Goal: Task Accomplishment & Management: Manage account settings

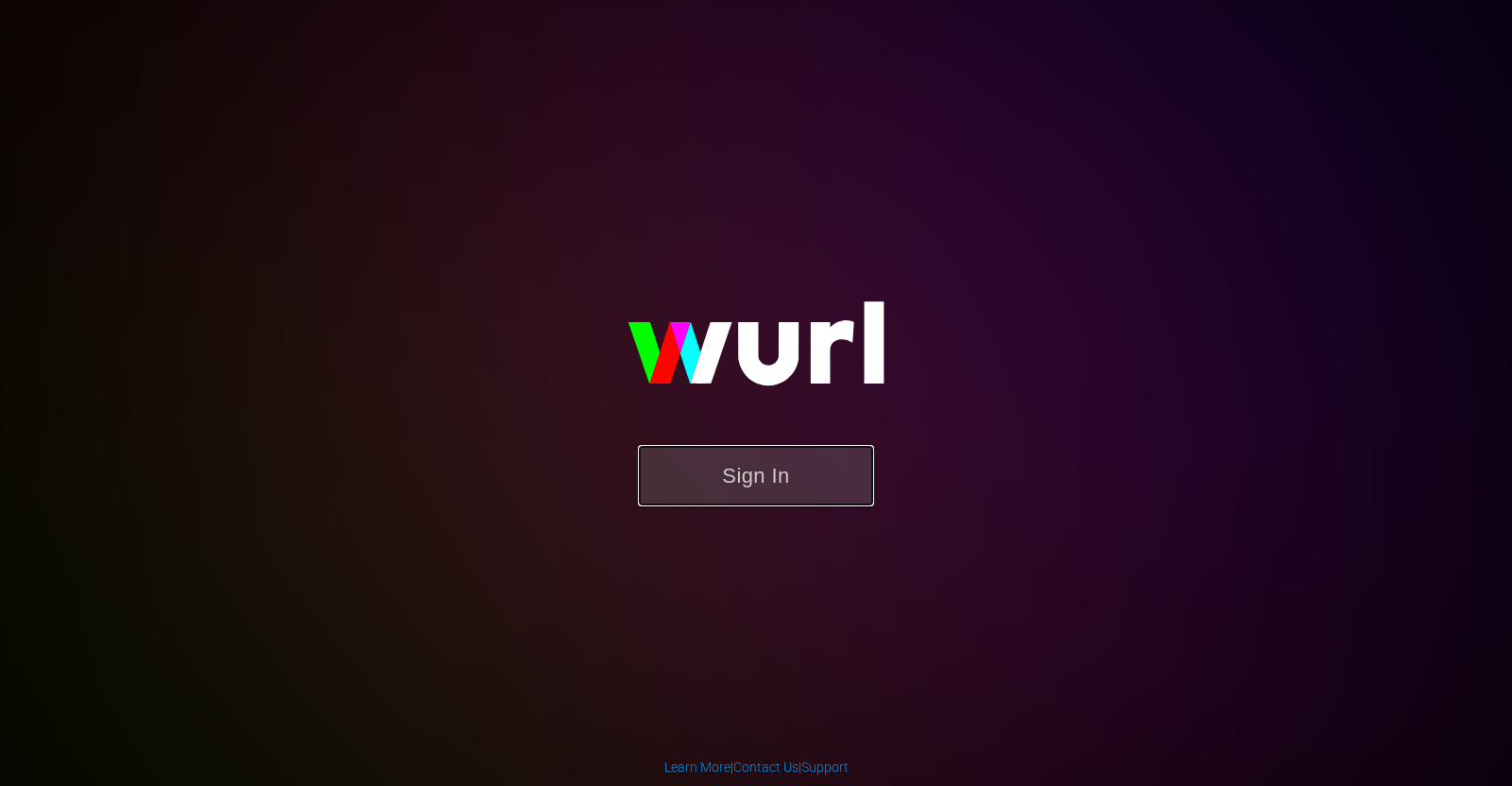
click at [797, 465] on button "Sign In" at bounding box center [756, 476] width 237 height 61
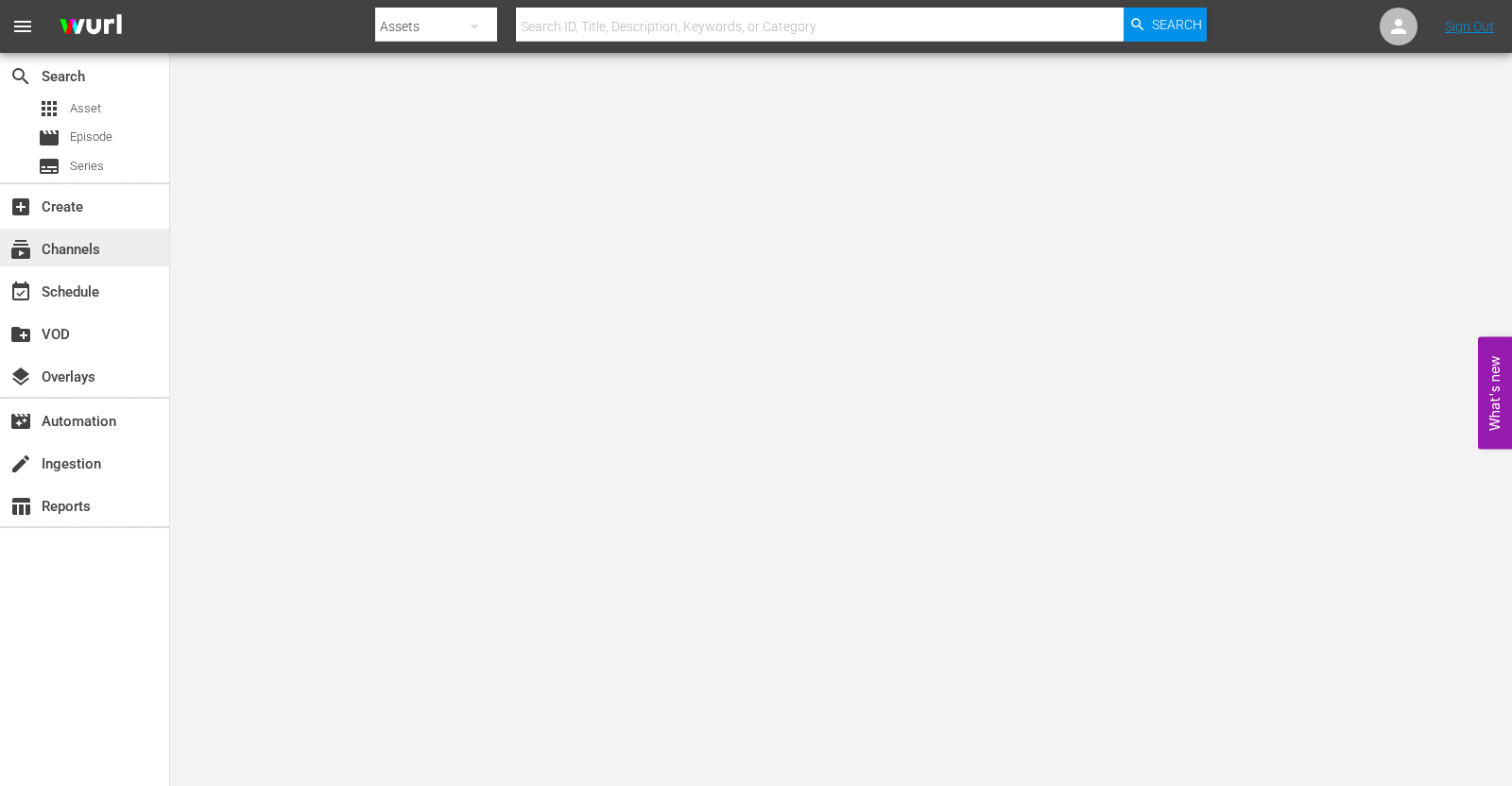
click at [72, 253] on div "subscriptions Channels" at bounding box center [52, 247] width 106 height 17
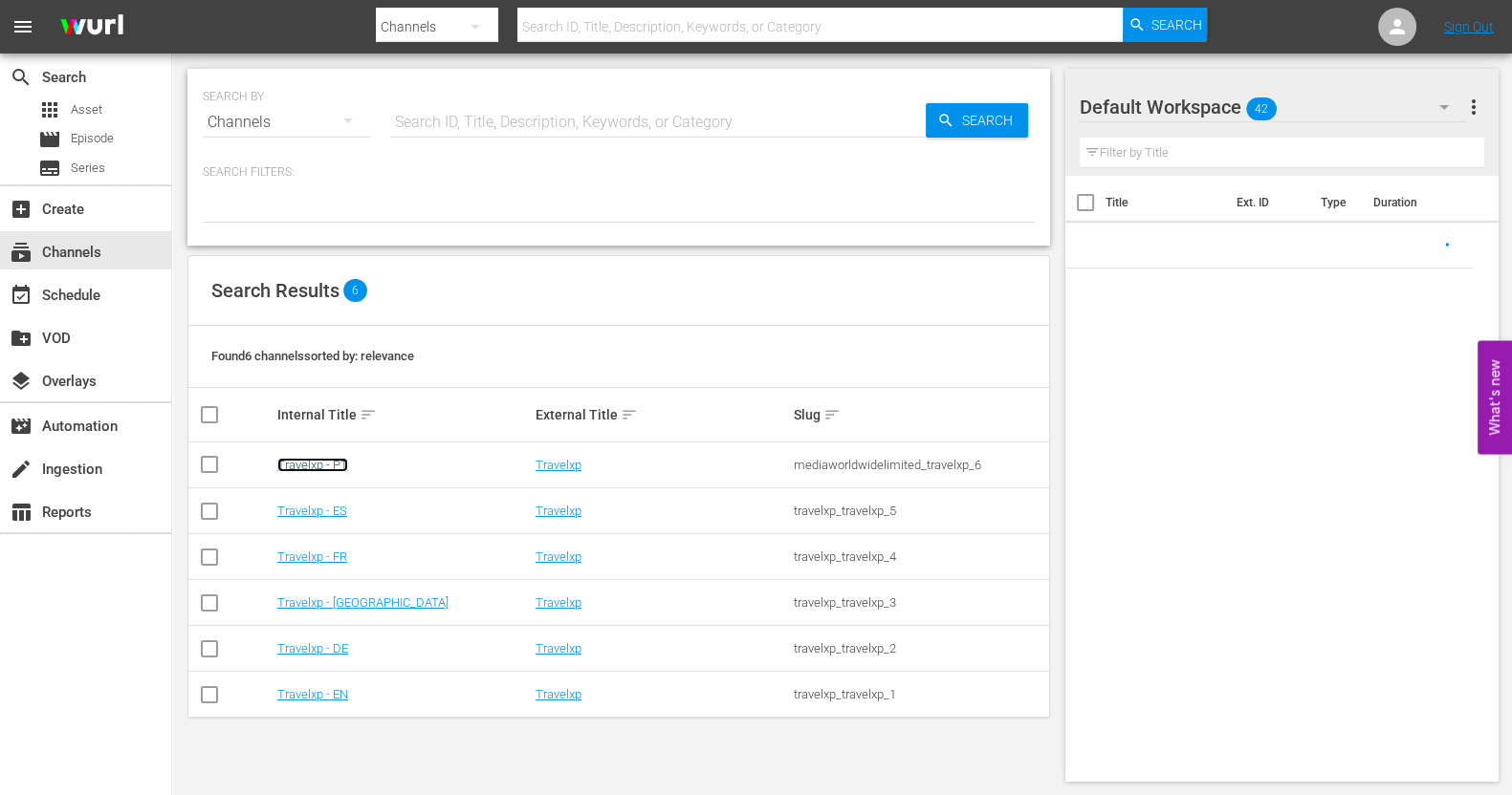
click at [320, 469] on link "Travelxp - PT" at bounding box center [312, 465] width 70 height 14
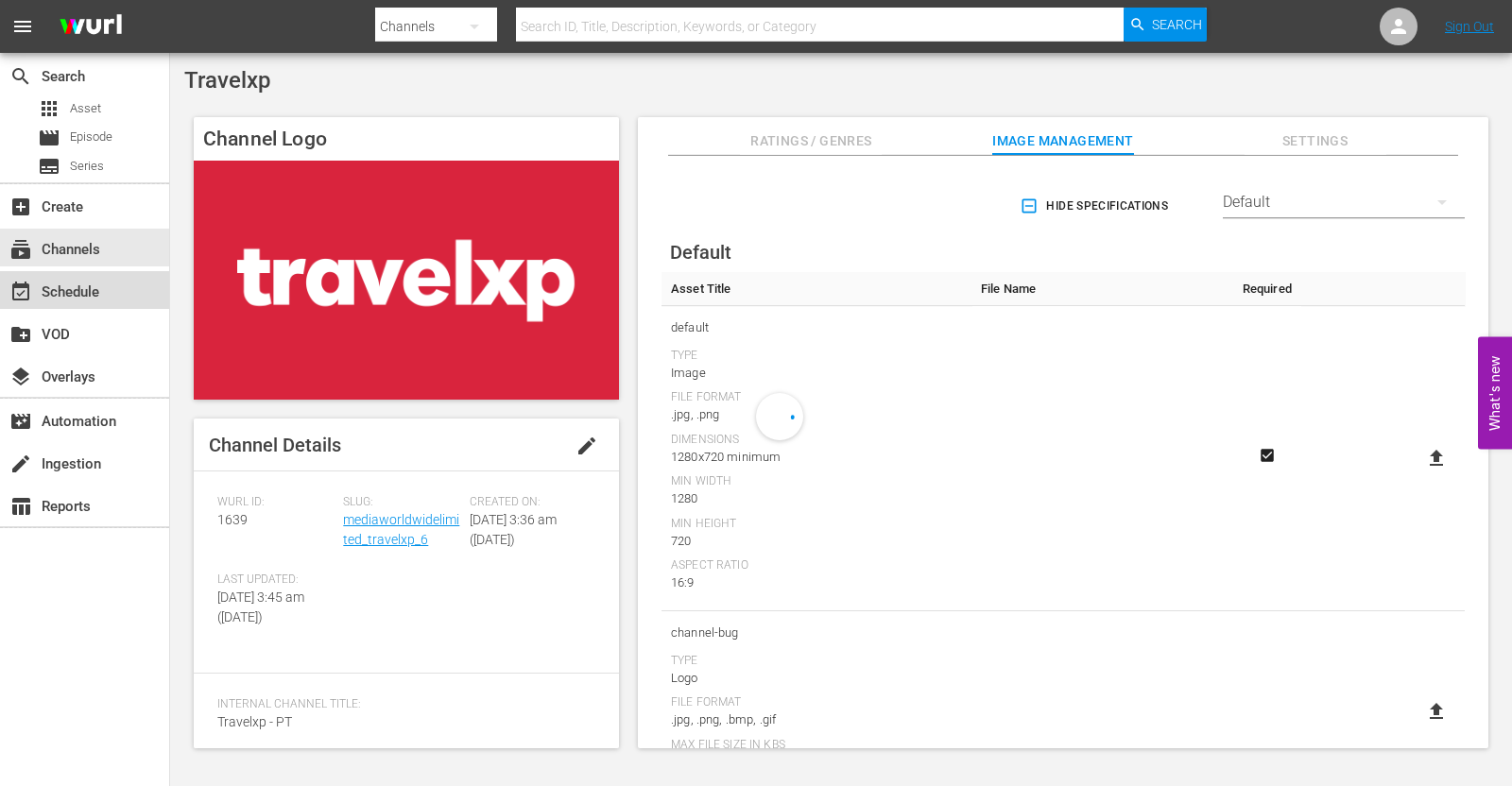
click at [113, 297] on div "event_available Schedule" at bounding box center [84, 290] width 169 height 38
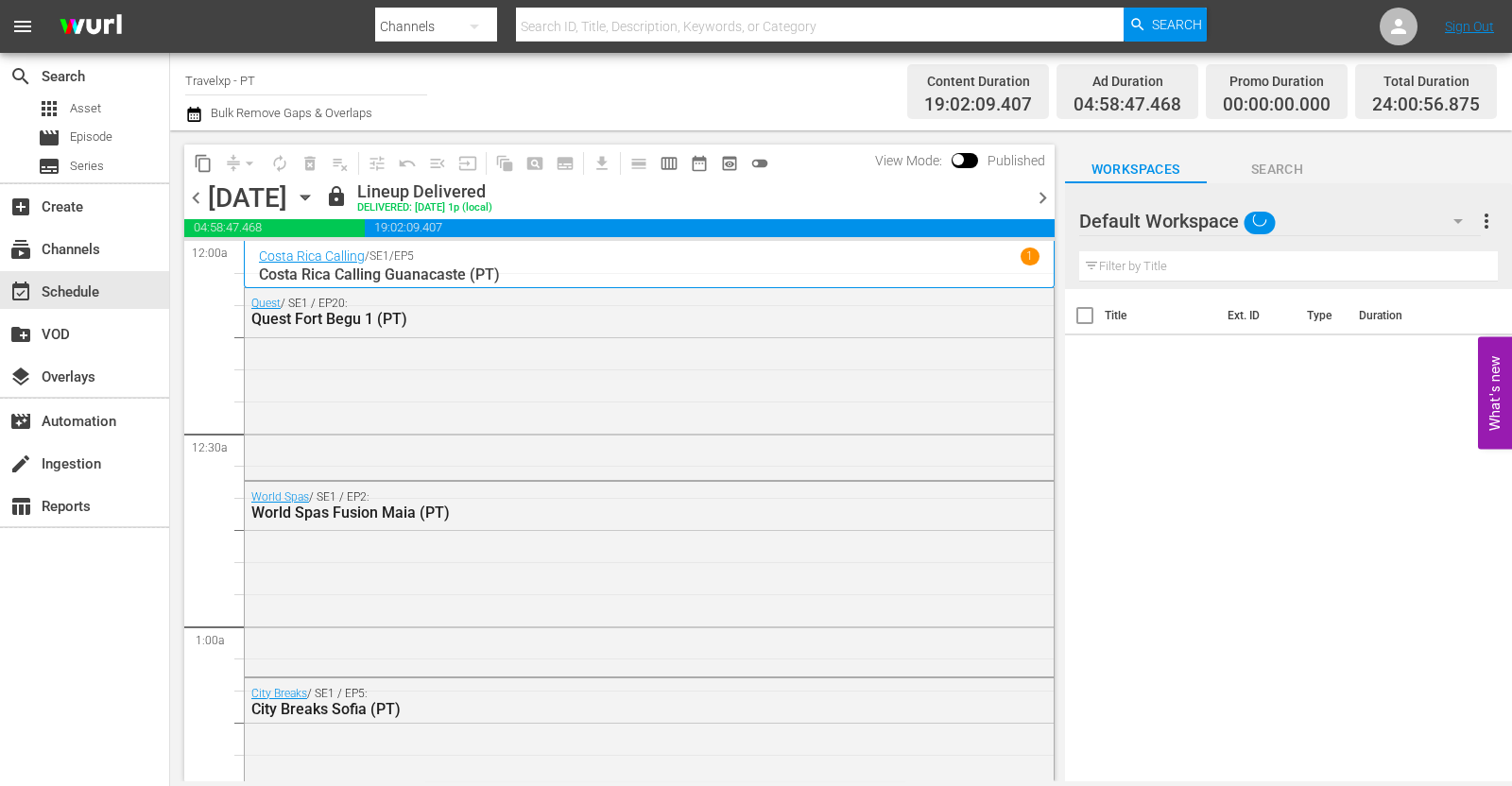
click at [1042, 196] on span "chevron_right" at bounding box center [1043, 197] width 24 height 24
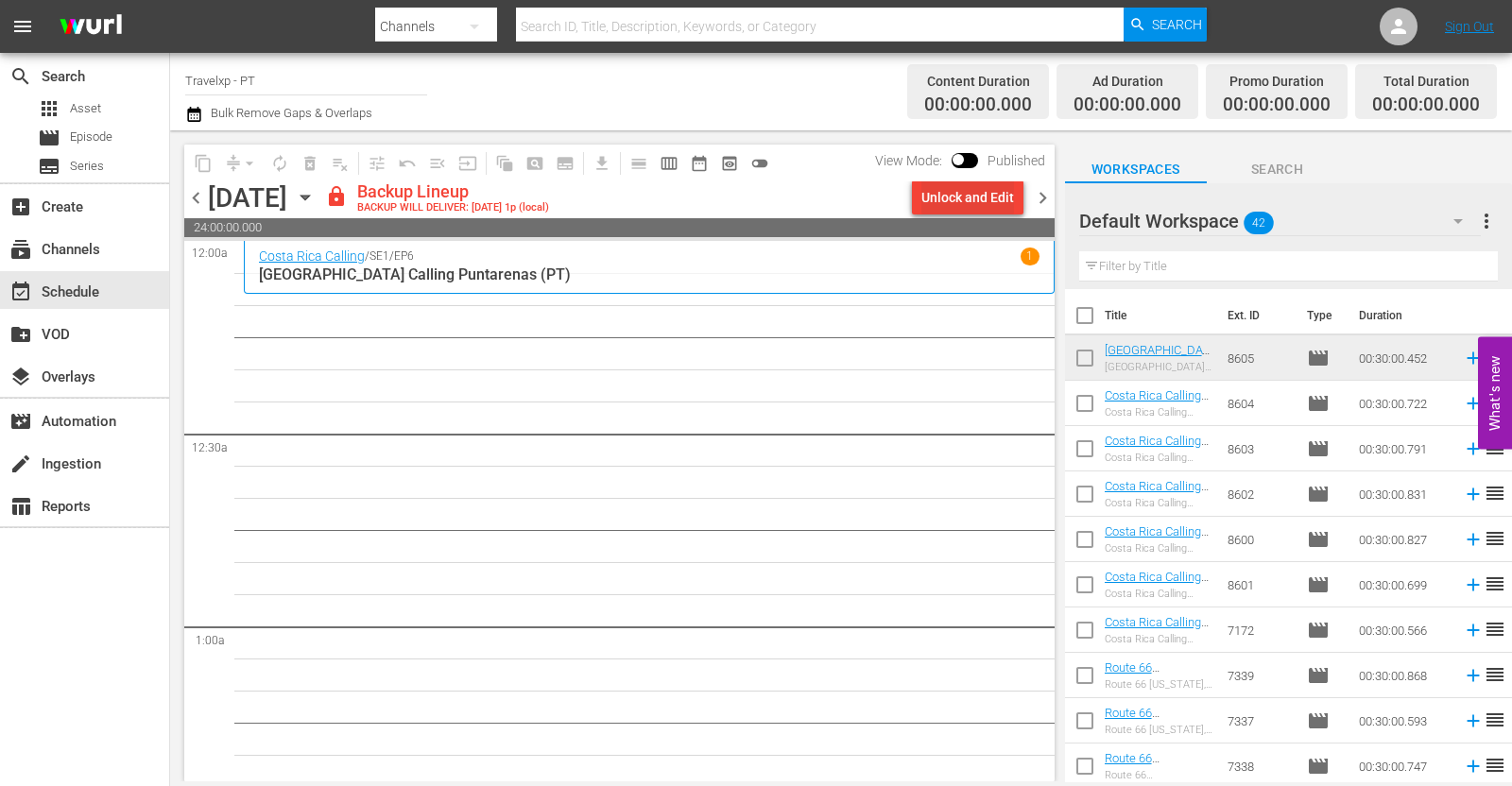
click at [965, 196] on div "Unlock and Edit" at bounding box center [967, 197] width 93 height 34
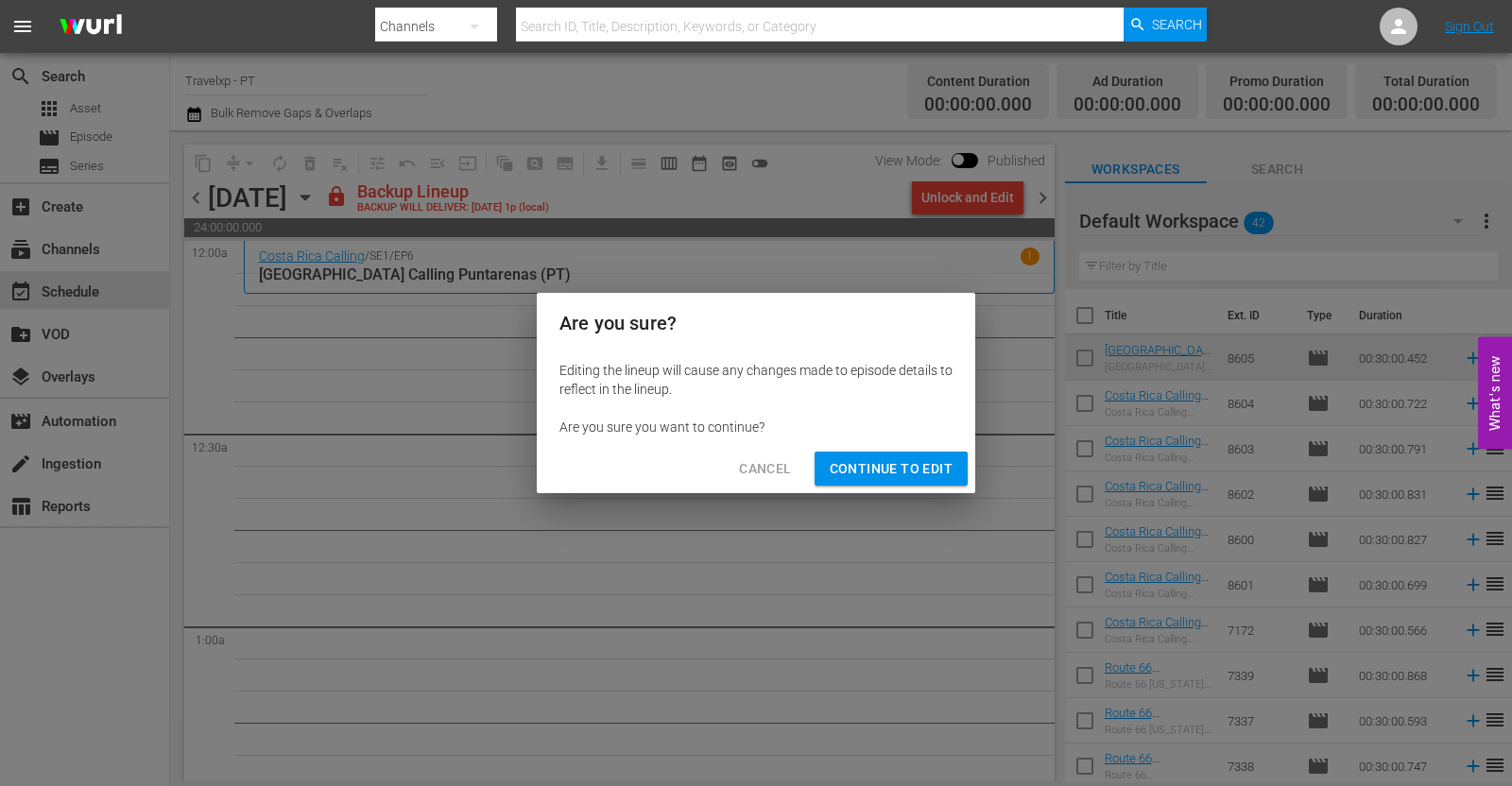
click at [875, 469] on span "Continue to Edit" at bounding box center [891, 469] width 123 height 24
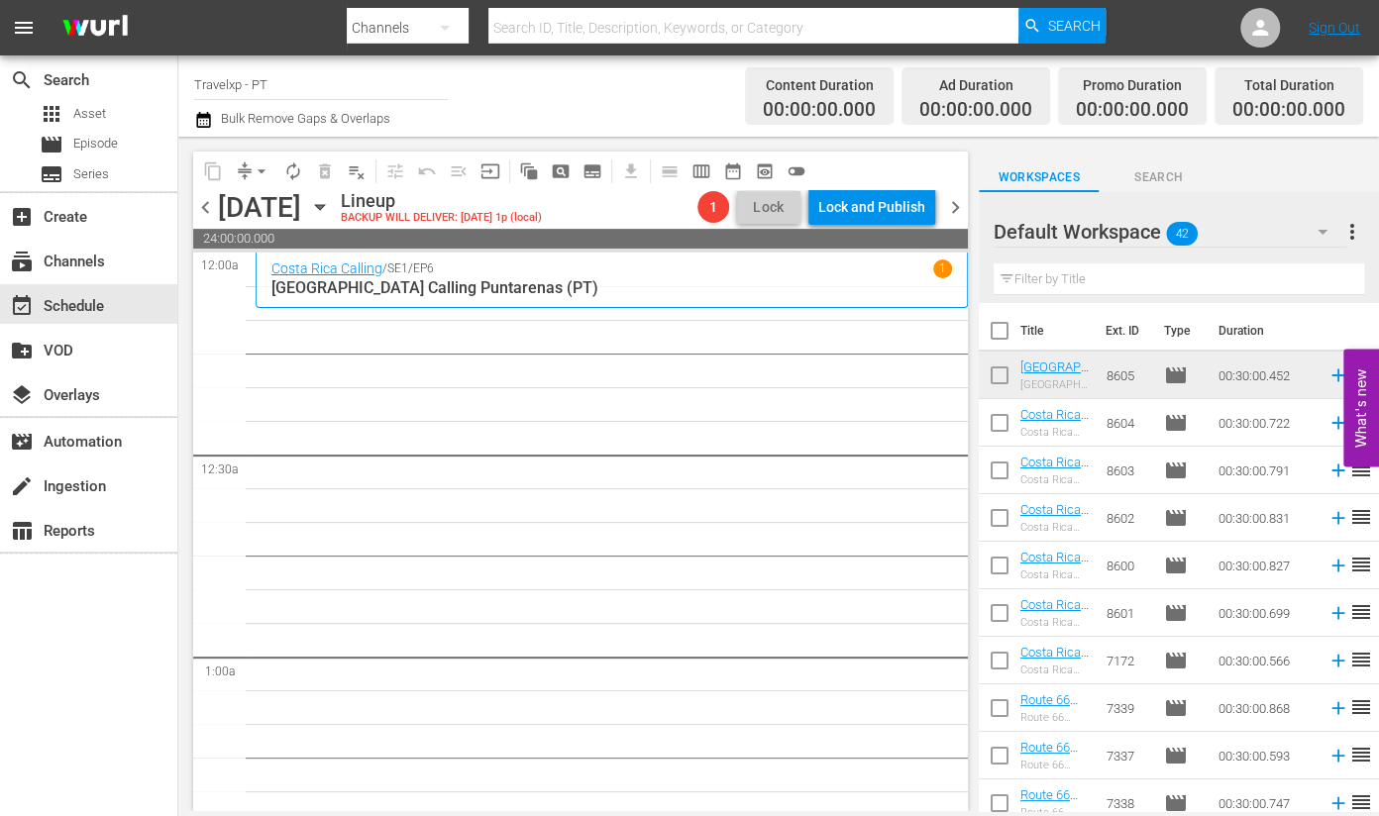
click at [1076, 279] on input "text" at bounding box center [1179, 280] width 371 height 32
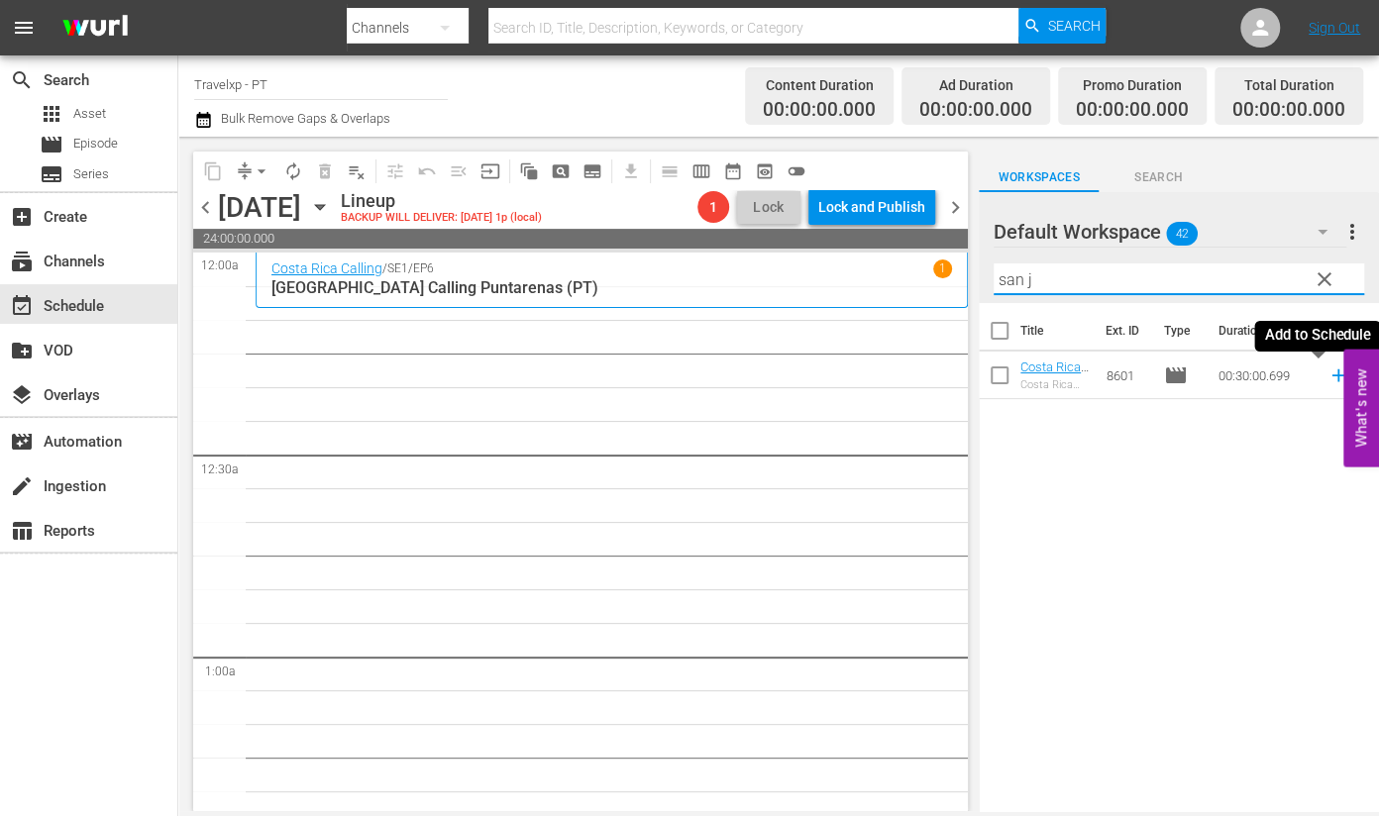
click at [1328, 381] on icon at bounding box center [1339, 376] width 22 height 22
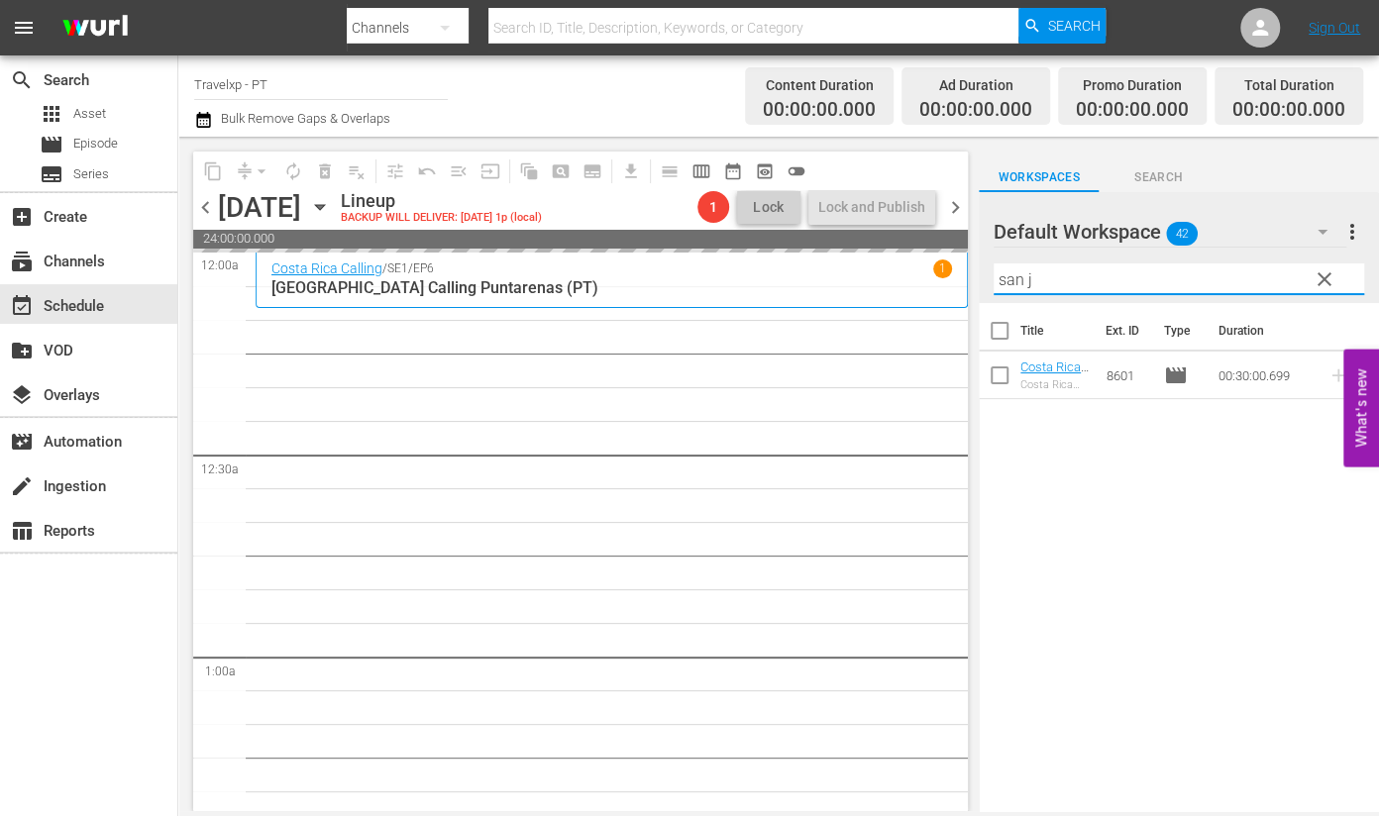
drag, startPoint x: 1059, startPoint y: 289, endPoint x: 953, endPoint y: 273, distance: 107.2
click at [953, 273] on div "content_copy compress arrow_drop_down autorenew_outlined delete_forever_outline…" at bounding box center [778, 474] width 1201 height 675
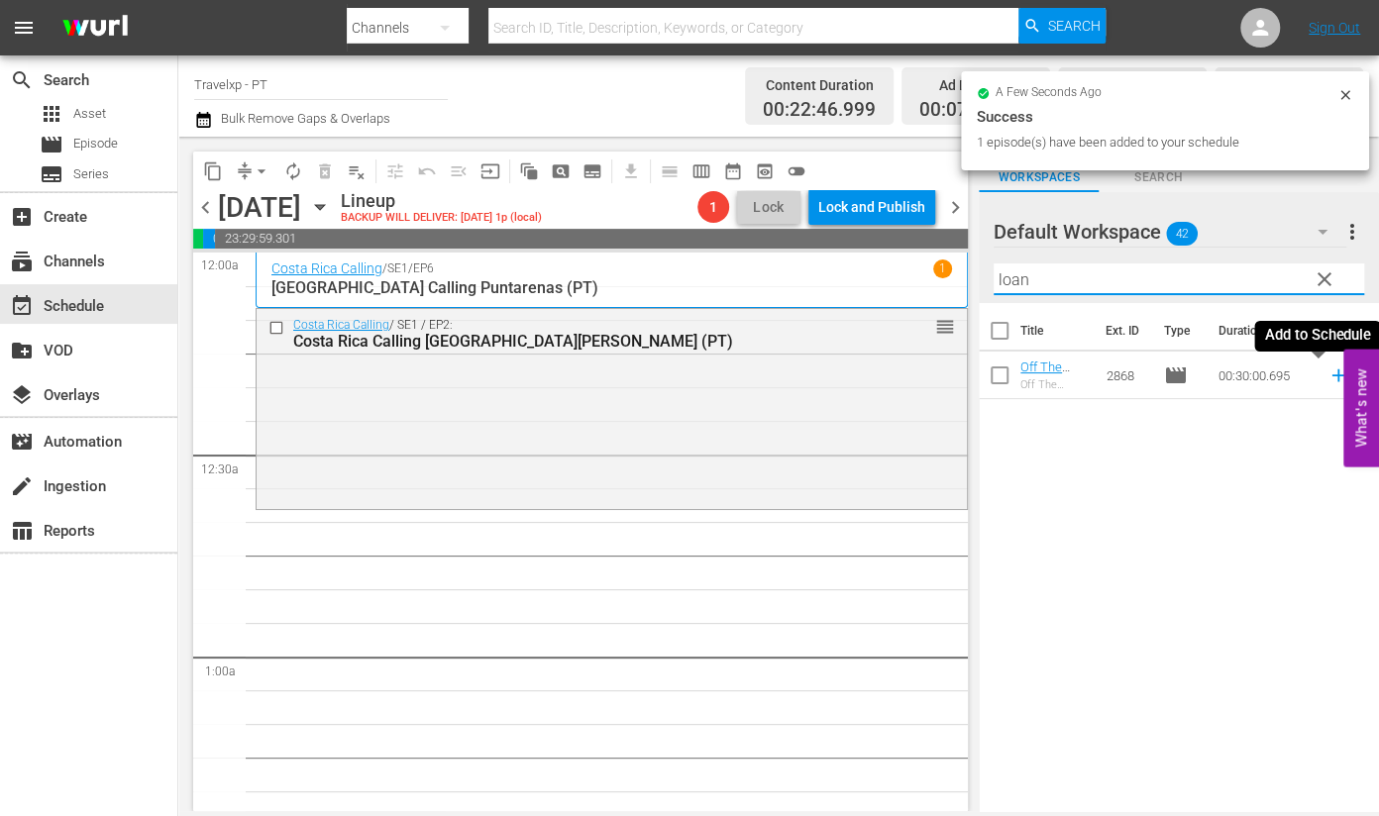
click at [1328, 379] on icon at bounding box center [1339, 376] width 22 height 22
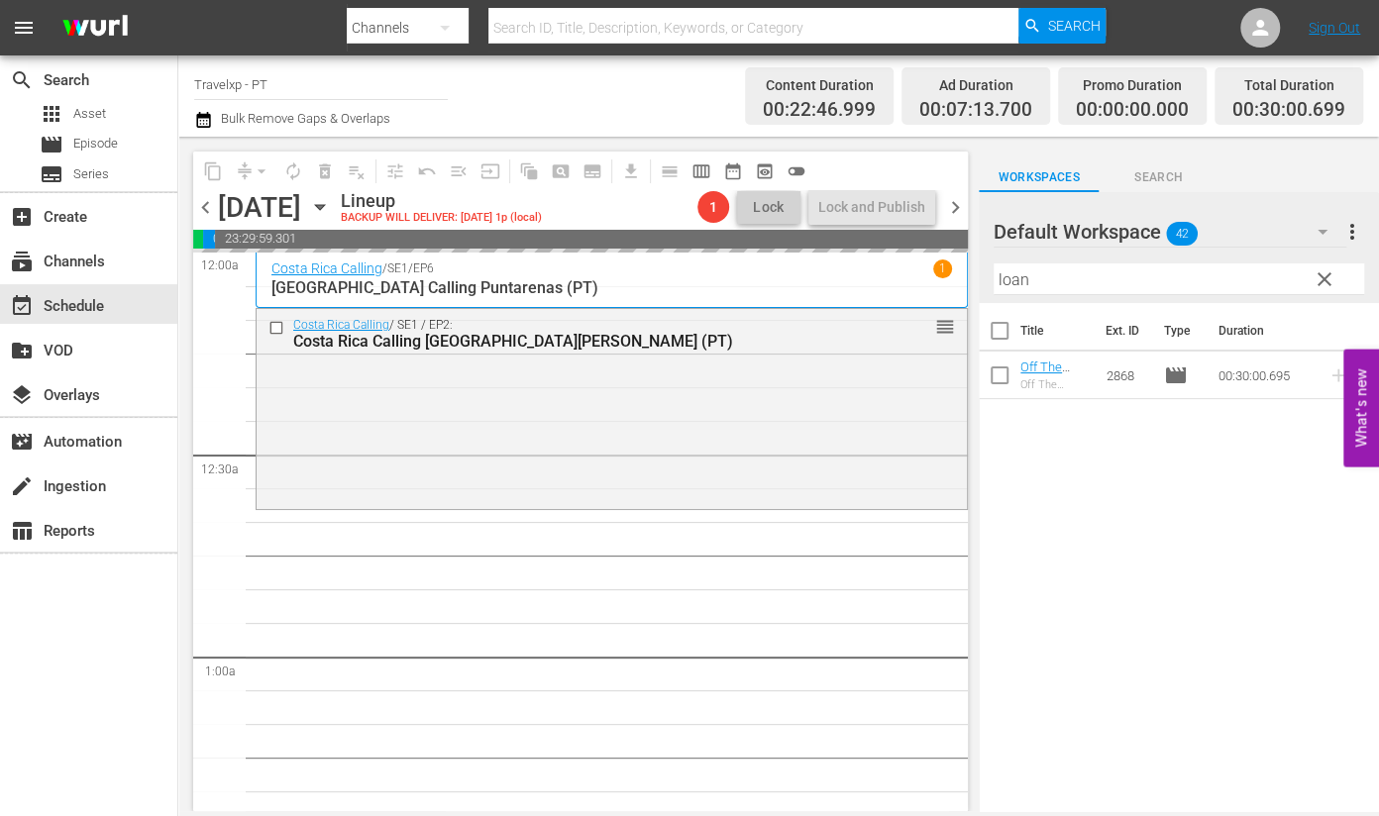
click at [1016, 274] on input "loan" at bounding box center [1179, 280] width 371 height 32
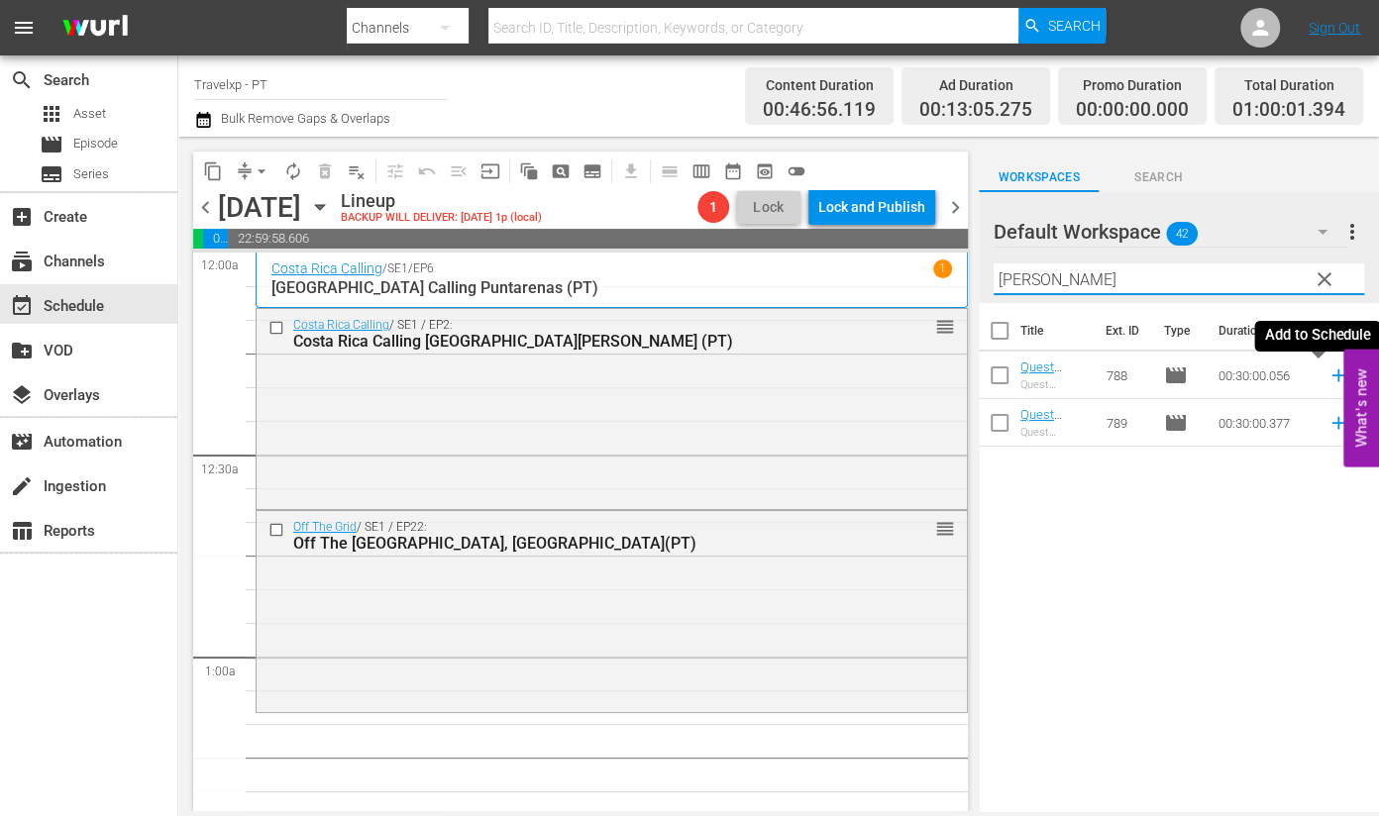
click at [1328, 377] on icon at bounding box center [1339, 376] width 22 height 22
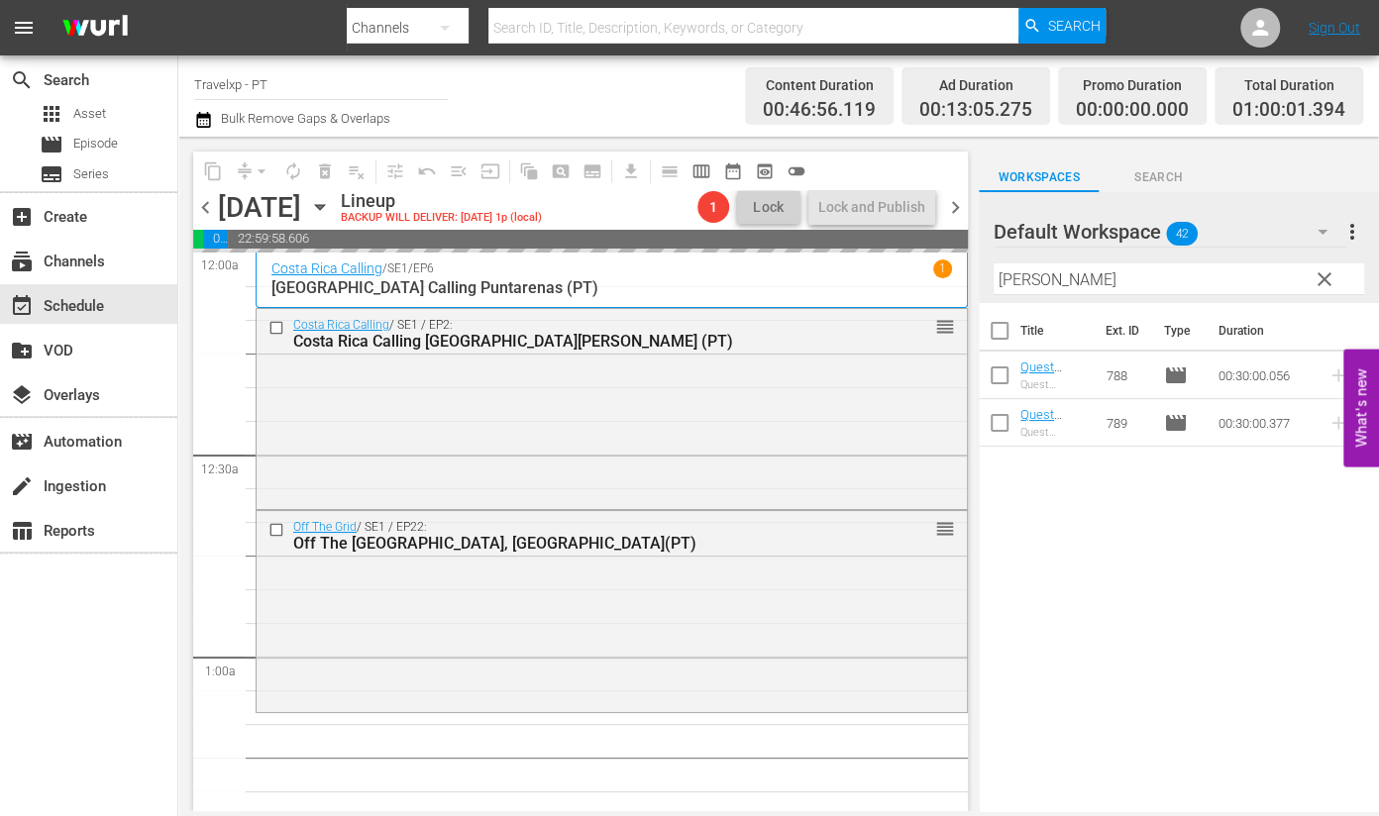
click at [1017, 282] on input "[PERSON_NAME]" at bounding box center [1179, 280] width 371 height 32
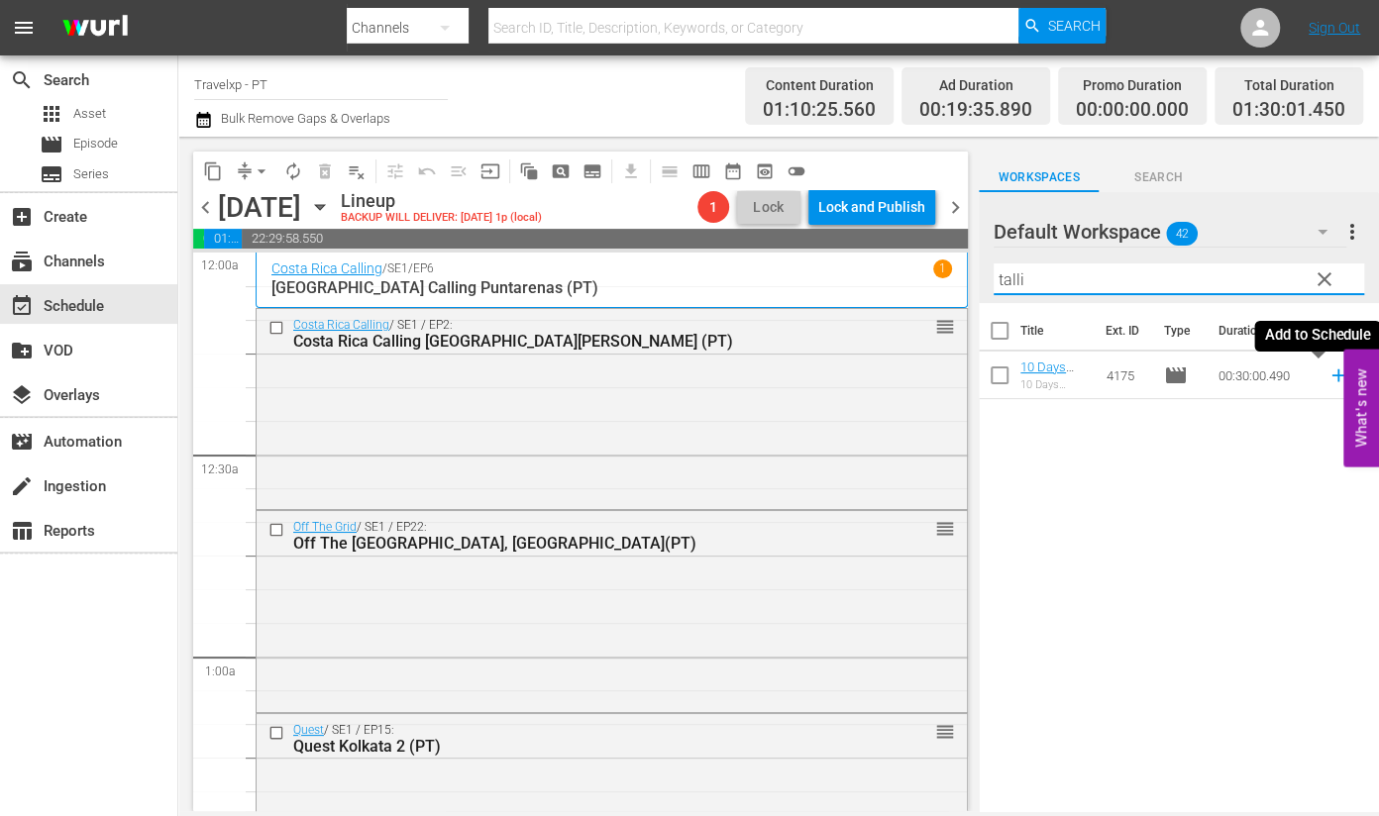
click at [1332, 379] on icon at bounding box center [1338, 376] width 13 height 13
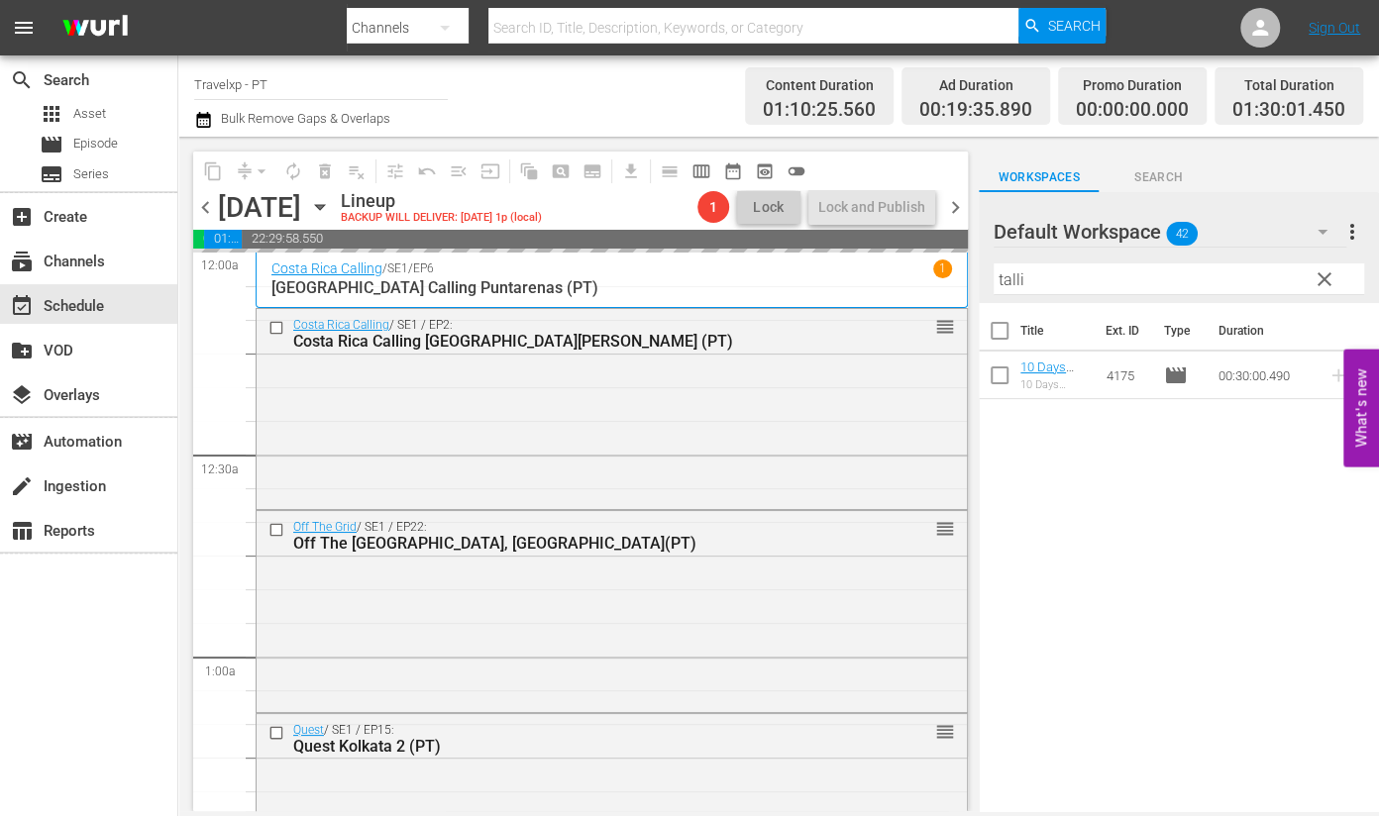
click at [1016, 280] on input "talli" at bounding box center [1179, 280] width 371 height 32
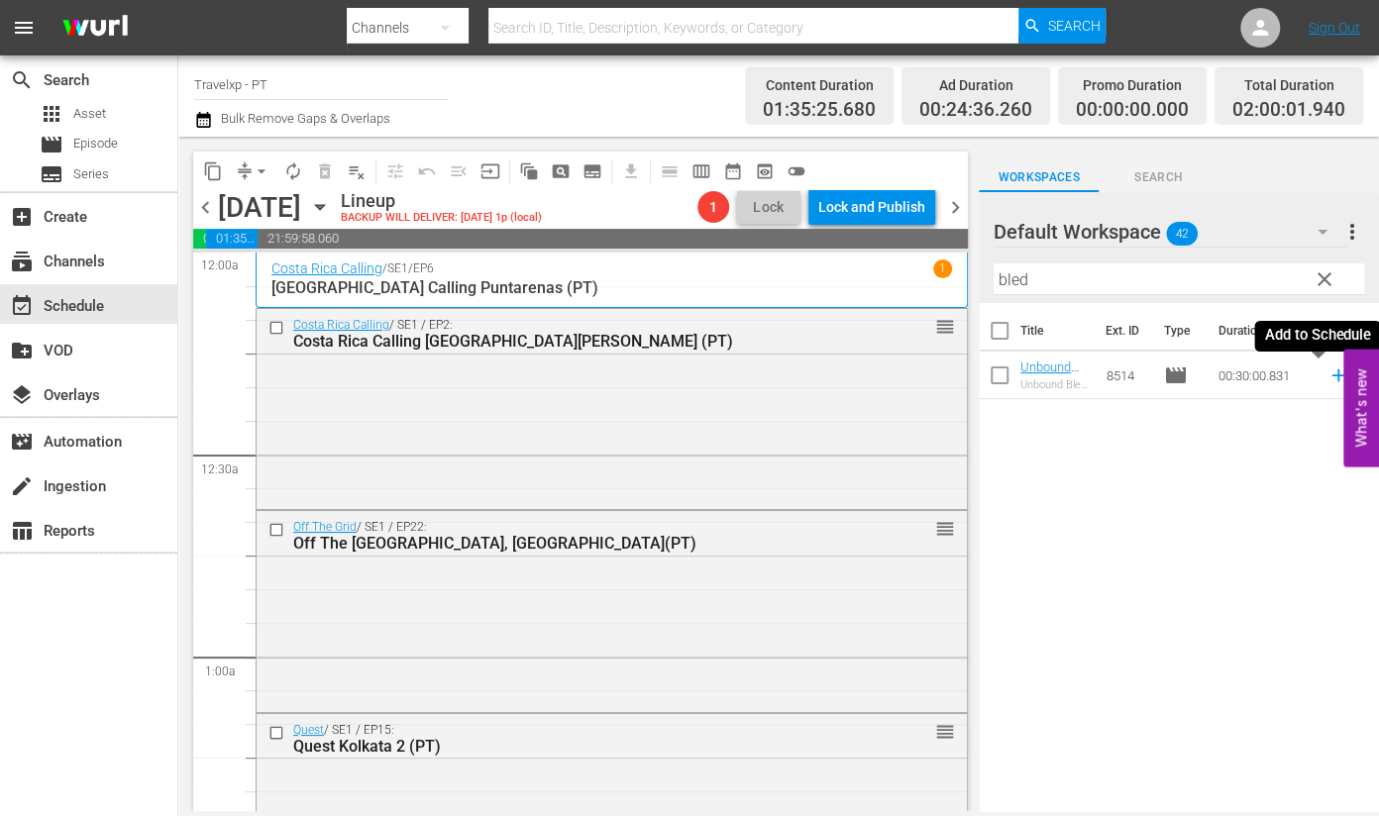
click at [1328, 379] on icon at bounding box center [1339, 376] width 22 height 22
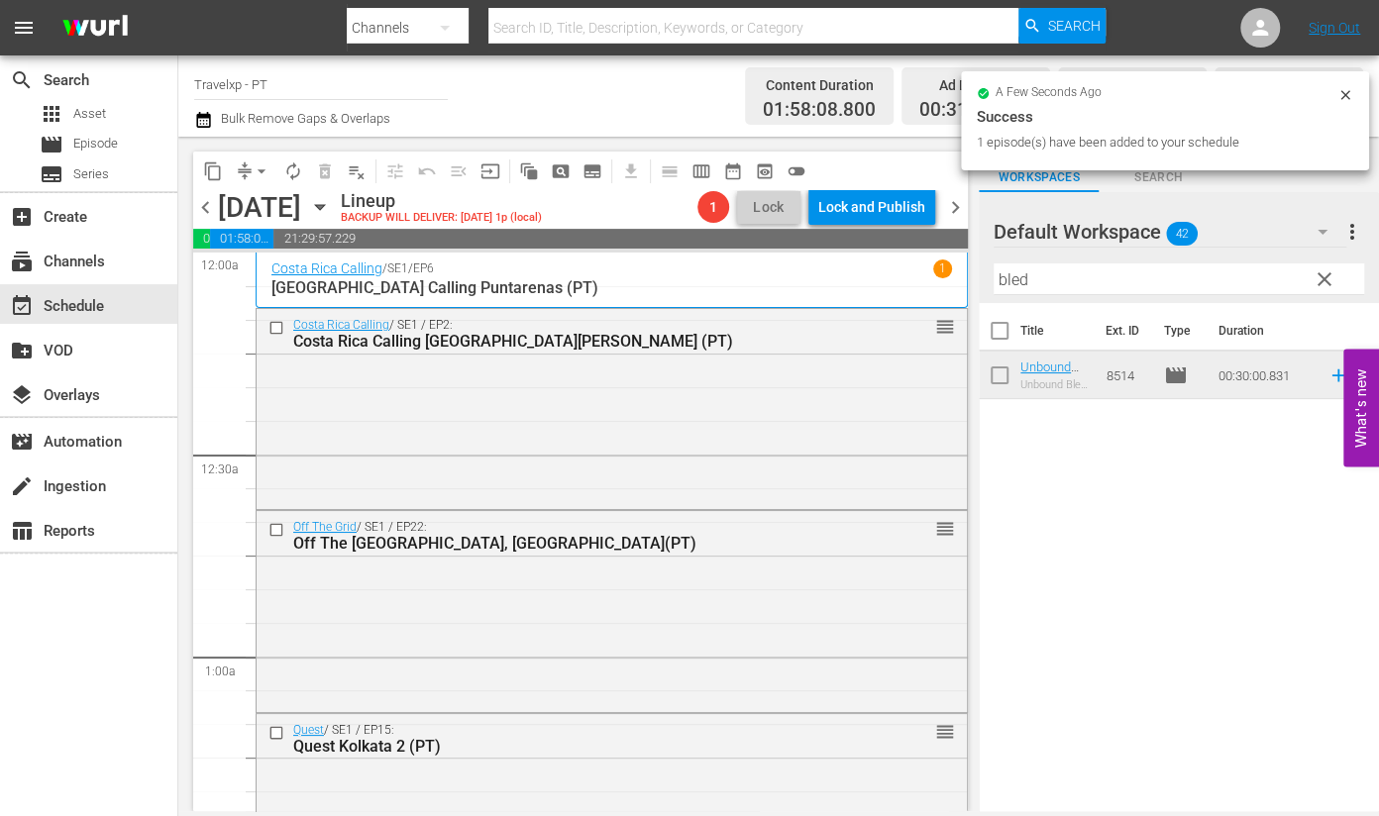
click at [1014, 282] on input "bled" at bounding box center [1179, 280] width 371 height 32
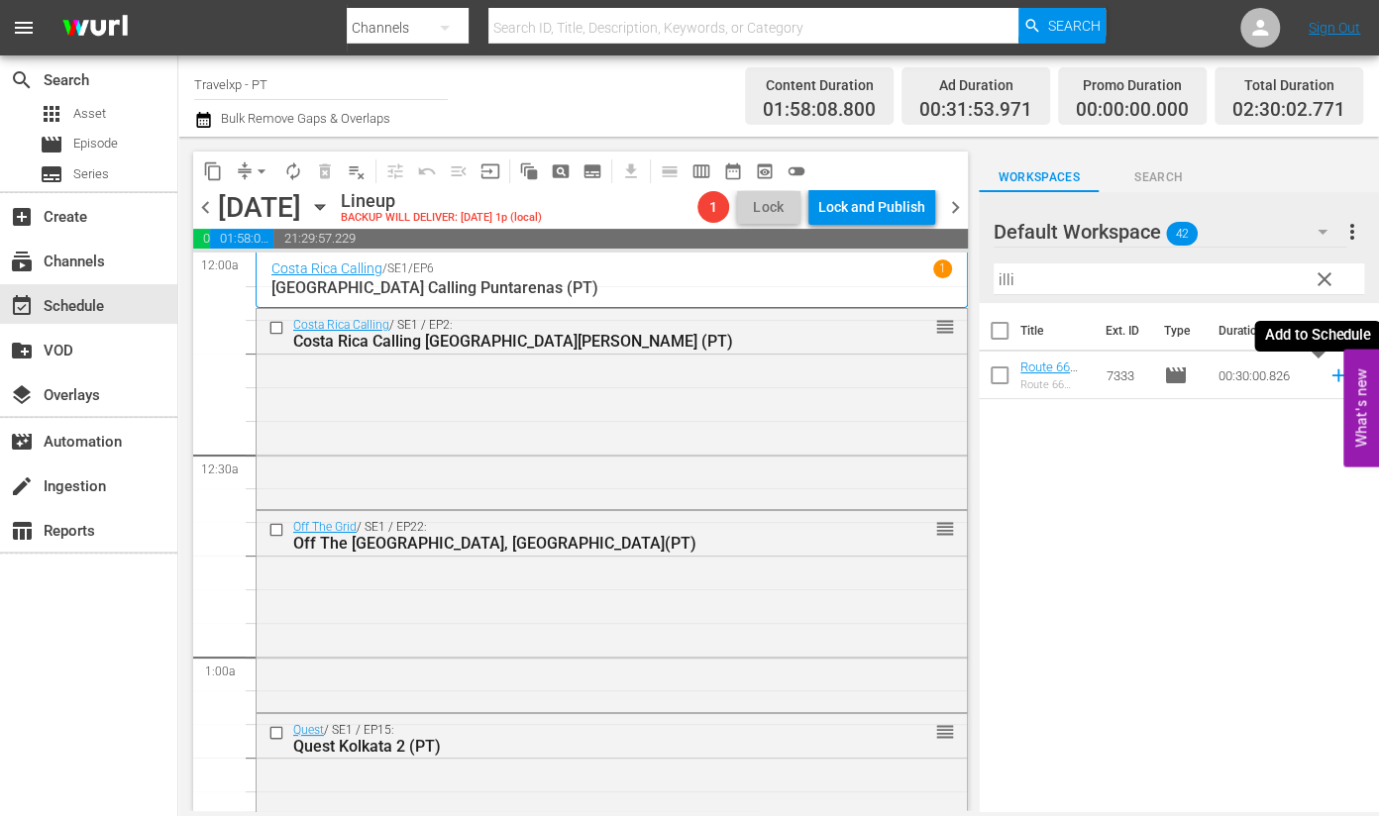
click at [1328, 374] on icon at bounding box center [1339, 376] width 22 height 22
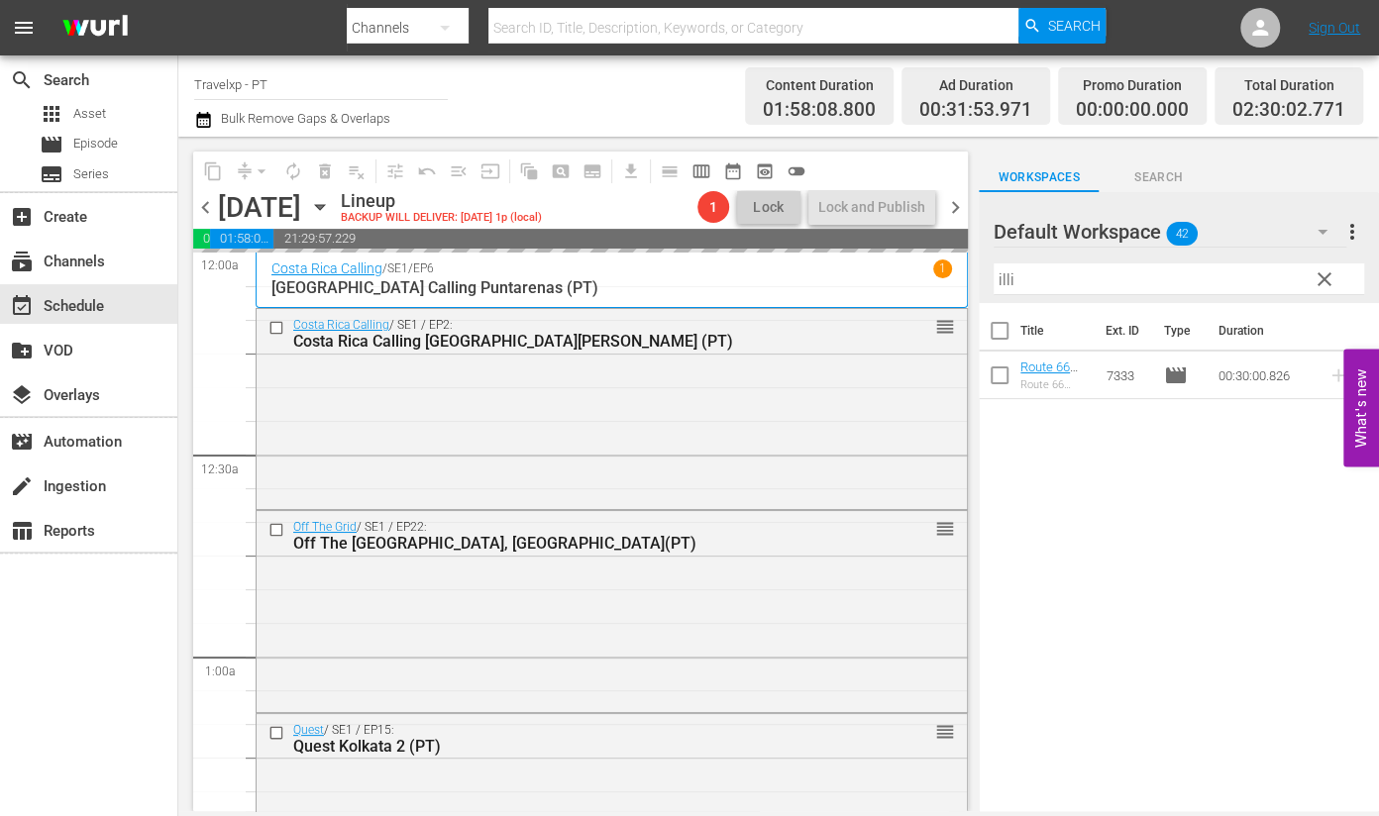
click at [1001, 276] on input "illi" at bounding box center [1179, 280] width 371 height 32
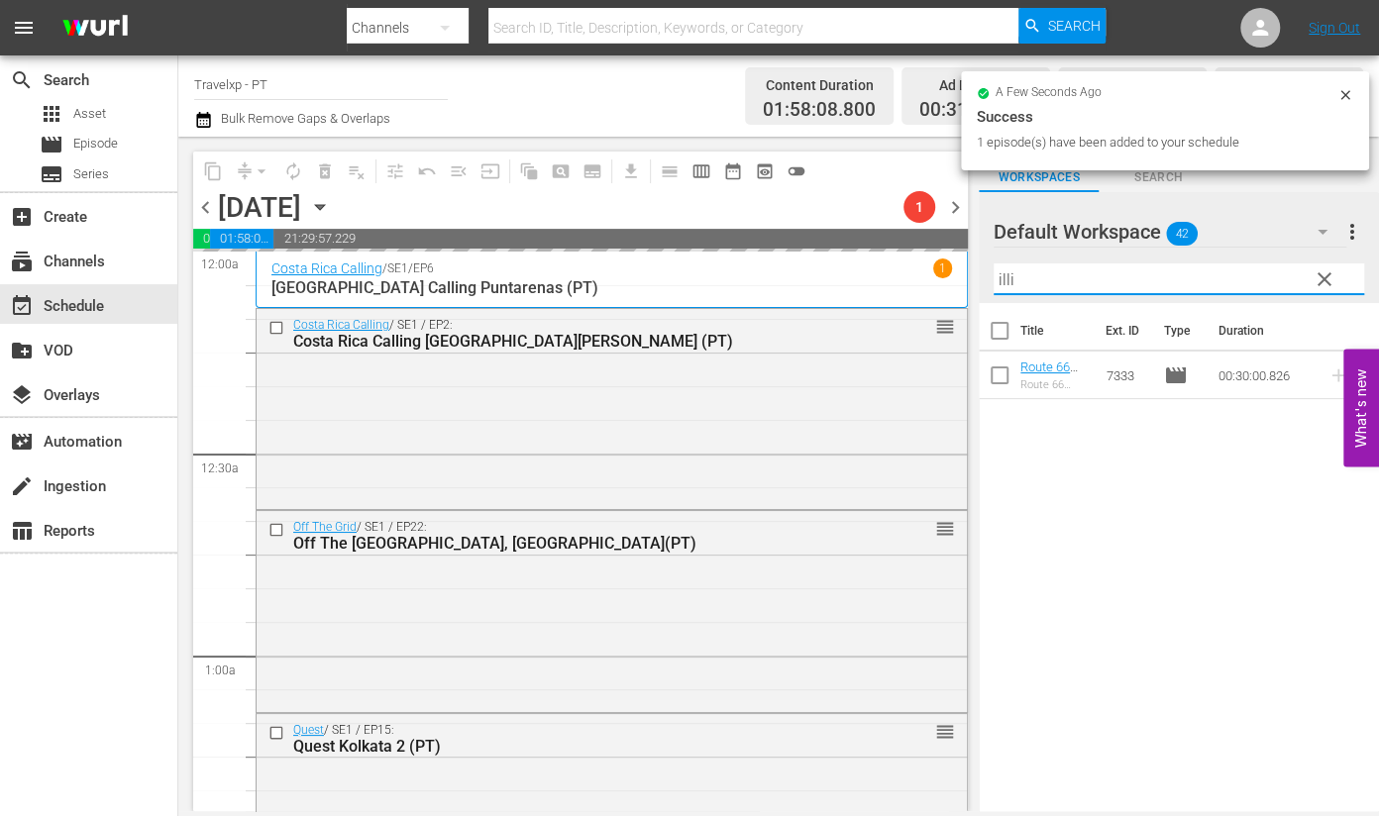
click at [1001, 276] on input "illi" at bounding box center [1179, 280] width 371 height 32
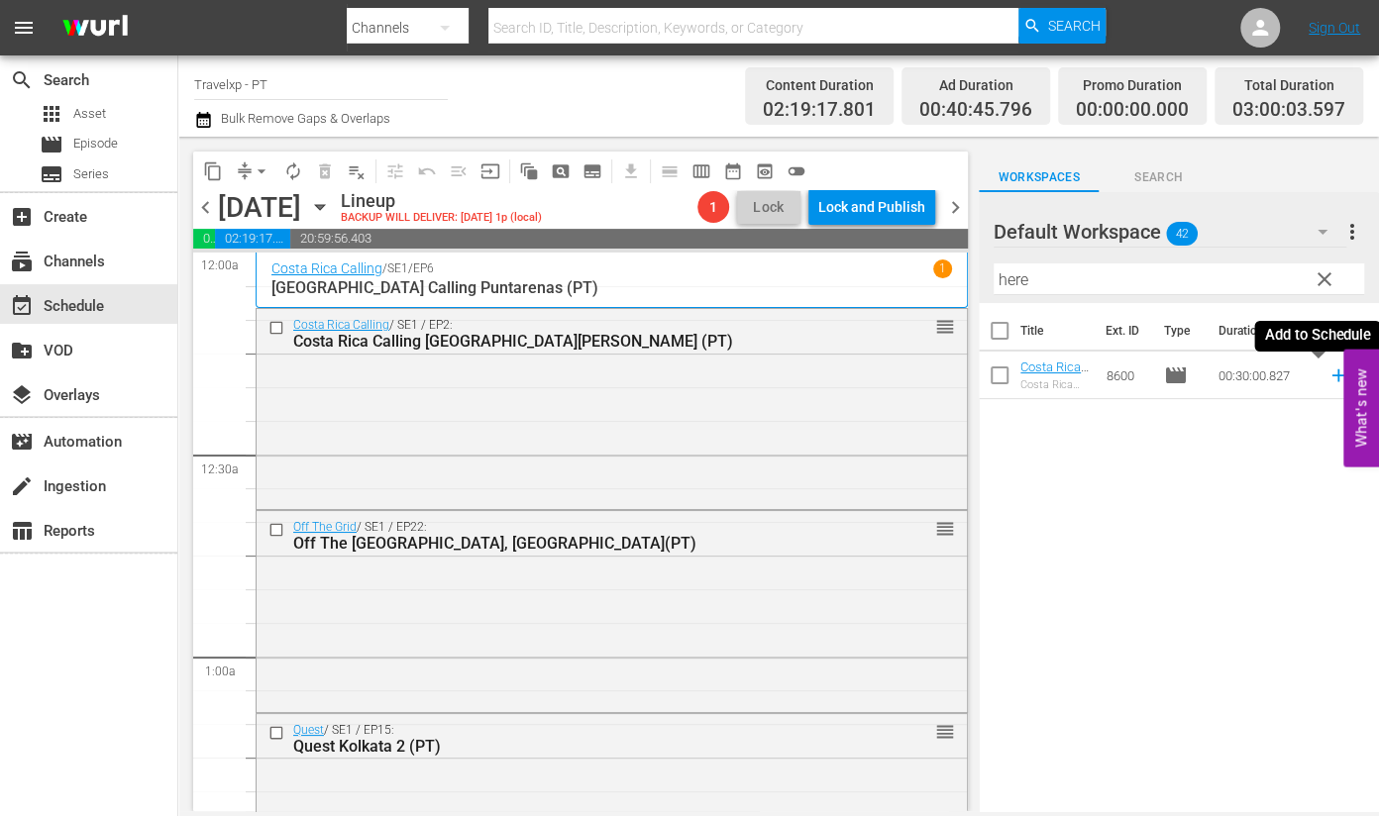
click at [1328, 381] on icon at bounding box center [1339, 376] width 22 height 22
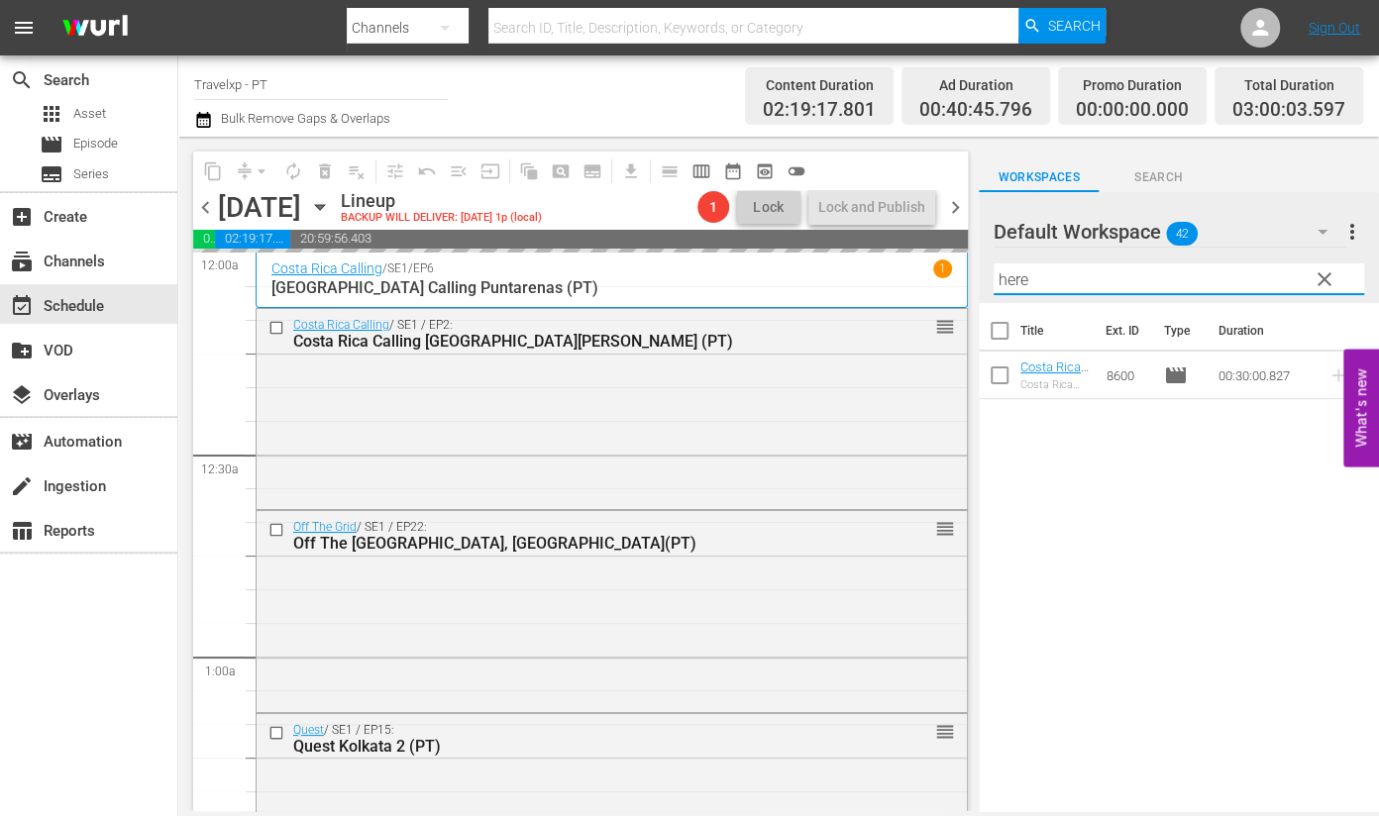
click at [1017, 289] on input "here" at bounding box center [1179, 280] width 371 height 32
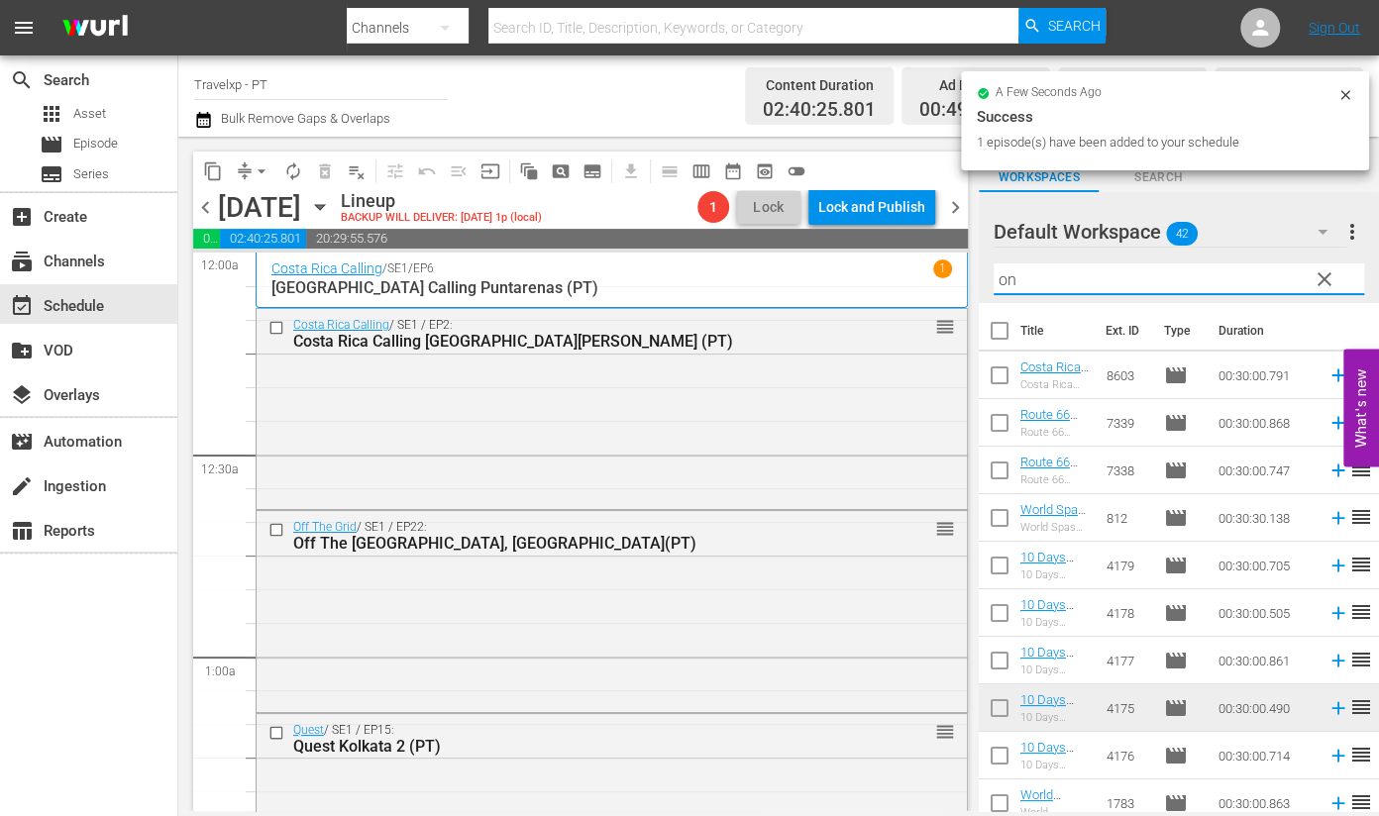
type input "o"
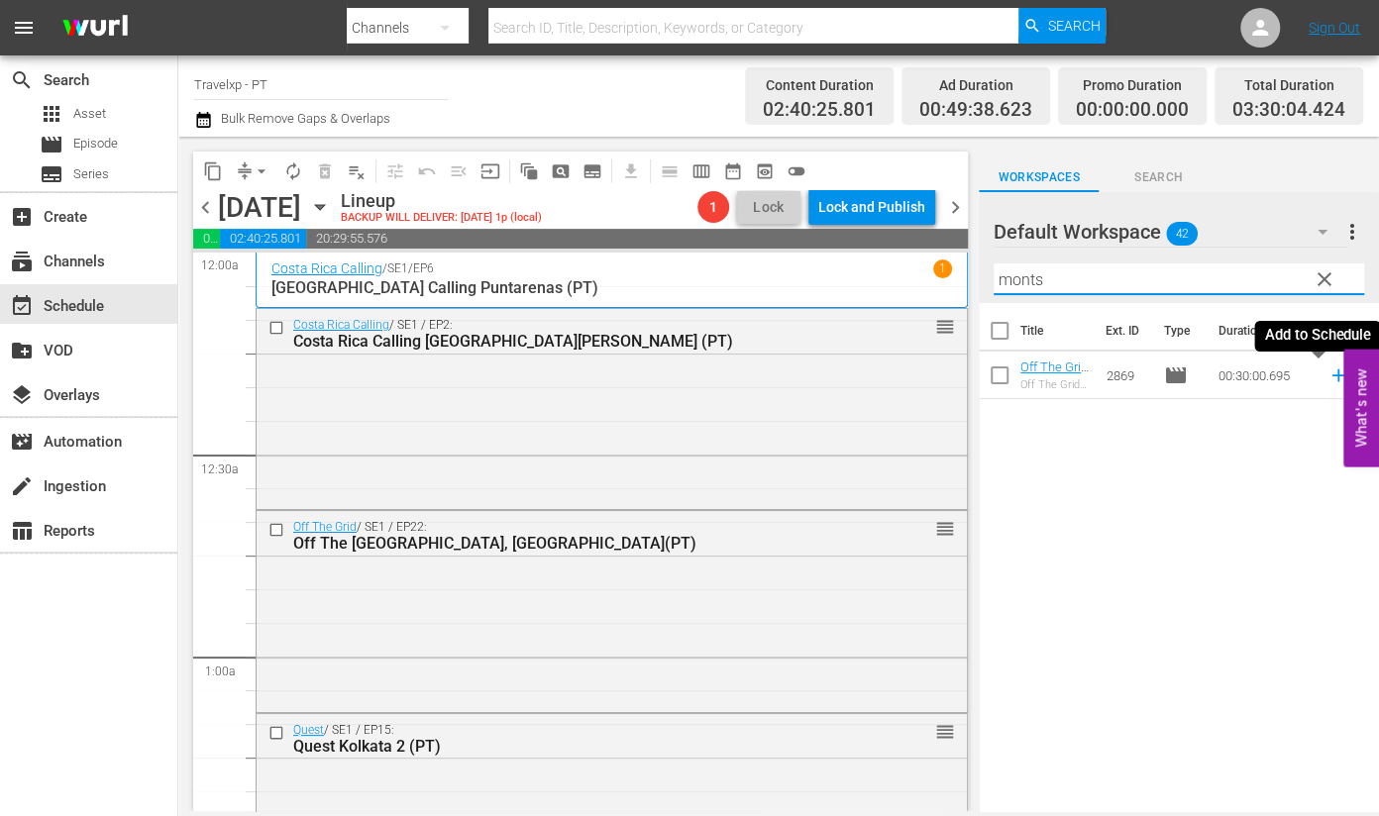
click at [1328, 379] on icon at bounding box center [1339, 376] width 22 height 22
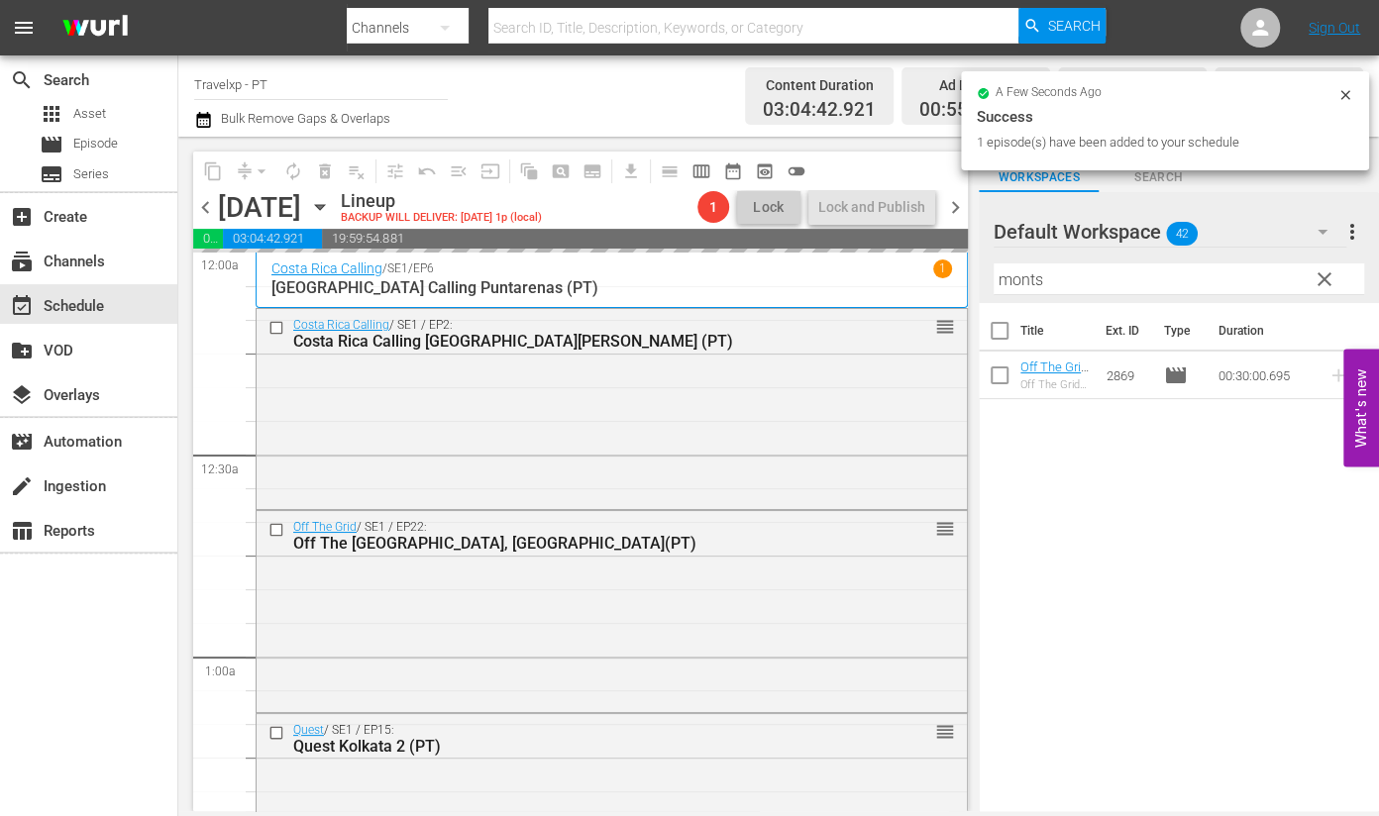
click at [998, 282] on input "monts" at bounding box center [1179, 280] width 371 height 32
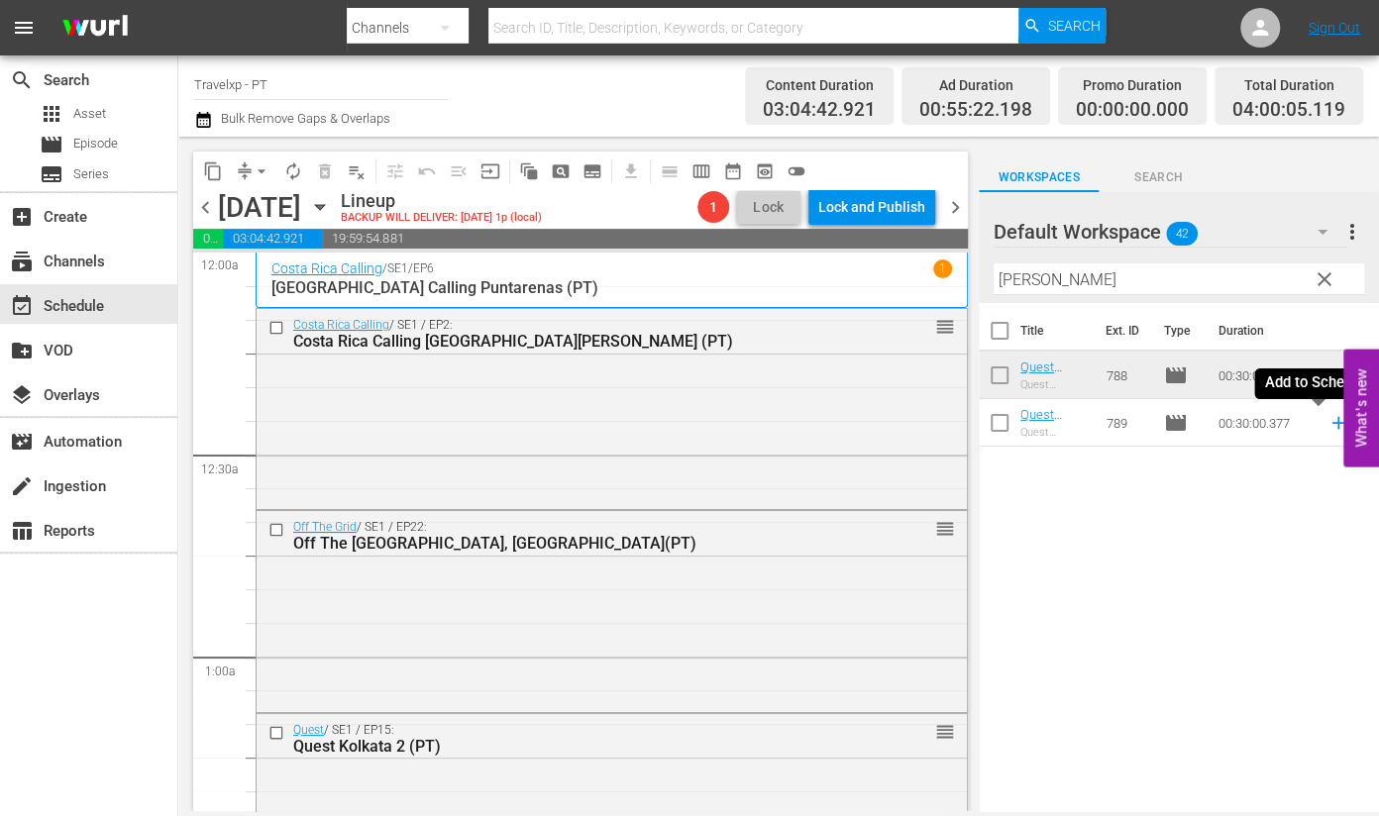
click at [1332, 428] on icon at bounding box center [1338, 423] width 13 height 13
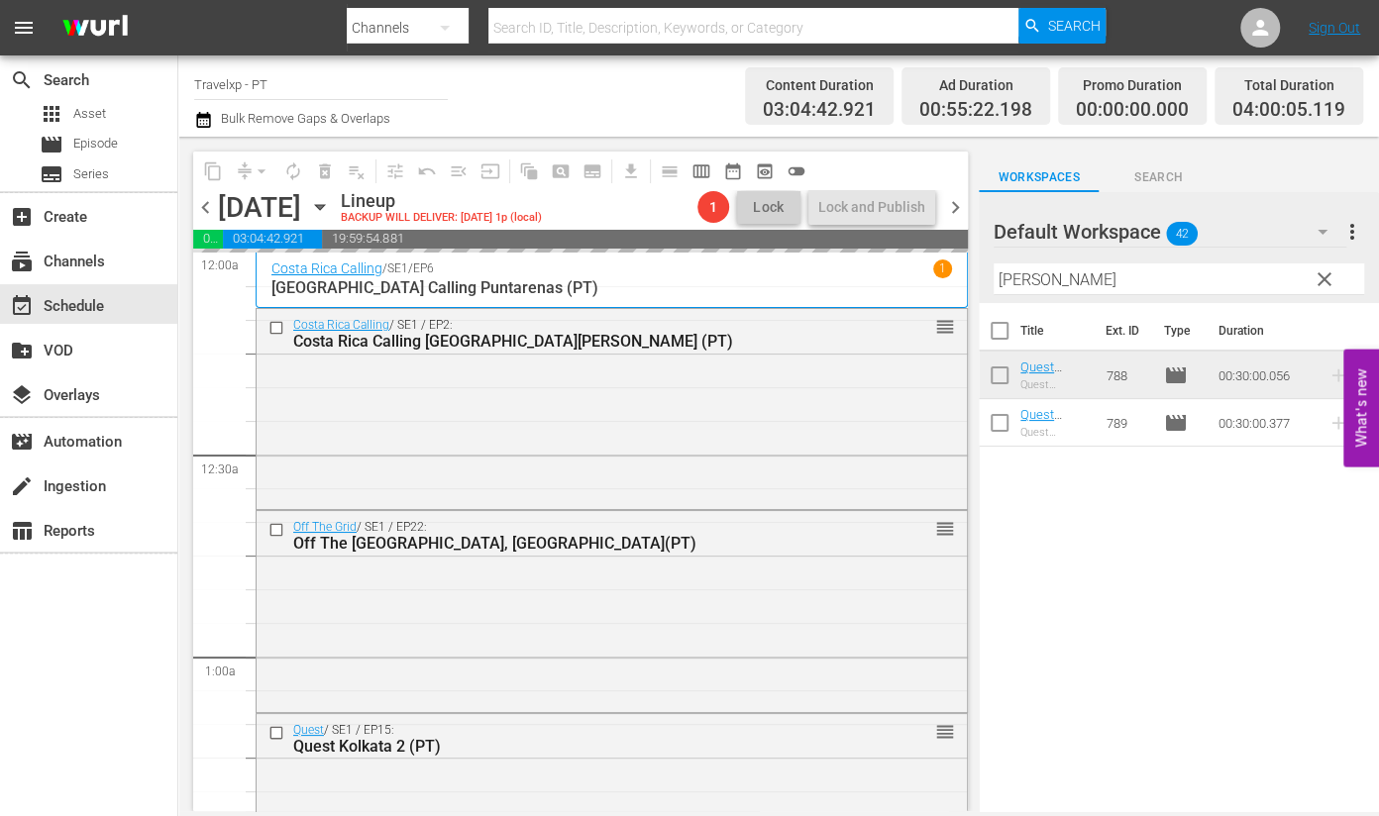
click at [1016, 281] on input "[PERSON_NAME]" at bounding box center [1179, 280] width 371 height 32
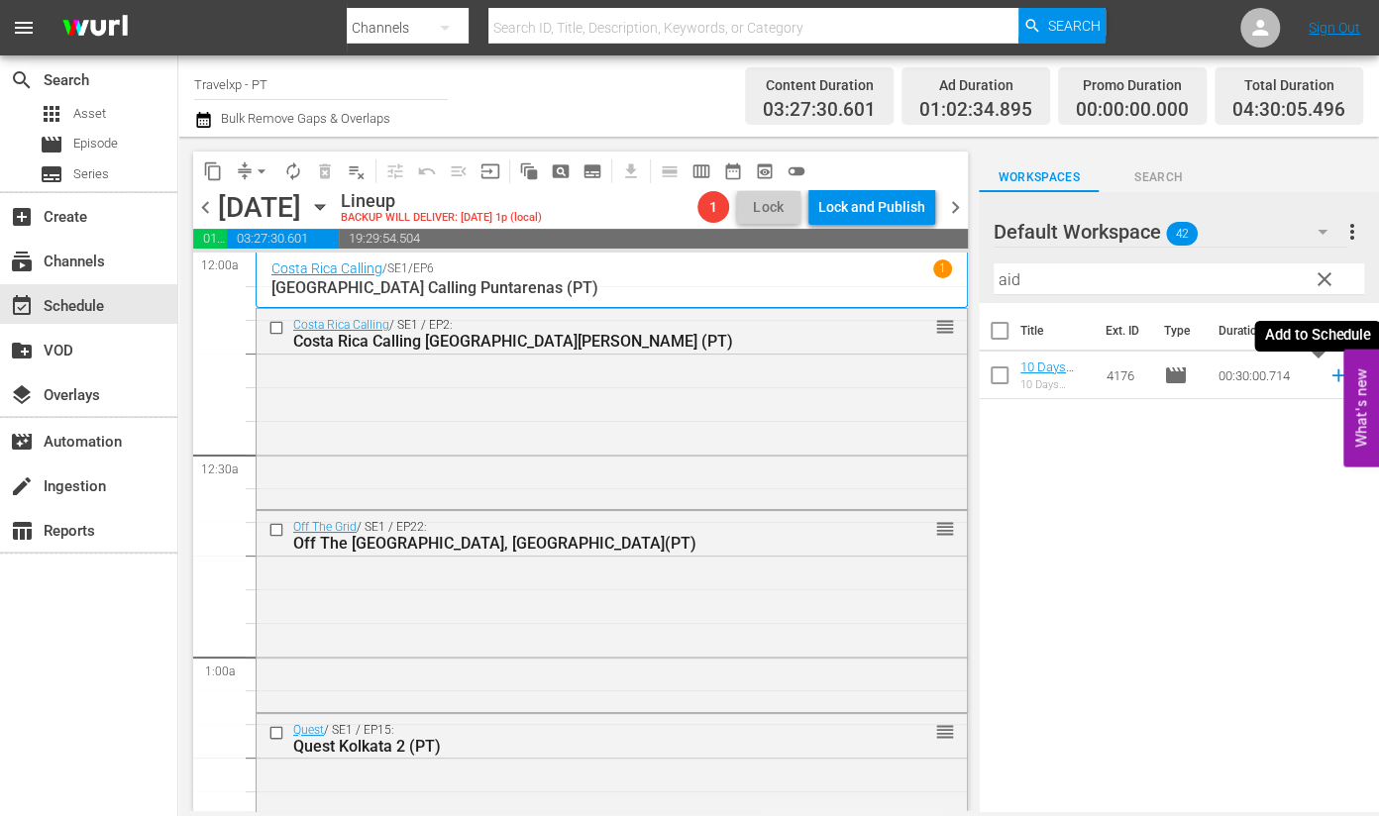
click at [1332, 376] on icon at bounding box center [1338, 376] width 13 height 13
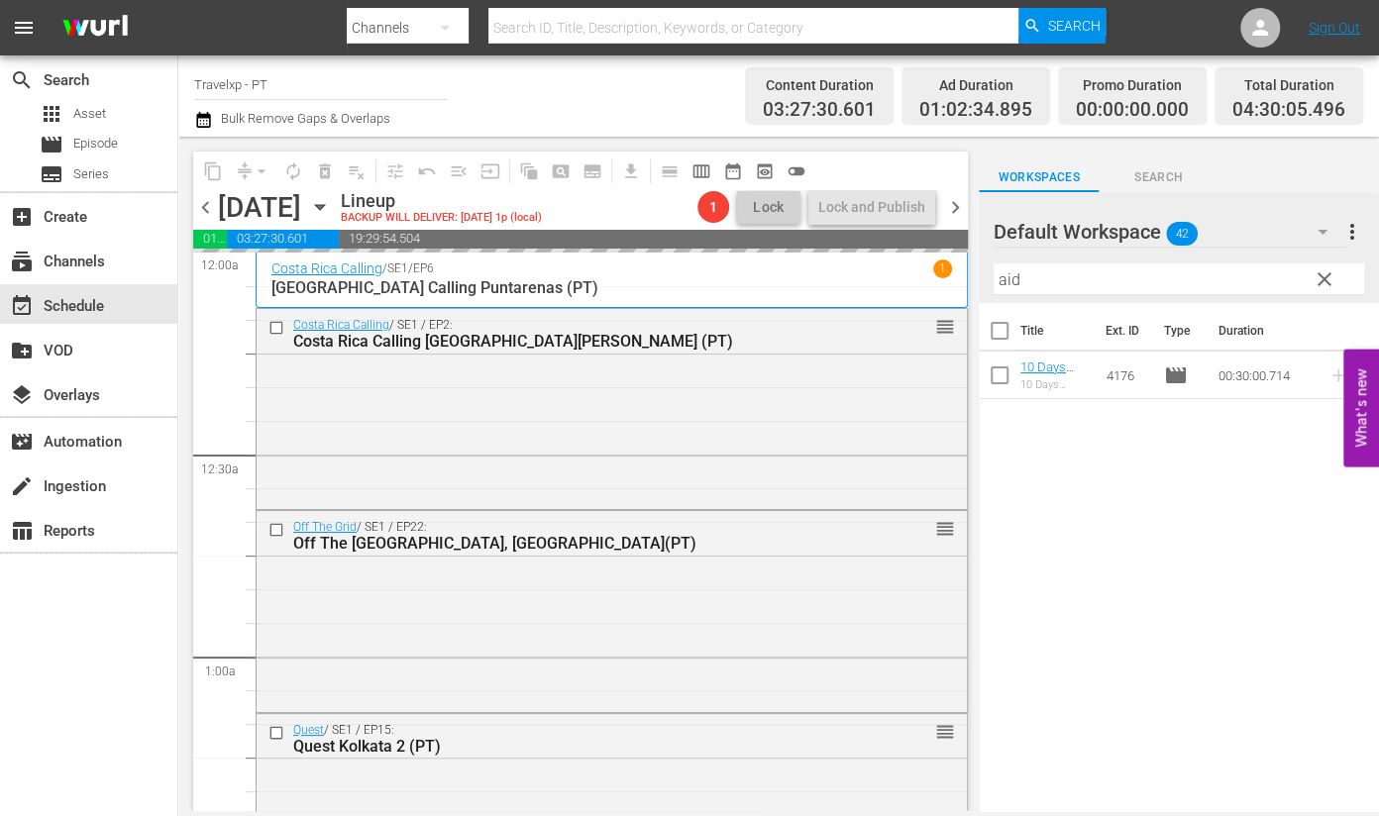
click at [1011, 281] on input "aid" at bounding box center [1179, 280] width 371 height 32
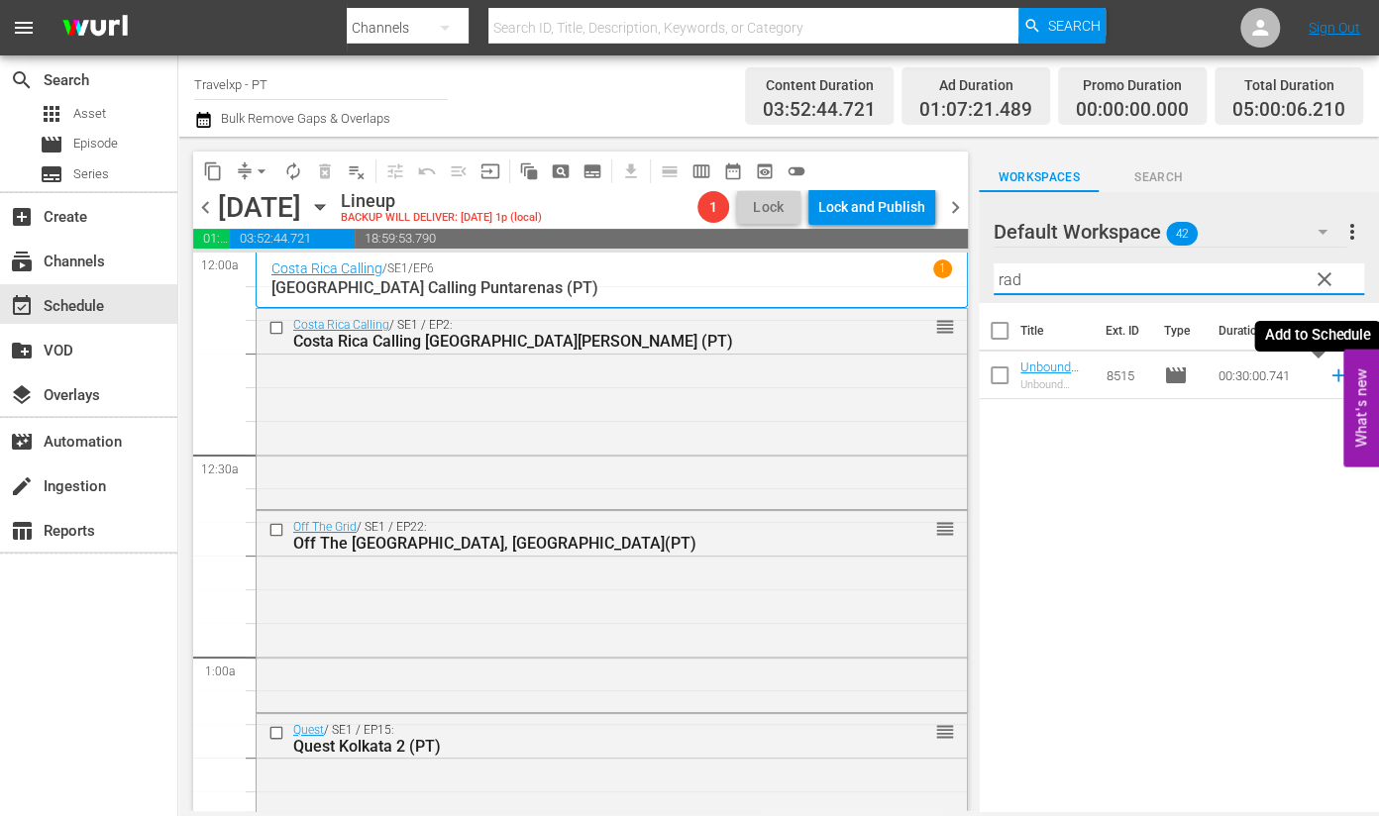
click at [1332, 375] on icon at bounding box center [1338, 376] width 13 height 13
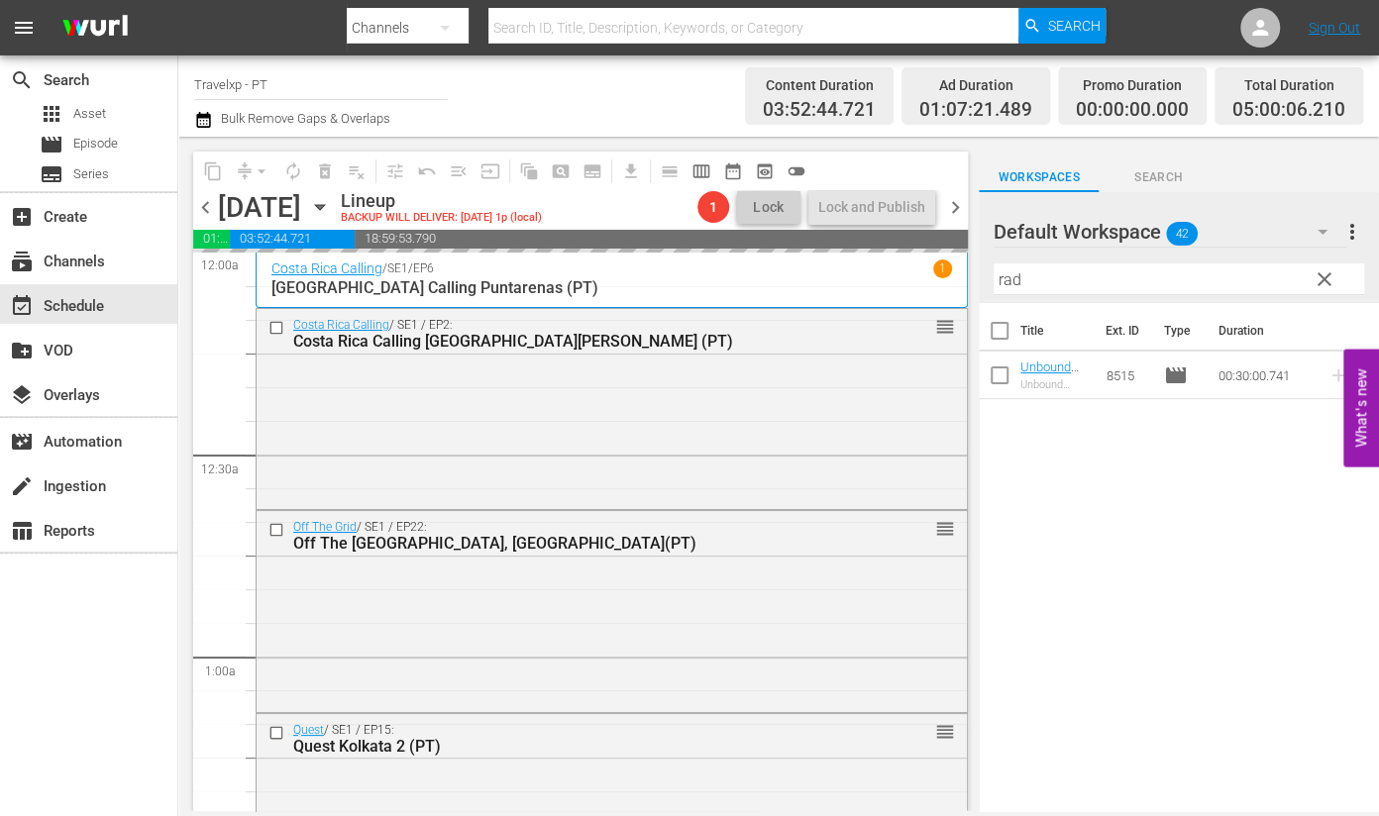
click at [1003, 284] on input "rad" at bounding box center [1179, 280] width 371 height 32
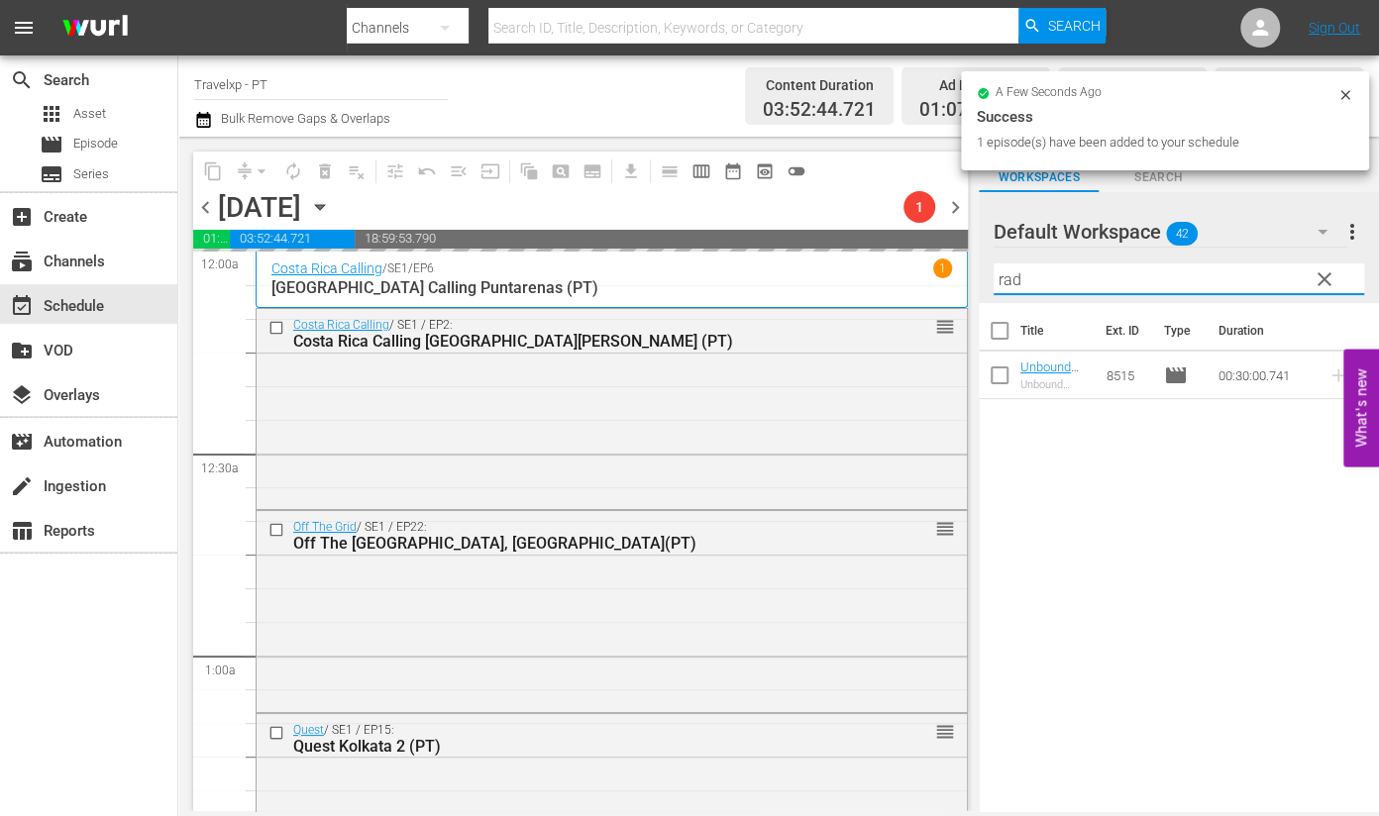
click at [1003, 284] on input "rad" at bounding box center [1179, 280] width 371 height 32
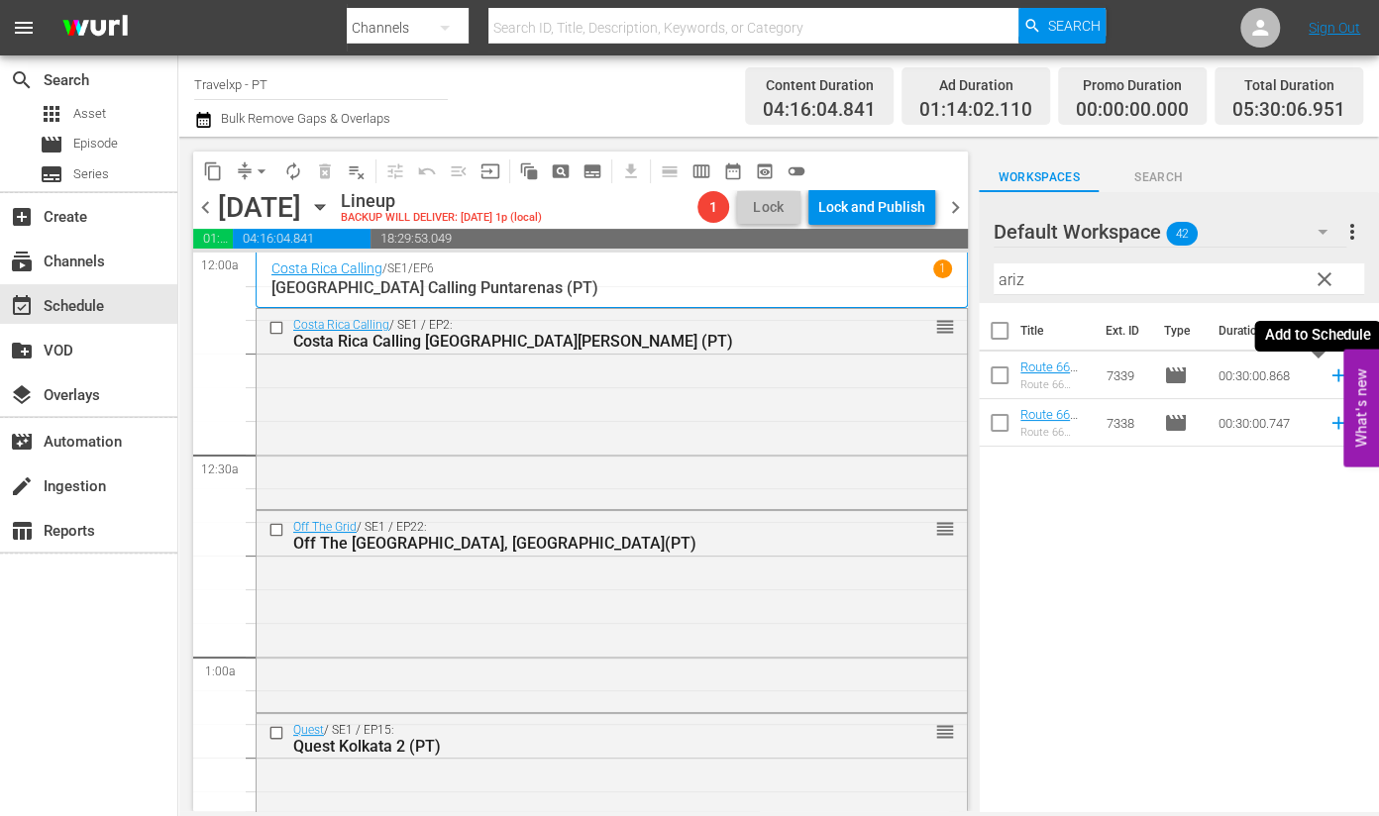
click at [1332, 379] on icon at bounding box center [1338, 376] width 13 height 13
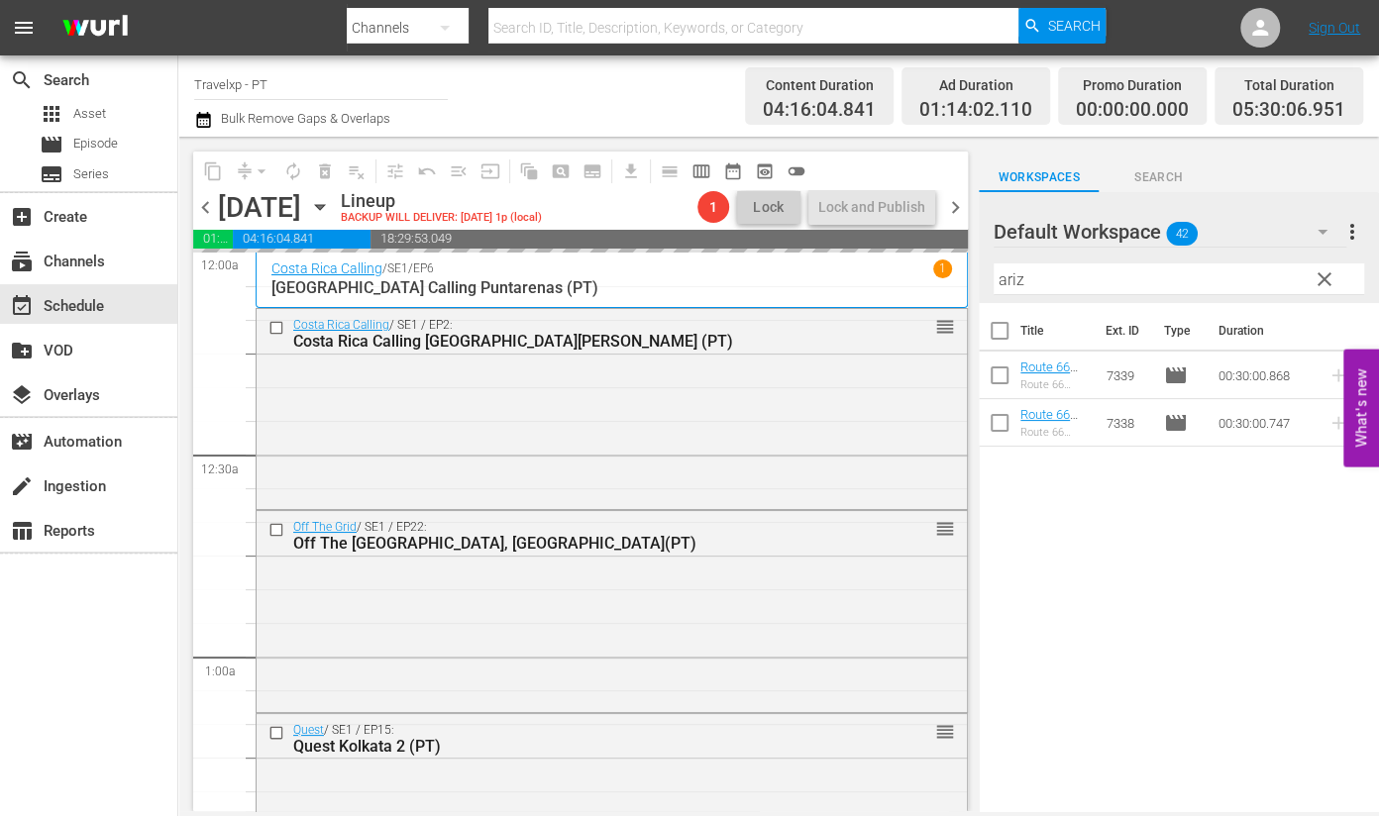
click at [1013, 284] on input "ariz" at bounding box center [1179, 280] width 371 height 32
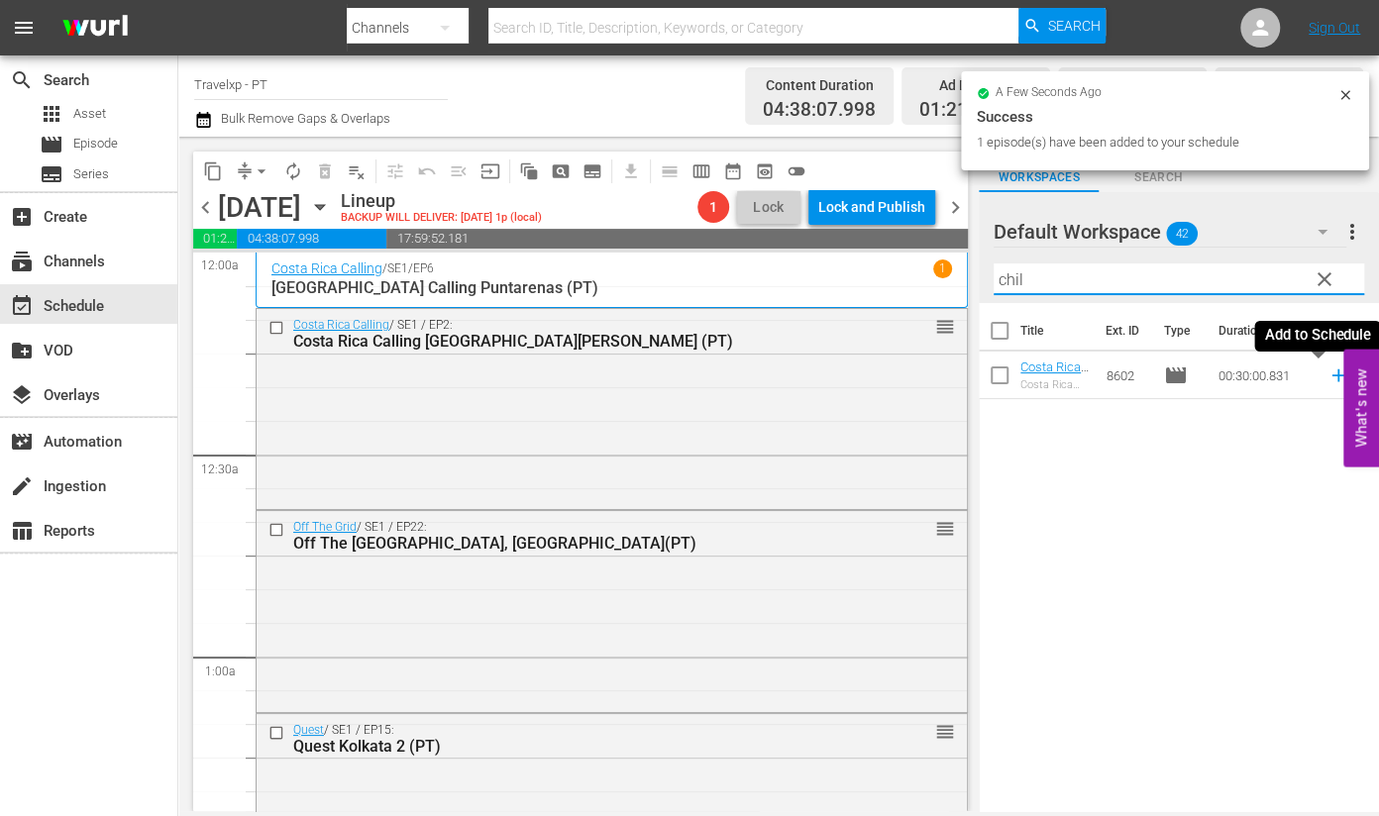
click at [1328, 379] on icon at bounding box center [1339, 376] width 22 height 22
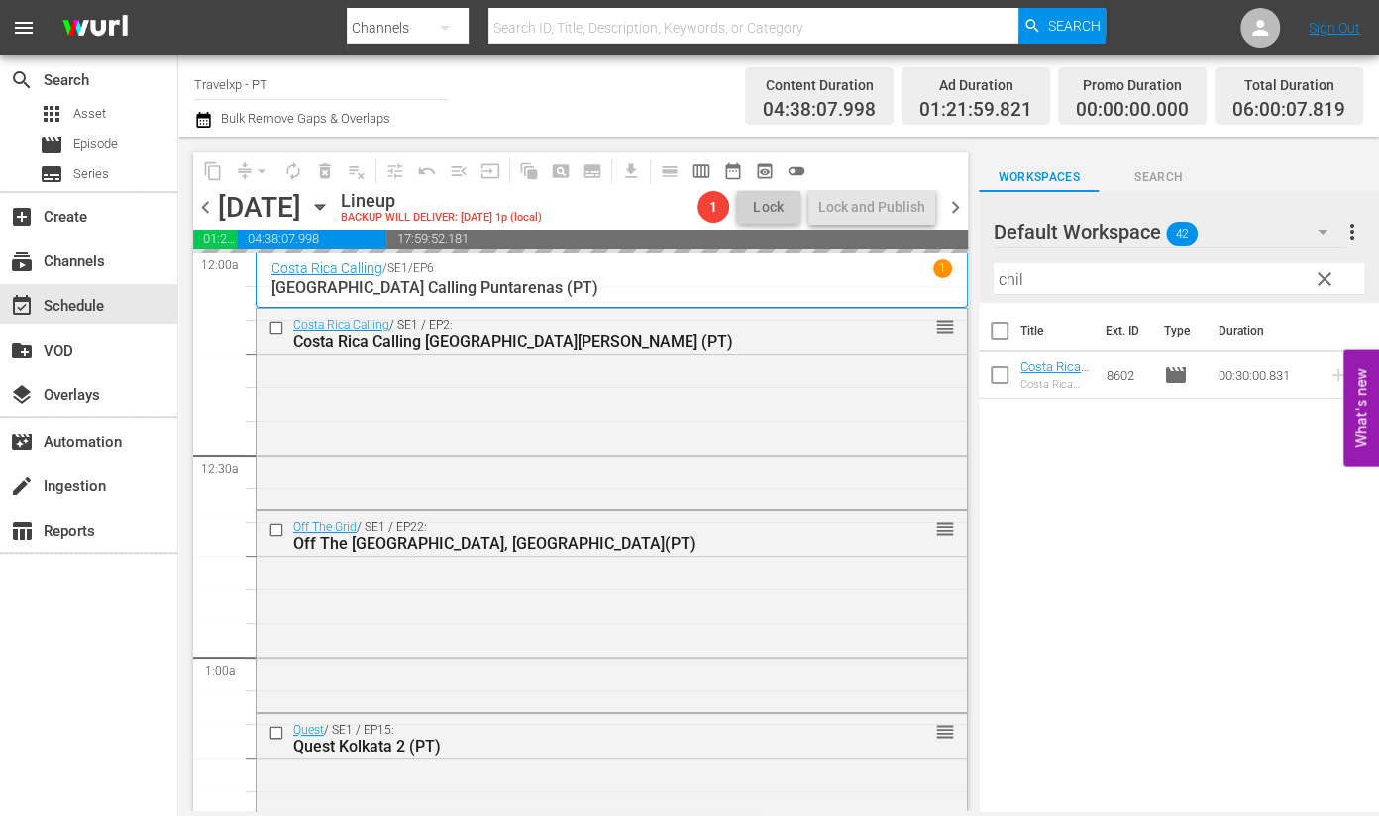
click at [1008, 278] on input "chil" at bounding box center [1179, 280] width 371 height 32
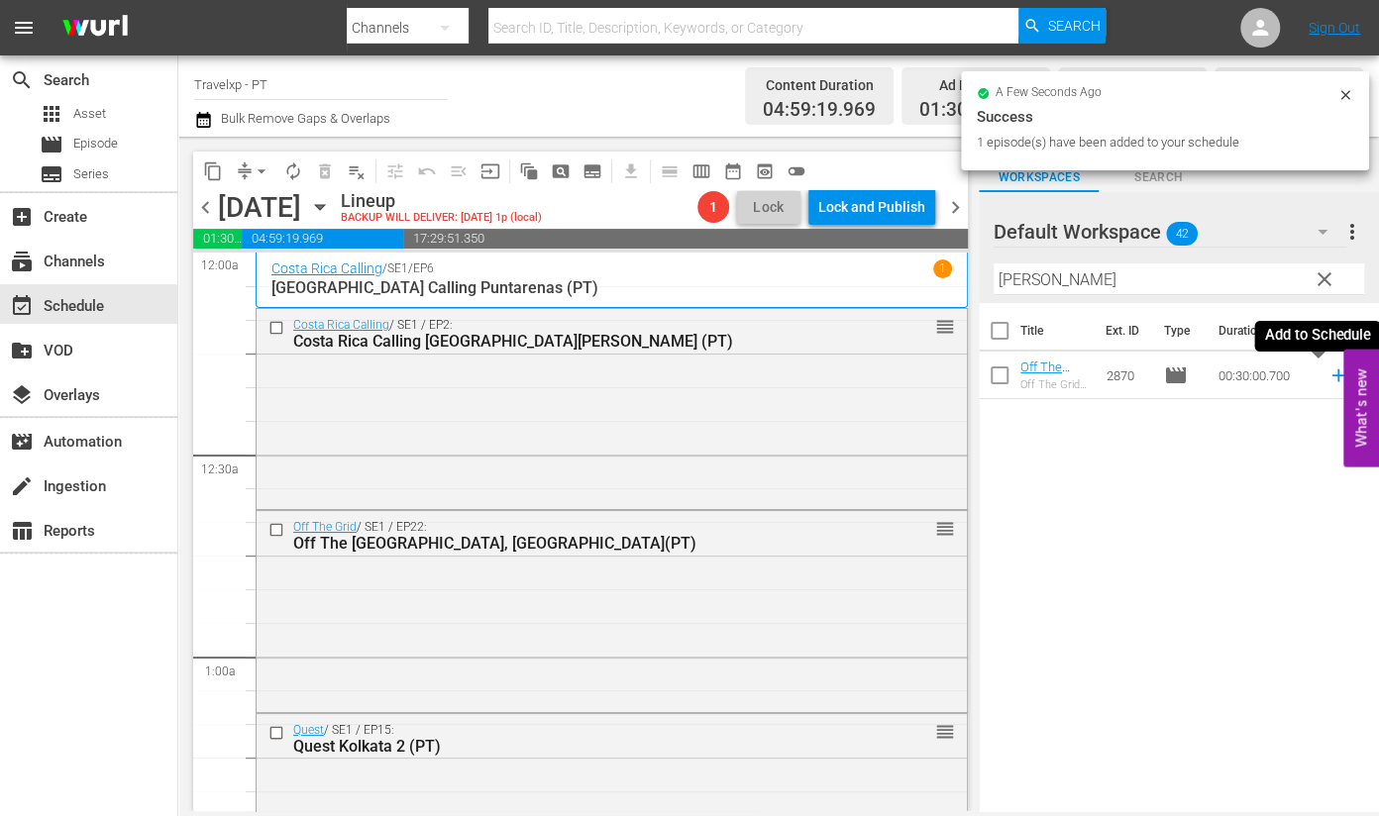
click at [1328, 377] on icon at bounding box center [1339, 376] width 22 height 22
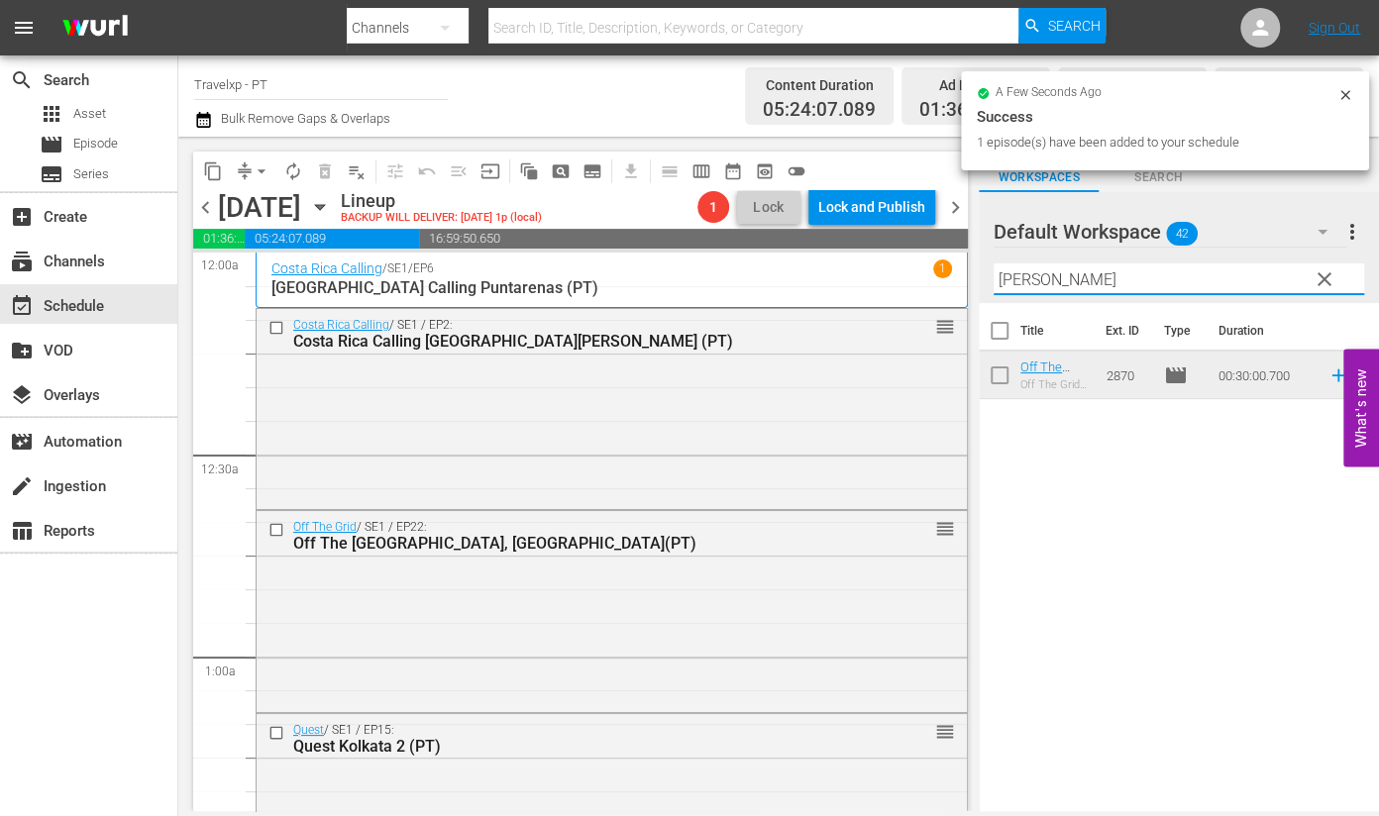
click at [1019, 279] on input "[PERSON_NAME]" at bounding box center [1179, 280] width 371 height 32
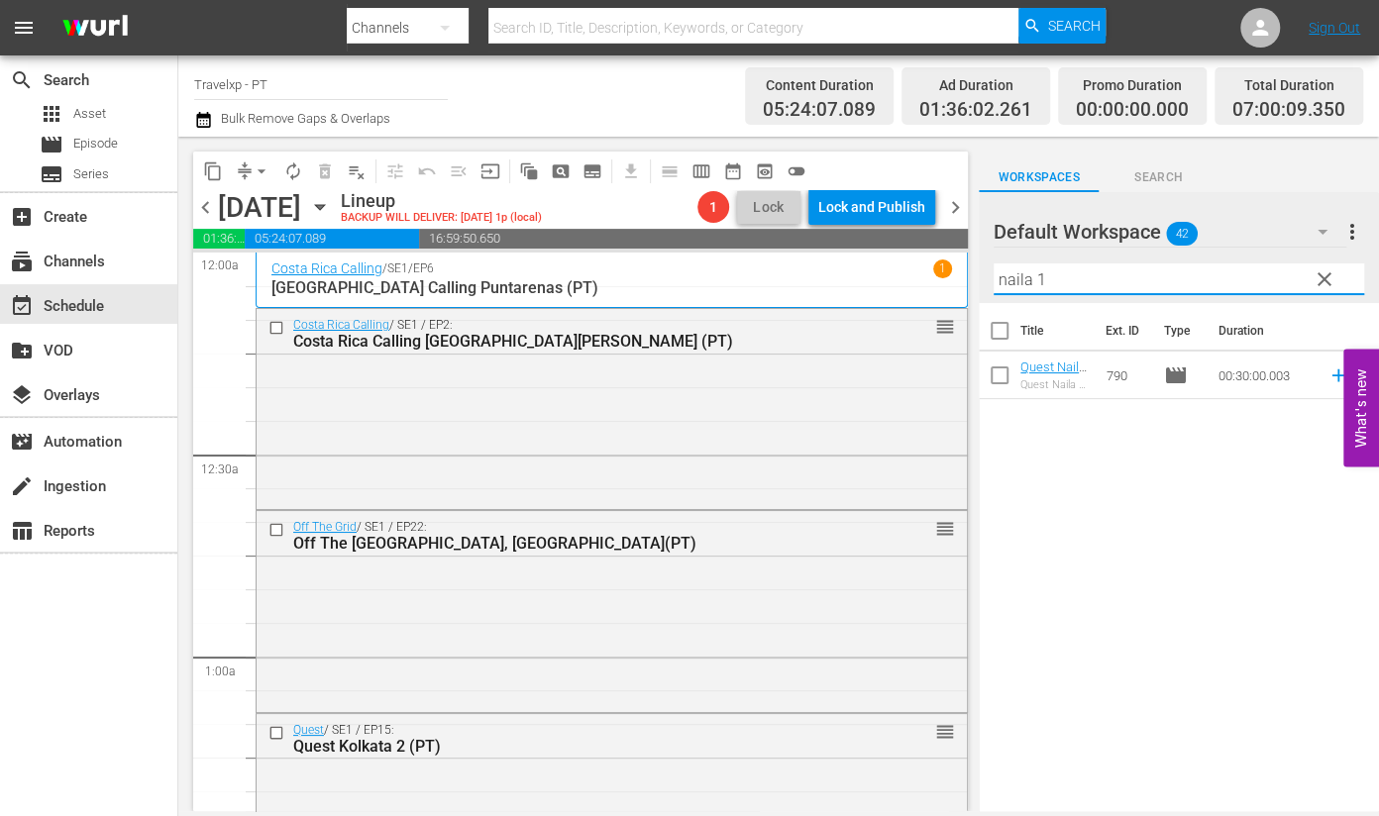
click at [1328, 379] on icon at bounding box center [1339, 376] width 22 height 22
drag, startPoint x: 1115, startPoint y: 284, endPoint x: 954, endPoint y: 272, distance: 161.0
click at [954, 272] on div "content_copy compress arrow_drop_down autorenew_outlined delete_forever_outline…" at bounding box center [778, 474] width 1201 height 675
drag, startPoint x: 1317, startPoint y: 379, endPoint x: 1270, endPoint y: 313, distance: 80.3
click at [1328, 379] on icon at bounding box center [1339, 376] width 22 height 22
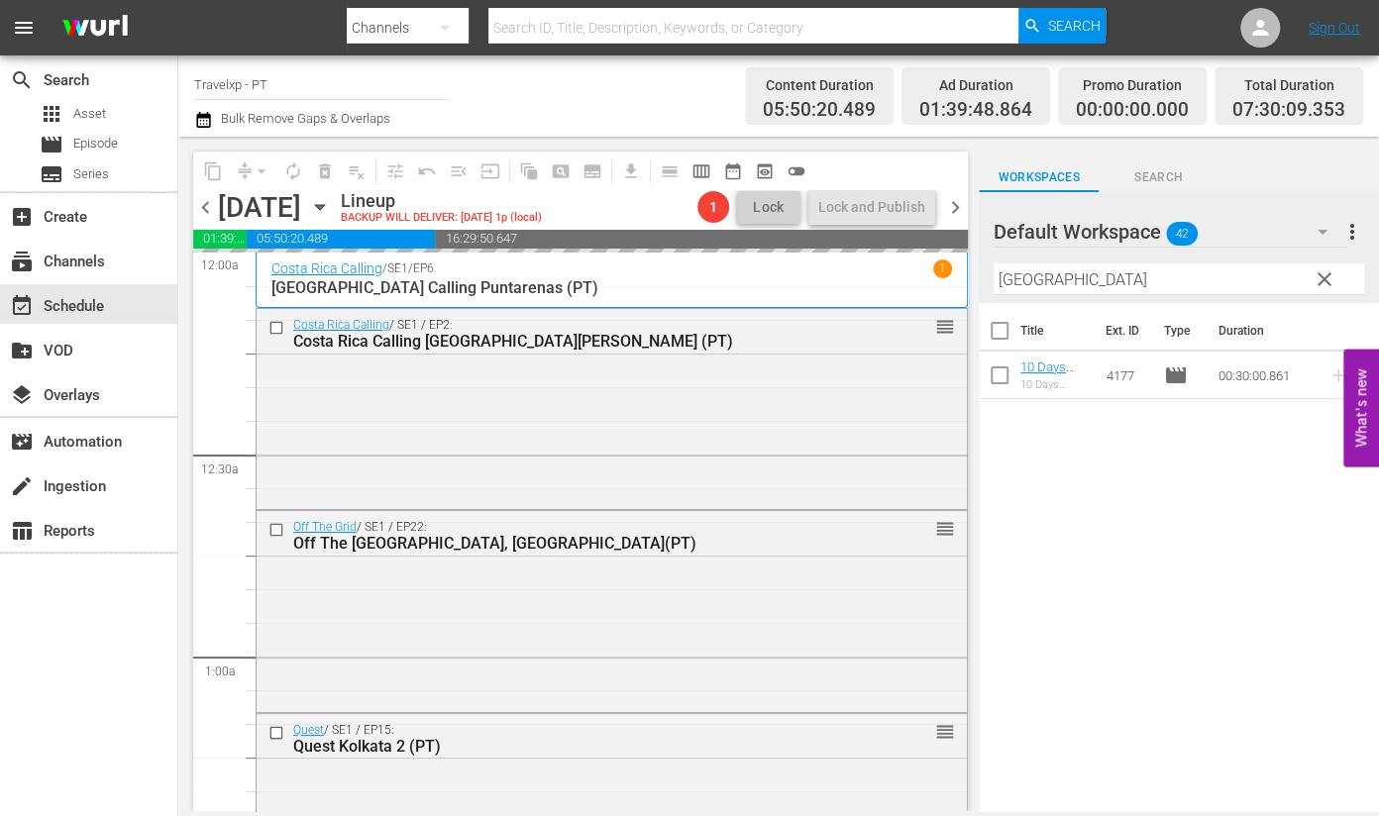
click at [1022, 284] on input "[GEOGRAPHIC_DATA]" at bounding box center [1179, 280] width 371 height 32
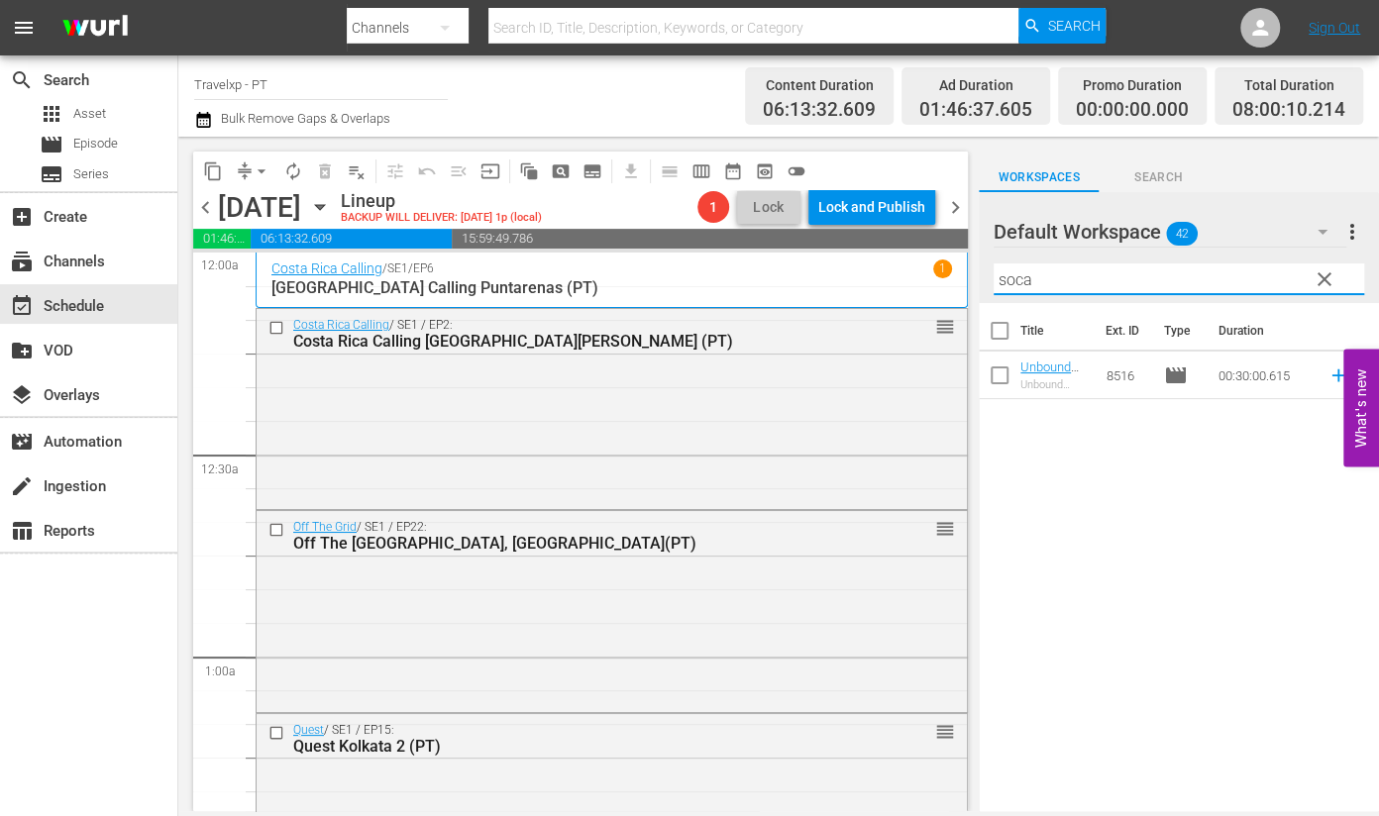
click at [1328, 378] on icon at bounding box center [1339, 376] width 22 height 22
click at [998, 271] on input "soca" at bounding box center [1179, 280] width 371 height 32
click at [1332, 374] on icon at bounding box center [1338, 376] width 13 height 13
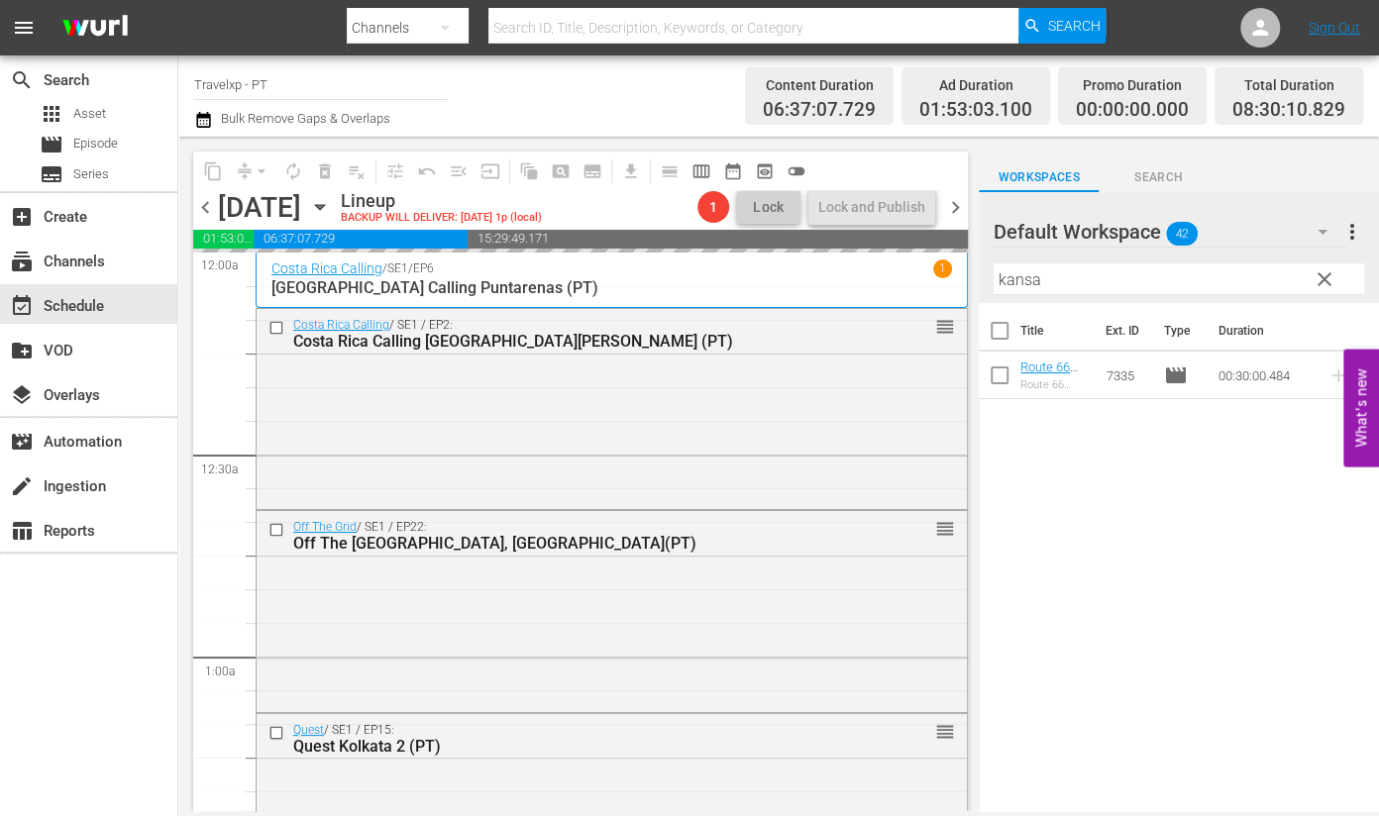
click at [1026, 273] on input "kansa" at bounding box center [1179, 280] width 371 height 32
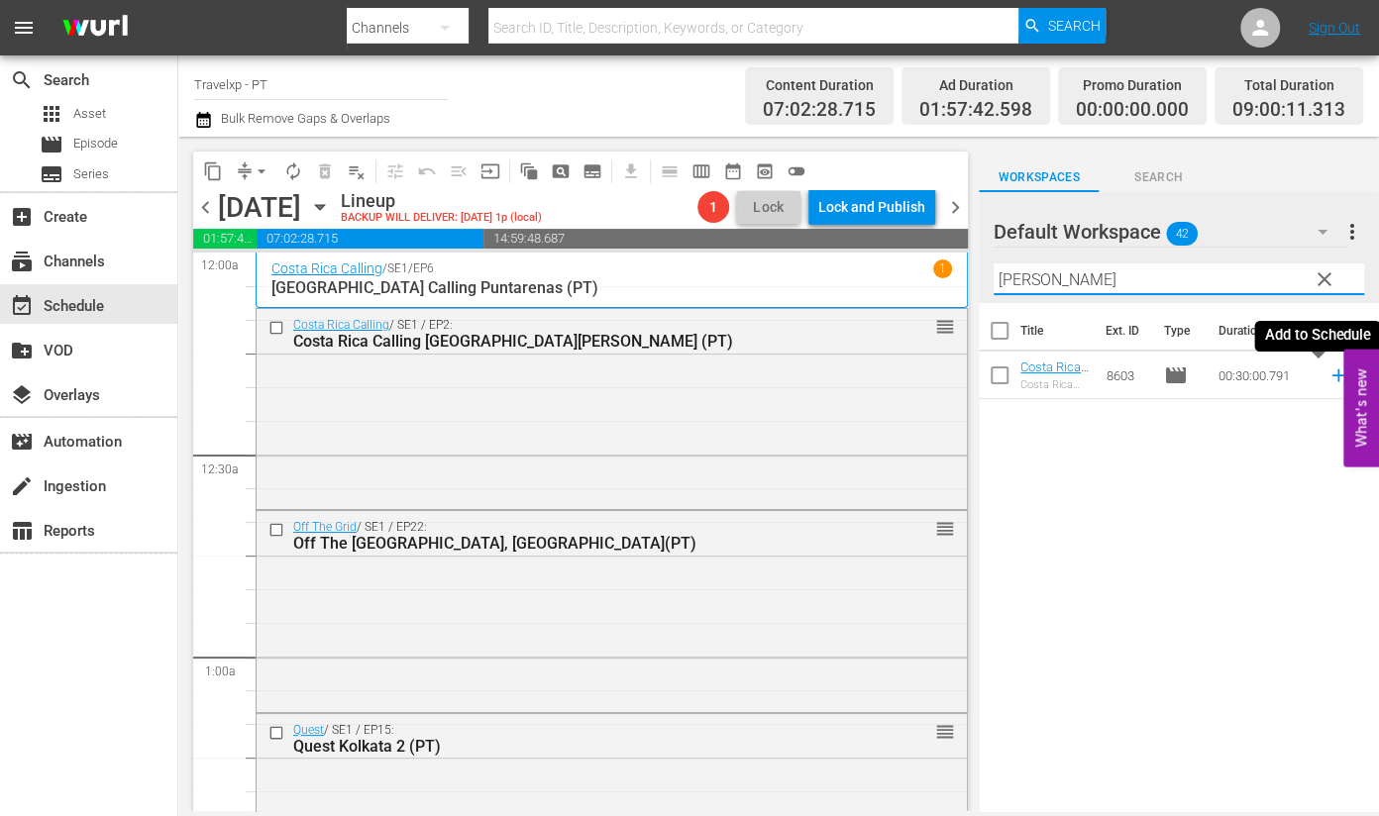
click at [1332, 376] on icon at bounding box center [1338, 376] width 13 height 13
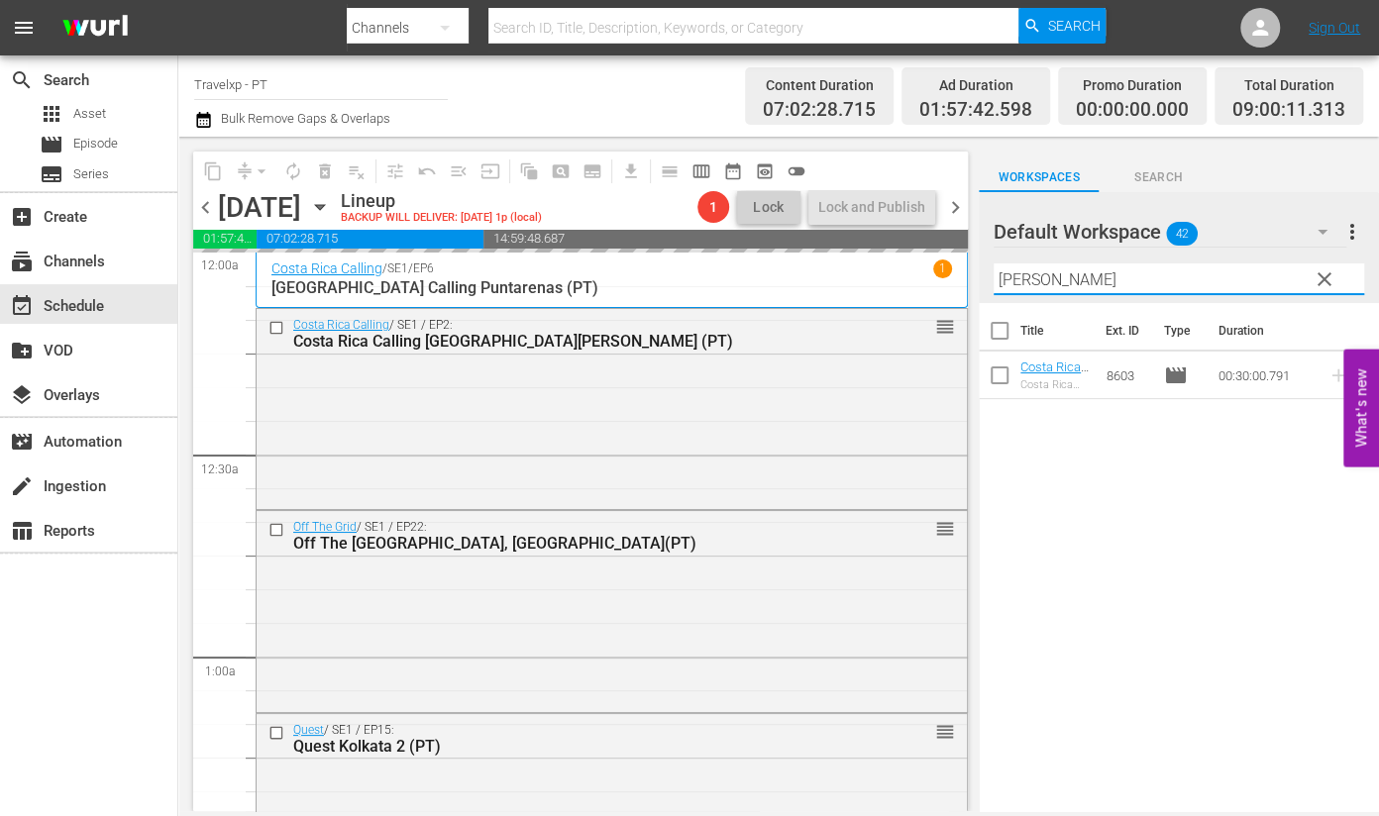
click at [1012, 276] on input "[PERSON_NAME]" at bounding box center [1179, 280] width 371 height 32
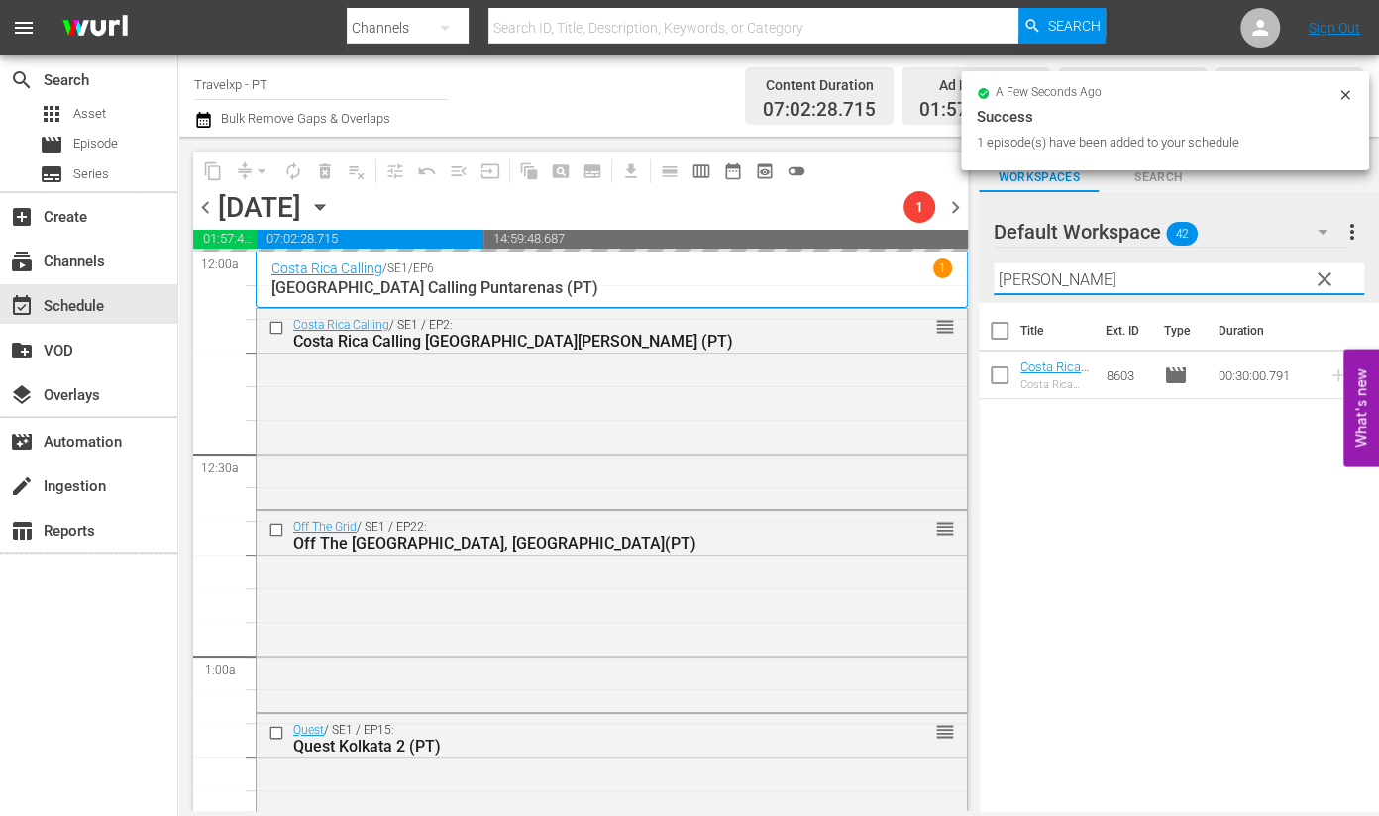
click at [1012, 276] on input "[PERSON_NAME]" at bounding box center [1179, 280] width 371 height 32
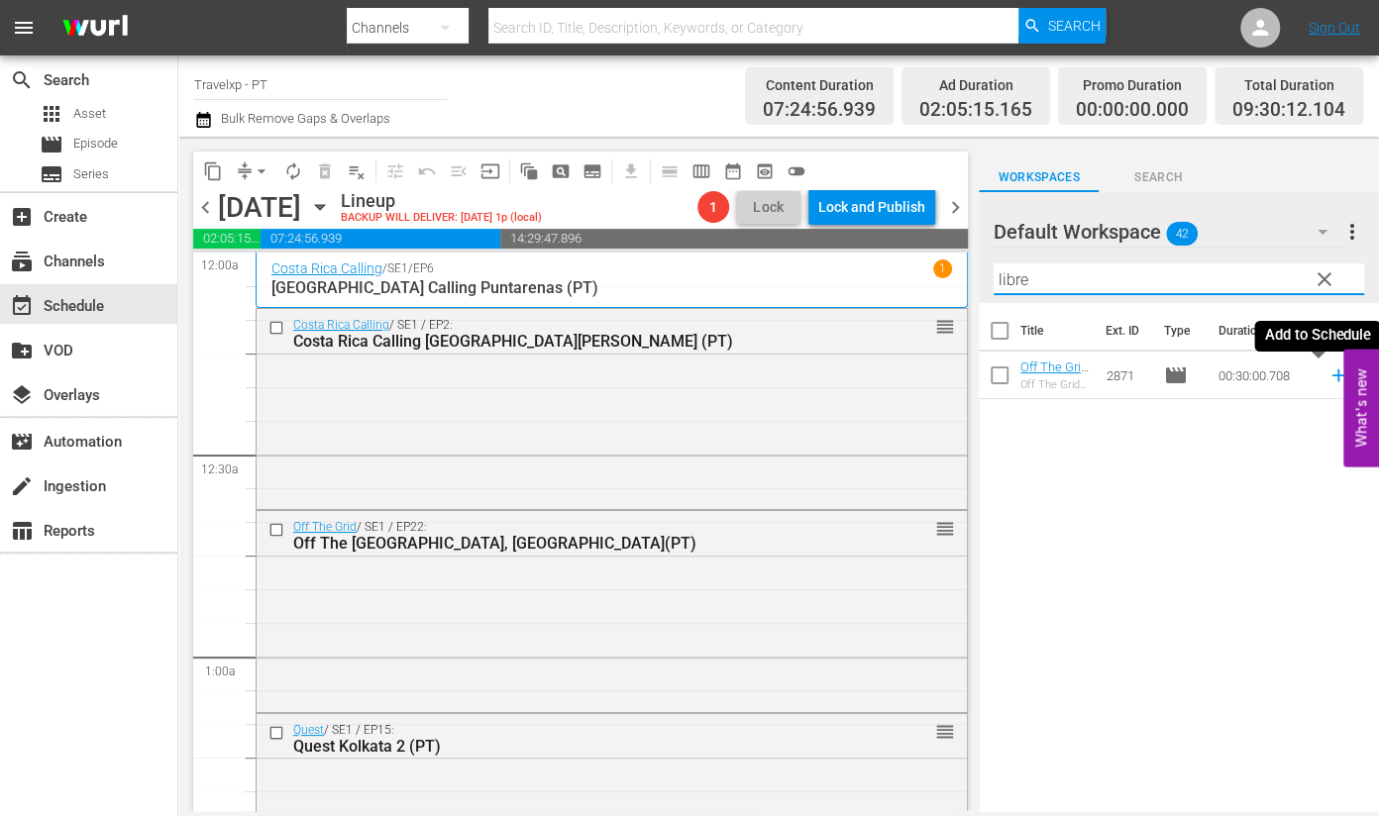
click at [1328, 378] on icon at bounding box center [1339, 376] width 22 height 22
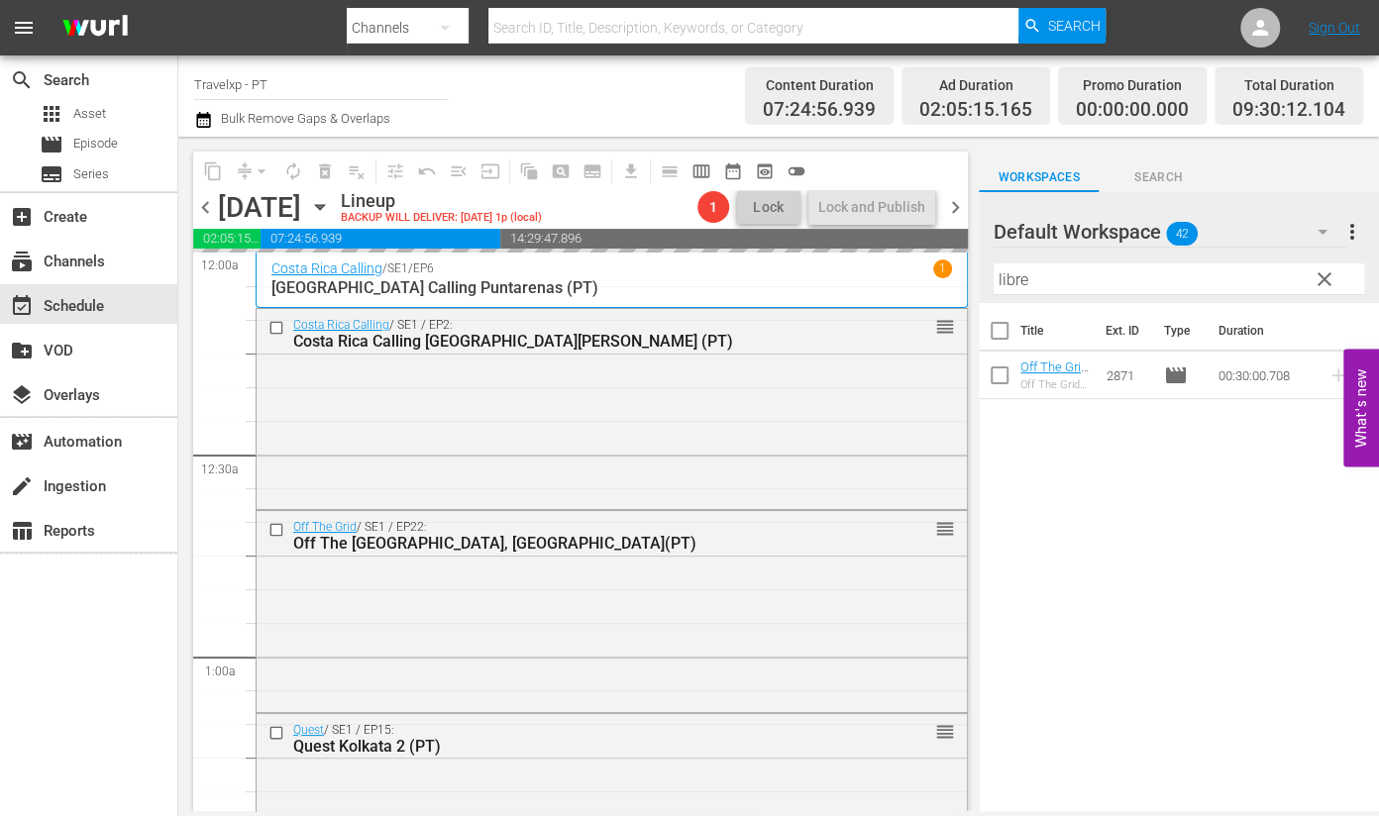
click at [1001, 275] on input "libre" at bounding box center [1179, 280] width 371 height 32
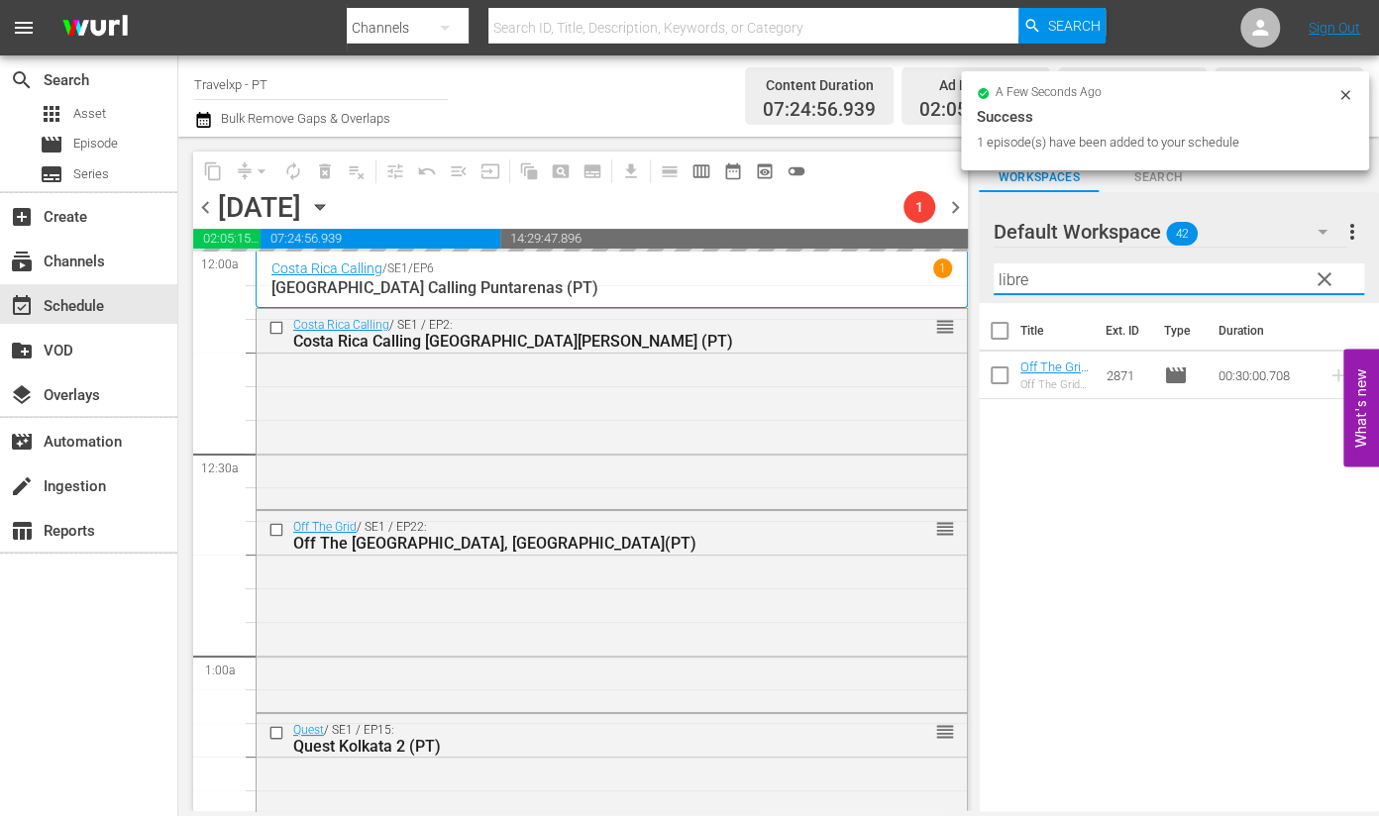
click at [1001, 275] on input "libre" at bounding box center [1179, 280] width 371 height 32
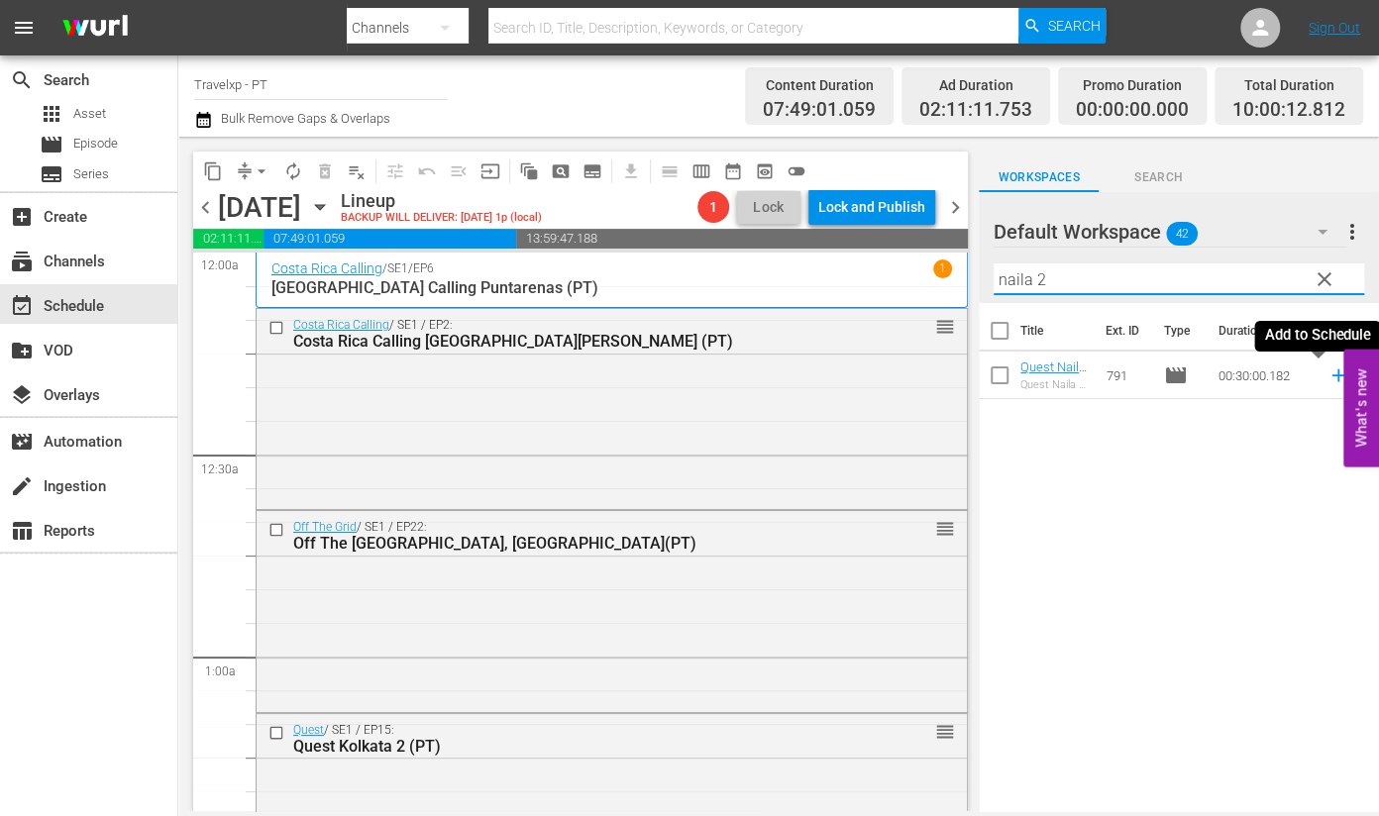
click at [1328, 379] on icon at bounding box center [1339, 376] width 22 height 22
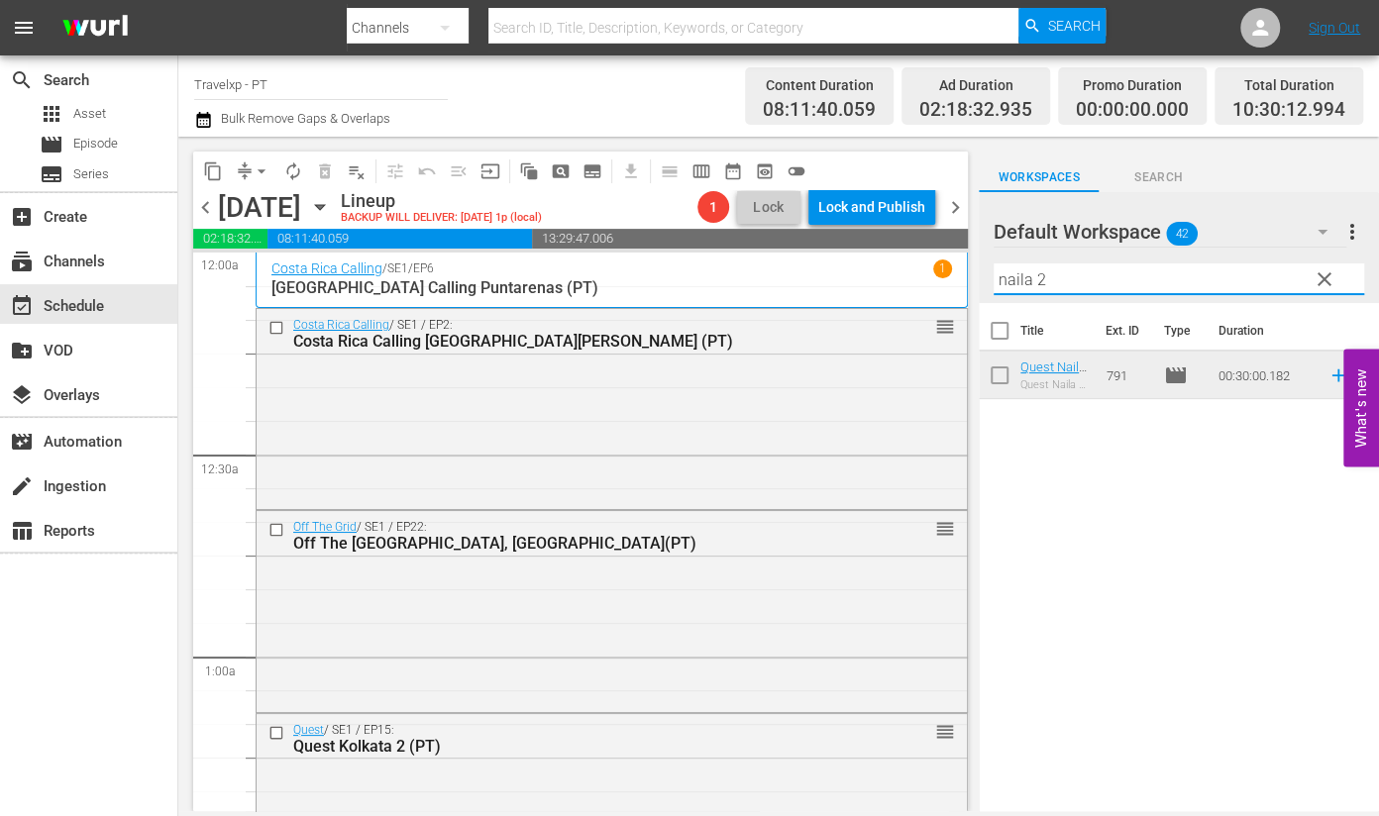
drag, startPoint x: 1054, startPoint y: 279, endPoint x: 962, endPoint y: 265, distance: 93.3
click at [962, 265] on div "content_copy compress arrow_drop_down autorenew_outlined delete_forever_outline…" at bounding box center [778, 474] width 1201 height 675
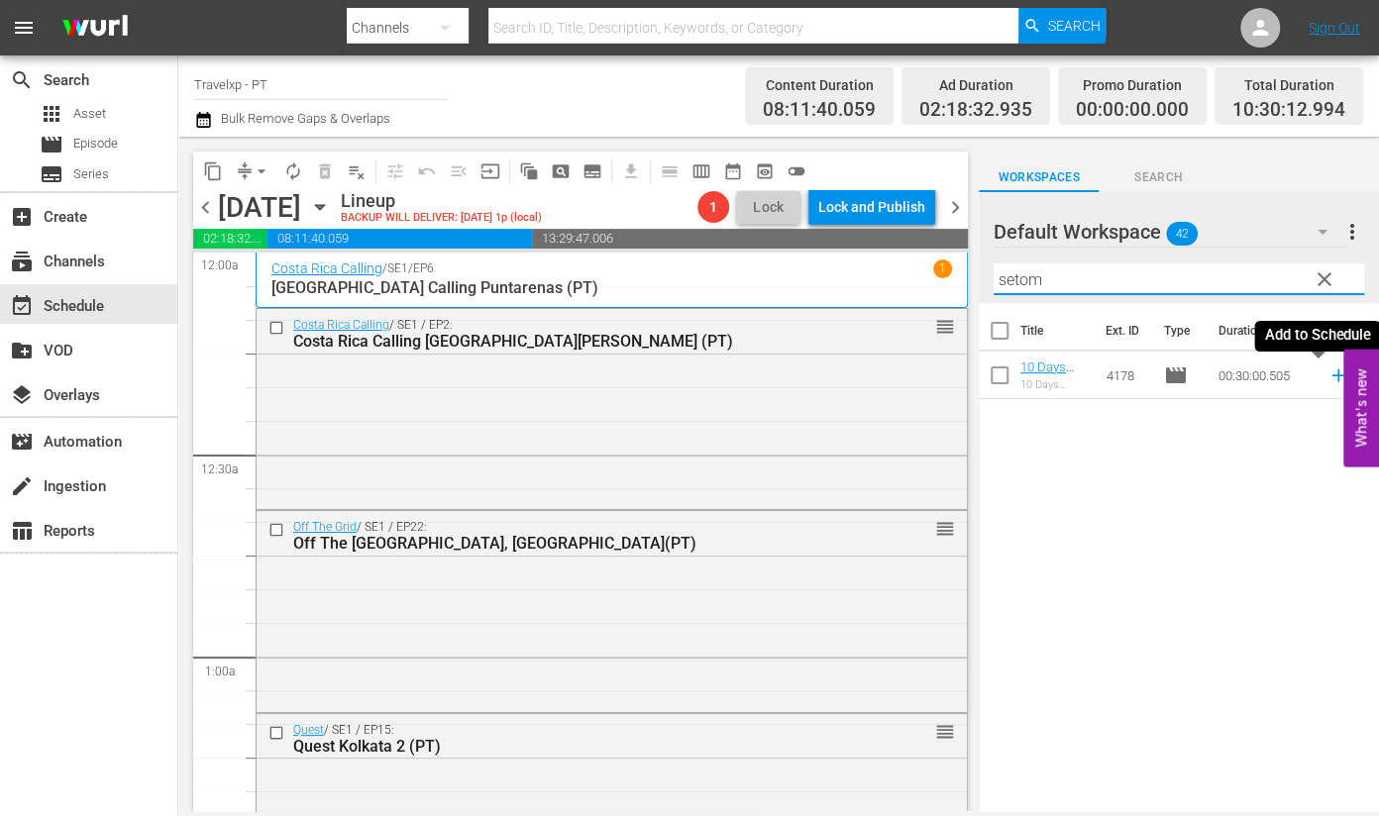
click at [1328, 377] on icon at bounding box center [1339, 376] width 22 height 22
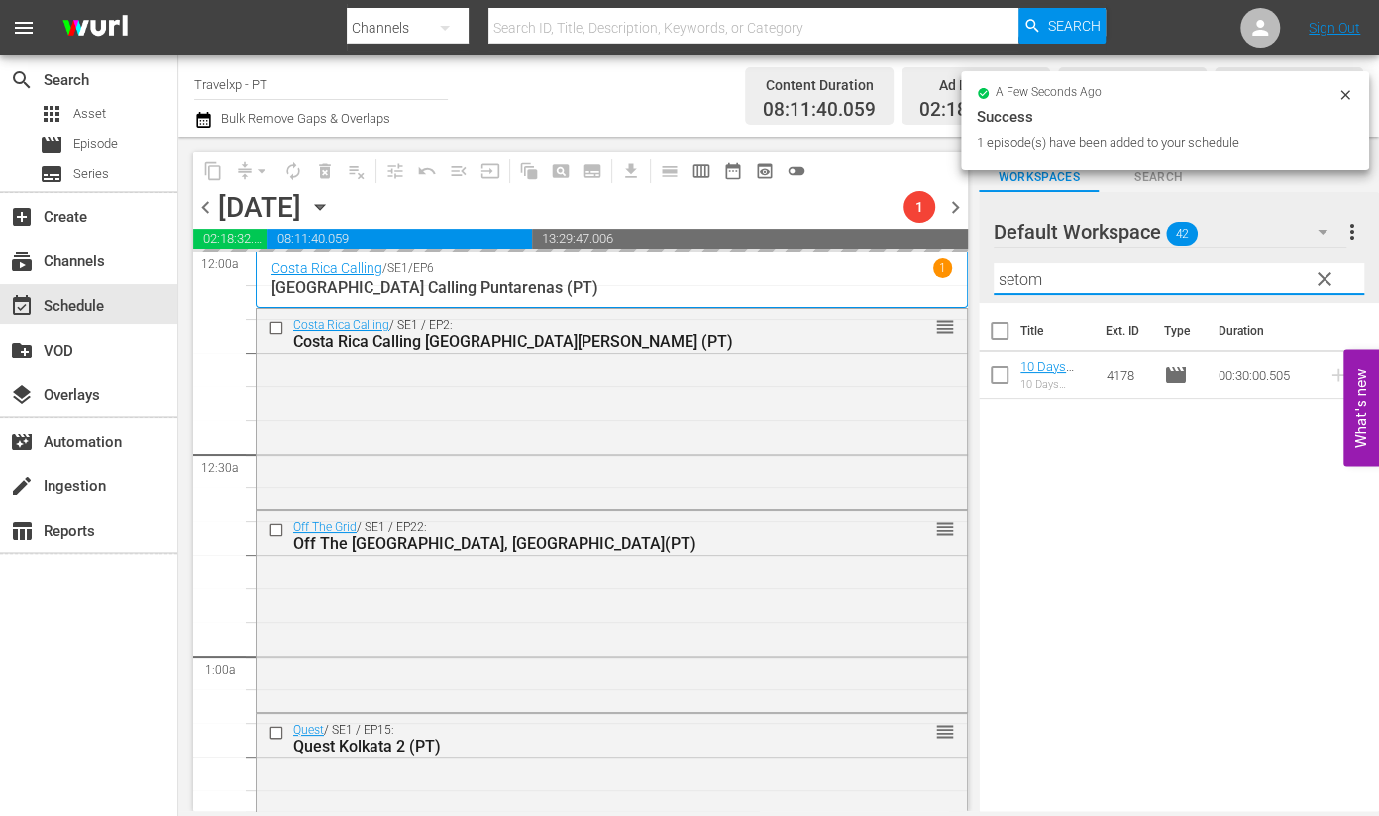
click at [1014, 282] on input "setom" at bounding box center [1179, 280] width 371 height 32
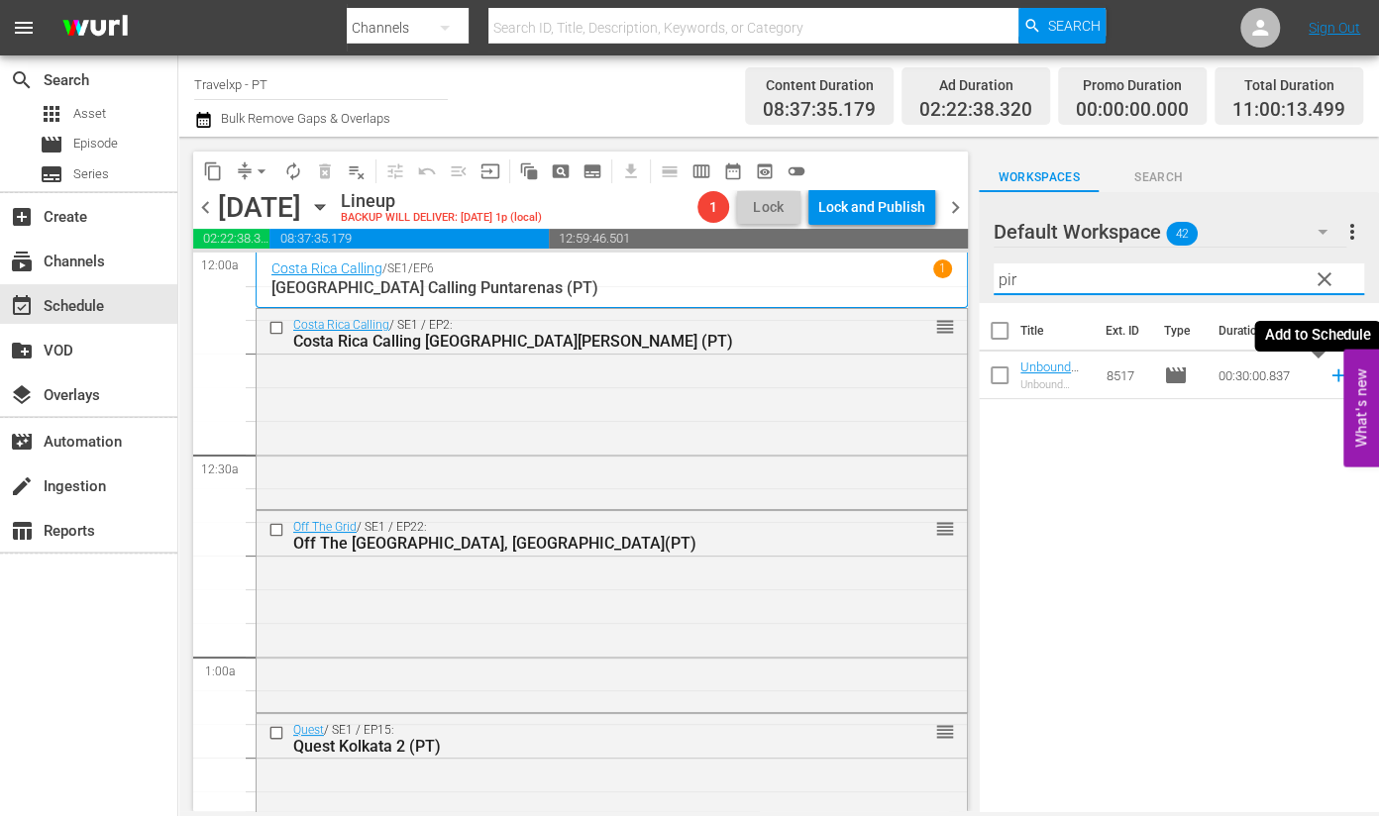
click at [1332, 376] on icon at bounding box center [1338, 376] width 13 height 13
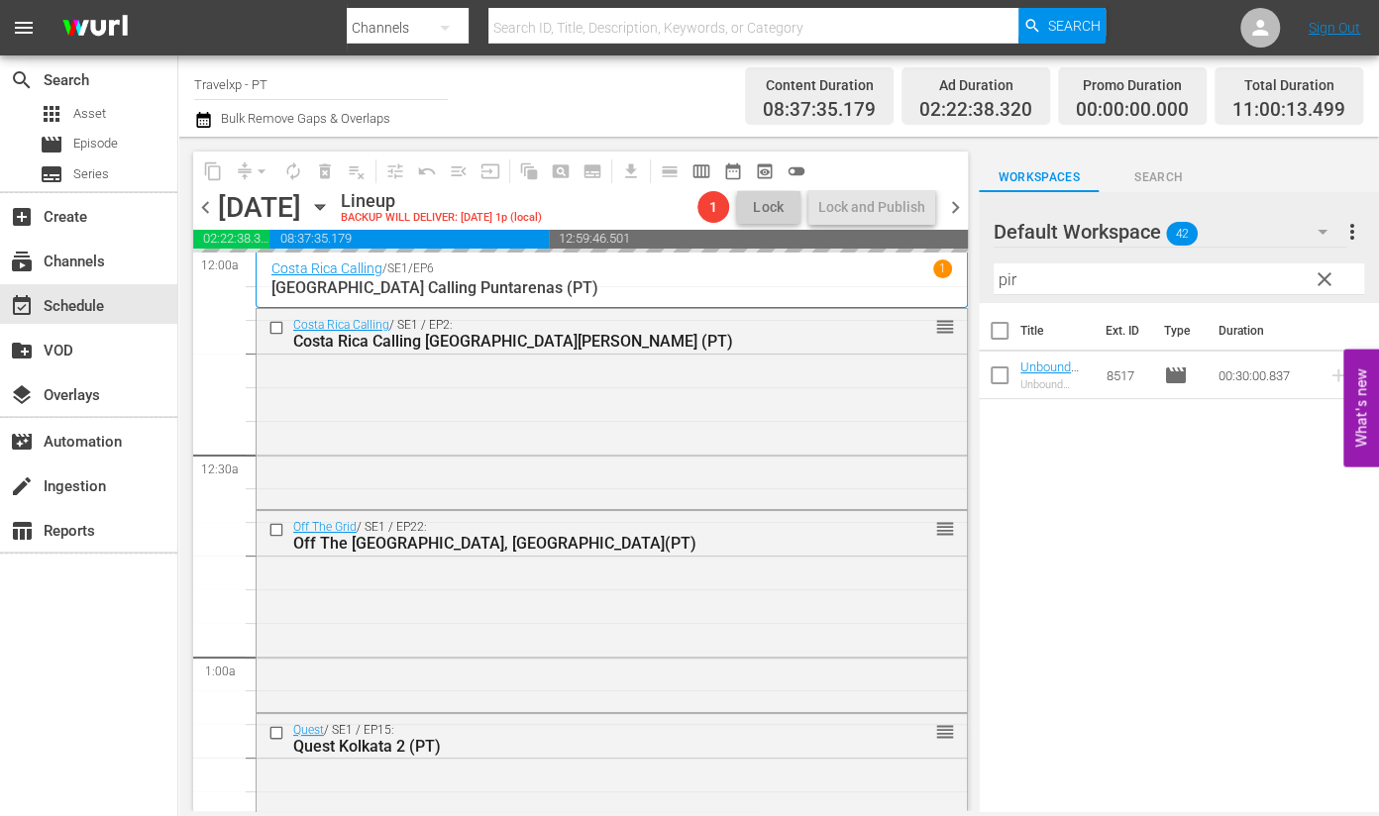
click at [1003, 282] on input "pir" at bounding box center [1179, 280] width 371 height 32
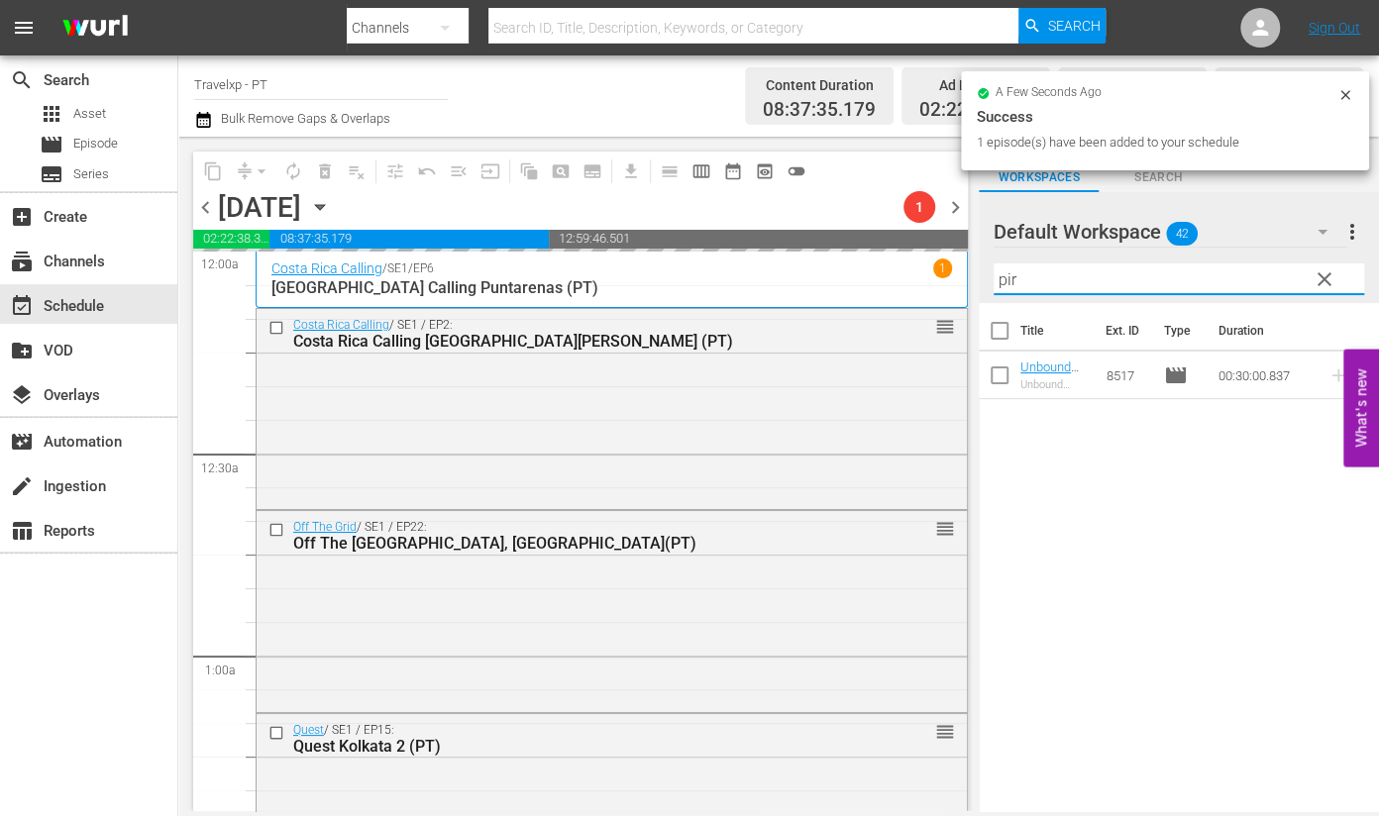
click at [1003, 282] on input "pir" at bounding box center [1179, 280] width 371 height 32
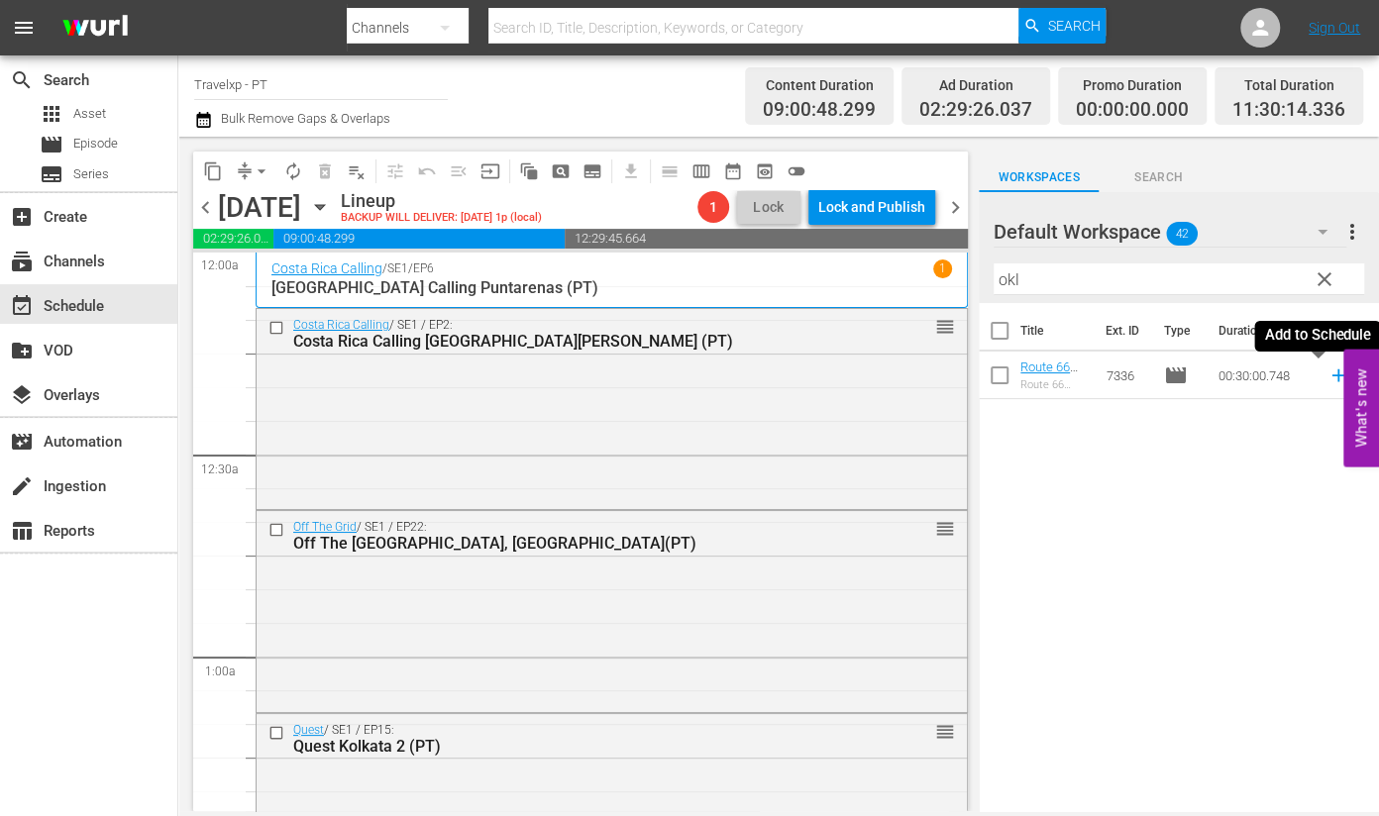
click at [1332, 376] on icon at bounding box center [1338, 376] width 13 height 13
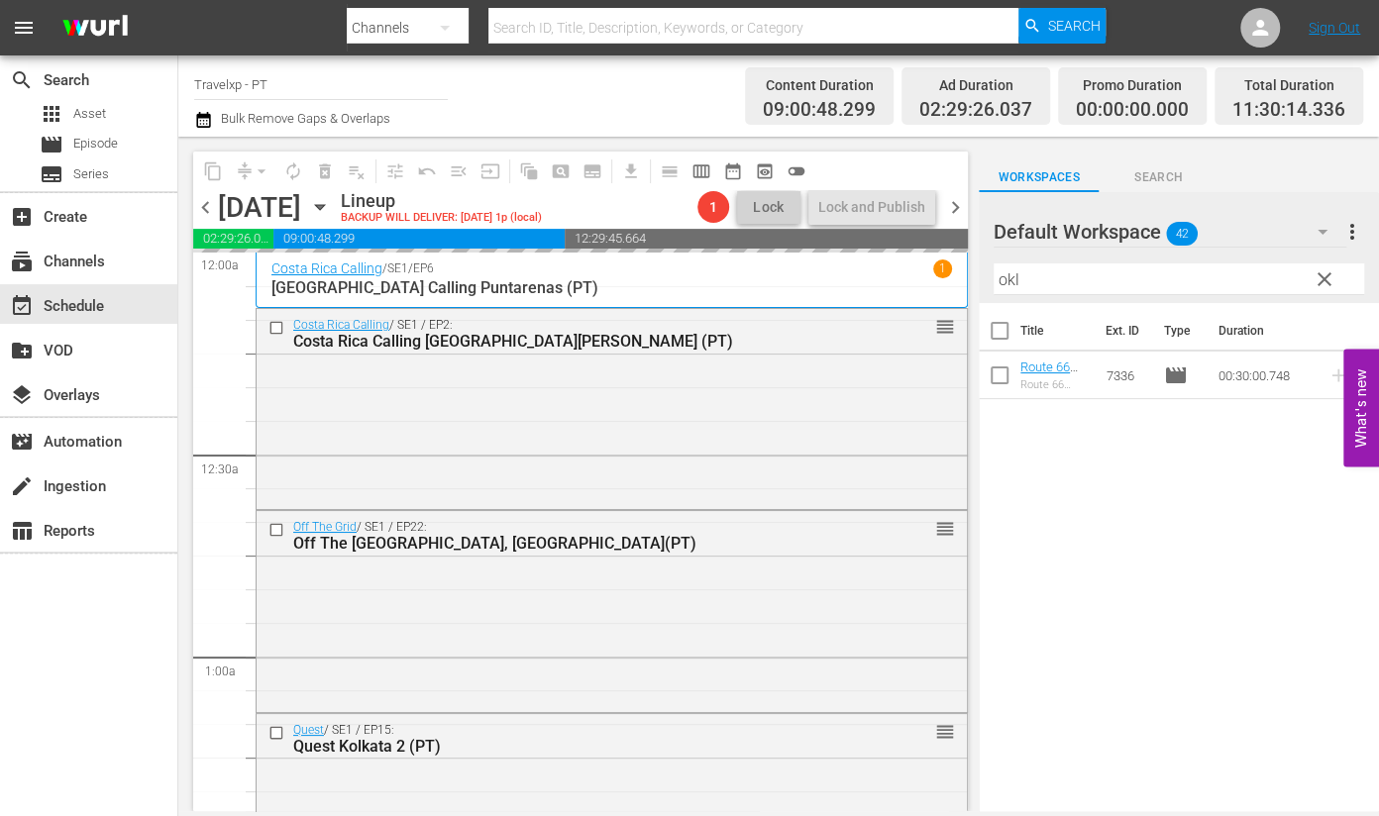
click at [1003, 279] on input "okl" at bounding box center [1179, 280] width 371 height 32
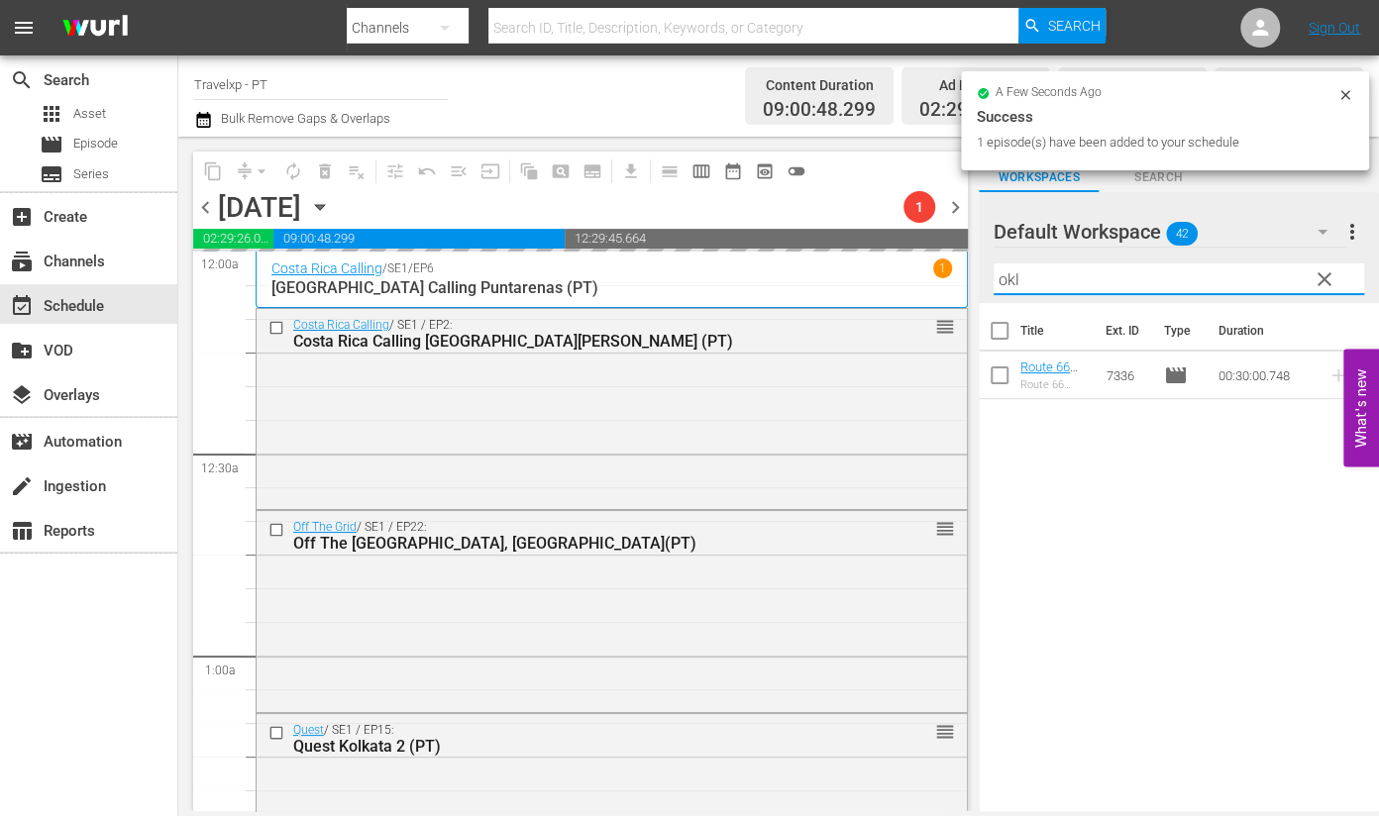
click at [1003, 279] on input "okl" at bounding box center [1179, 280] width 371 height 32
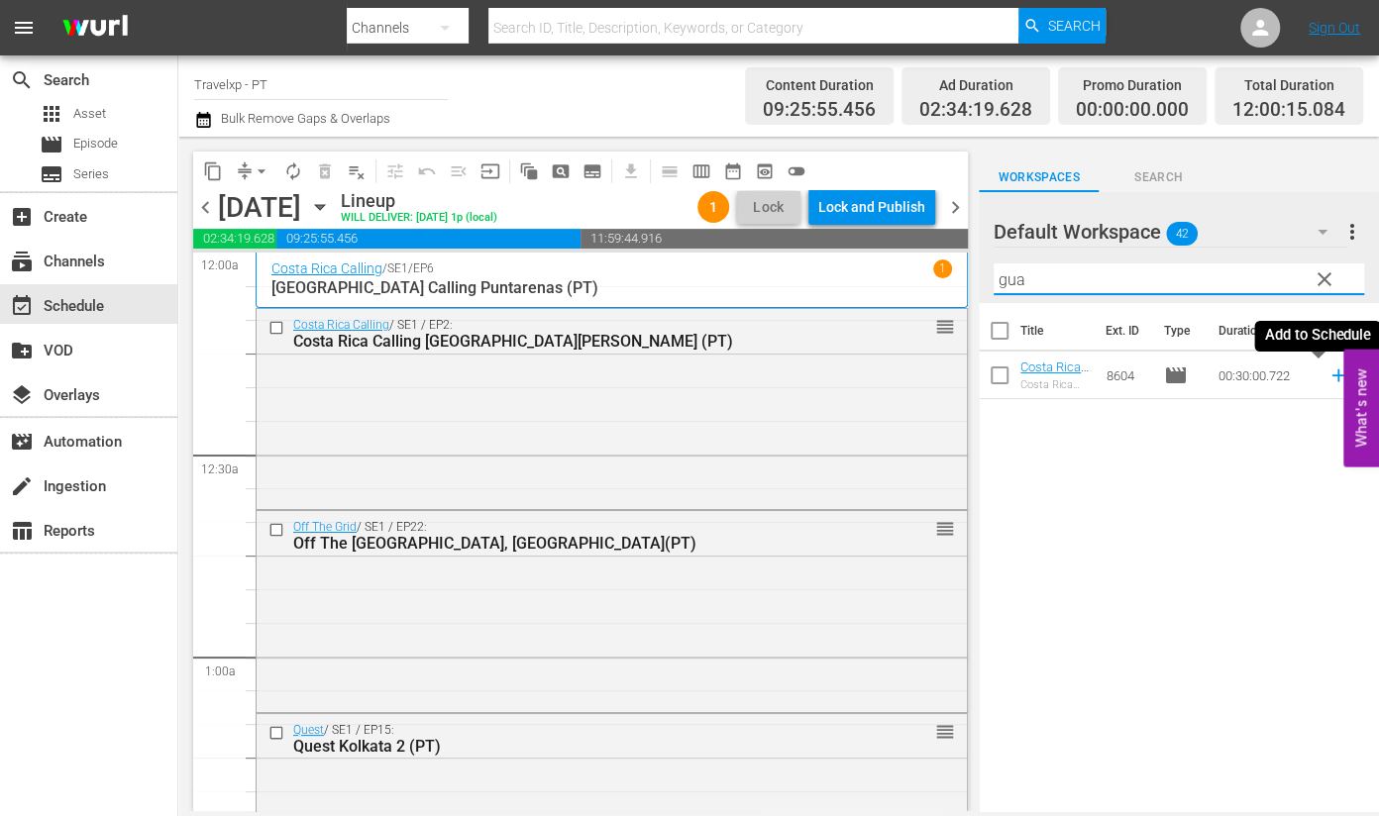
click at [1332, 378] on icon at bounding box center [1338, 376] width 13 height 13
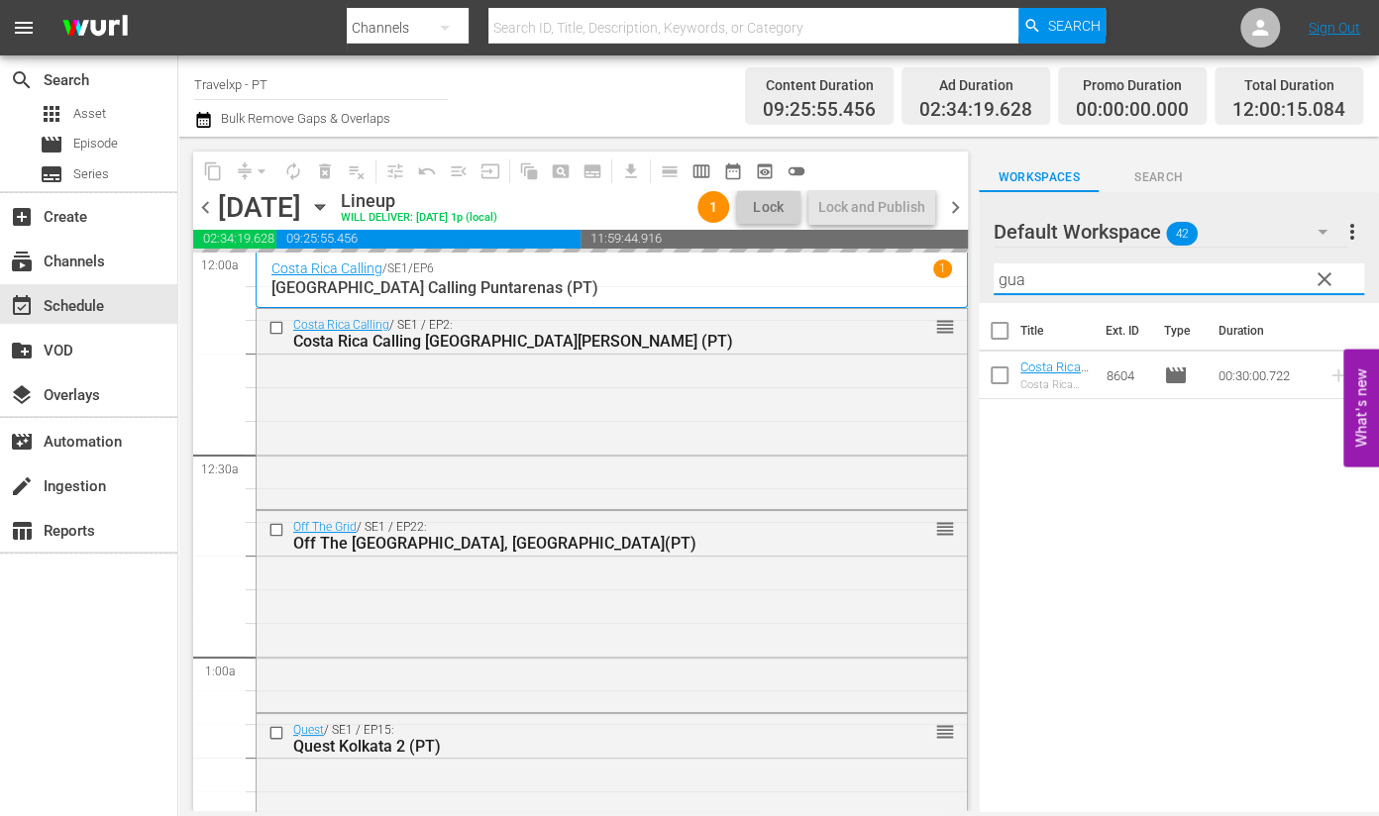
click at [1014, 282] on input "gua" at bounding box center [1179, 280] width 371 height 32
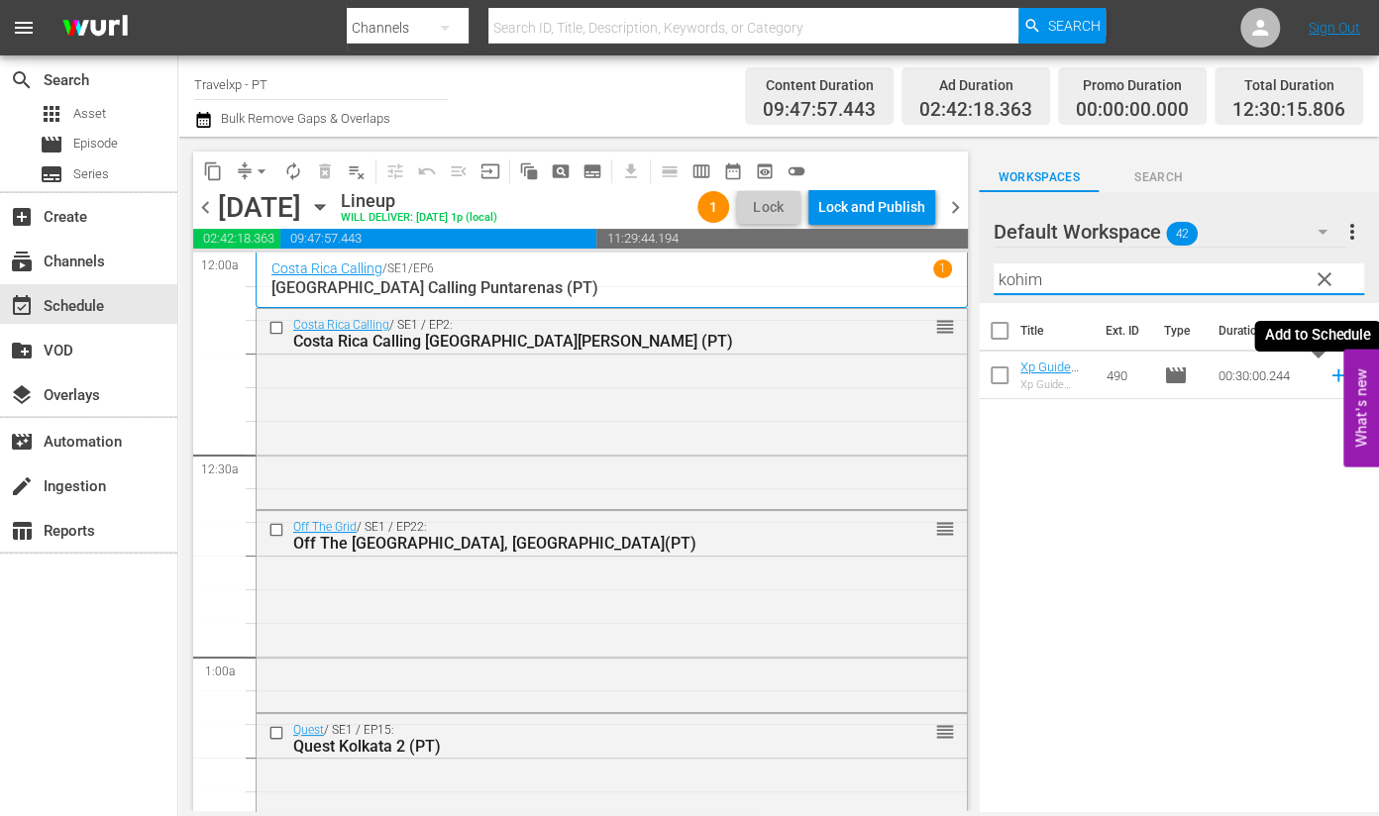
click at [1328, 377] on icon at bounding box center [1339, 376] width 22 height 22
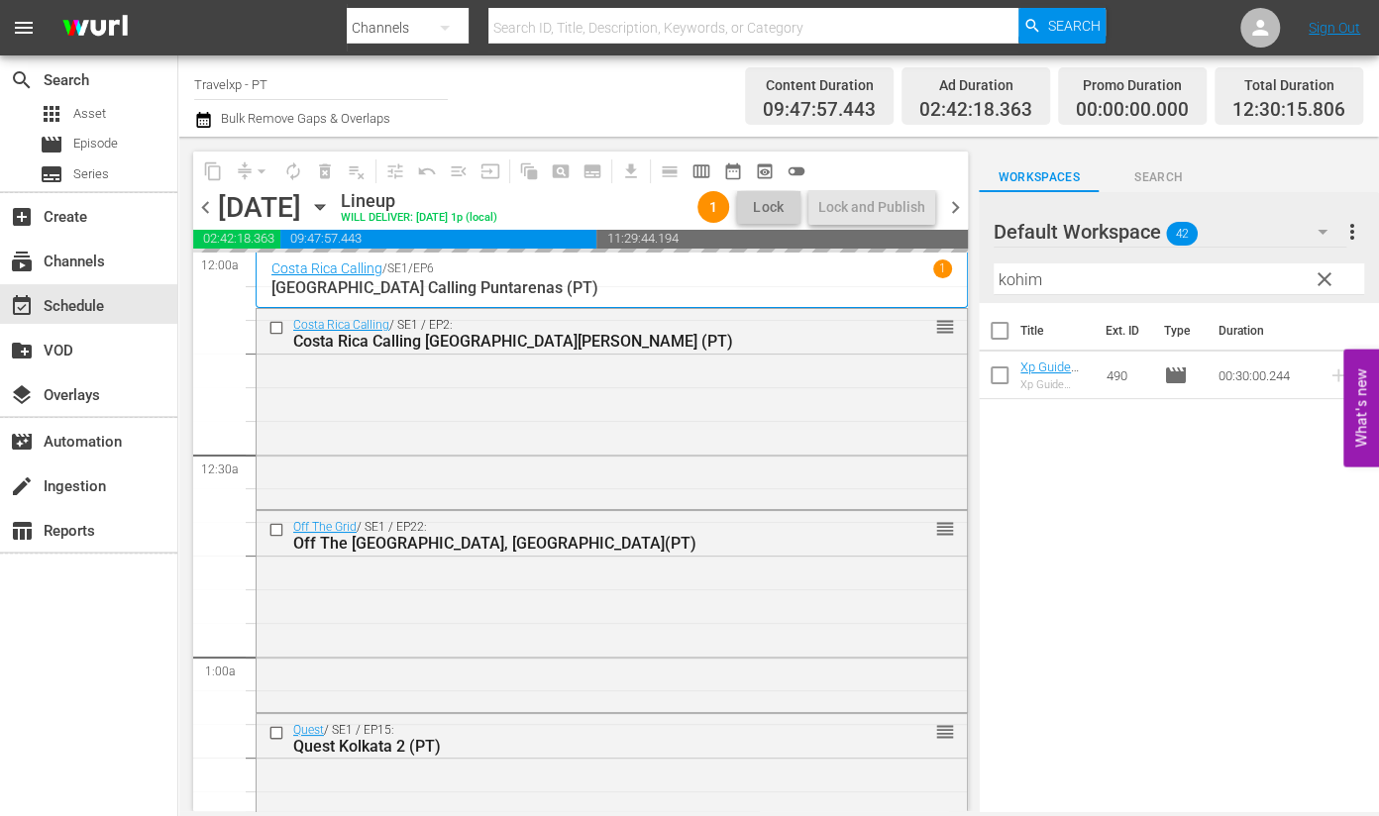
click at [1023, 284] on input "kohim" at bounding box center [1179, 280] width 371 height 32
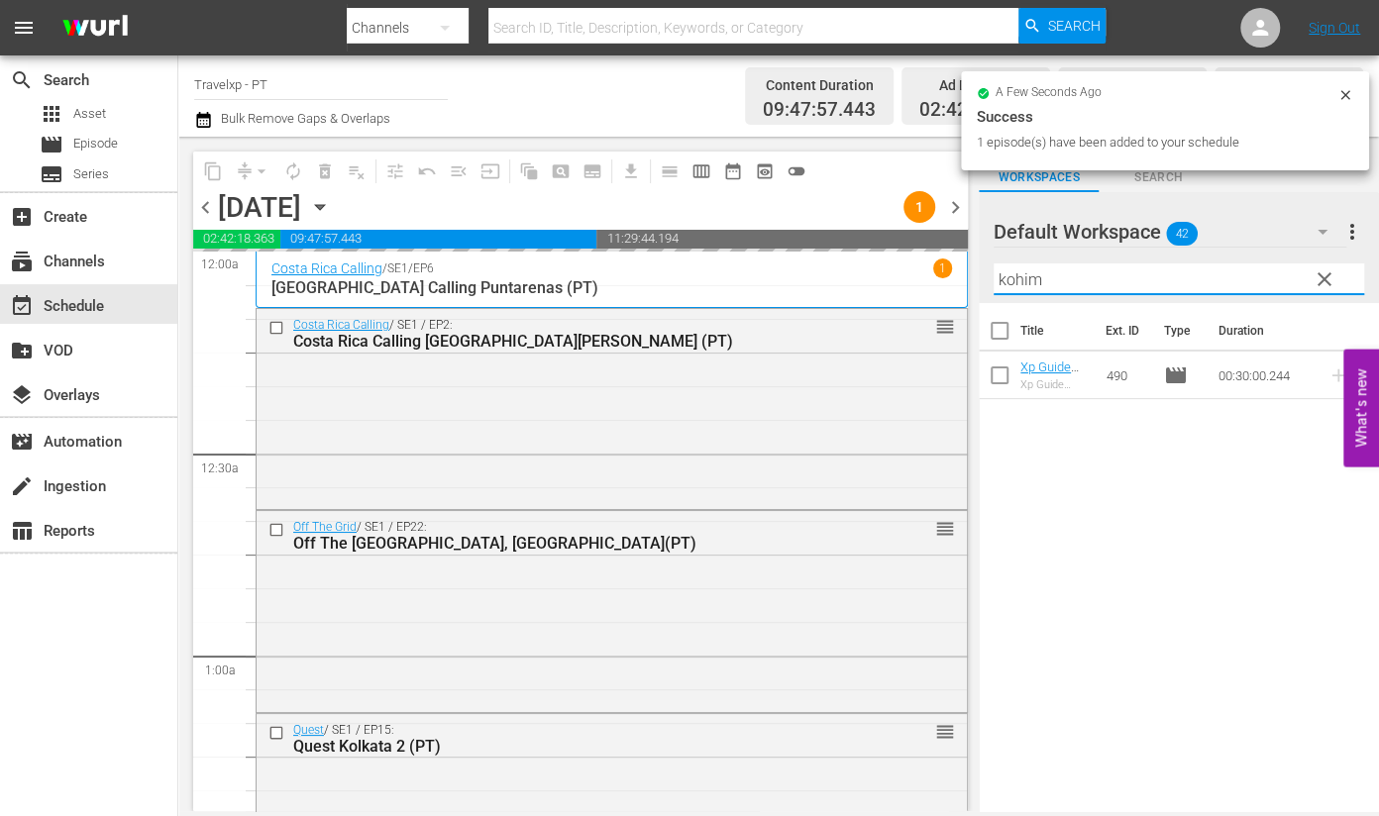
click at [1023, 284] on input "kohim" at bounding box center [1179, 280] width 371 height 32
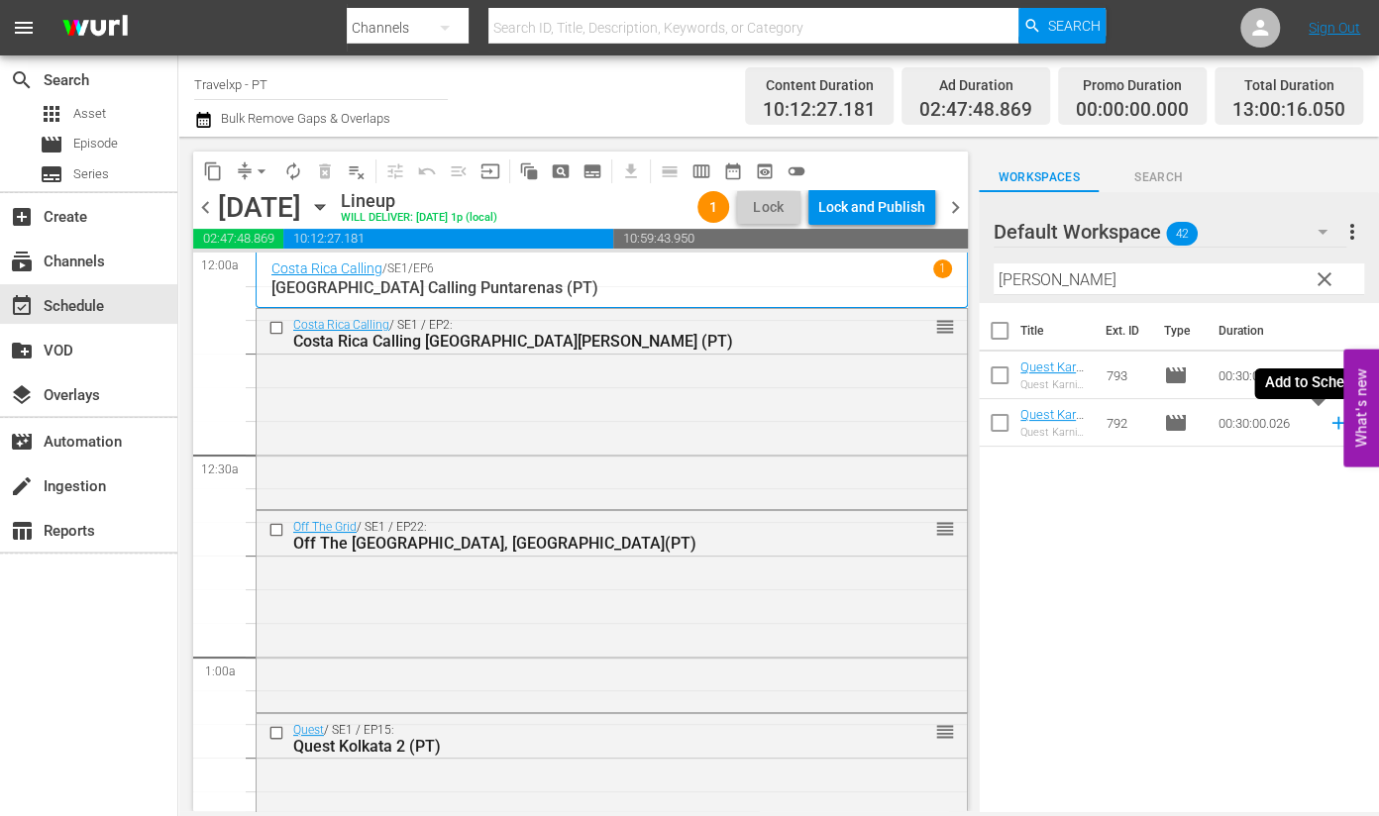
click at [1328, 429] on icon at bounding box center [1339, 423] width 22 height 22
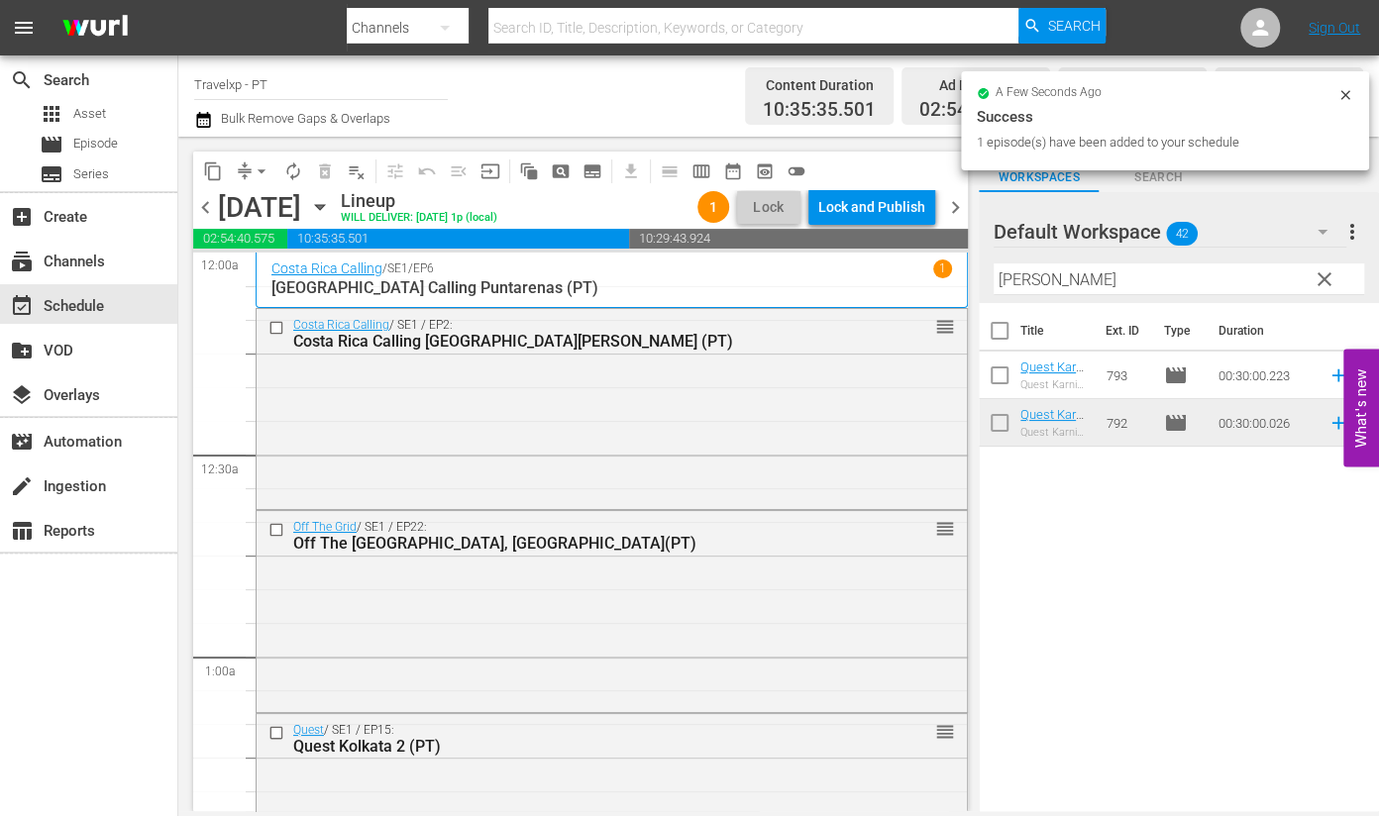
click at [1003, 278] on input "[PERSON_NAME]" at bounding box center [1179, 280] width 371 height 32
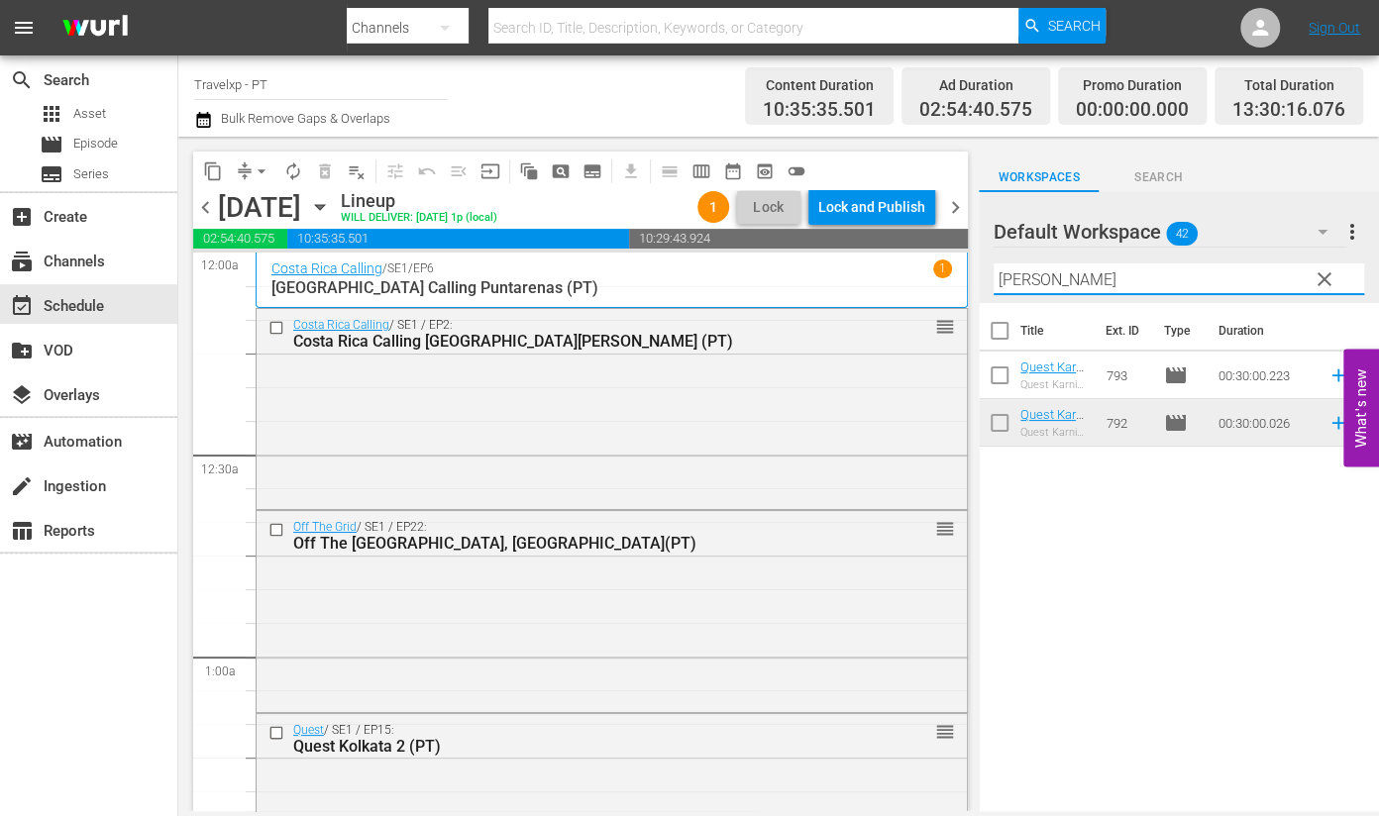
click at [1003, 278] on input "[PERSON_NAME]" at bounding box center [1179, 280] width 371 height 32
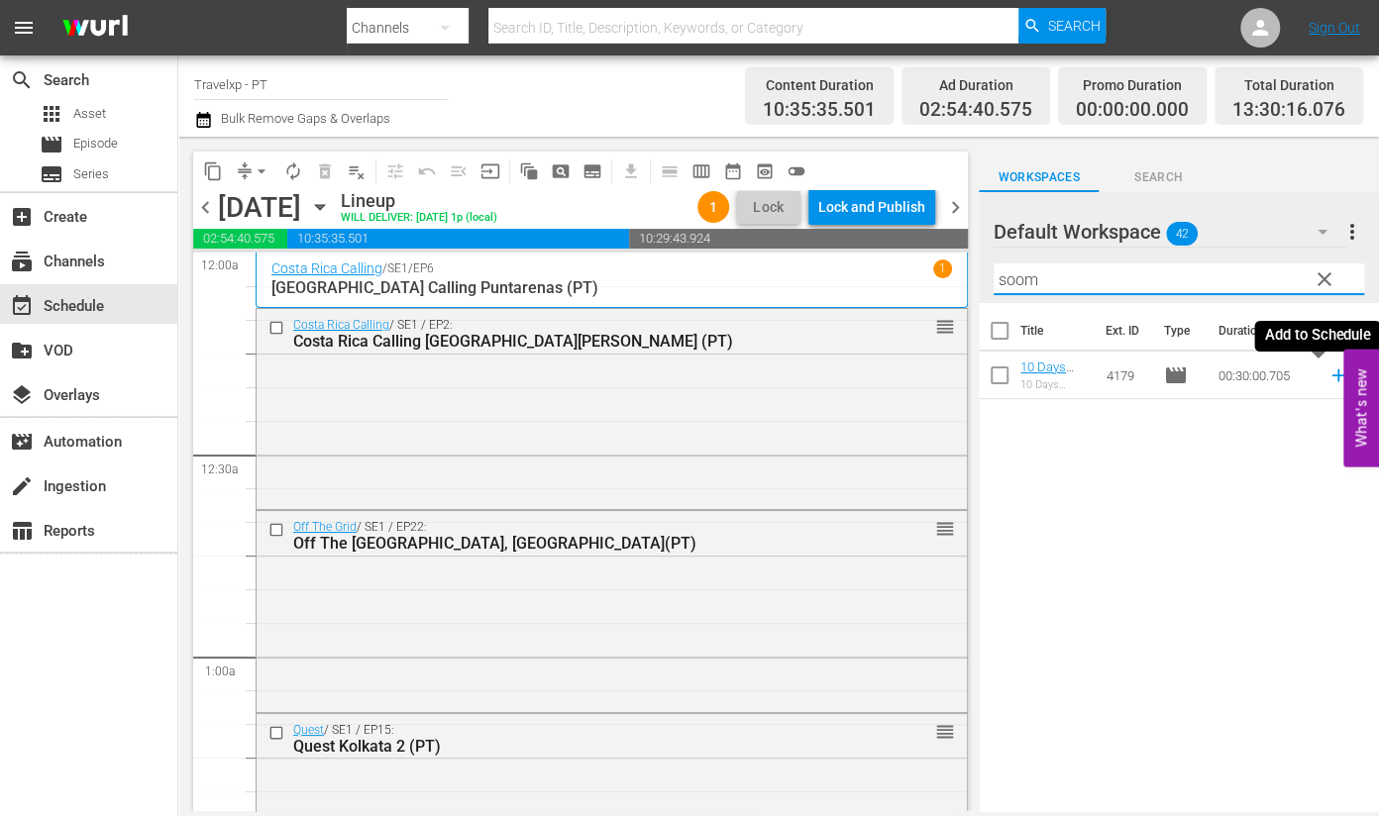
click at [1332, 378] on icon at bounding box center [1338, 376] width 13 height 13
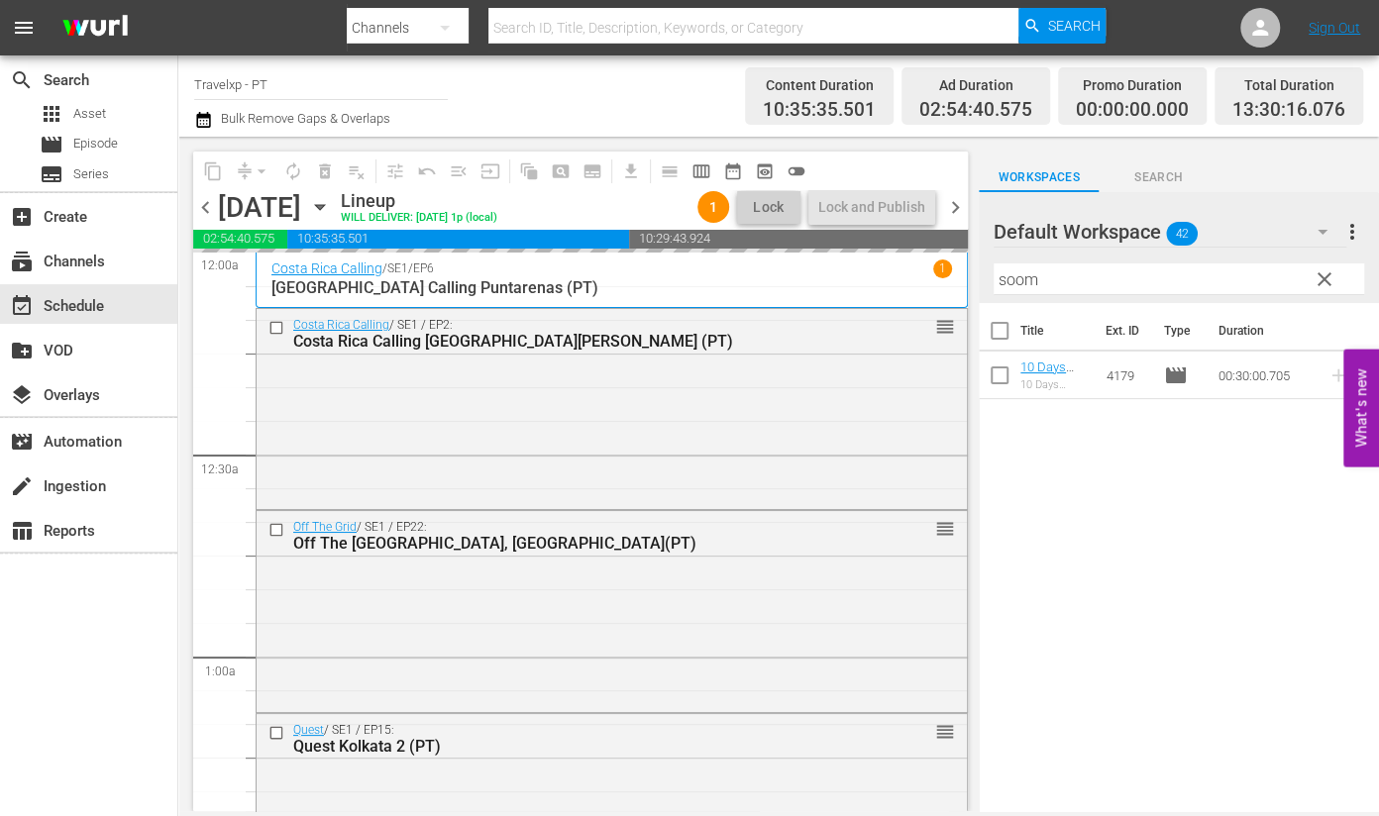
click at [1029, 281] on input "soom" at bounding box center [1179, 280] width 371 height 32
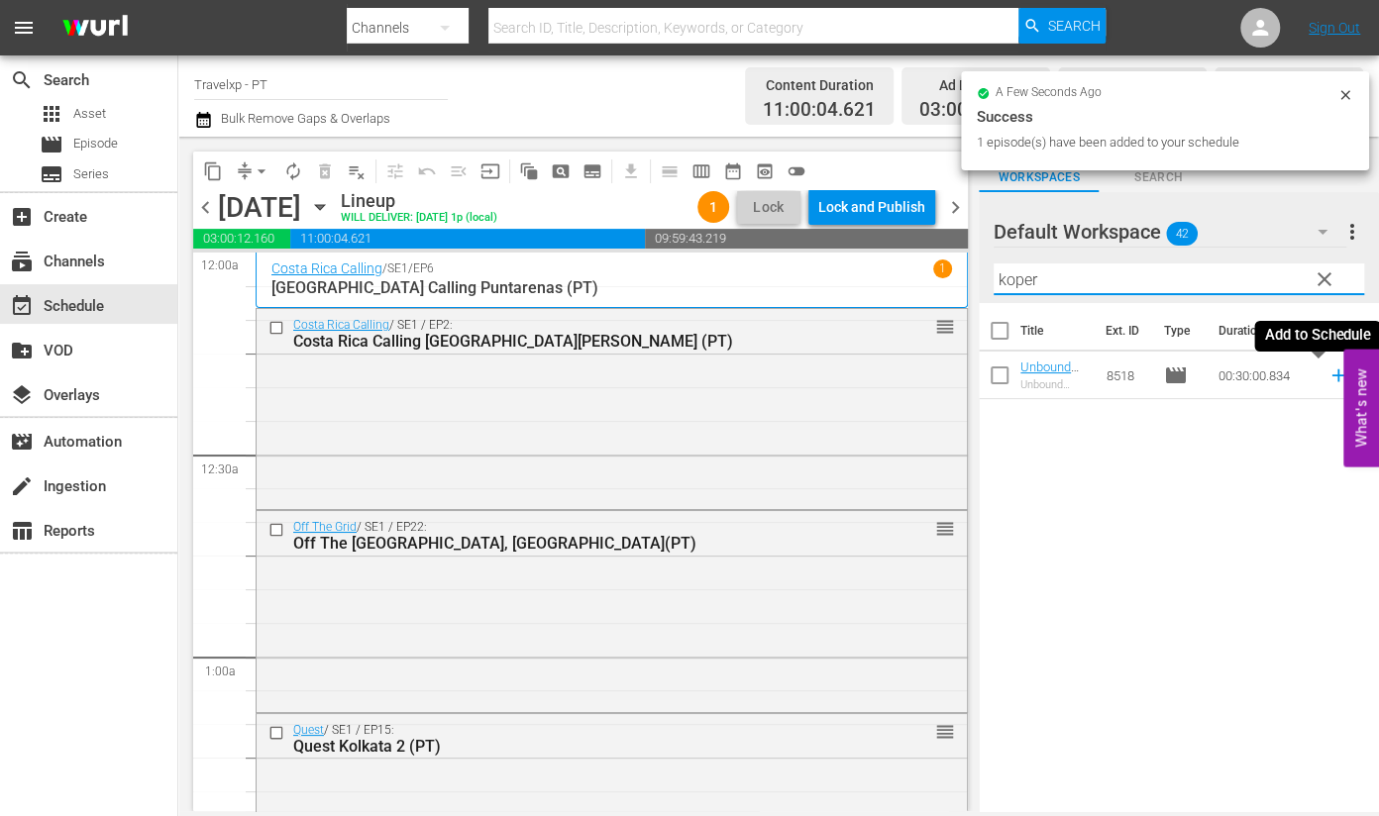
click at [1328, 374] on icon at bounding box center [1339, 376] width 22 height 22
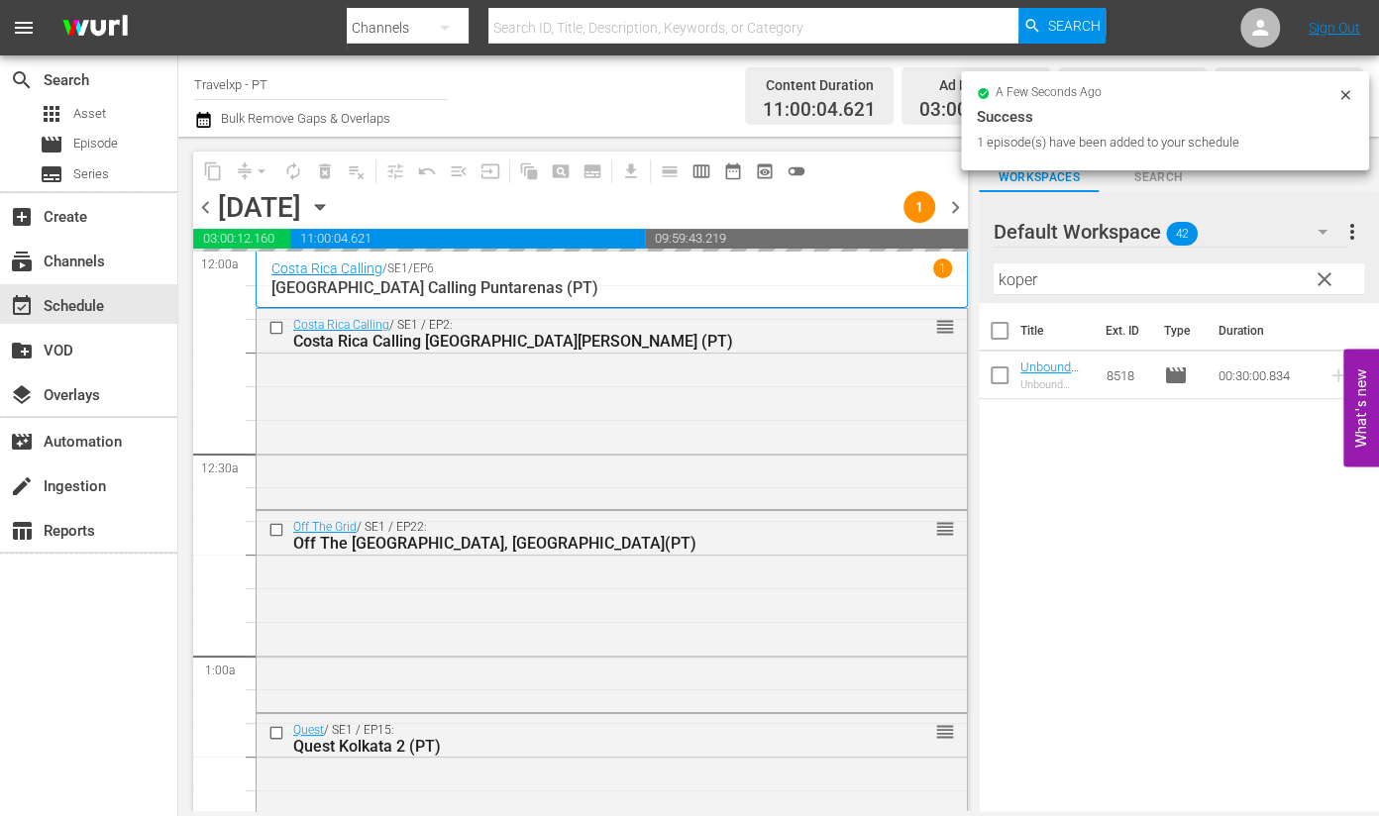
click at [1021, 284] on input "koper" at bounding box center [1179, 280] width 371 height 32
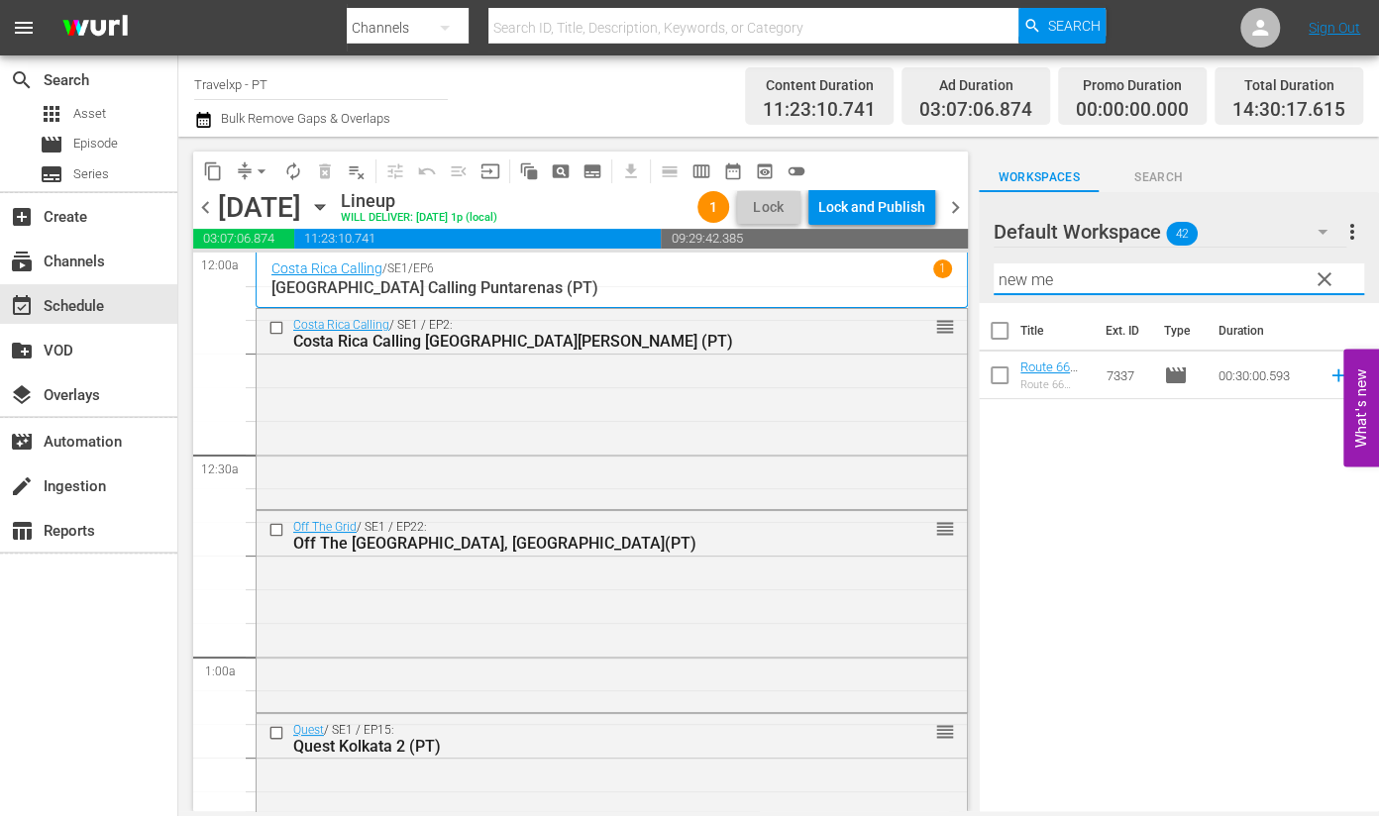
click at [1328, 379] on icon at bounding box center [1339, 376] width 22 height 22
drag, startPoint x: 1060, startPoint y: 281, endPoint x: 961, endPoint y: 272, distance: 99.5
click at [961, 272] on div "content_copy compress arrow_drop_down autorenew_outlined delete_forever_outline…" at bounding box center [778, 474] width 1201 height 675
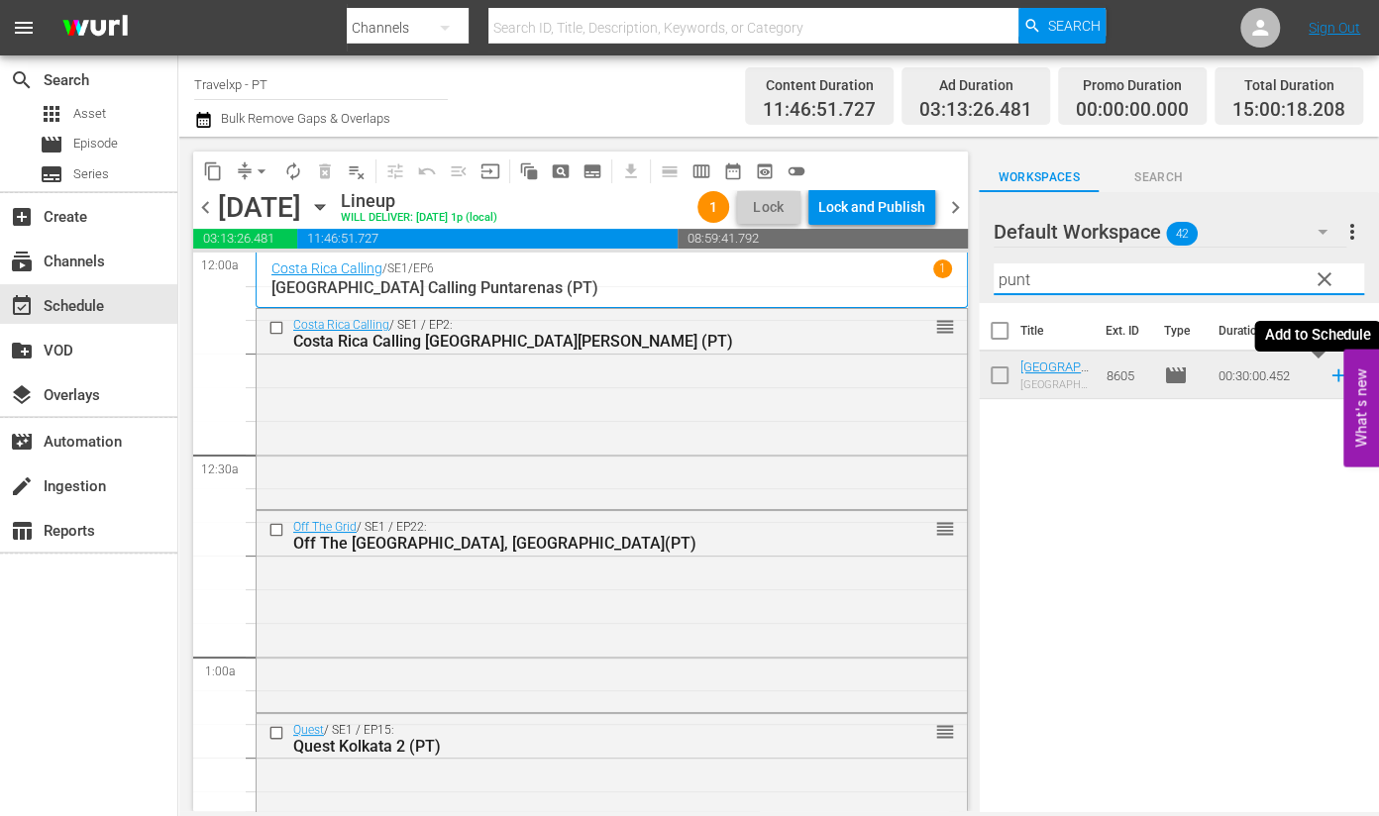
click at [1332, 377] on icon at bounding box center [1338, 376] width 13 height 13
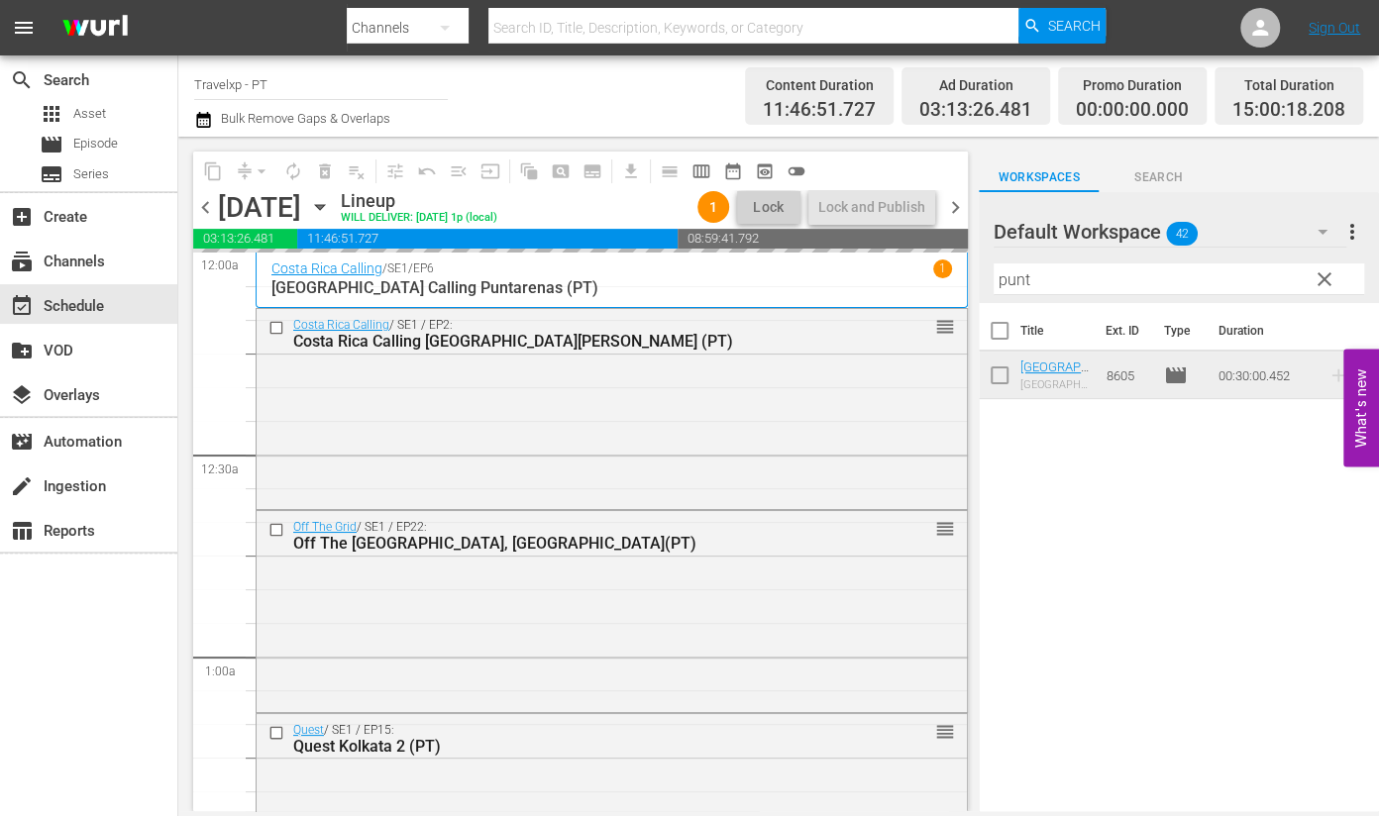
click at [1003, 279] on input "punt" at bounding box center [1179, 280] width 371 height 32
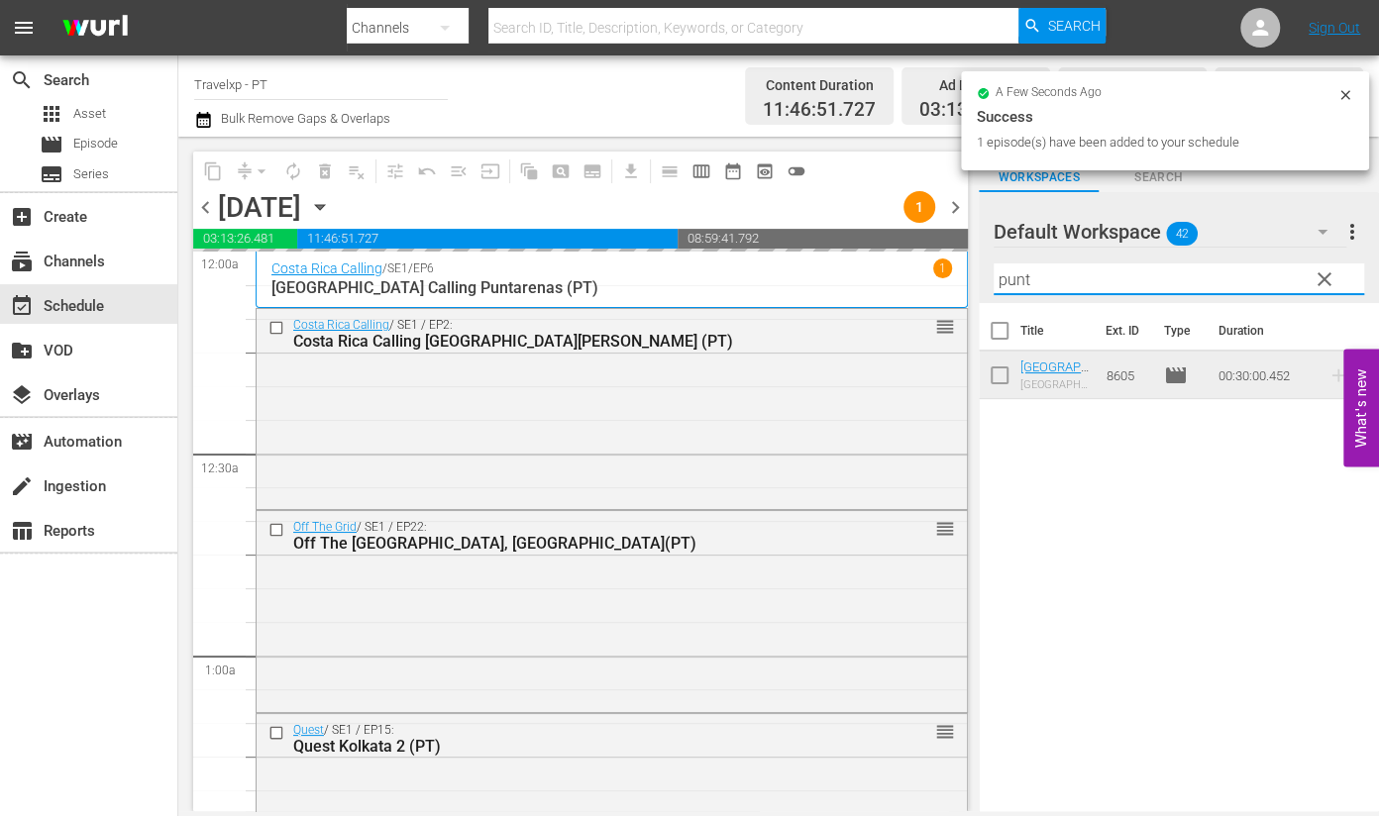
click at [1003, 279] on input "punt" at bounding box center [1179, 280] width 371 height 32
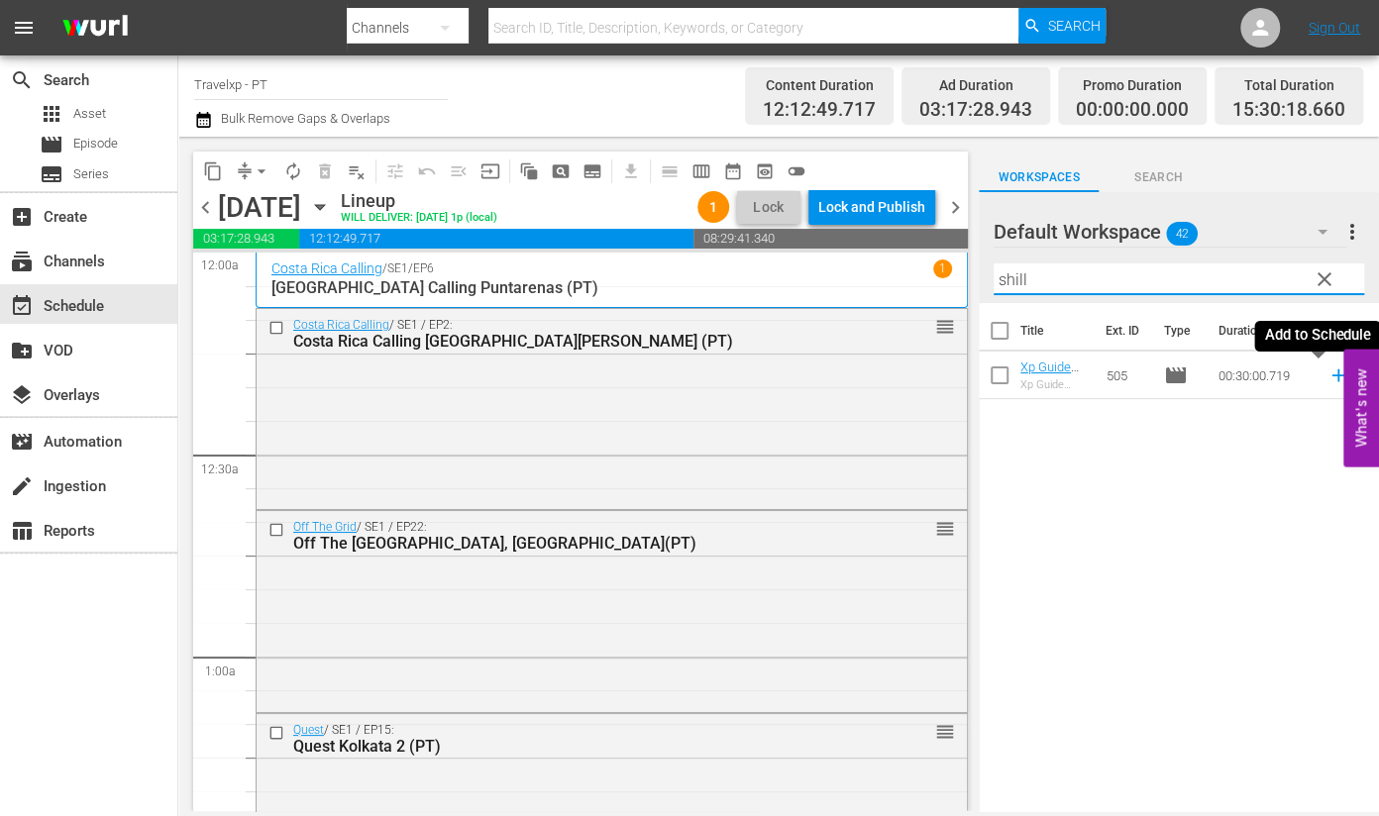
click at [1332, 379] on icon at bounding box center [1338, 376] width 13 height 13
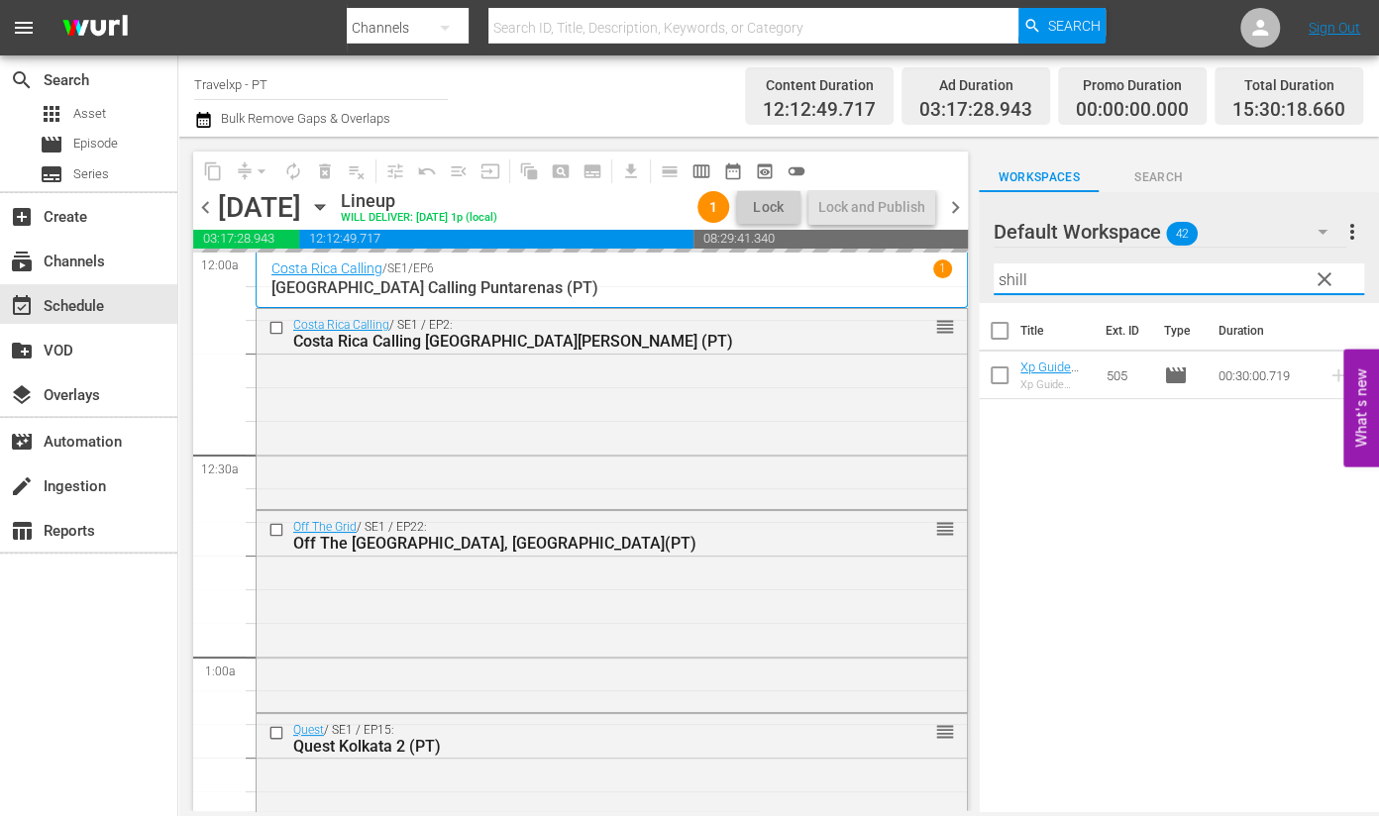
click at [1007, 281] on input "shill" at bounding box center [1179, 280] width 371 height 32
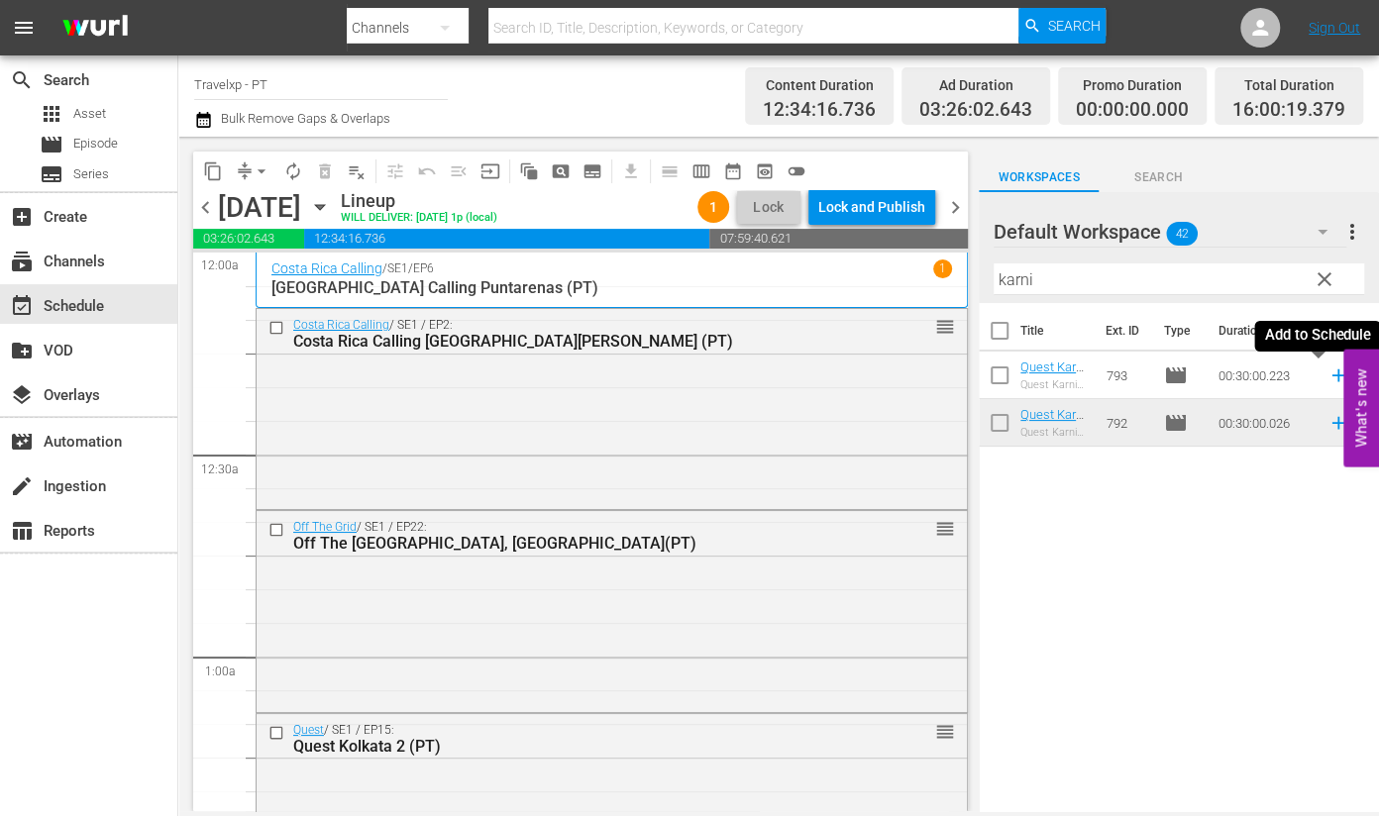
click at [1328, 377] on icon at bounding box center [1339, 376] width 22 height 22
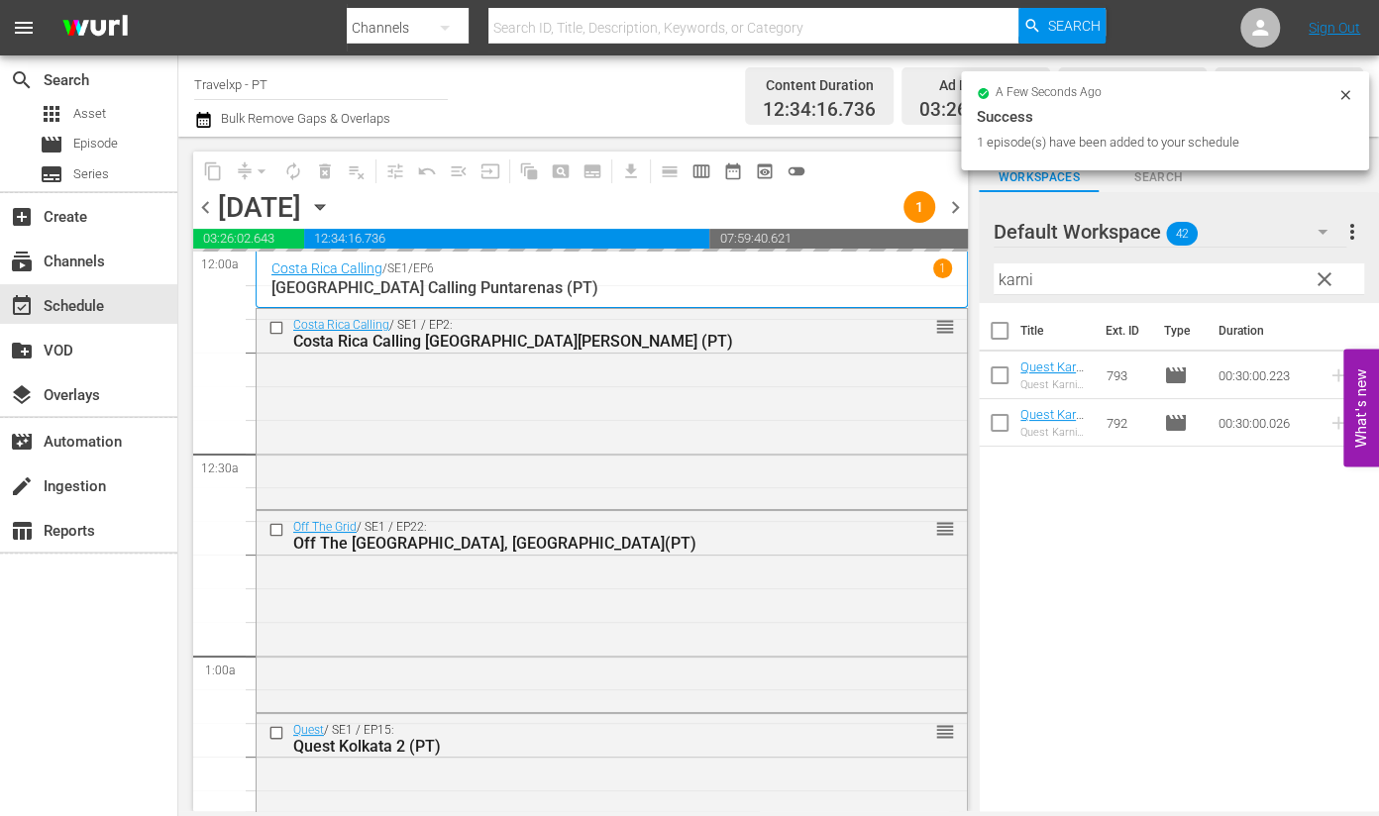
click at [1016, 277] on input "karni" at bounding box center [1179, 280] width 371 height 32
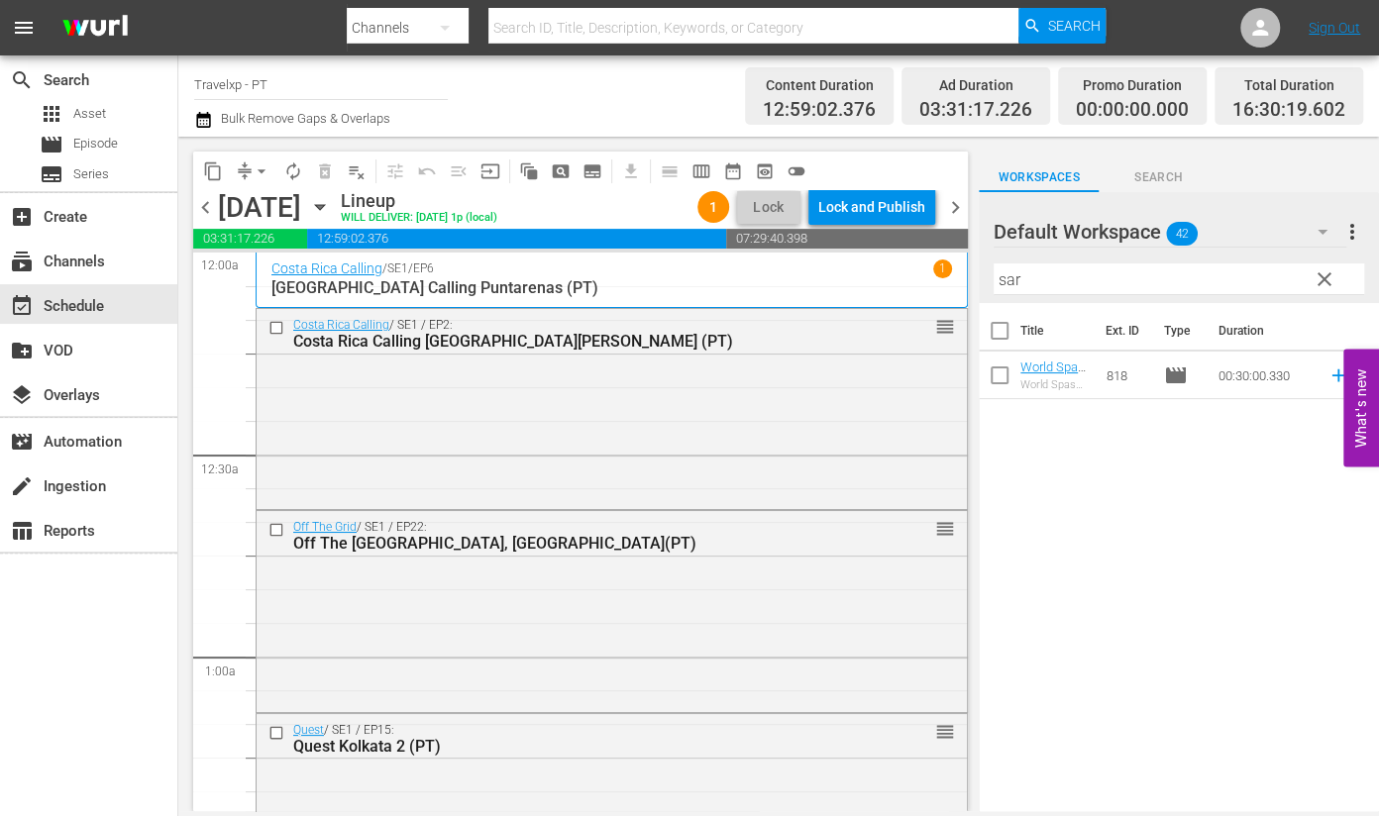
click at [1309, 666] on div "Title Ext. ID Type Duration World Spas Sarovar Premier (PT) World Spas Sarovar …" at bounding box center [1179, 558] width 400 height 511
click at [1328, 378] on icon at bounding box center [1339, 376] width 22 height 22
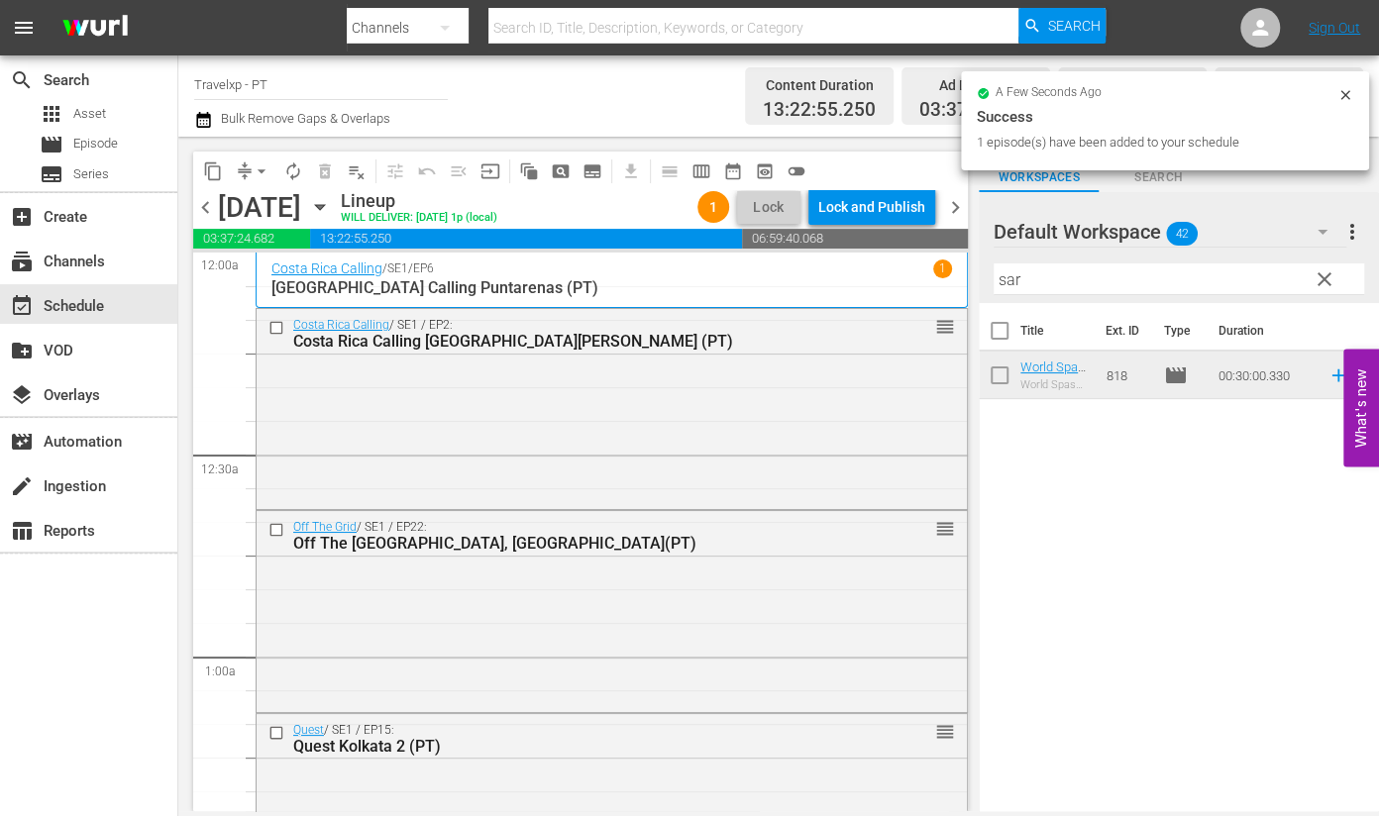
click at [1020, 272] on input "sar" at bounding box center [1179, 280] width 371 height 32
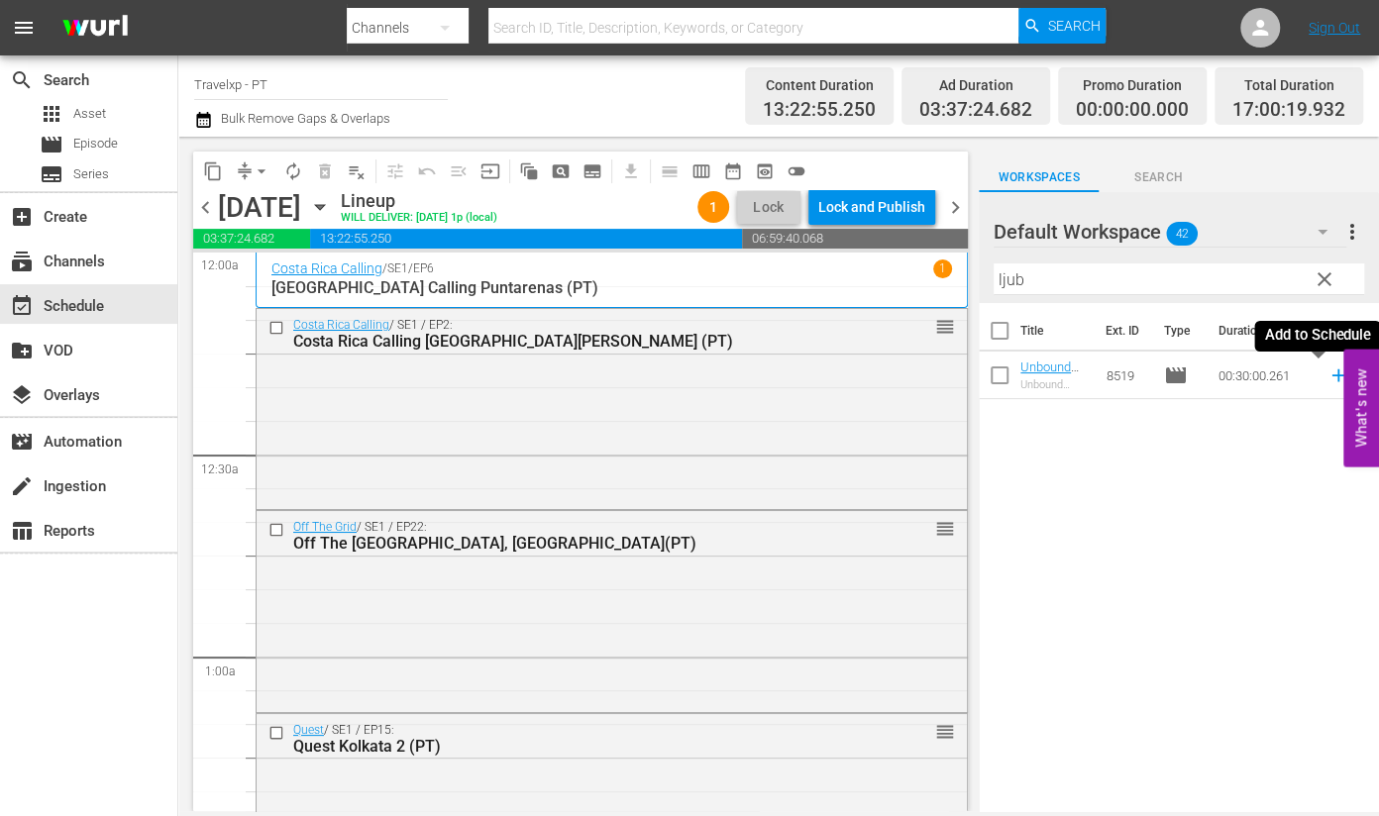
click at [1332, 374] on icon at bounding box center [1338, 376] width 13 height 13
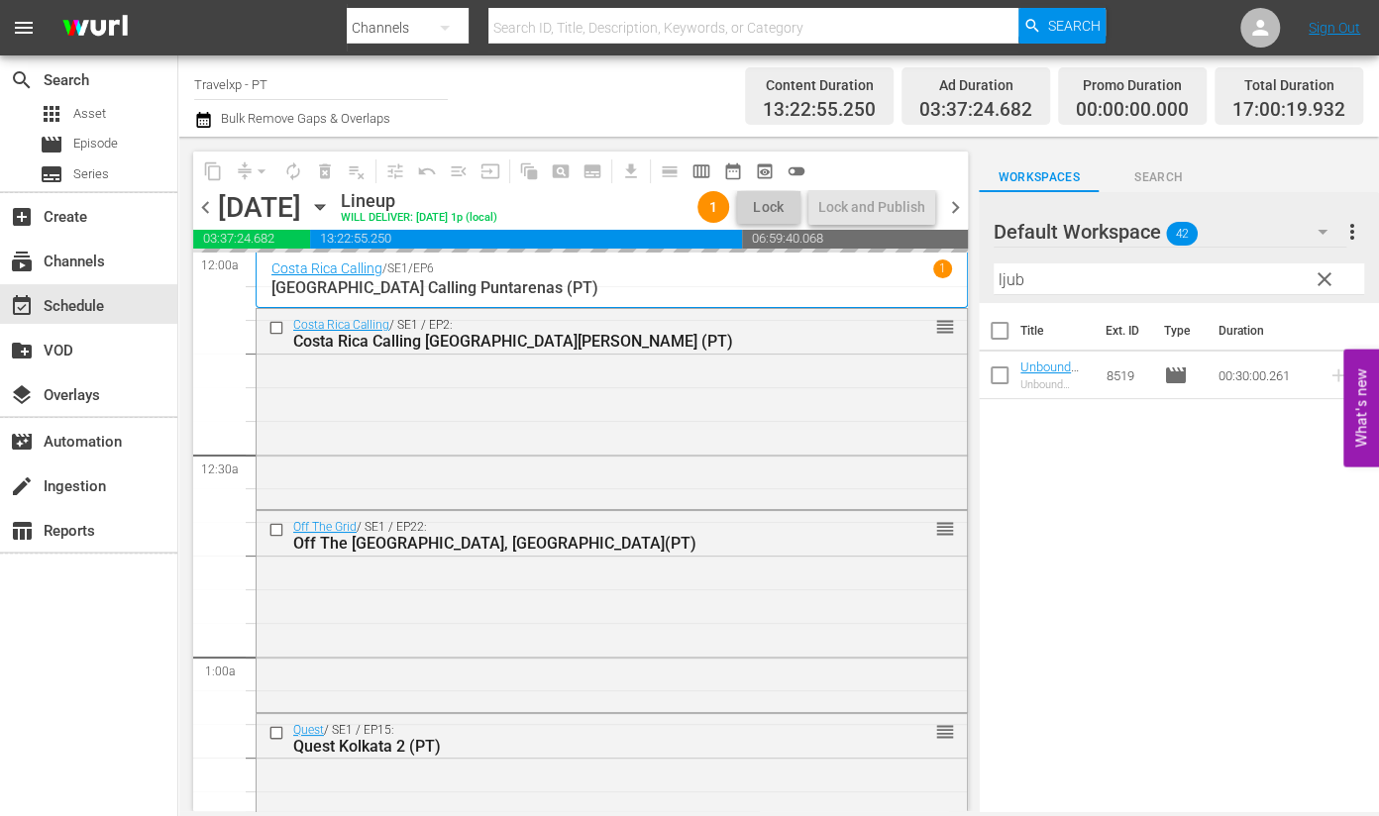
click at [1000, 283] on input "ljub" at bounding box center [1179, 280] width 371 height 32
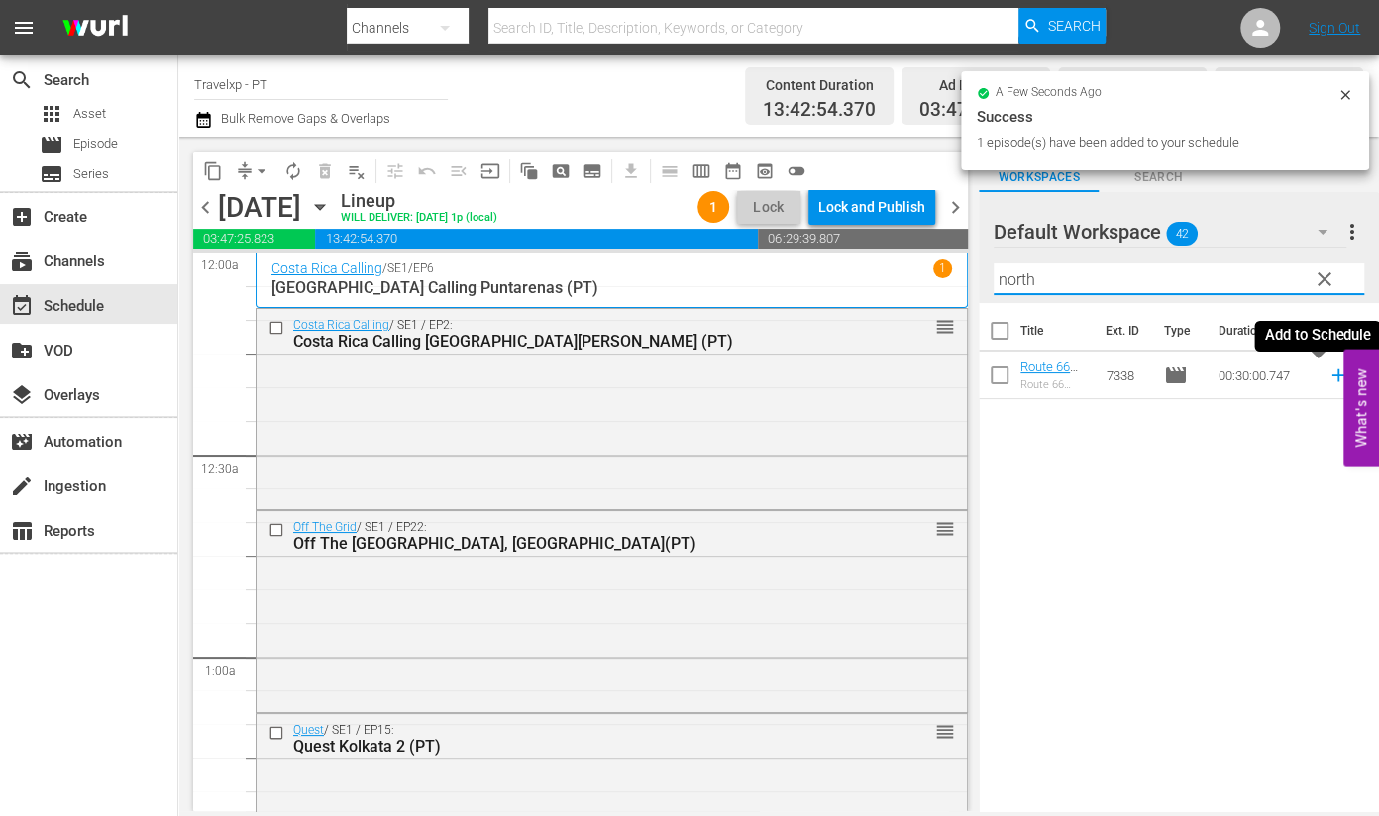
click at [1332, 379] on icon at bounding box center [1338, 376] width 13 height 13
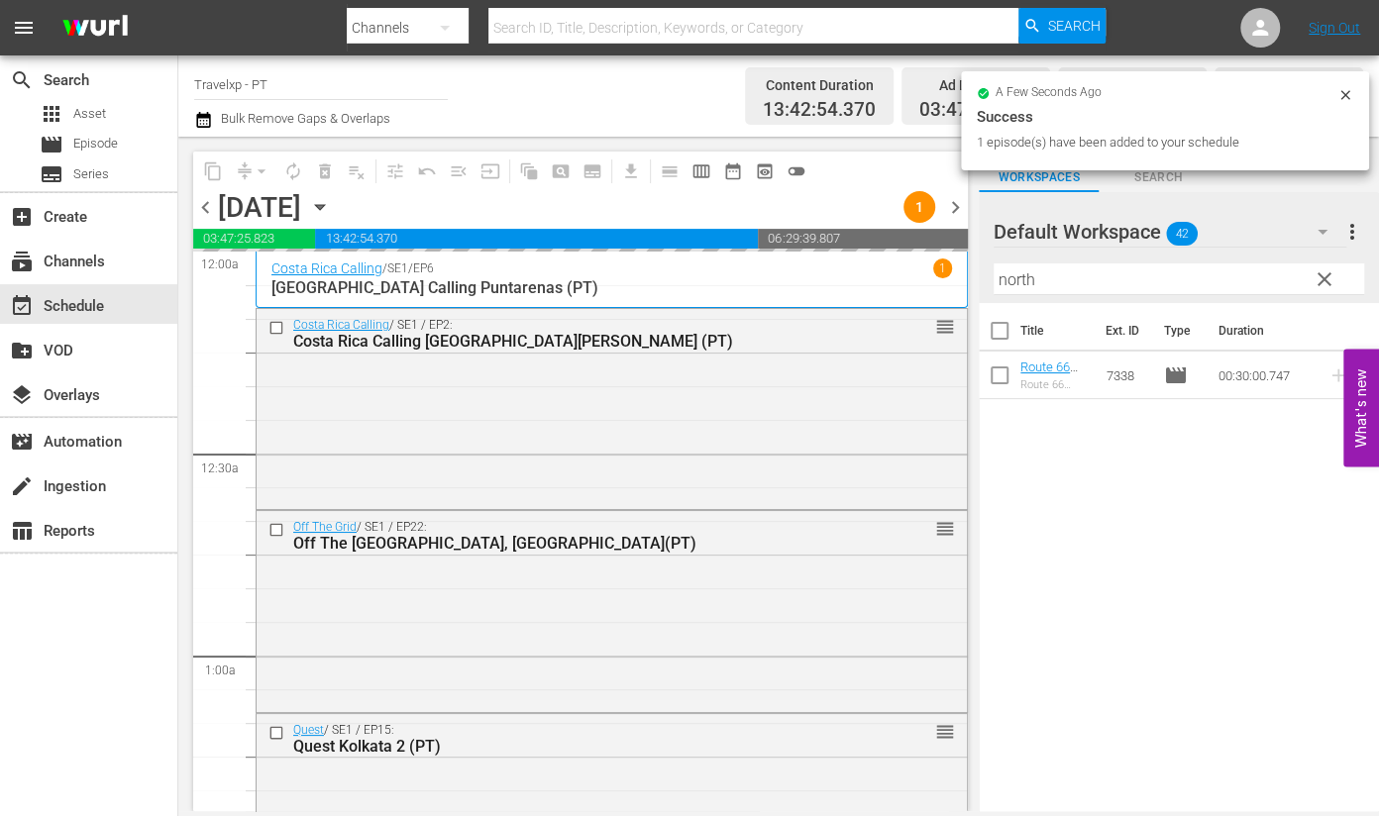
click at [1027, 278] on input "north" at bounding box center [1179, 280] width 371 height 32
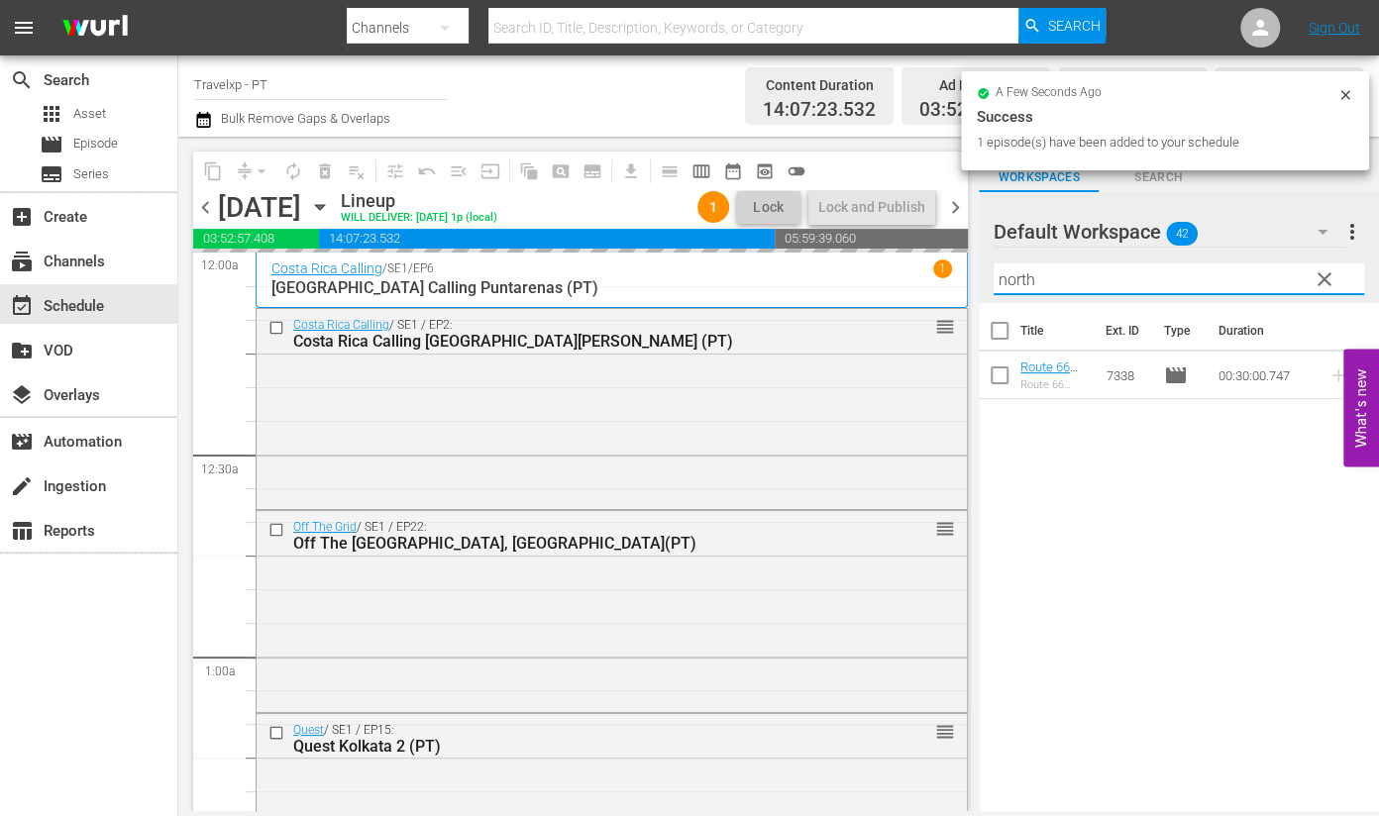
click at [1027, 278] on input "north" at bounding box center [1179, 280] width 371 height 32
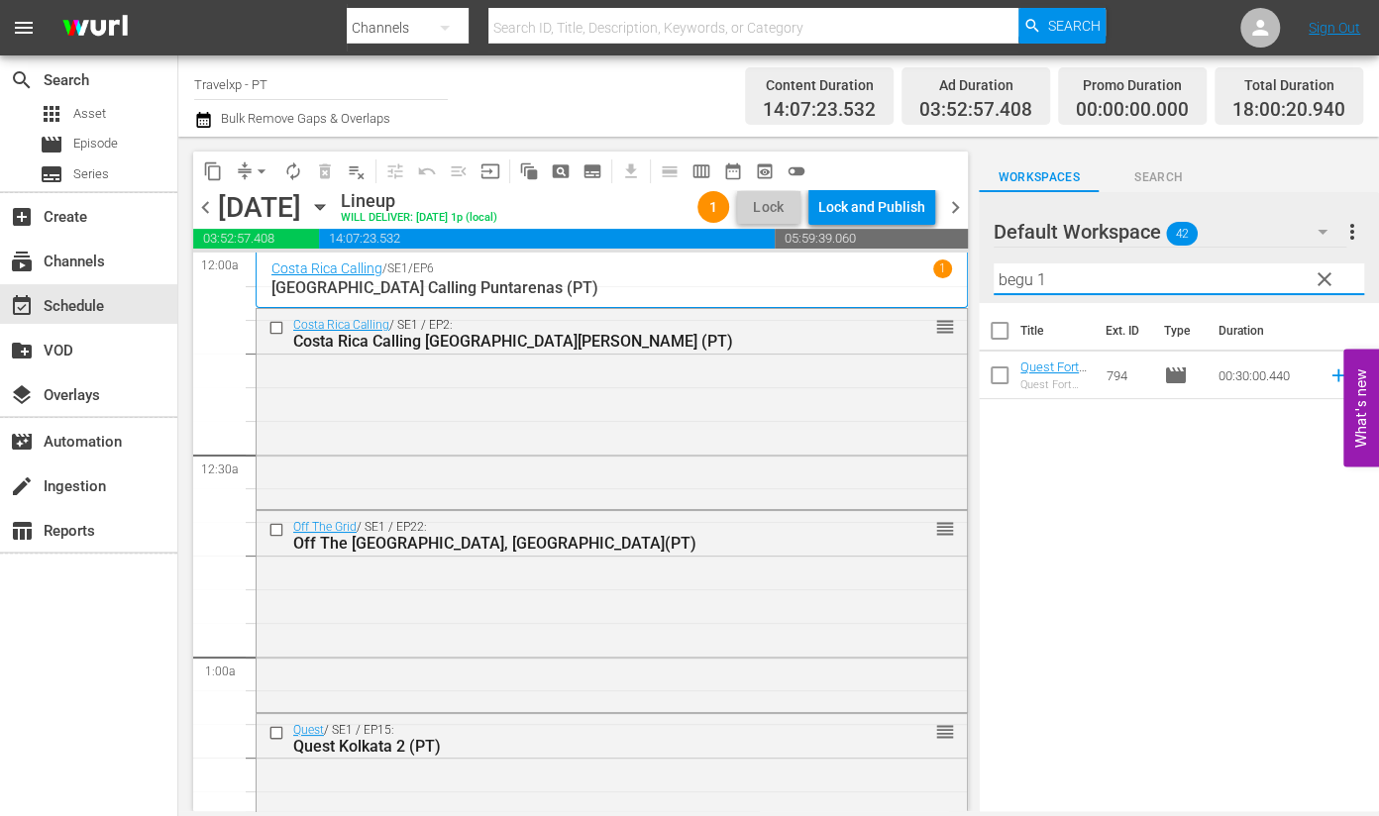
click at [1332, 379] on icon at bounding box center [1338, 376] width 13 height 13
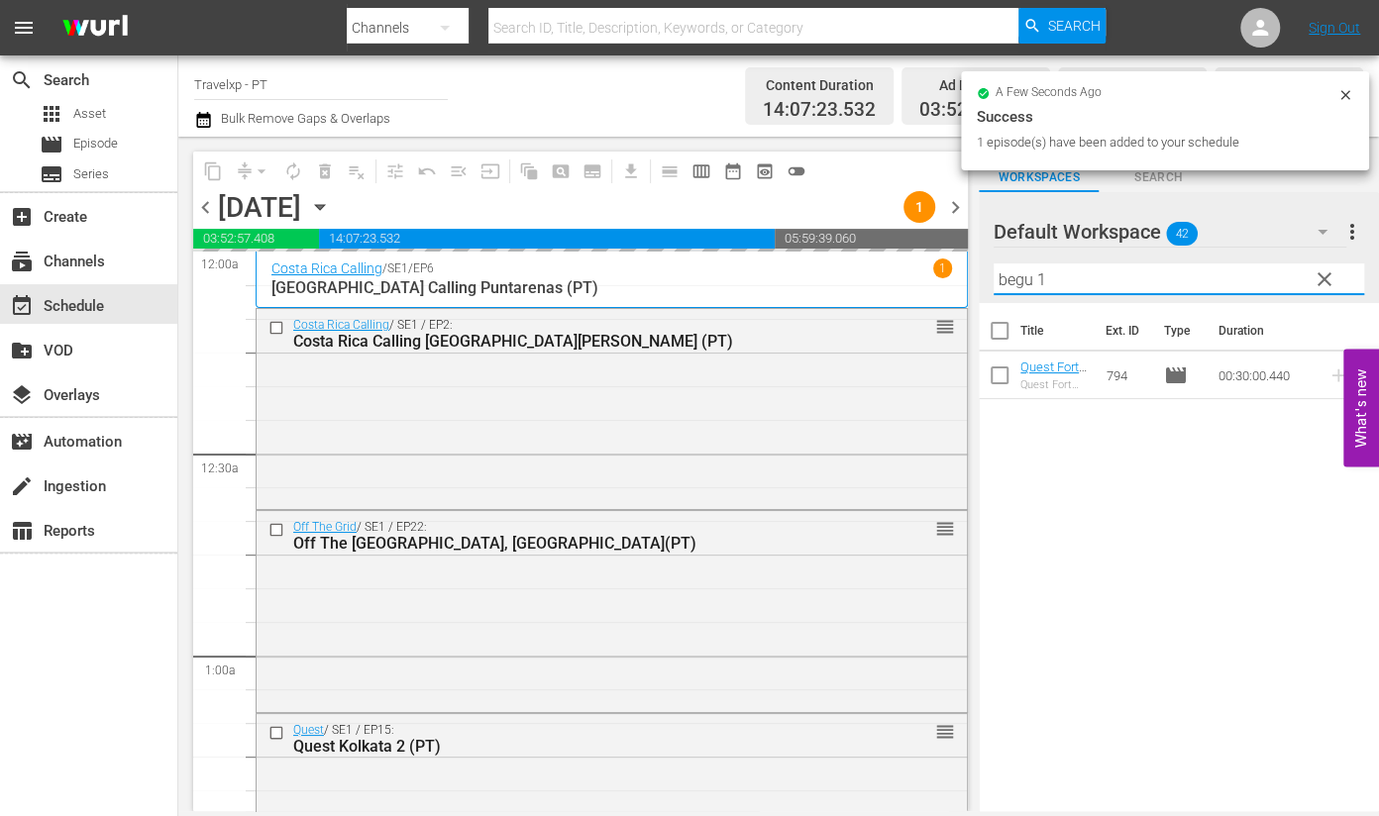
drag, startPoint x: 1074, startPoint y: 281, endPoint x: 991, endPoint y: 281, distance: 83.2
click at [991, 281] on div "Default Workspace 42 Default more_vert clear Filter by Title begu 1" at bounding box center [1179, 247] width 400 height 111
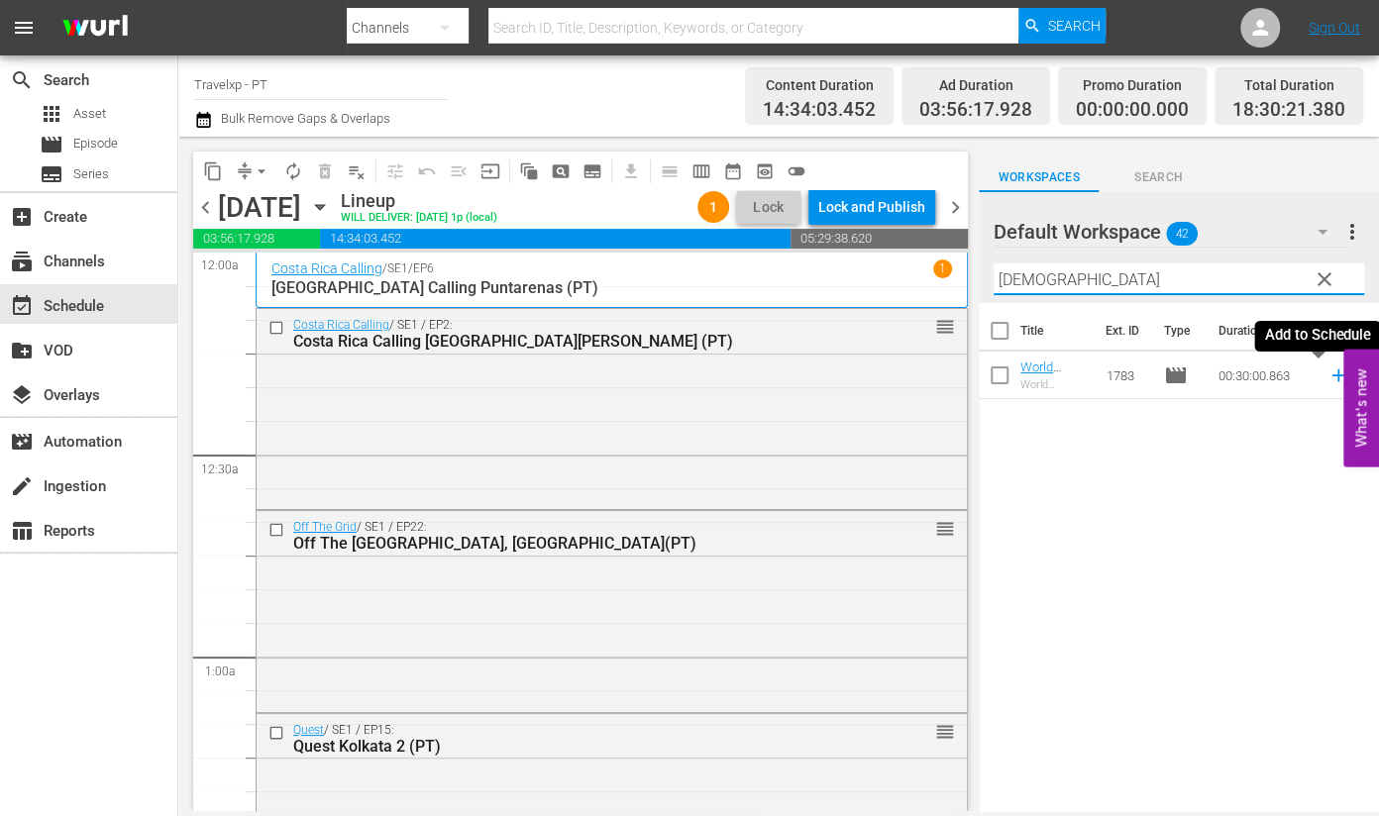
click at [1332, 379] on icon at bounding box center [1338, 376] width 13 height 13
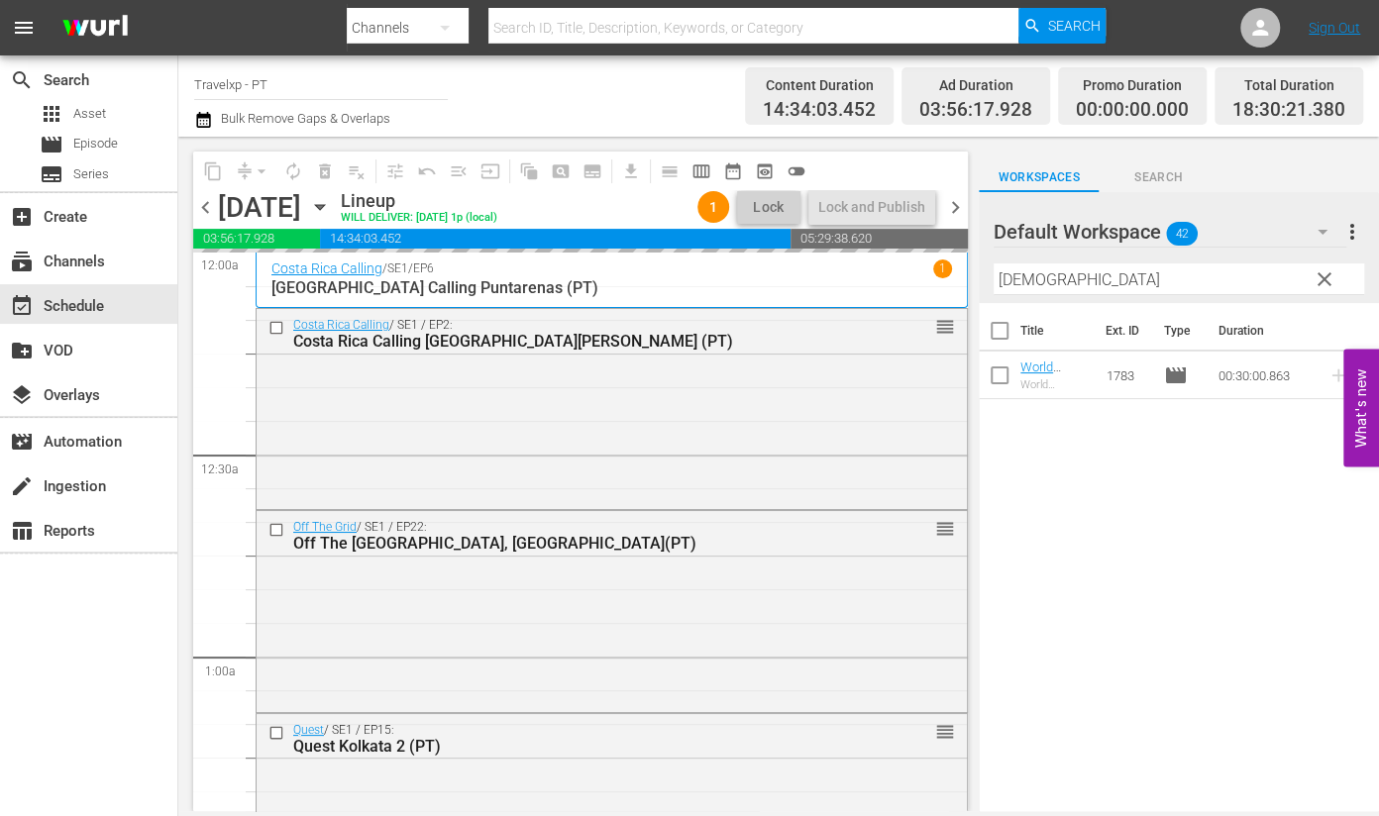
click at [1026, 283] on input "[DEMOGRAPHIC_DATA]" at bounding box center [1179, 280] width 371 height 32
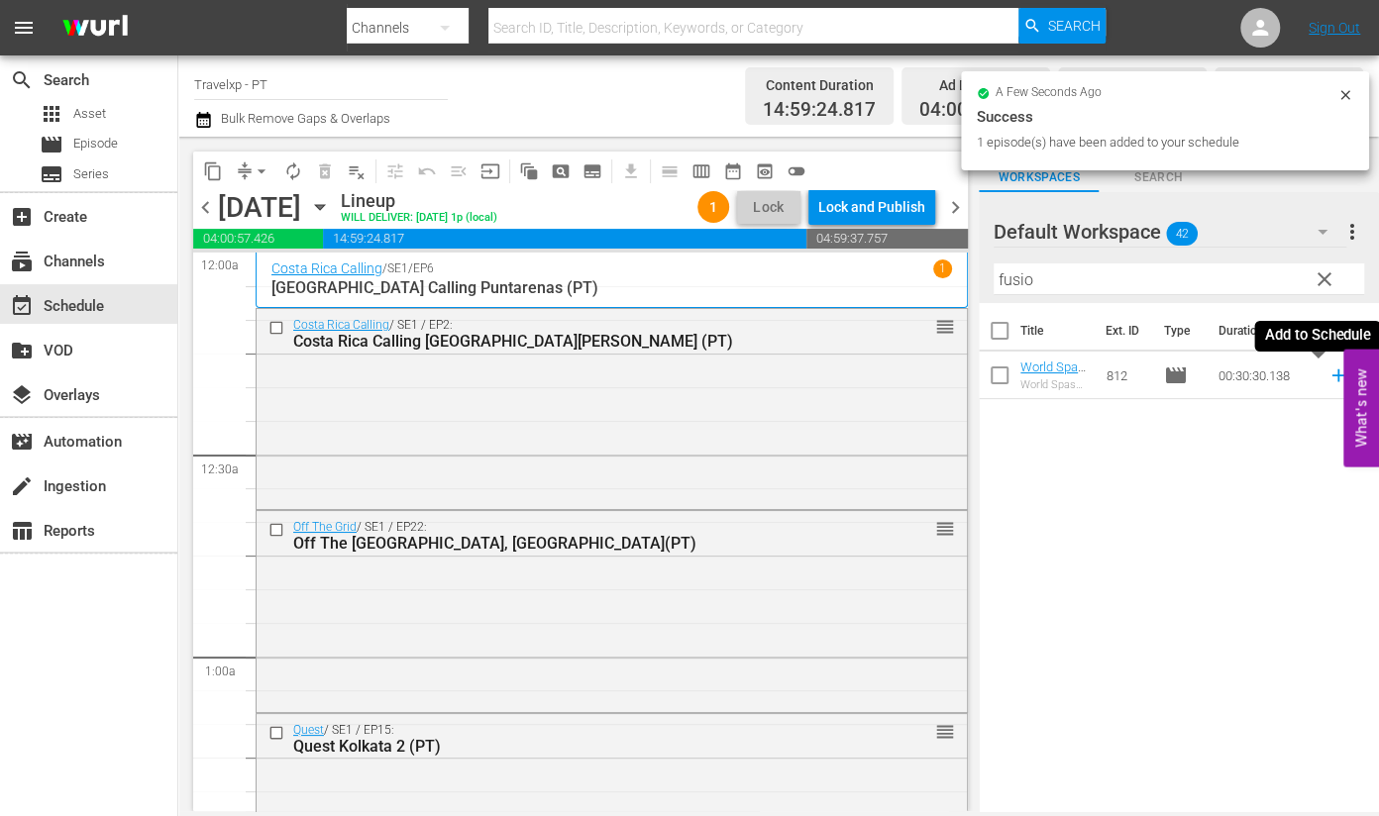
click at [1332, 377] on icon at bounding box center [1338, 376] width 13 height 13
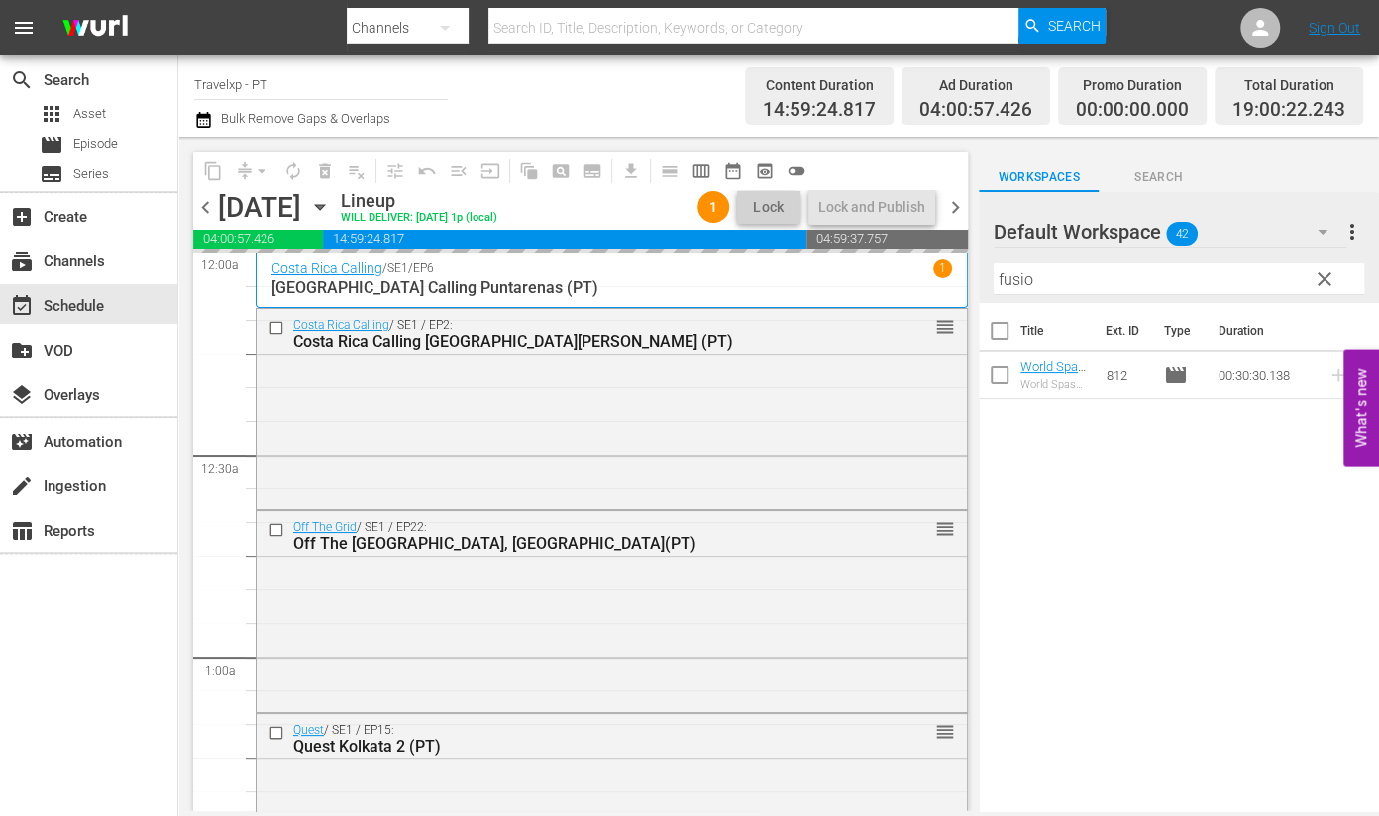
click at [1005, 278] on input "fusio" at bounding box center [1179, 280] width 371 height 32
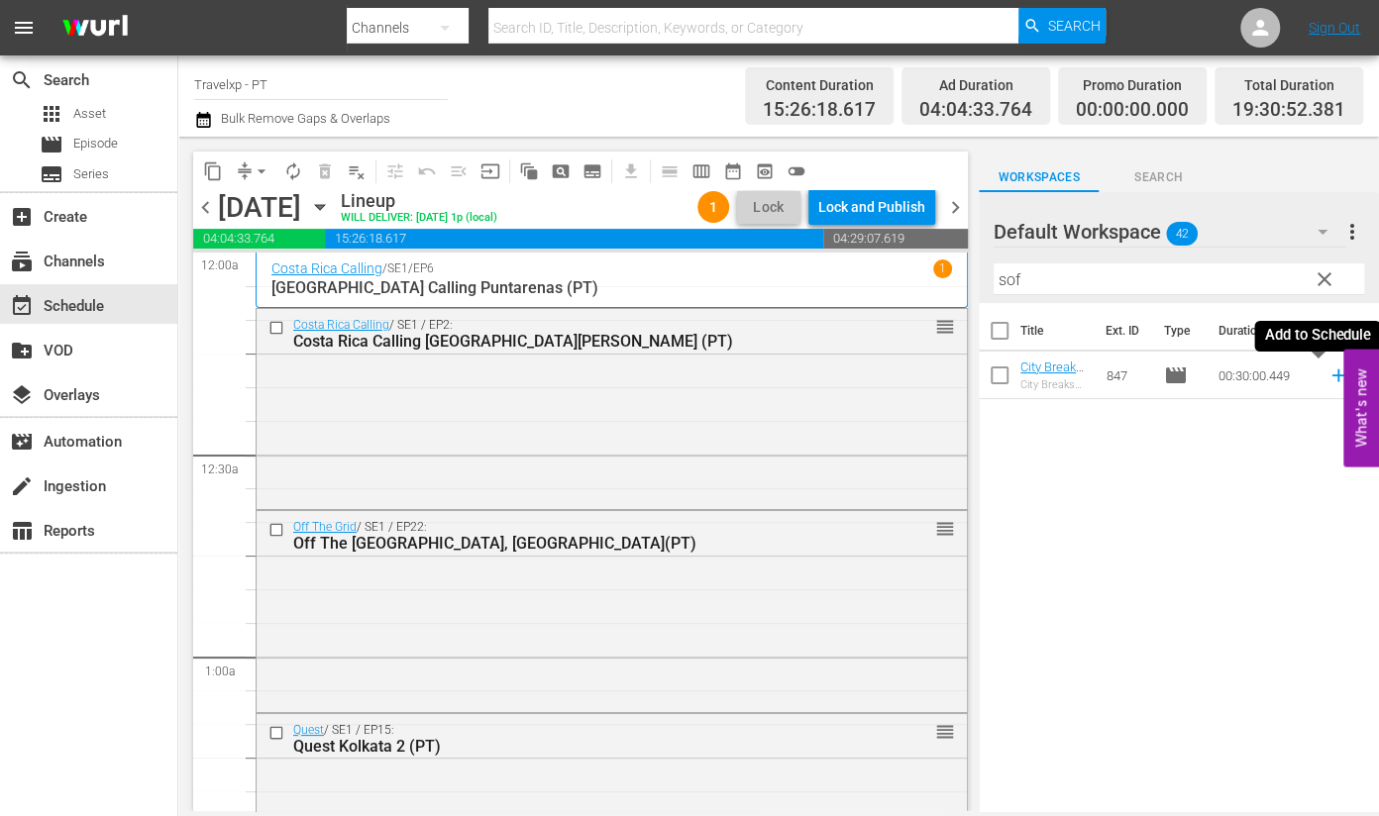
drag, startPoint x: 1317, startPoint y: 379, endPoint x: 1173, endPoint y: 295, distance: 166.0
click at [1328, 378] on icon at bounding box center [1339, 376] width 22 height 22
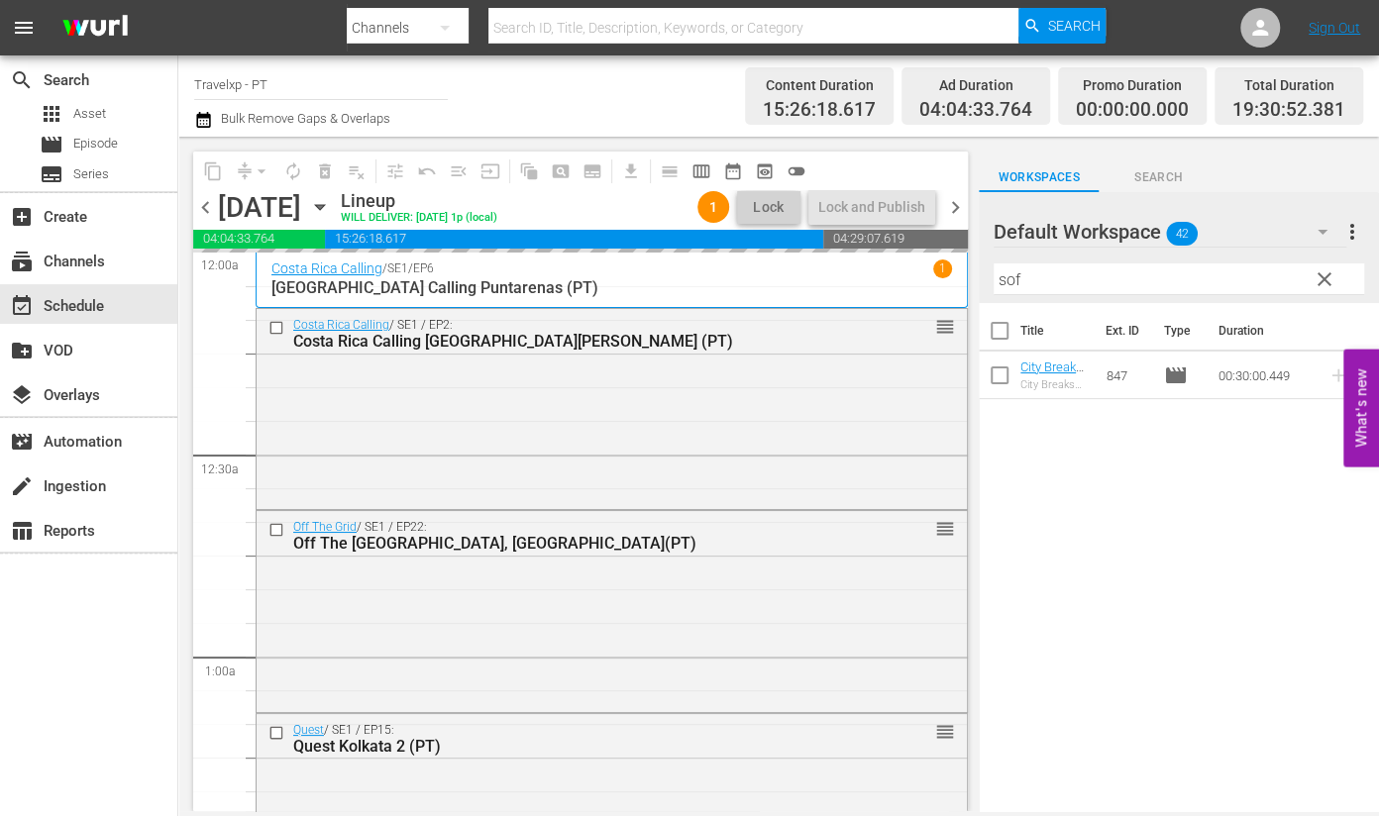
click at [1003, 279] on input "sof" at bounding box center [1179, 280] width 371 height 32
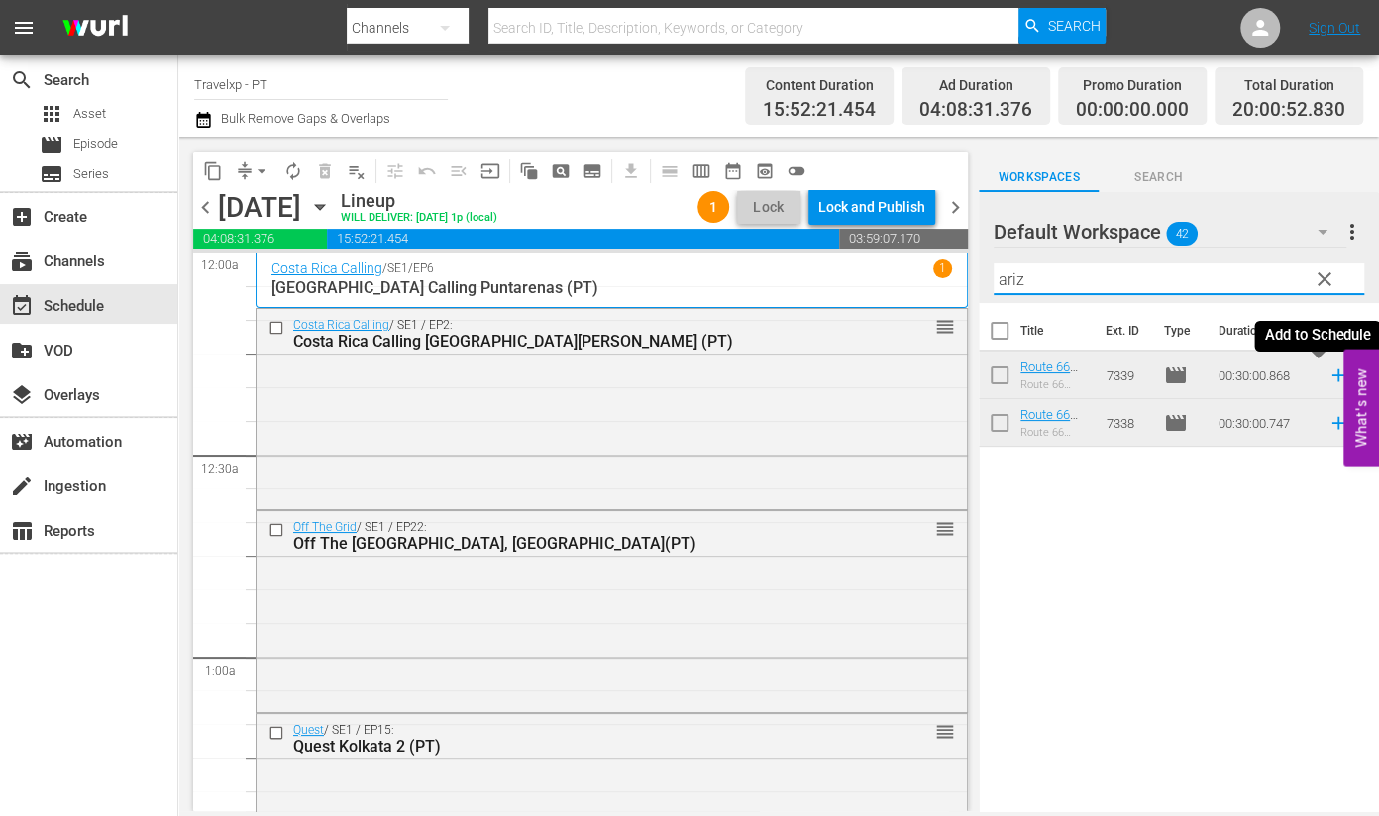
drag, startPoint x: 1320, startPoint y: 377, endPoint x: 1313, endPoint y: 369, distance: 10.5
click at [1328, 377] on icon at bounding box center [1339, 376] width 22 height 22
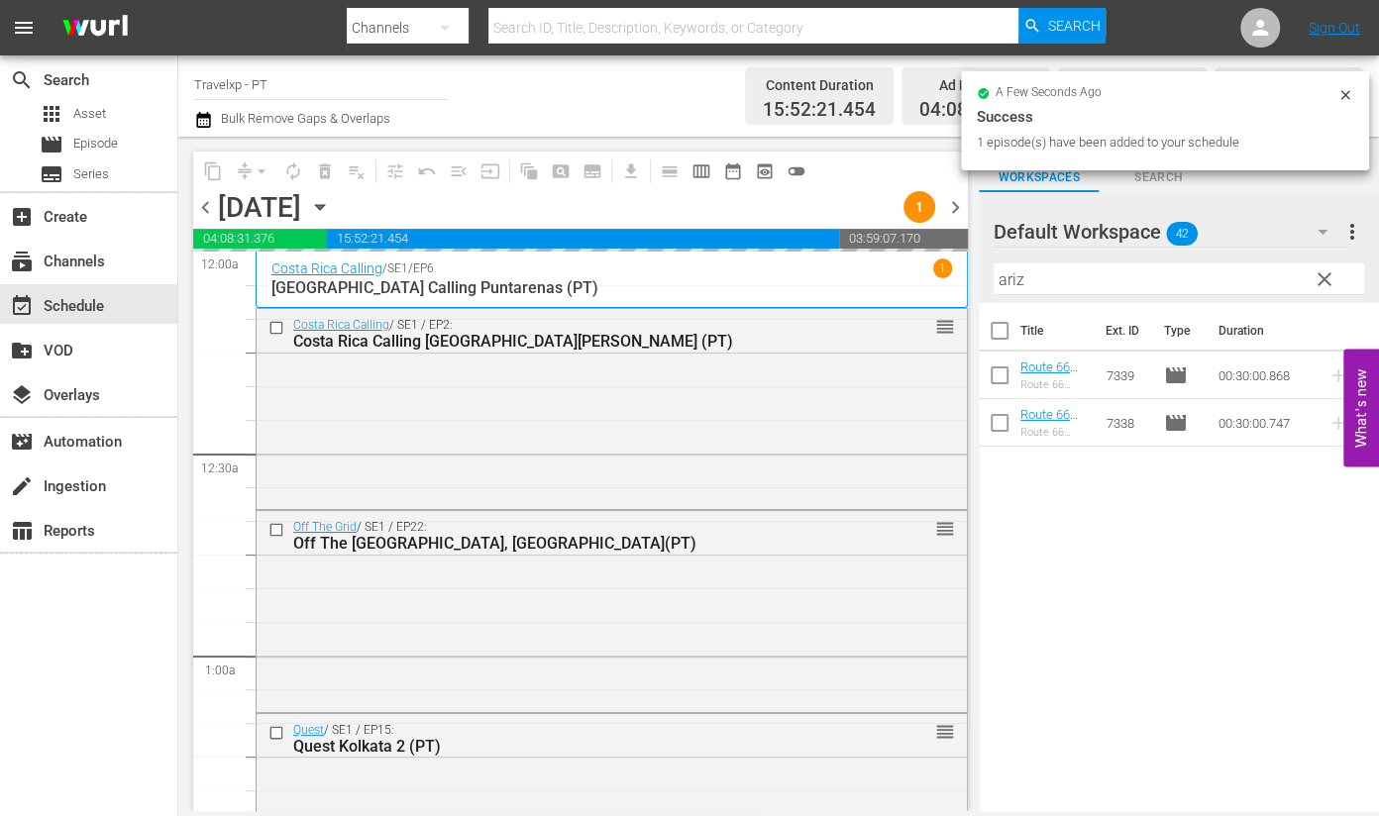
click at [998, 280] on input "ariz" at bounding box center [1179, 280] width 371 height 32
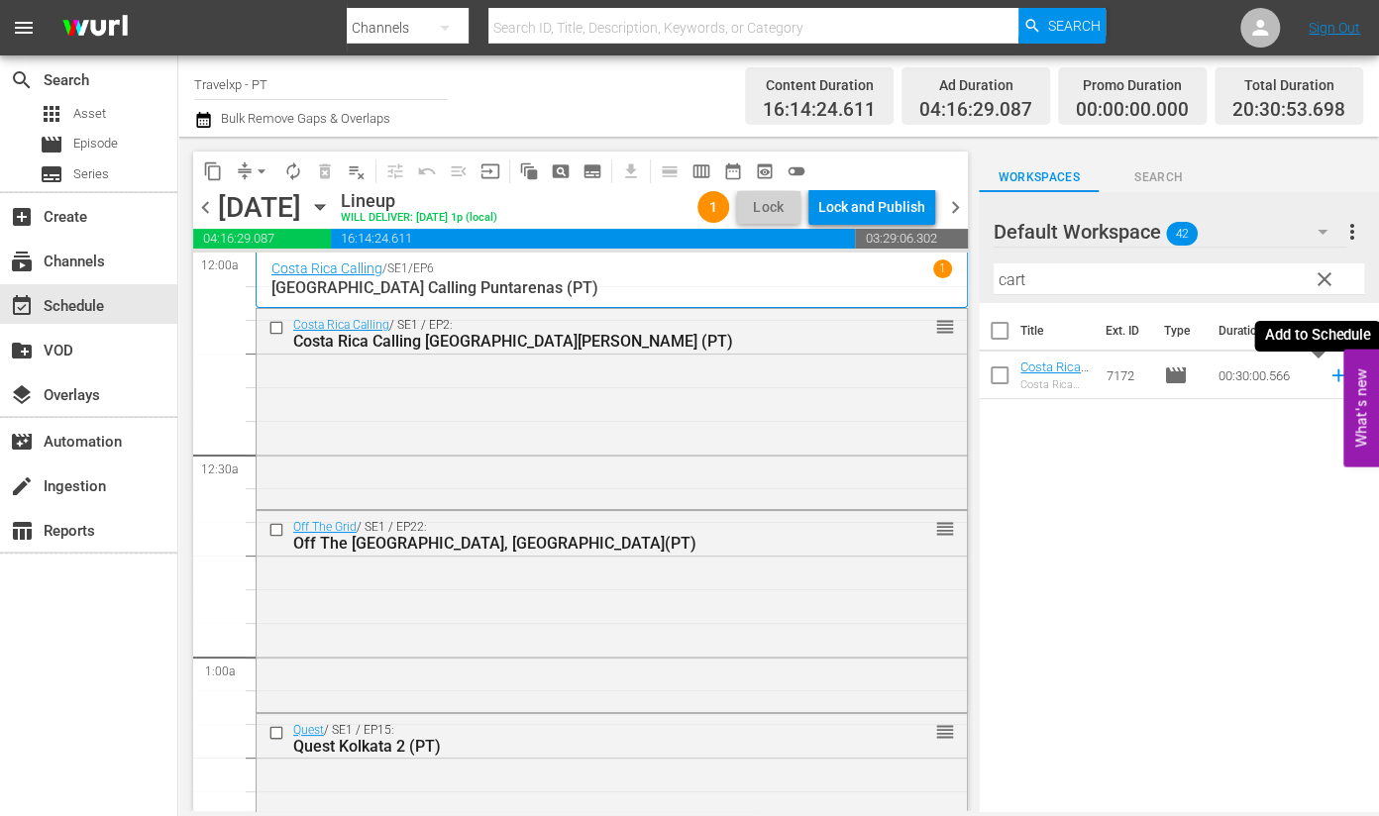
click at [1328, 379] on icon at bounding box center [1339, 376] width 22 height 22
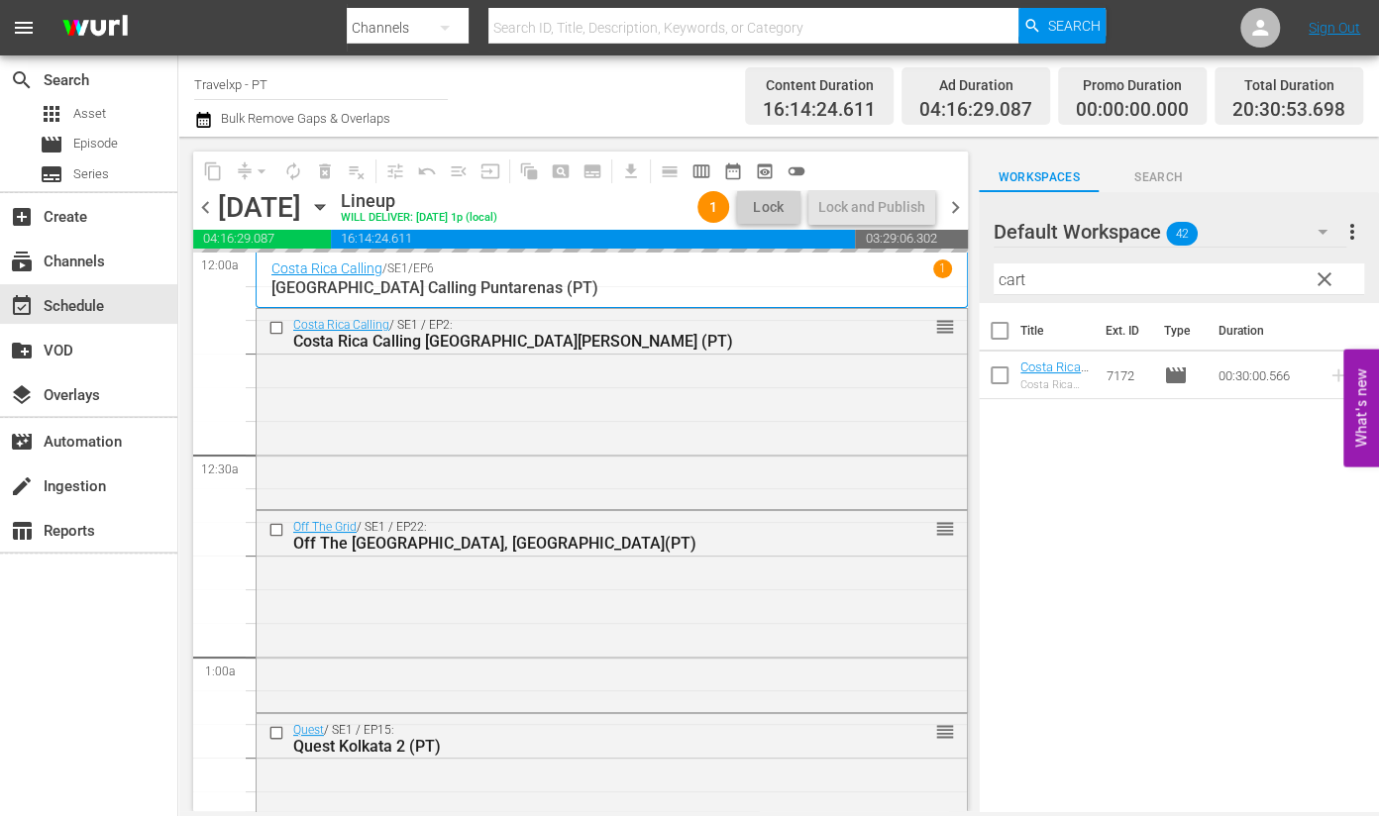
click at [1011, 280] on input "cart" at bounding box center [1179, 280] width 371 height 32
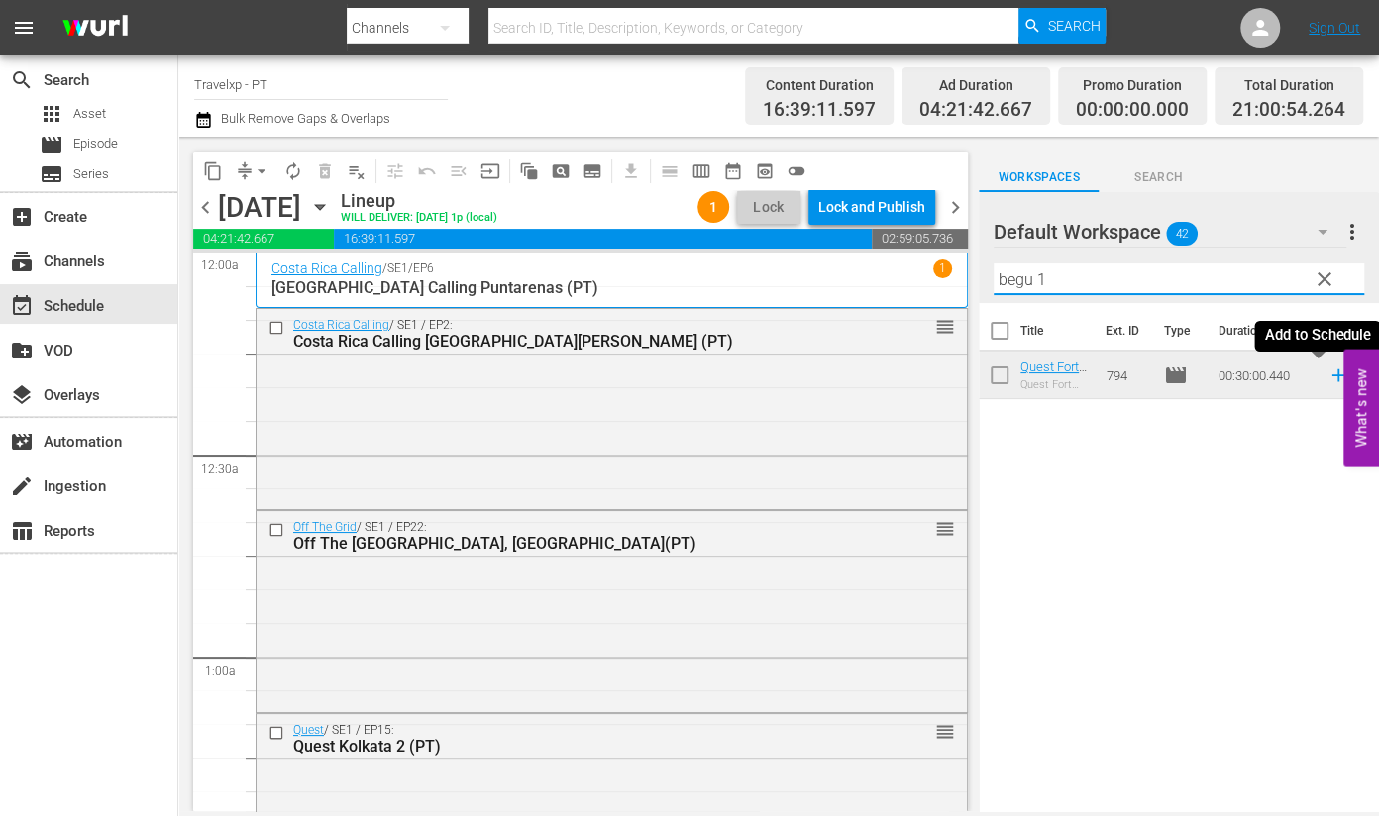
click at [1328, 379] on icon at bounding box center [1339, 376] width 22 height 22
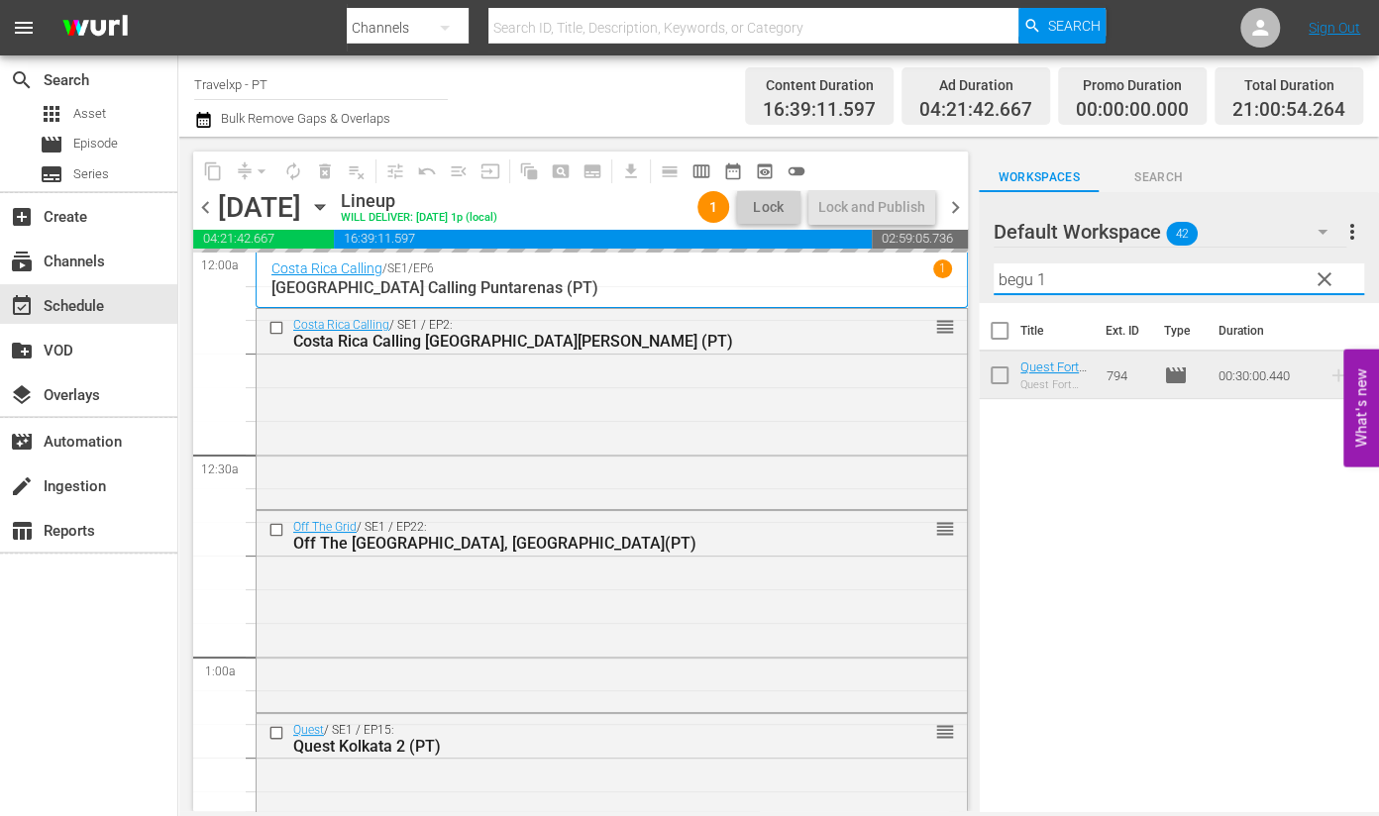
drag, startPoint x: 1048, startPoint y: 279, endPoint x: 961, endPoint y: 279, distance: 87.2
click at [961, 279] on div "content_copy compress arrow_drop_down autorenew_outlined delete_forever_outline…" at bounding box center [778, 474] width 1201 height 675
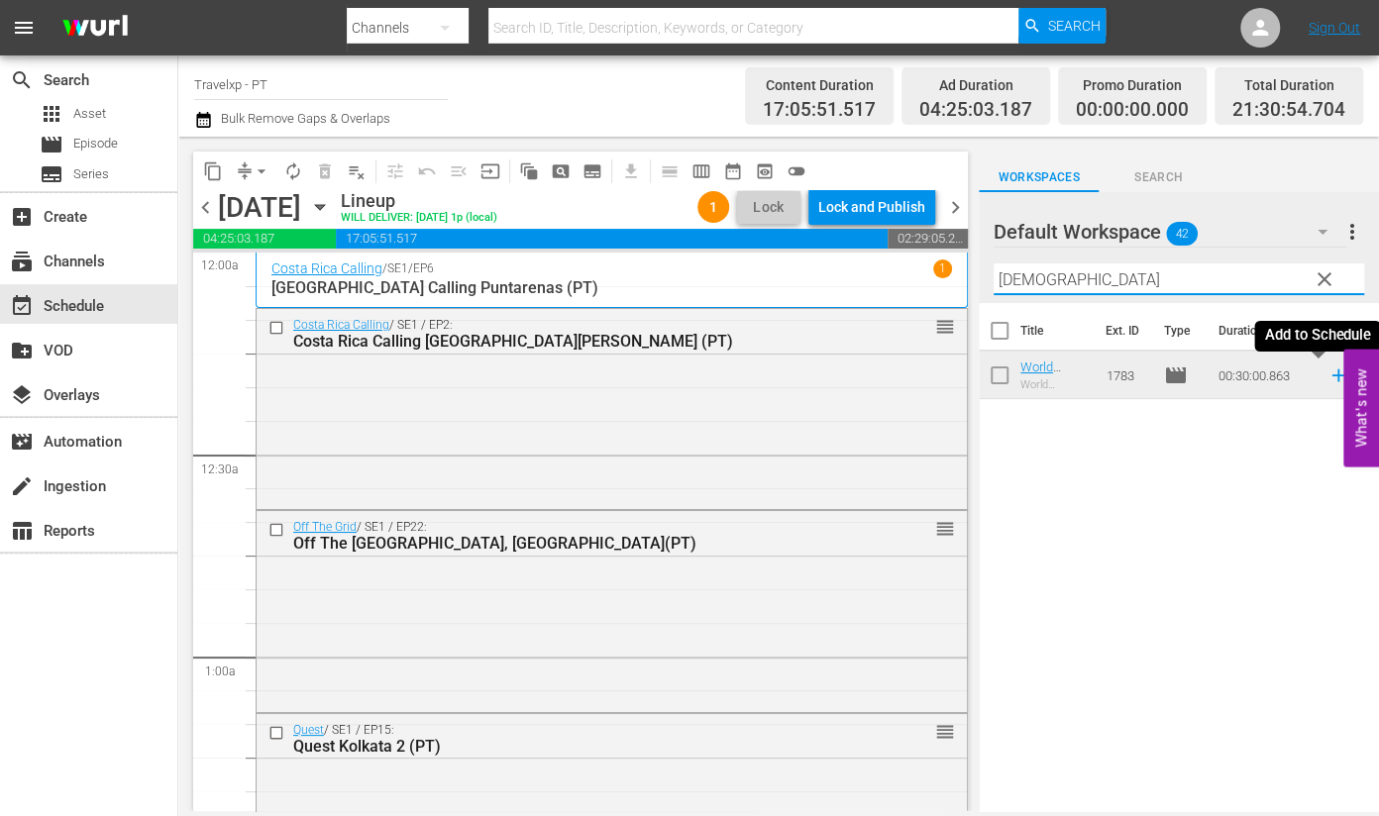
click at [1328, 378] on icon at bounding box center [1339, 376] width 22 height 22
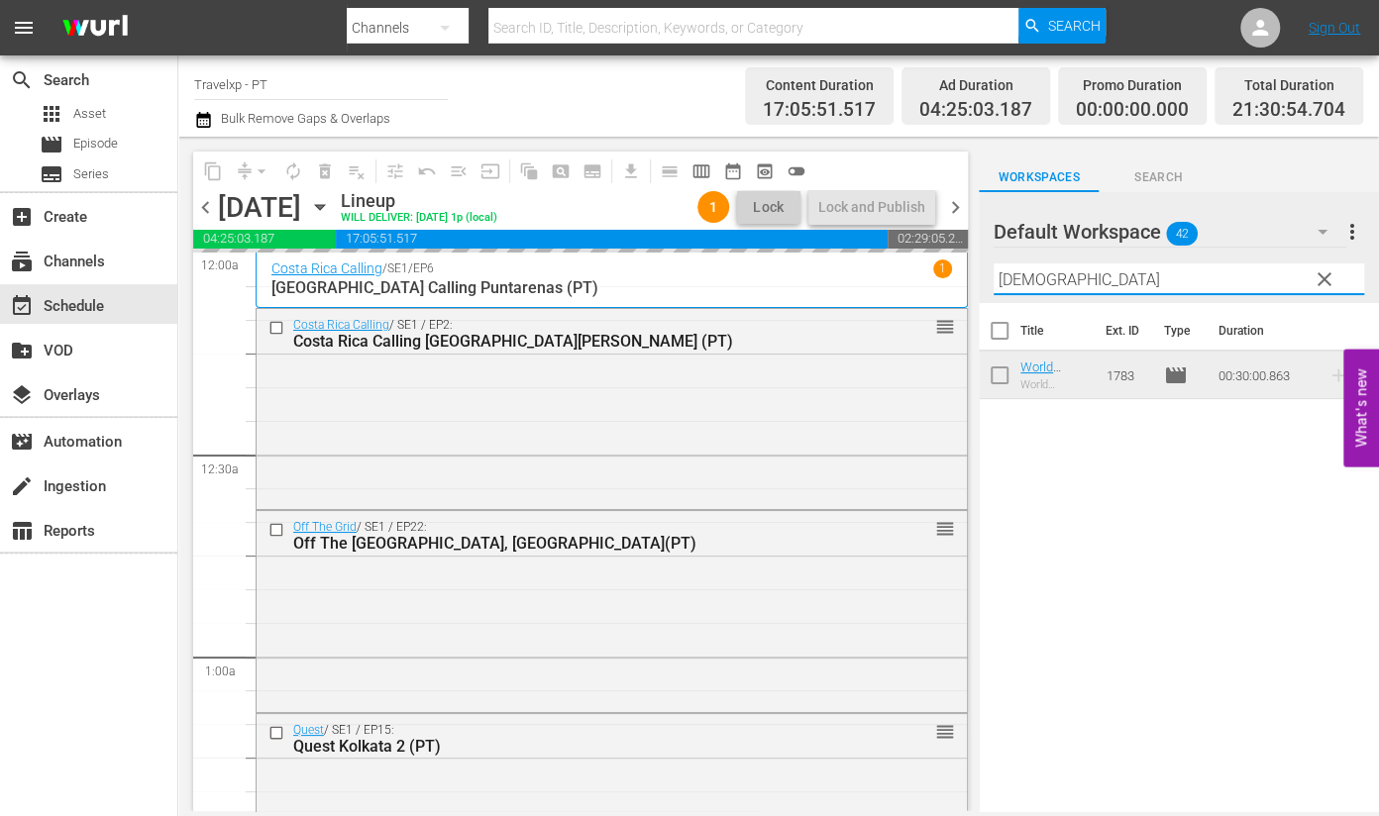
click at [1010, 279] on input "[DEMOGRAPHIC_DATA]" at bounding box center [1179, 280] width 371 height 32
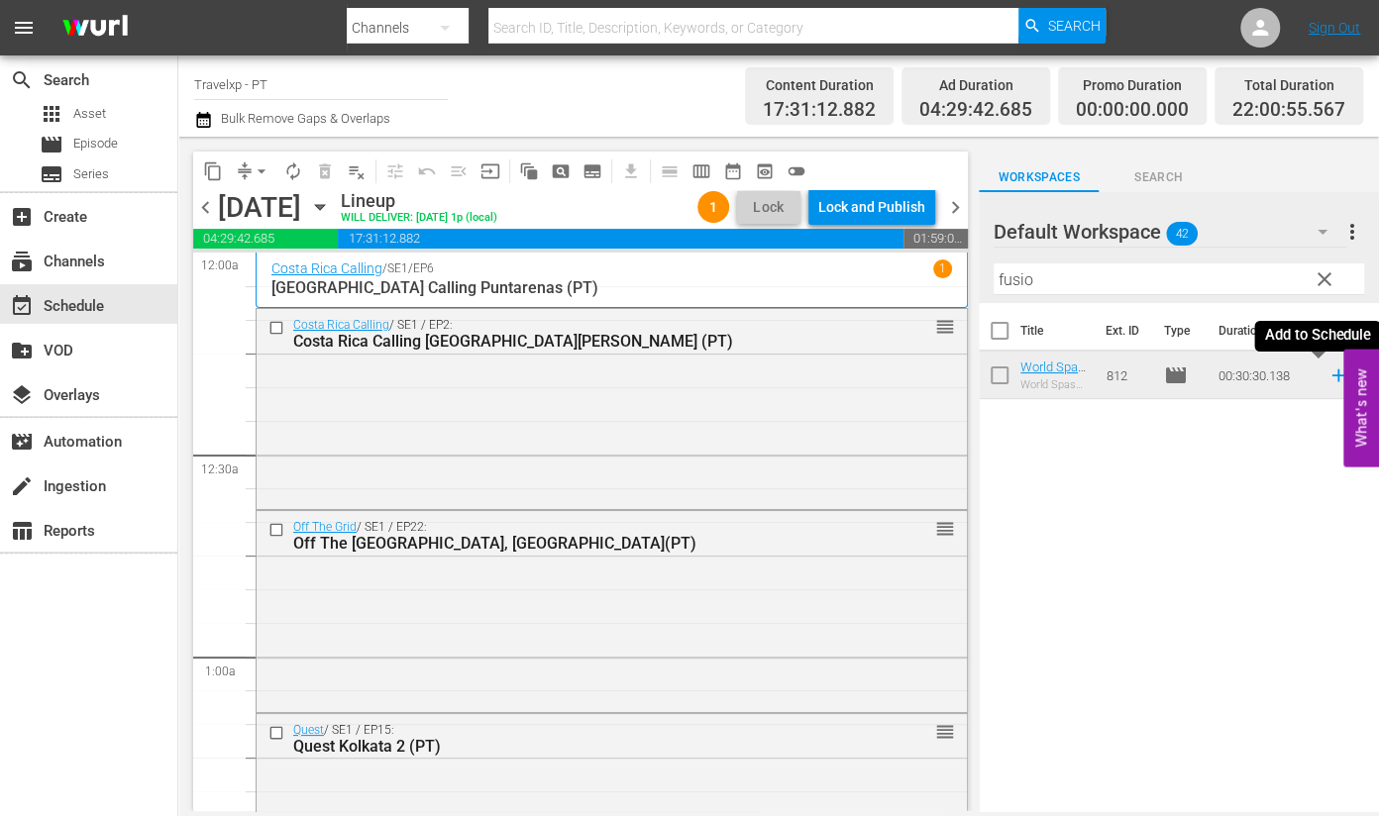
click at [1328, 374] on icon at bounding box center [1339, 376] width 22 height 22
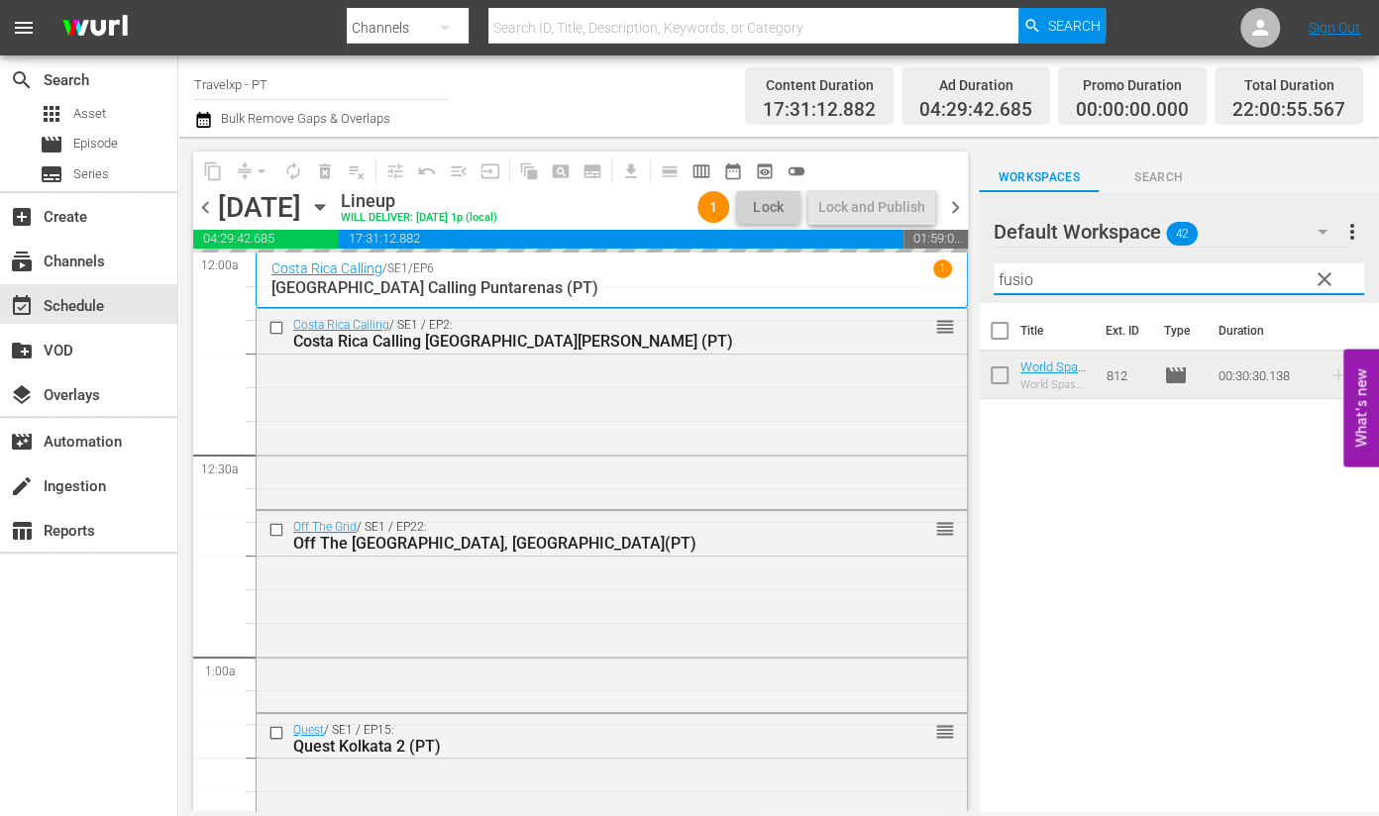
click at [1004, 282] on input "fusio" at bounding box center [1179, 280] width 371 height 32
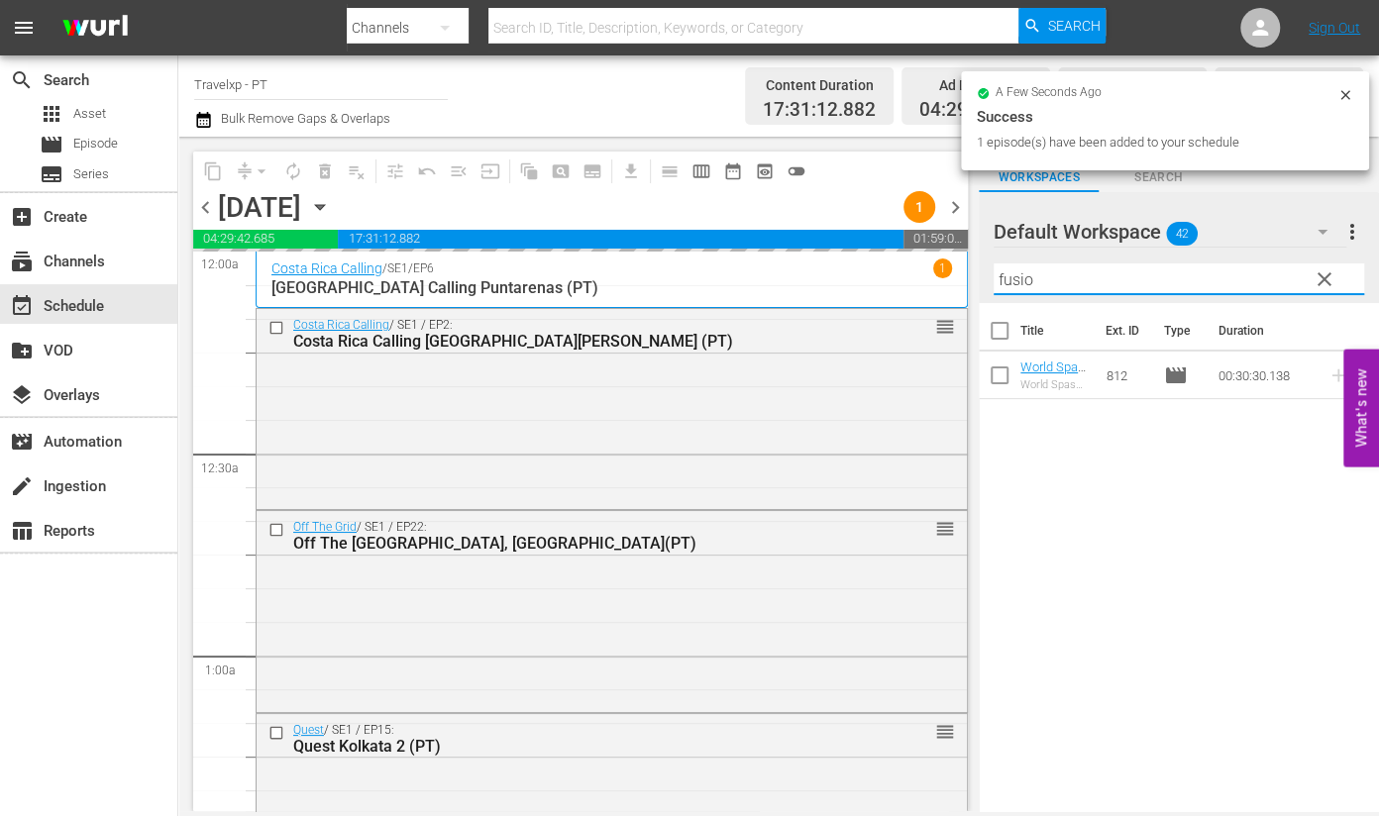
click at [1004, 282] on input "fusio" at bounding box center [1179, 280] width 371 height 32
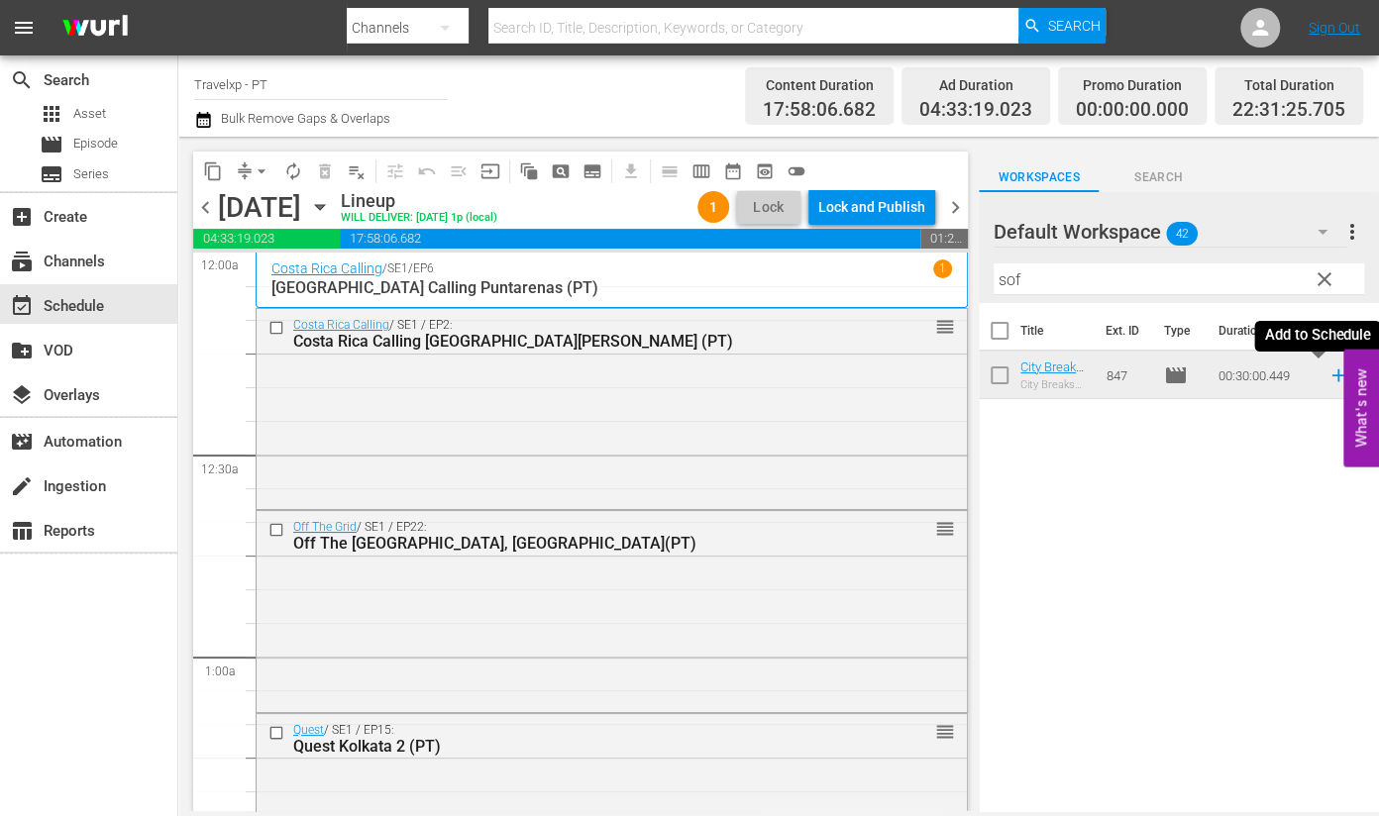
click at [1332, 379] on icon at bounding box center [1338, 376] width 13 height 13
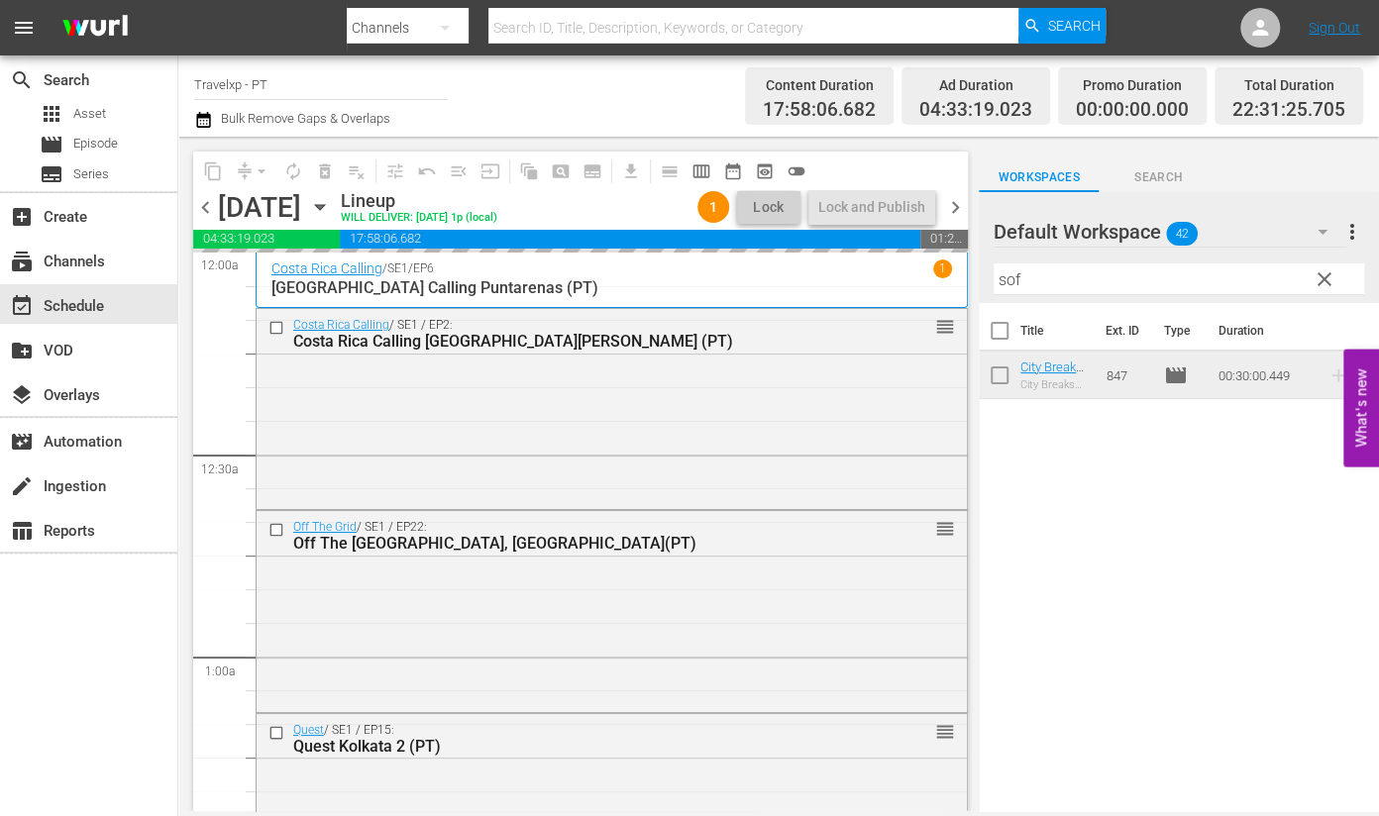
click at [1010, 277] on input "sof" at bounding box center [1179, 280] width 371 height 32
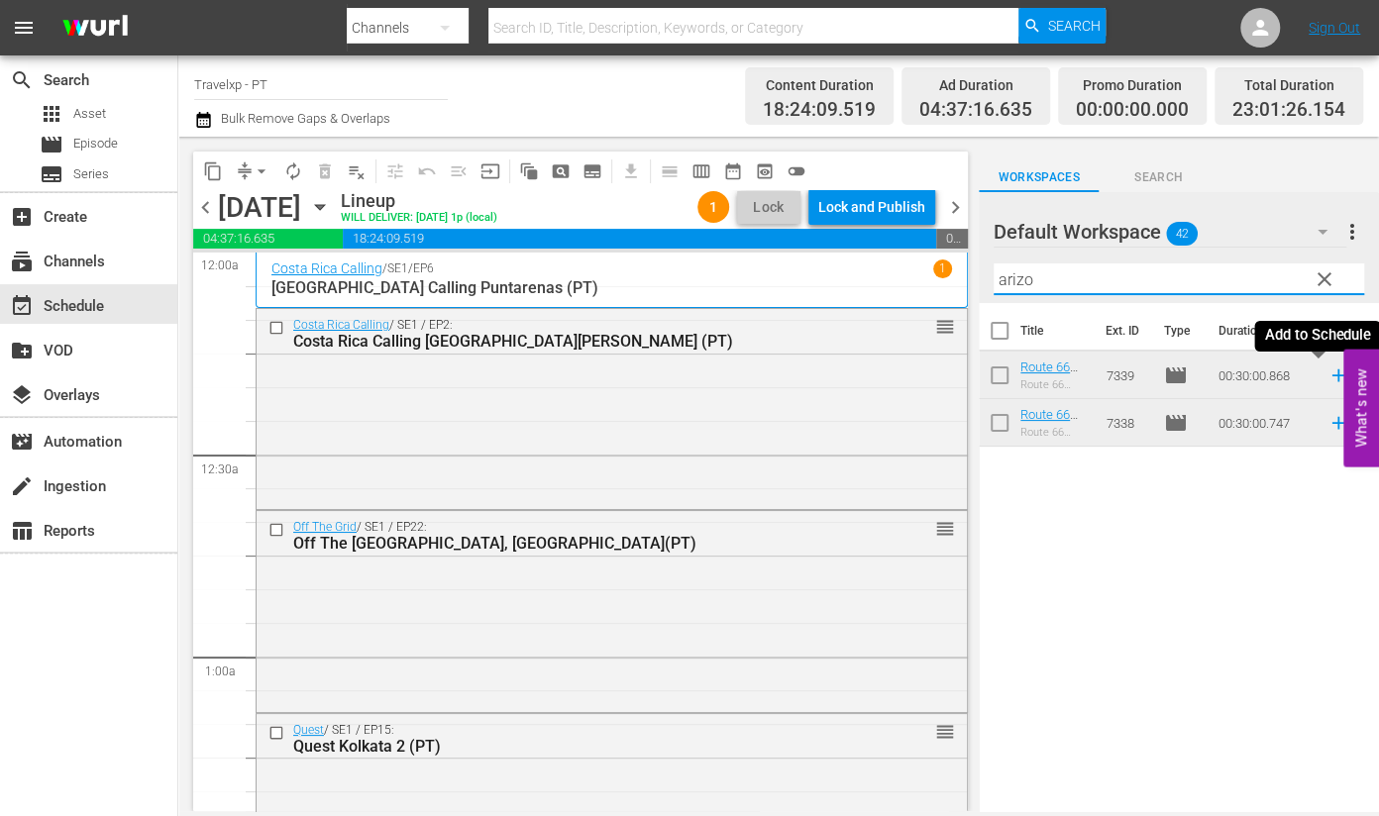
drag, startPoint x: 1318, startPoint y: 377, endPoint x: 1307, endPoint y: 372, distance: 12.0
click at [1332, 377] on icon at bounding box center [1338, 376] width 13 height 13
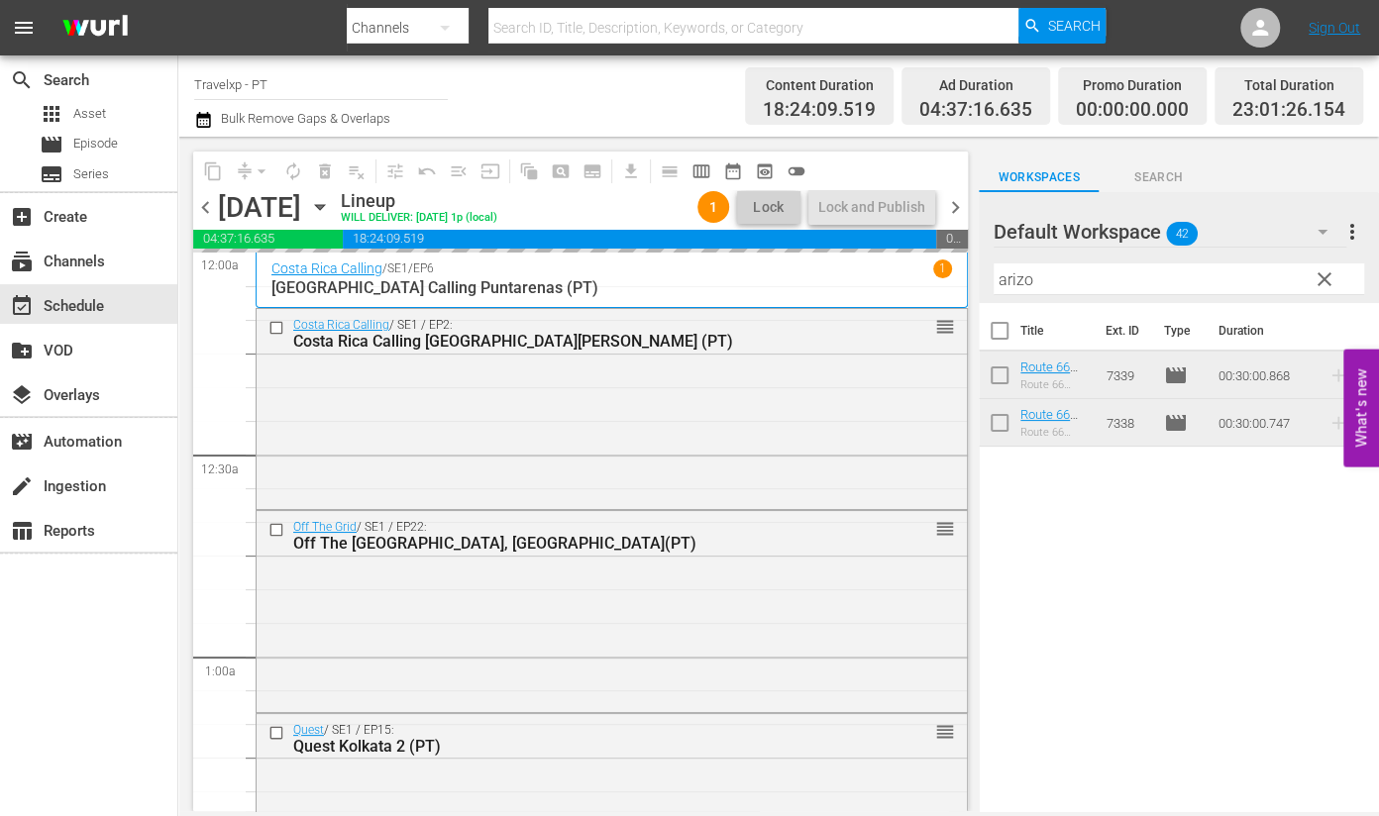
click at [1019, 280] on input "arizo" at bounding box center [1179, 280] width 371 height 32
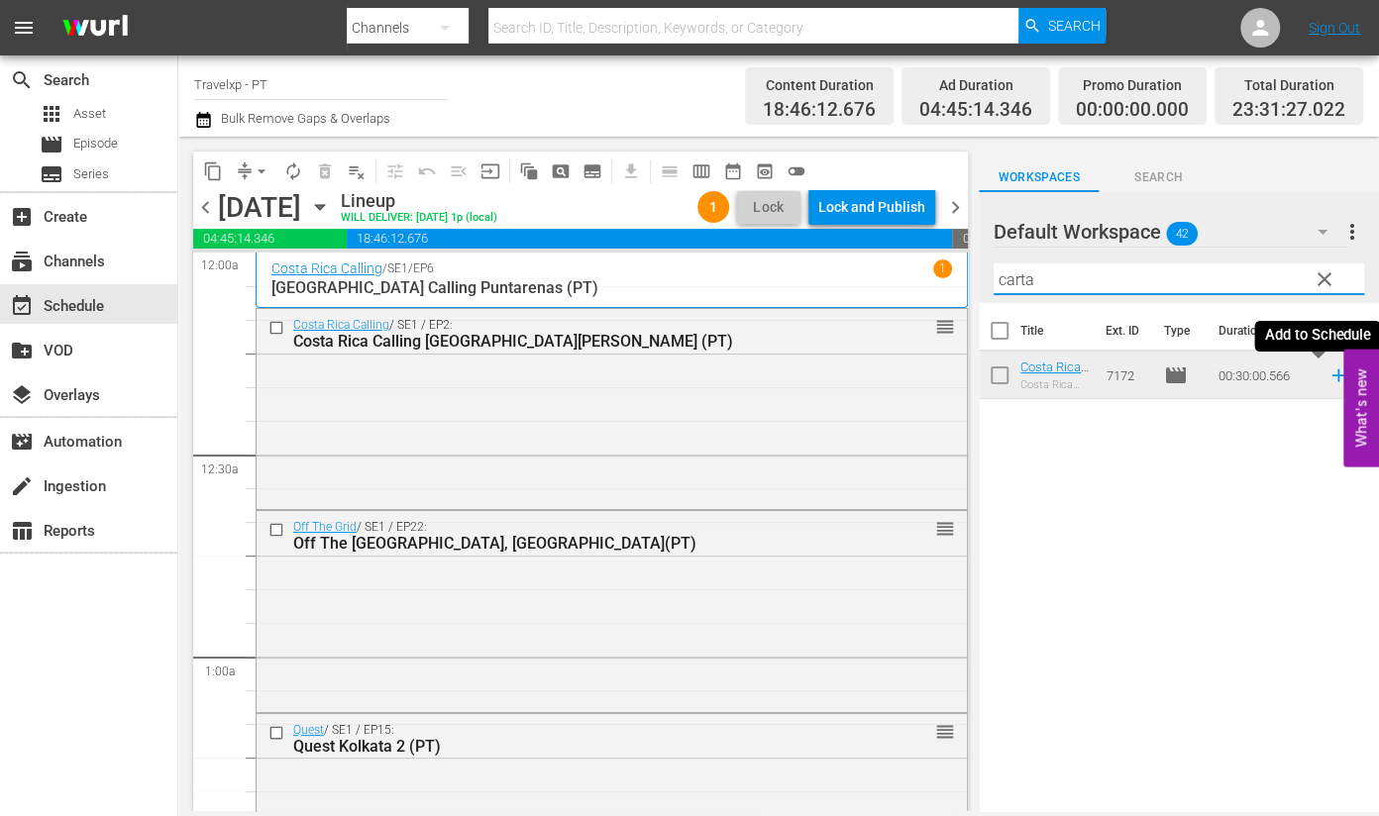
type input "carta"
click at [1328, 374] on icon at bounding box center [1339, 376] width 22 height 22
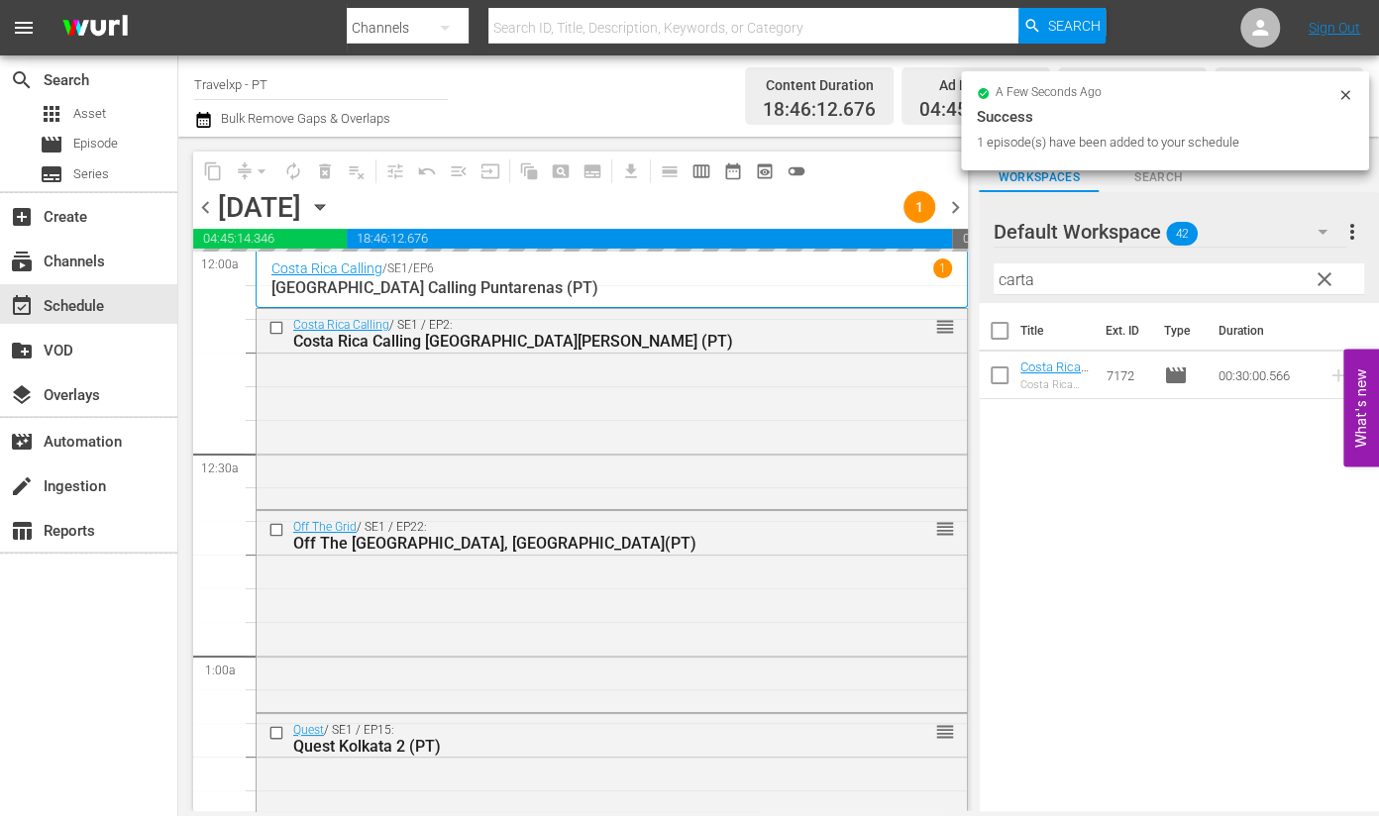
scroll to position [9142, 0]
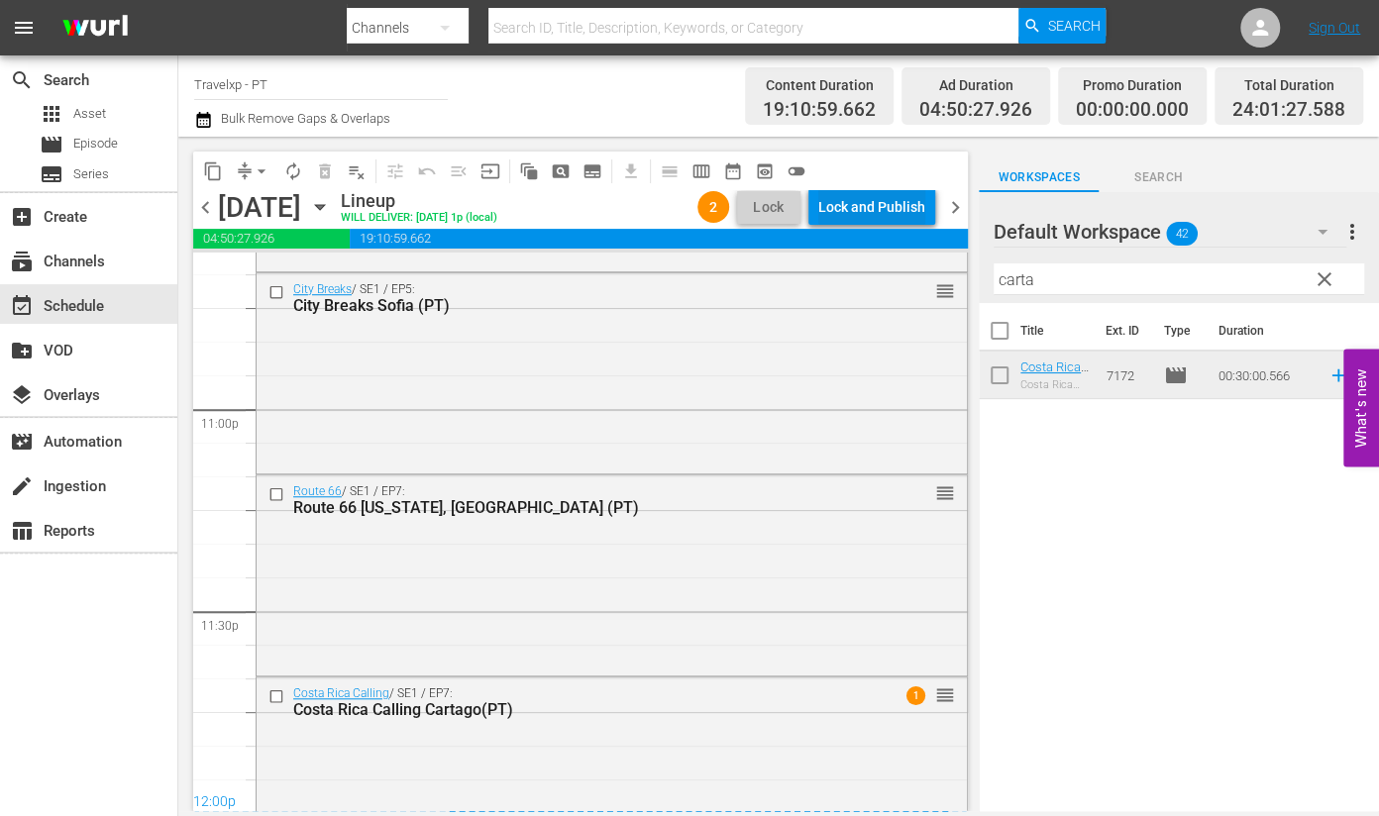
click at [897, 207] on div "Lock and Publish" at bounding box center [871, 207] width 107 height 36
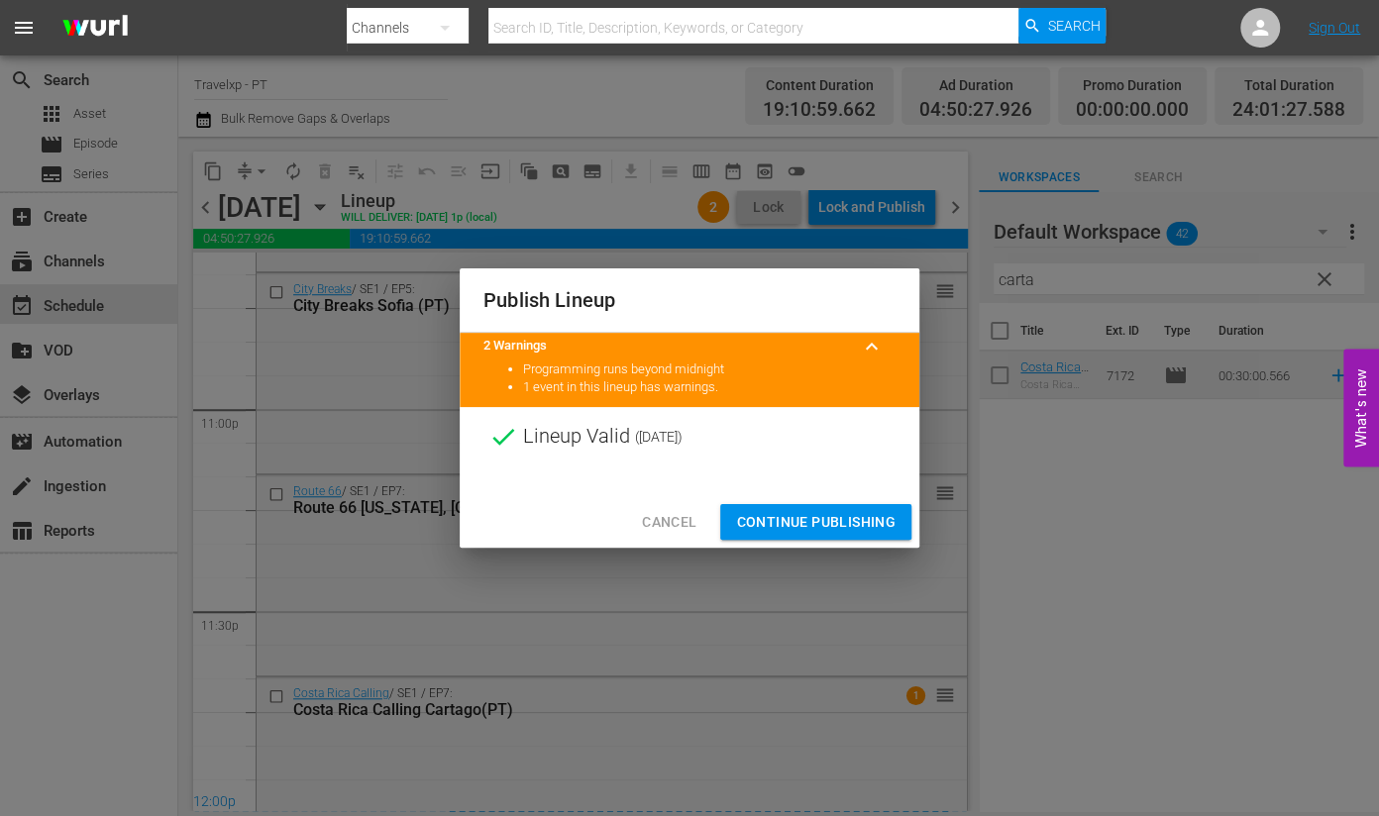
click at [863, 515] on span "Continue Publishing" at bounding box center [816, 522] width 160 height 25
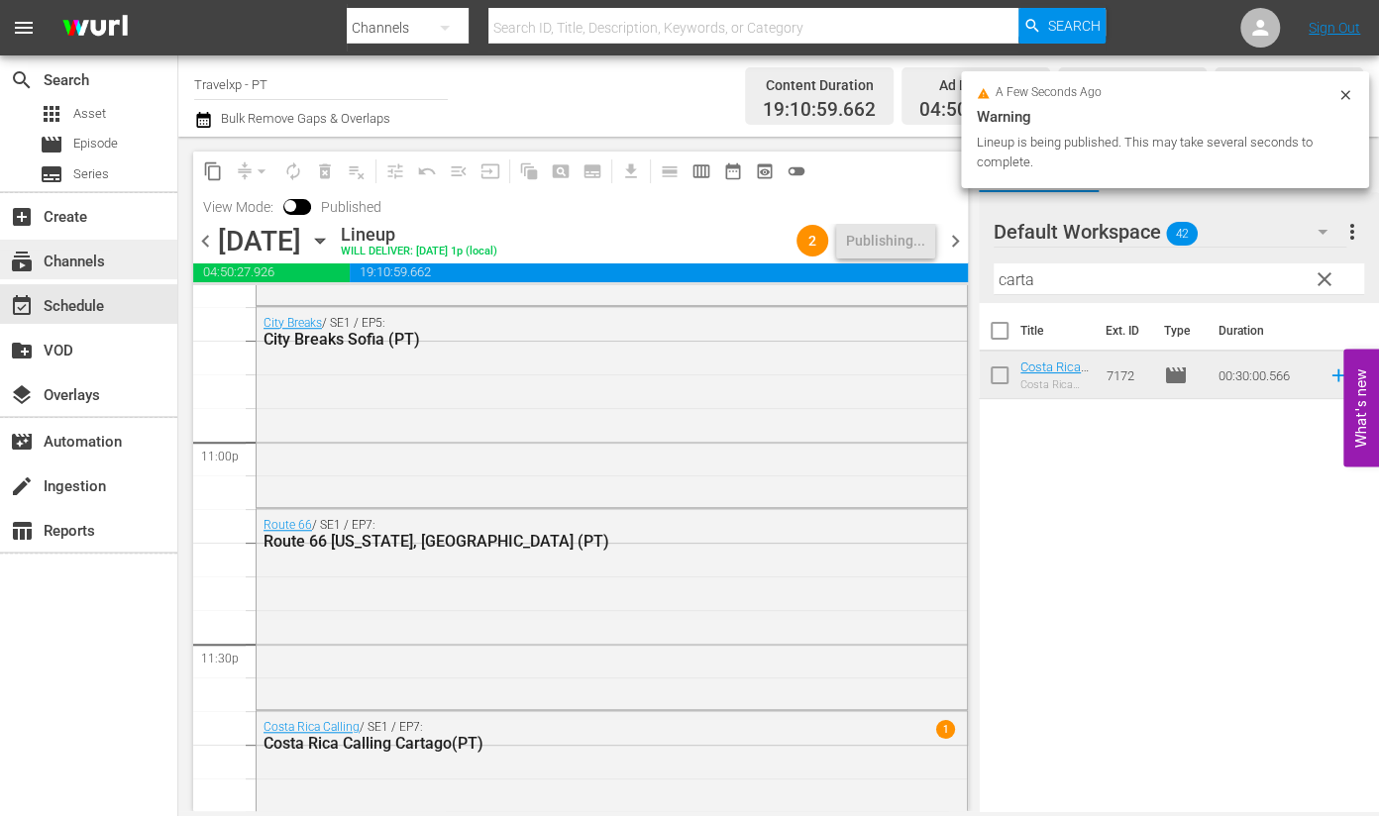
click at [107, 255] on div "subscriptions Channels" at bounding box center [55, 259] width 111 height 18
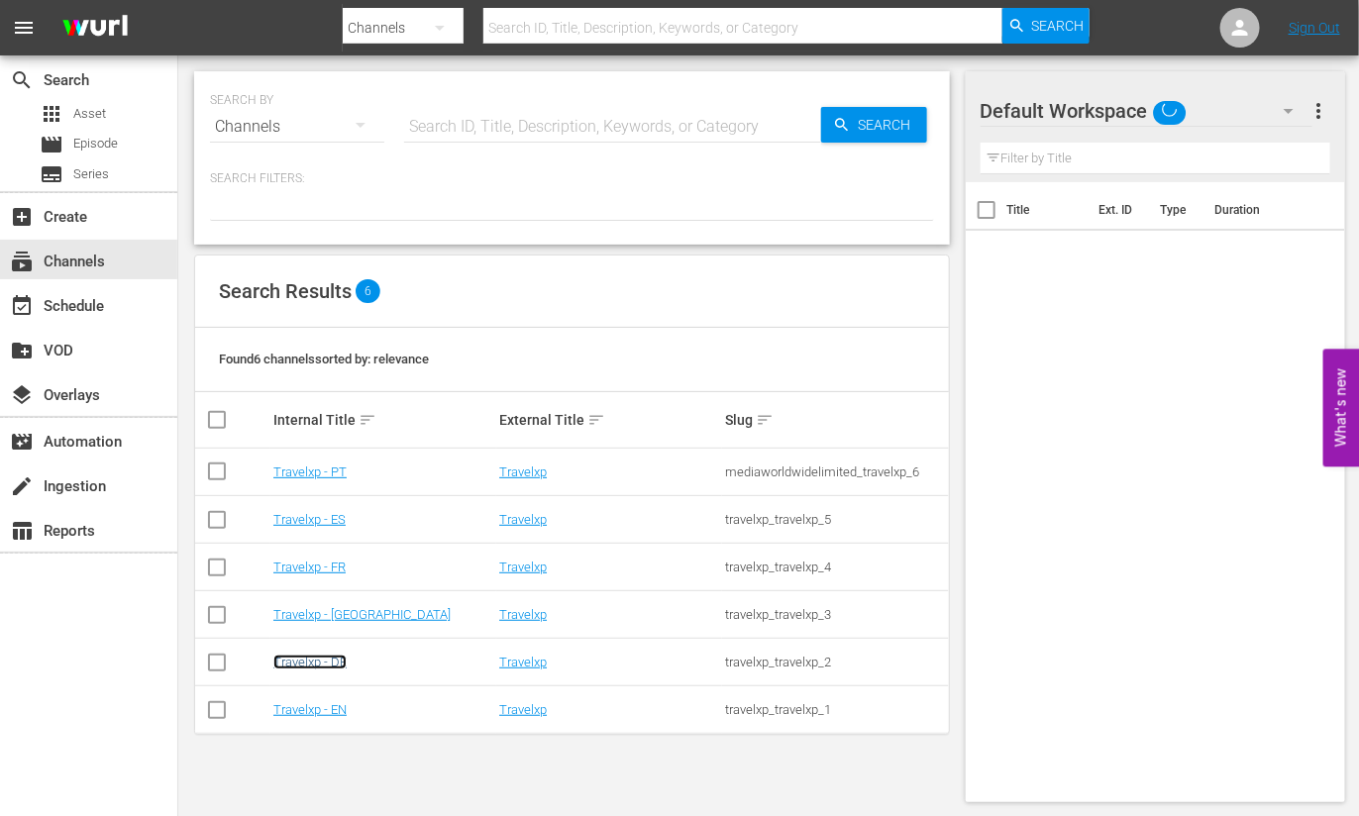
click at [334, 664] on link "Travelxp - DE" at bounding box center [309, 662] width 73 height 15
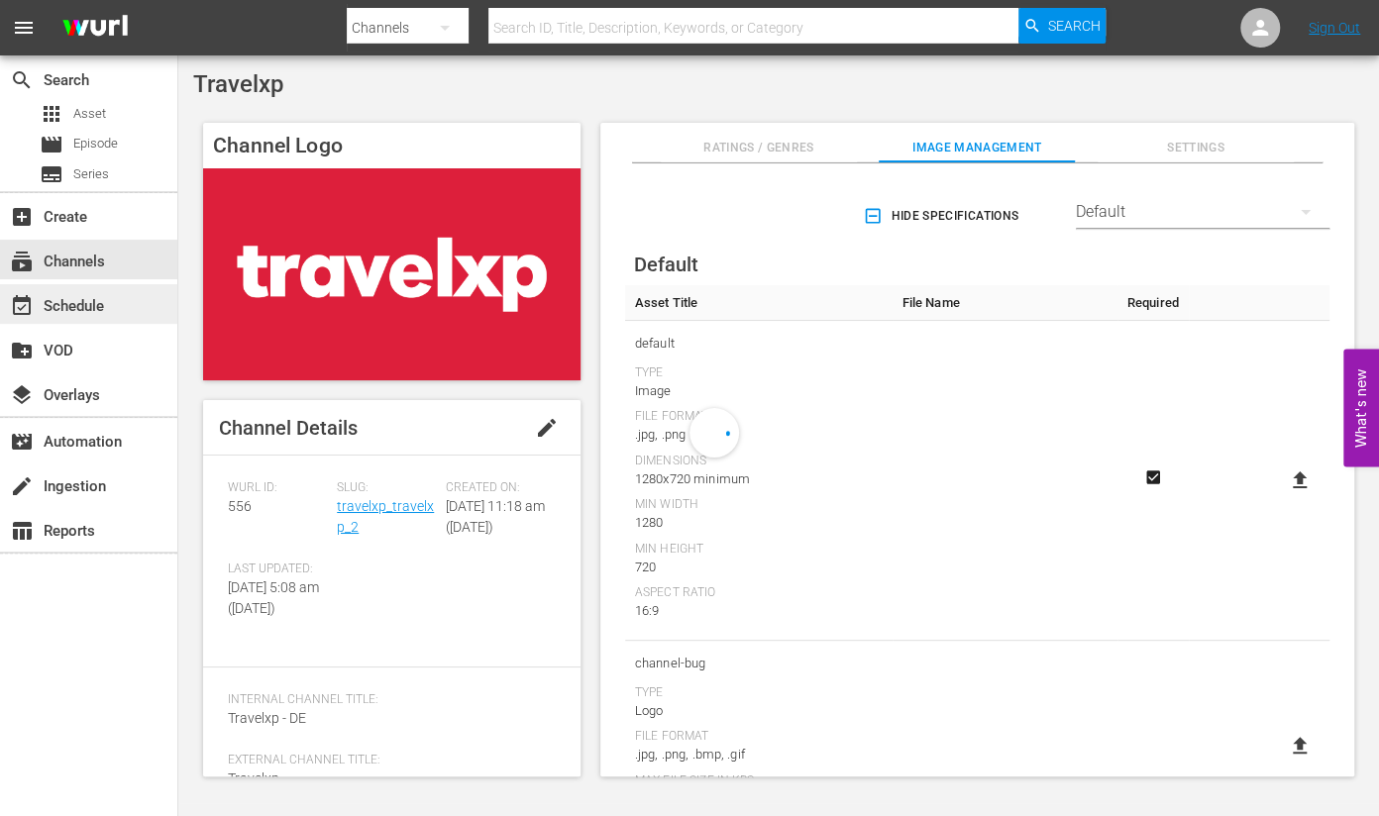
click at [137, 309] on div "event_available Schedule" at bounding box center [88, 304] width 177 height 40
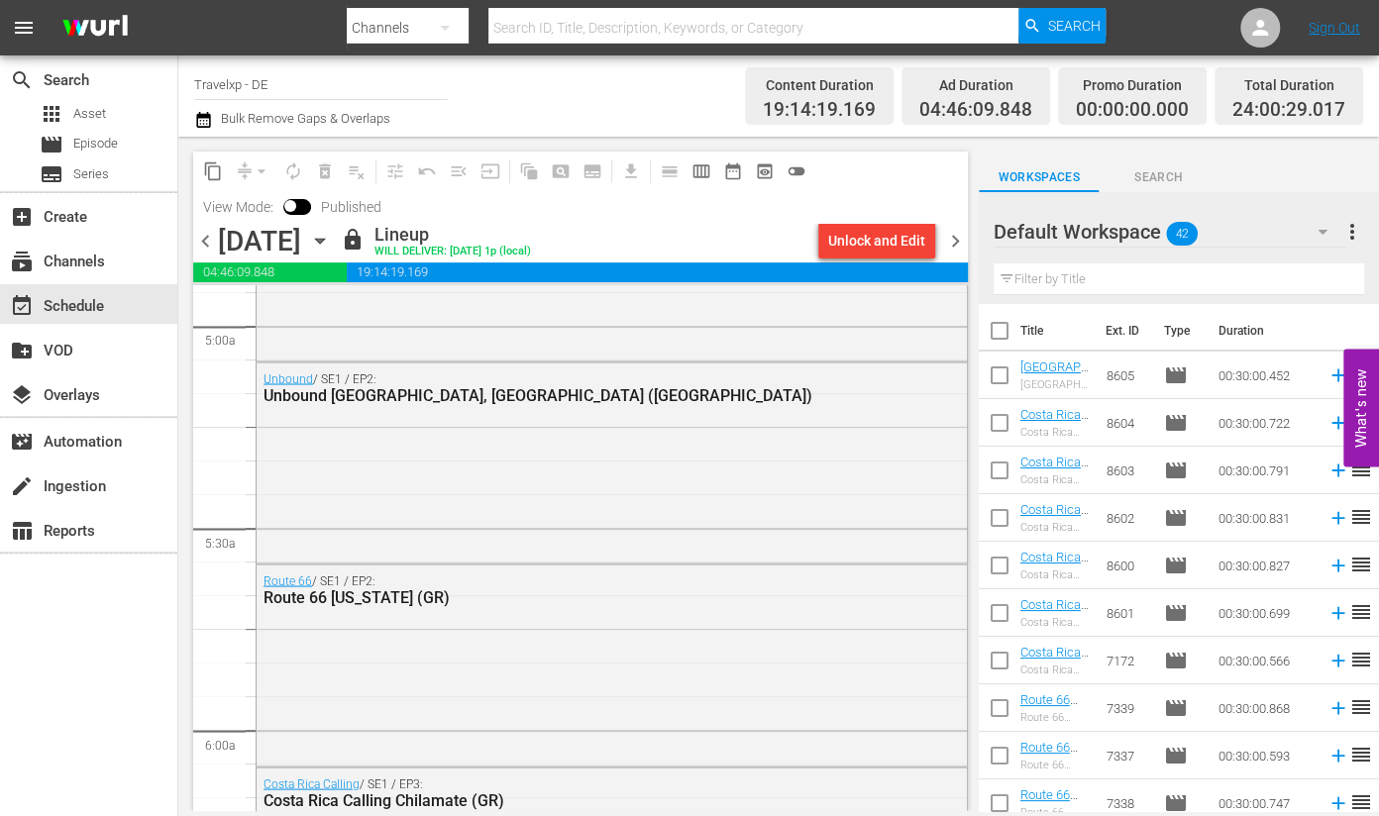
scroll to position [2106, 0]
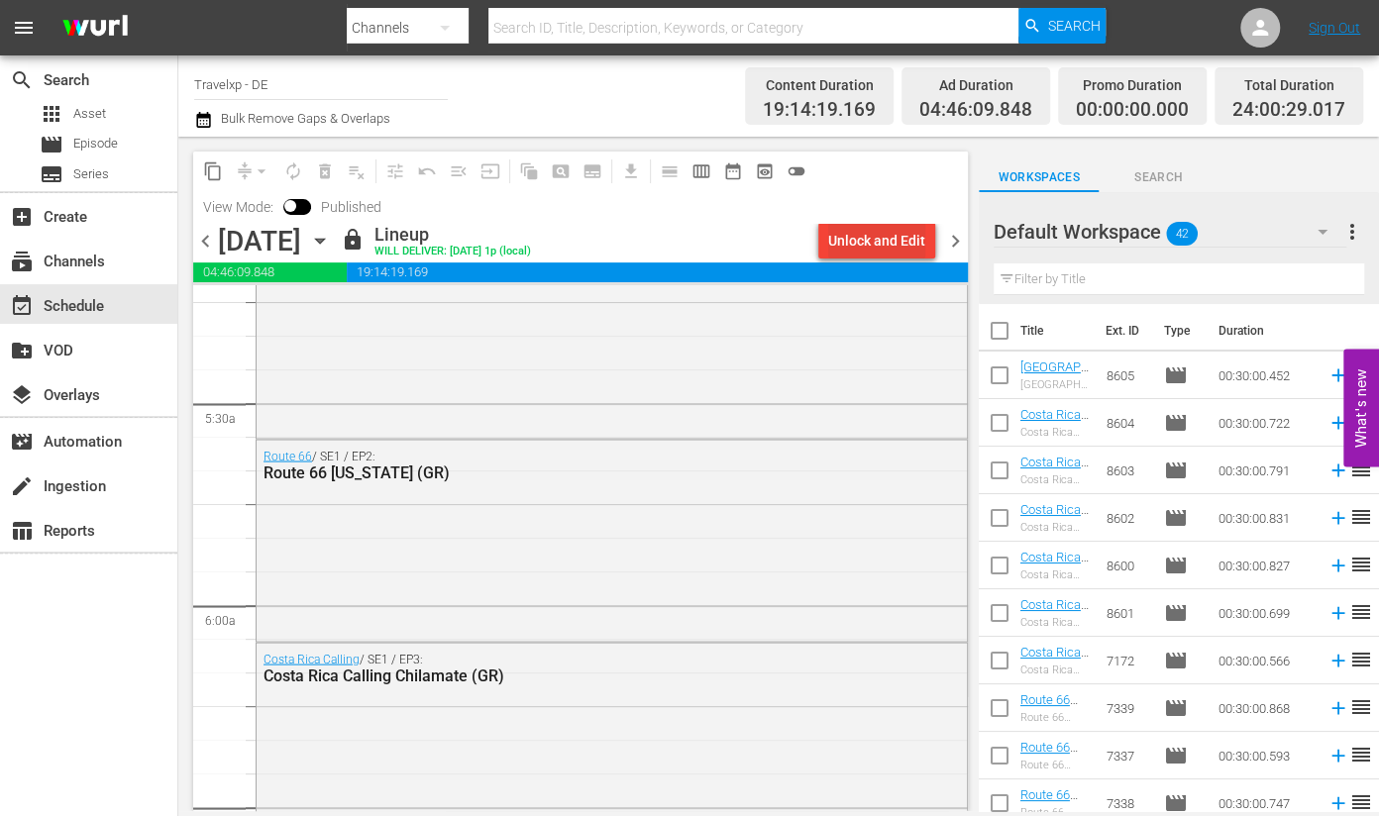
click at [885, 244] on div "Unlock and Edit" at bounding box center [876, 241] width 97 height 36
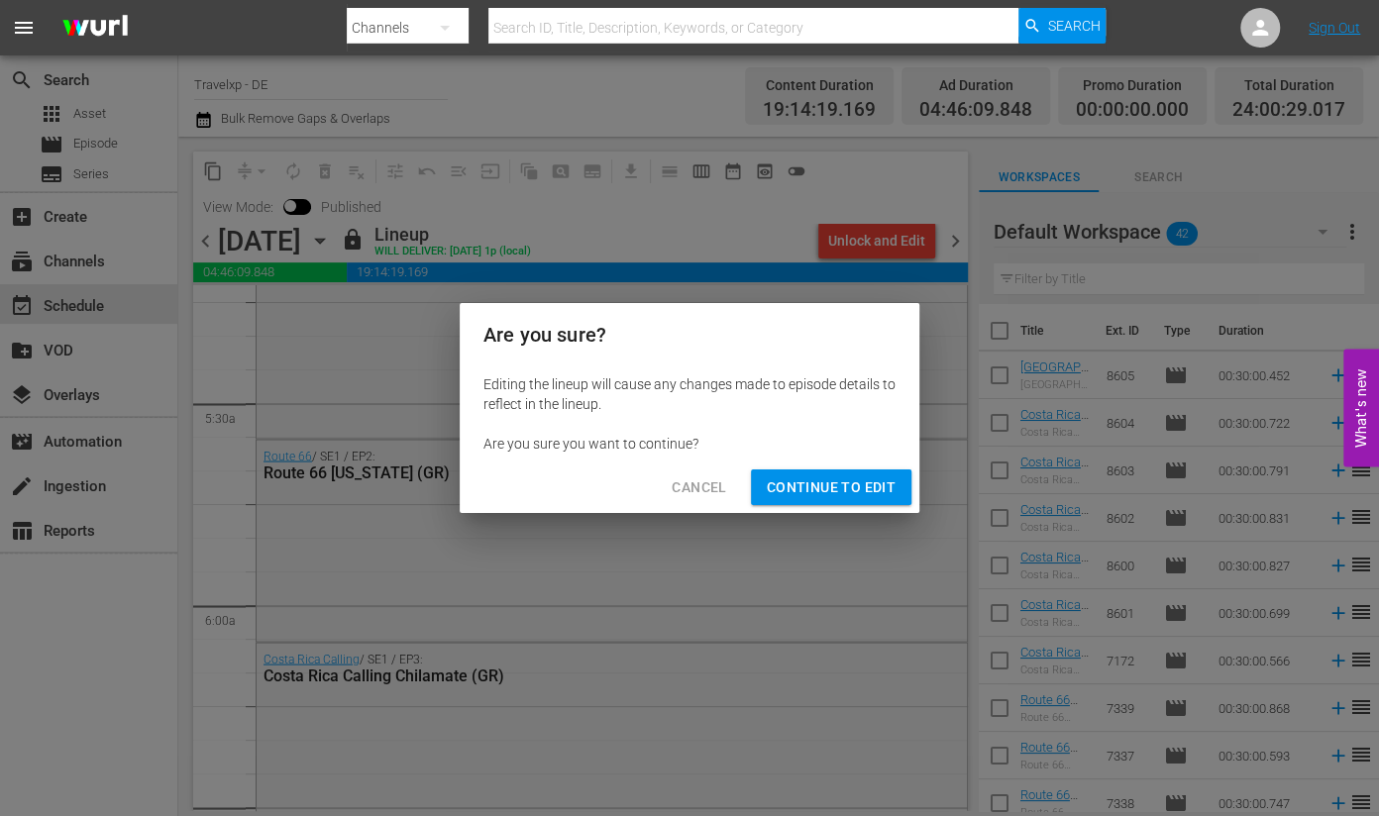
click at [855, 500] on button "Continue to Edit" at bounding box center [831, 488] width 161 height 37
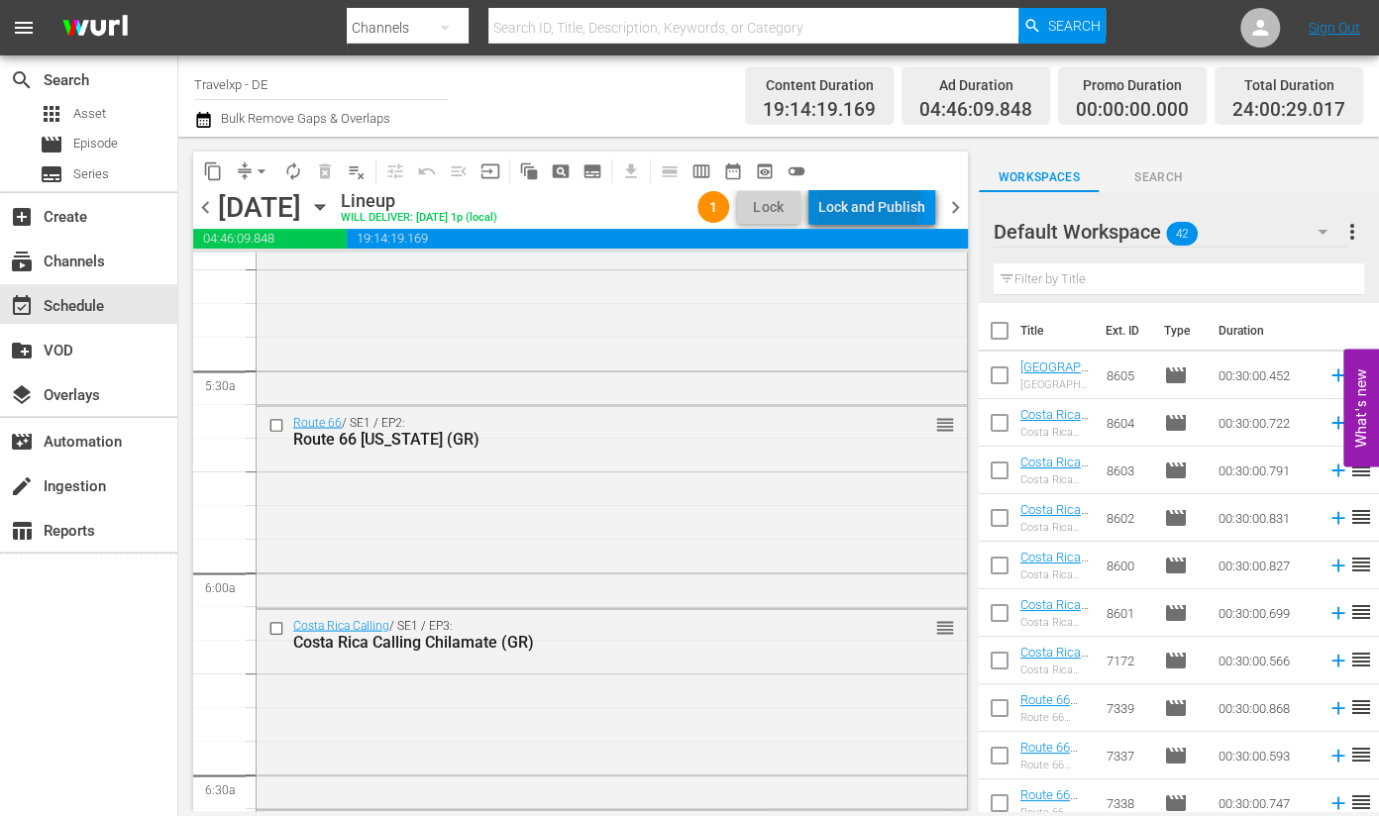
click at [867, 200] on div "Lock and Publish" at bounding box center [871, 207] width 107 height 36
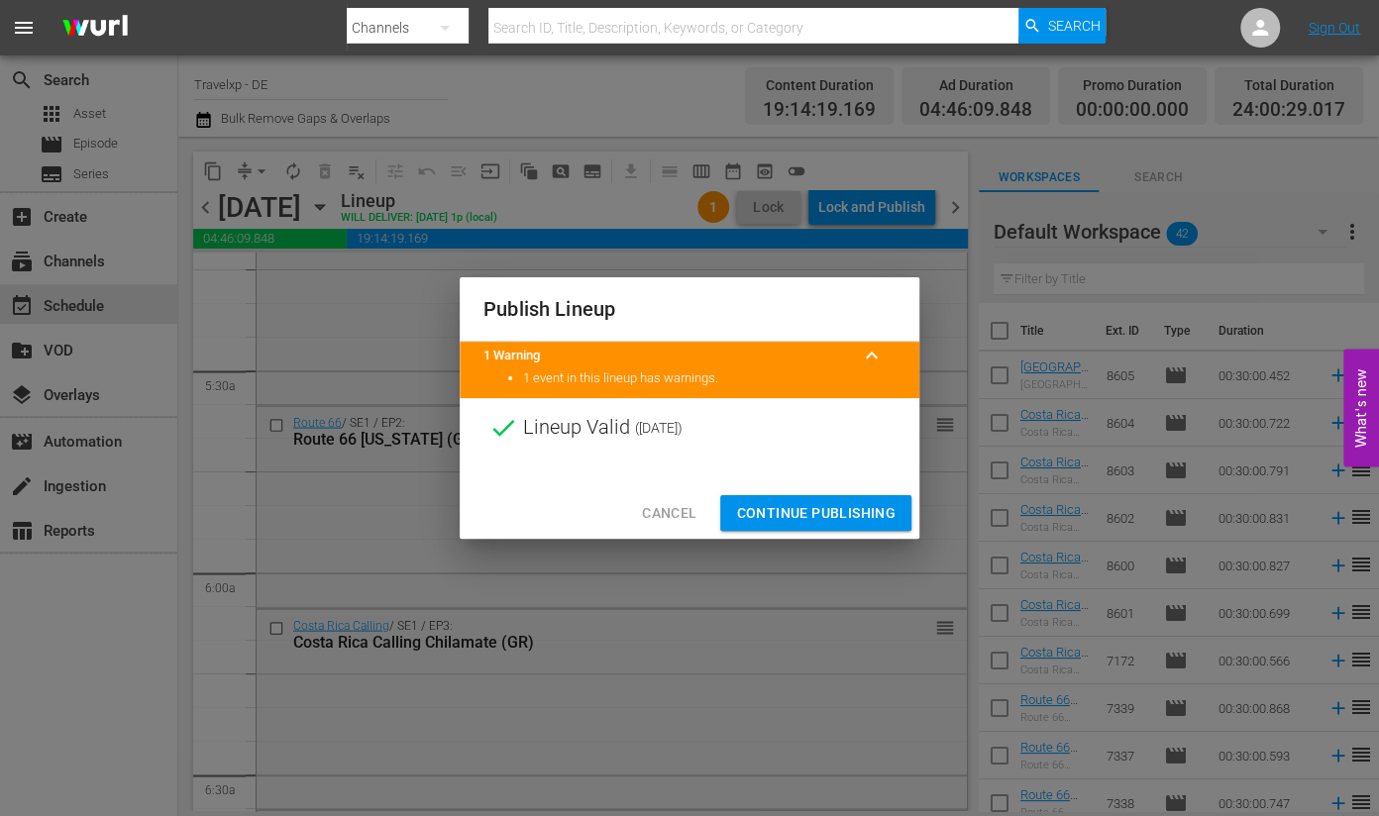
click at [822, 505] on span "Continue Publishing" at bounding box center [816, 513] width 160 height 25
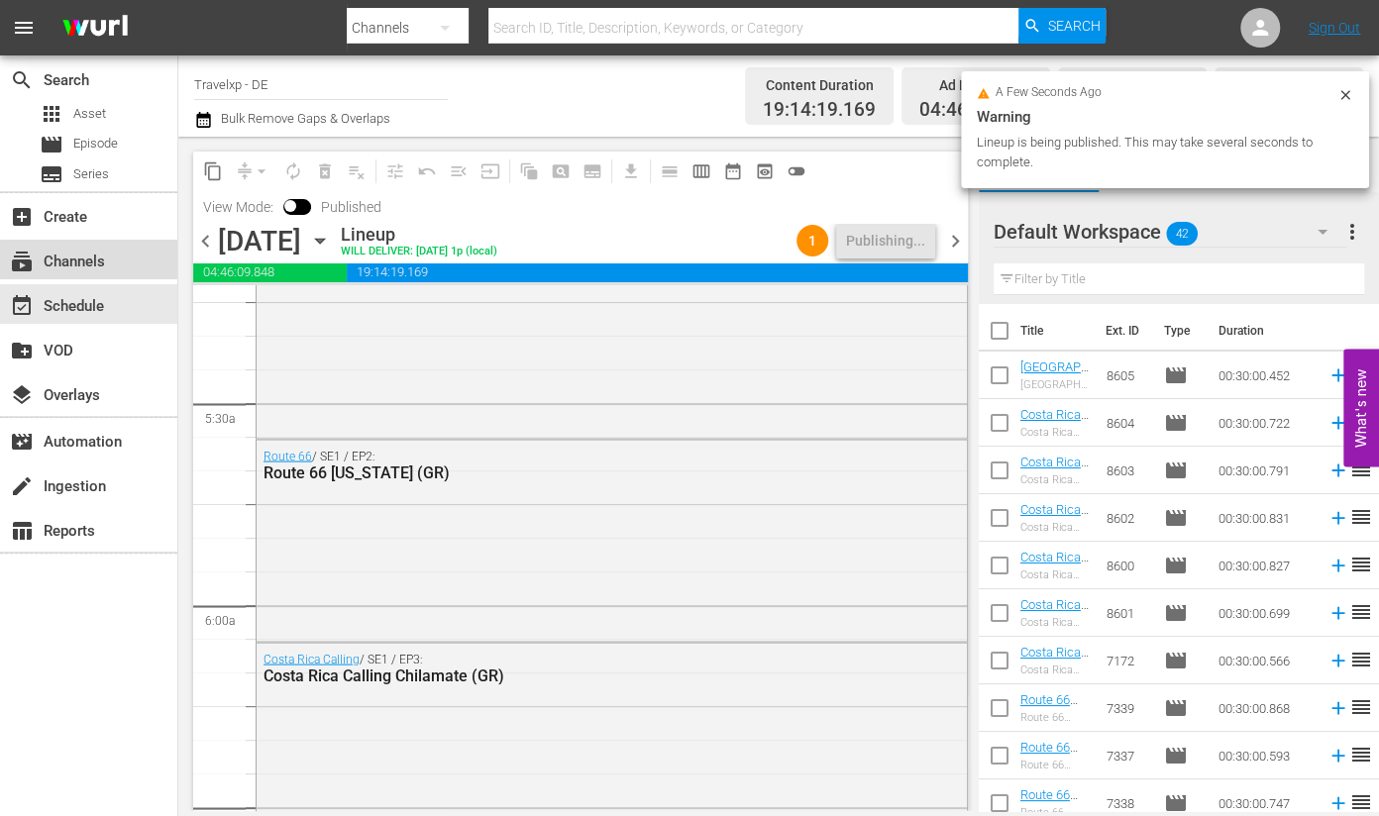
click at [94, 268] on div "subscriptions Channels" at bounding box center [55, 259] width 111 height 18
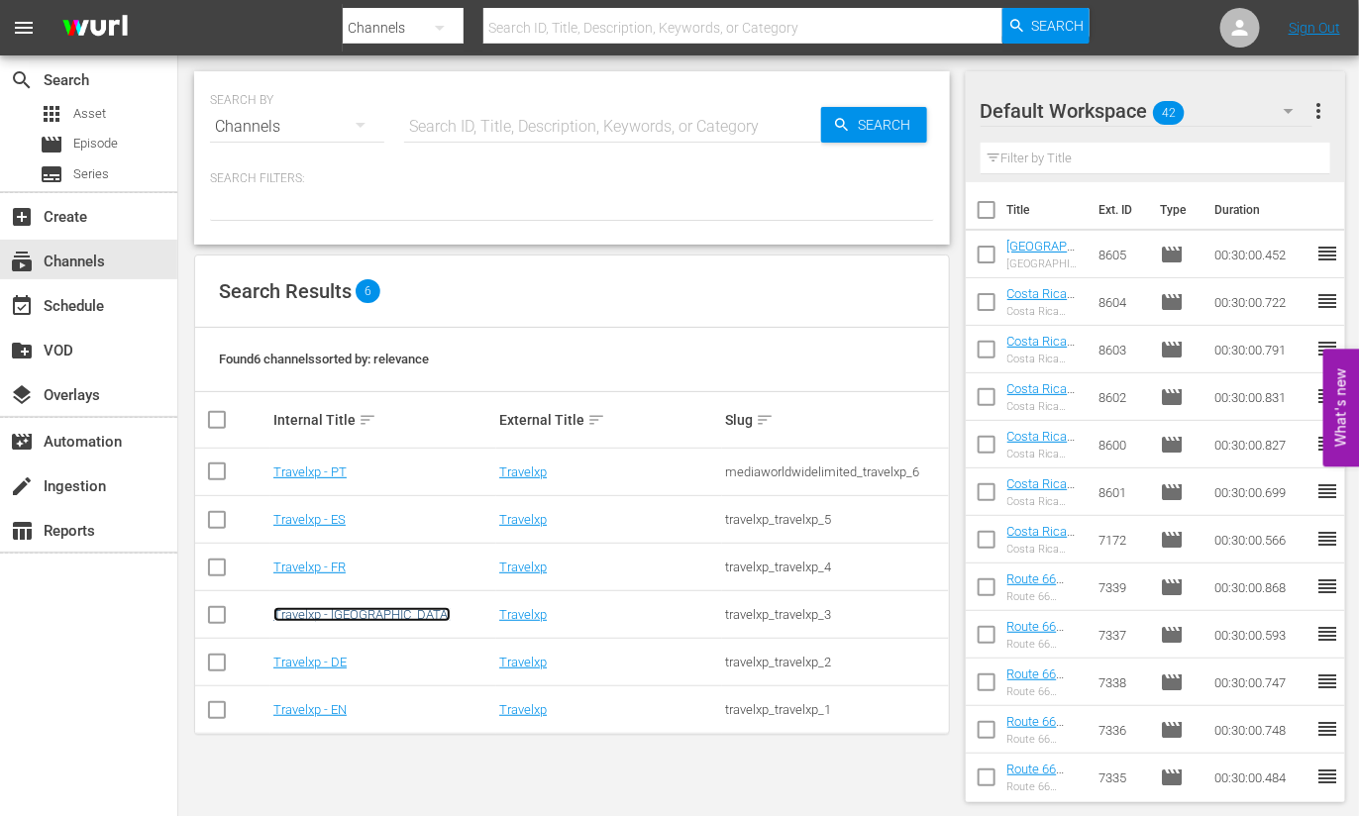
click at [328, 611] on link "Travelxp - [GEOGRAPHIC_DATA]" at bounding box center [361, 614] width 177 height 15
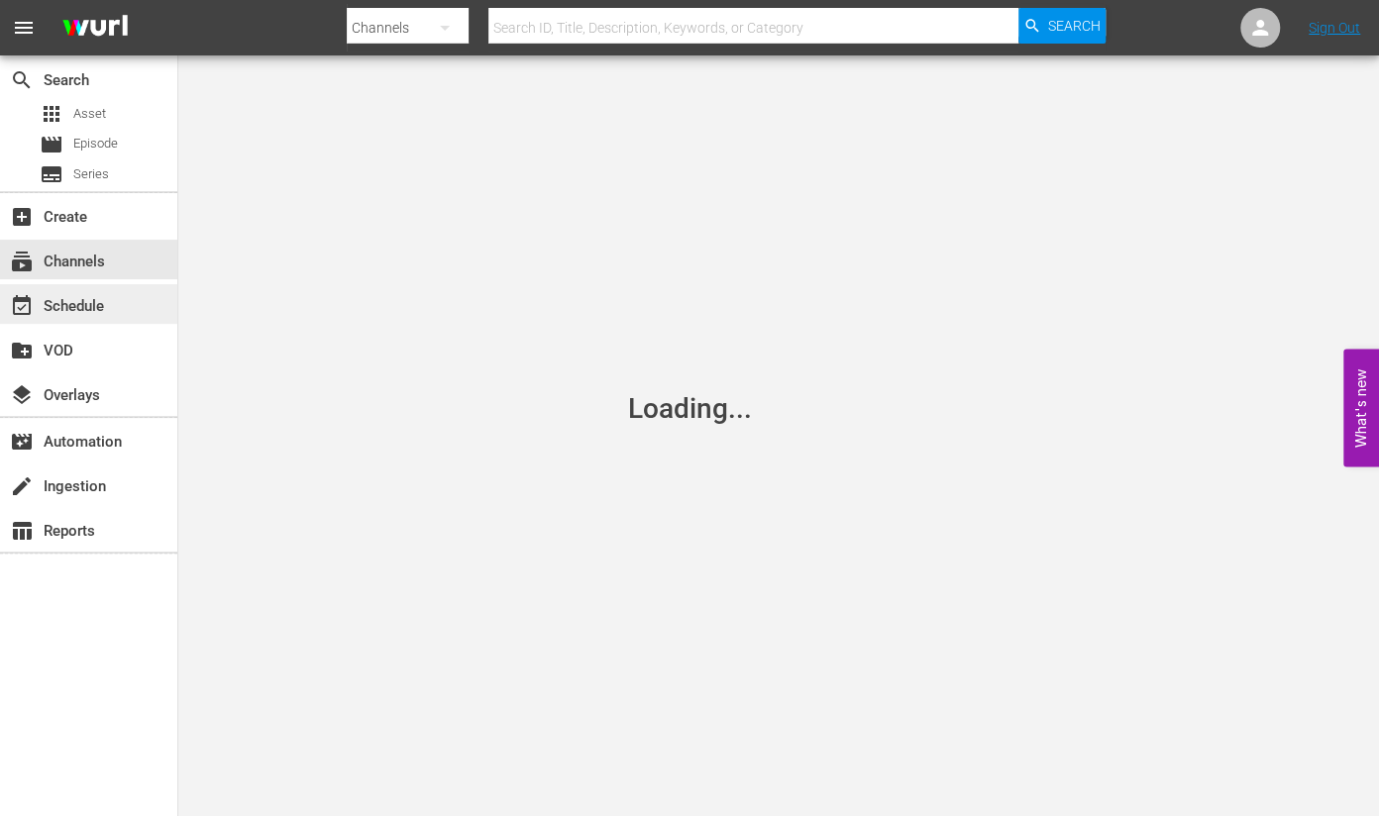
click at [86, 289] on div "event_available Schedule" at bounding box center [88, 304] width 177 height 40
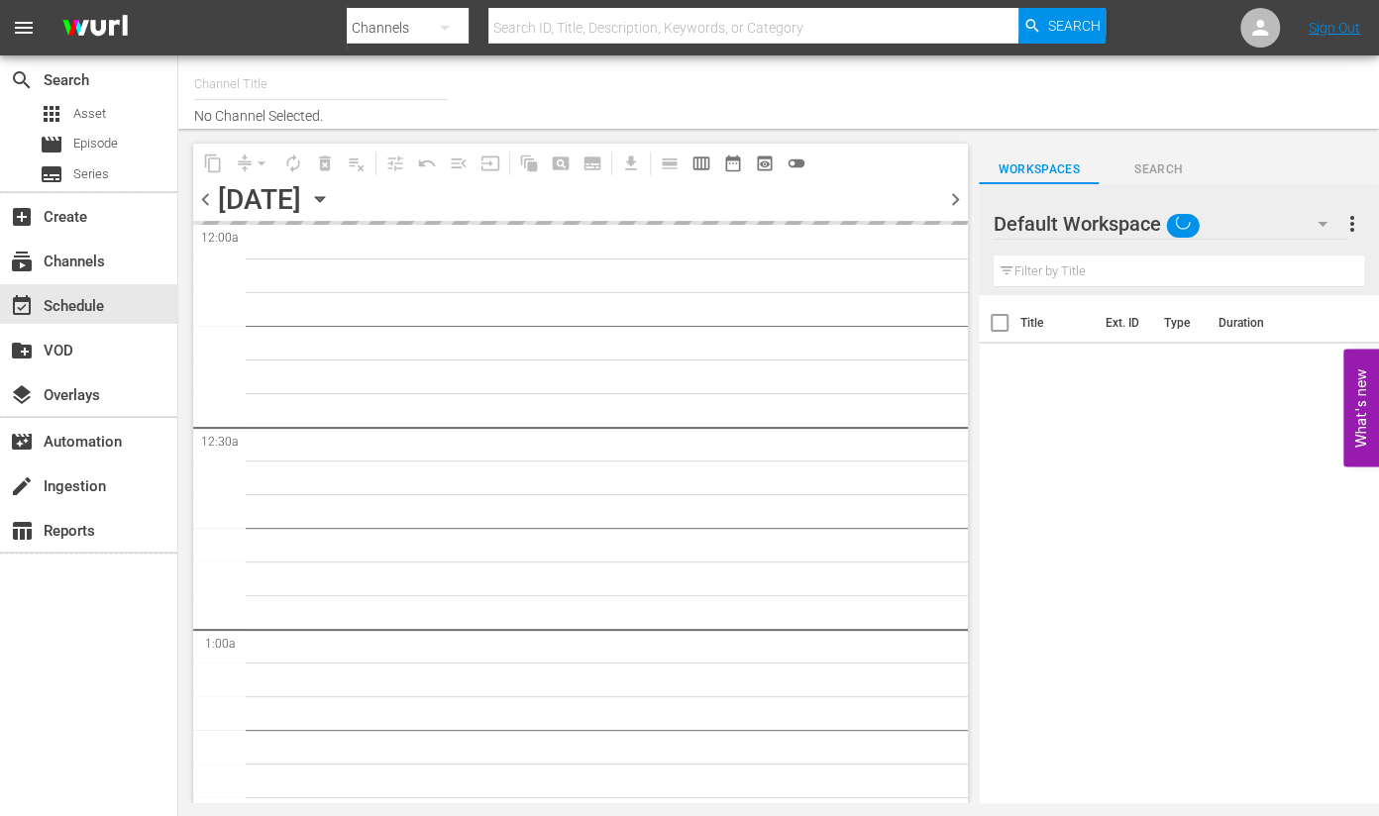
type input "Travelxp - [GEOGRAPHIC_DATA] (788)"
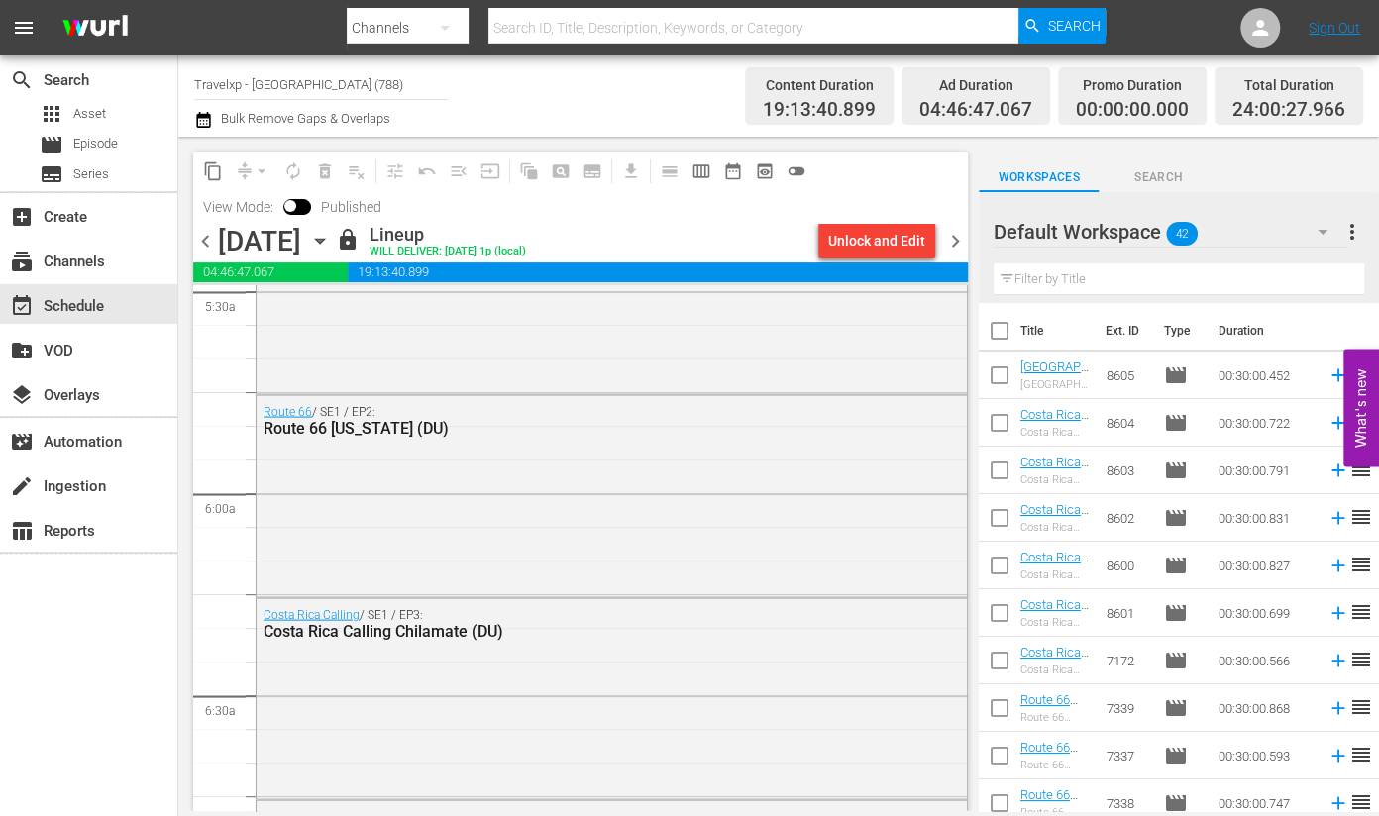
scroll to position [2229, 0]
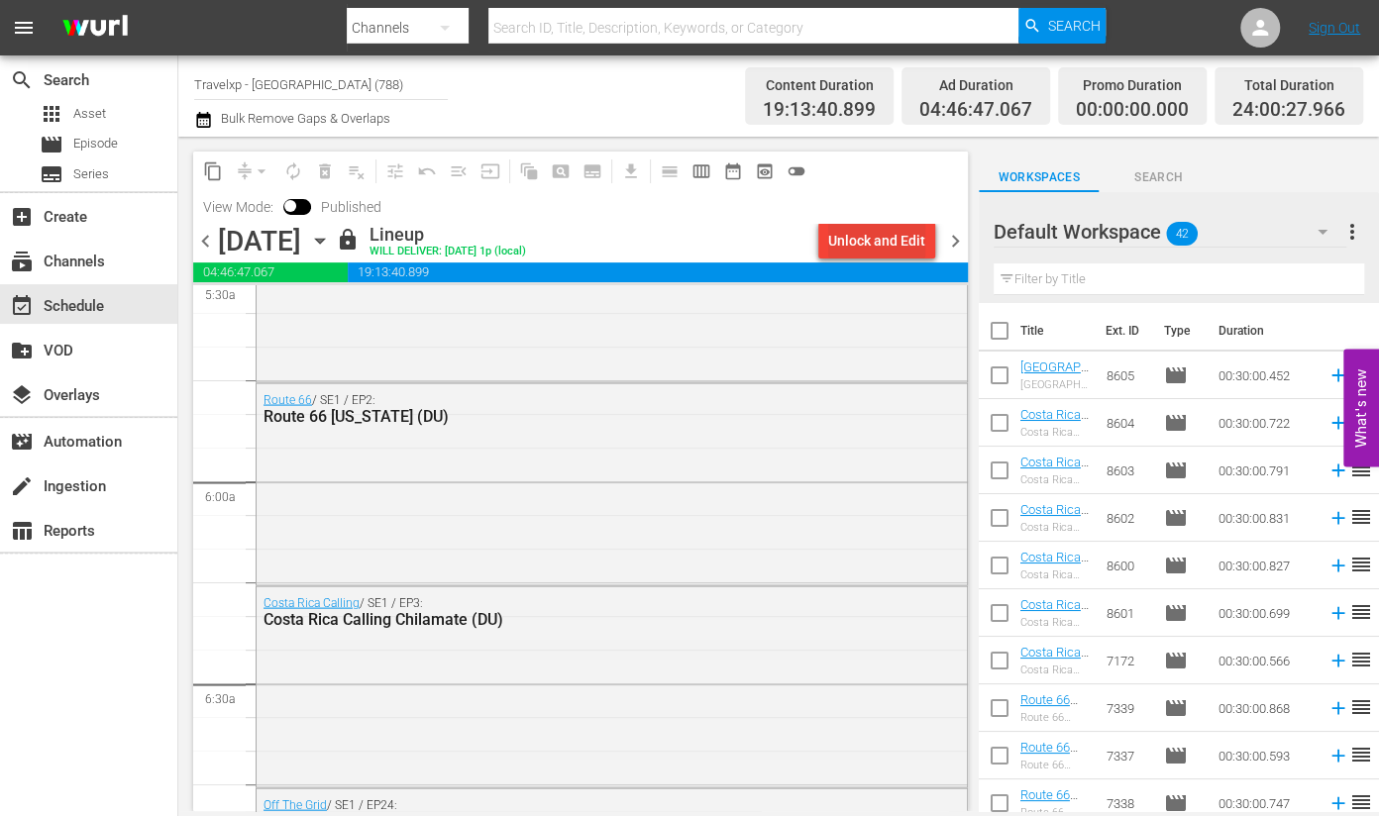
click at [880, 245] on div "Unlock and Edit" at bounding box center [876, 241] width 97 height 36
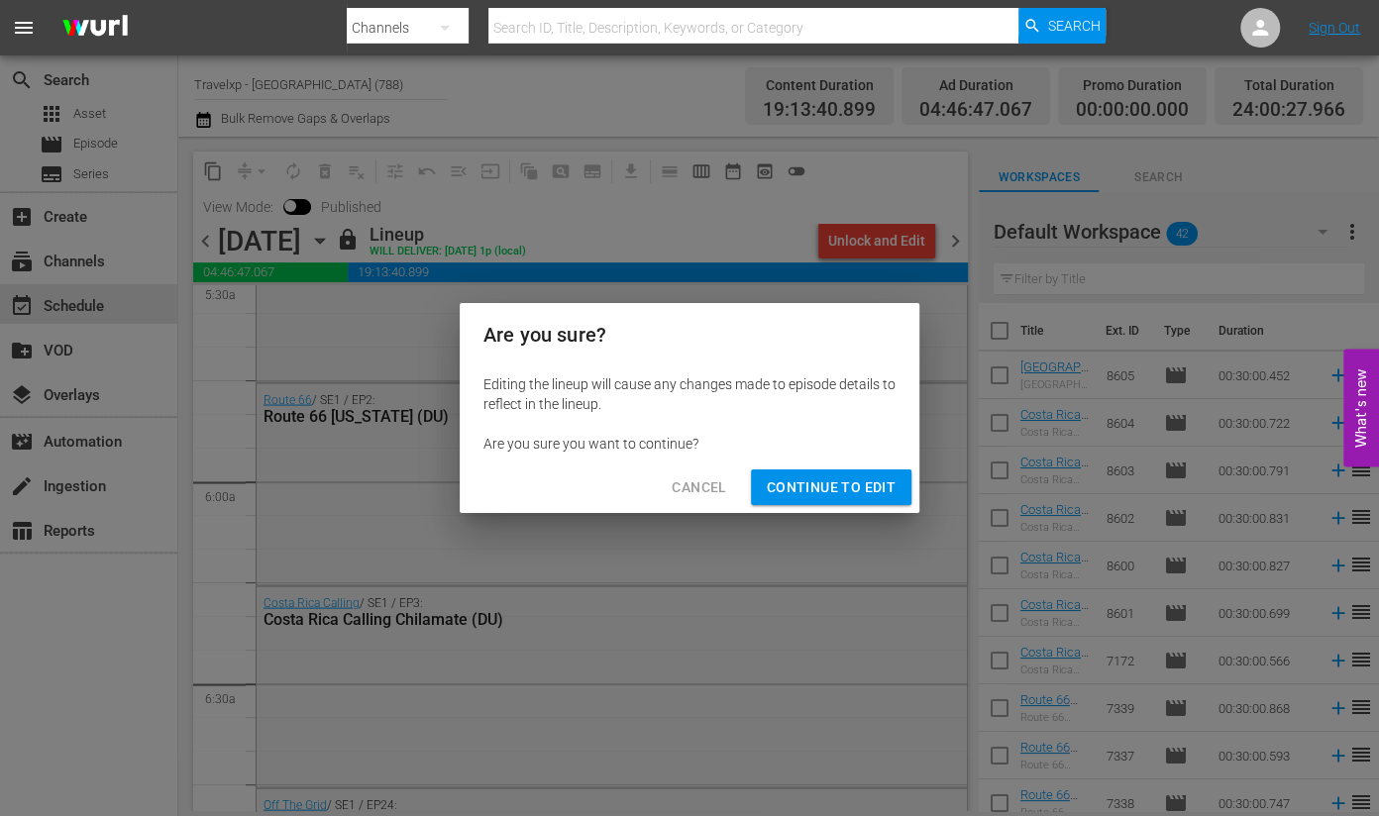
click at [834, 487] on span "Continue to Edit" at bounding box center [831, 488] width 129 height 25
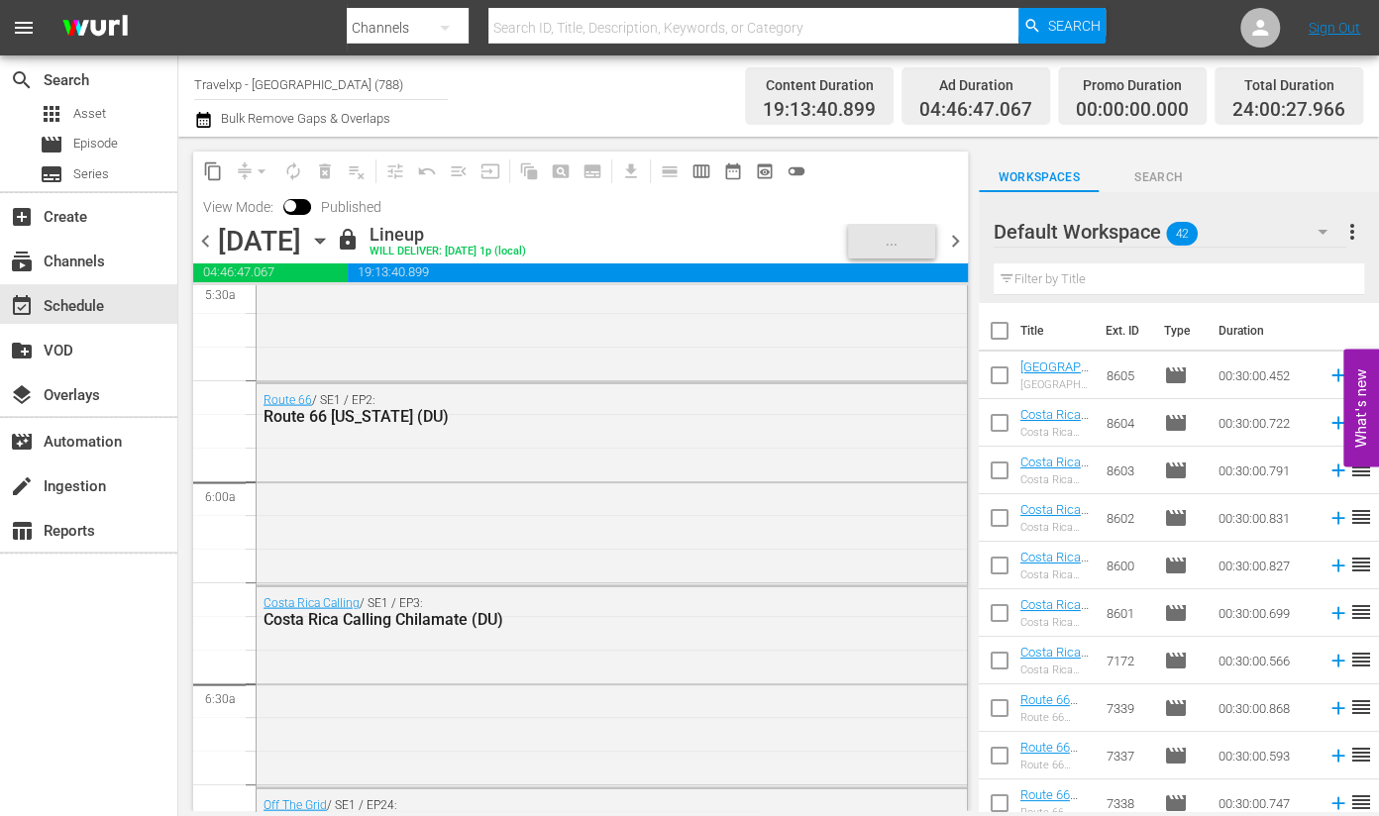
click at [1319, 235] on icon "button" at bounding box center [1323, 232] width 24 height 24
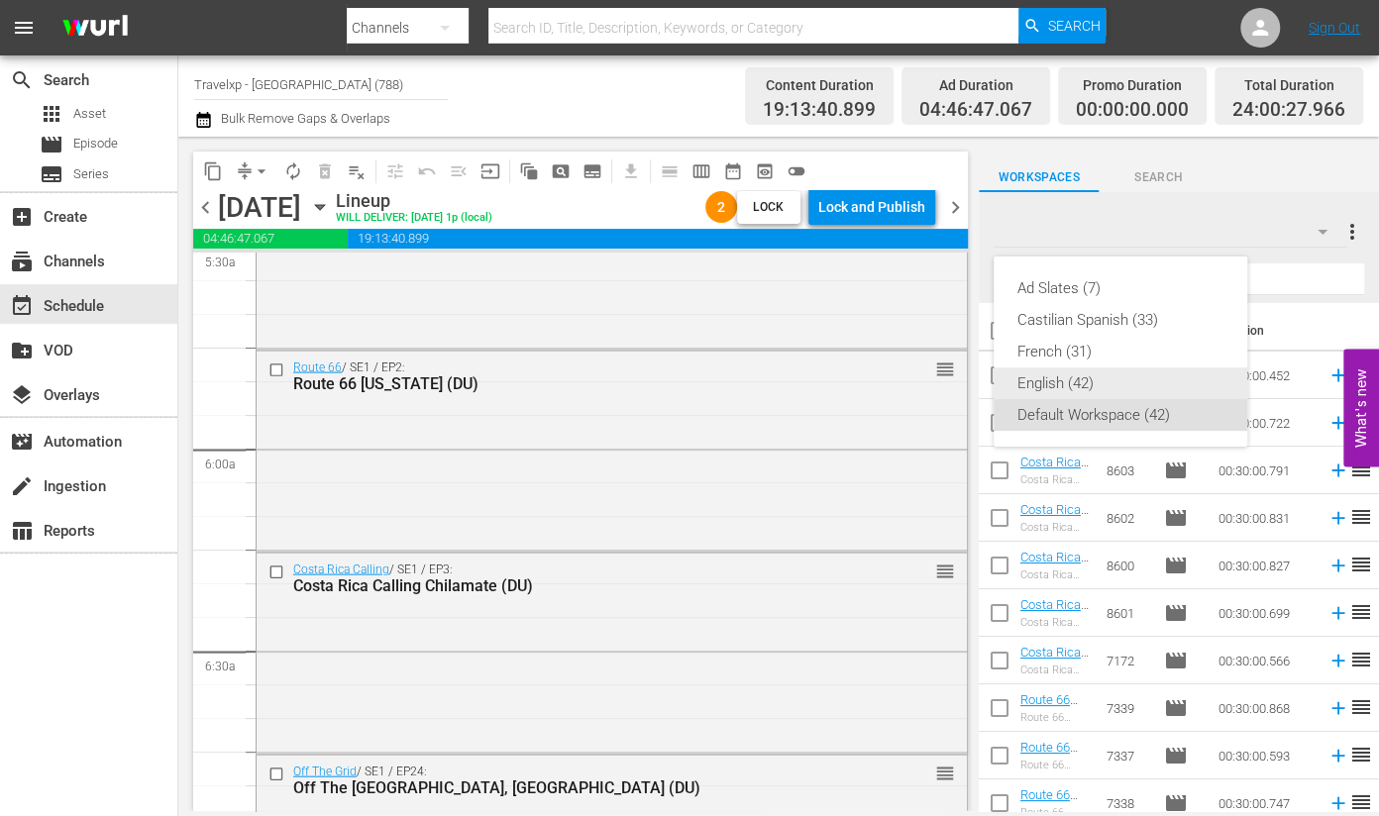
click at [1065, 384] on div "English (42)" at bounding box center [1121, 384] width 206 height 32
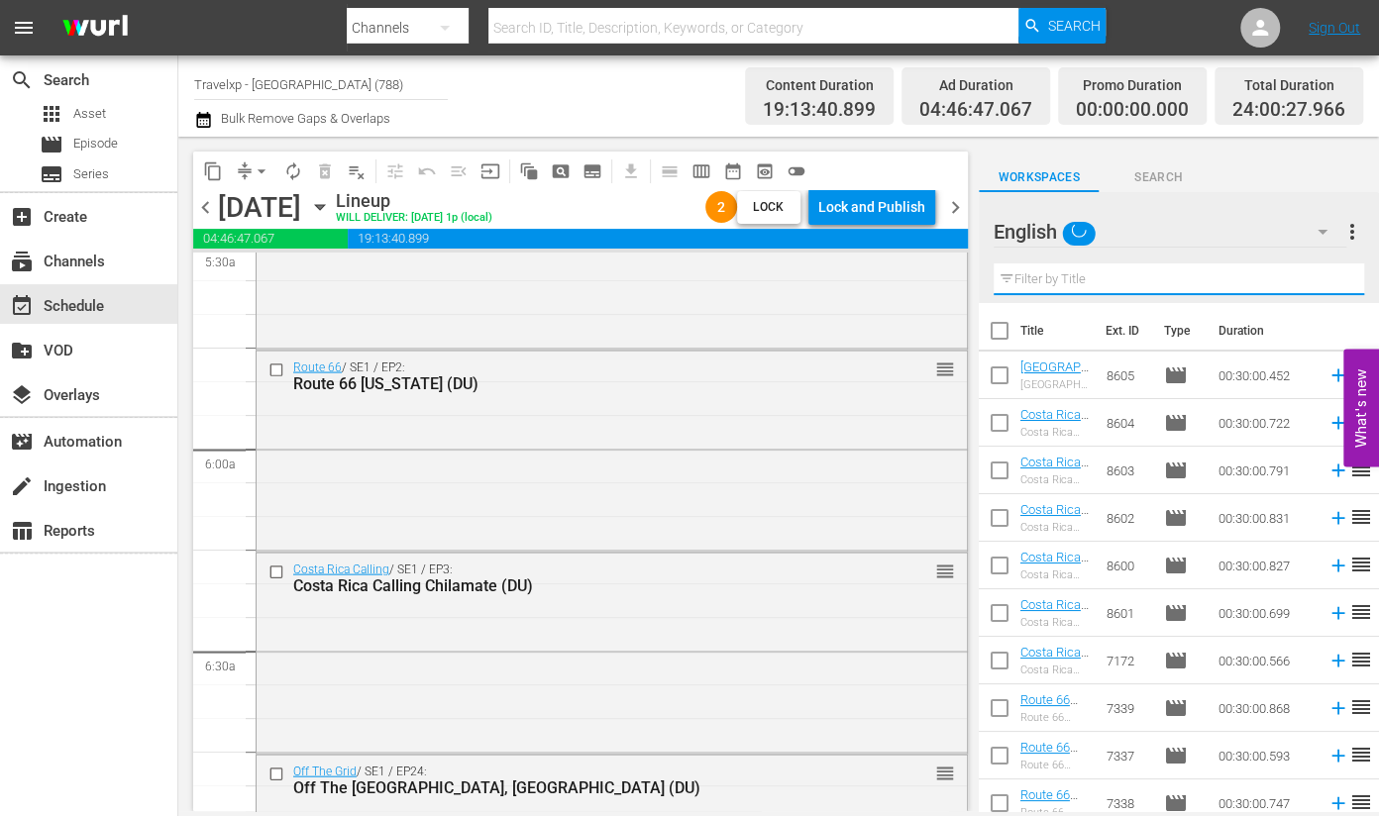
click at [1094, 279] on input "text" at bounding box center [1179, 280] width 371 height 32
click at [1321, 219] on button "button" at bounding box center [1323, 232] width 48 height 48
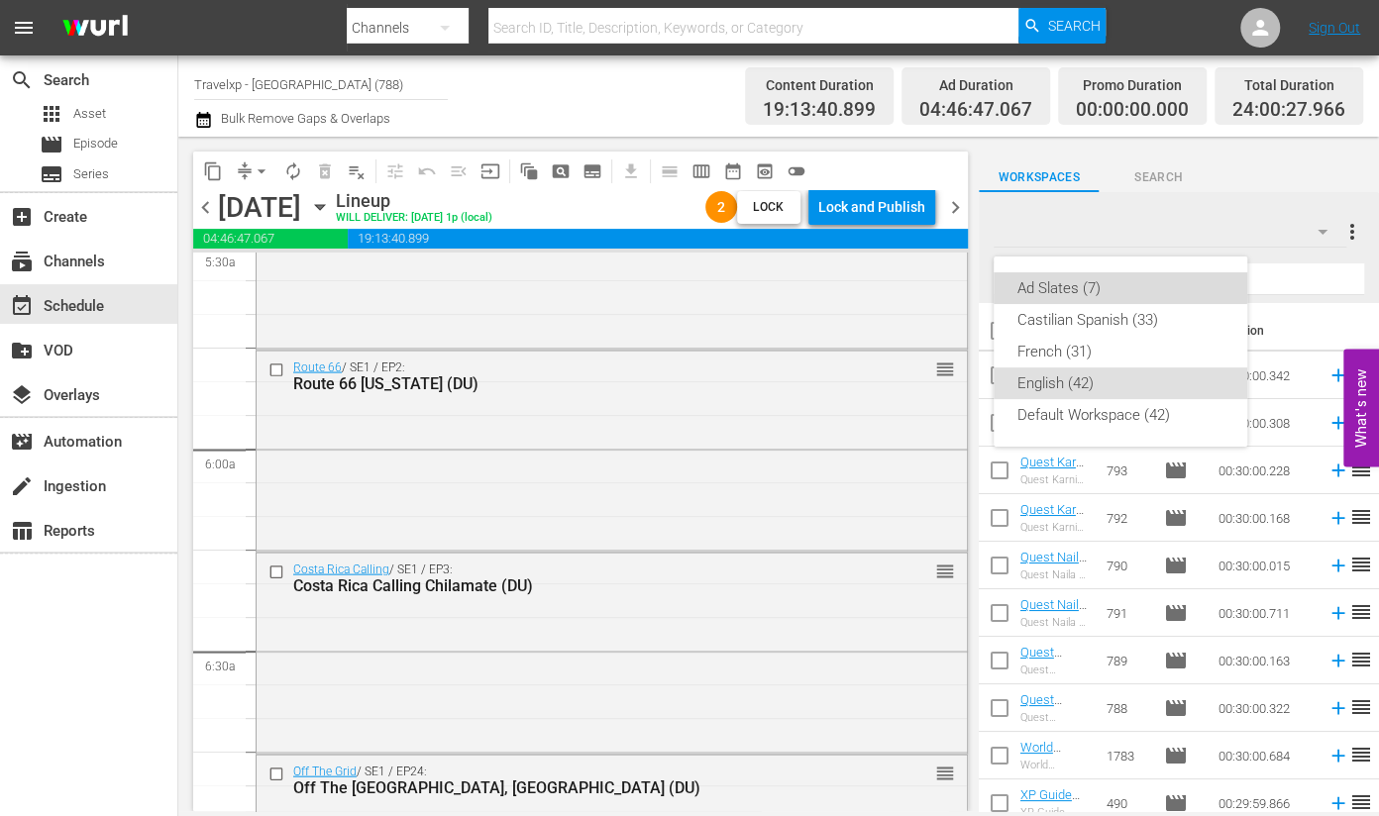
click at [1092, 282] on div "Ad Slates (7)" at bounding box center [1121, 288] width 206 height 32
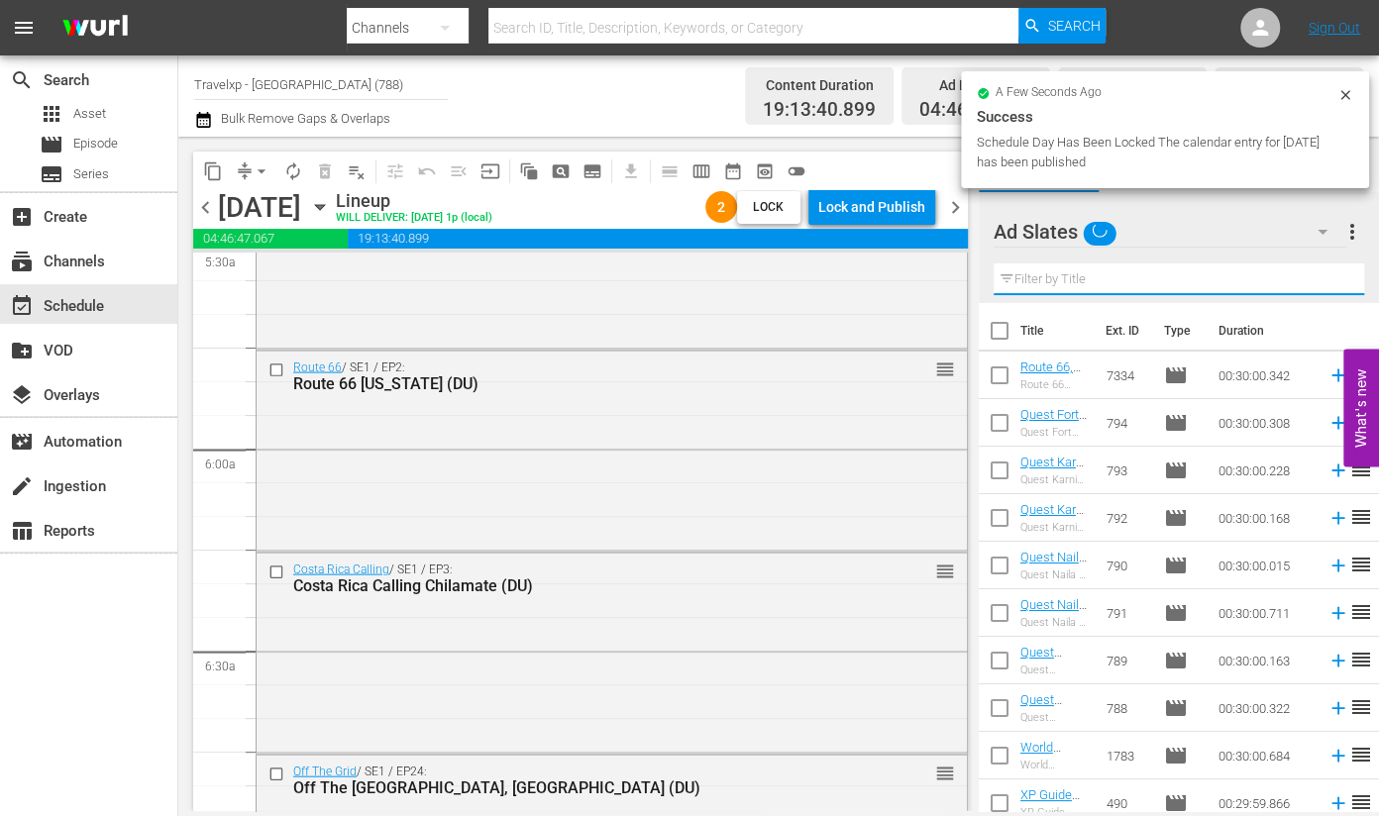
click at [1119, 271] on input "text" at bounding box center [1179, 280] width 371 height 32
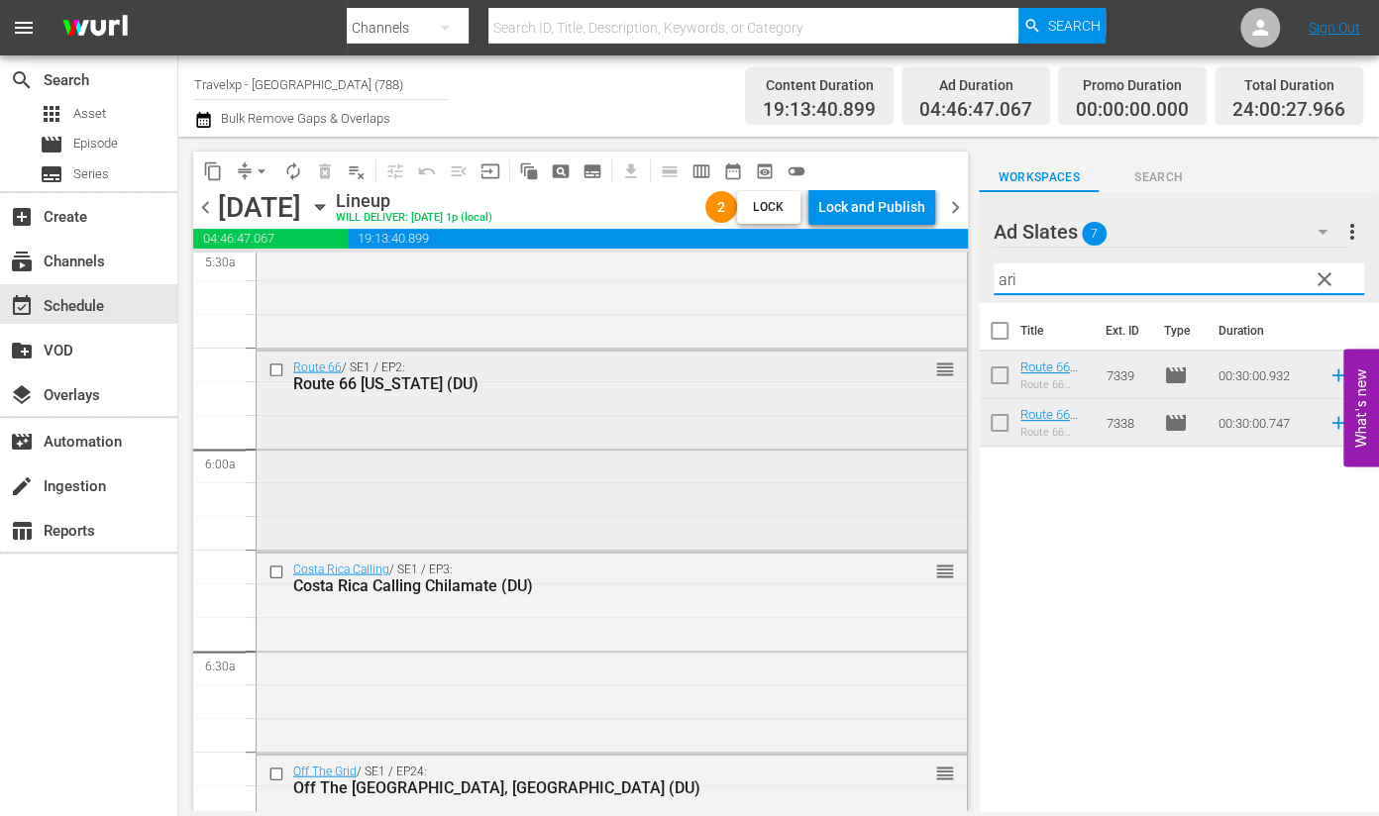
type input "ari"
click at [540, 457] on div "Route 66 / SE1 / EP2: Route 66 [US_STATE] (DU) reorder" at bounding box center [612, 449] width 710 height 196
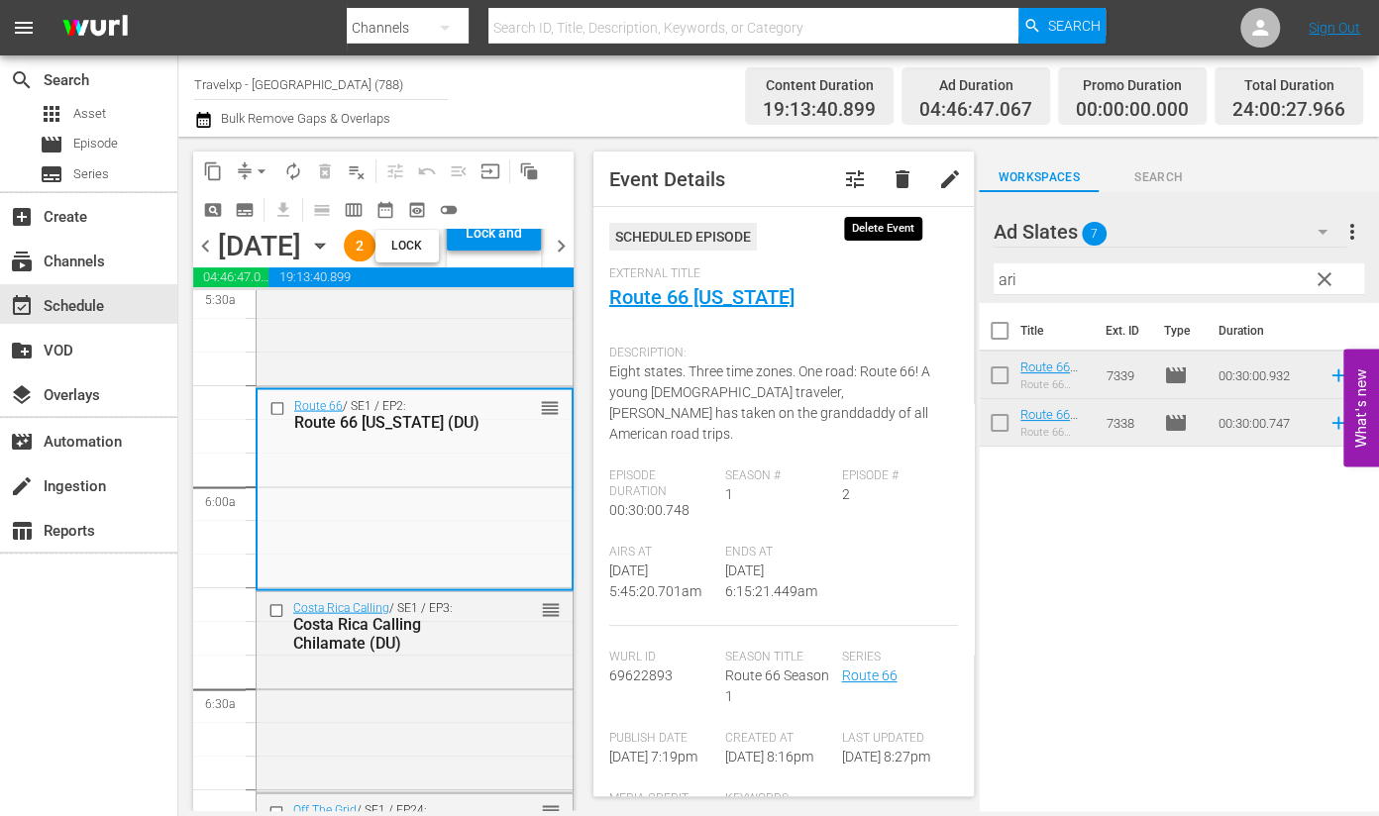
click at [891, 185] on span "delete" at bounding box center [903, 179] width 24 height 24
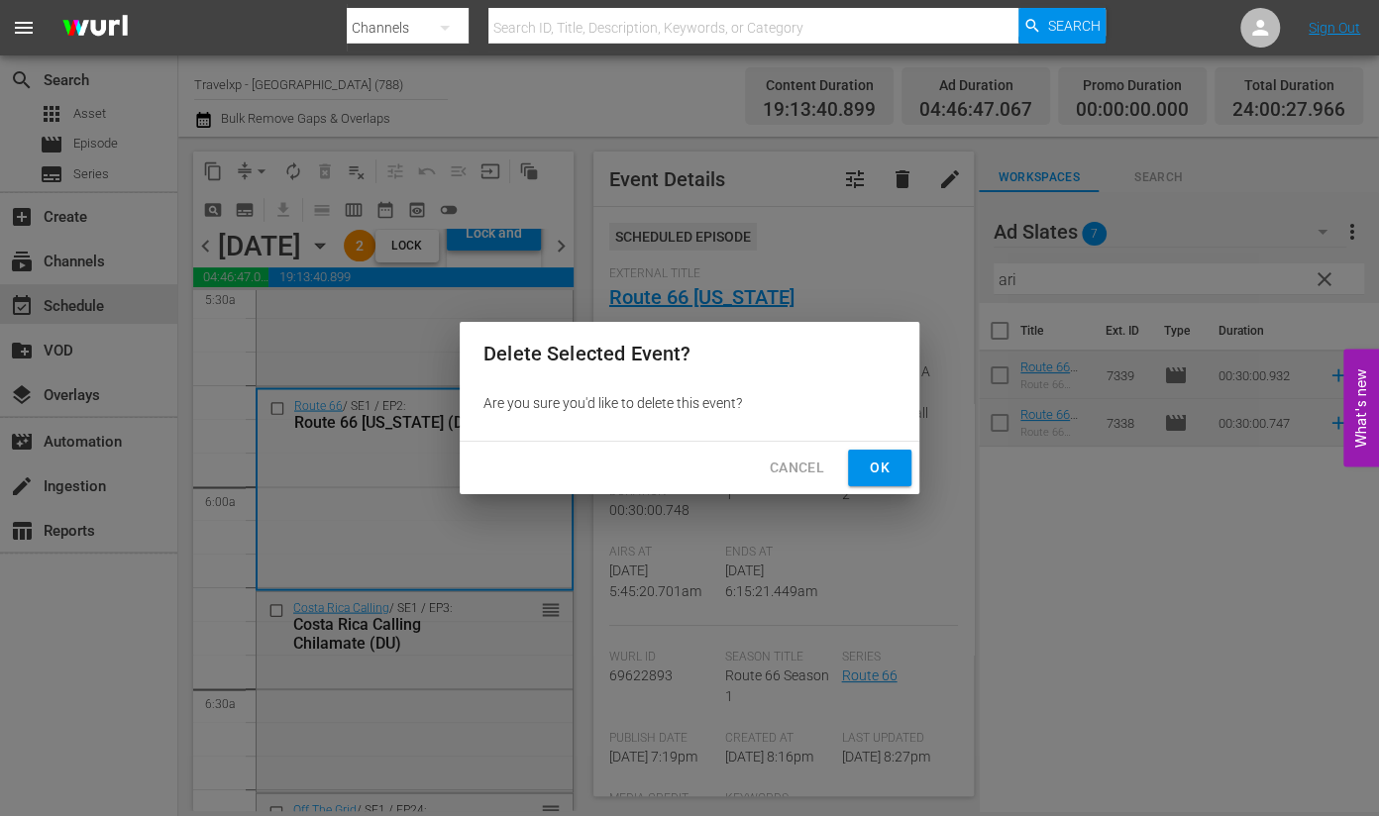
click at [876, 467] on span "Ok" at bounding box center [880, 468] width 32 height 25
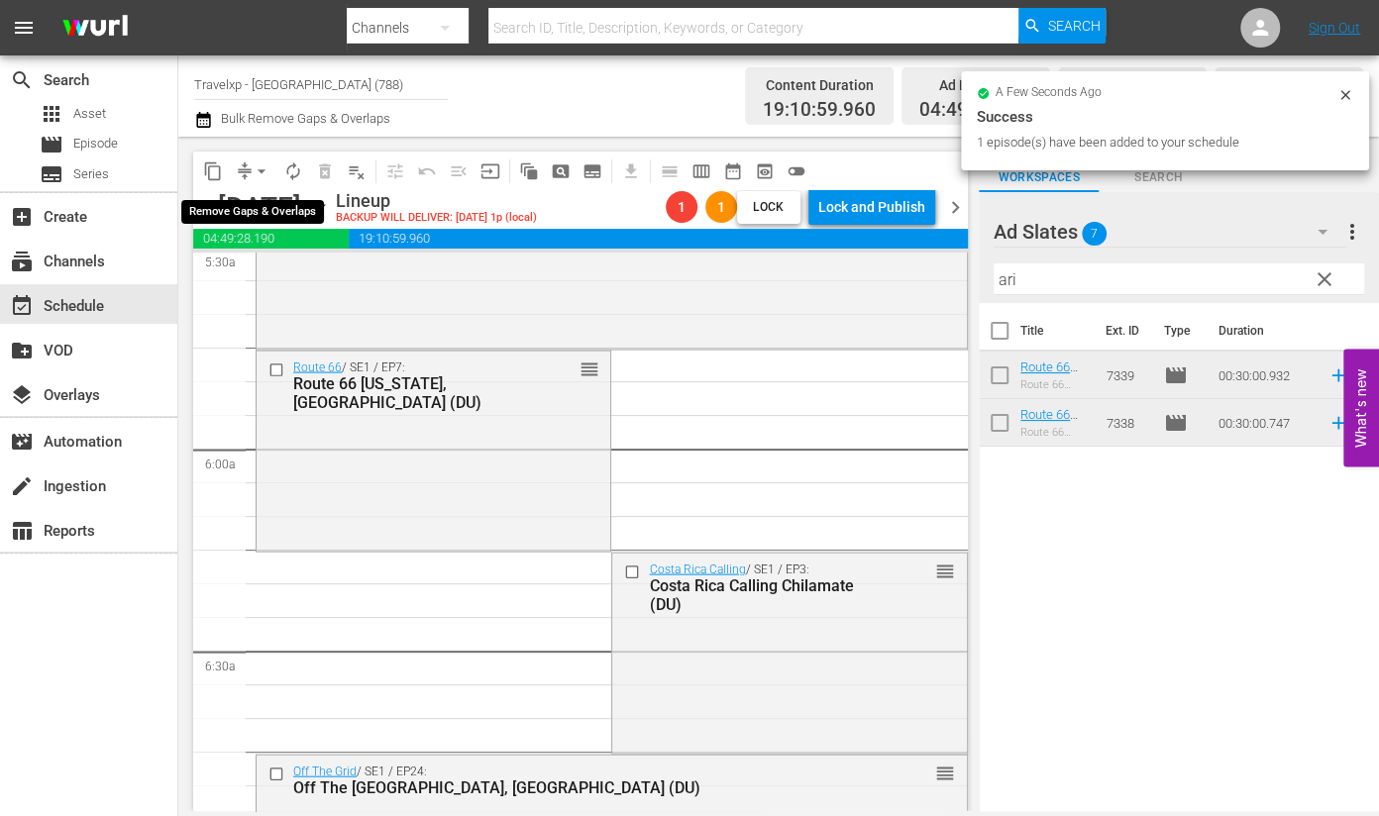
click at [258, 170] on span "arrow_drop_down" at bounding box center [262, 172] width 20 height 20
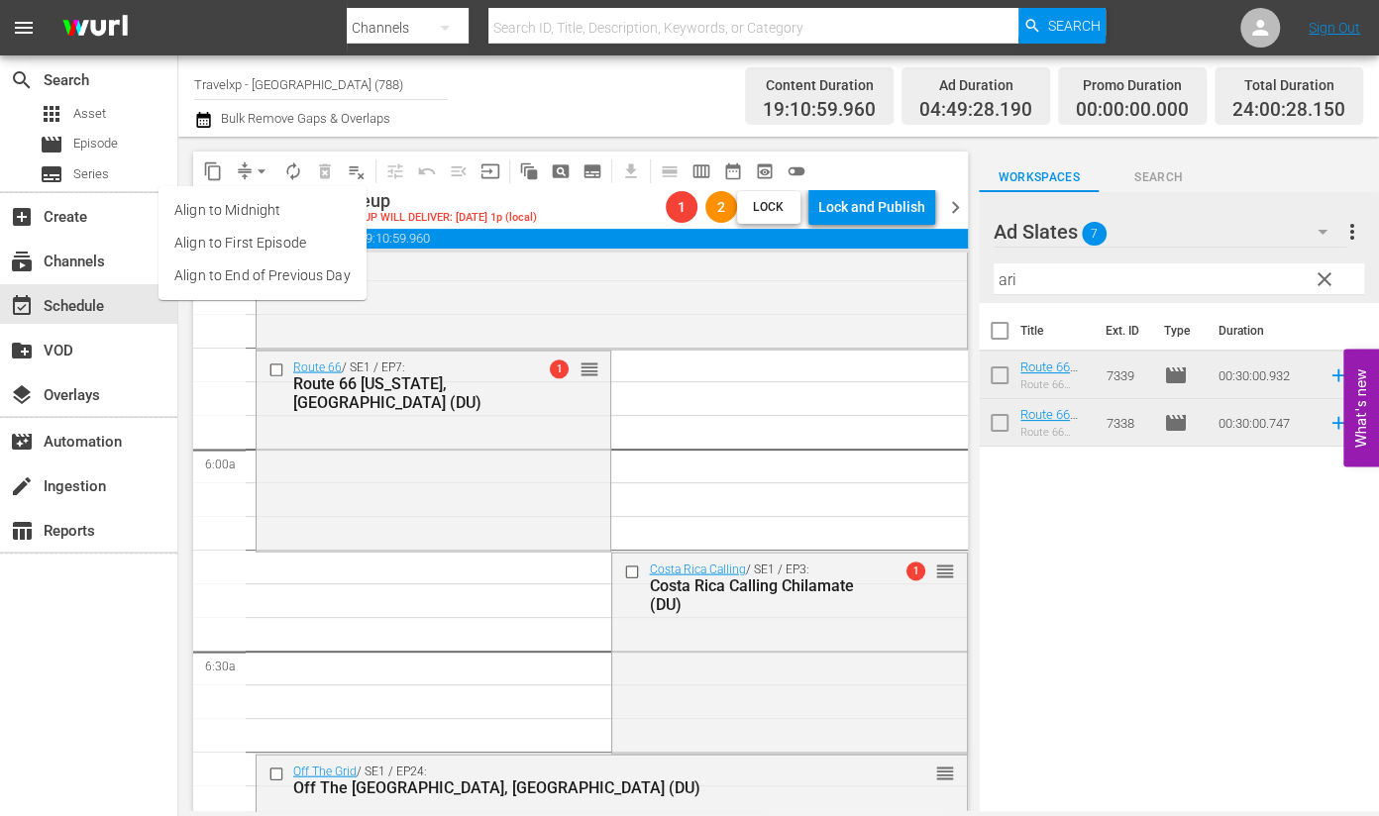
click at [259, 283] on li "Align to End of Previous Day" at bounding box center [263, 276] width 208 height 33
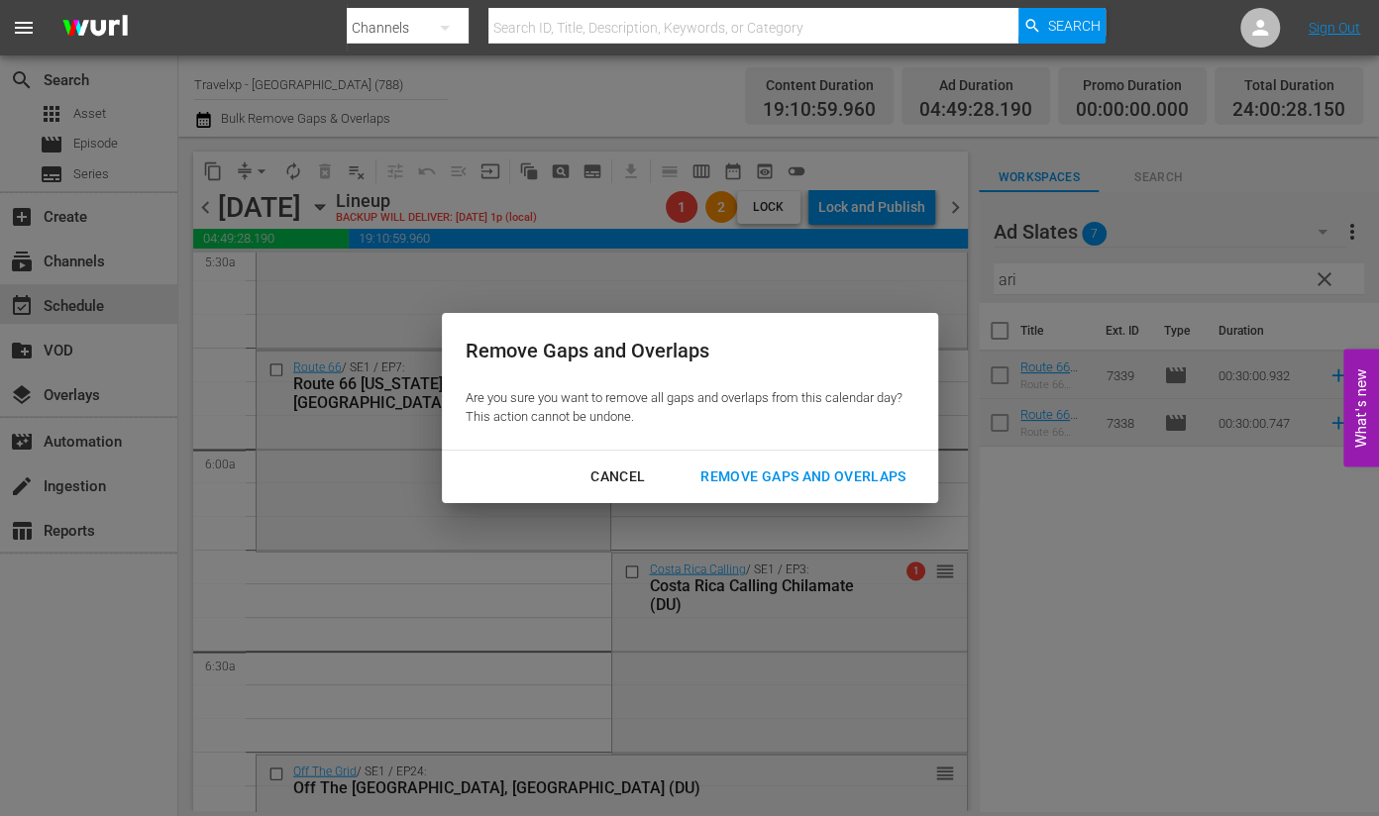
click at [812, 473] on div "Remove Gaps and Overlaps" at bounding box center [803, 477] width 237 height 25
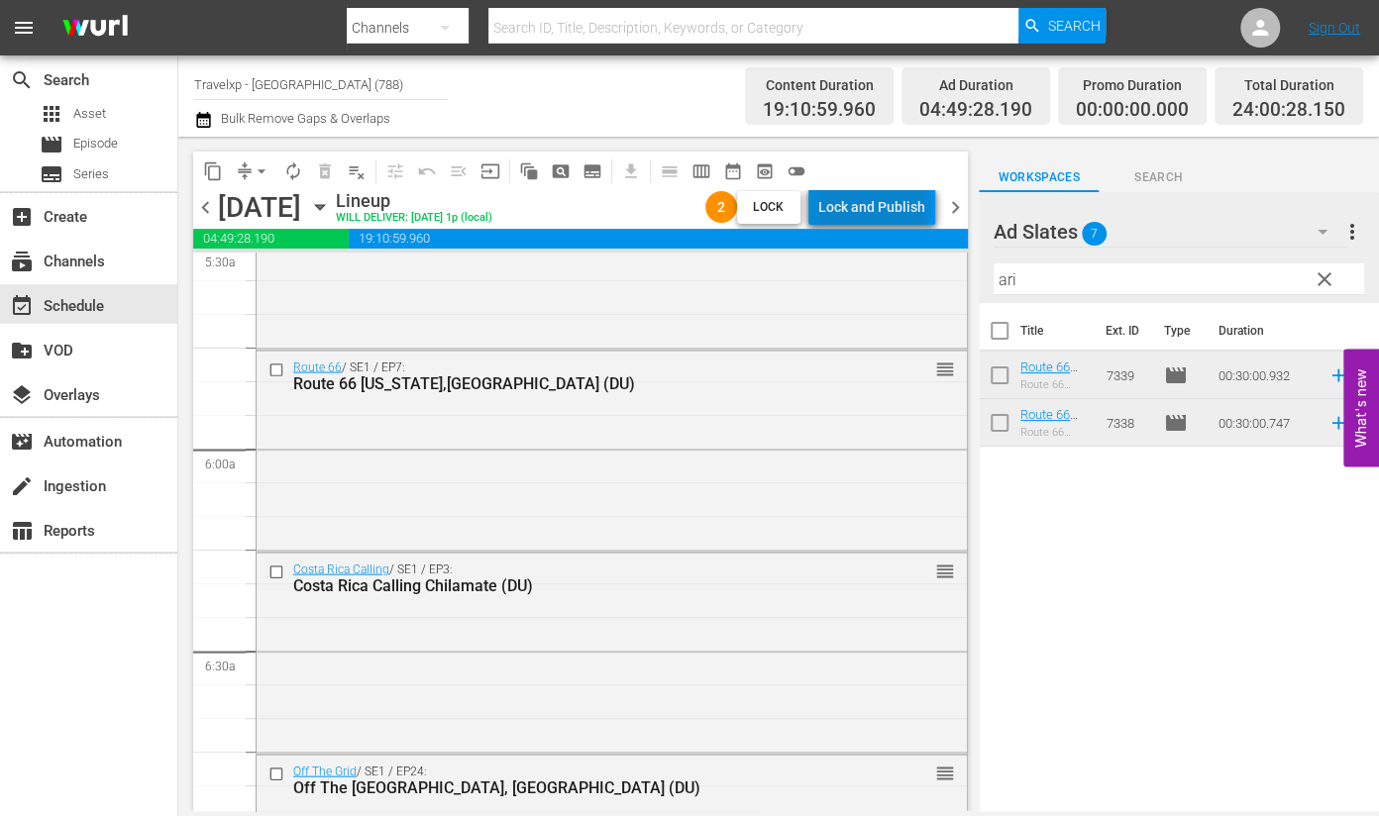
click at [879, 204] on div "Lock and Publish" at bounding box center [871, 207] width 107 height 36
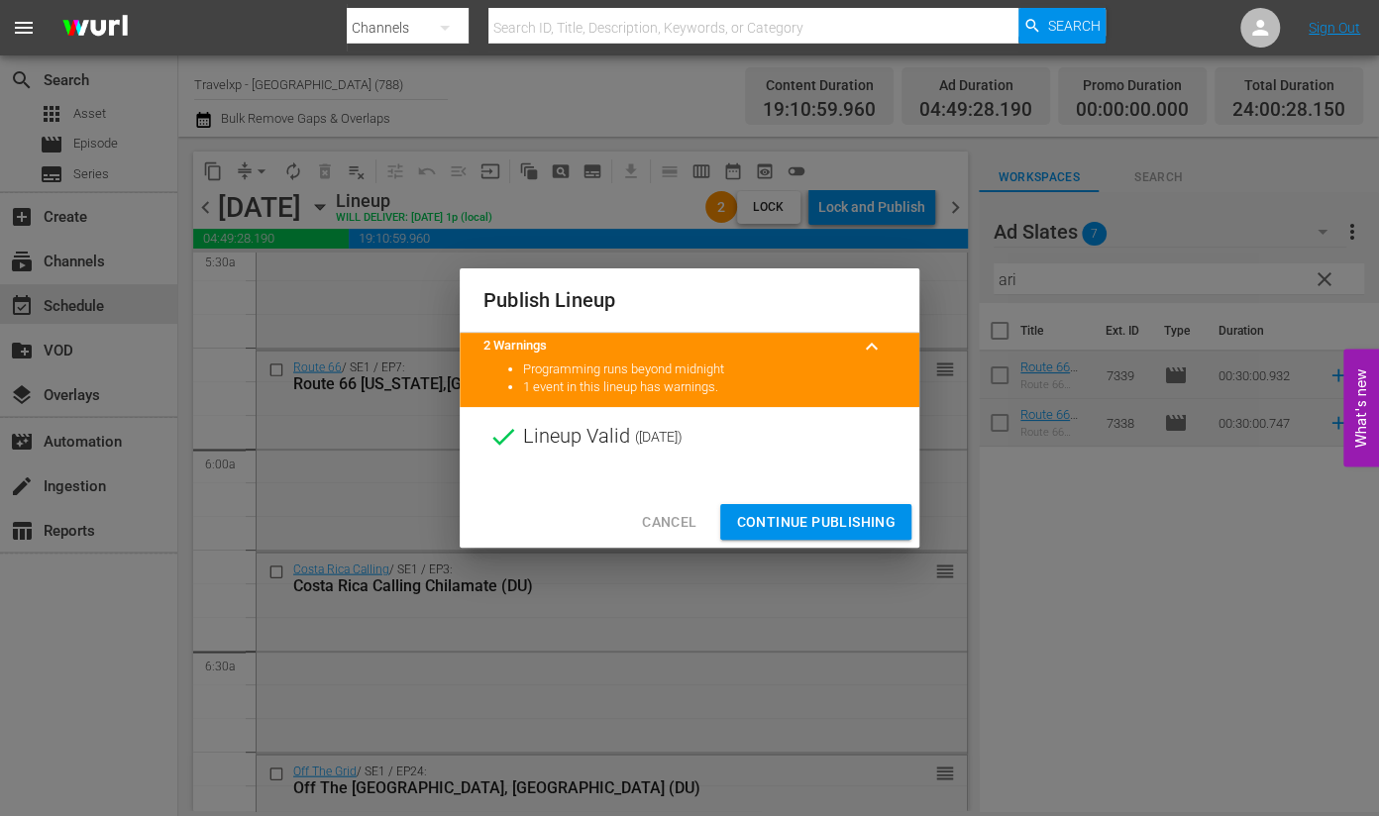
click at [864, 521] on span "Continue Publishing" at bounding box center [816, 522] width 160 height 25
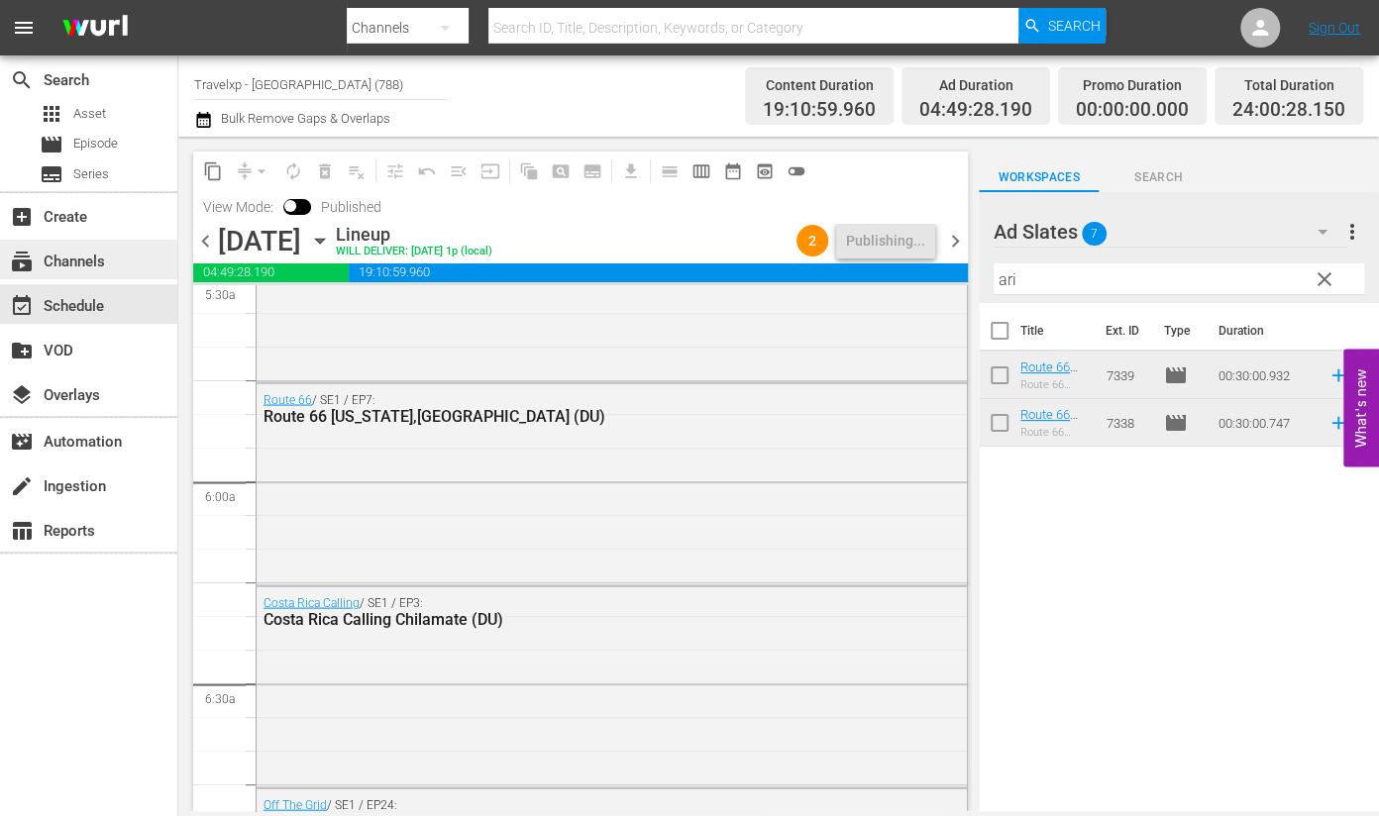
click at [103, 250] on div "subscriptions Channels" at bounding box center [55, 259] width 111 height 18
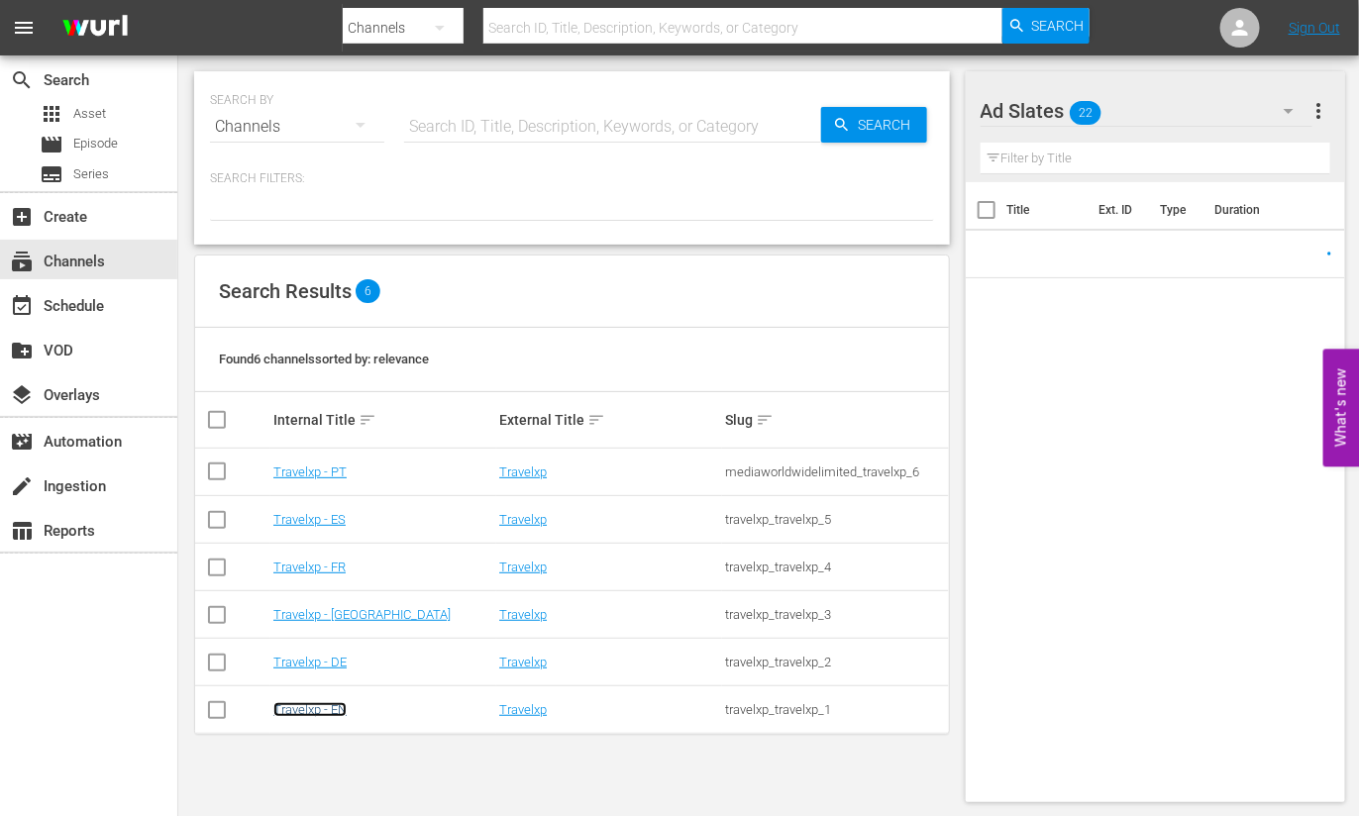
click at [322, 704] on link "Travelxp - EN" at bounding box center [309, 710] width 73 height 15
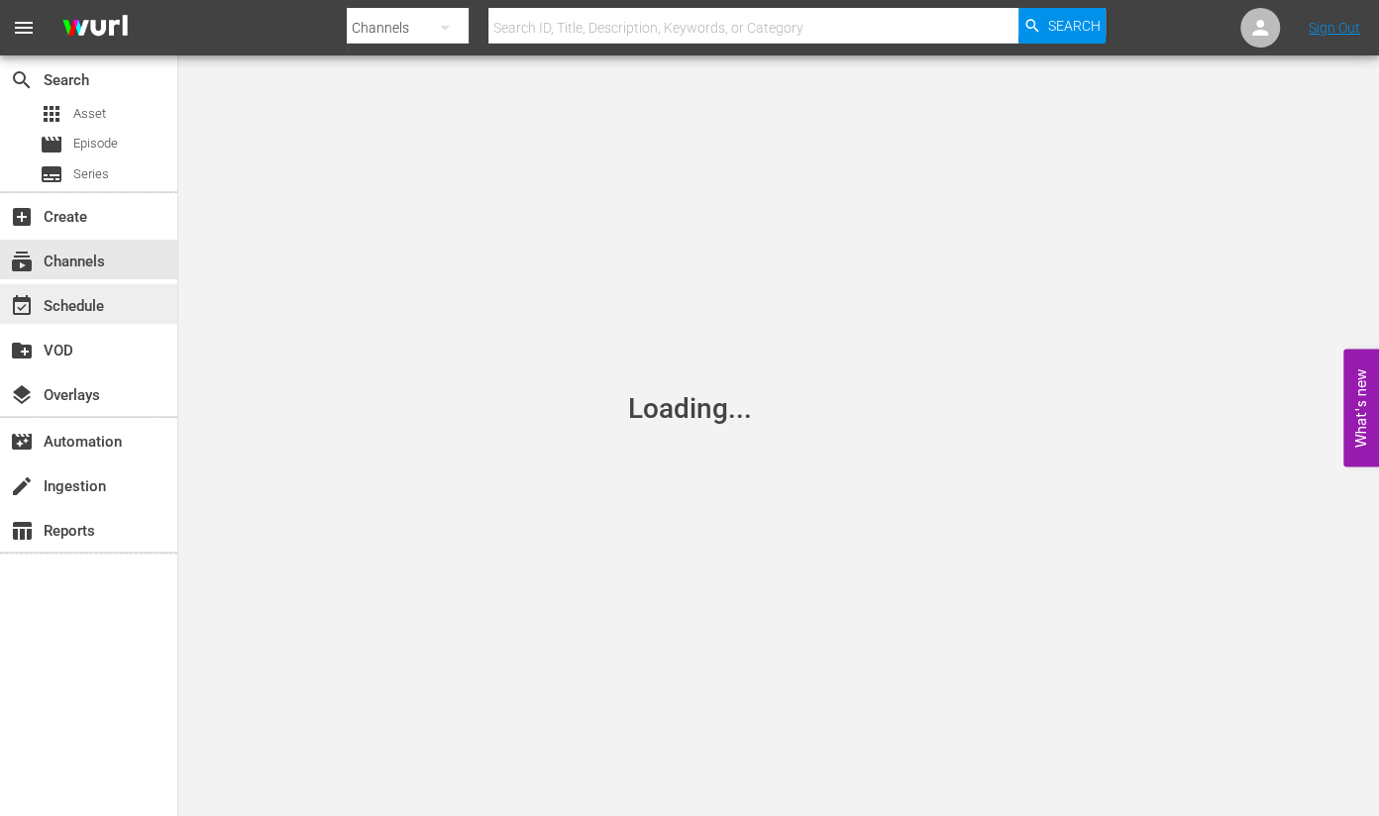
click at [98, 304] on div "event_available Schedule" at bounding box center [55, 303] width 111 height 18
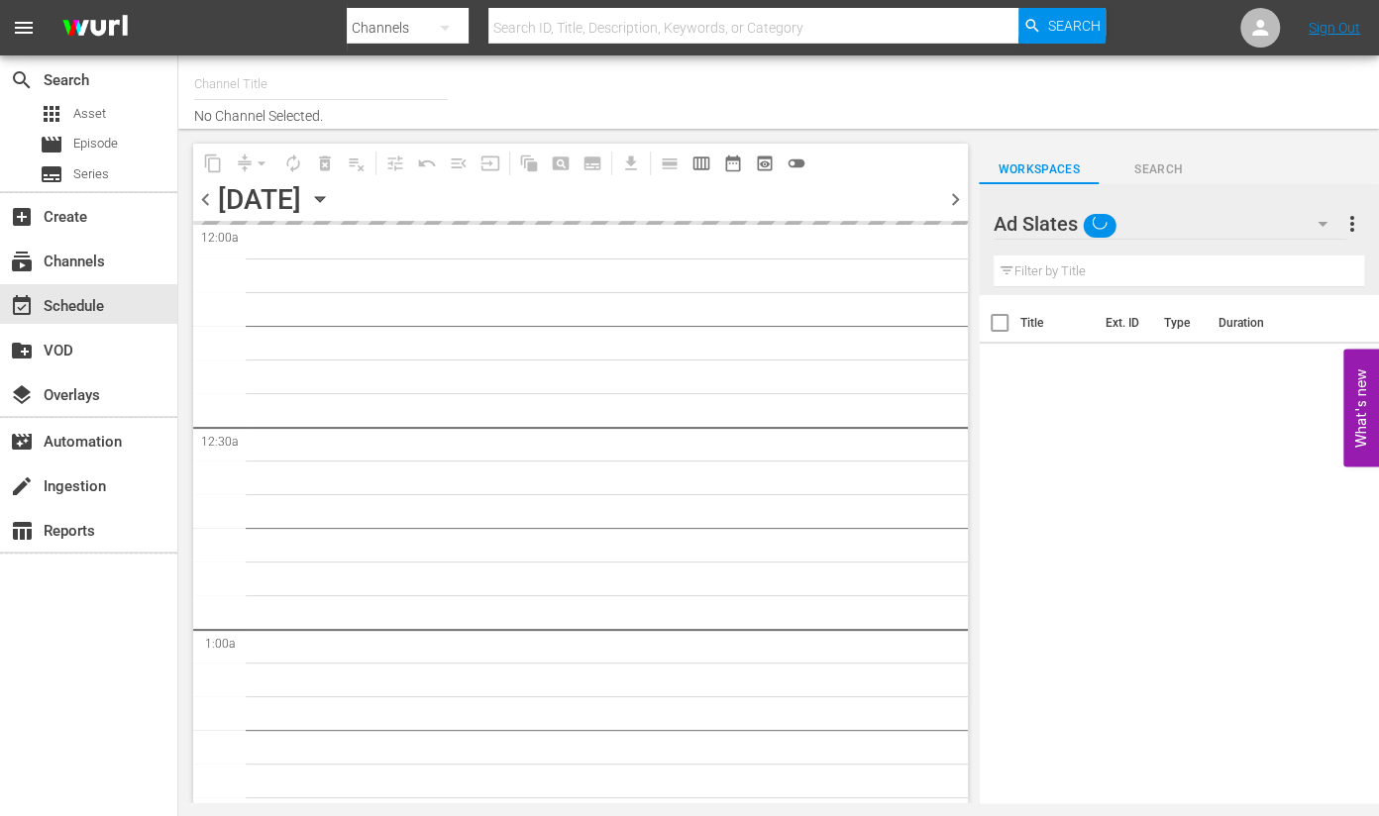
type input "Travelxp - EN (473)"
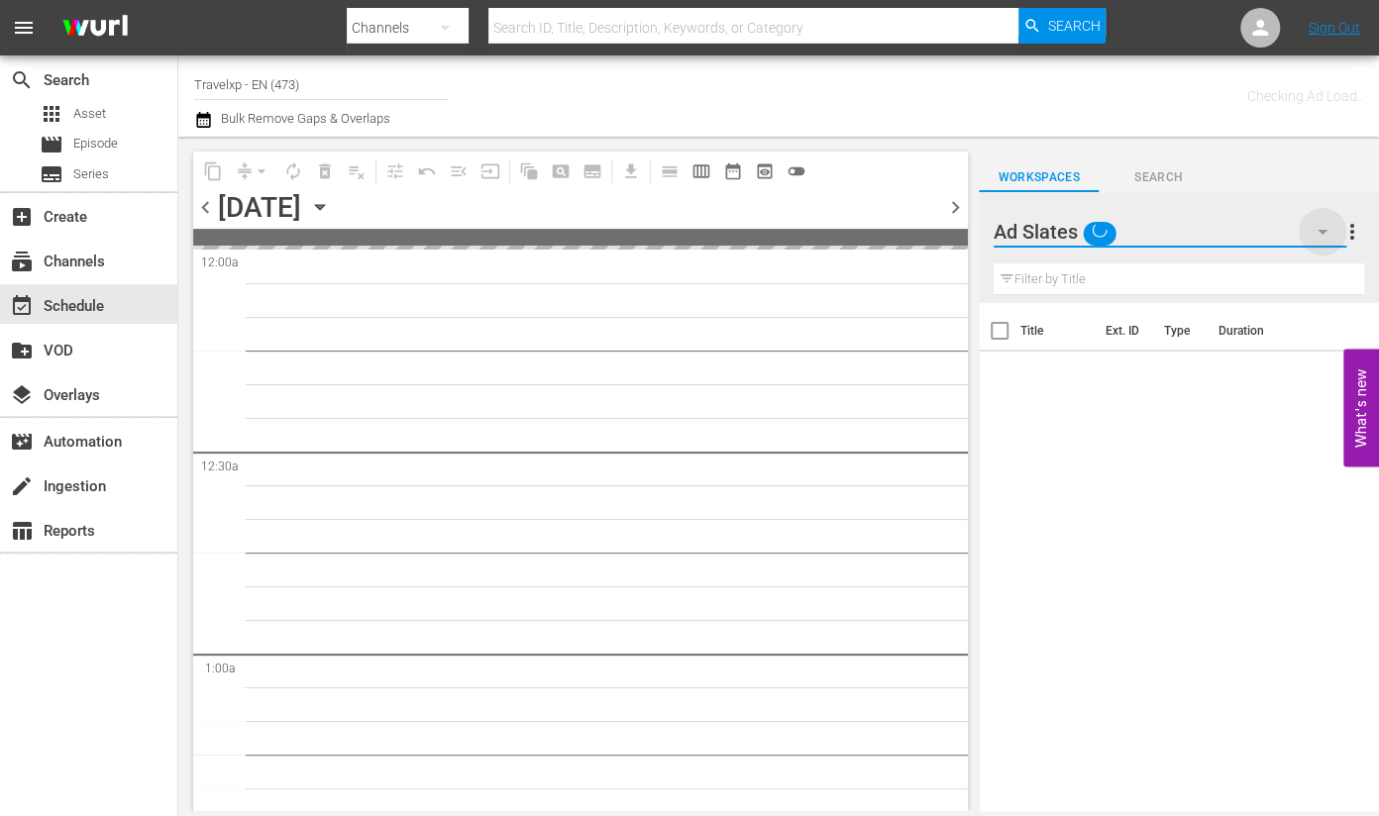
click at [1324, 224] on icon "button" at bounding box center [1323, 232] width 24 height 24
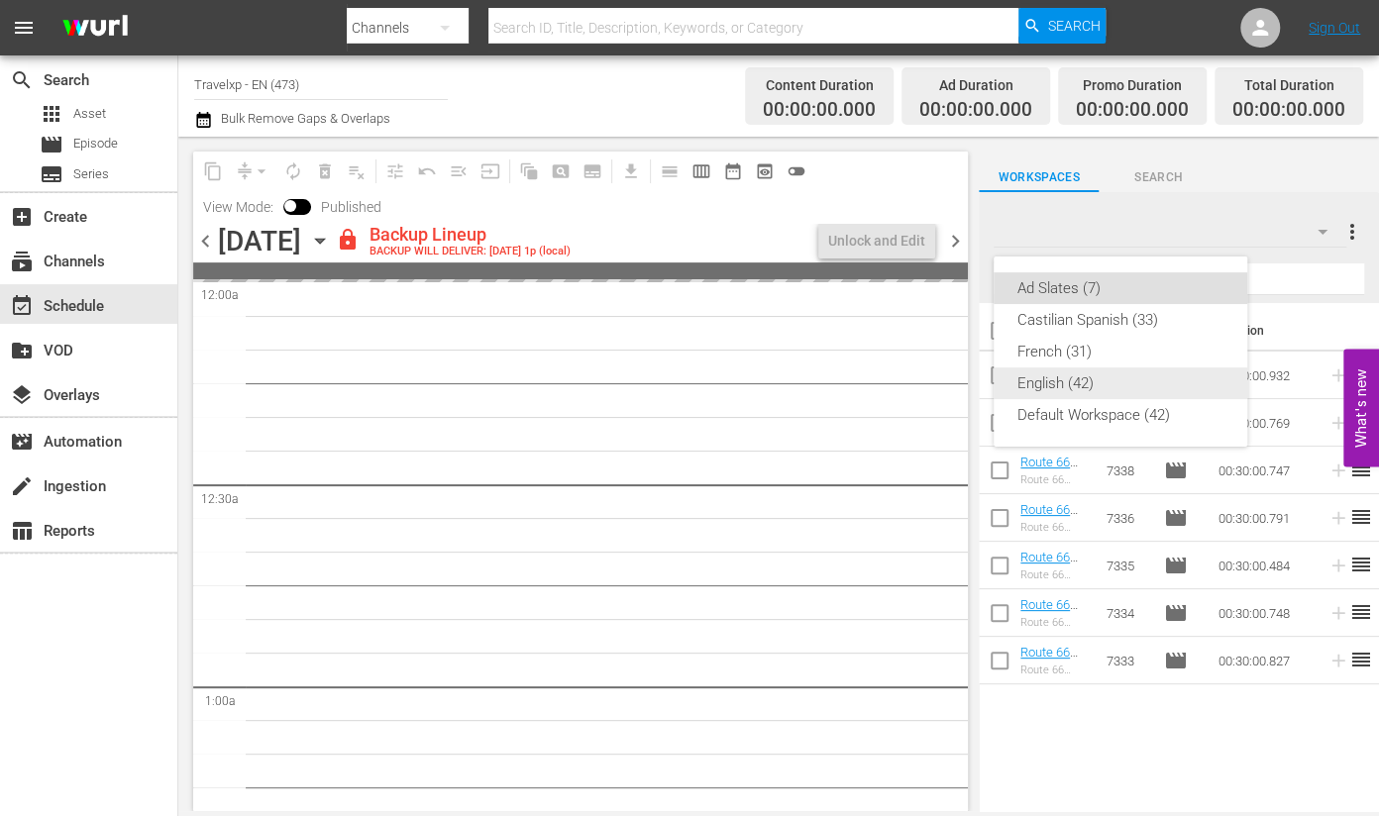
click at [1074, 381] on div "English (42)" at bounding box center [1121, 384] width 206 height 32
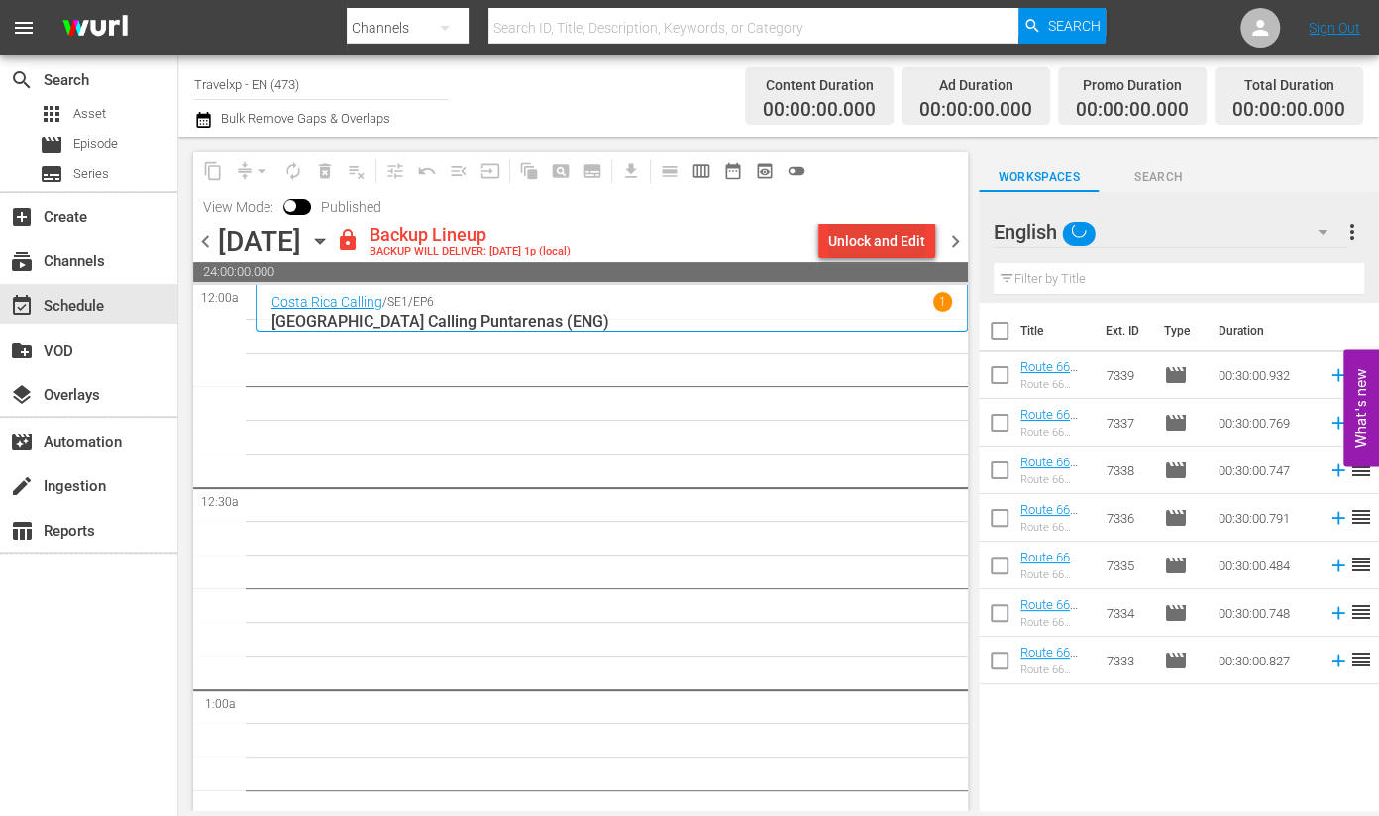
click at [867, 242] on div "Unlock and Edit" at bounding box center [876, 241] width 97 height 36
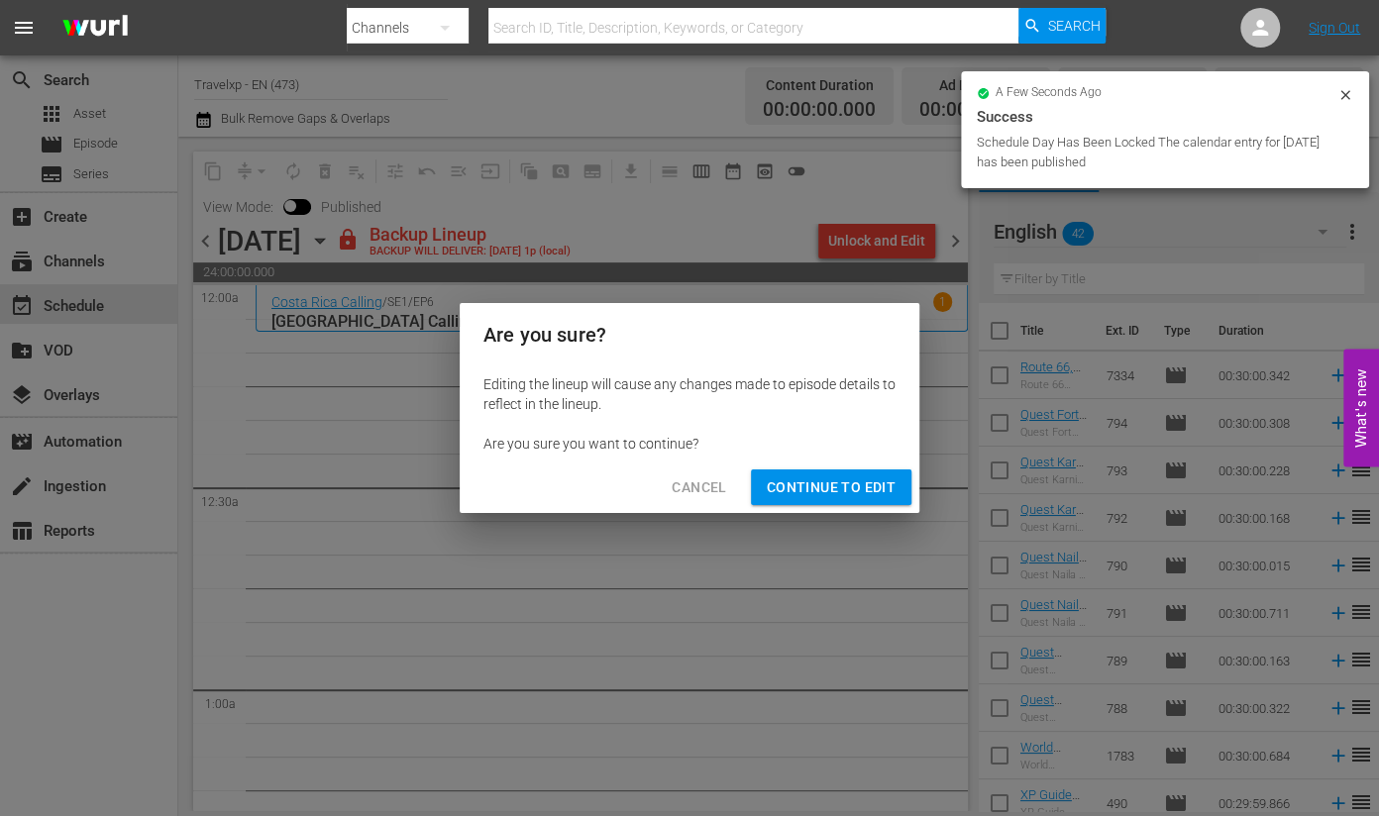
click at [806, 482] on span "Continue to Edit" at bounding box center [831, 488] width 129 height 25
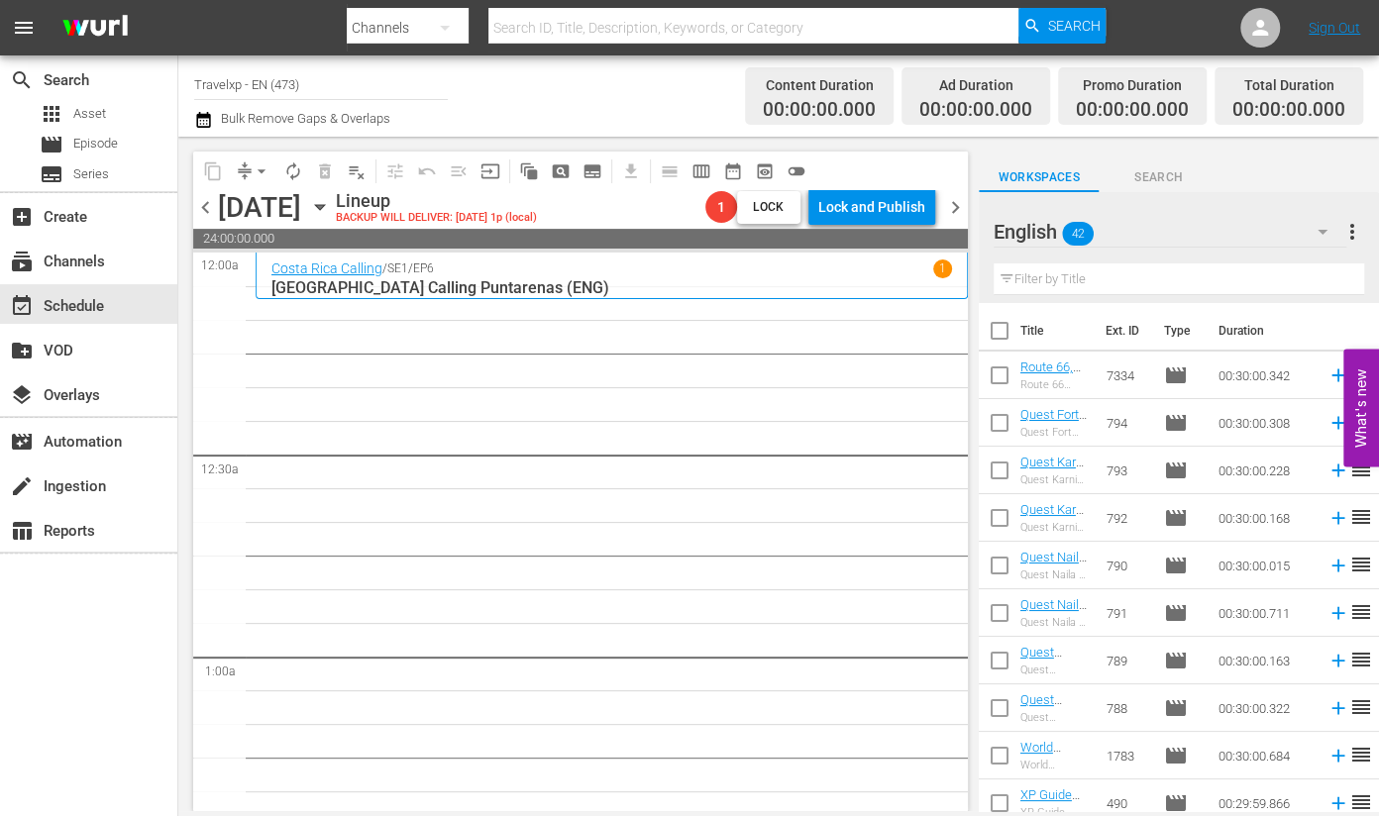
click at [1139, 268] on input "text" at bounding box center [1179, 280] width 371 height 32
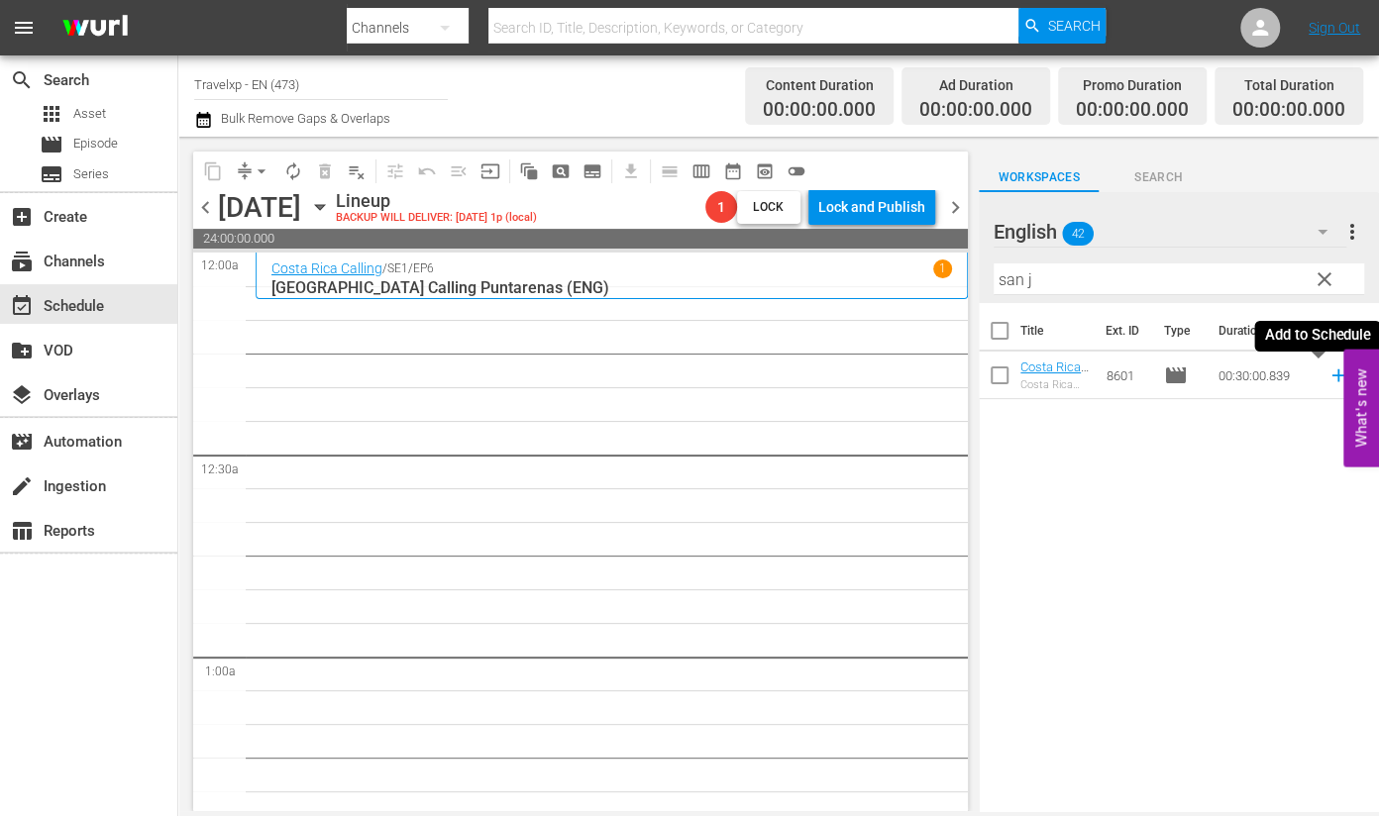
click at [1328, 380] on icon at bounding box center [1339, 376] width 22 height 22
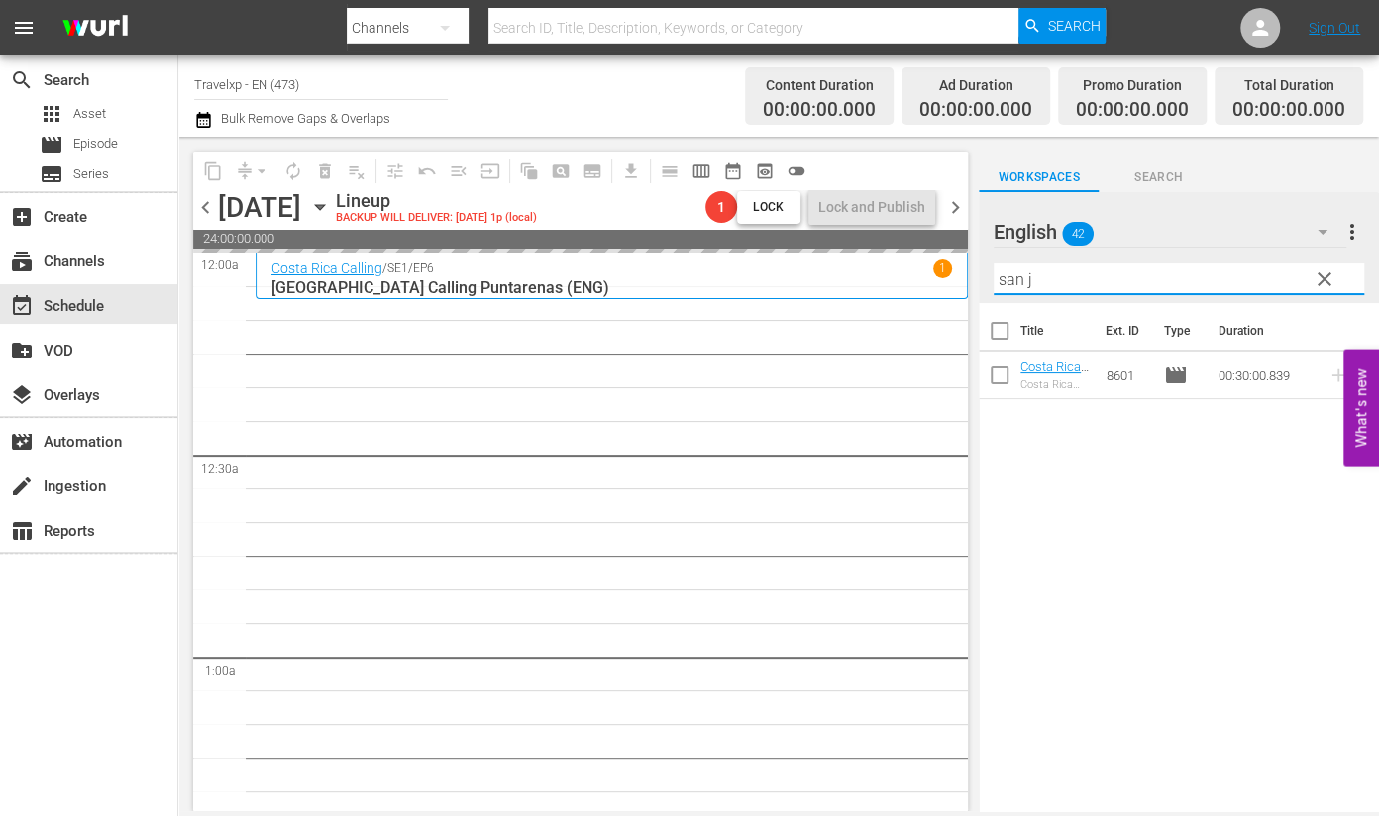
drag, startPoint x: 1043, startPoint y: 284, endPoint x: 963, endPoint y: 276, distance: 80.6
click at [963, 276] on div "content_copy compress arrow_drop_down autorenew_outlined delete_forever_outline…" at bounding box center [778, 474] width 1201 height 675
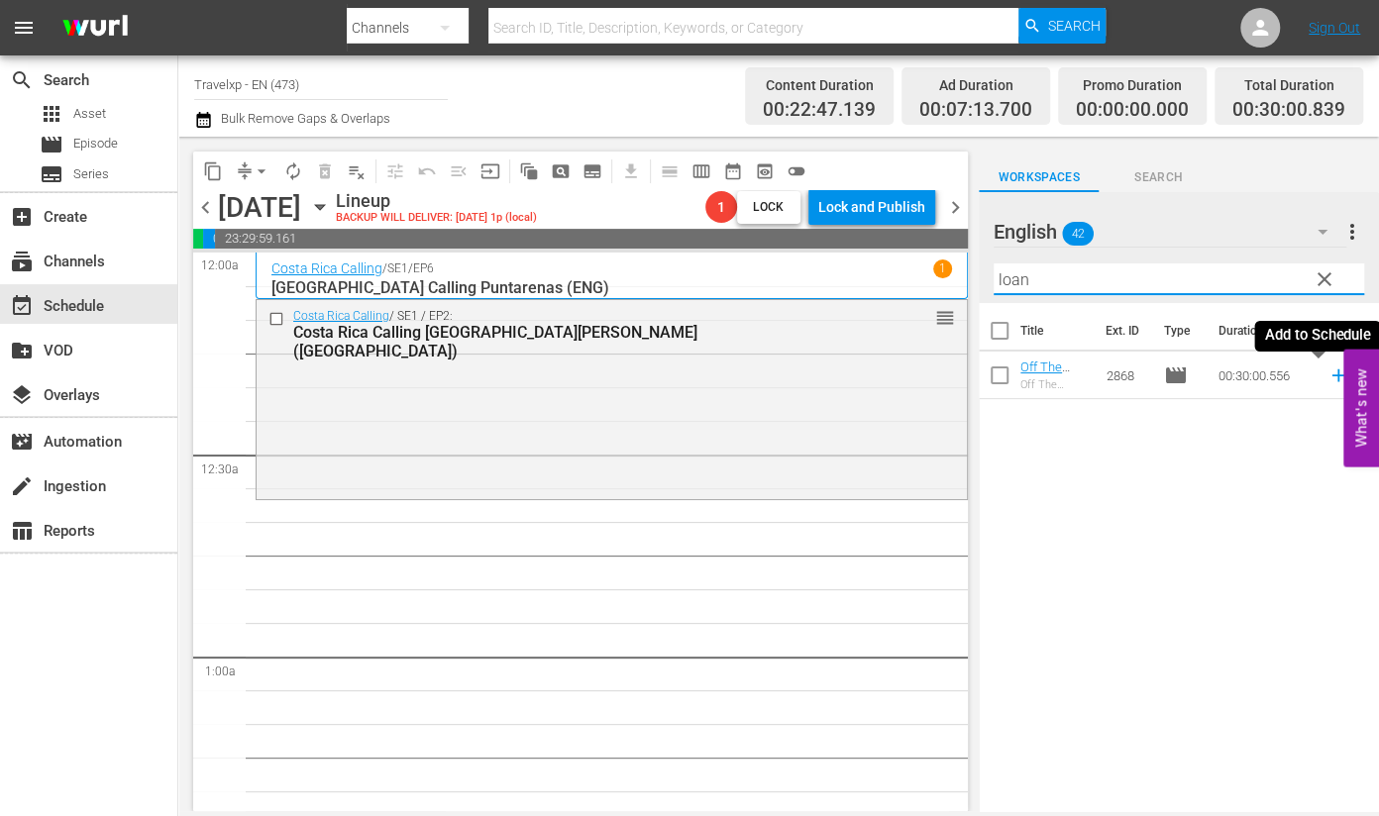
click at [1328, 379] on icon at bounding box center [1339, 376] width 22 height 22
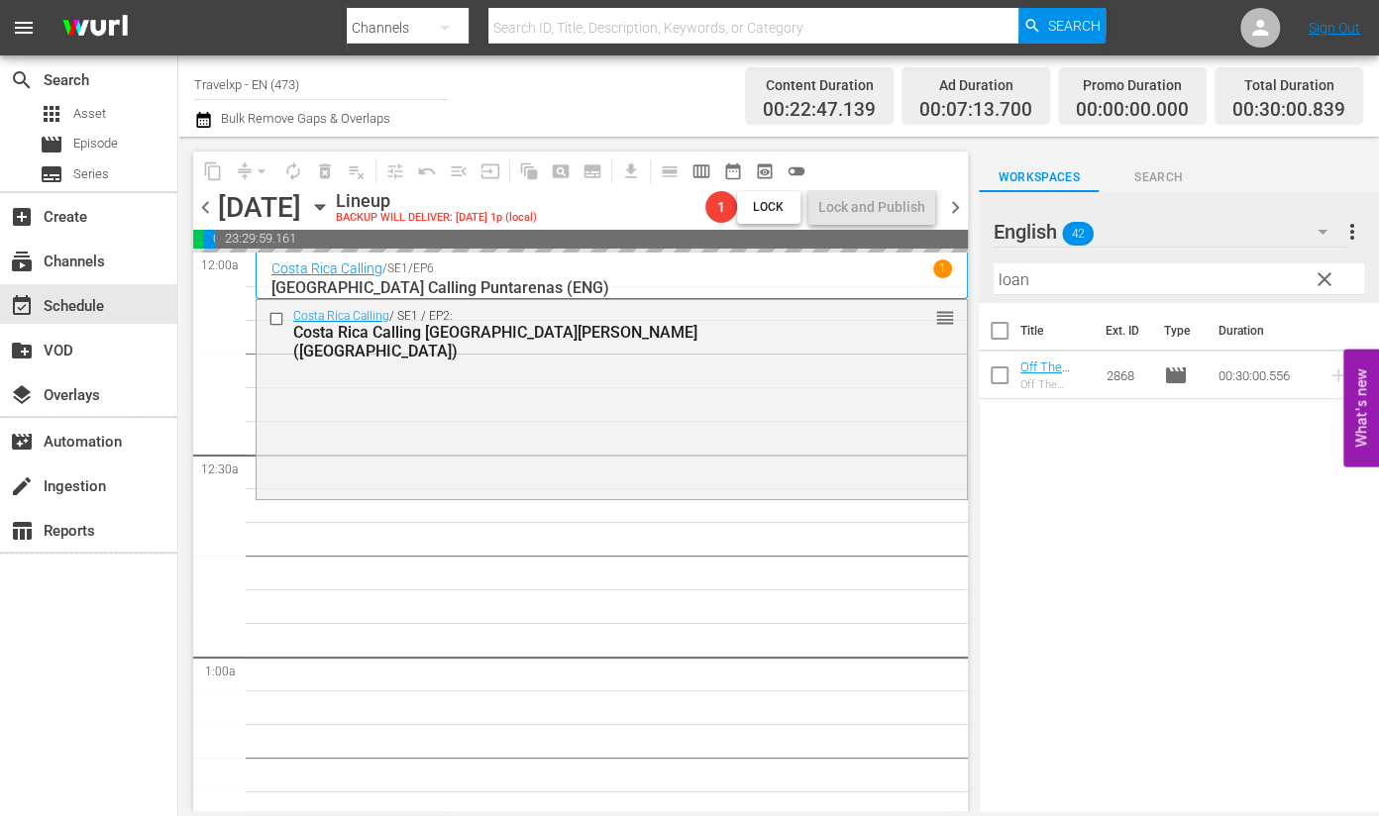
click at [1013, 274] on input "loan" at bounding box center [1179, 280] width 371 height 32
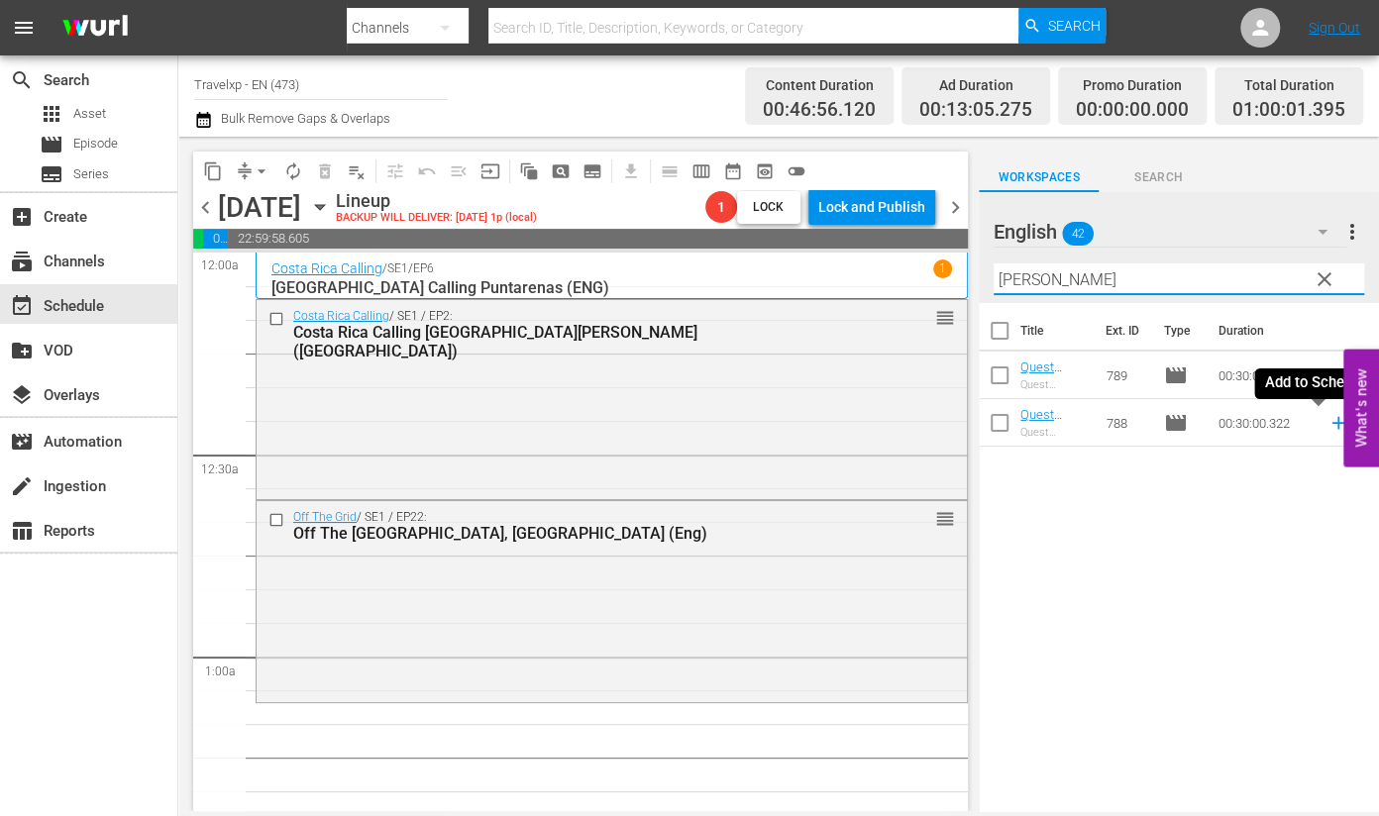
click at [1328, 424] on icon at bounding box center [1339, 423] width 22 height 22
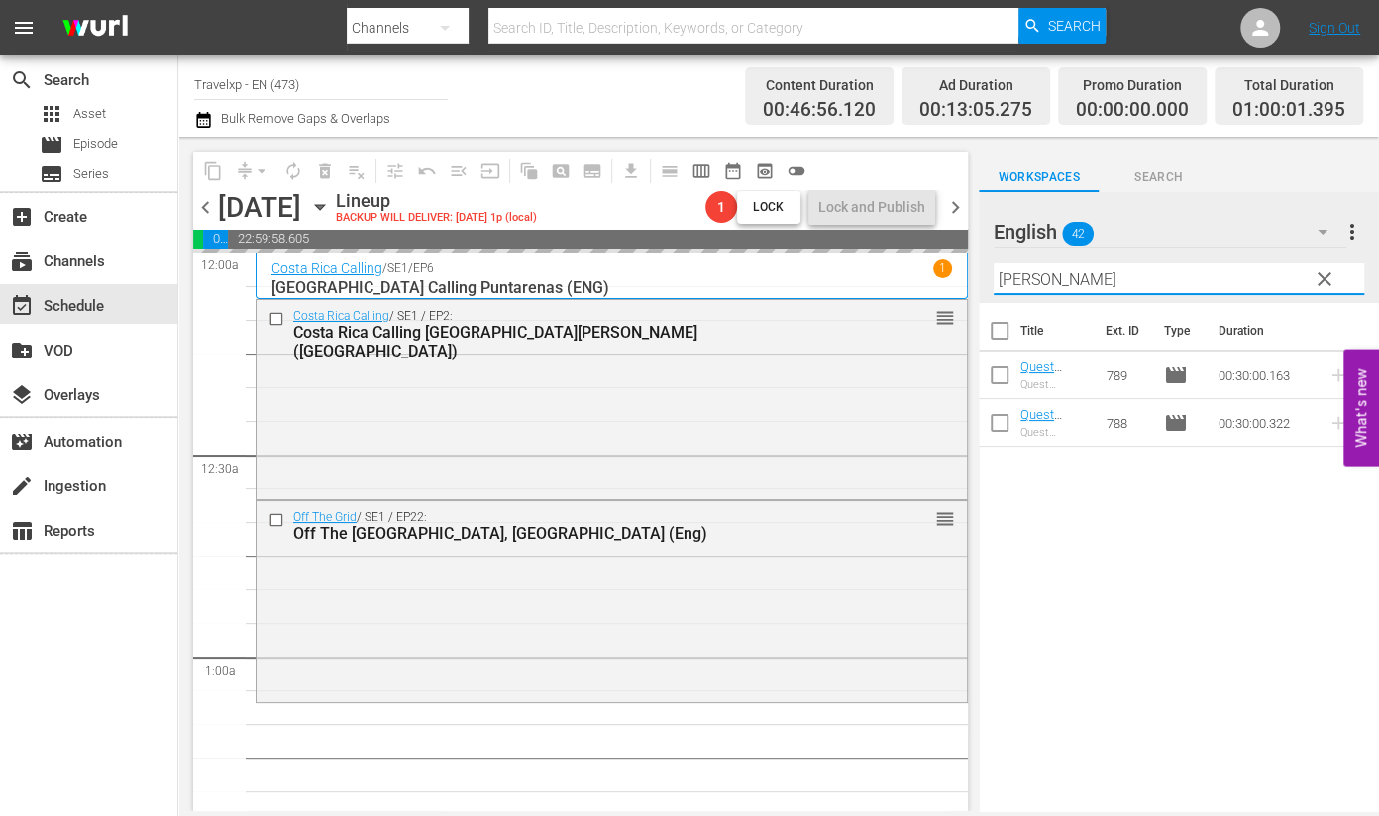
click at [1014, 284] on input "[PERSON_NAME]" at bounding box center [1179, 280] width 371 height 32
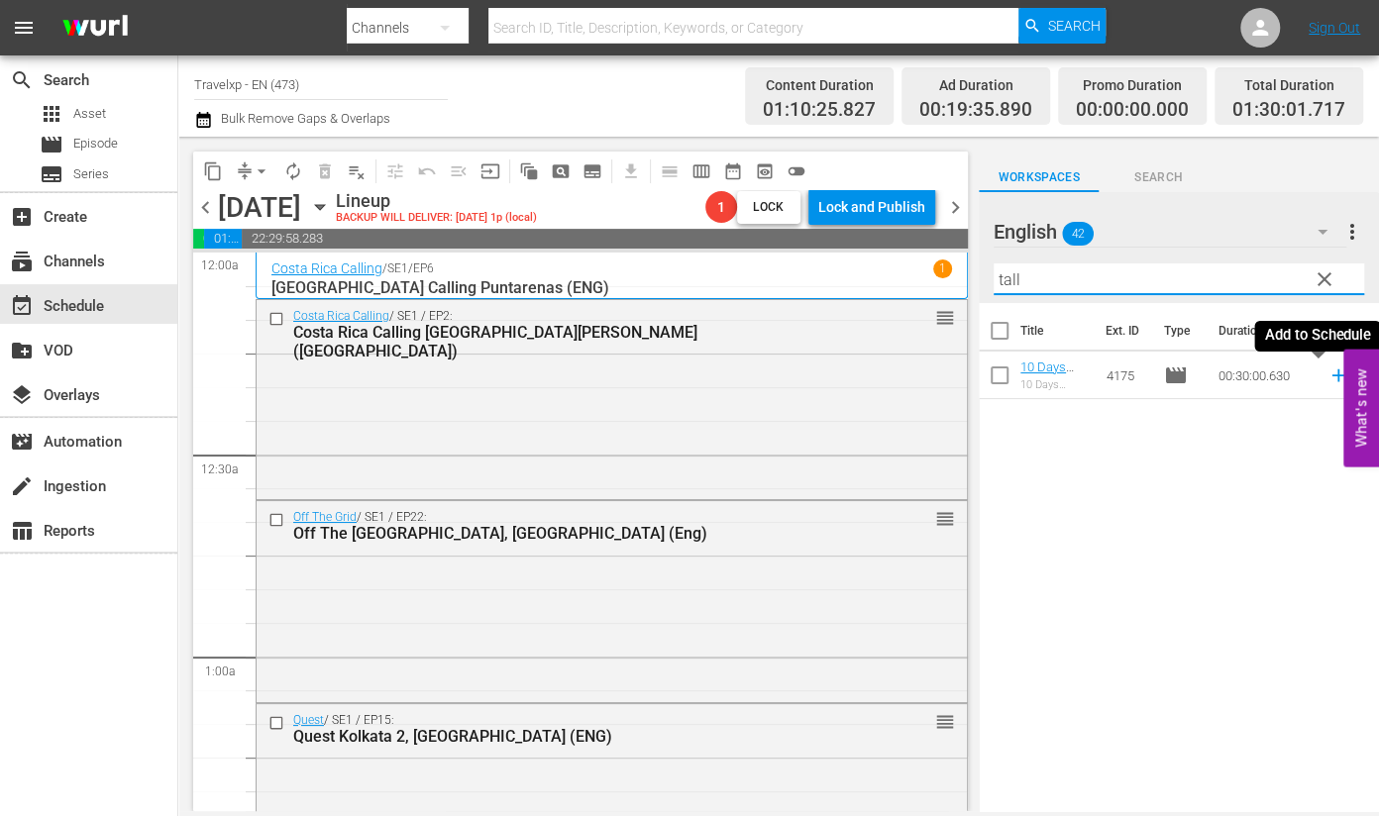
click at [1332, 373] on icon at bounding box center [1338, 376] width 13 height 13
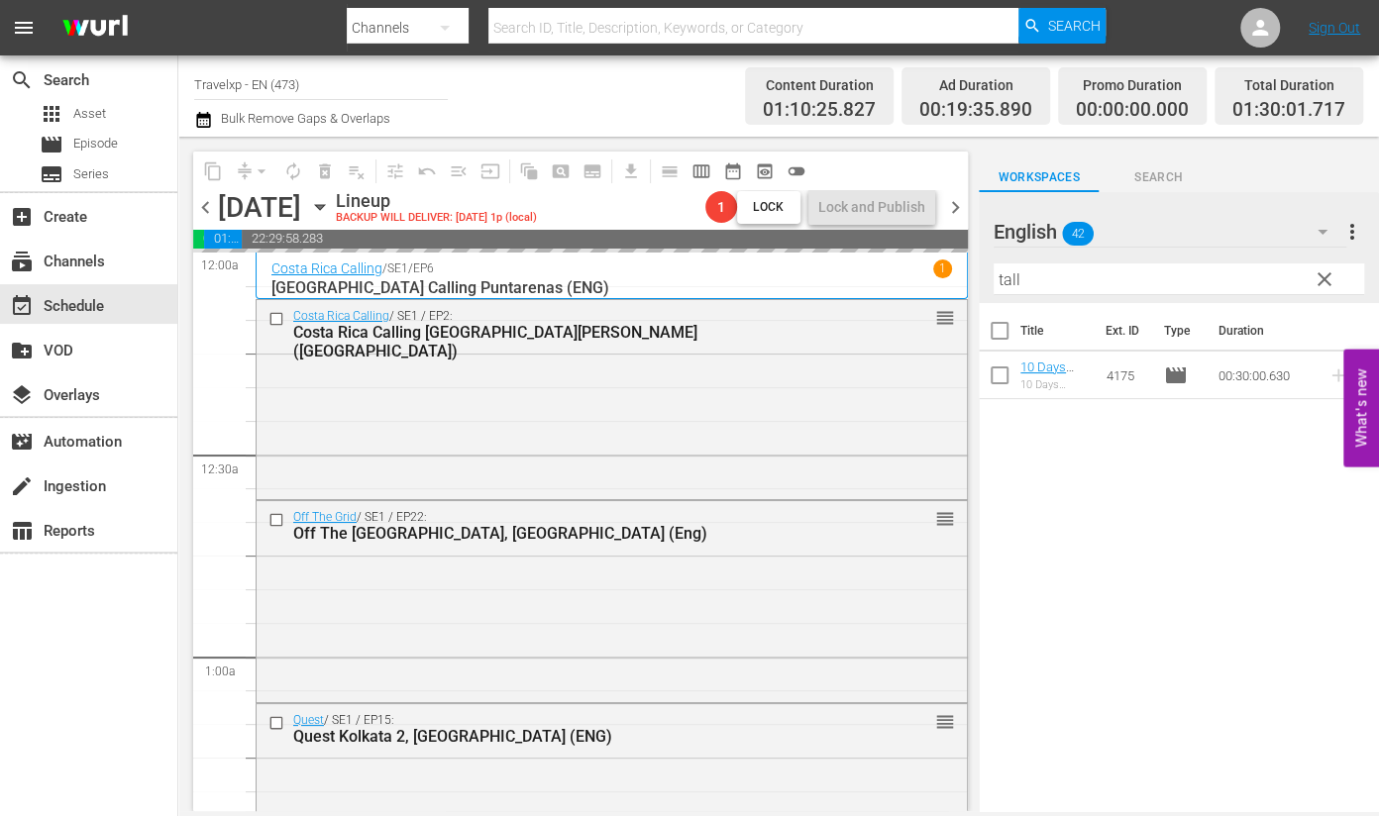
click at [1006, 286] on input "tall" at bounding box center [1179, 280] width 371 height 32
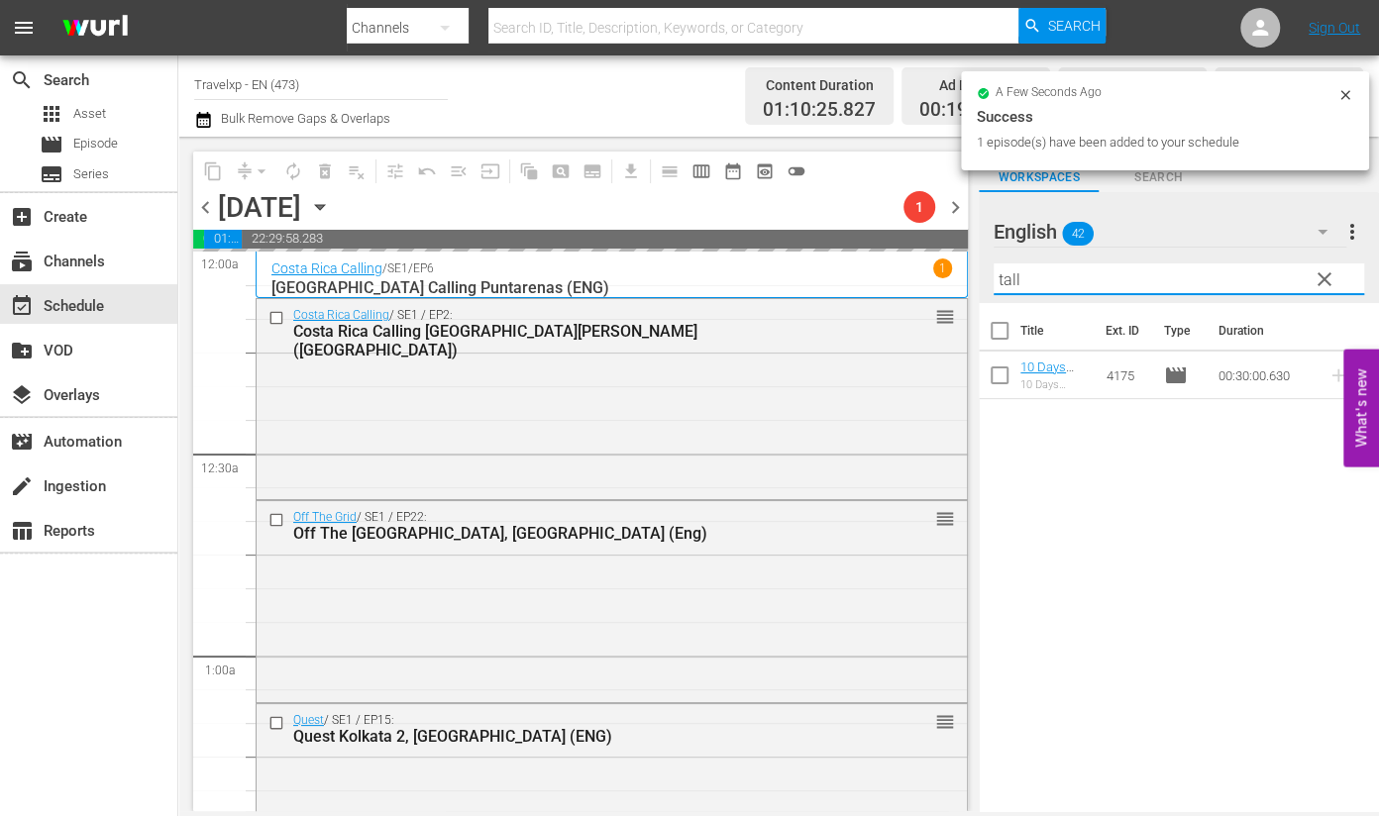
click at [1006, 286] on input "tall" at bounding box center [1179, 280] width 371 height 32
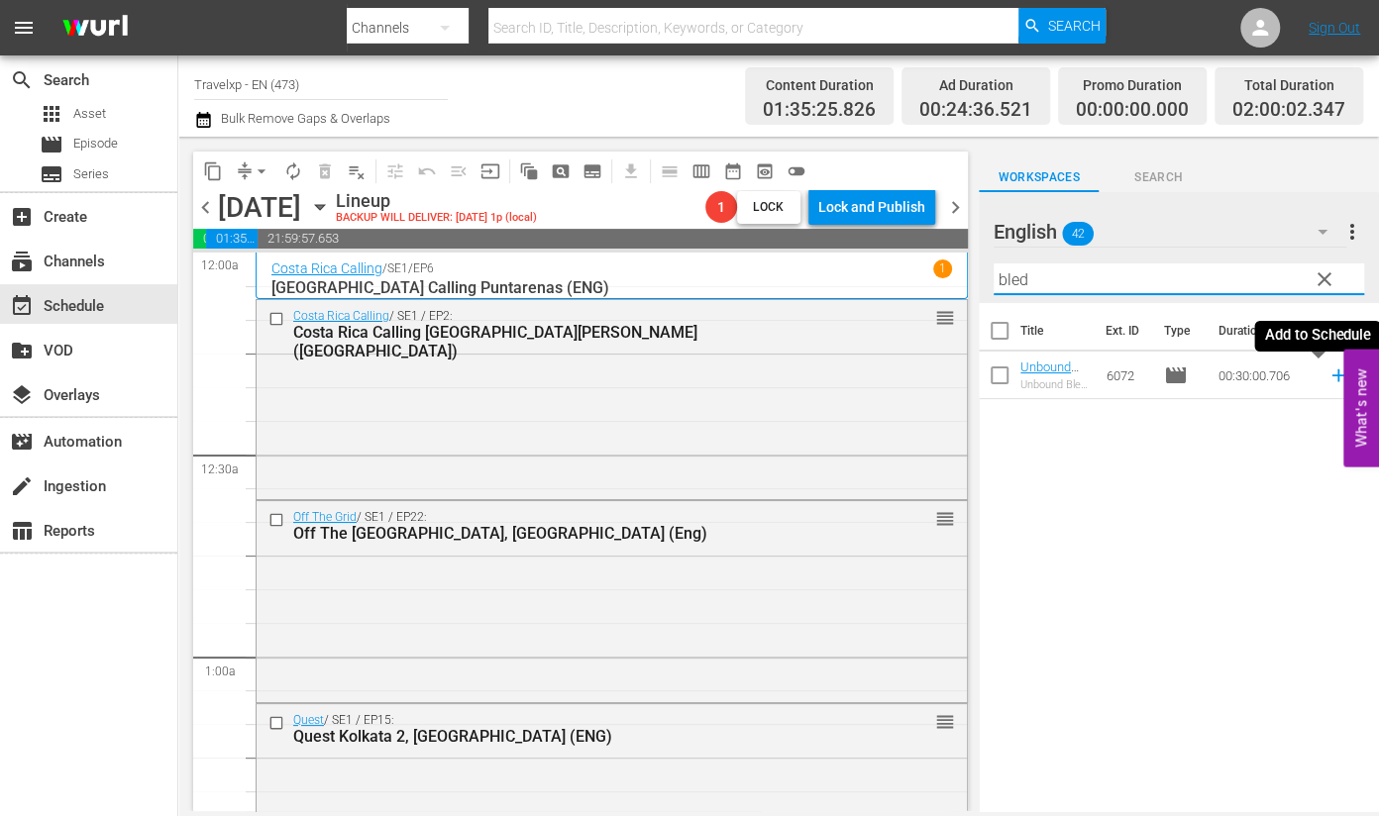
click at [1328, 379] on icon at bounding box center [1339, 376] width 22 height 22
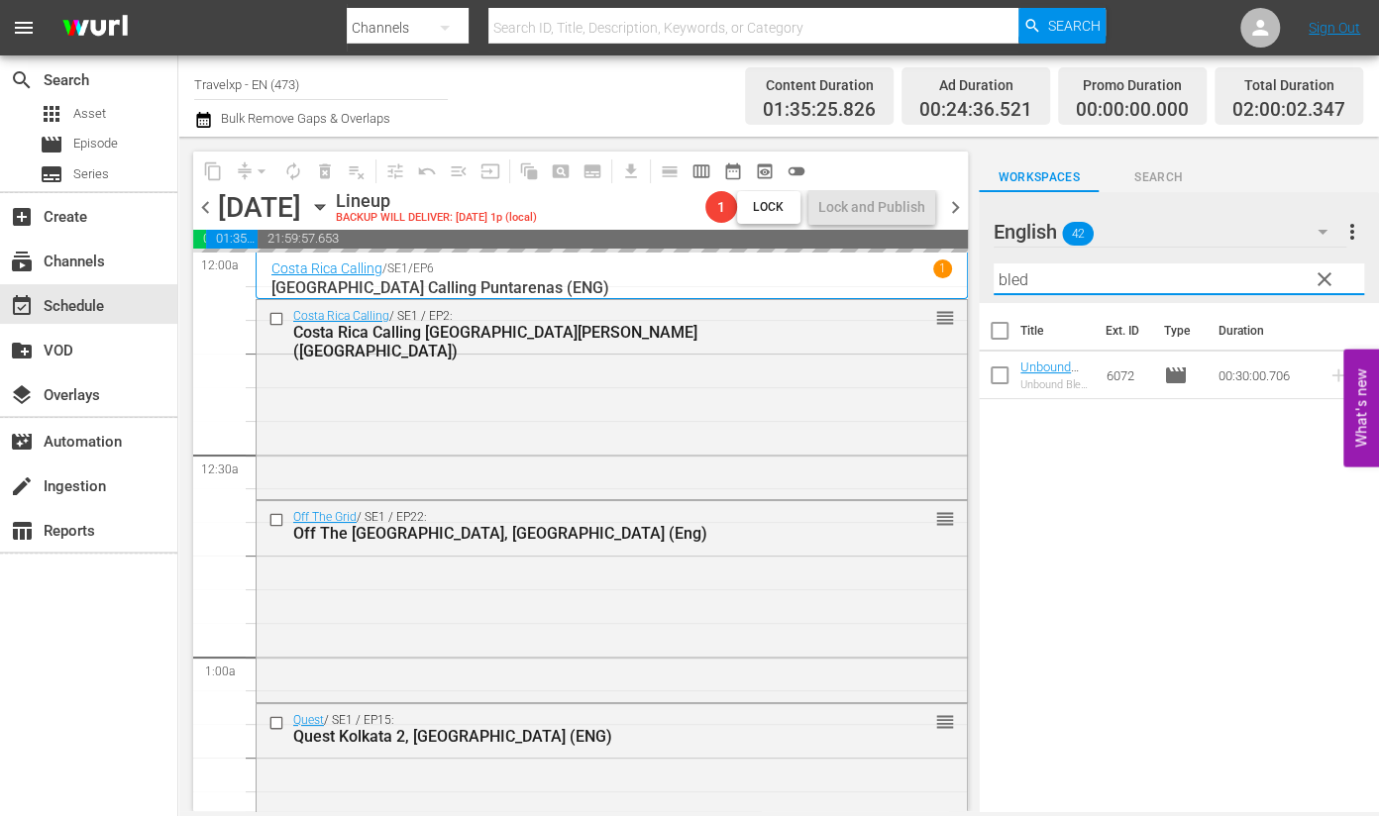
click at [1008, 279] on input "bled" at bounding box center [1179, 280] width 371 height 32
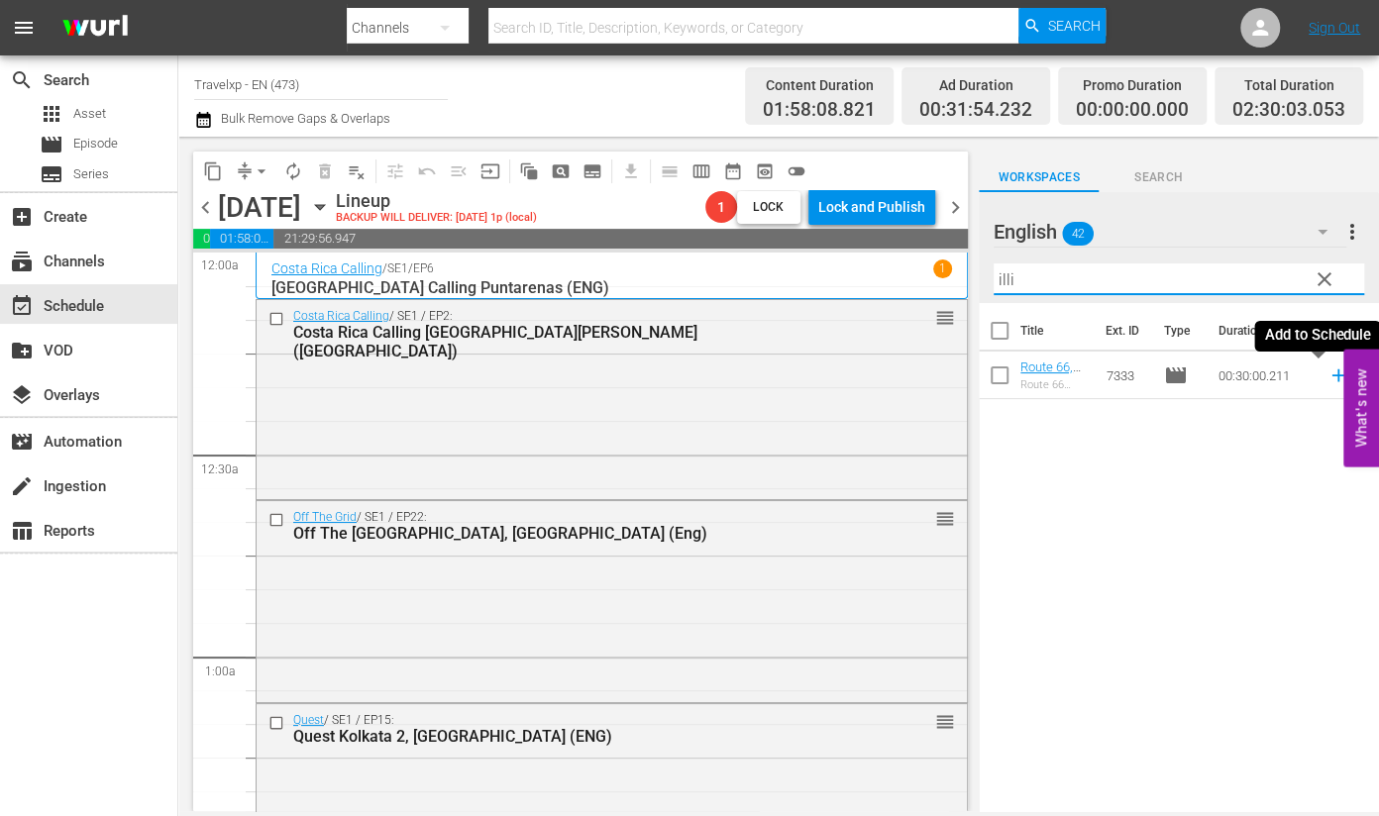
click at [1328, 379] on icon at bounding box center [1339, 376] width 22 height 22
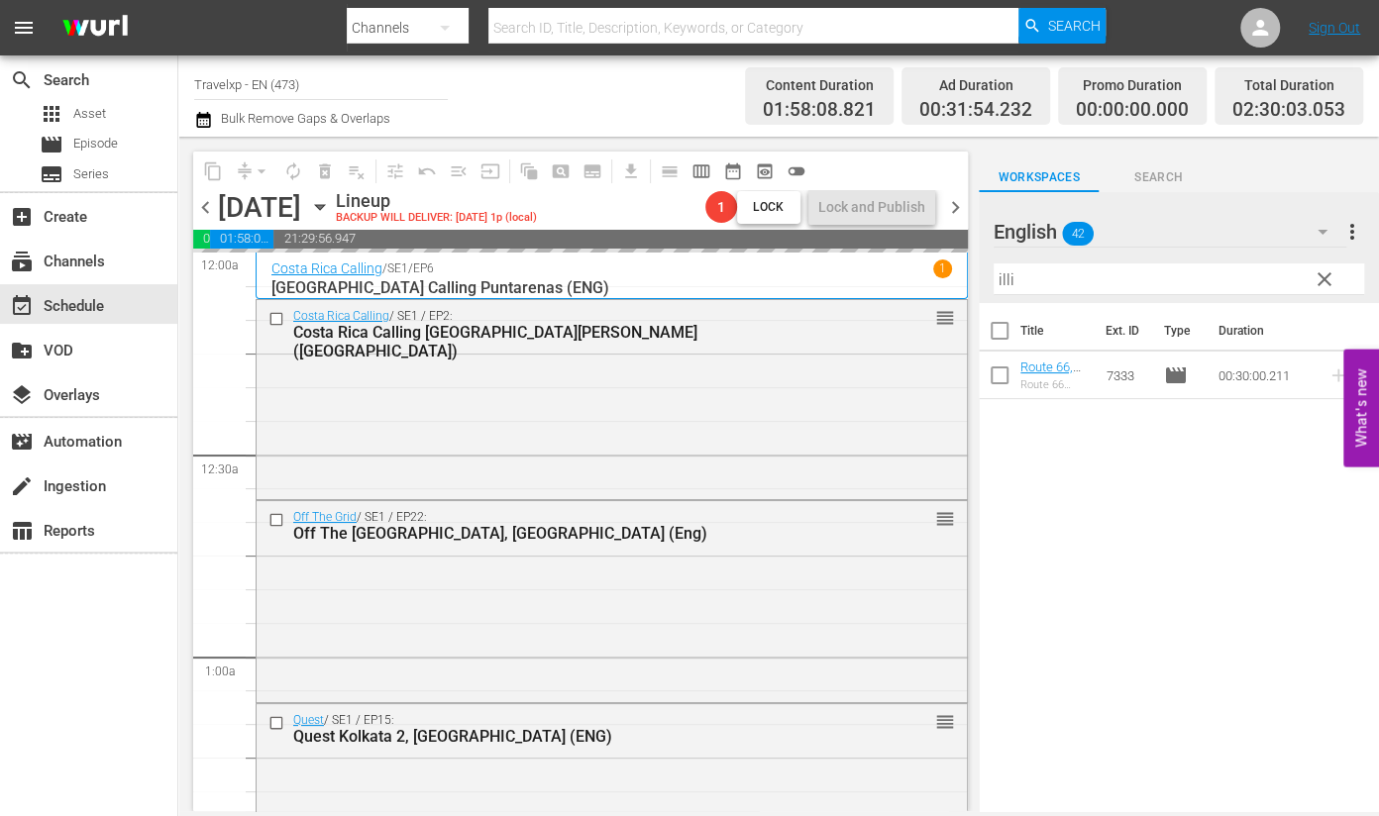
click at [1007, 279] on input "illi" at bounding box center [1179, 280] width 371 height 32
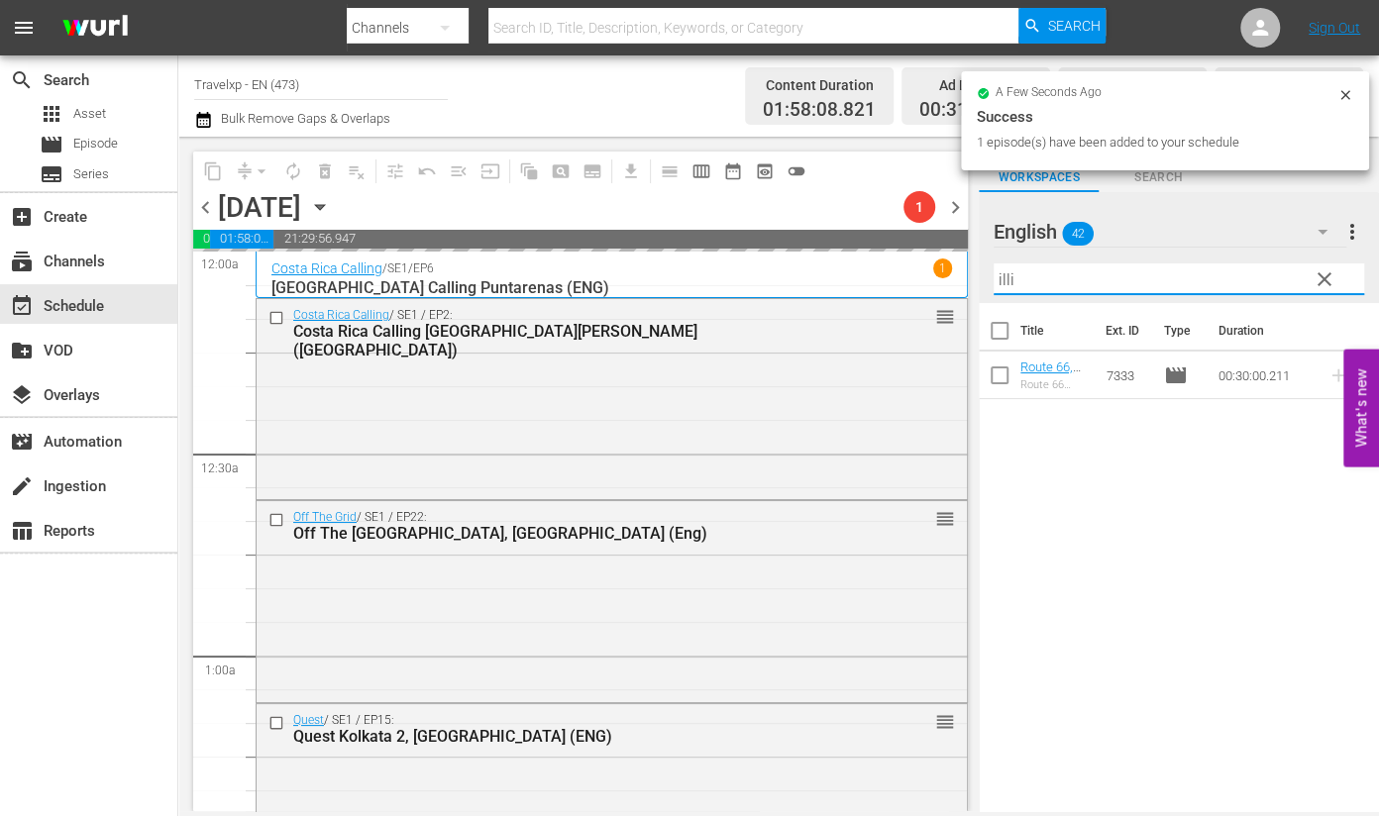
click at [1007, 279] on input "illi" at bounding box center [1179, 280] width 371 height 32
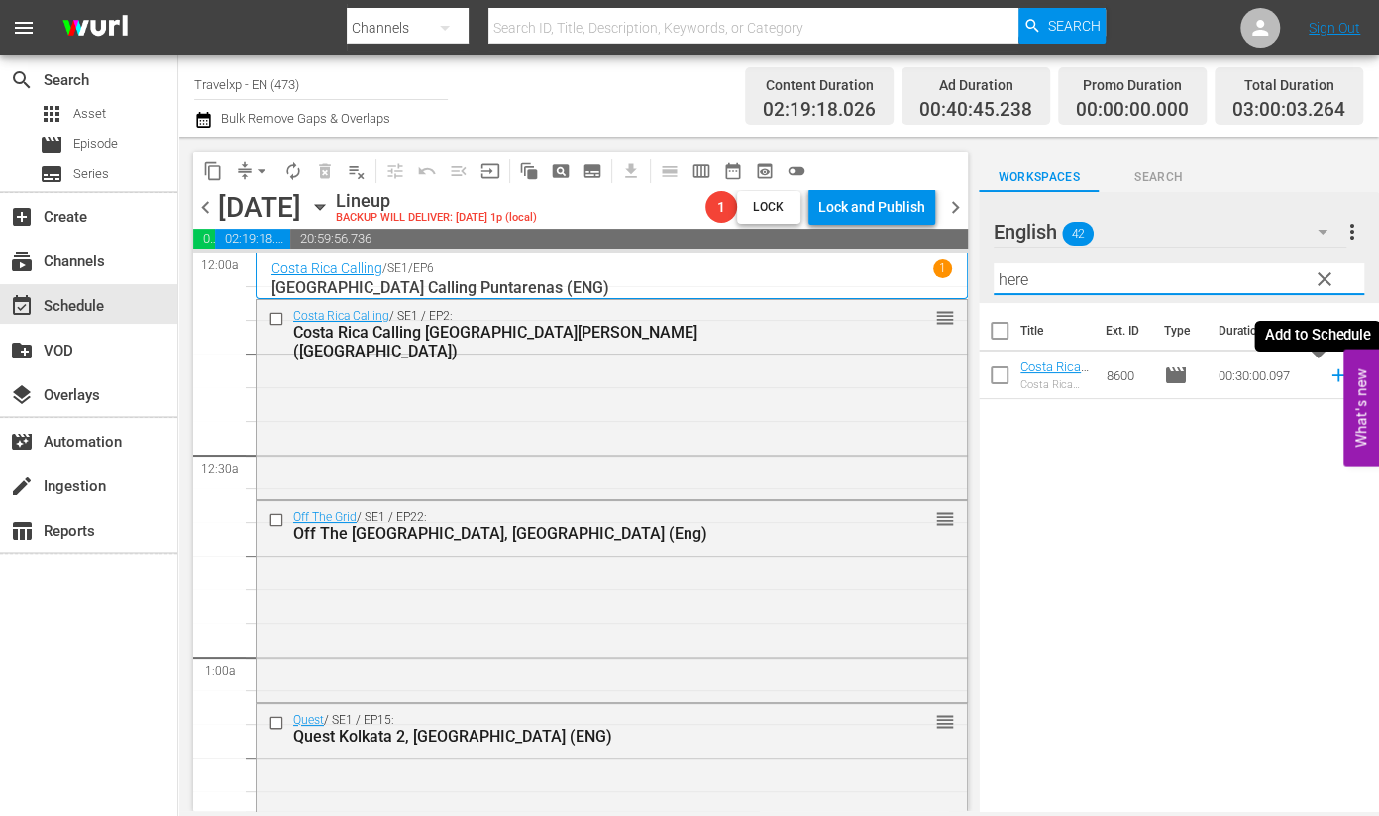
drag, startPoint x: 1317, startPoint y: 378, endPoint x: 1308, endPoint y: 369, distance: 12.6
click at [1328, 379] on icon at bounding box center [1339, 376] width 22 height 22
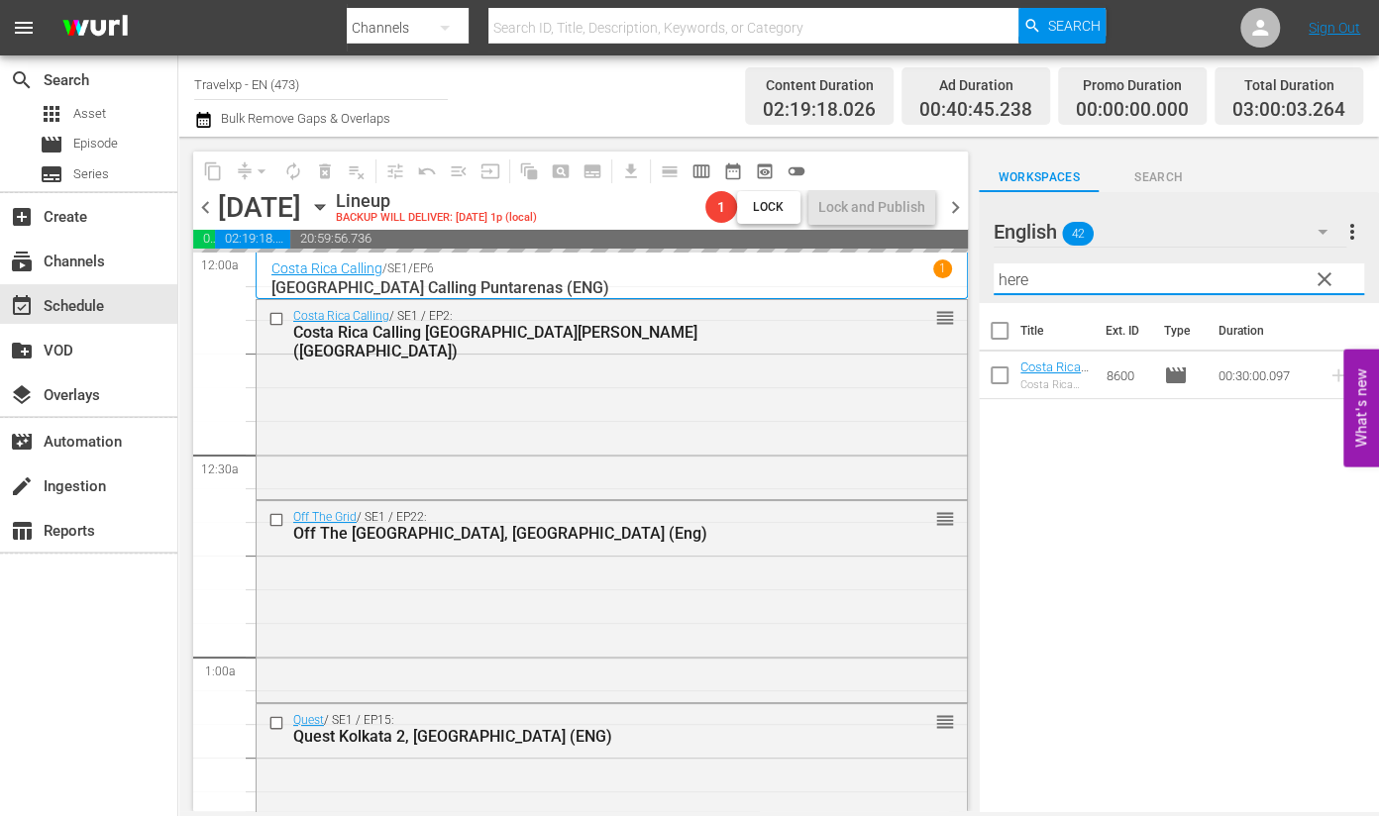
click at [1011, 277] on input "here" at bounding box center [1179, 280] width 371 height 32
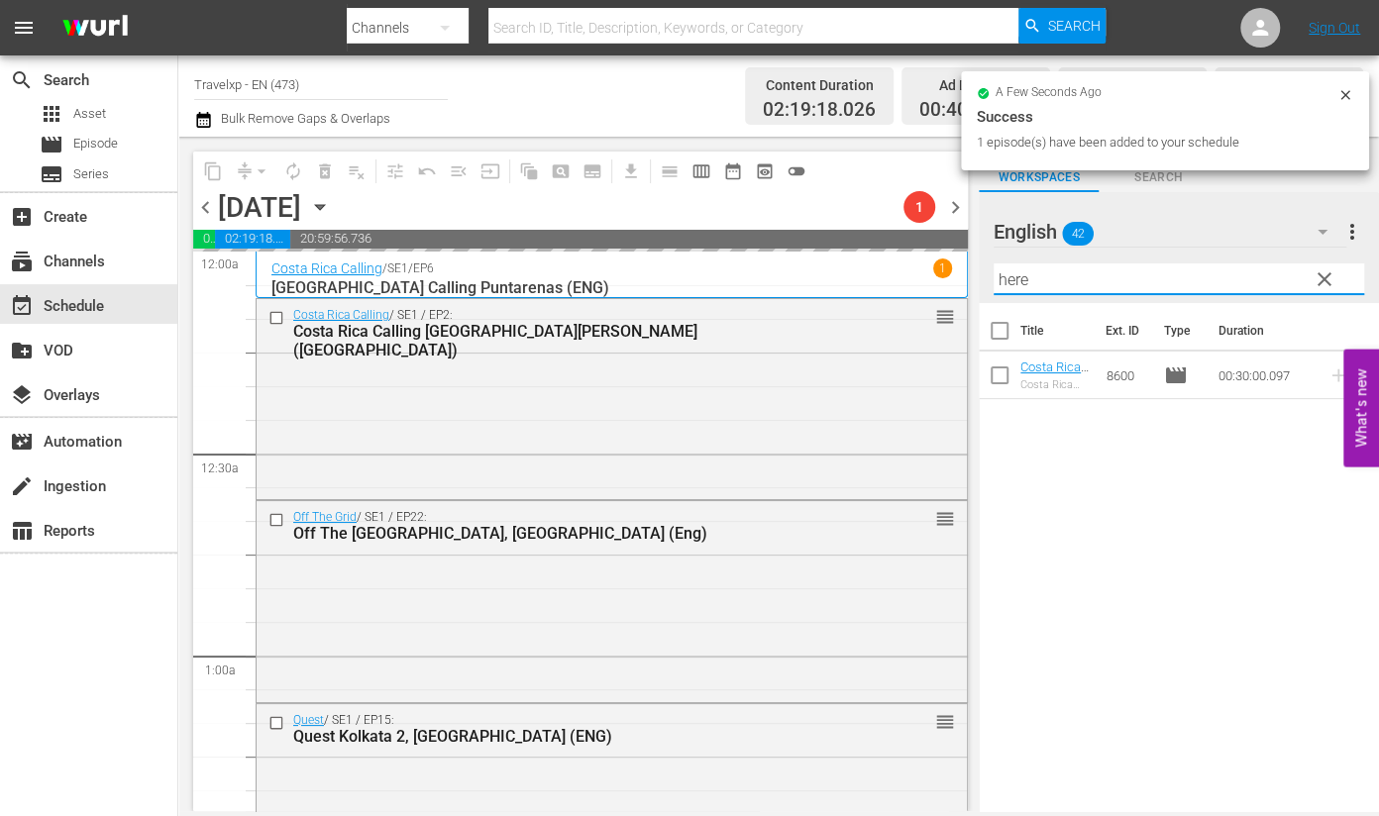
click at [1011, 277] on input "here" at bounding box center [1179, 280] width 371 height 32
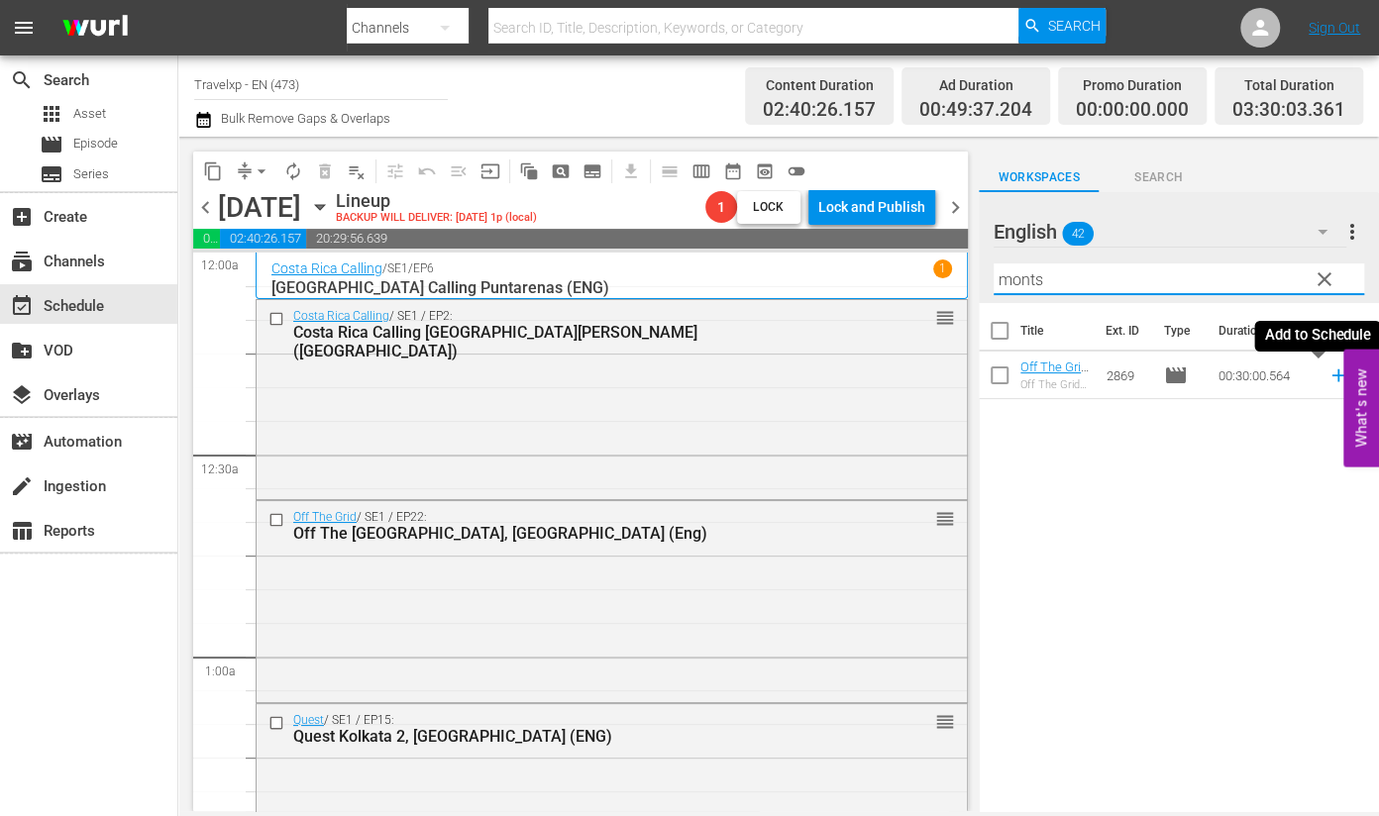
click at [1332, 377] on icon at bounding box center [1338, 376] width 13 height 13
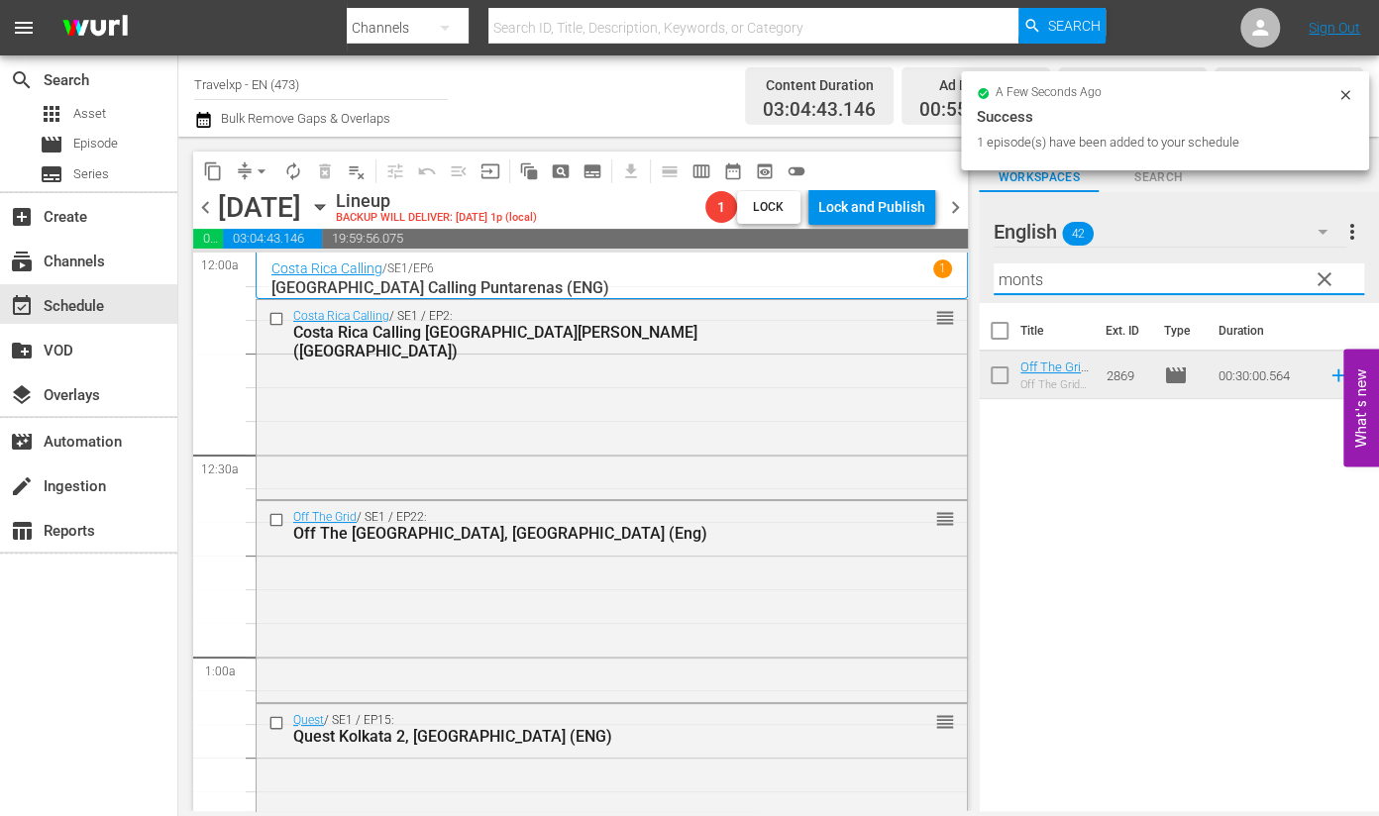
click at [1030, 290] on input "monts" at bounding box center [1179, 280] width 371 height 32
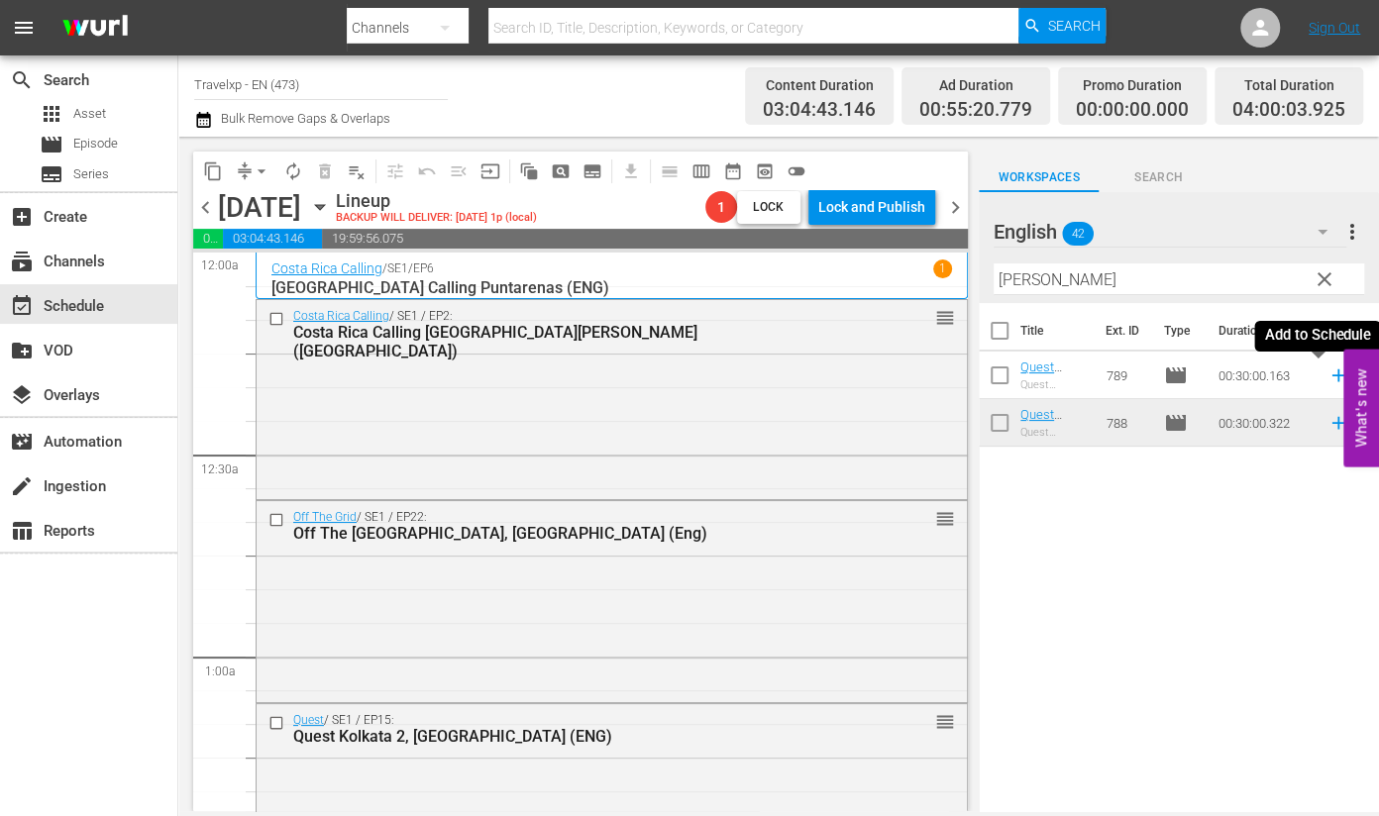
click at [1332, 376] on icon at bounding box center [1338, 376] width 13 height 13
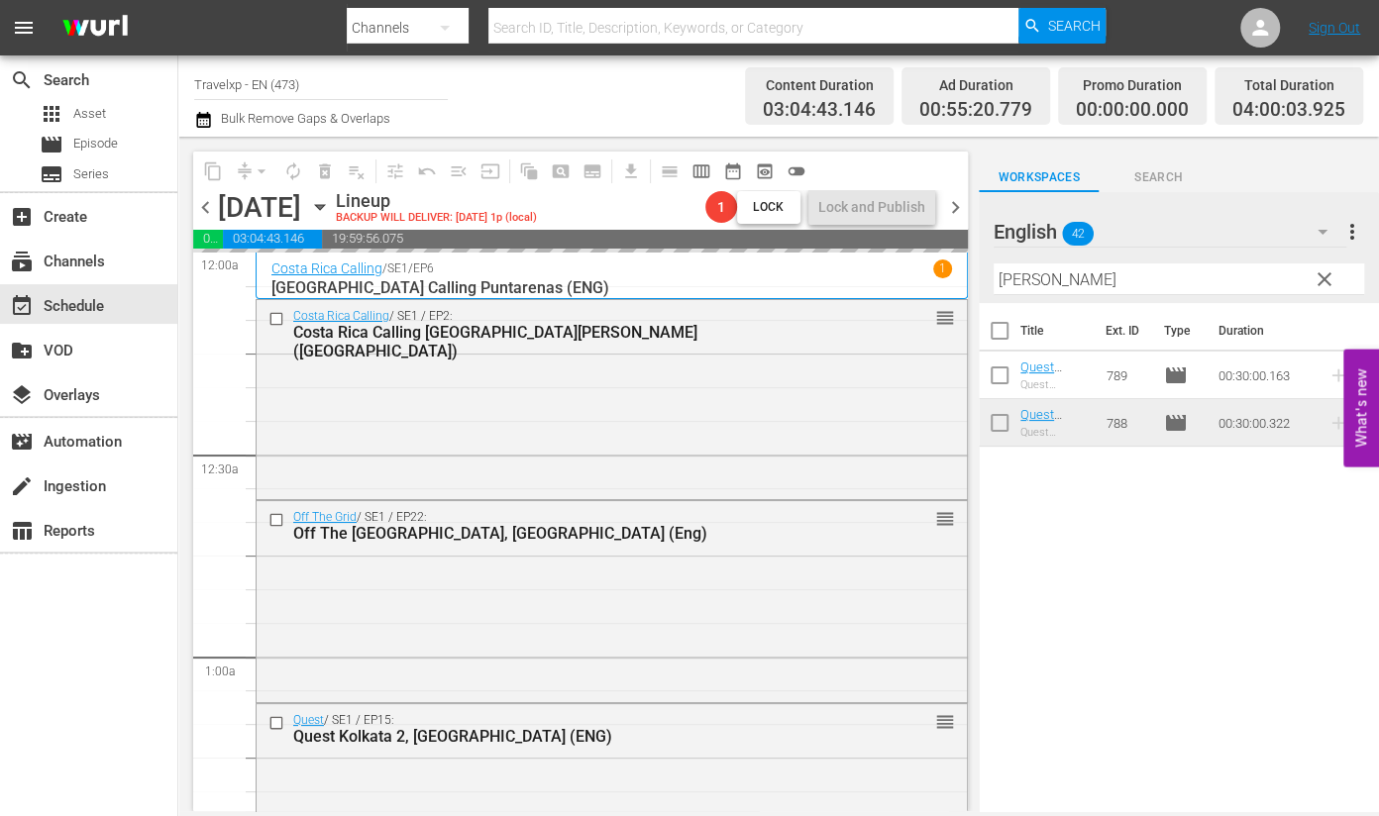
click at [1016, 283] on input "[PERSON_NAME]" at bounding box center [1179, 280] width 371 height 32
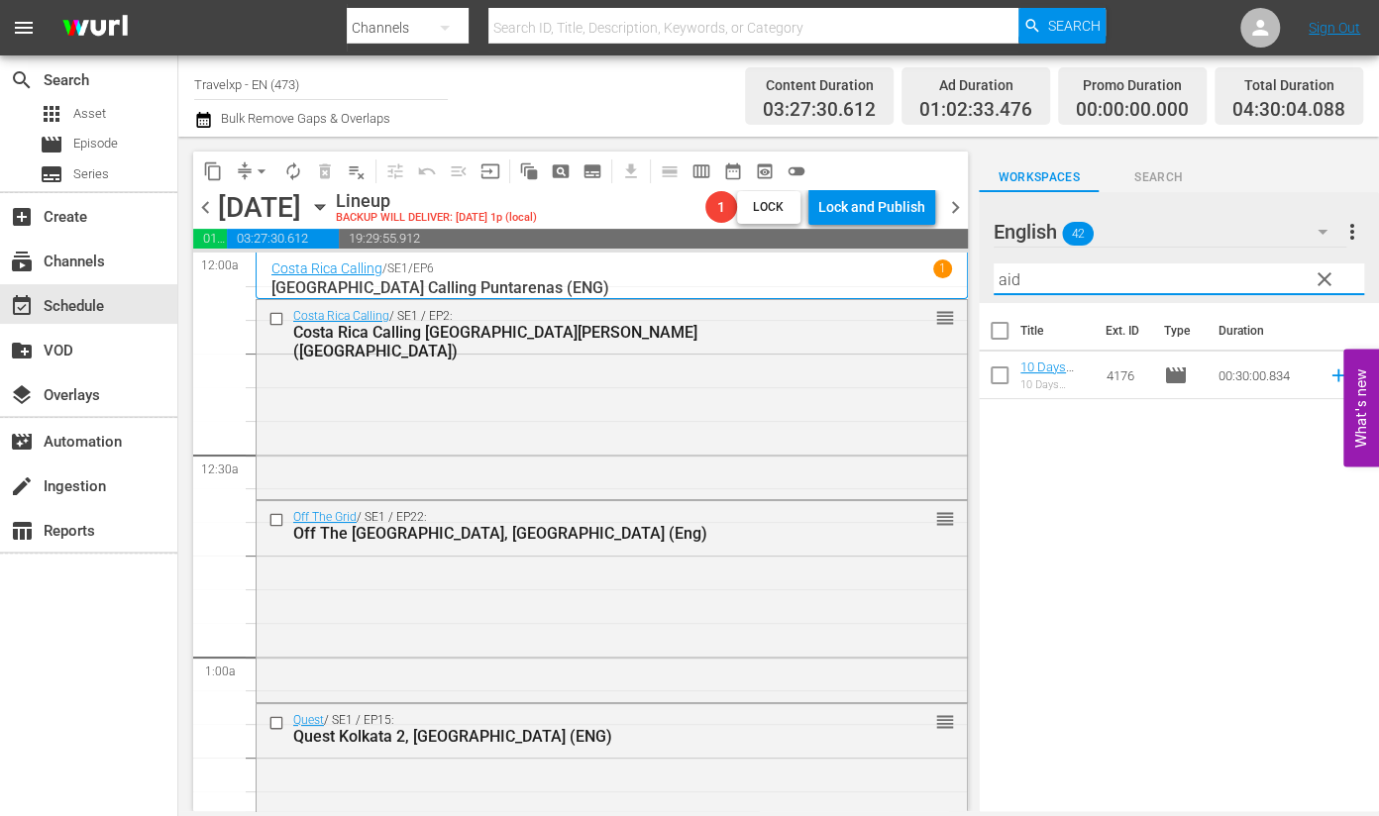
click at [1328, 378] on icon at bounding box center [1339, 376] width 22 height 22
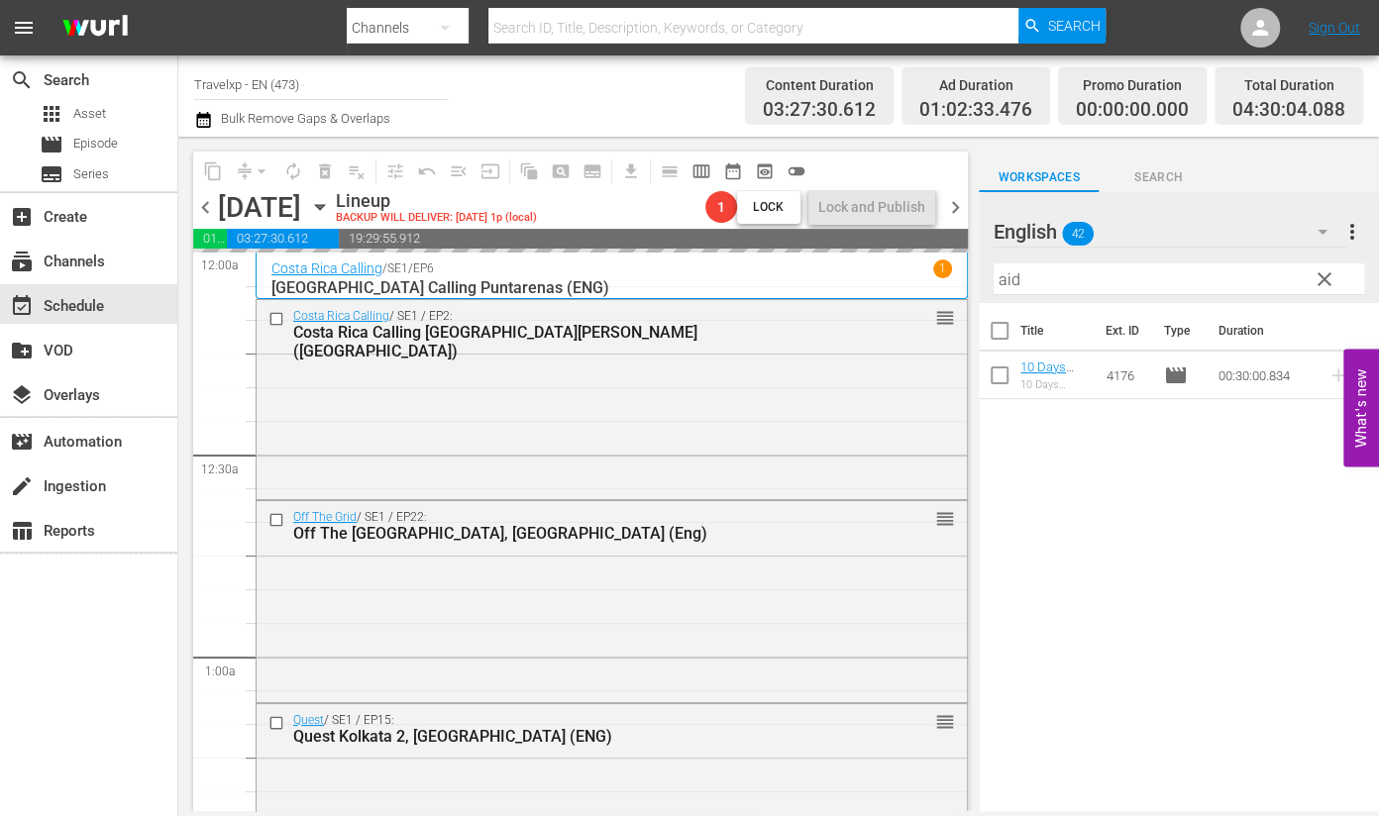
click at [1008, 279] on input "aid" at bounding box center [1179, 280] width 371 height 32
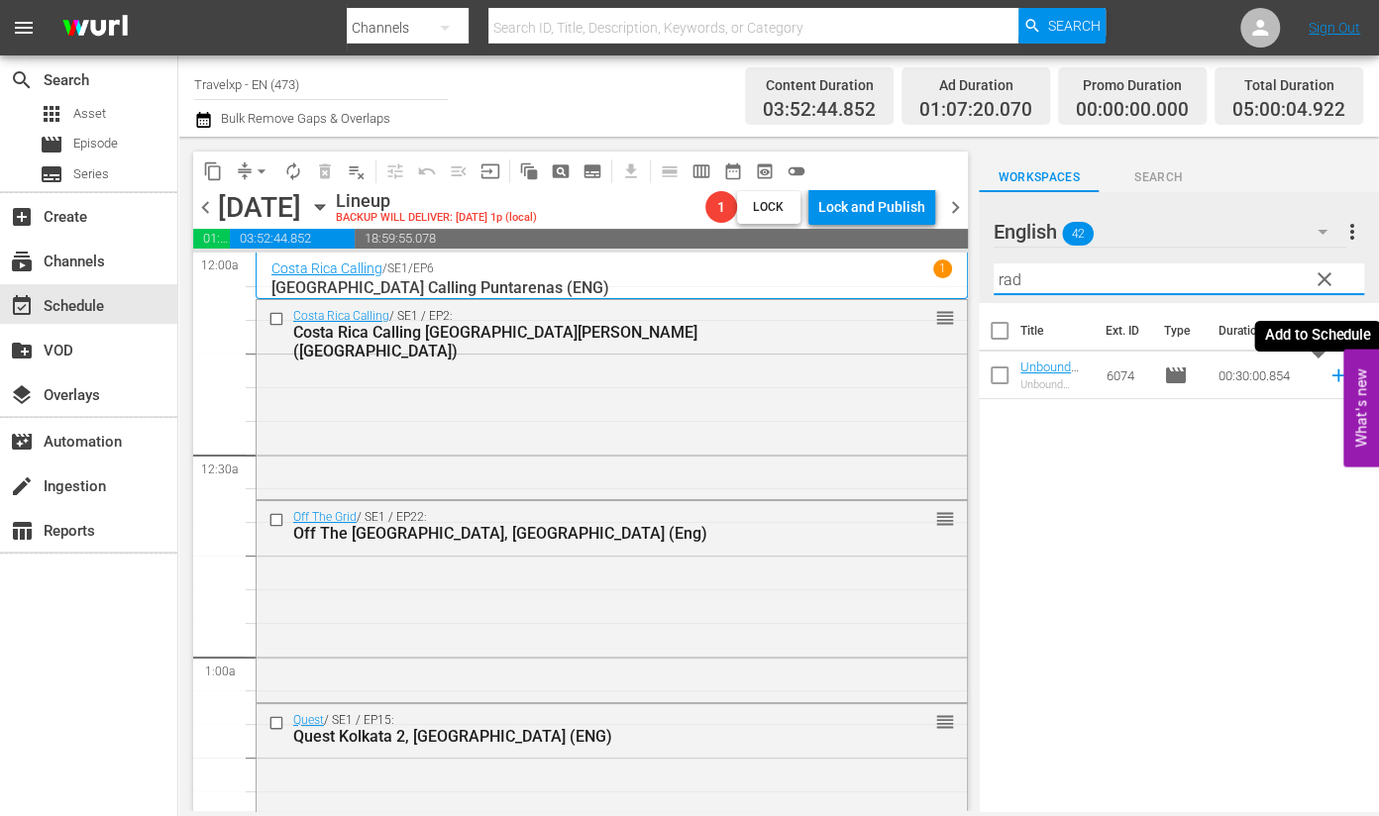
click at [1328, 379] on icon at bounding box center [1339, 376] width 22 height 22
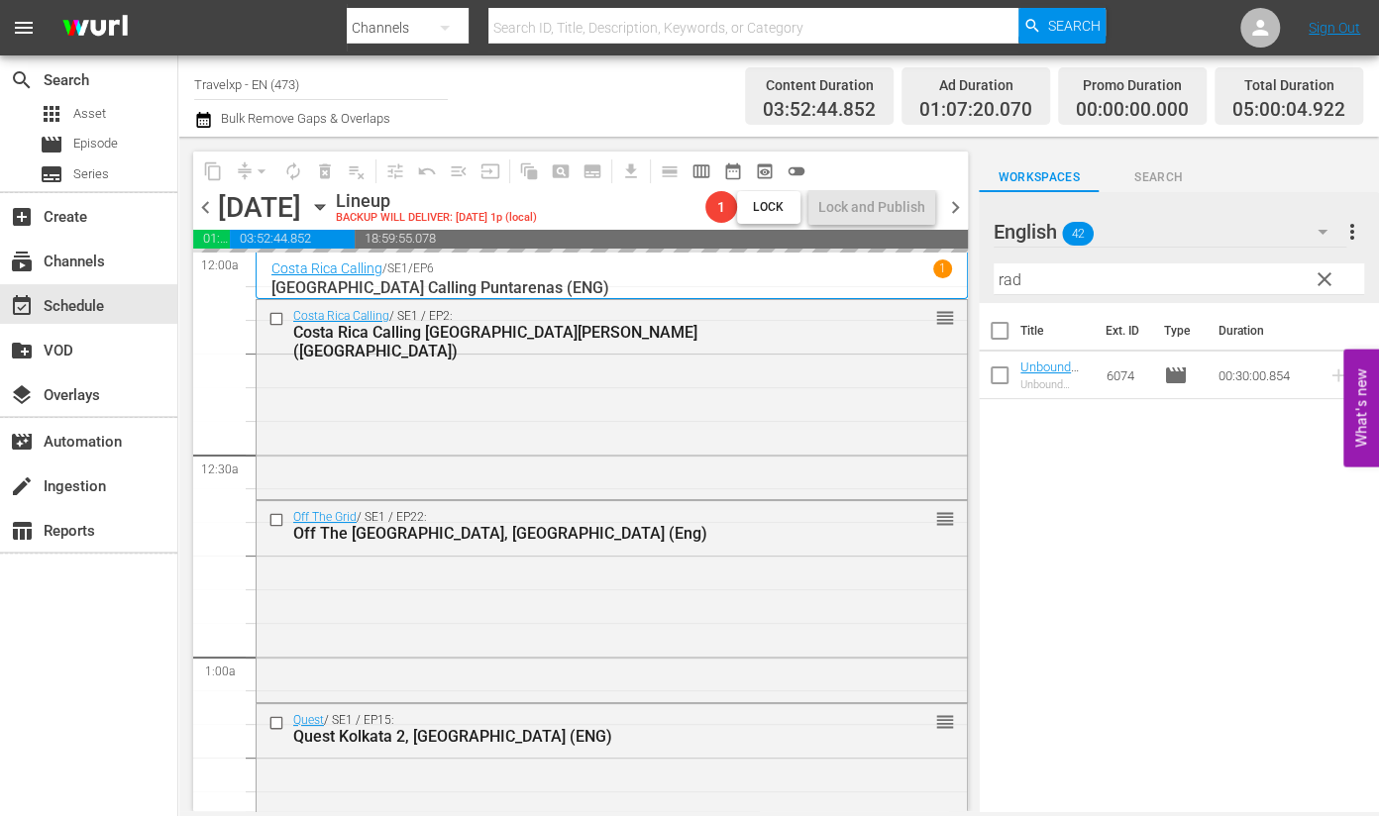
click at [1013, 284] on input "rad" at bounding box center [1179, 280] width 371 height 32
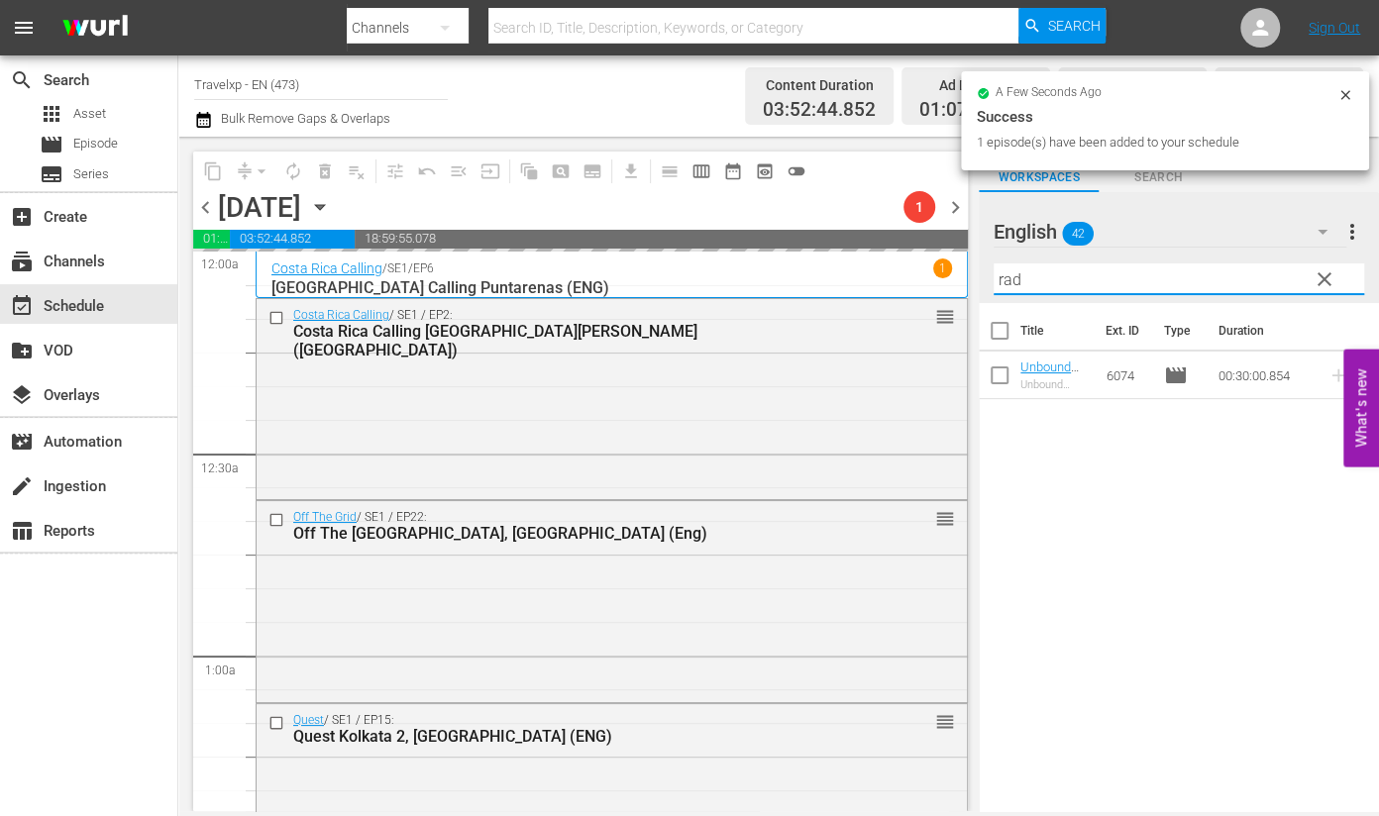
click at [1013, 284] on input "rad" at bounding box center [1179, 280] width 371 height 32
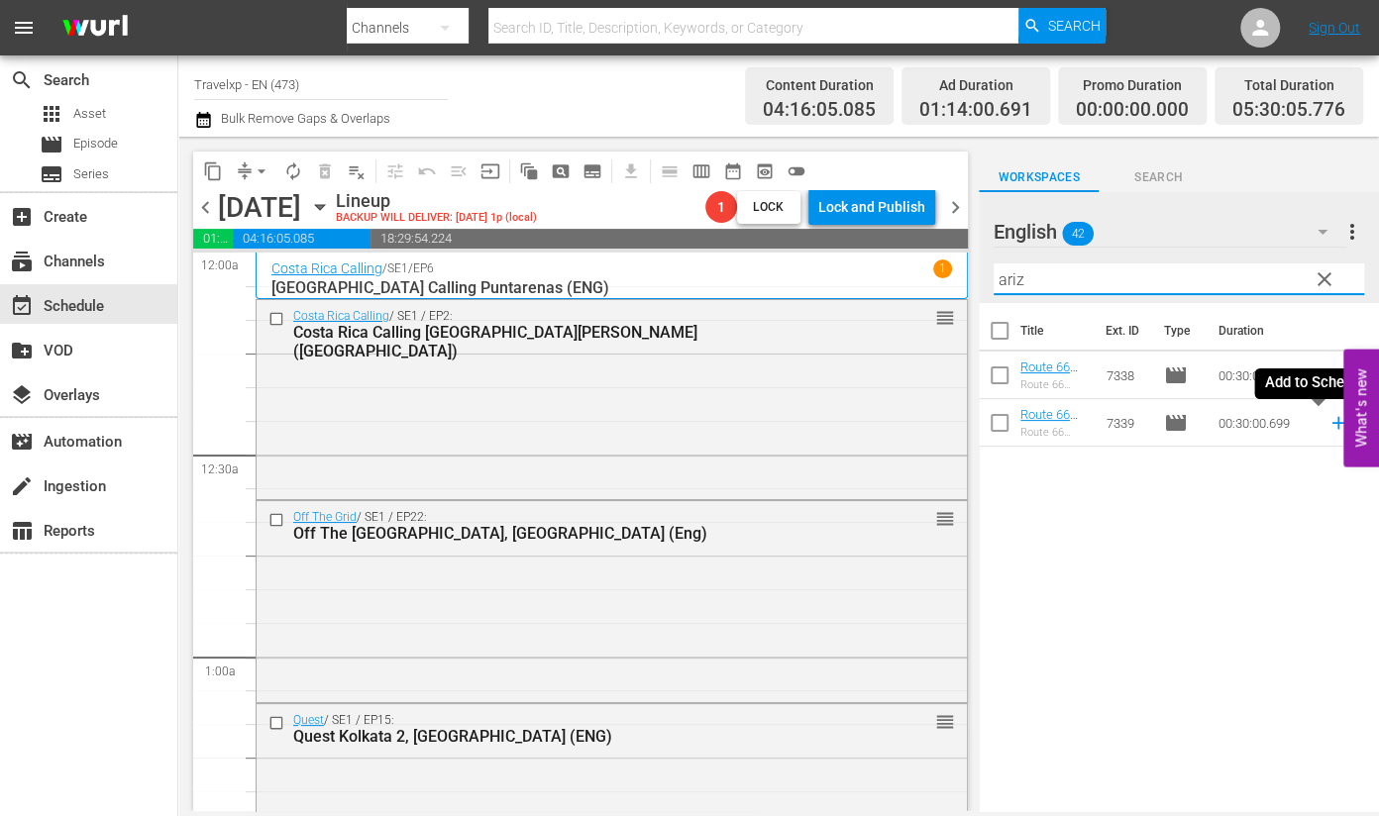
drag, startPoint x: 1317, startPoint y: 425, endPoint x: 1313, endPoint y: 409, distance: 16.3
click at [1328, 425] on icon at bounding box center [1339, 423] width 22 height 22
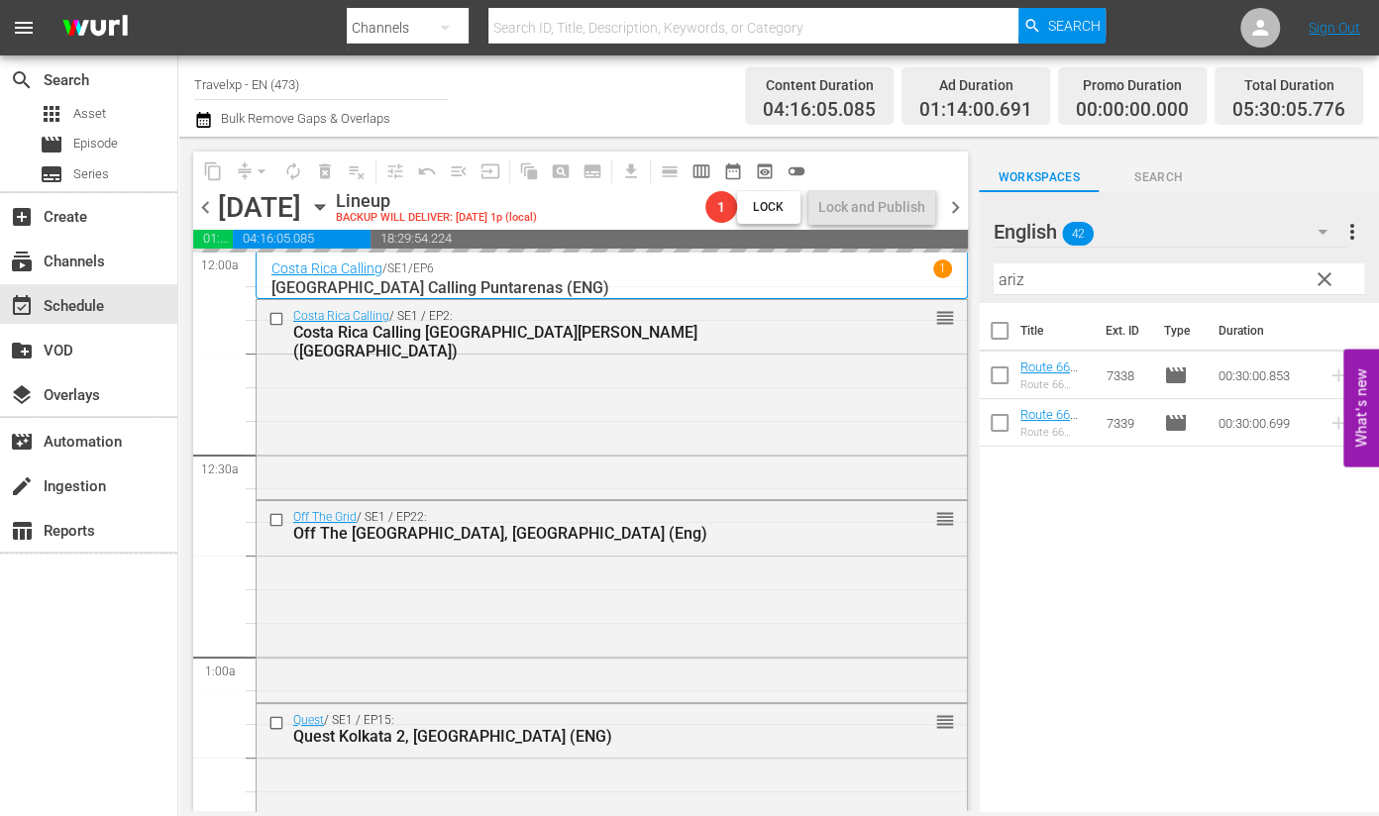
click at [1010, 284] on input "ariz" at bounding box center [1179, 280] width 371 height 32
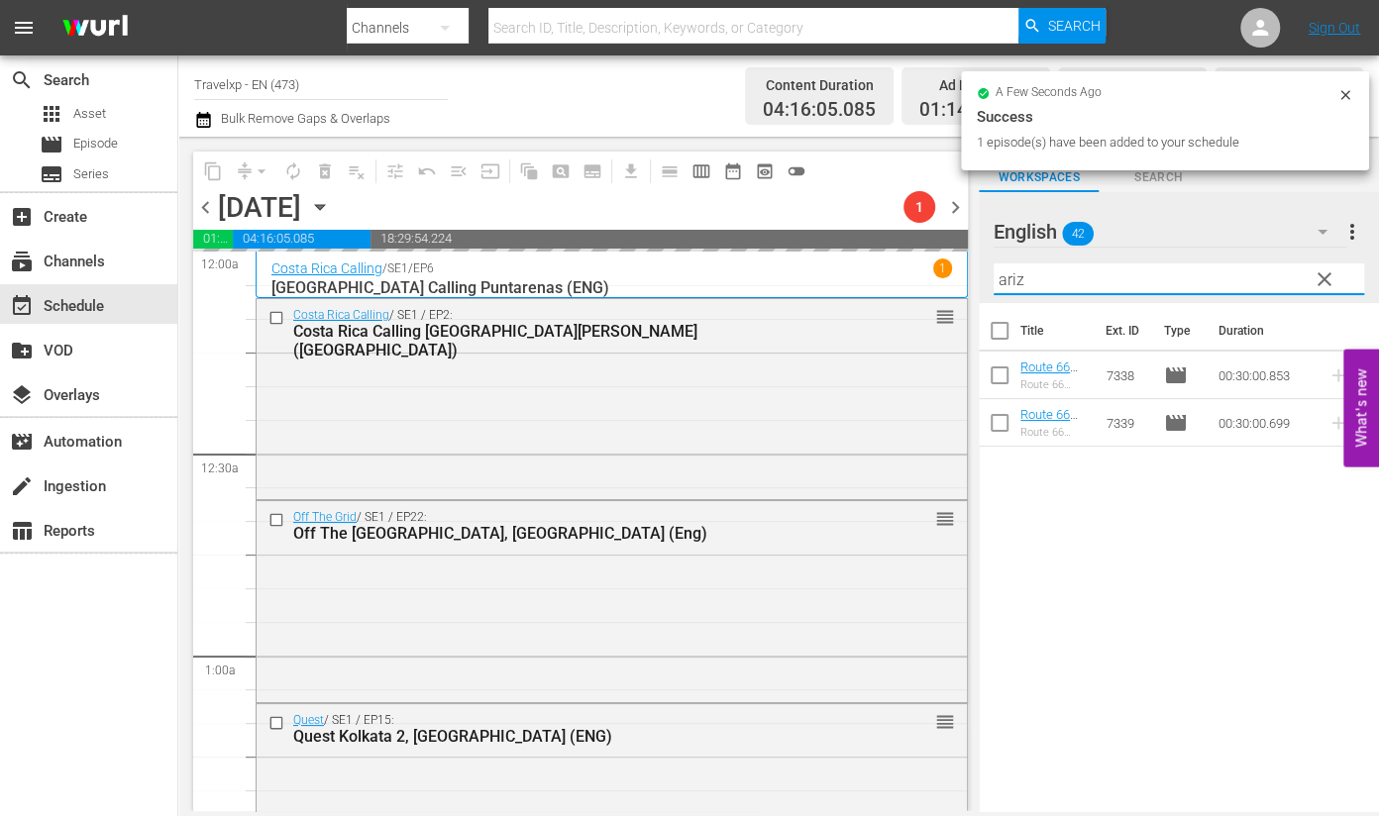
click at [1010, 284] on input "ariz" at bounding box center [1179, 280] width 371 height 32
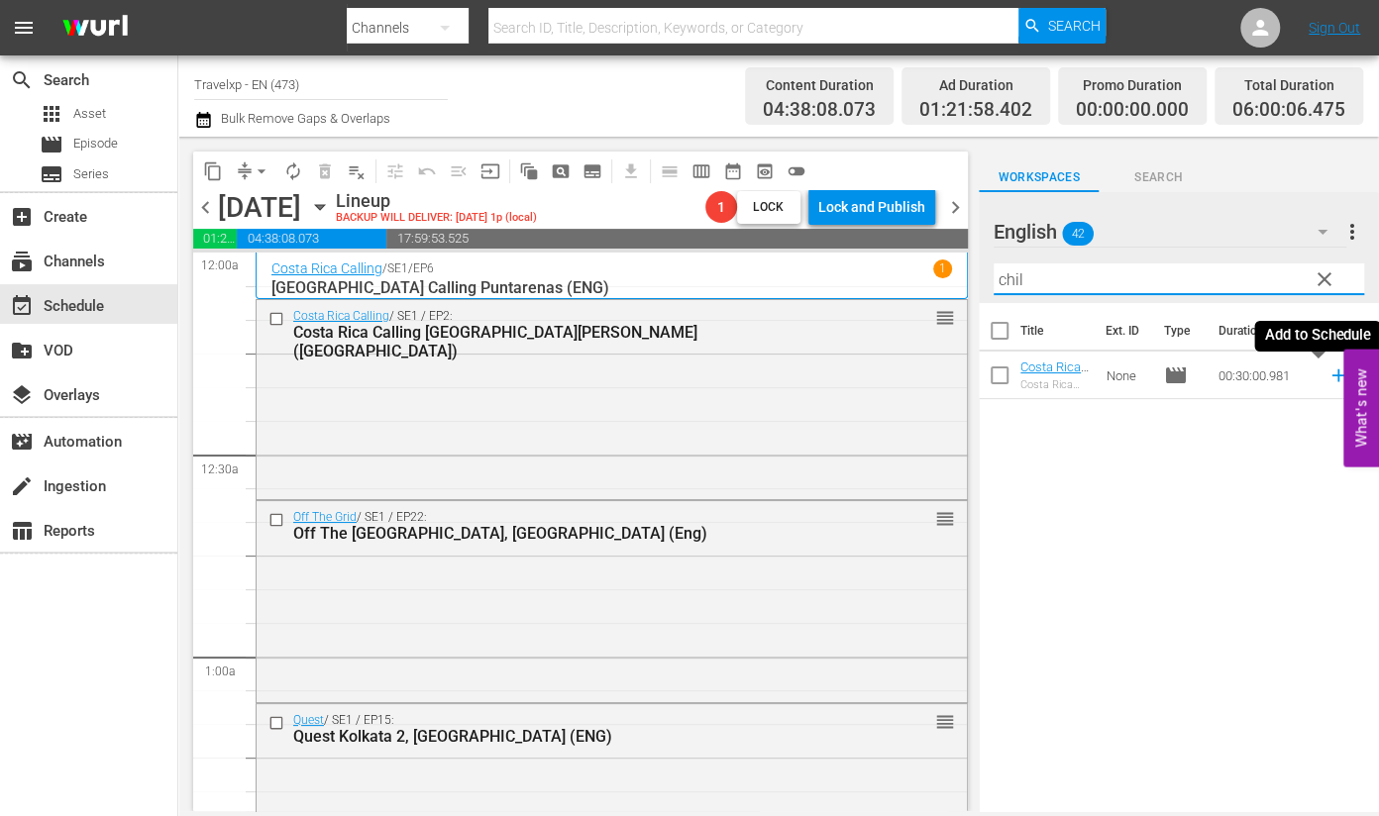
click at [1328, 379] on icon at bounding box center [1339, 376] width 22 height 22
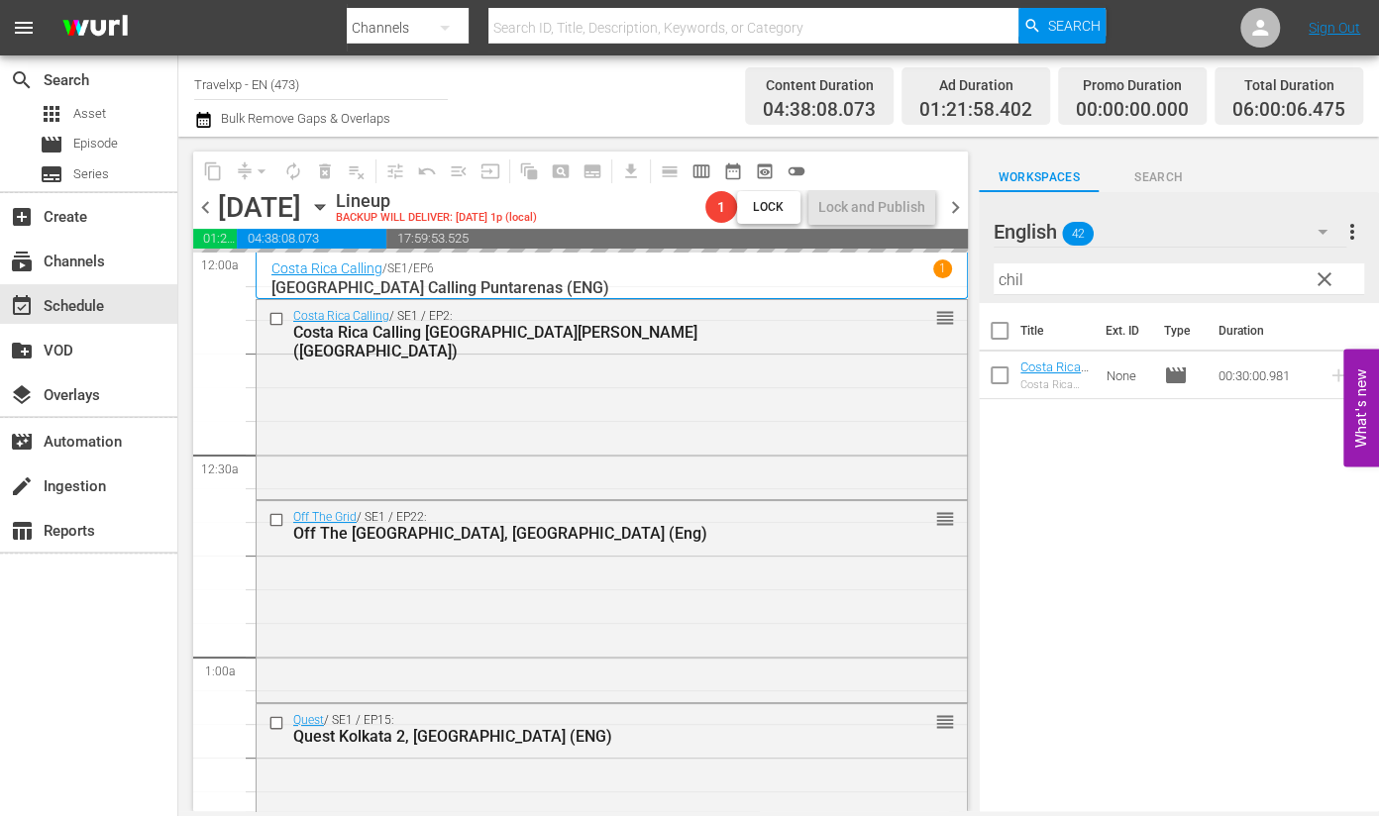
click at [1008, 279] on input "chil" at bounding box center [1179, 280] width 371 height 32
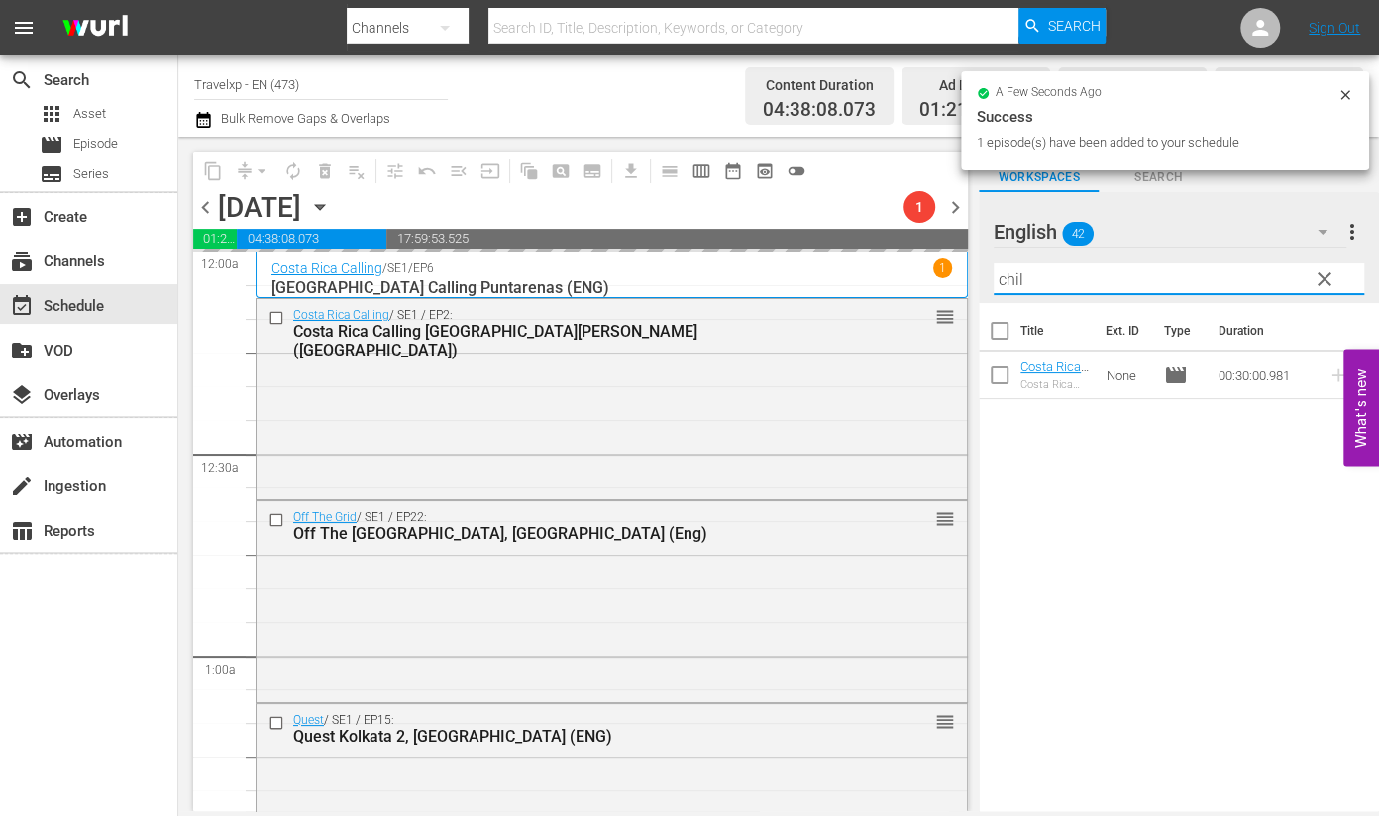
click at [1008, 279] on input "chil" at bounding box center [1179, 280] width 371 height 32
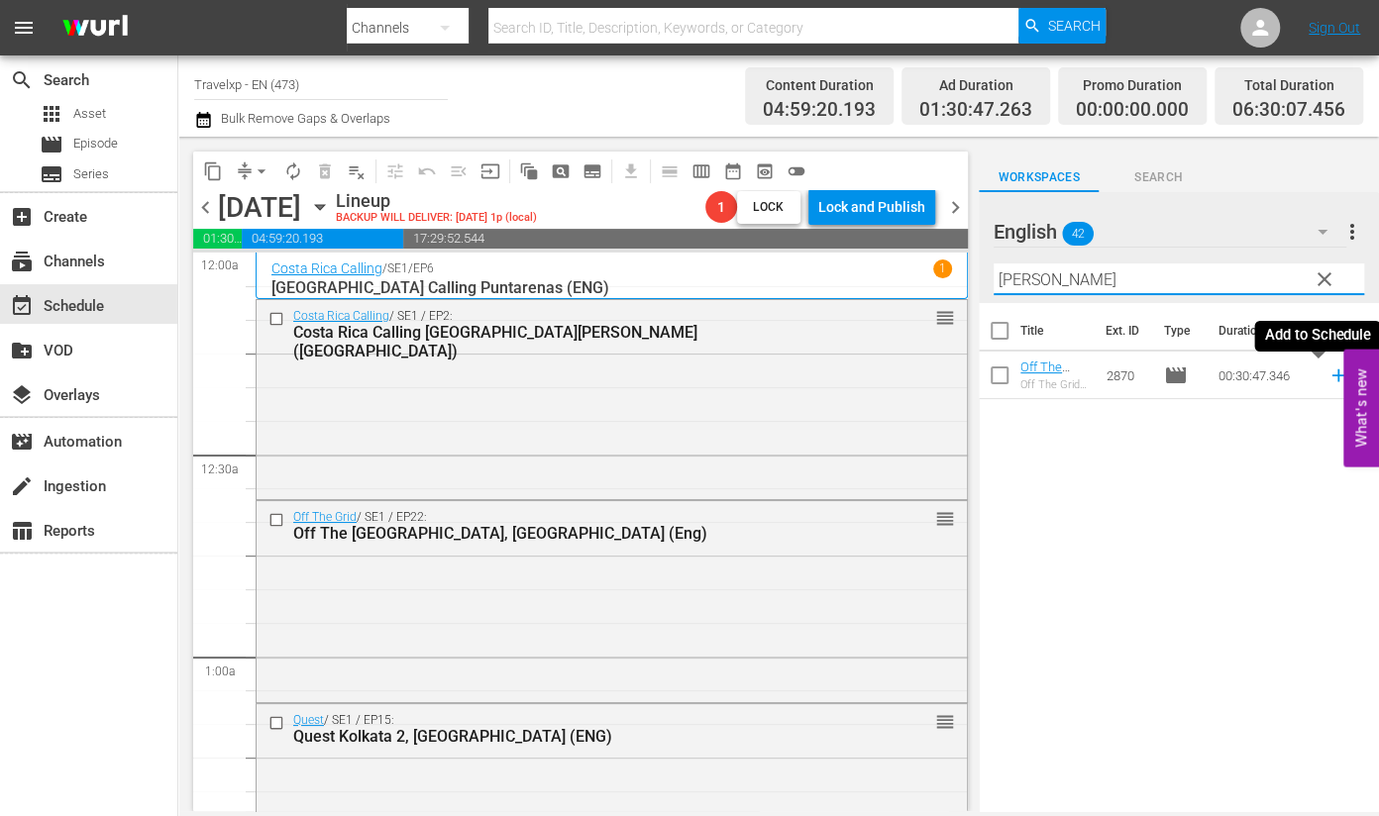
click at [1332, 376] on icon at bounding box center [1338, 376] width 13 height 13
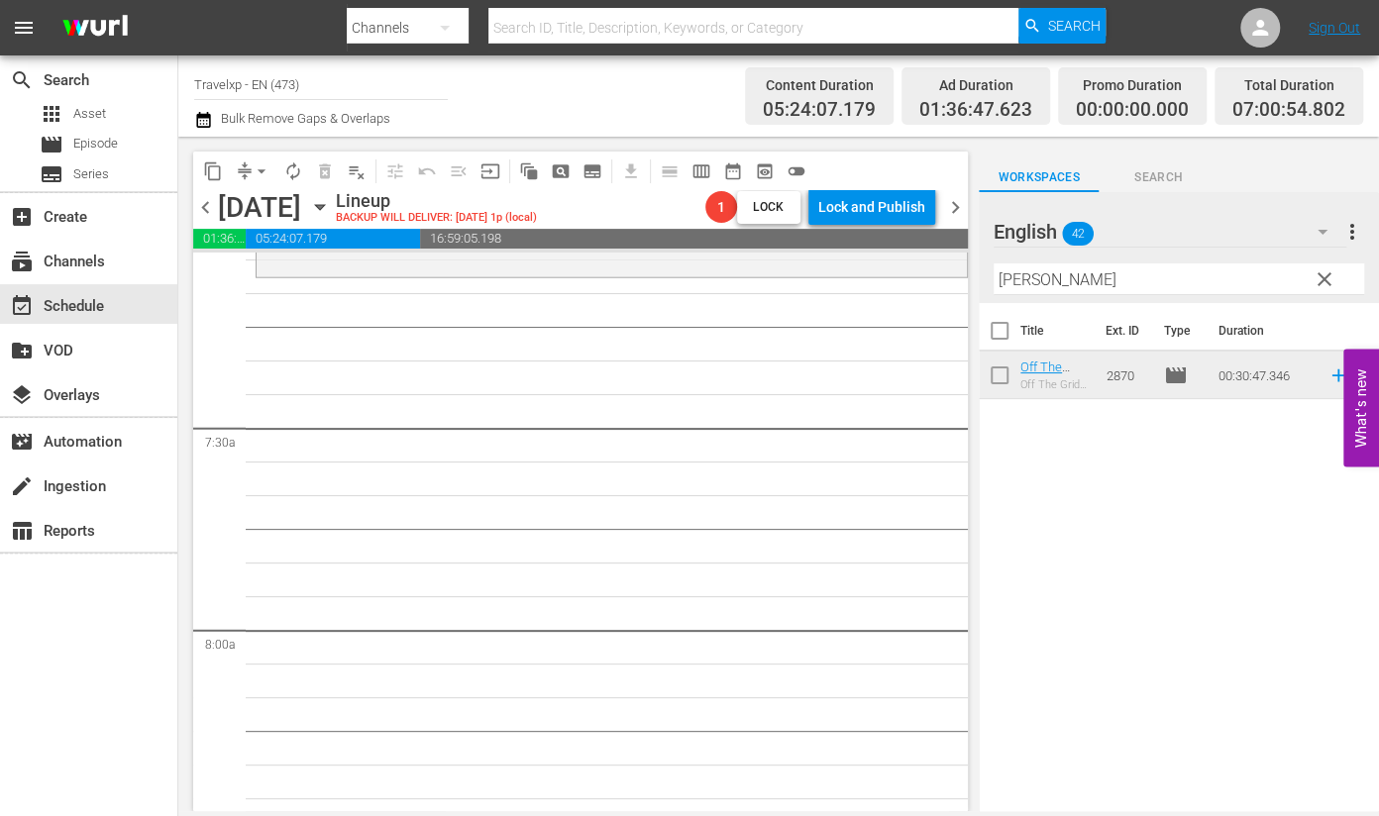
scroll to position [2601, 0]
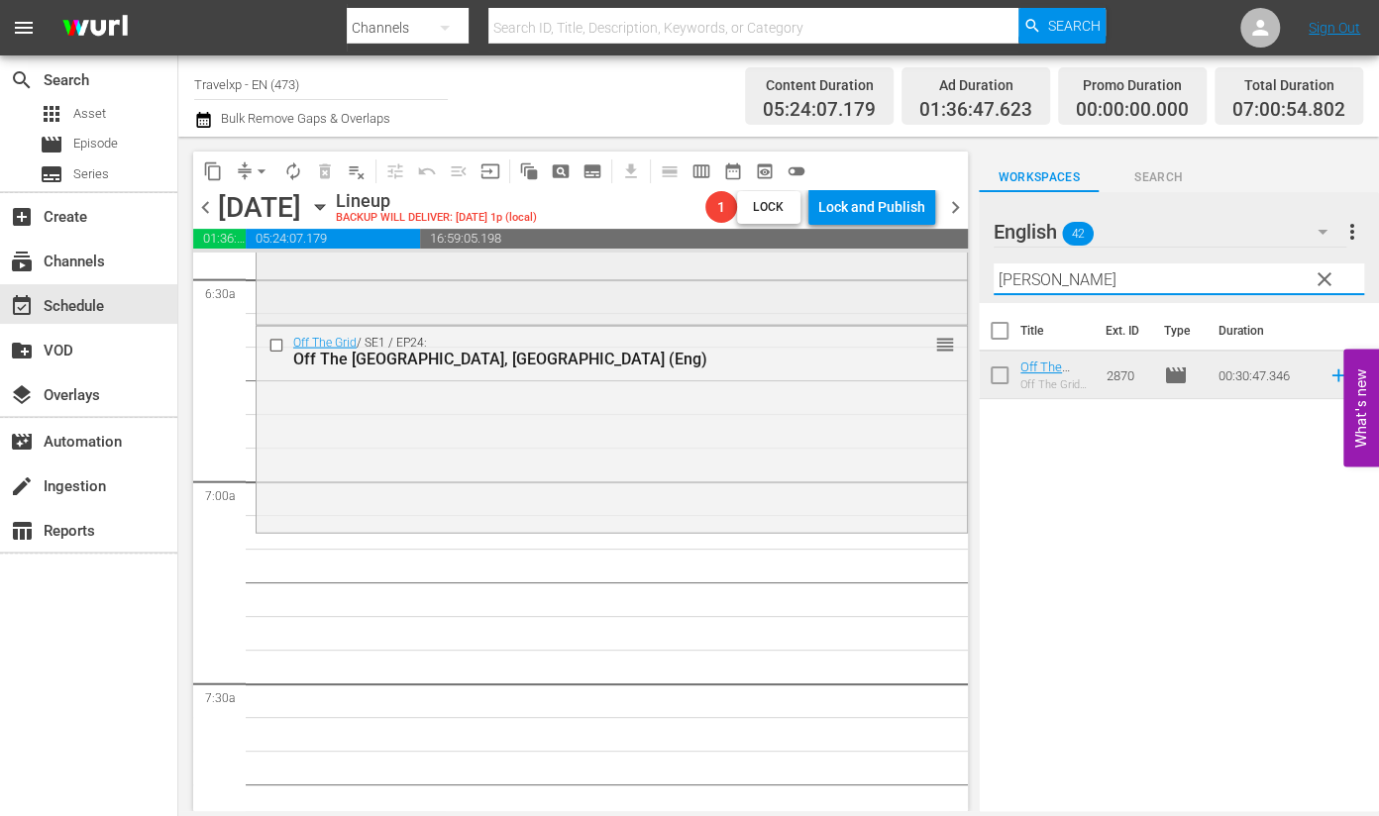
drag, startPoint x: 900, startPoint y: 263, endPoint x: 872, endPoint y: 261, distance: 27.8
click at [872, 261] on div "content_copy compress arrow_drop_down autorenew_outlined delete_forever_outline…" at bounding box center [778, 474] width 1201 height 675
click at [1328, 380] on icon at bounding box center [1339, 376] width 22 height 22
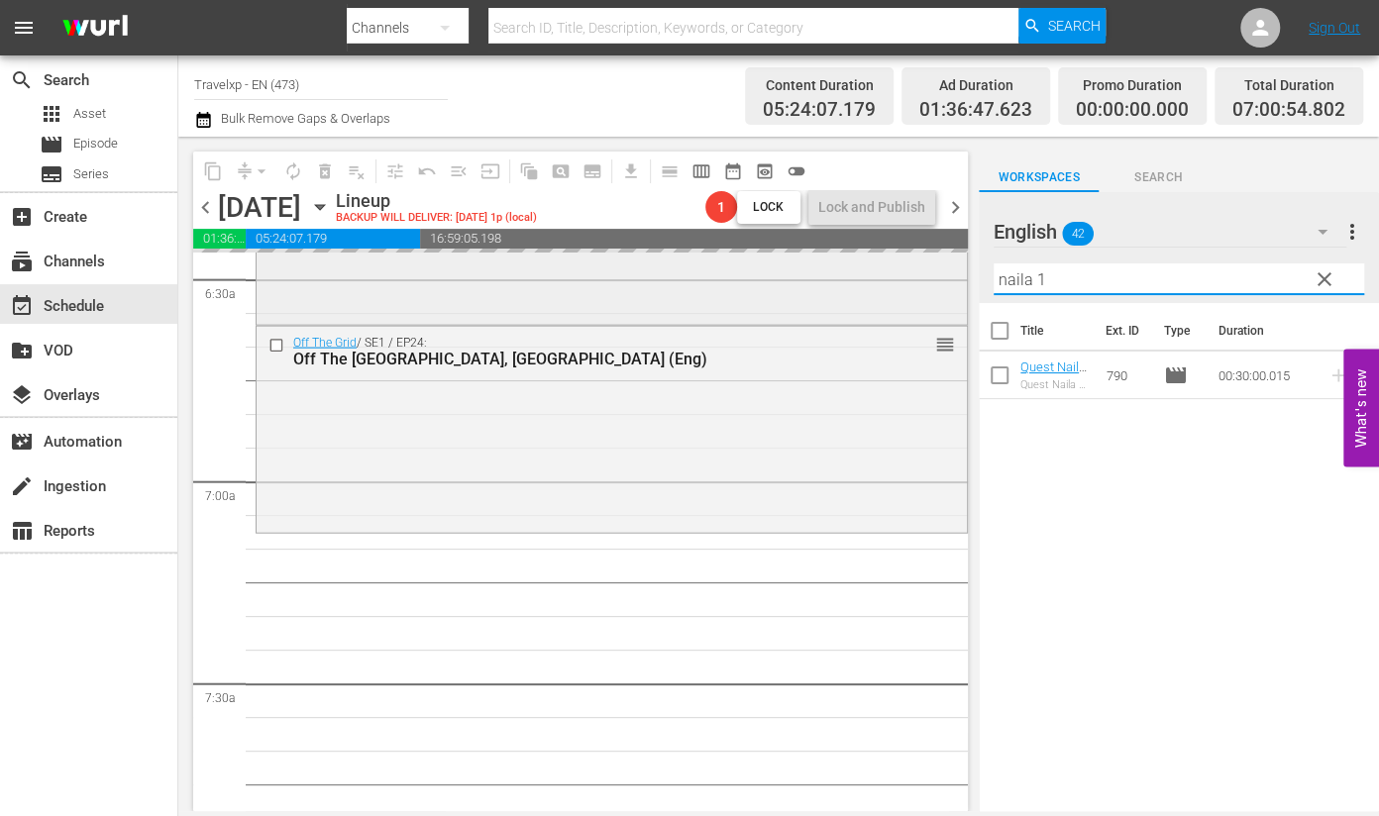
drag, startPoint x: 1059, startPoint y: 266, endPoint x: 946, endPoint y: 265, distance: 113.0
click at [946, 265] on div "content_copy compress arrow_drop_down autorenew_outlined delete_forever_outline…" at bounding box center [778, 474] width 1201 height 675
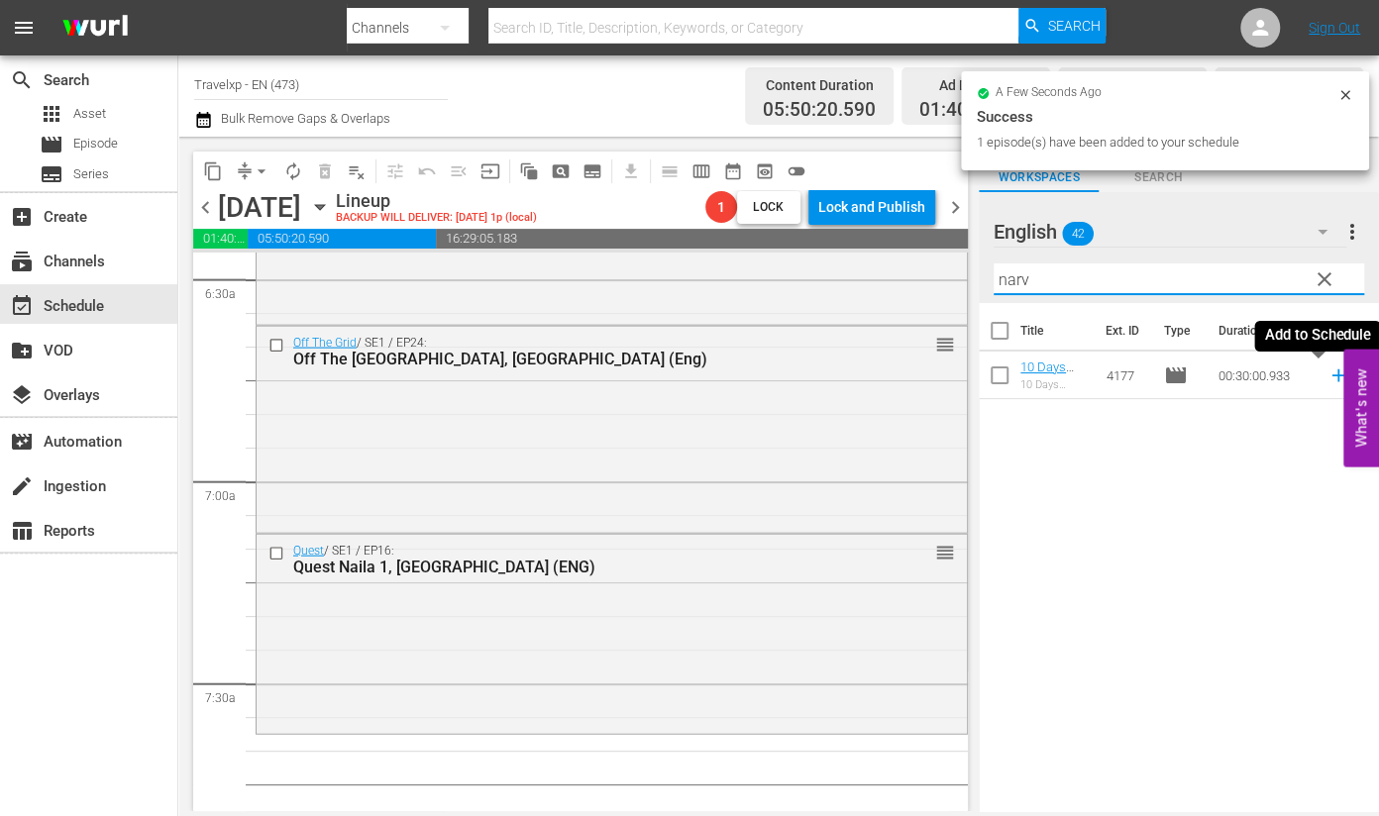
drag, startPoint x: 1321, startPoint y: 375, endPoint x: 1216, endPoint y: 320, distance: 118.3
click at [1332, 376] on icon at bounding box center [1338, 376] width 13 height 13
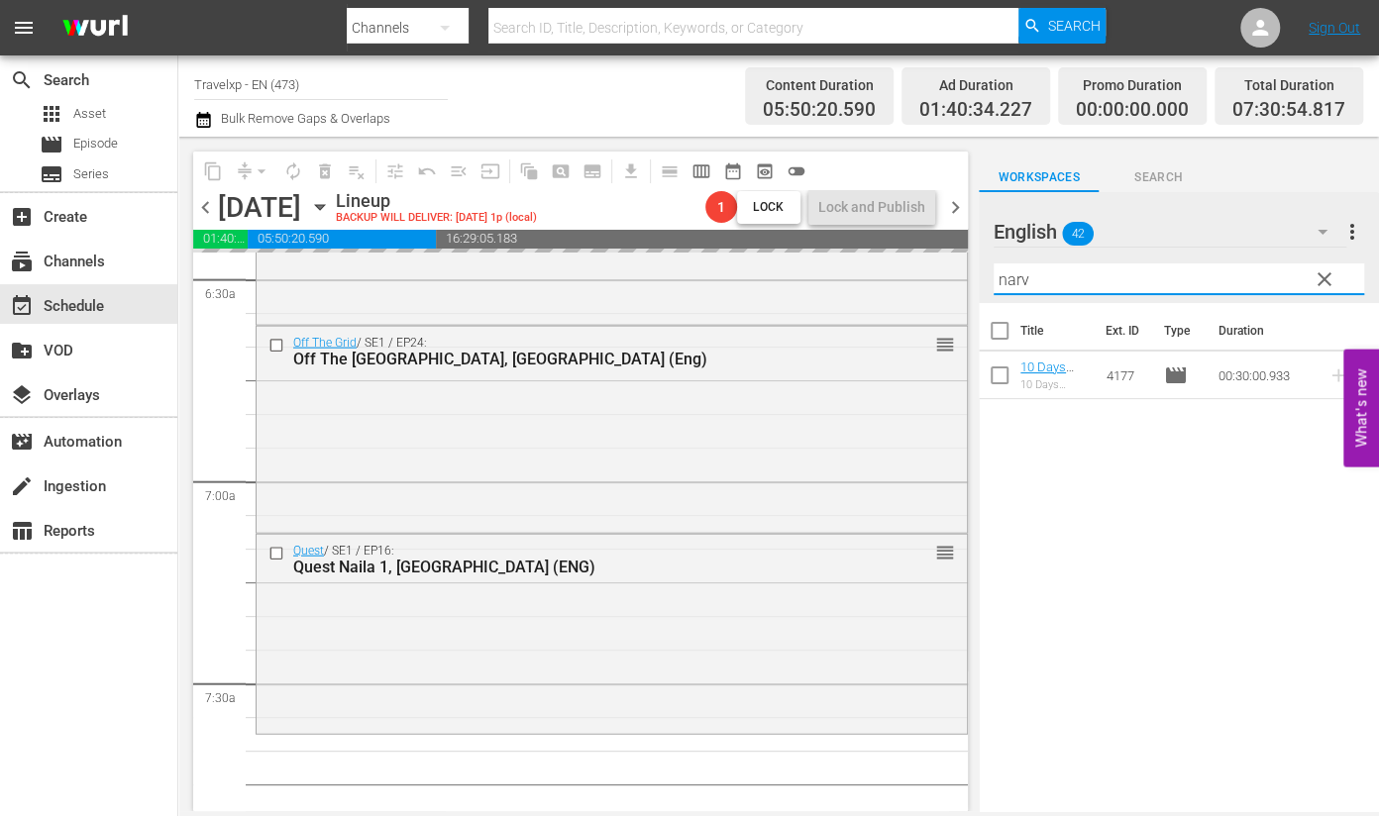
click at [1003, 282] on input "narv" at bounding box center [1179, 280] width 371 height 32
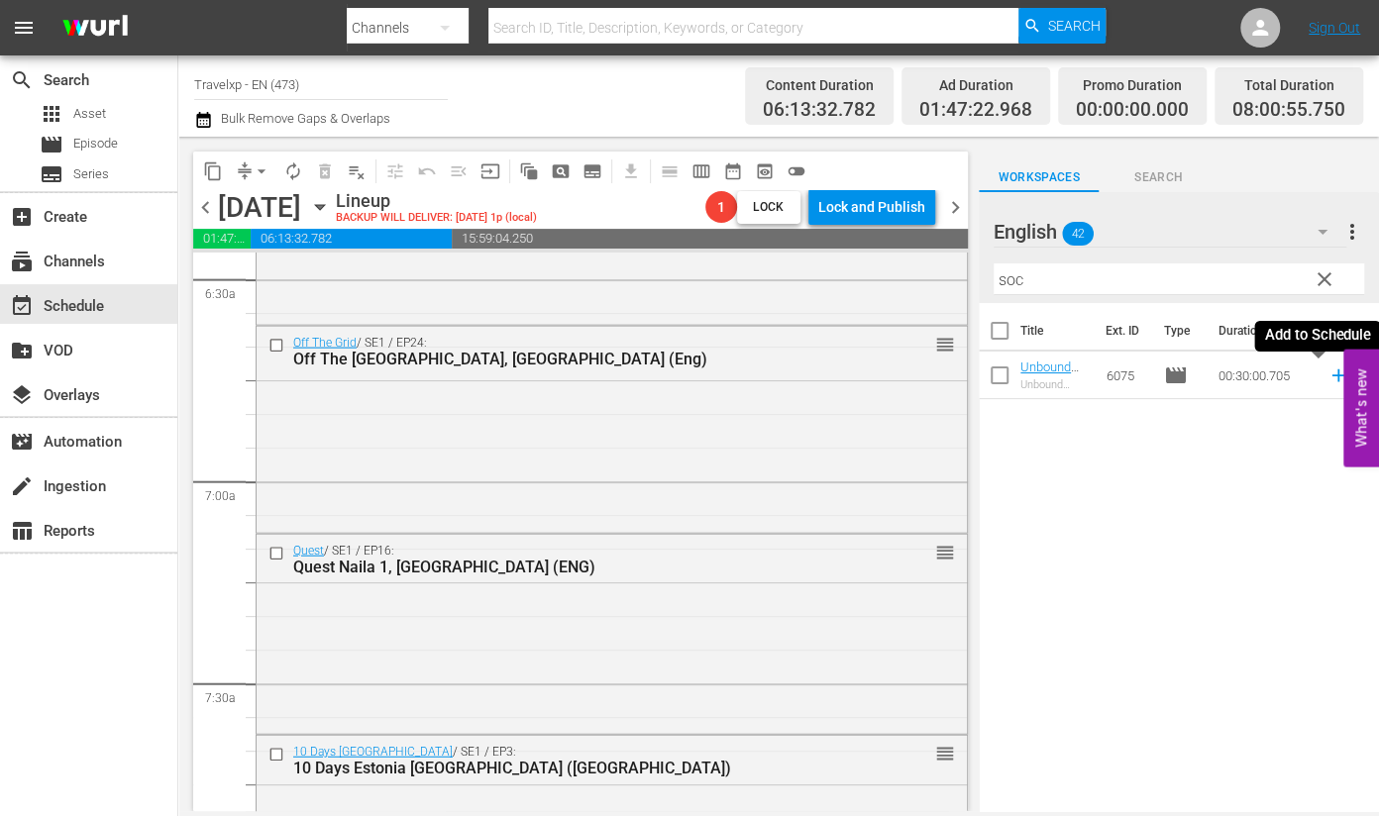
click at [1328, 374] on icon at bounding box center [1339, 376] width 22 height 22
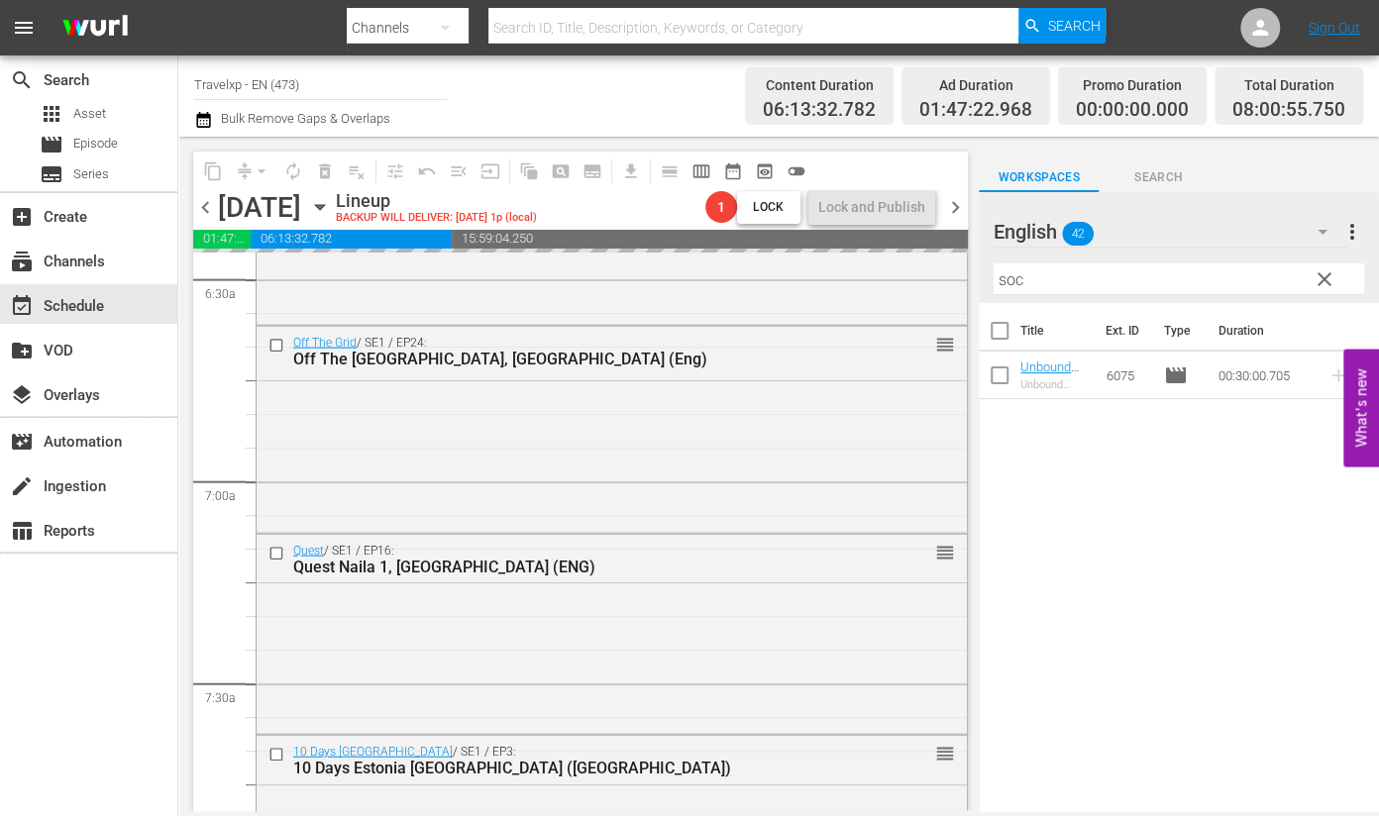
click at [1013, 280] on input "soc" at bounding box center [1179, 280] width 371 height 32
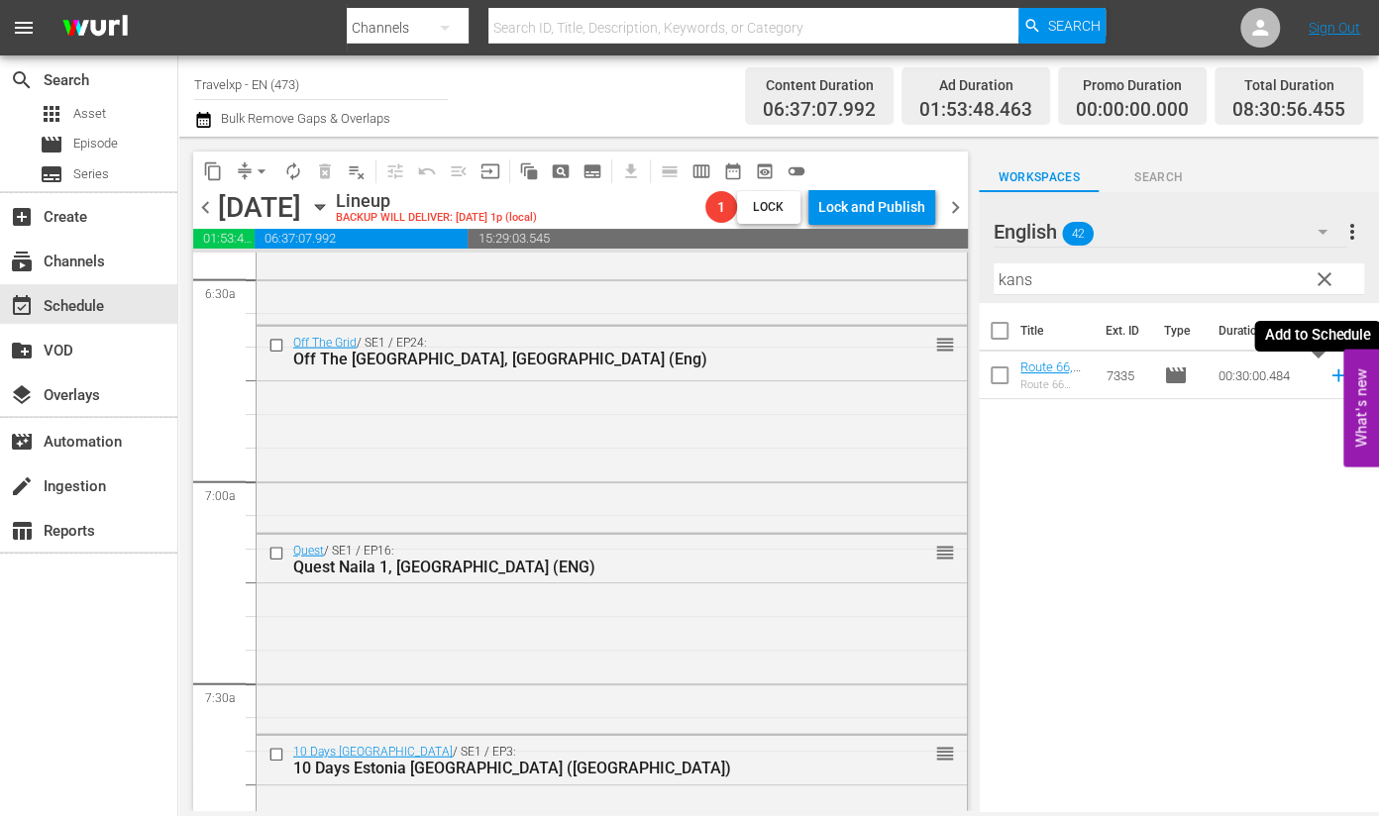
click at [1332, 377] on icon at bounding box center [1338, 376] width 13 height 13
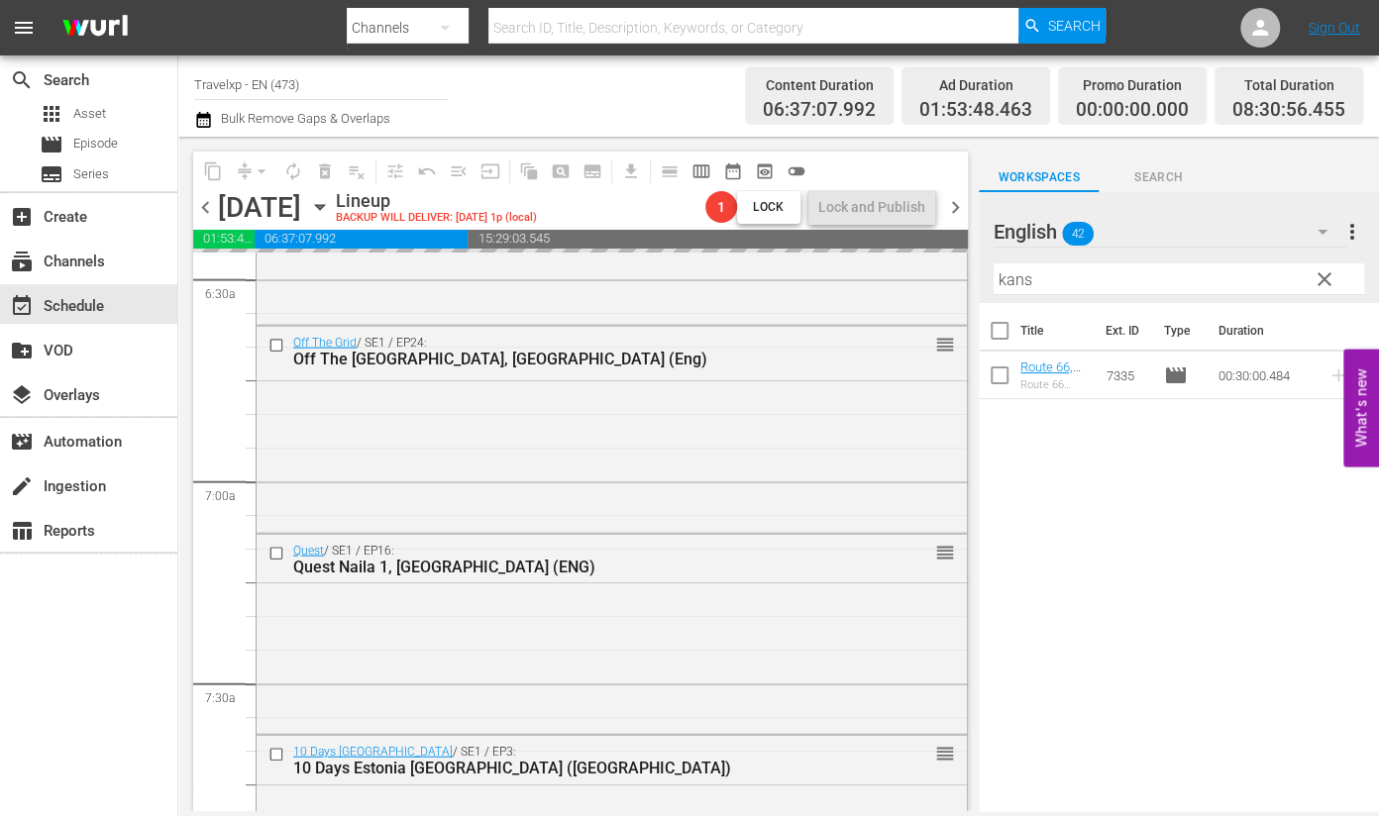
click at [1019, 279] on input "kans" at bounding box center [1179, 280] width 371 height 32
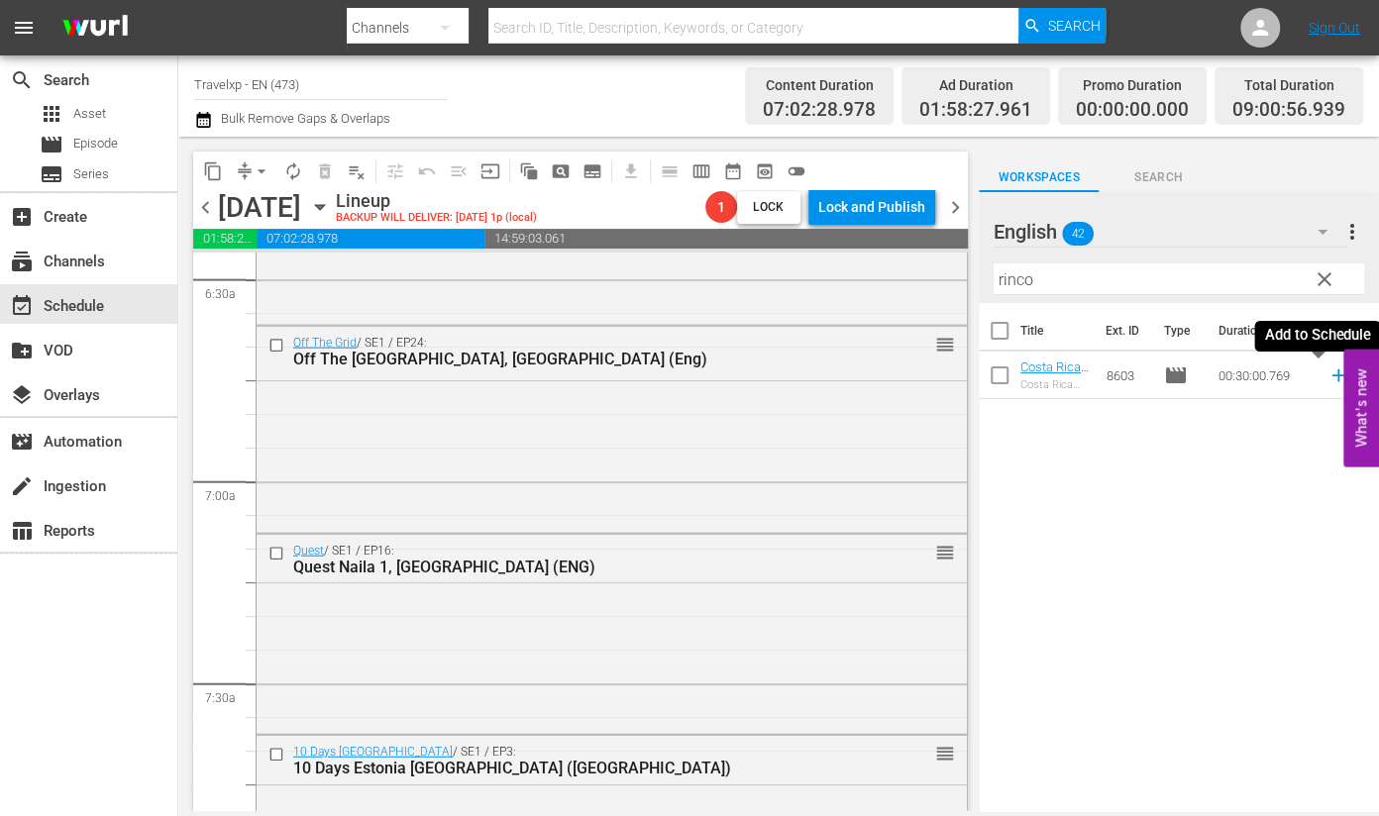
click at [1332, 379] on icon at bounding box center [1338, 376] width 13 height 13
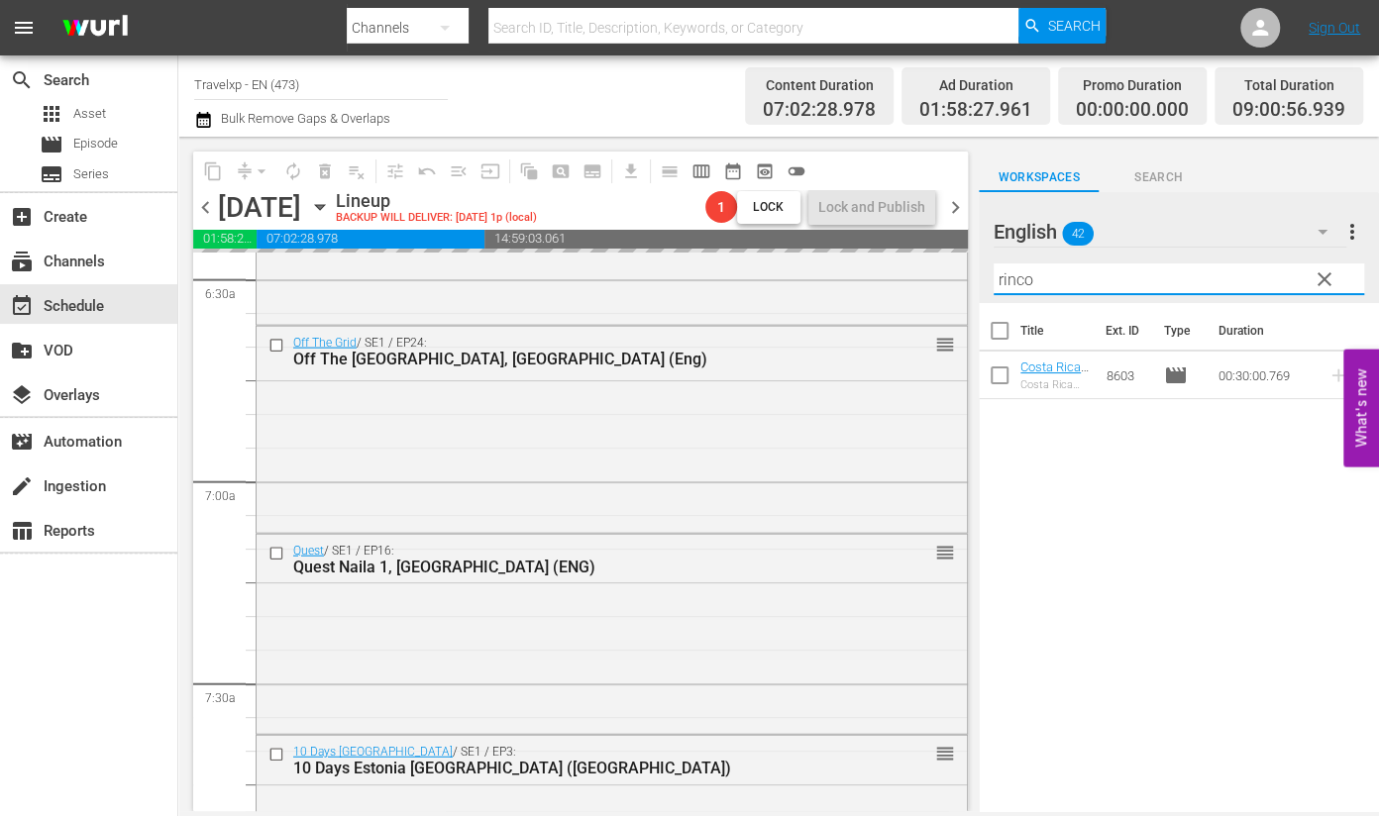
click at [1014, 280] on input "rinco" at bounding box center [1179, 280] width 371 height 32
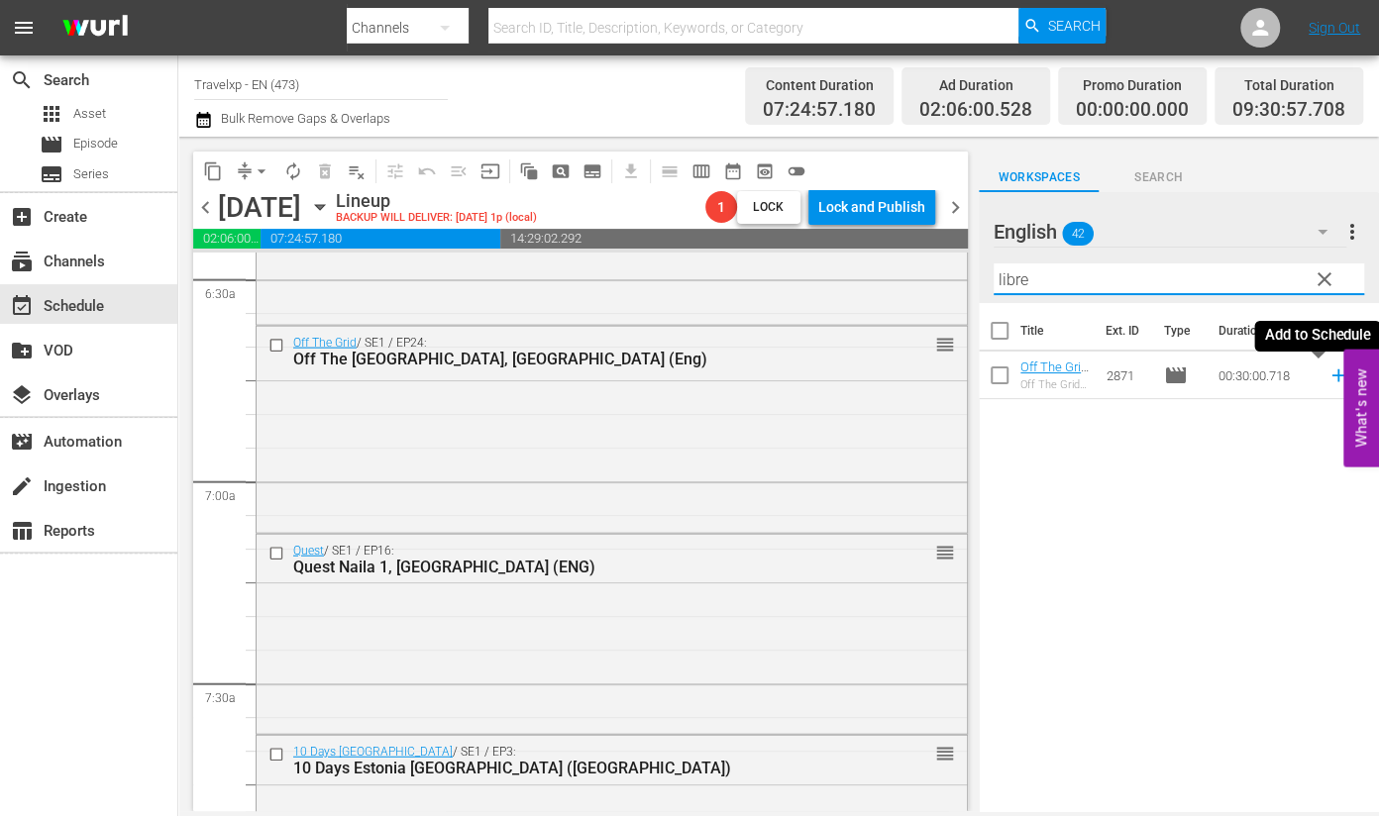
click at [1332, 376] on icon at bounding box center [1338, 376] width 13 height 13
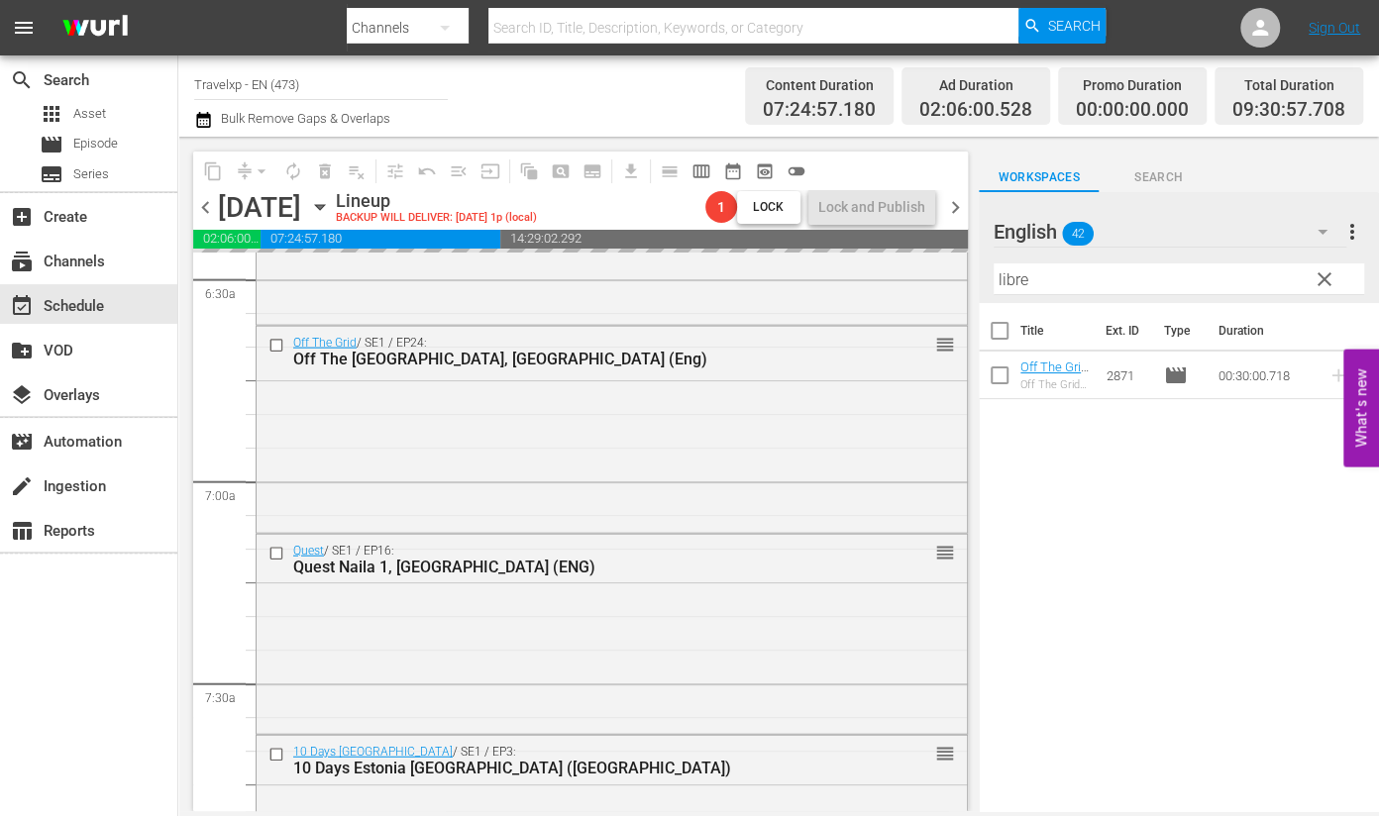
click at [1011, 279] on input "libre" at bounding box center [1179, 280] width 371 height 32
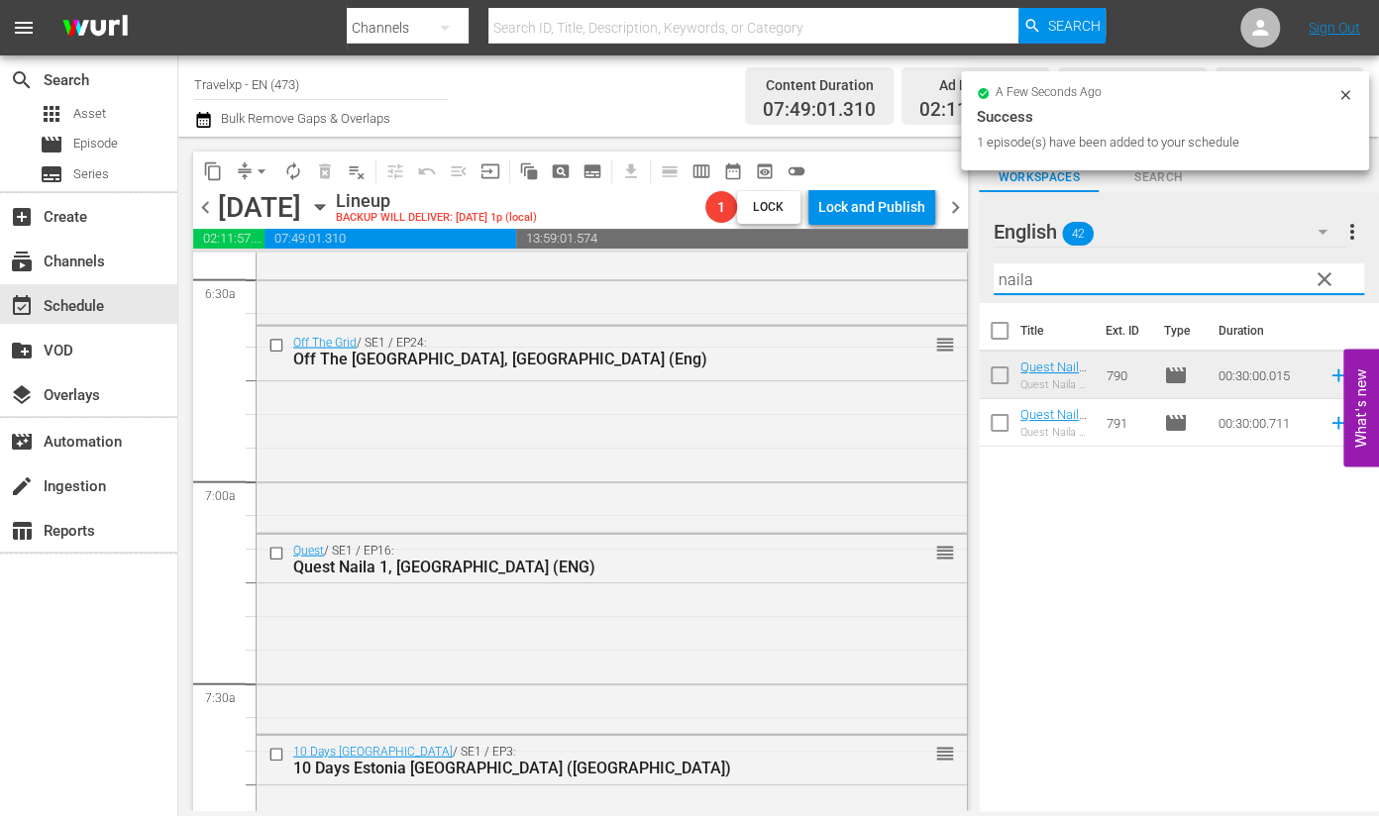
type input "naila 2"
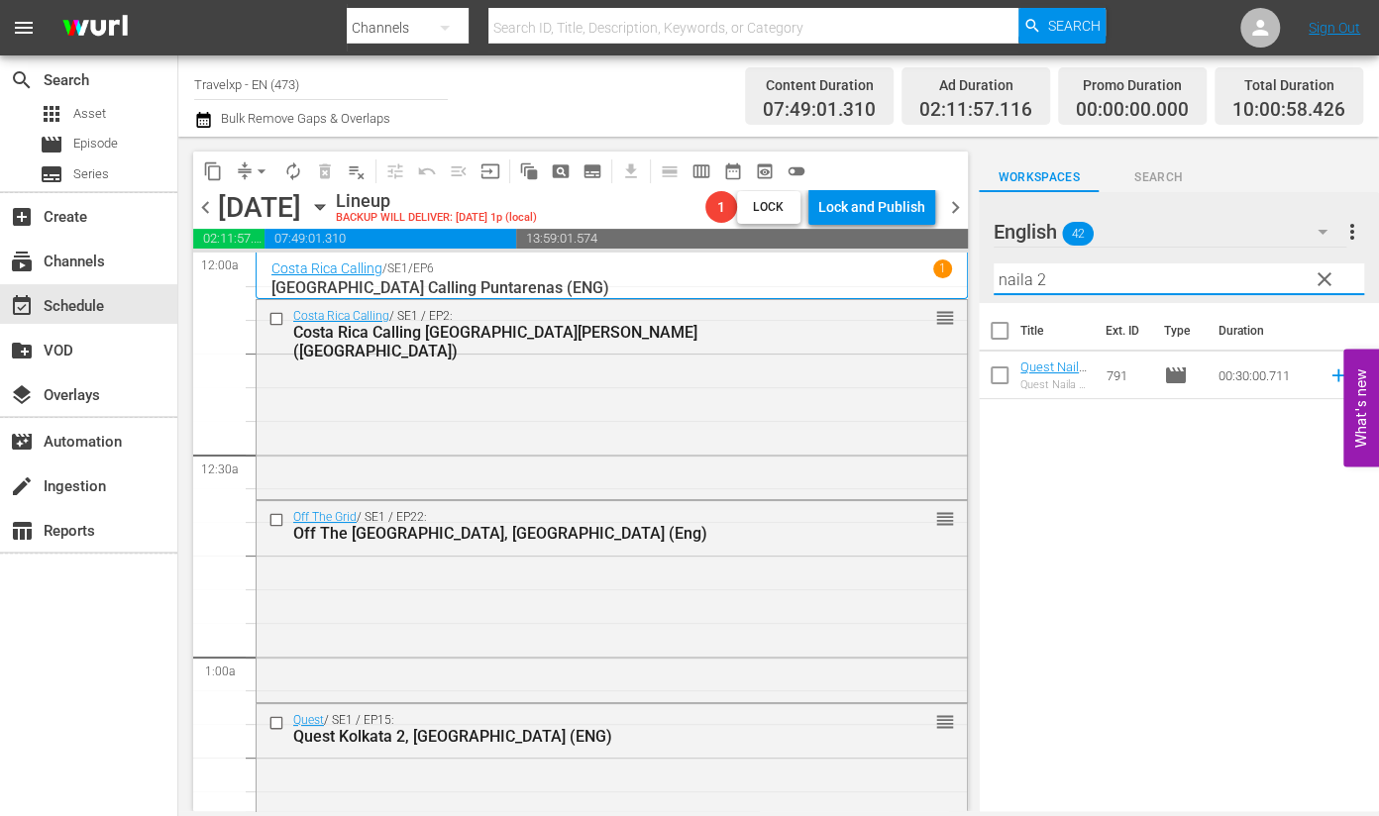
scroll to position [2601, 0]
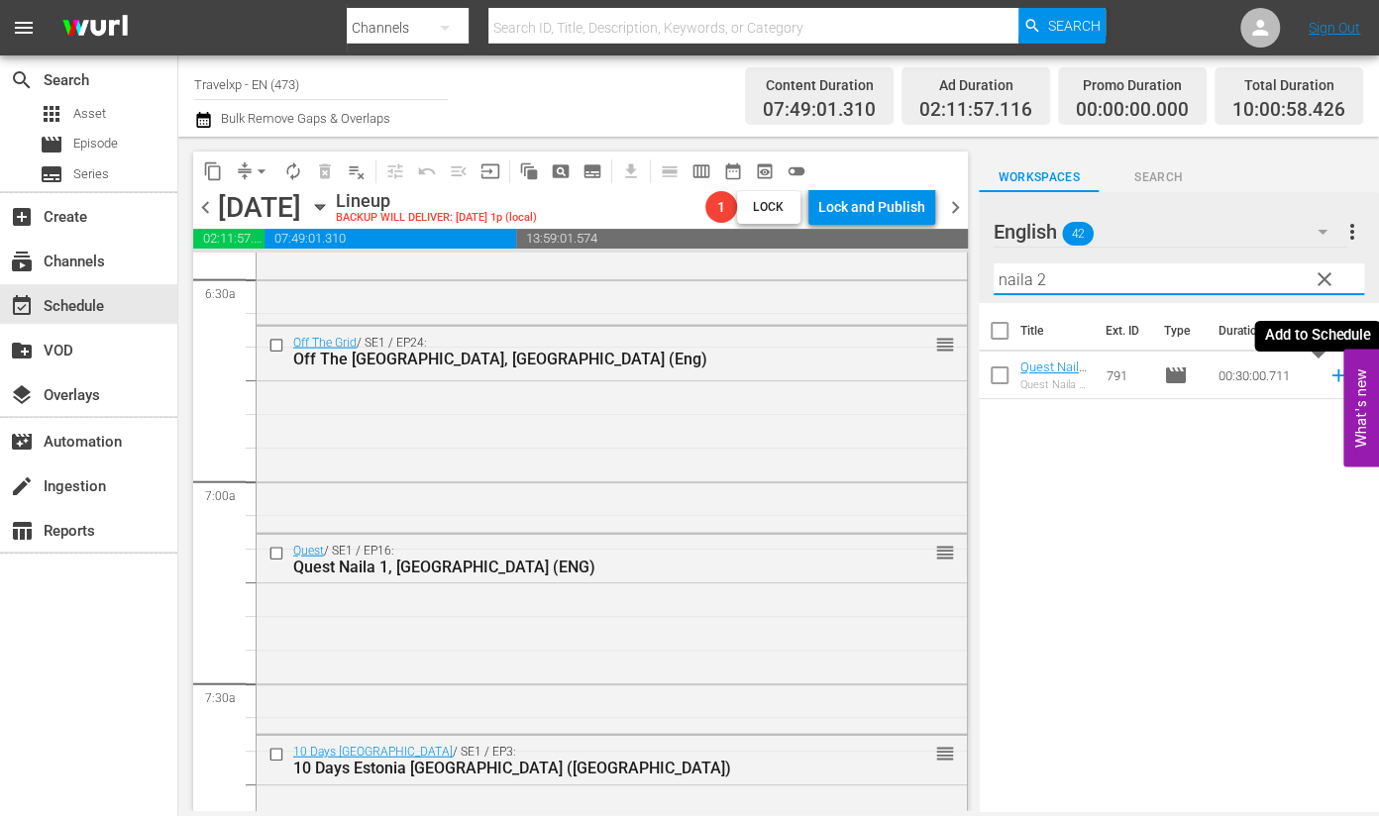
click at [1328, 374] on icon at bounding box center [1339, 376] width 22 height 22
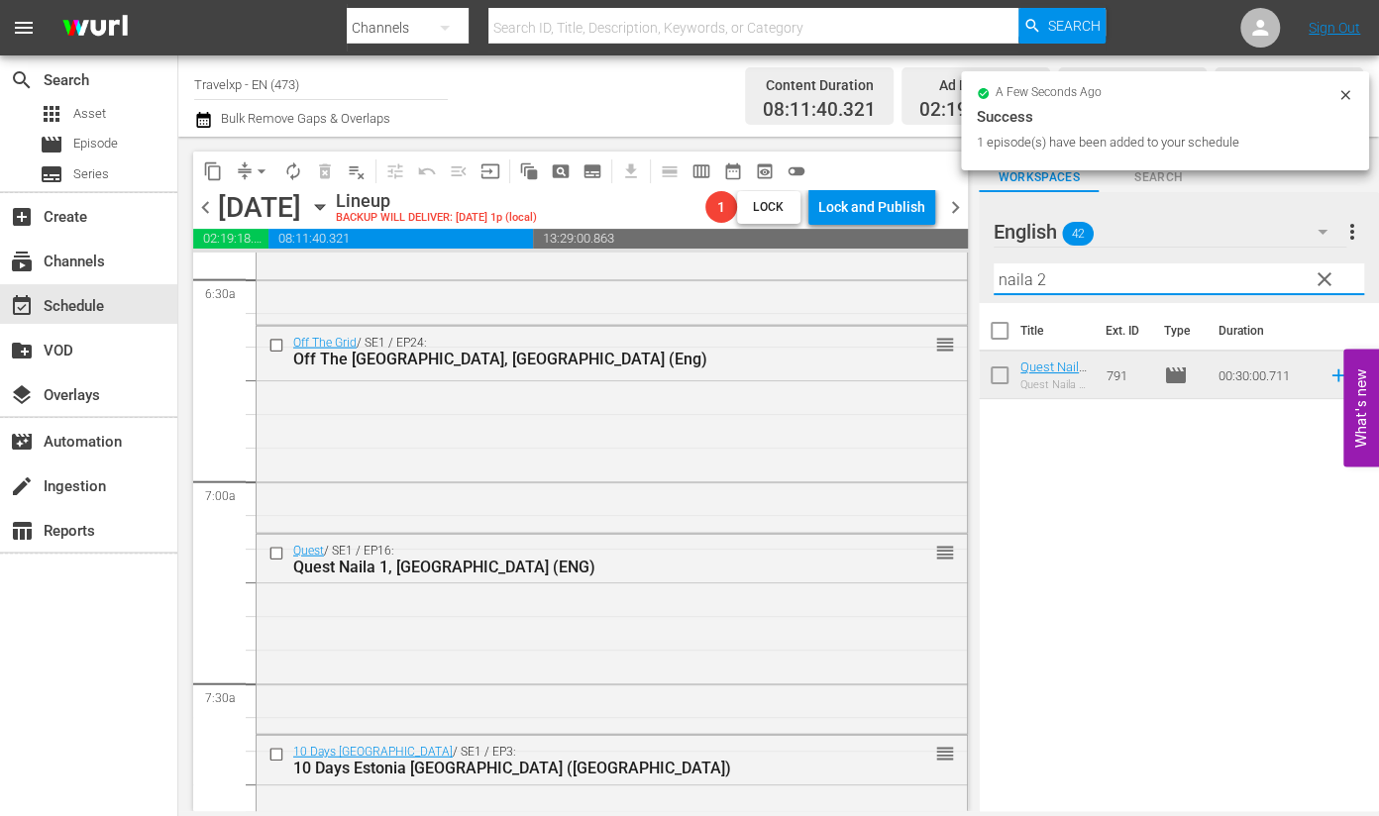
scroll to position [2461, 0]
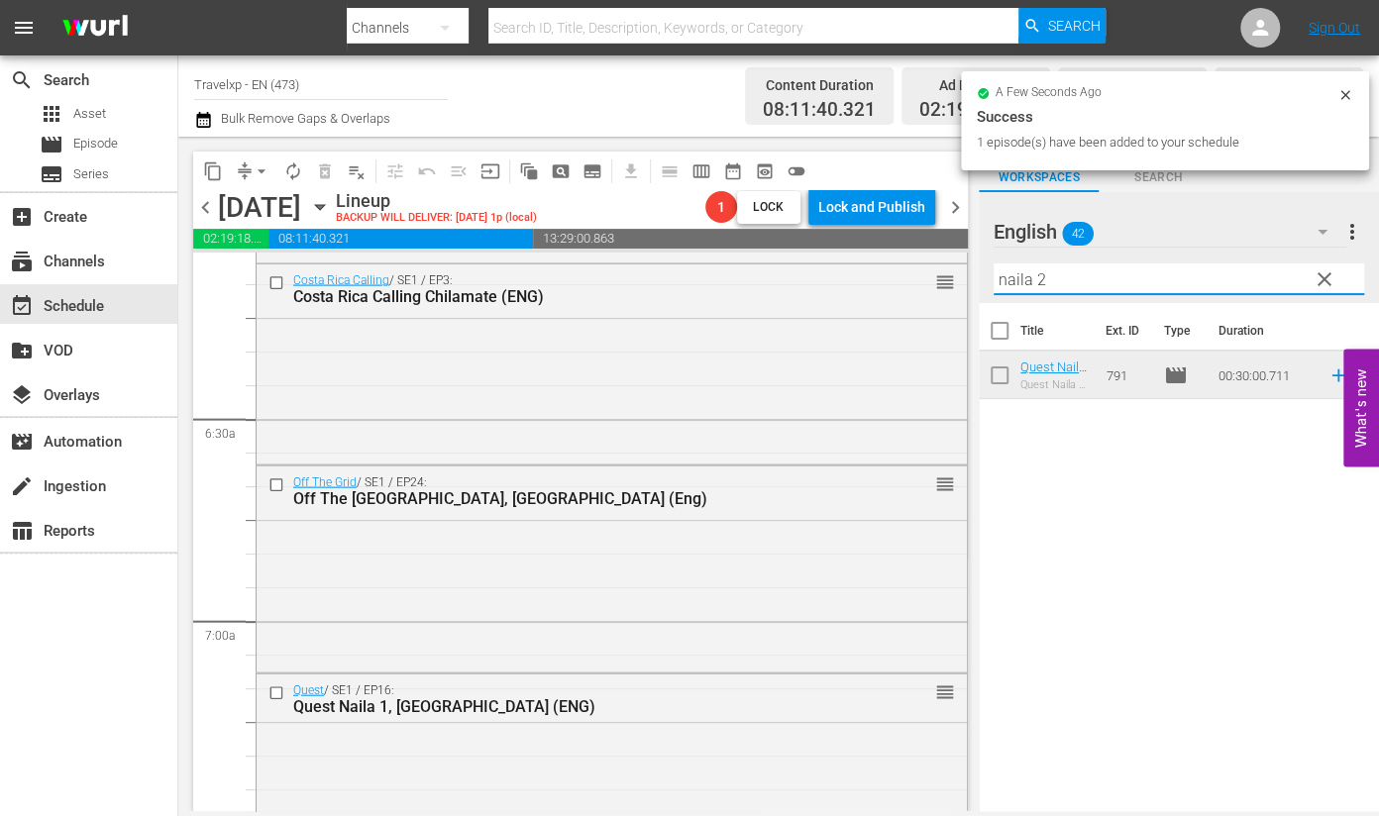
click at [903, 256] on div "content_copy compress arrow_drop_down autorenew_outlined delete_forever_outline…" at bounding box center [778, 474] width 1201 height 675
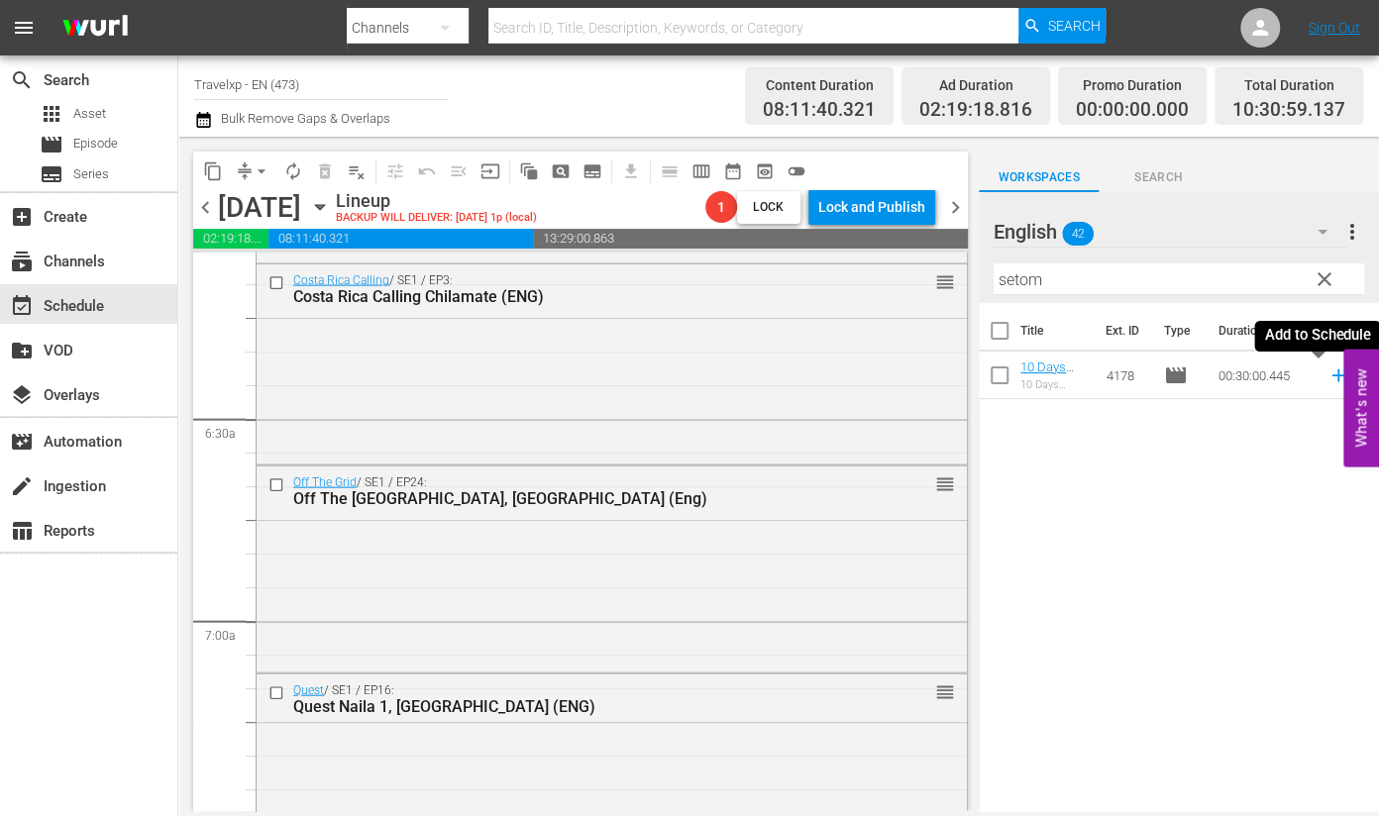
click at [1328, 378] on icon at bounding box center [1339, 376] width 22 height 22
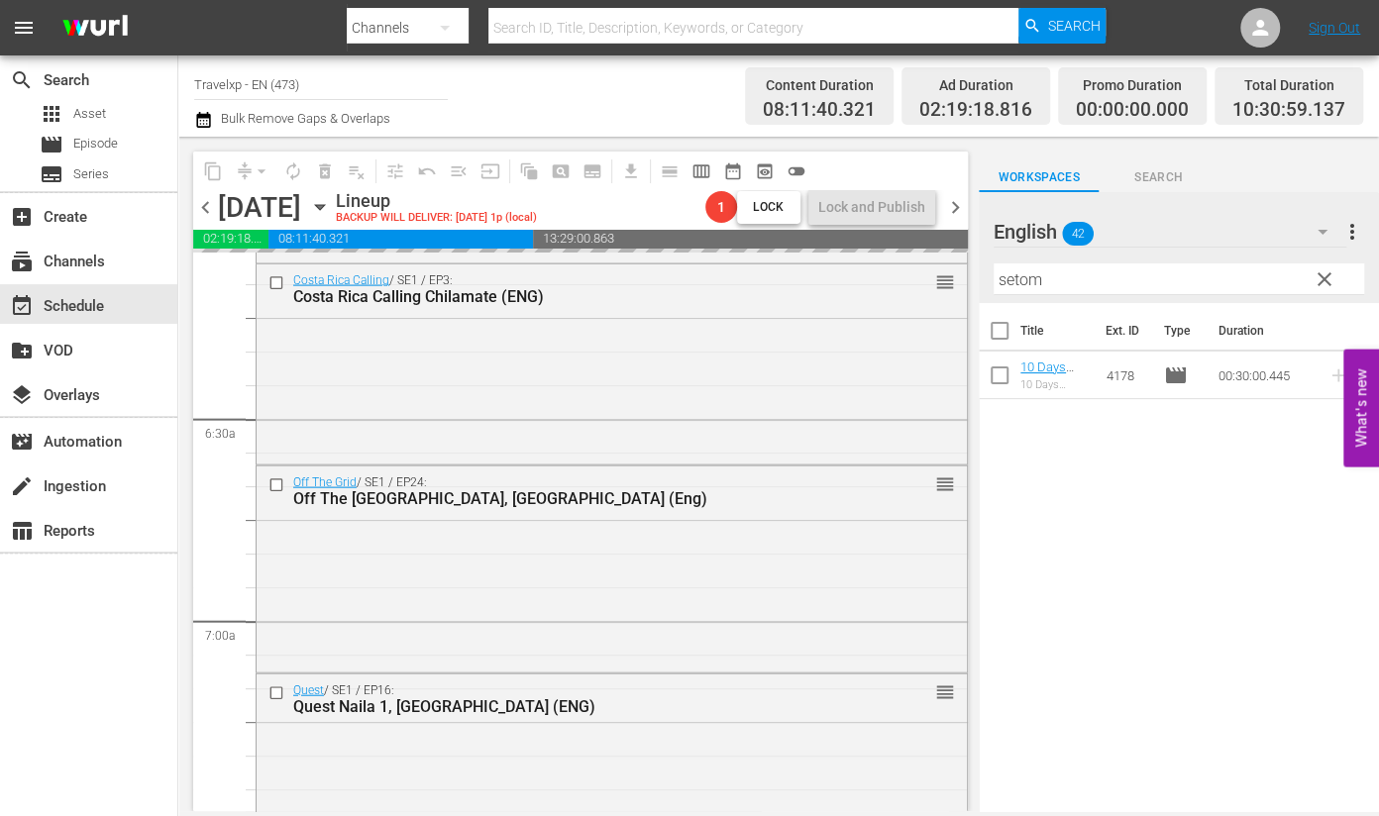
click at [1022, 284] on input "setom" at bounding box center [1179, 280] width 371 height 32
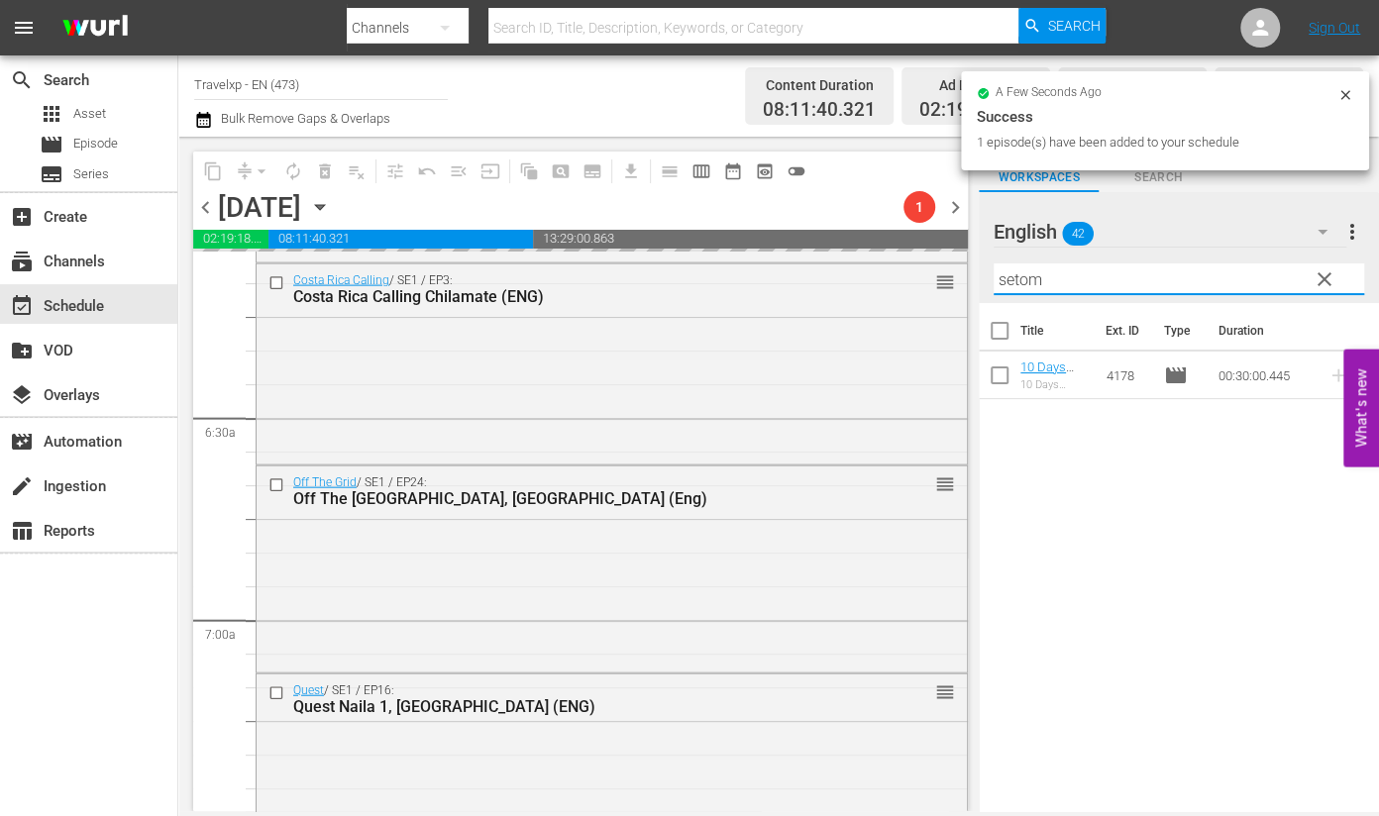
click at [1022, 284] on input "setom" at bounding box center [1179, 280] width 371 height 32
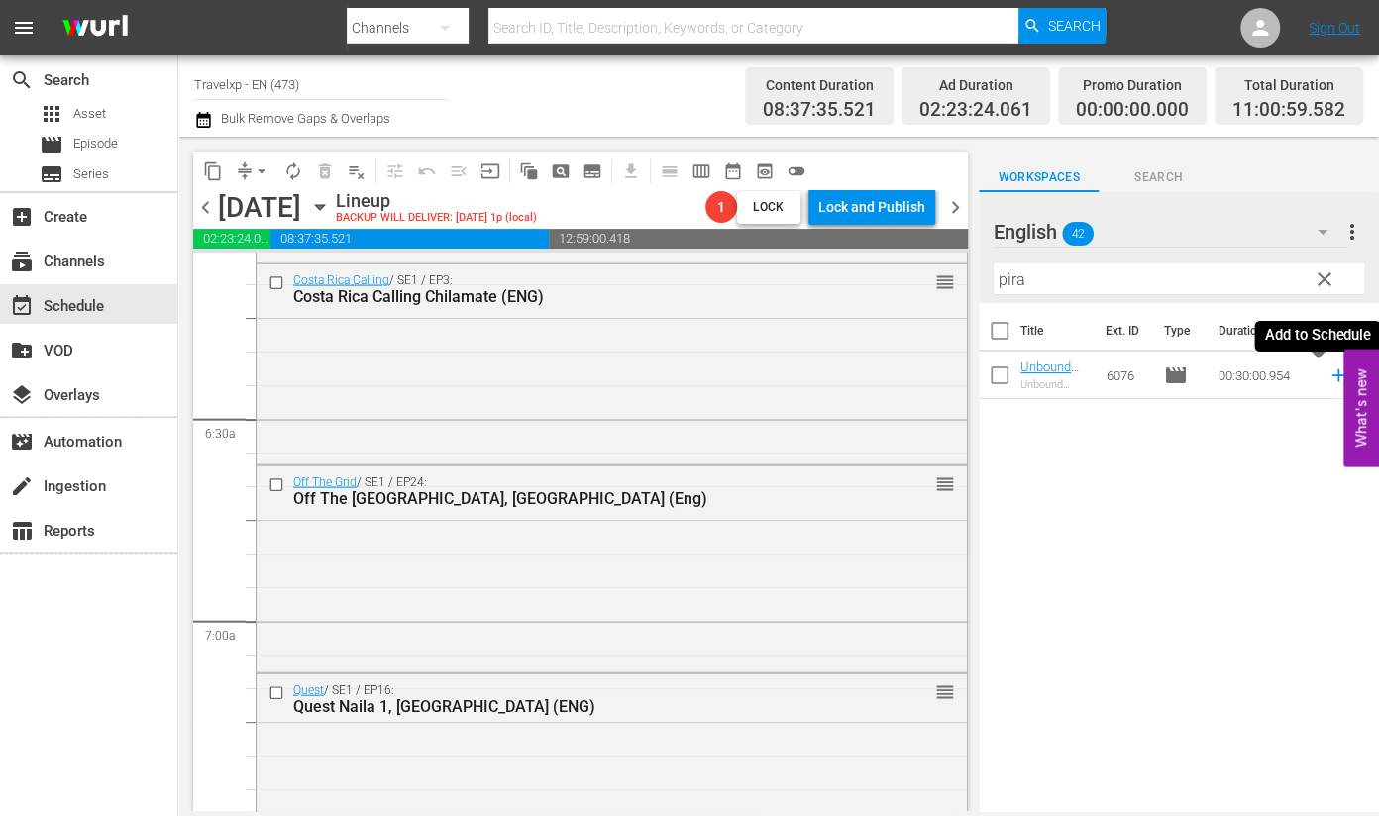
click at [1332, 375] on icon at bounding box center [1338, 376] width 13 height 13
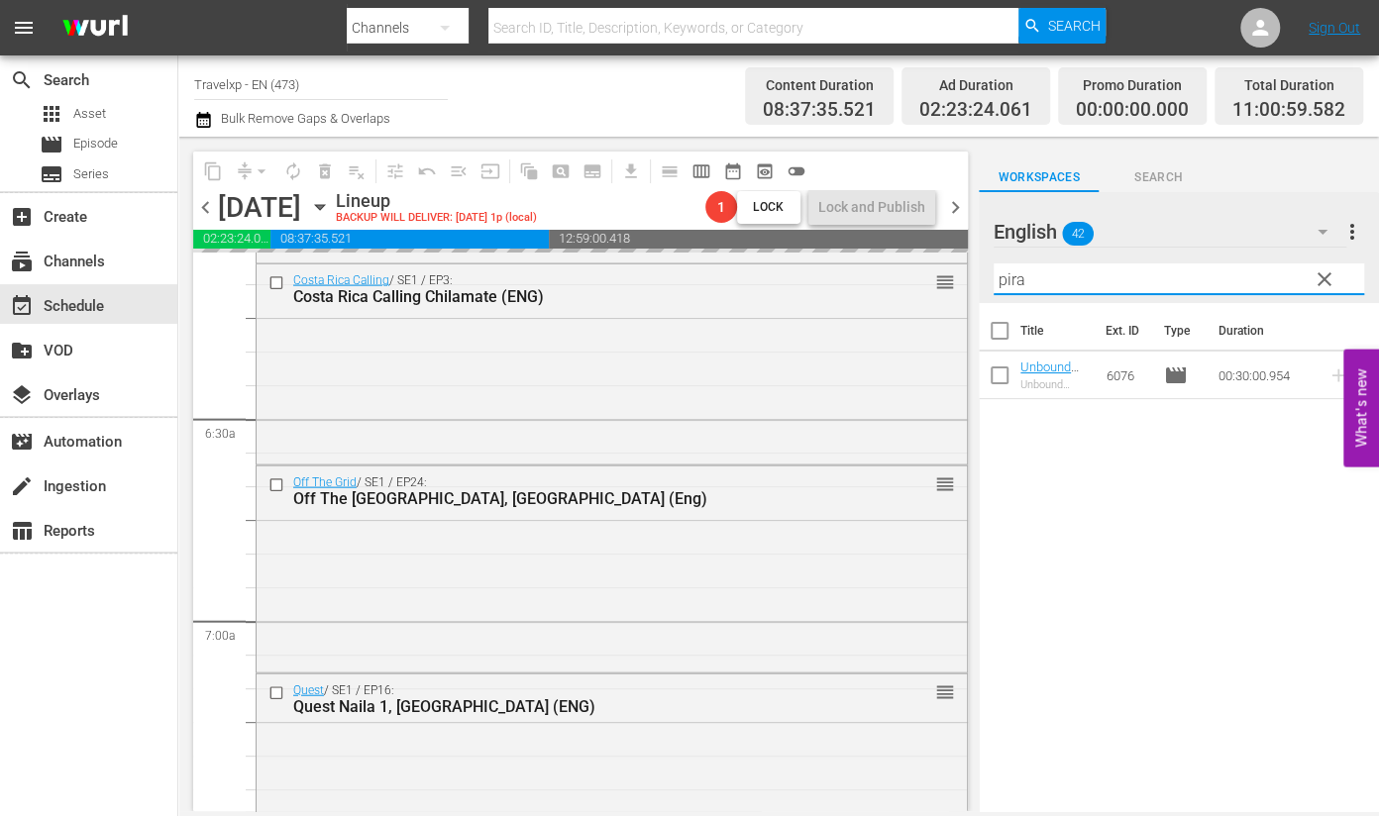
click at [1008, 282] on input "pira" at bounding box center [1179, 280] width 371 height 32
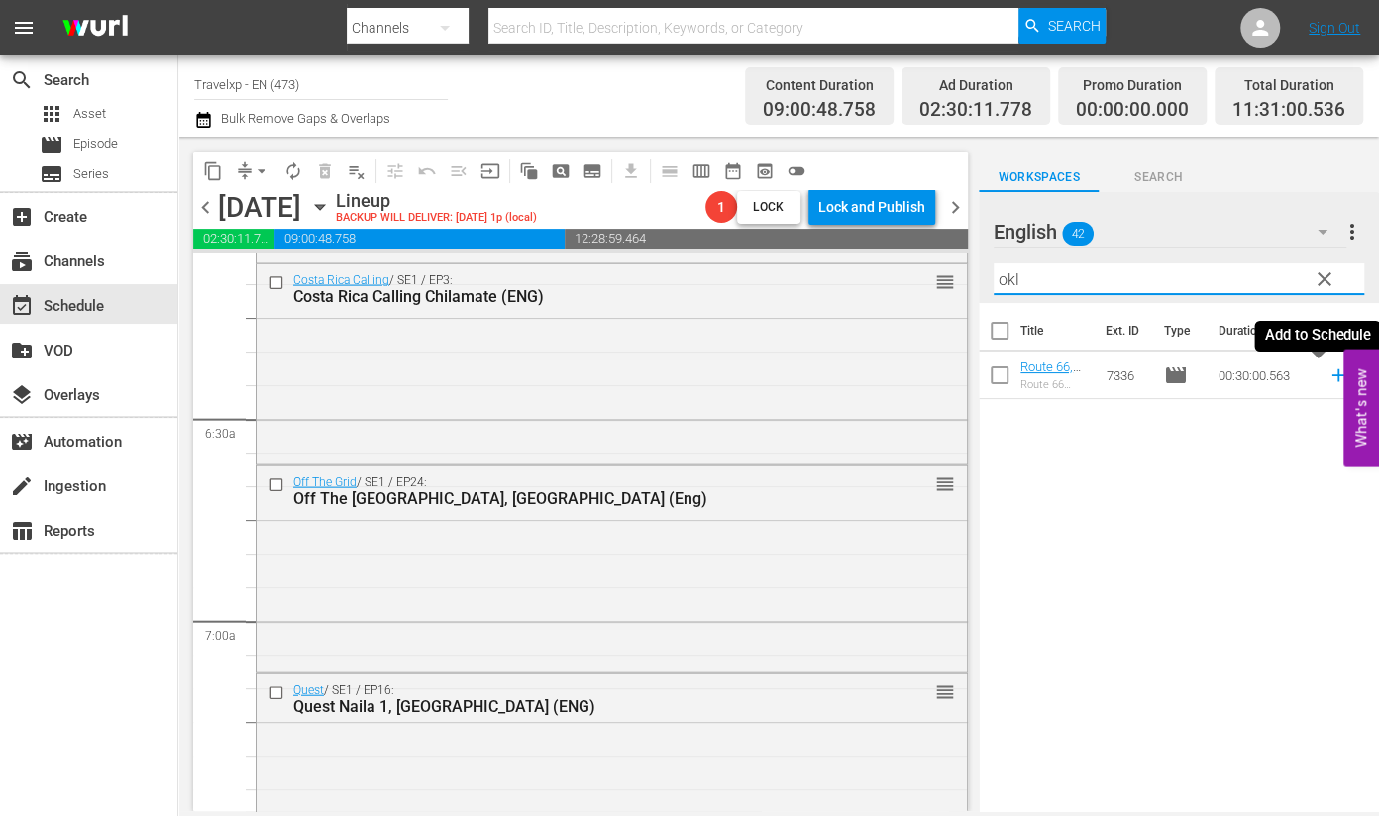
click at [1328, 378] on icon at bounding box center [1339, 376] width 22 height 22
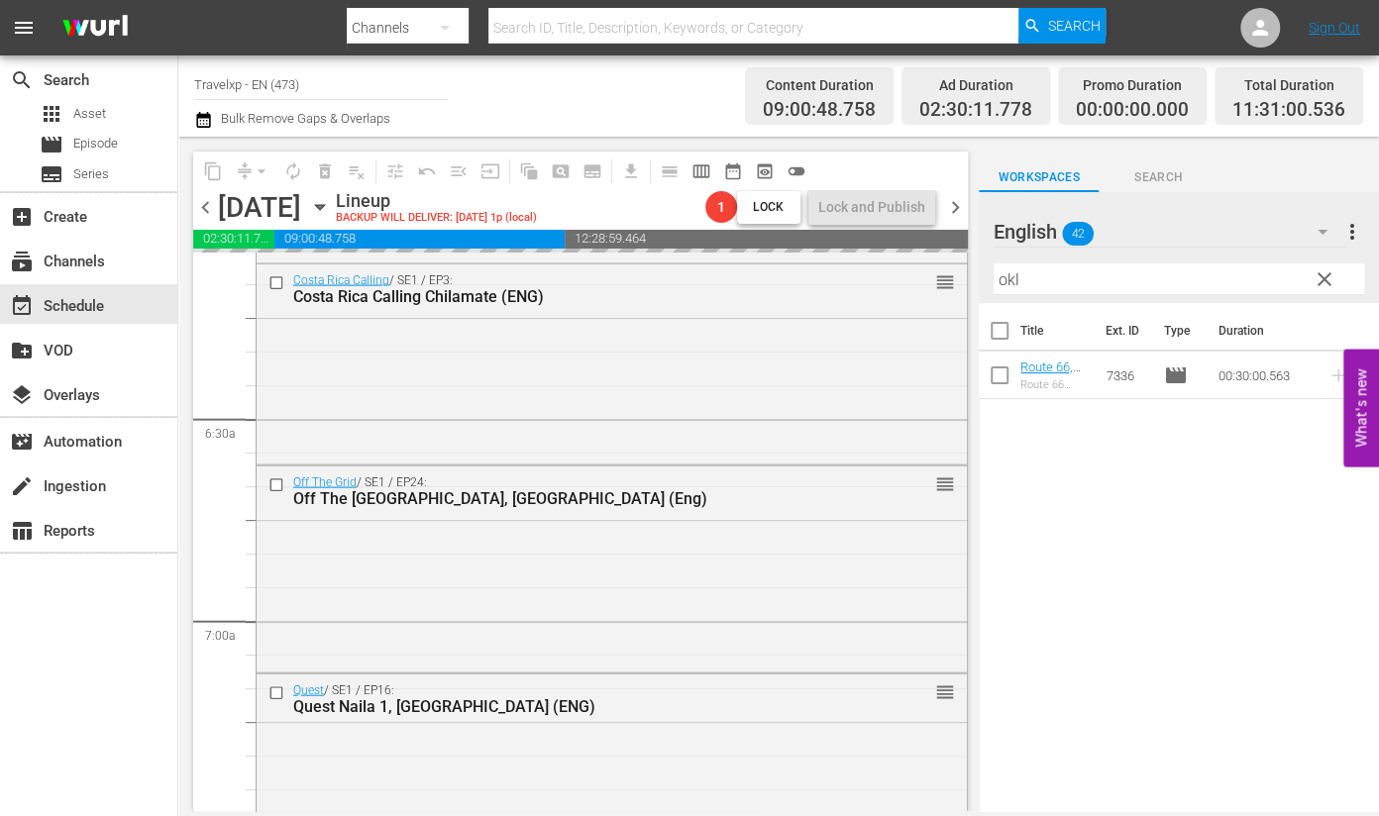
click at [1003, 281] on input "okl" at bounding box center [1179, 280] width 371 height 32
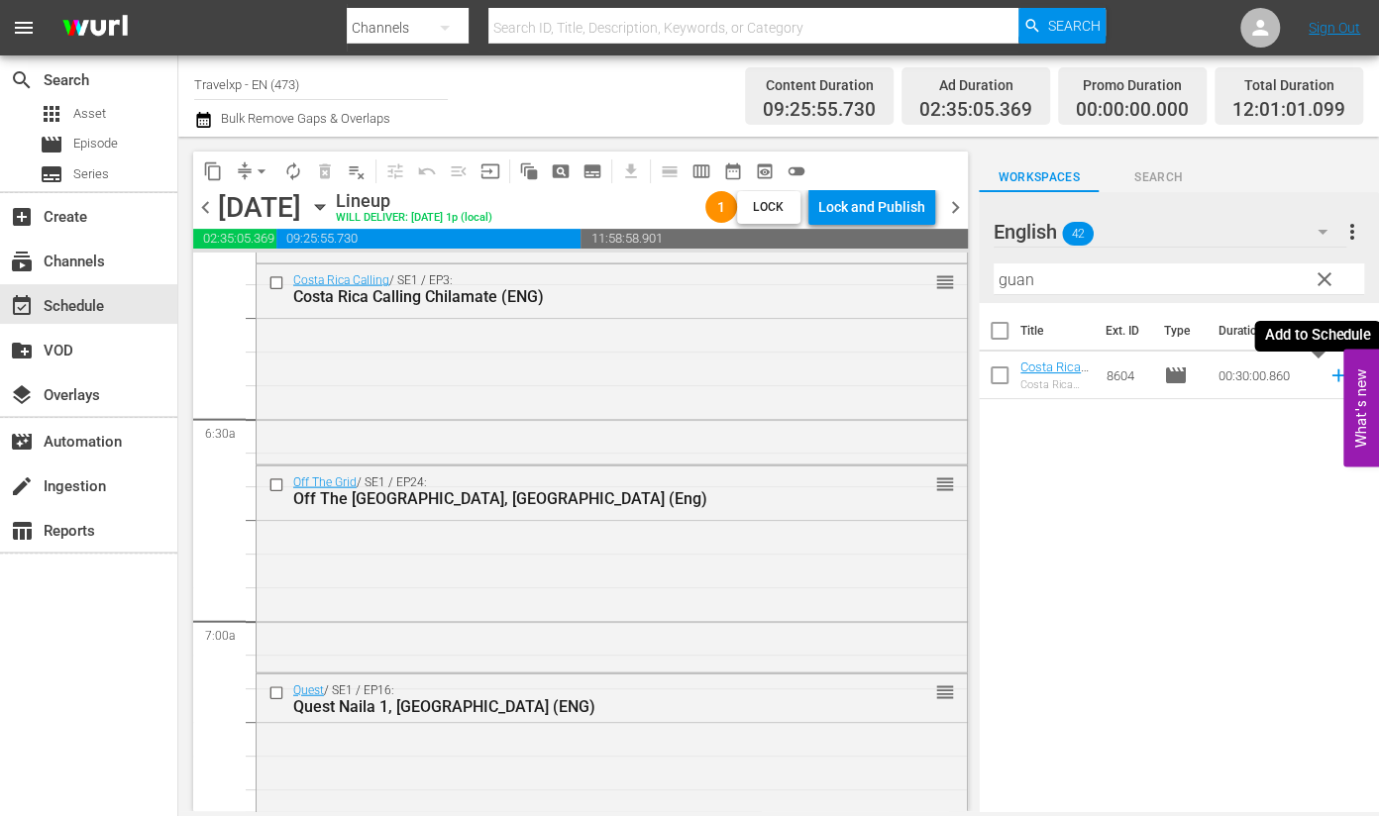
click at [1332, 376] on icon at bounding box center [1338, 376] width 13 height 13
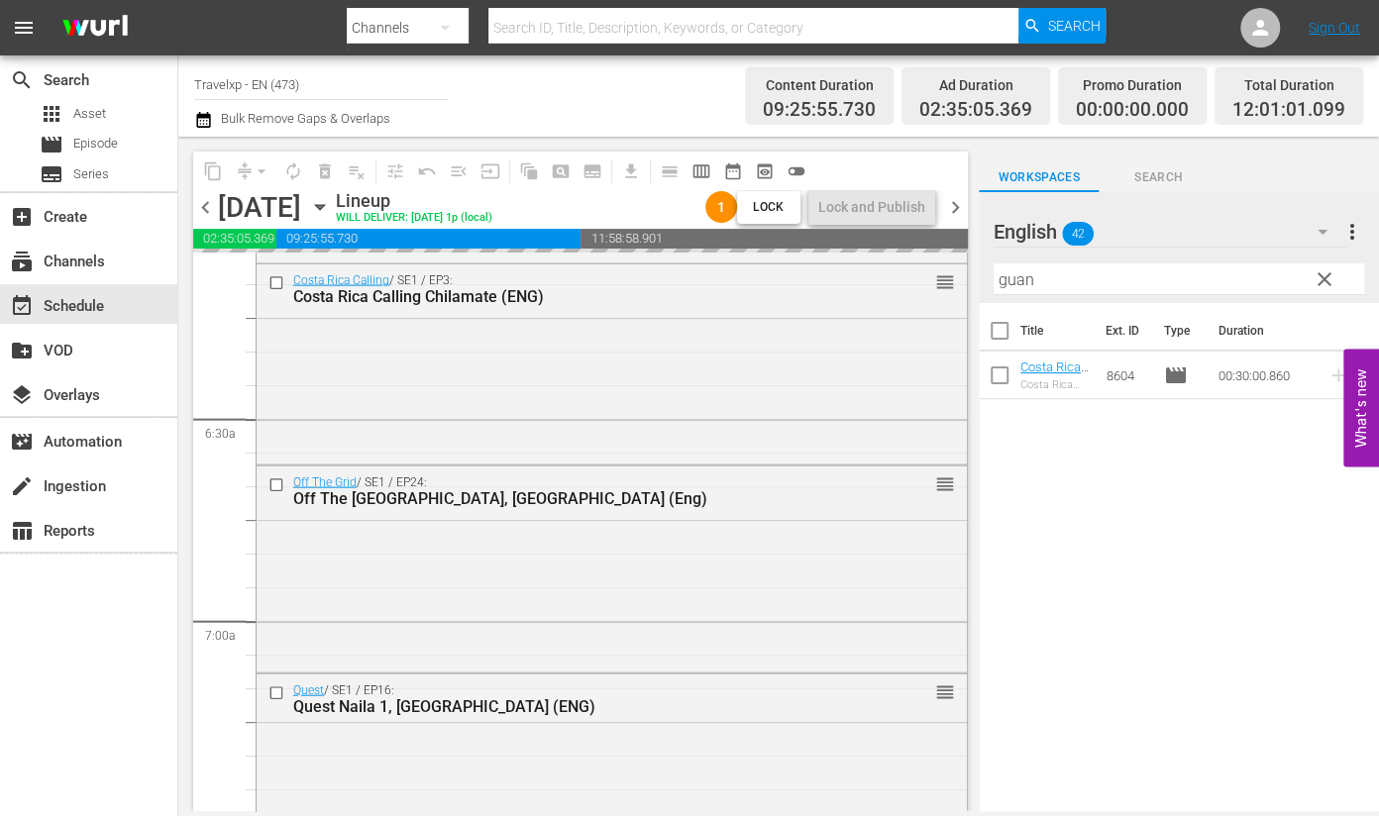
click at [1007, 275] on input "guan" at bounding box center [1179, 280] width 371 height 32
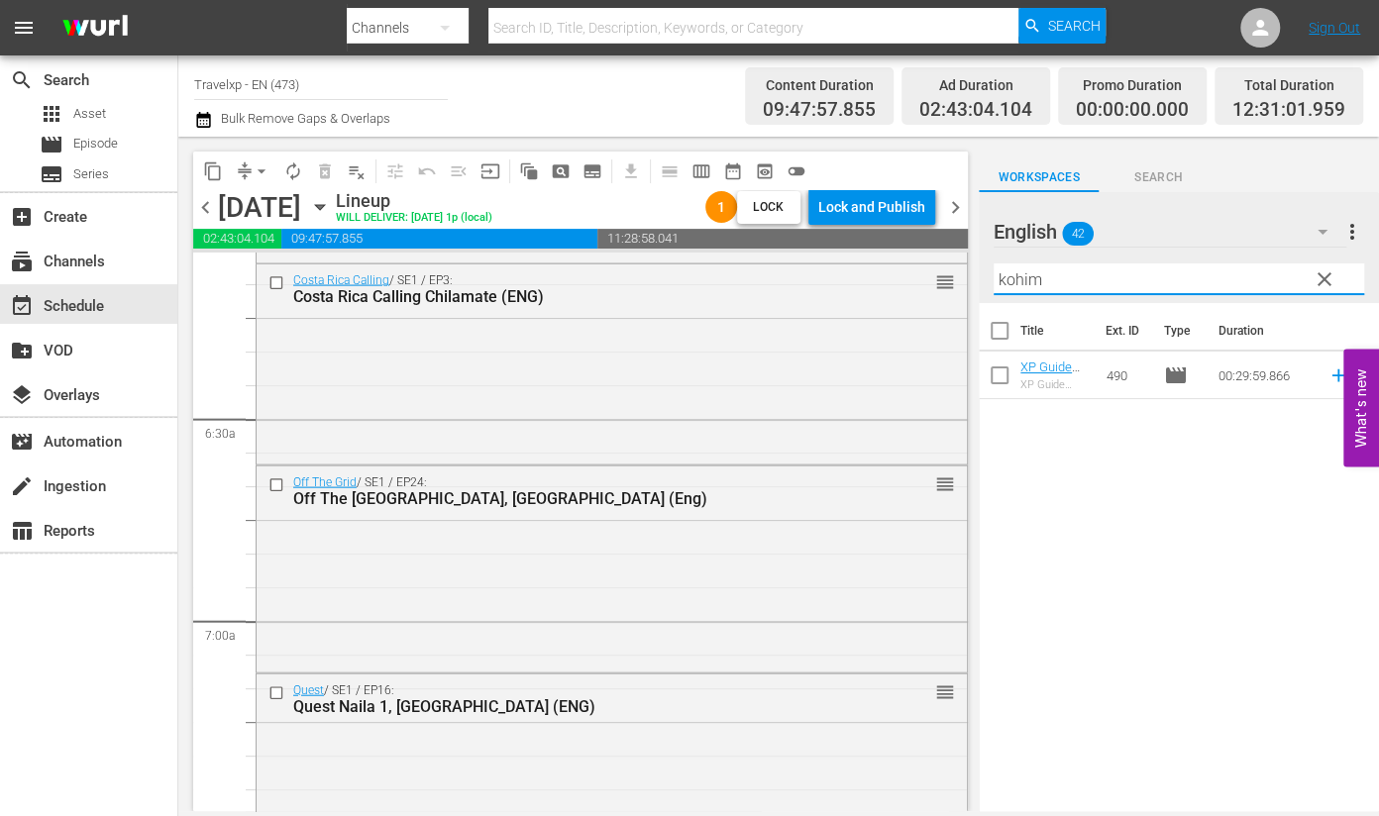
click at [1328, 377] on icon at bounding box center [1339, 376] width 22 height 22
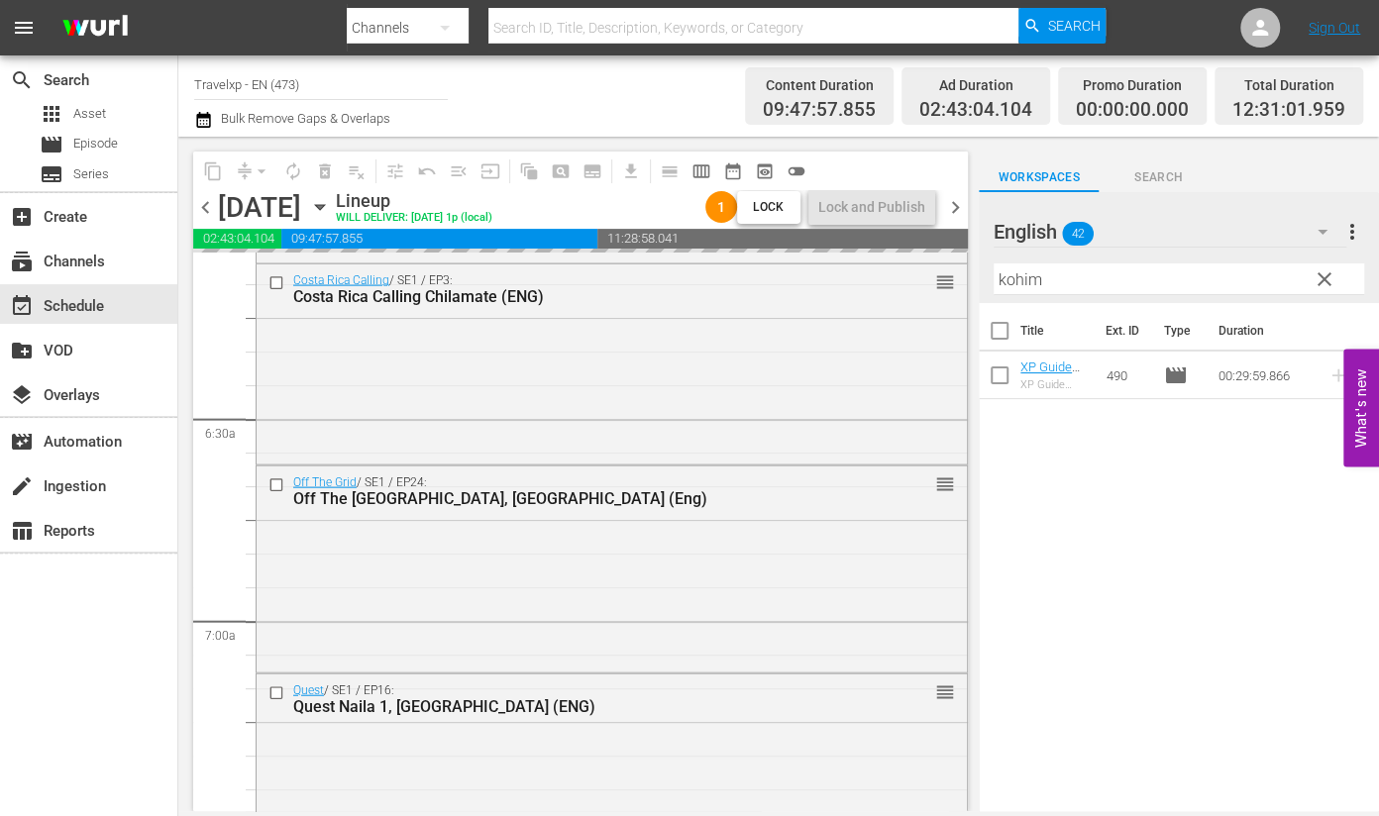
click at [1033, 279] on input "kohim" at bounding box center [1179, 280] width 371 height 32
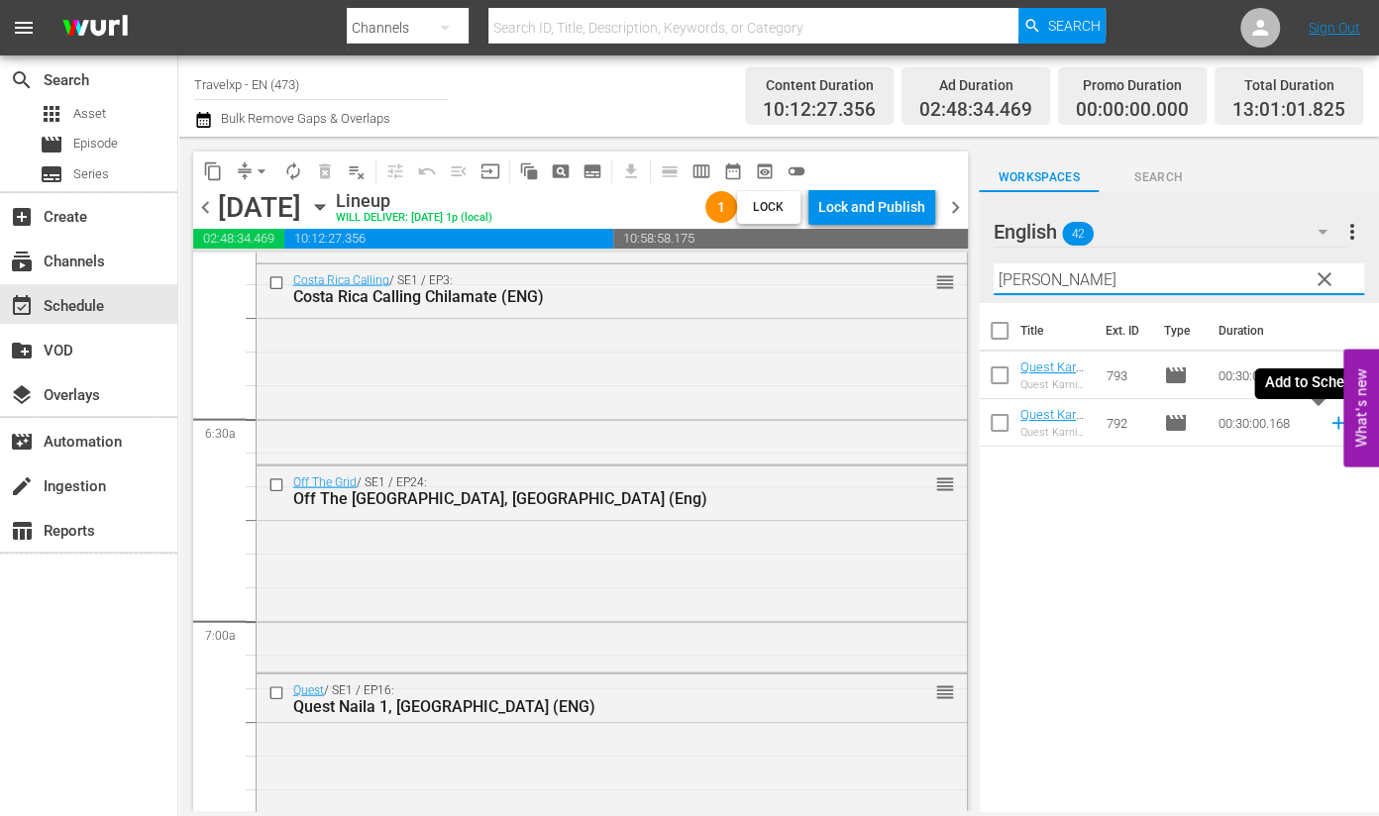
click at [1328, 426] on icon at bounding box center [1339, 423] width 22 height 22
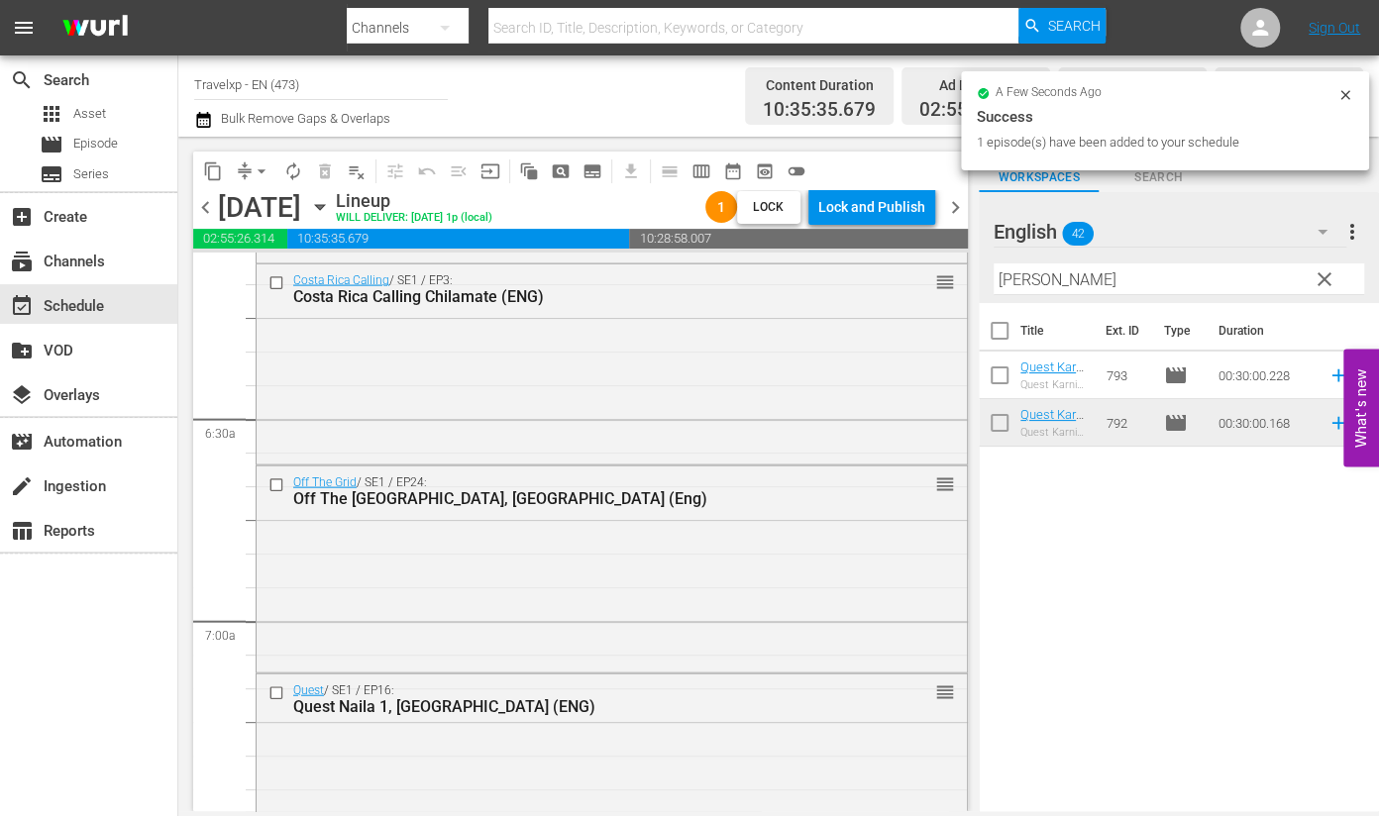
click at [1007, 279] on input "[PERSON_NAME]" at bounding box center [1179, 280] width 371 height 32
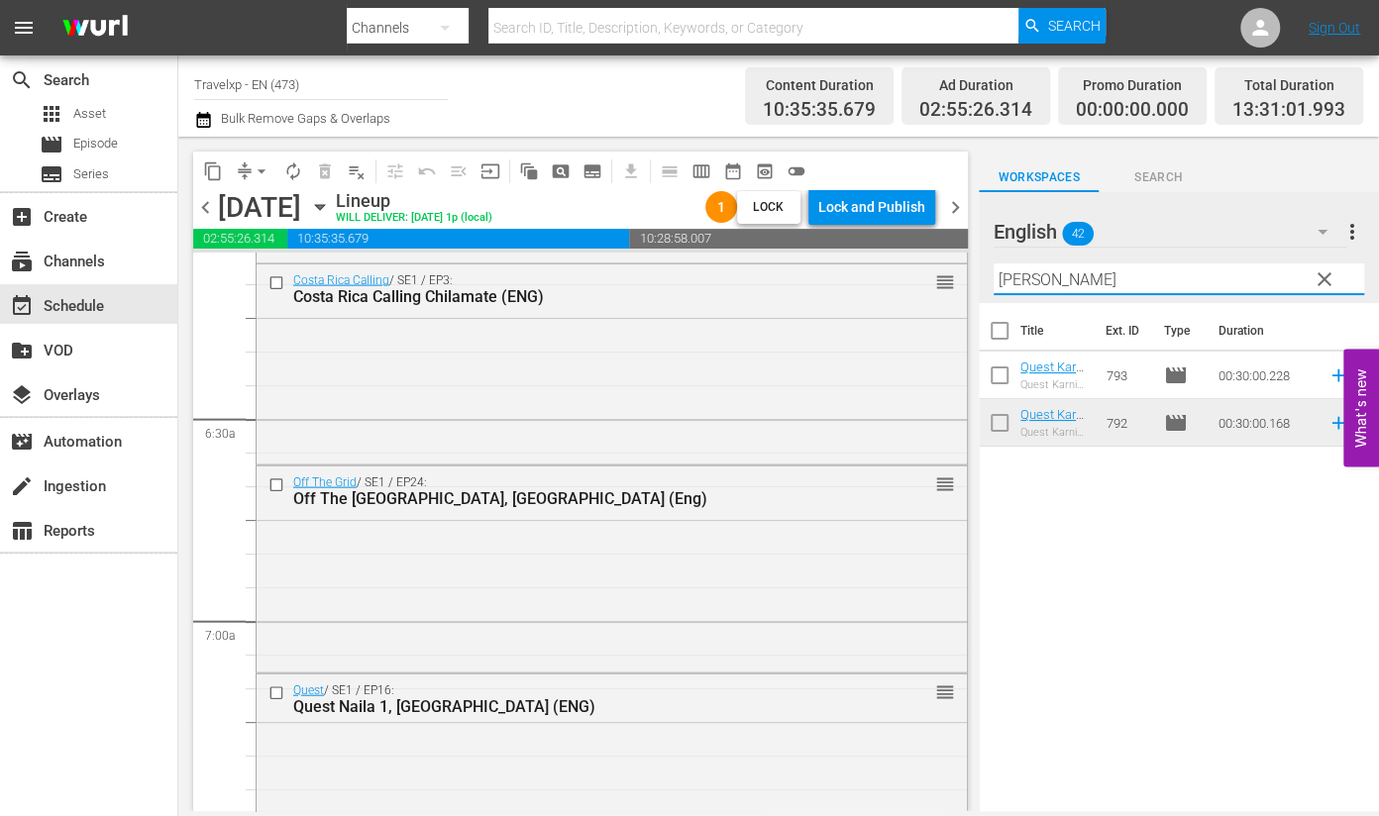
click at [1007, 279] on input "[PERSON_NAME]" at bounding box center [1179, 280] width 371 height 32
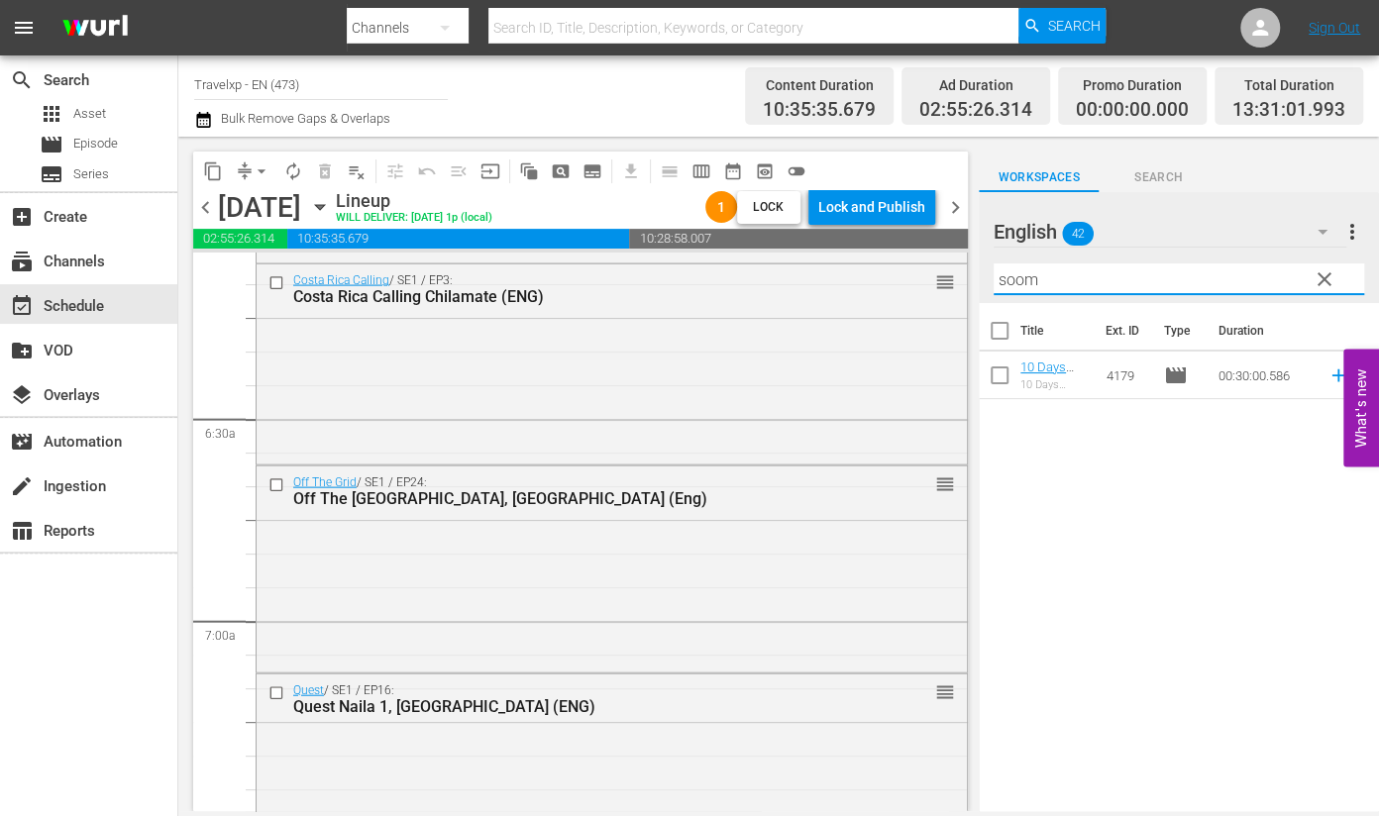
click at [1328, 379] on icon at bounding box center [1339, 376] width 22 height 22
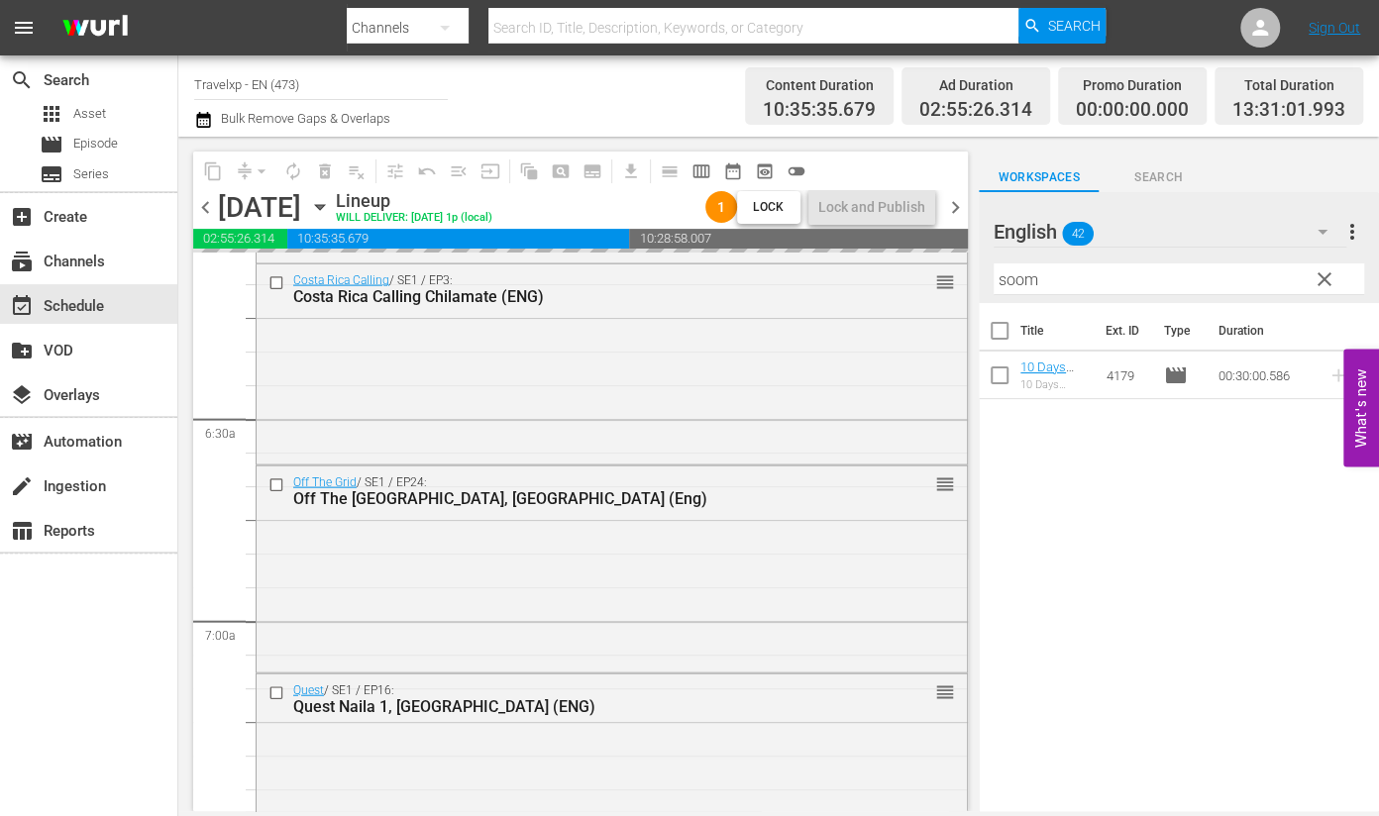
click at [1018, 289] on input "soom" at bounding box center [1179, 280] width 371 height 32
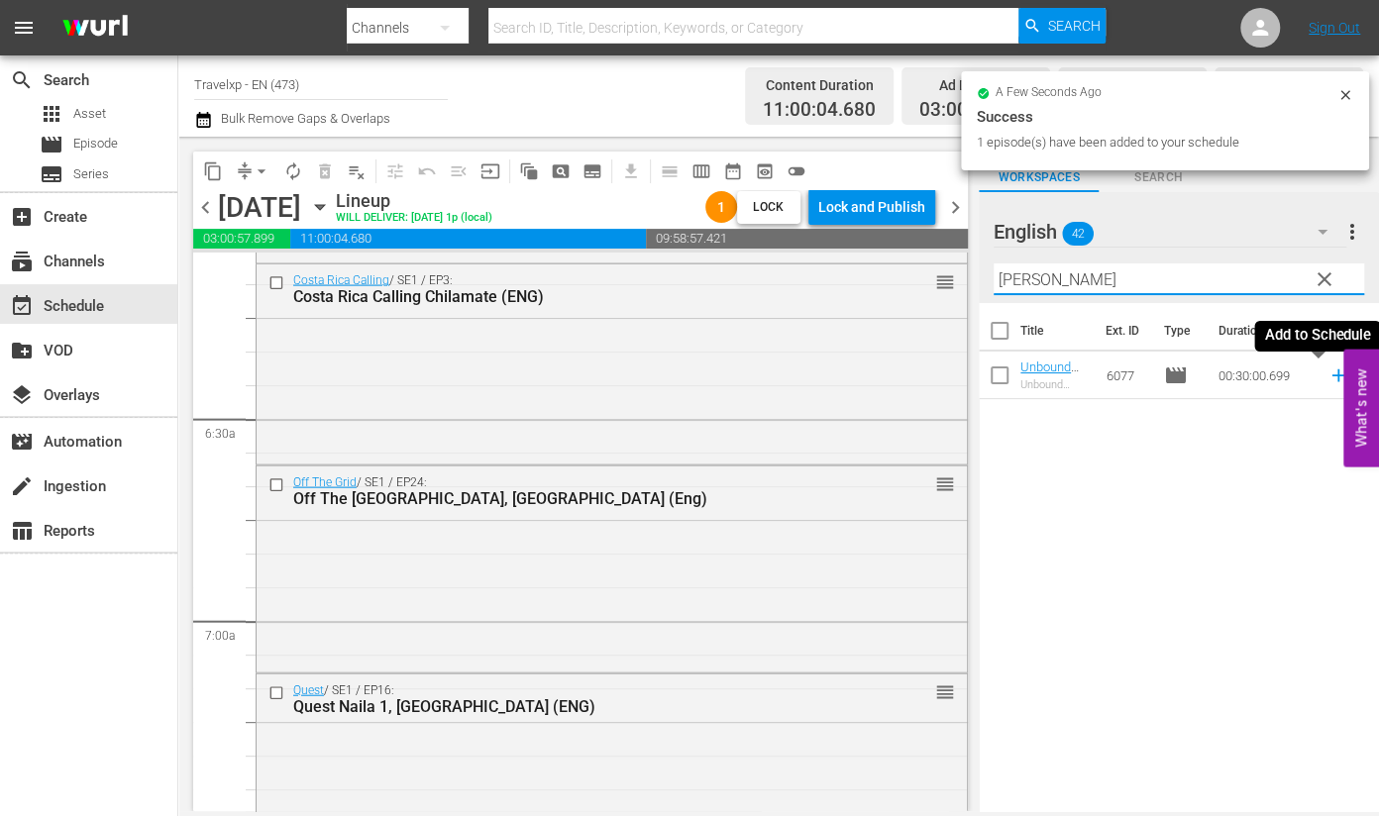
click at [1332, 374] on icon at bounding box center [1338, 376] width 13 height 13
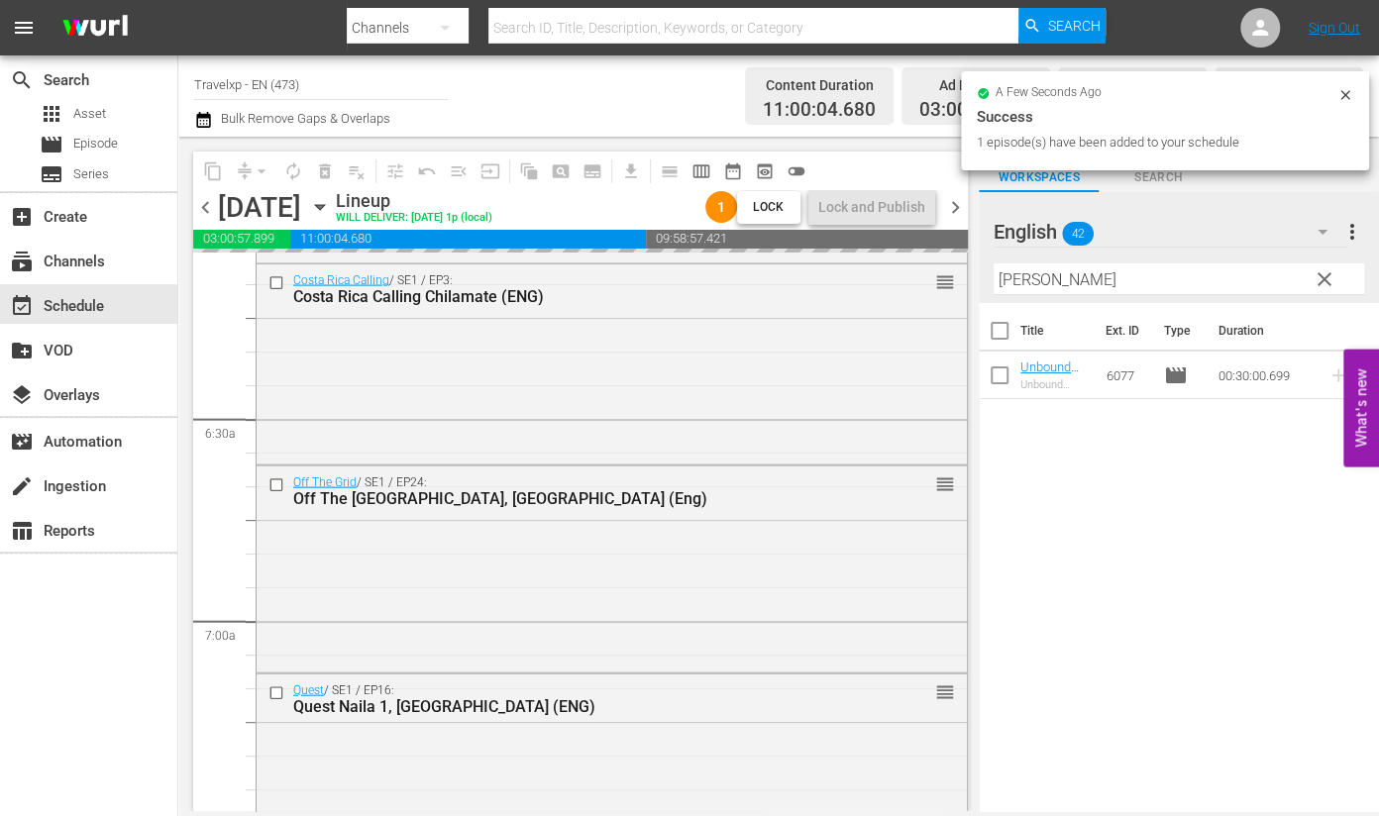
click at [1016, 279] on input "[PERSON_NAME]" at bounding box center [1179, 280] width 371 height 32
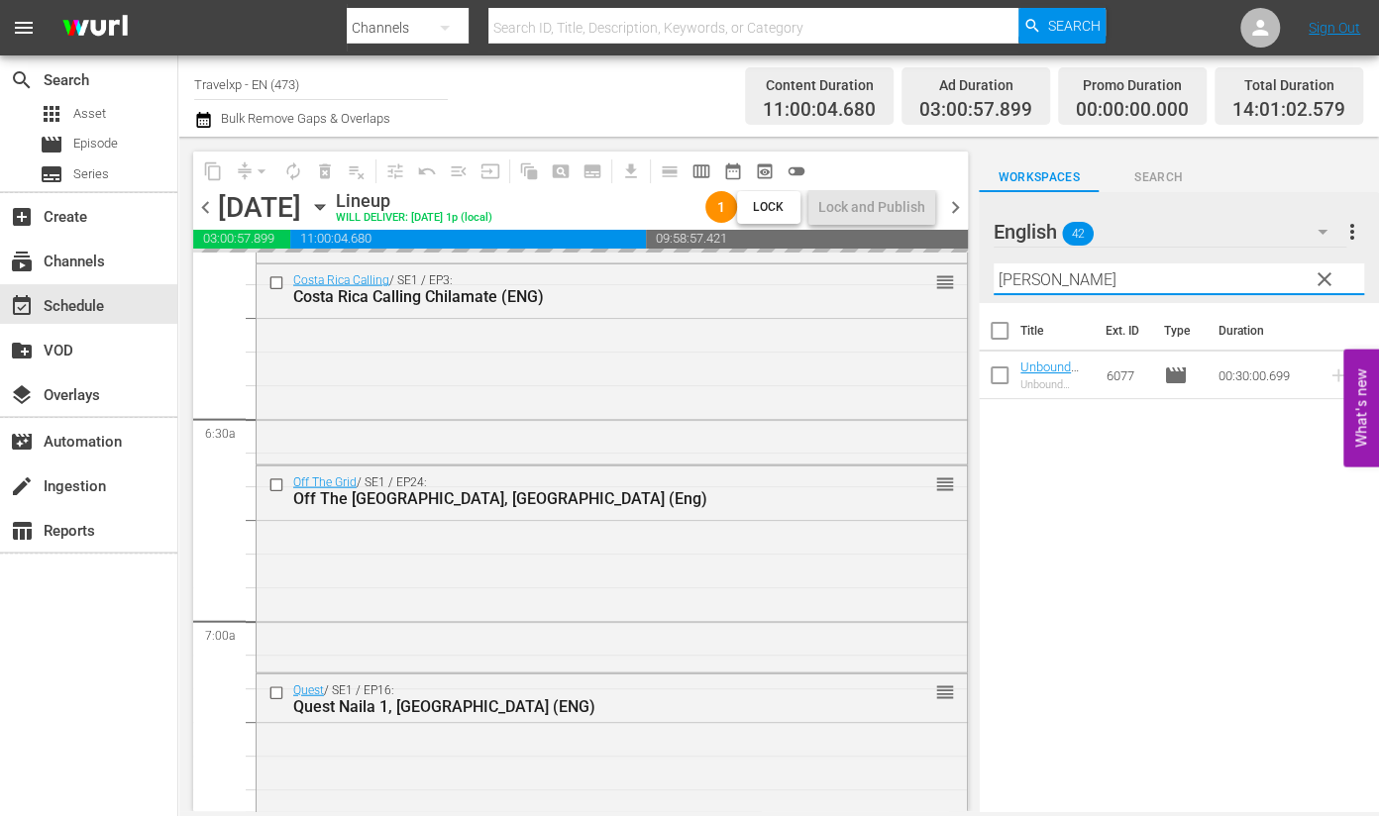
click at [1016, 279] on input "[PERSON_NAME]" at bounding box center [1179, 280] width 371 height 32
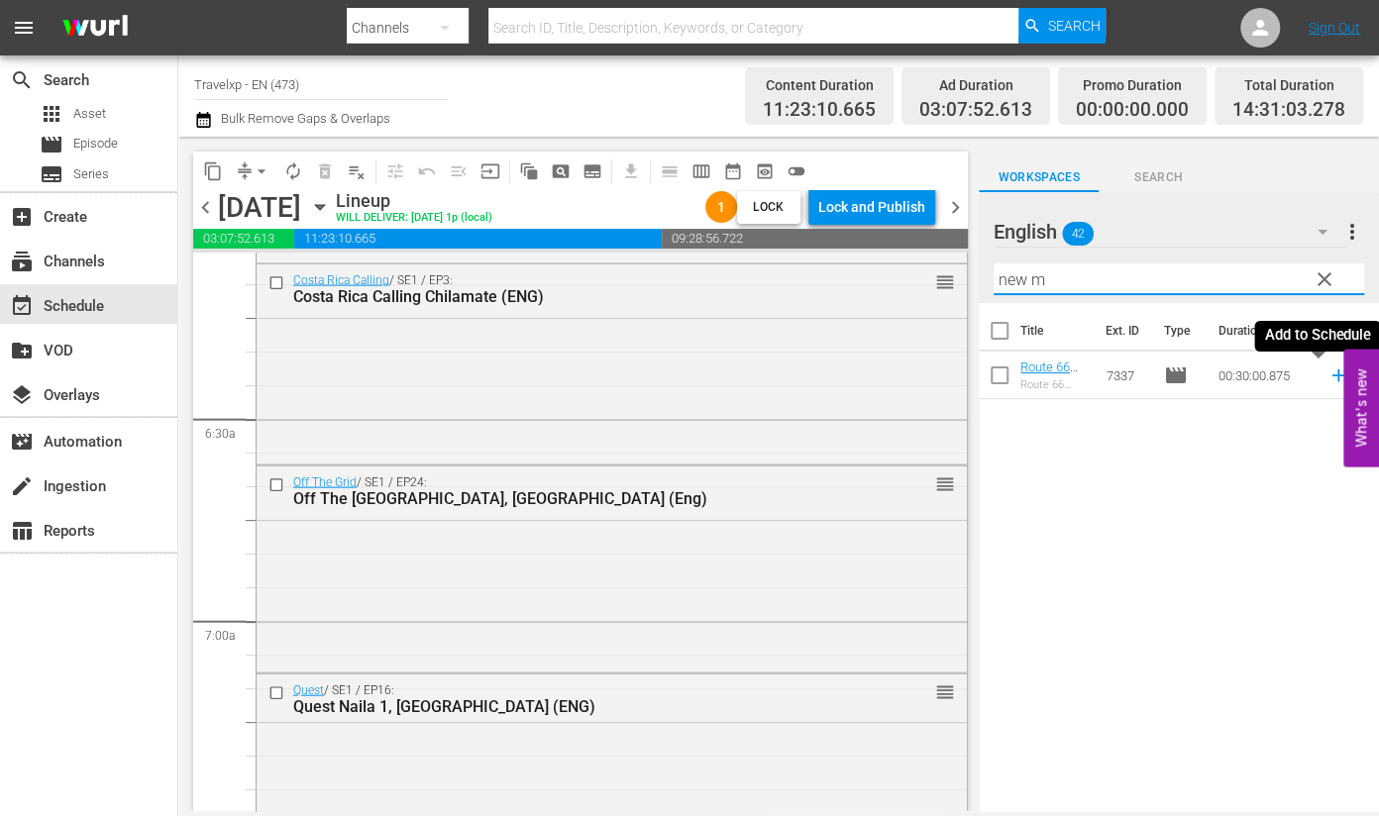
click at [1332, 376] on icon at bounding box center [1338, 376] width 13 height 13
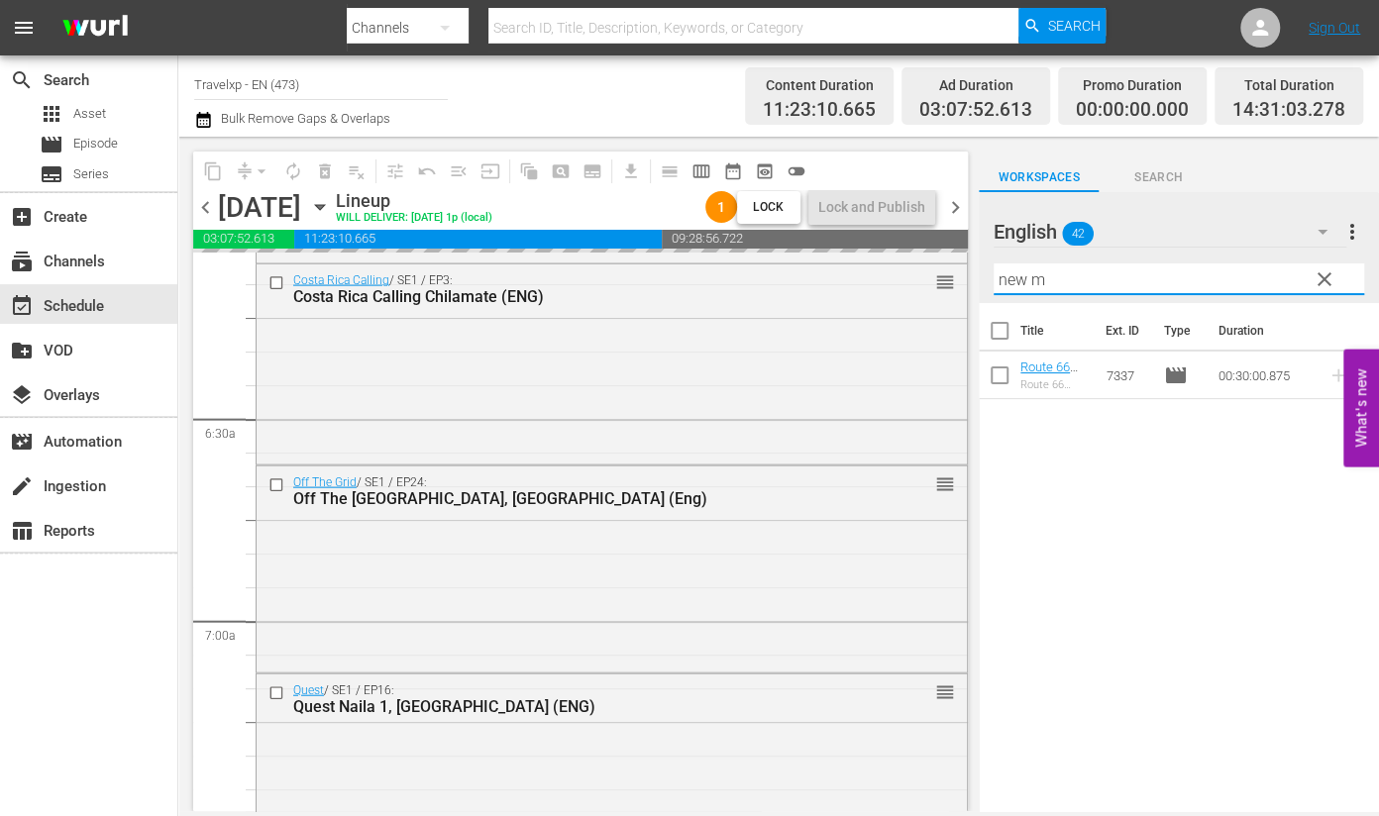
drag, startPoint x: 1053, startPoint y: 281, endPoint x: 971, endPoint y: 270, distance: 83.1
click at [971, 270] on div "content_copy compress arrow_drop_down autorenew_outlined delete_forever_outline…" at bounding box center [778, 474] width 1201 height 675
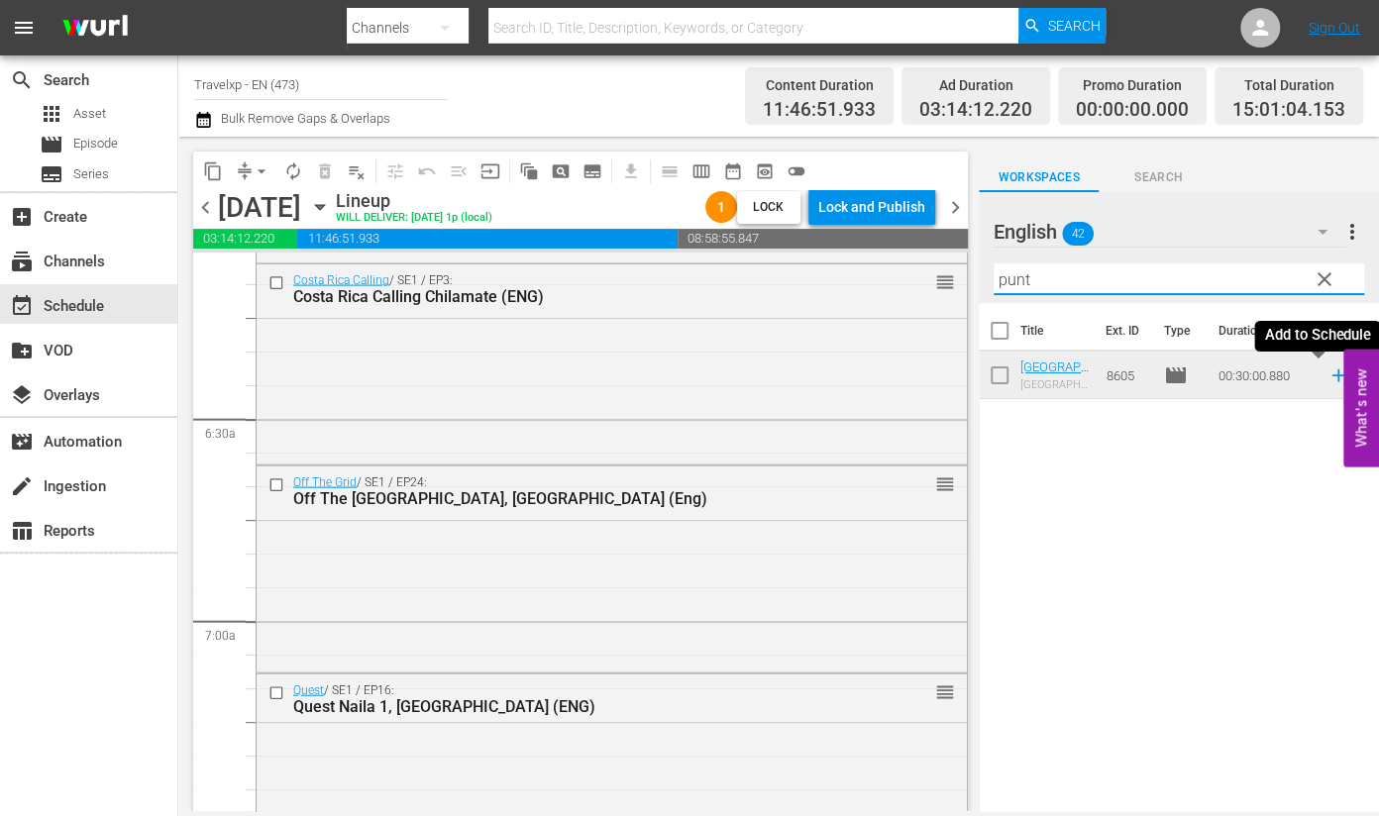
click at [1328, 377] on icon at bounding box center [1339, 376] width 22 height 22
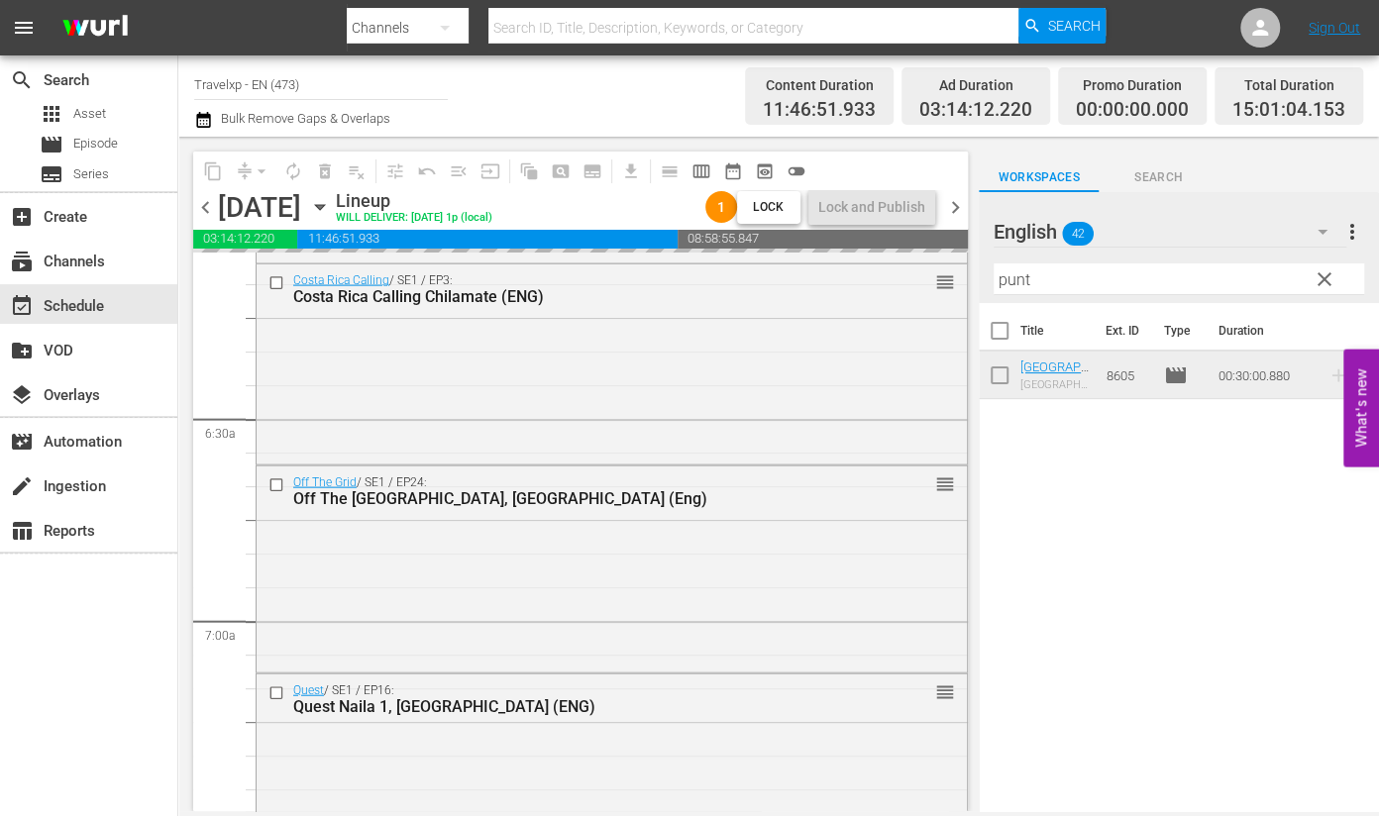
click at [998, 280] on input "punt" at bounding box center [1179, 280] width 371 height 32
click at [999, 280] on input "punt" at bounding box center [1179, 280] width 371 height 32
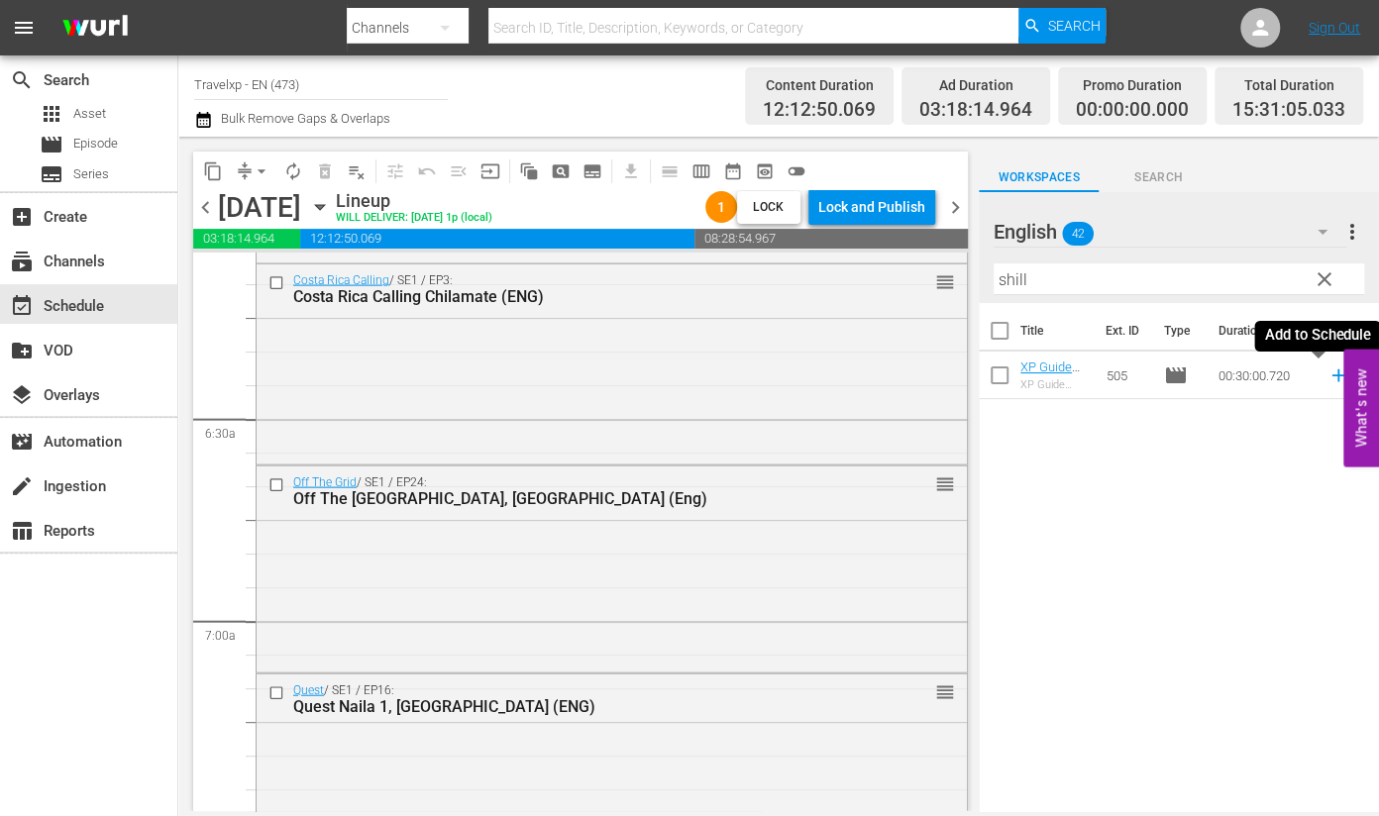
click at [1328, 379] on icon at bounding box center [1339, 376] width 22 height 22
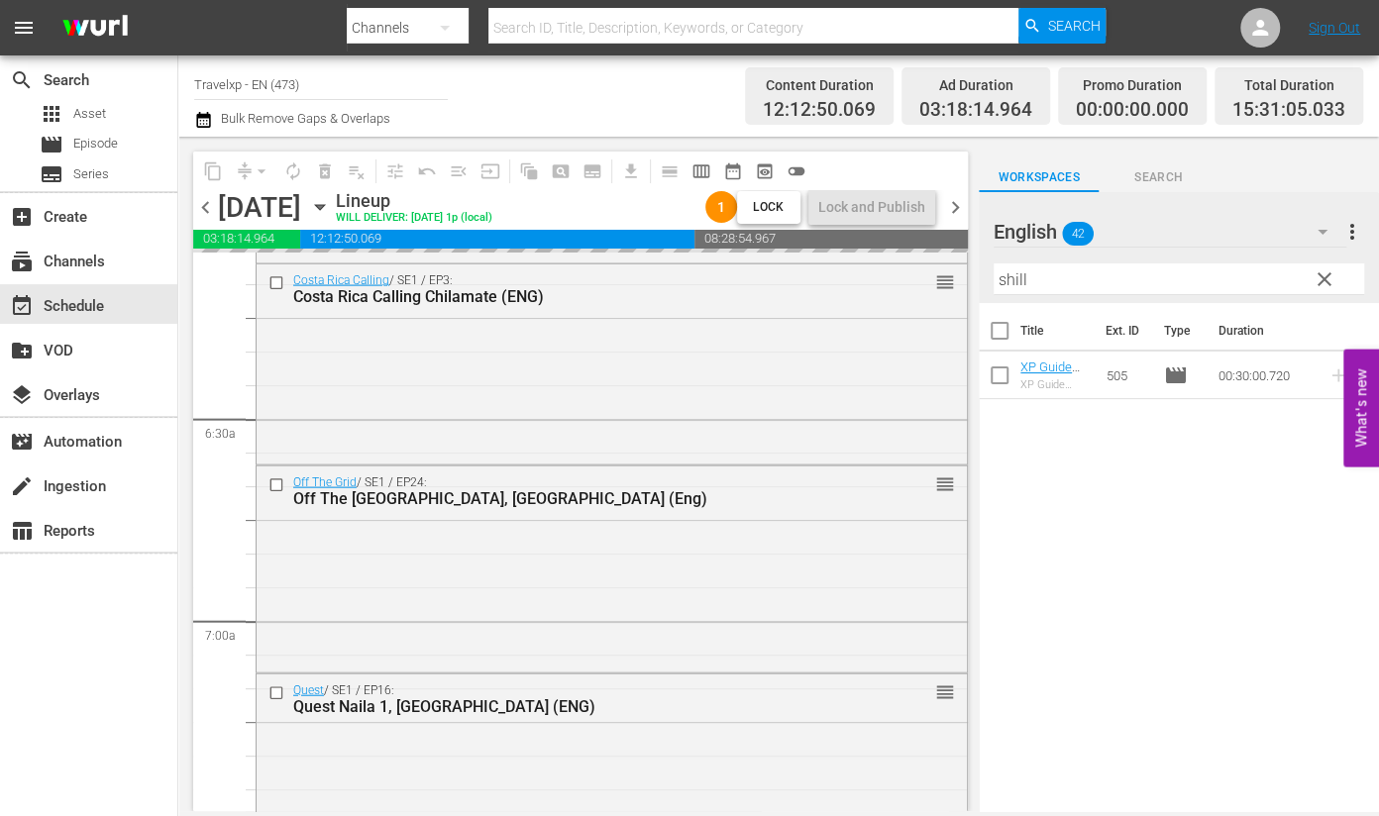
click at [1018, 277] on input "shill" at bounding box center [1179, 280] width 371 height 32
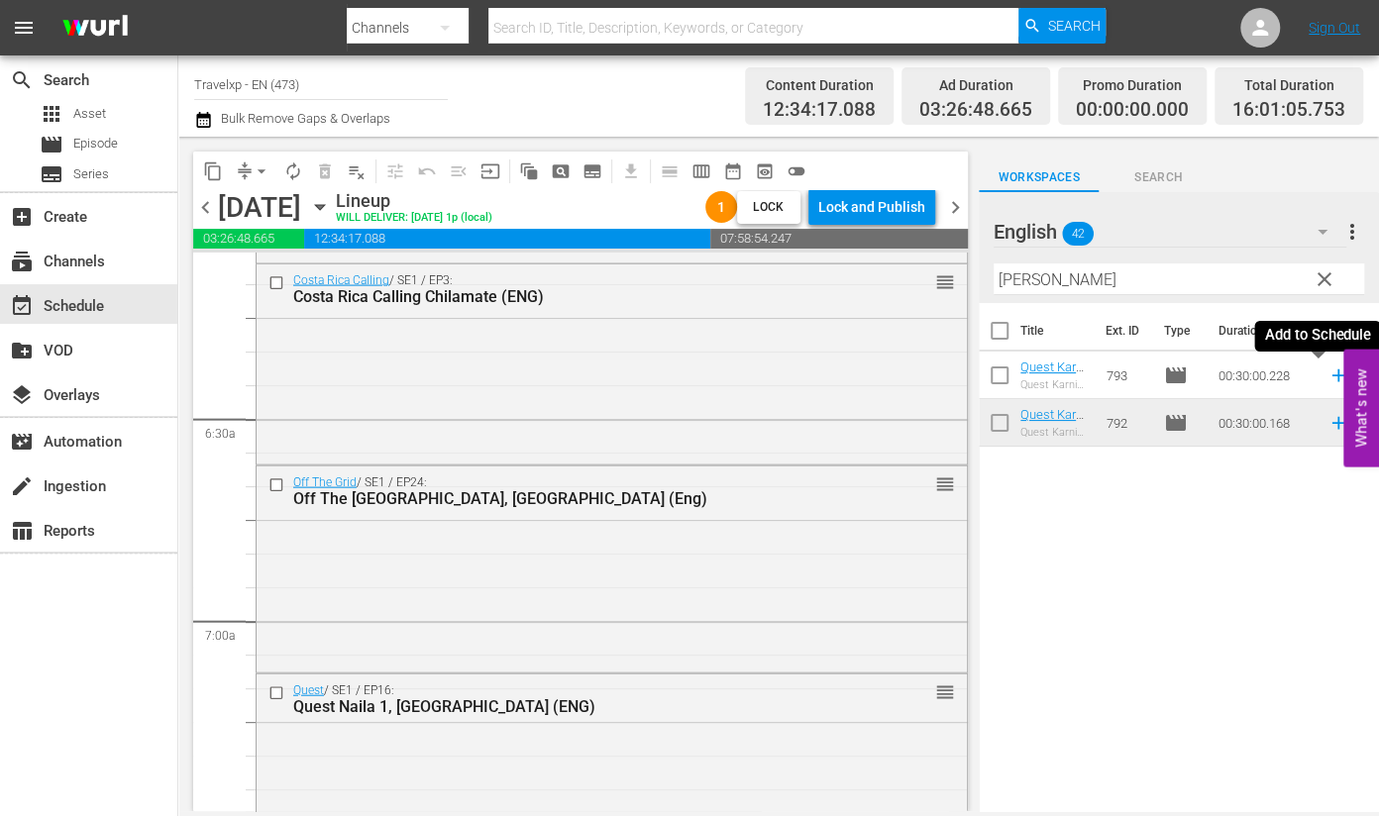
click at [1332, 379] on icon at bounding box center [1338, 376] width 13 height 13
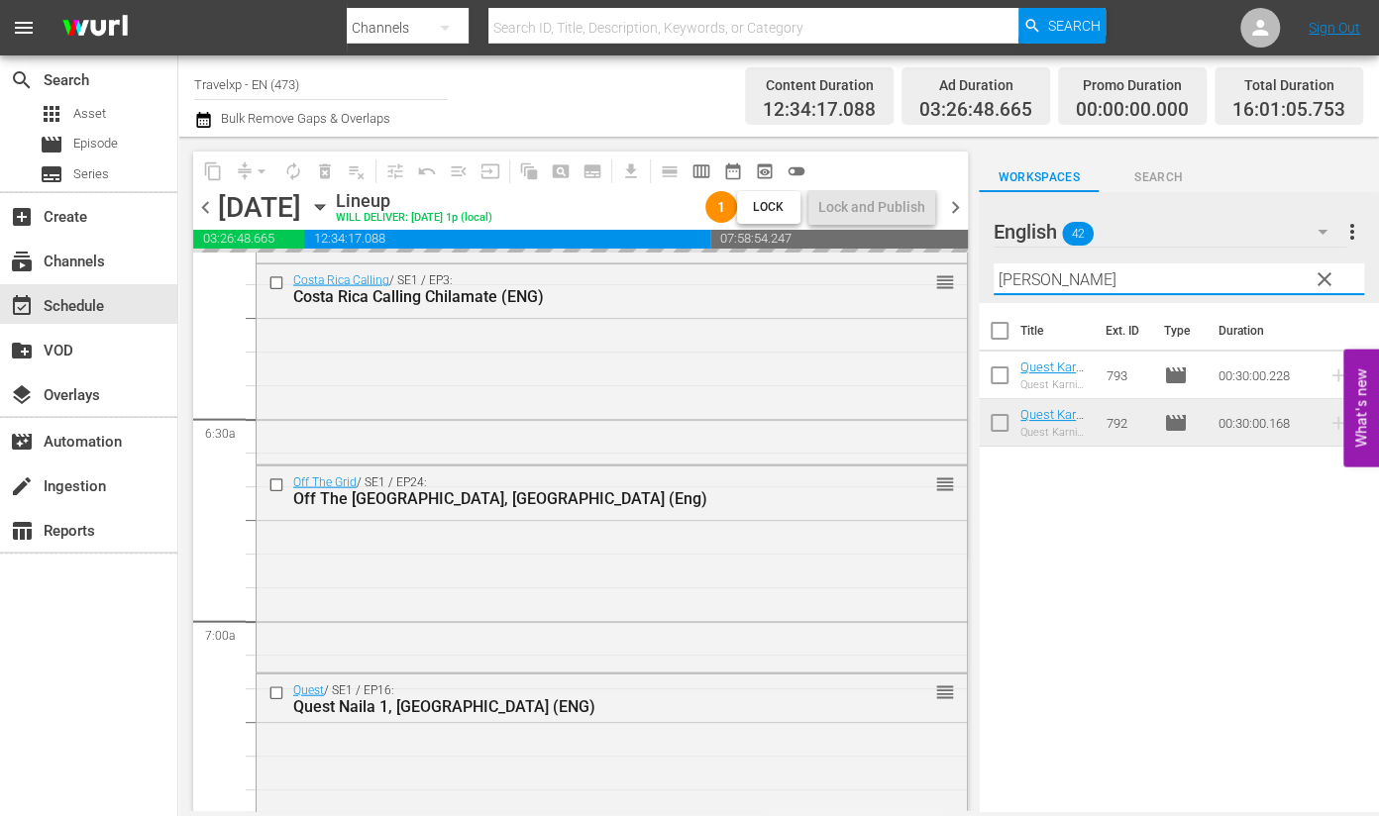
click at [1016, 279] on input "[PERSON_NAME]" at bounding box center [1179, 280] width 371 height 32
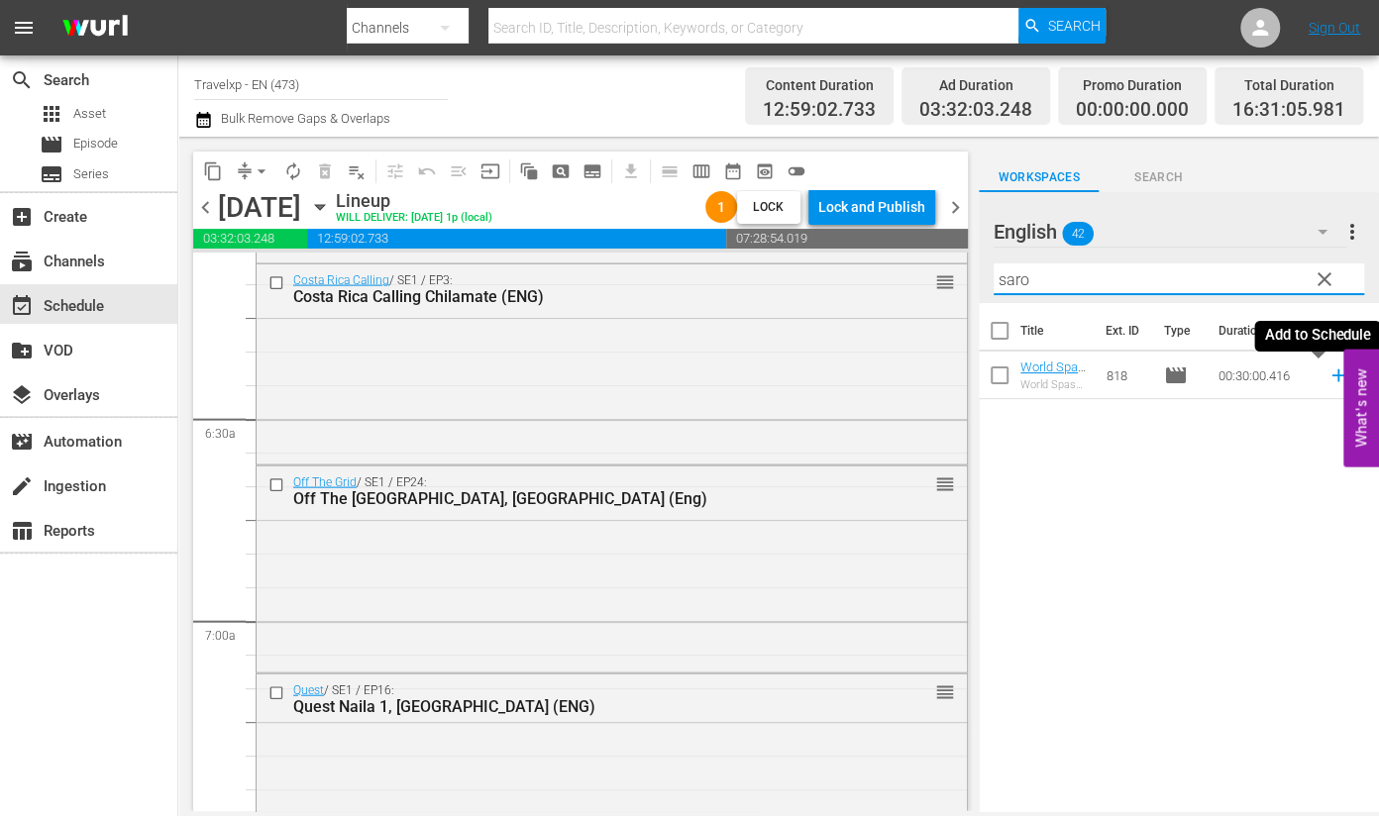
click at [1332, 376] on icon at bounding box center [1338, 376] width 13 height 13
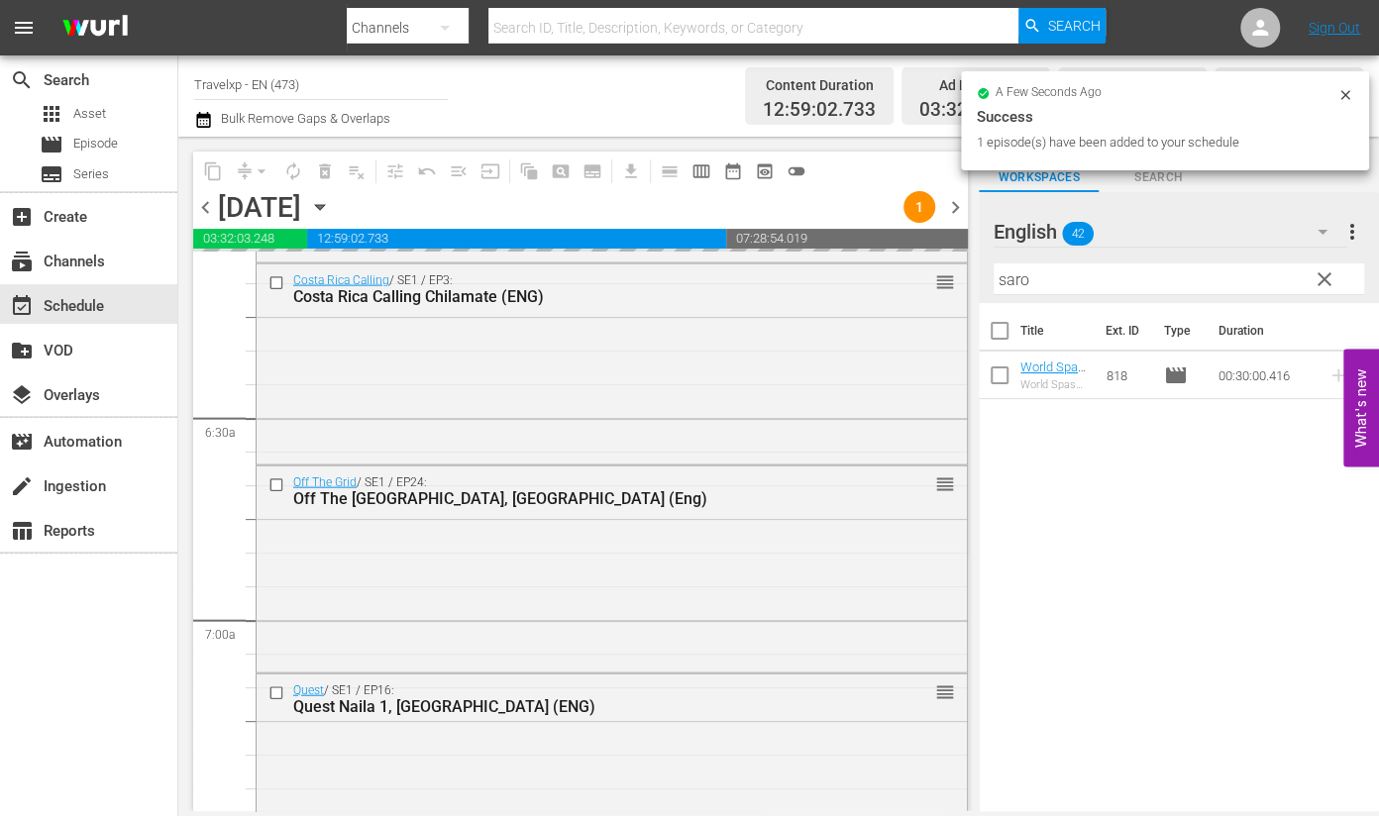
click at [1001, 271] on input "saro" at bounding box center [1179, 280] width 371 height 32
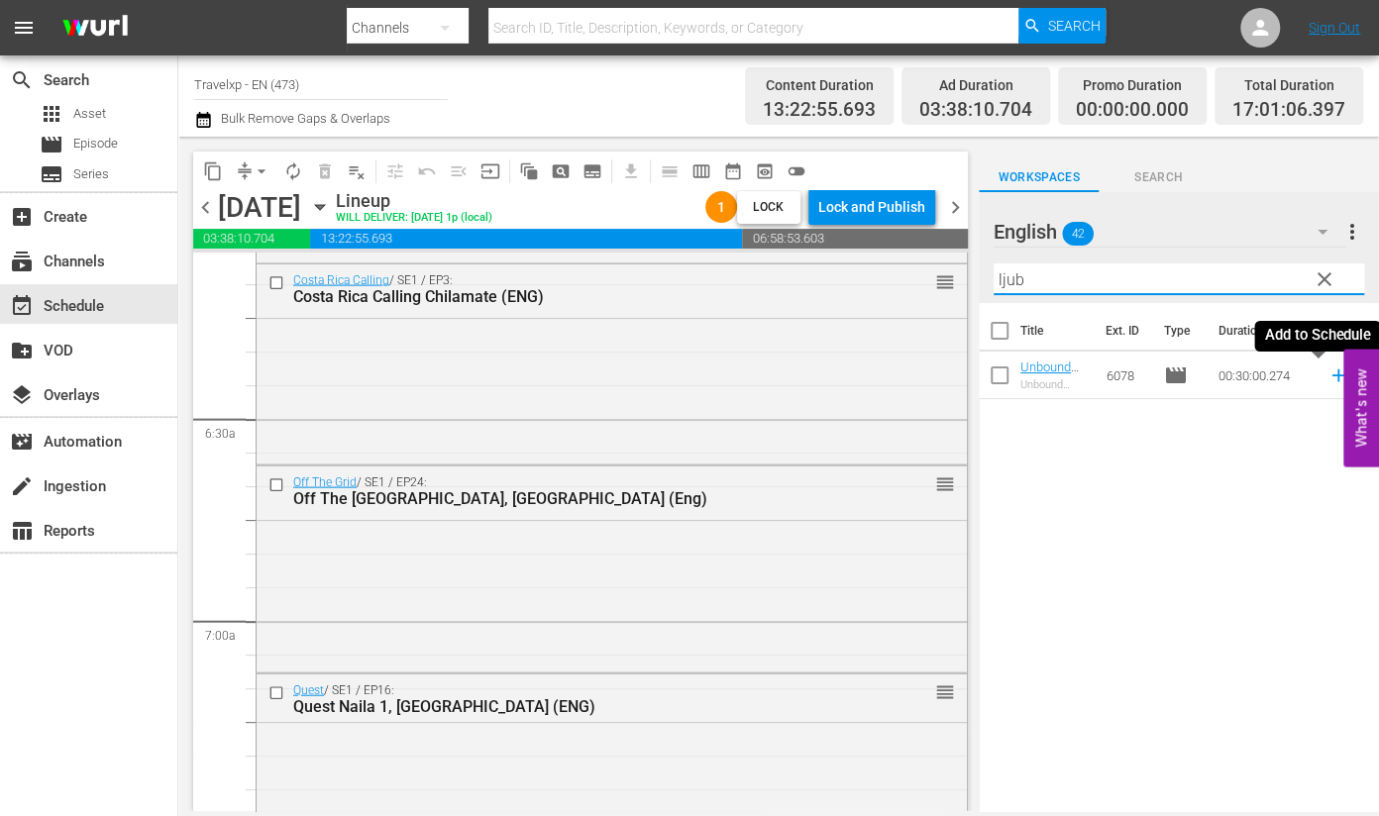
click at [1332, 377] on icon at bounding box center [1338, 376] width 13 height 13
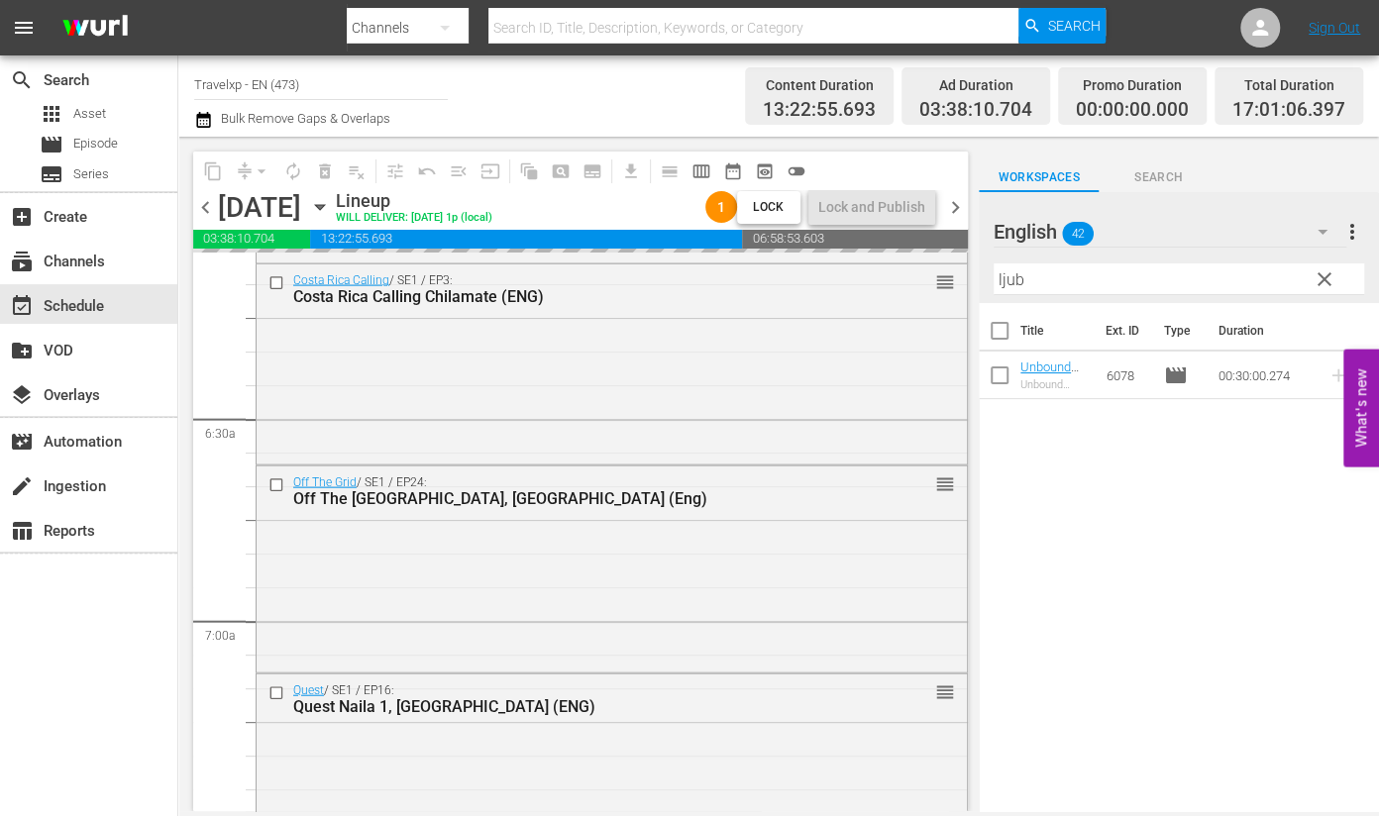
click at [1004, 282] on input "ljub" at bounding box center [1179, 280] width 371 height 32
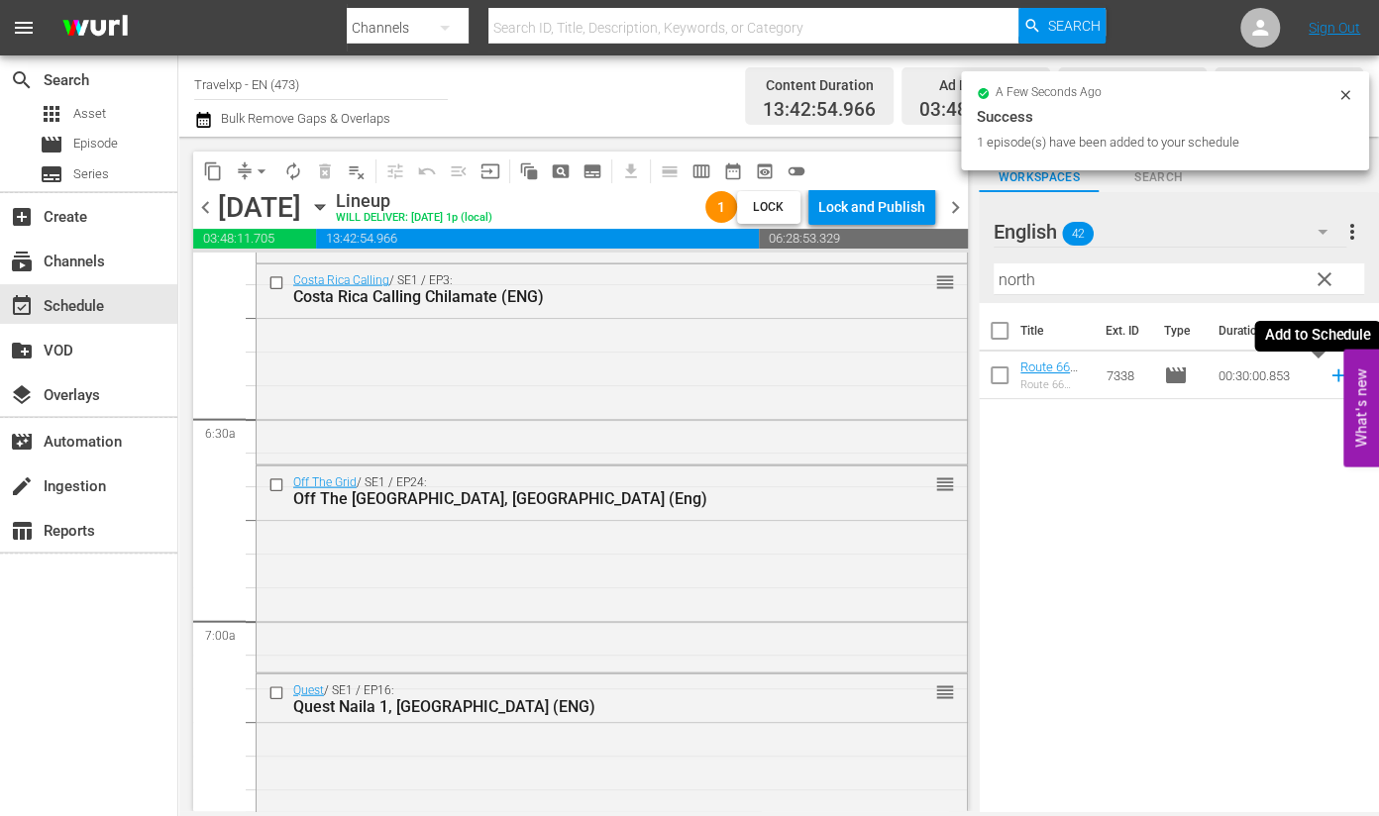
click at [1332, 377] on icon at bounding box center [1338, 376] width 13 height 13
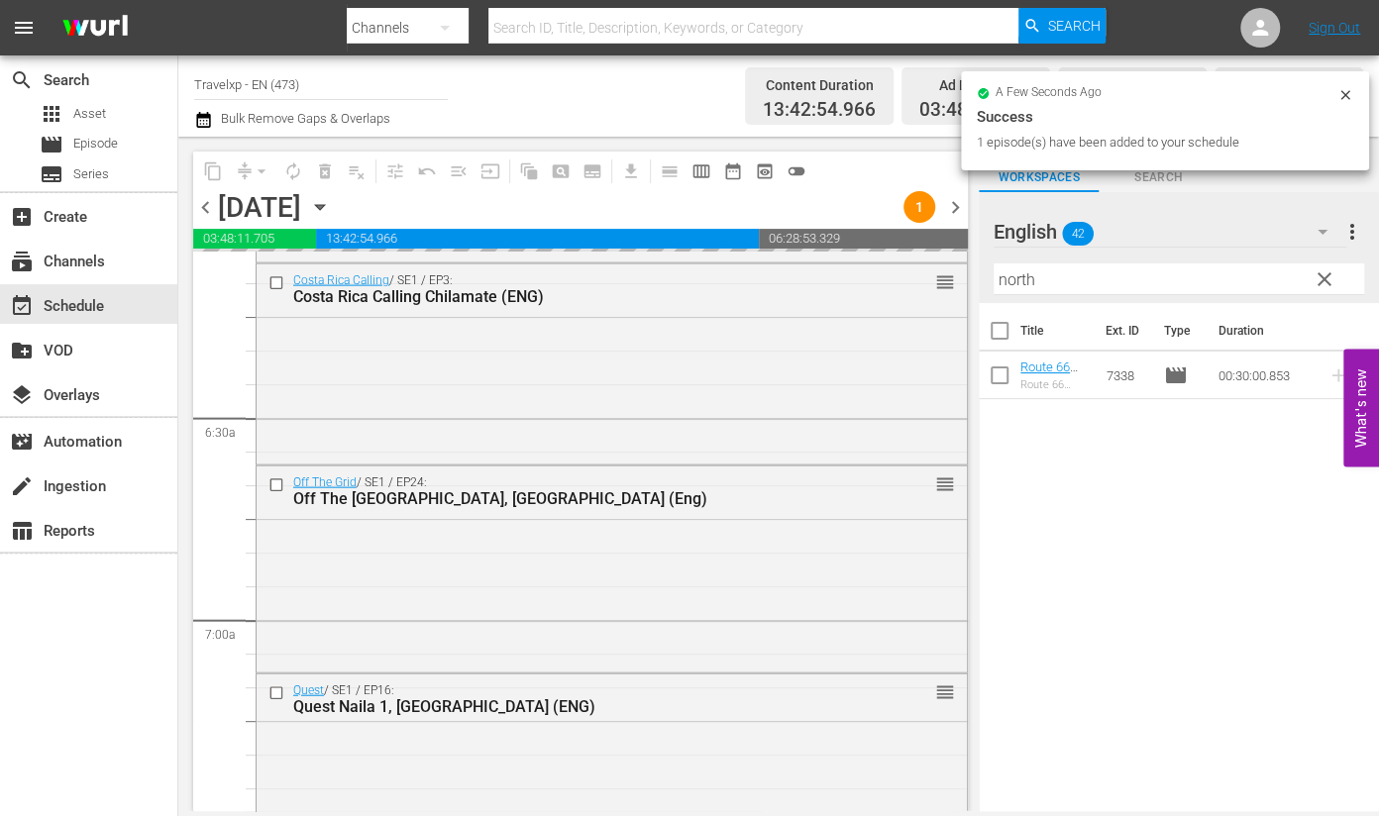
click at [1024, 277] on input "north" at bounding box center [1179, 280] width 371 height 32
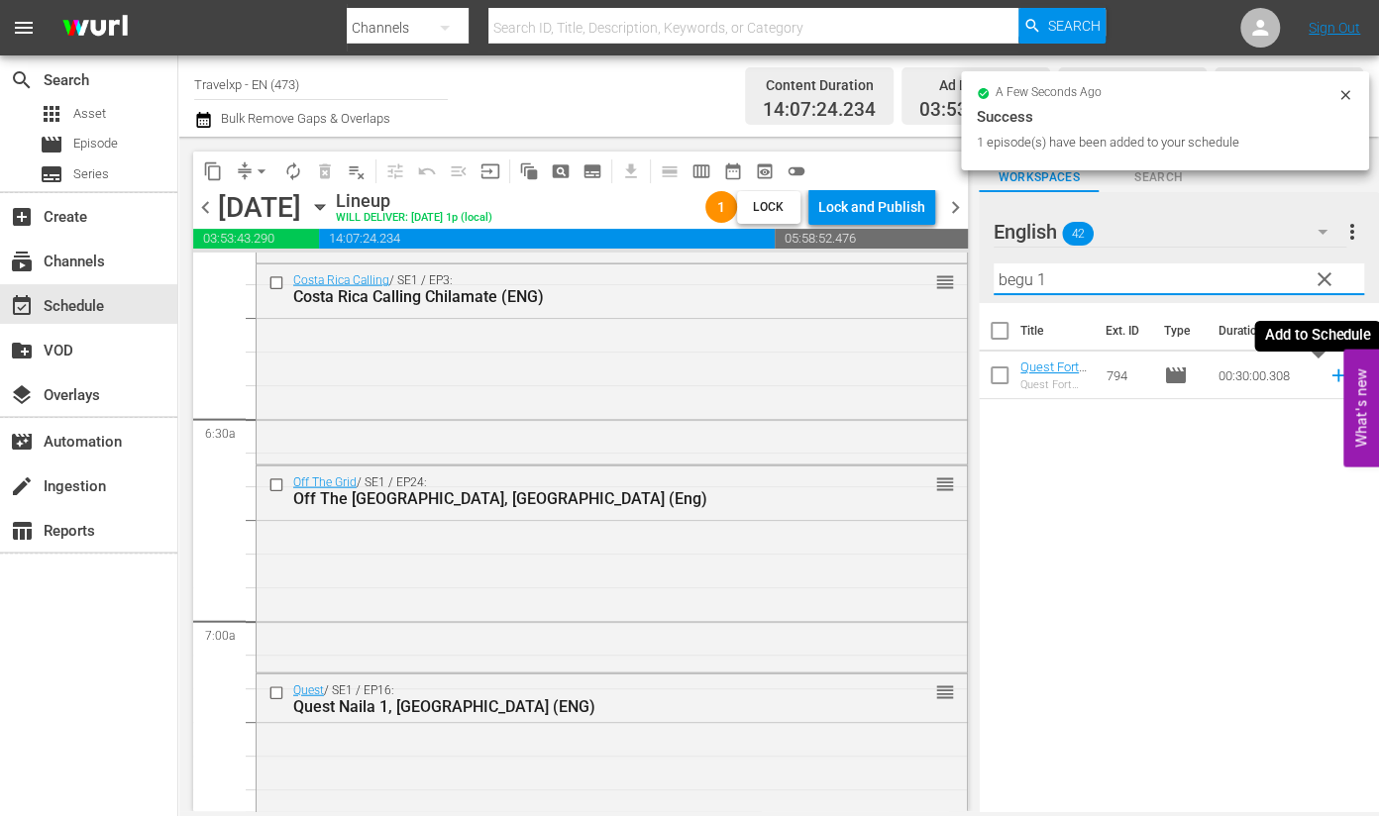
click at [1328, 374] on icon at bounding box center [1339, 376] width 22 height 22
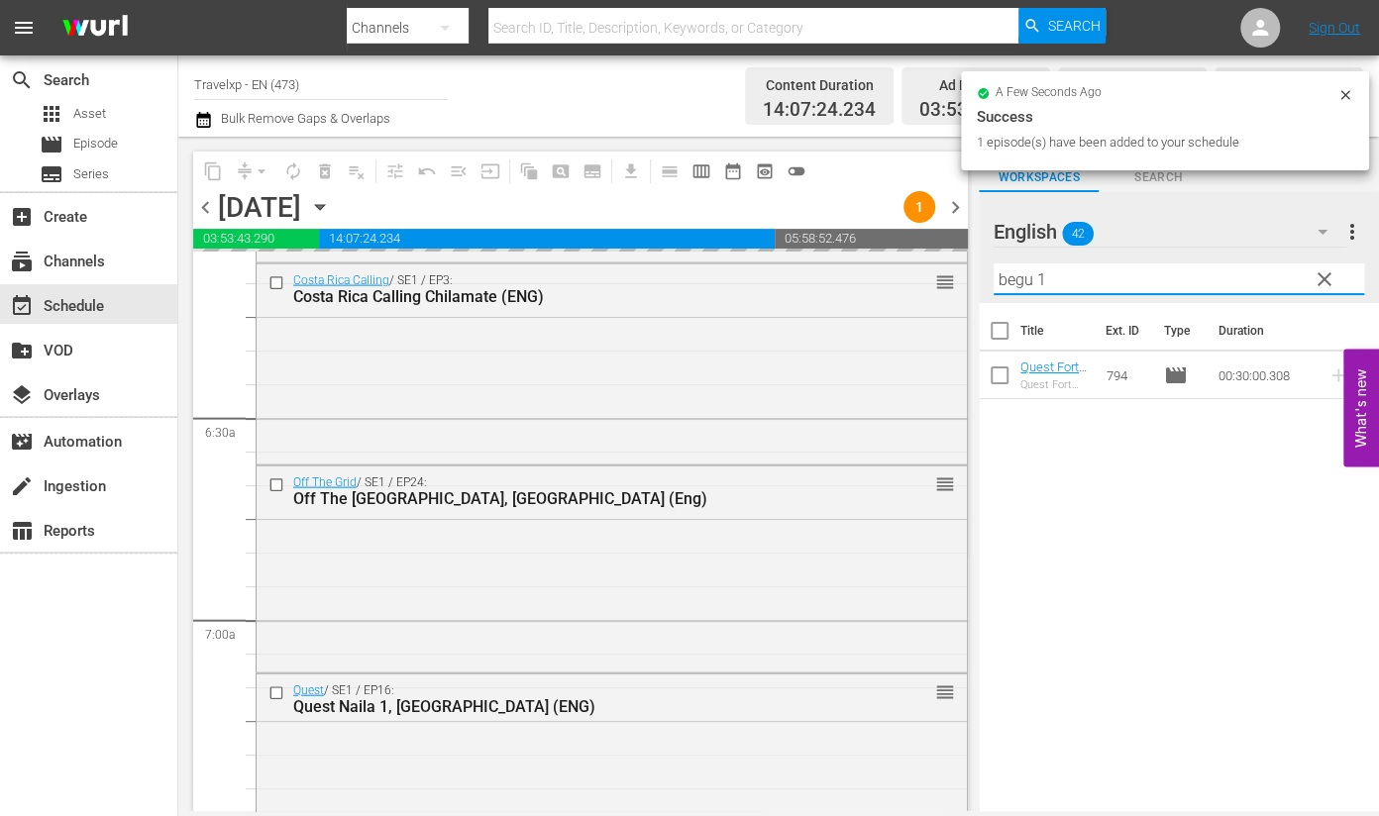
drag, startPoint x: 1080, startPoint y: 284, endPoint x: 978, endPoint y: 270, distance: 103.1
click at [979, 270] on div "English 42 English more_vert clear Filter by Title begu 1" at bounding box center [1179, 247] width 400 height 111
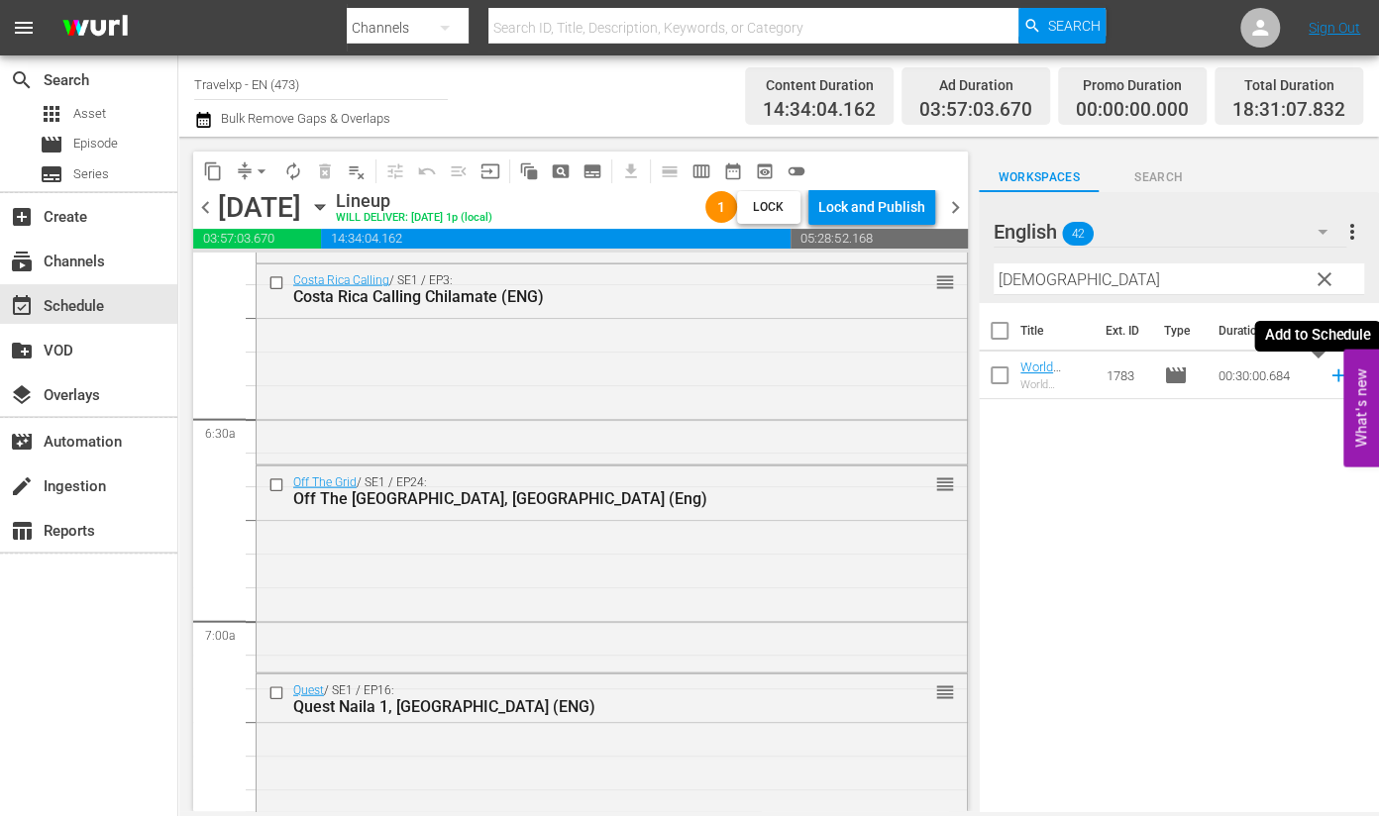
click at [1332, 379] on icon at bounding box center [1338, 376] width 13 height 13
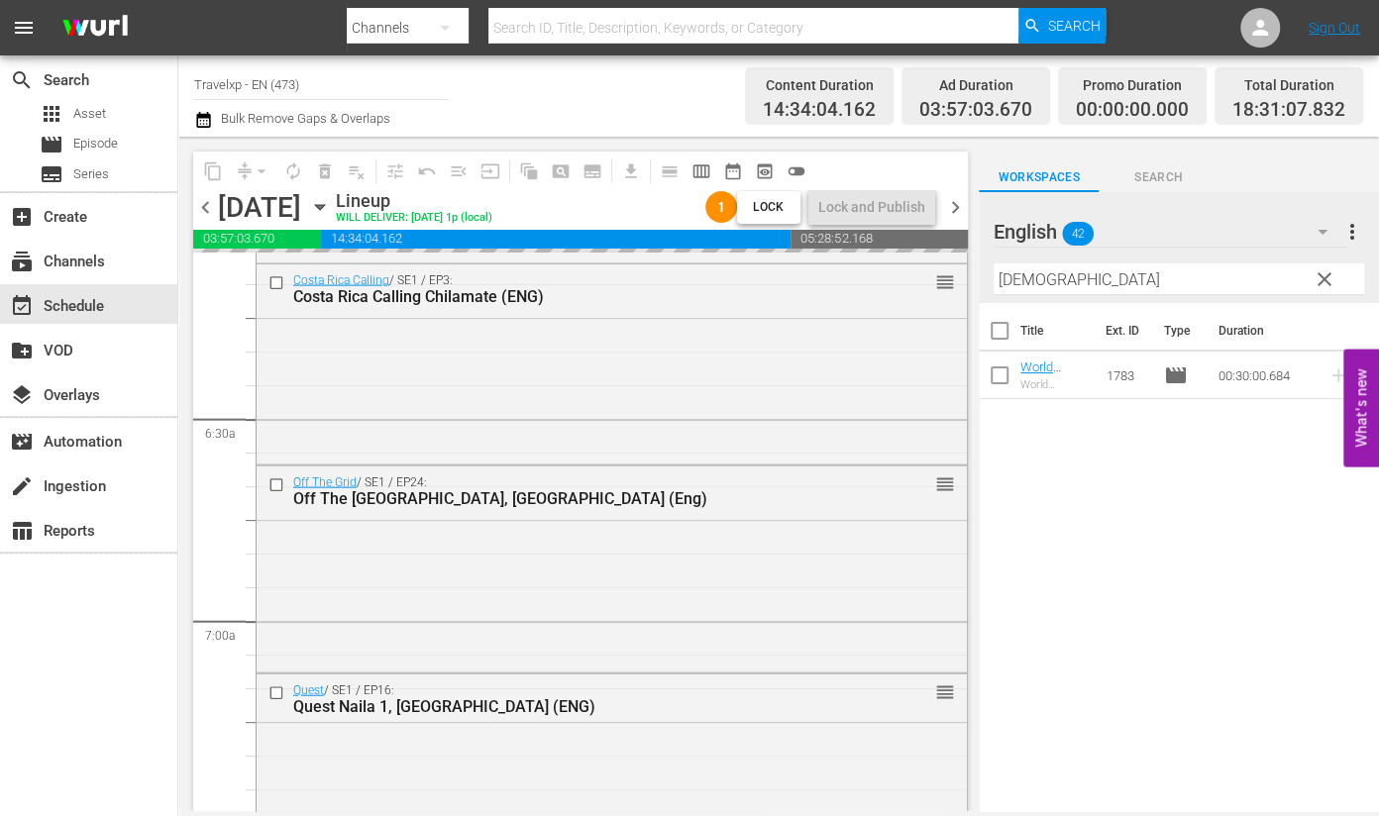
click at [1024, 279] on input "[DEMOGRAPHIC_DATA]" at bounding box center [1179, 280] width 371 height 32
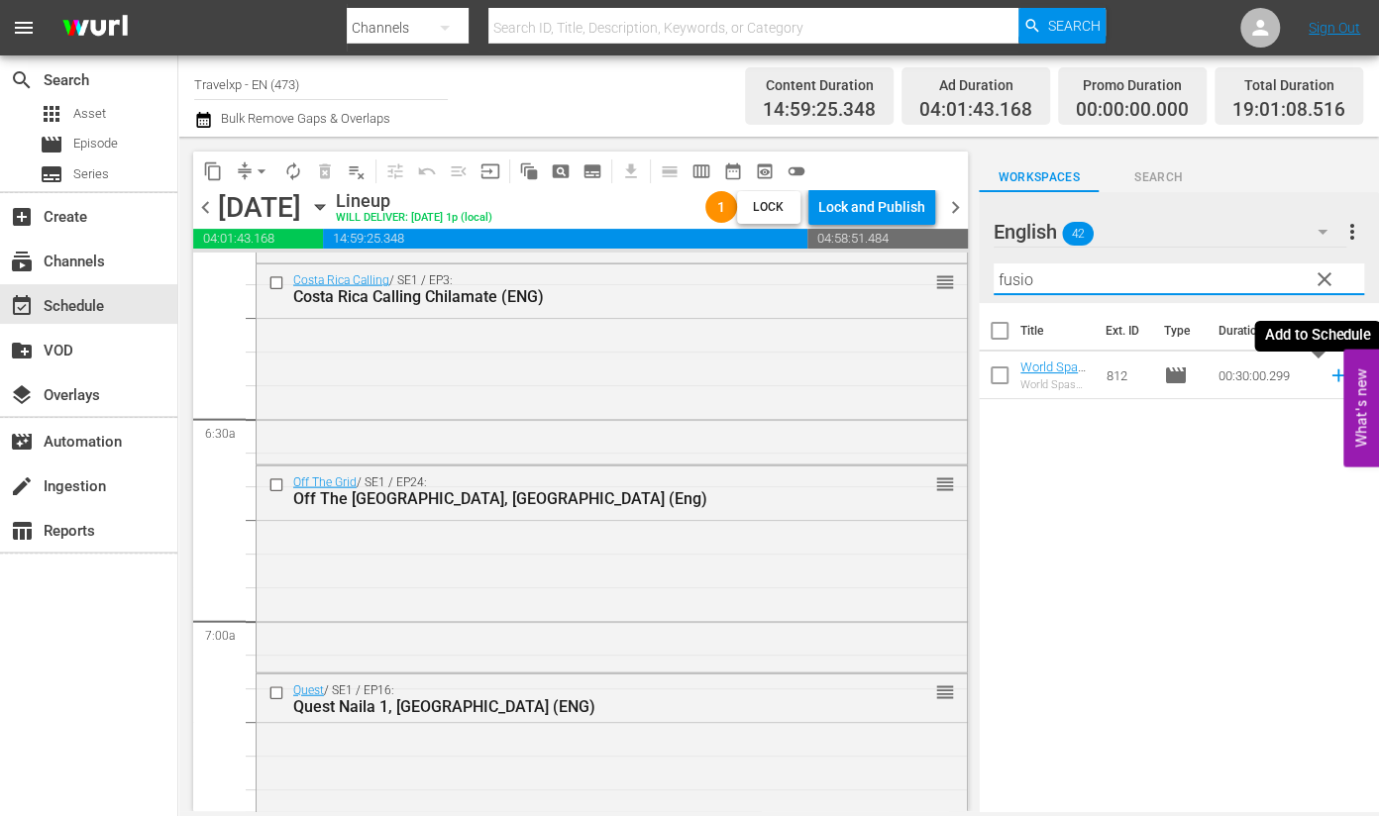
click at [1332, 375] on icon at bounding box center [1338, 376] width 13 height 13
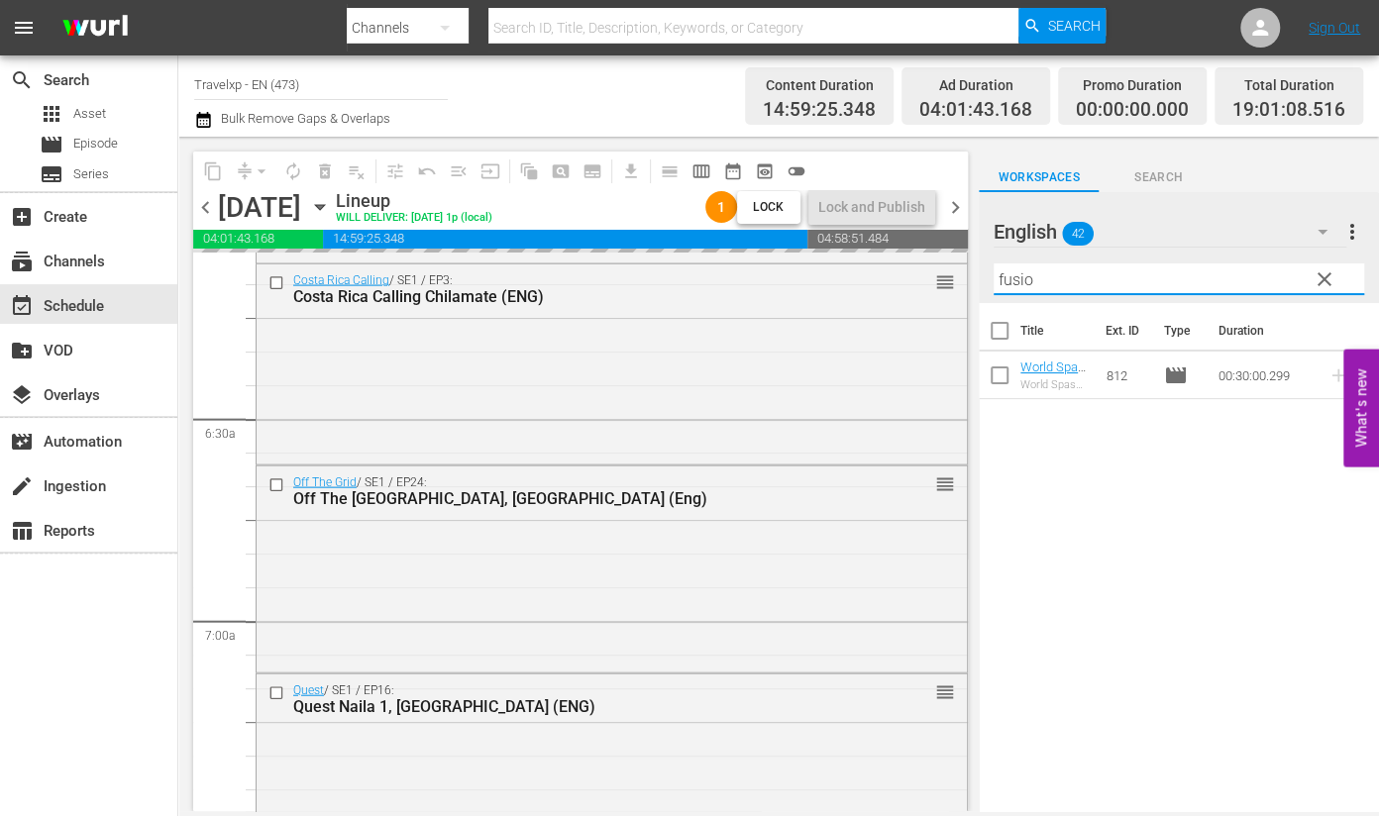
click at [1005, 281] on input "fusio" at bounding box center [1179, 280] width 371 height 32
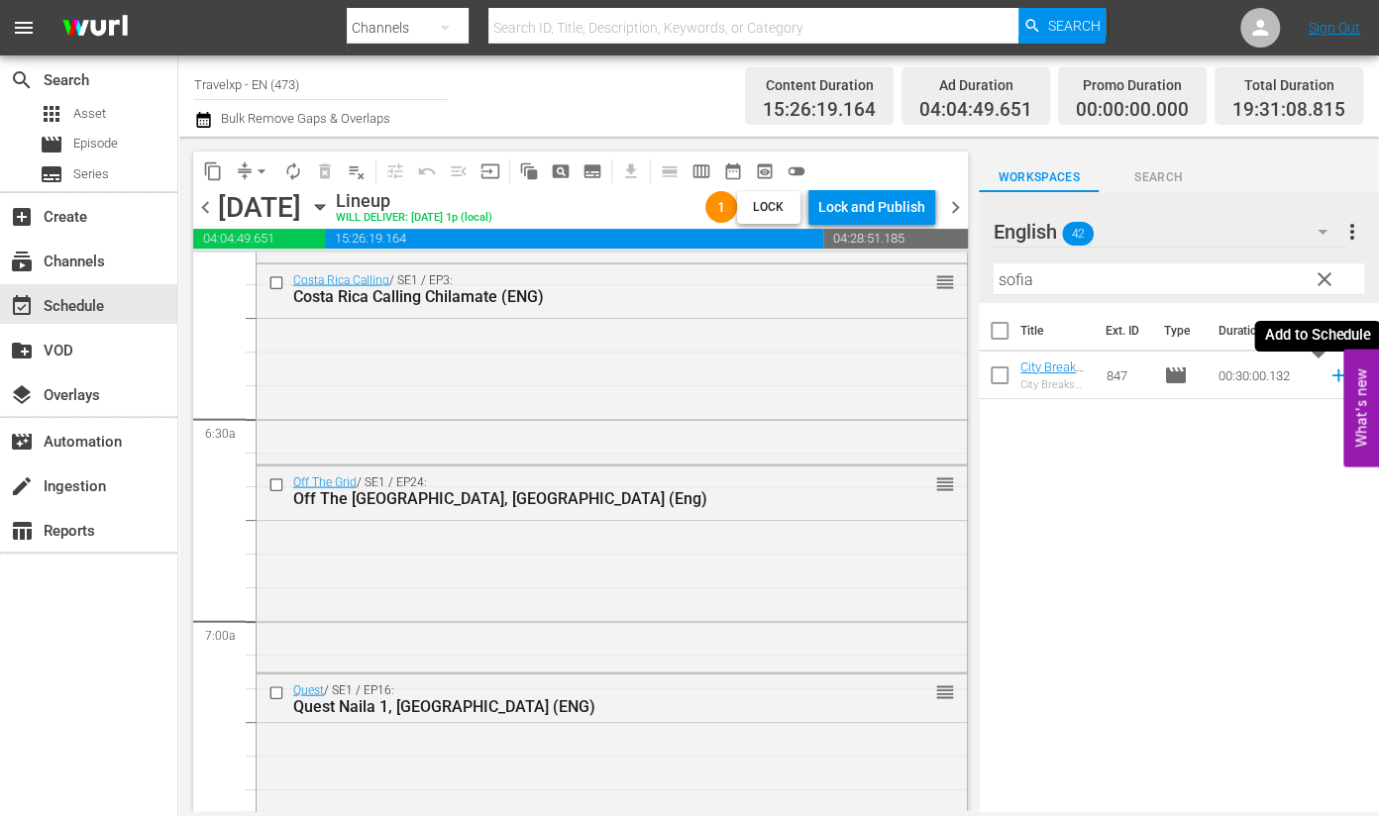
click at [1328, 379] on icon at bounding box center [1339, 376] width 22 height 22
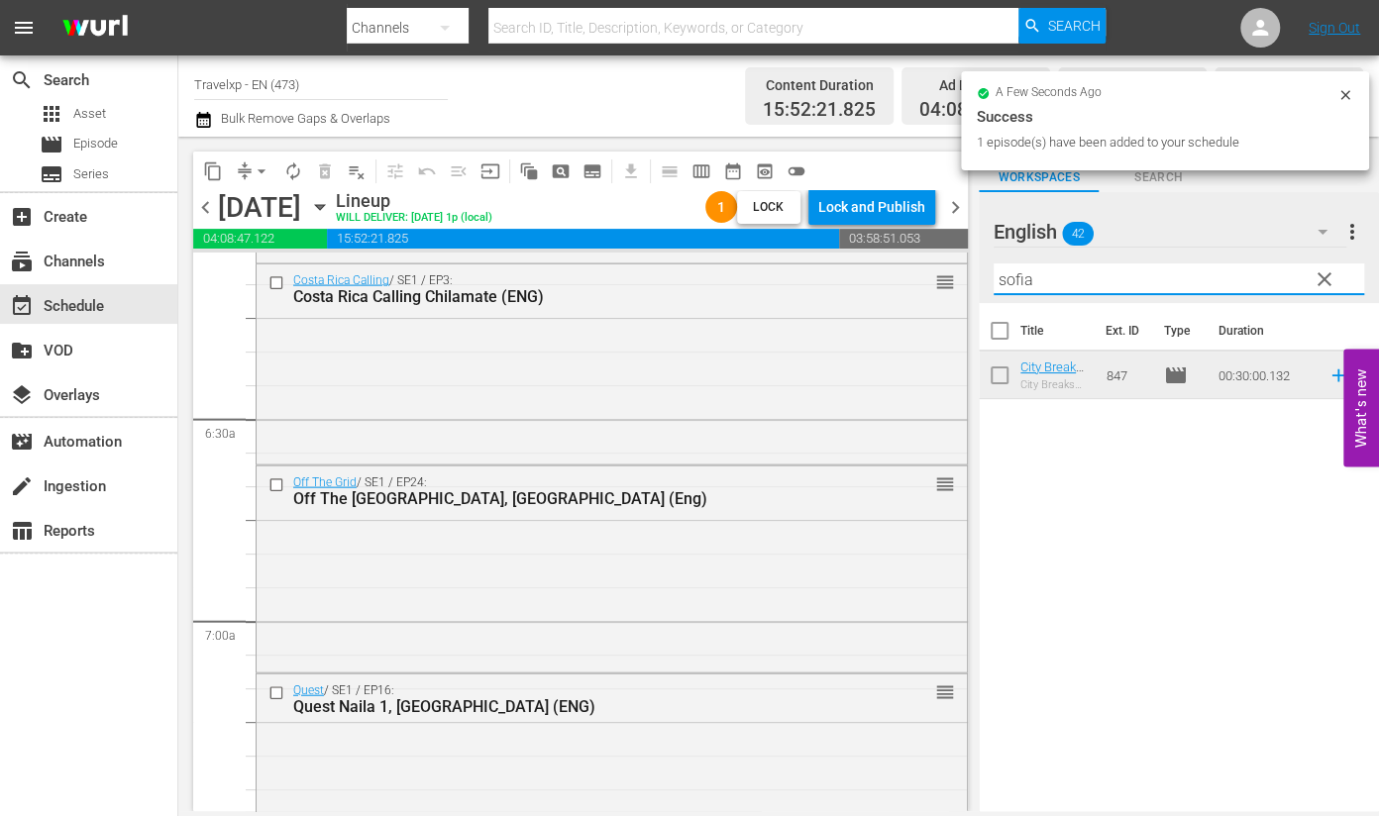
click at [1015, 275] on input "sofia" at bounding box center [1179, 280] width 371 height 32
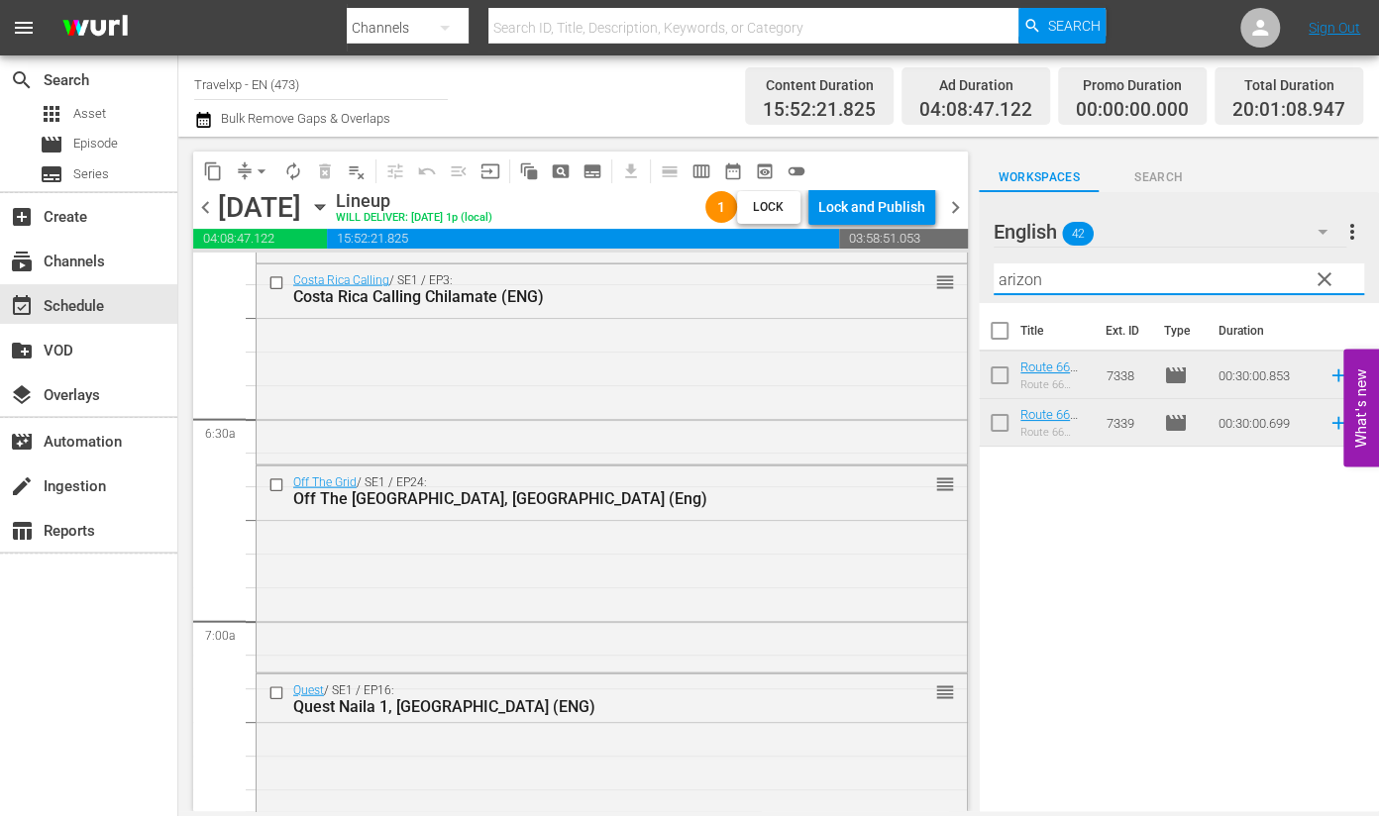
click at [1328, 422] on icon at bounding box center [1339, 423] width 22 height 22
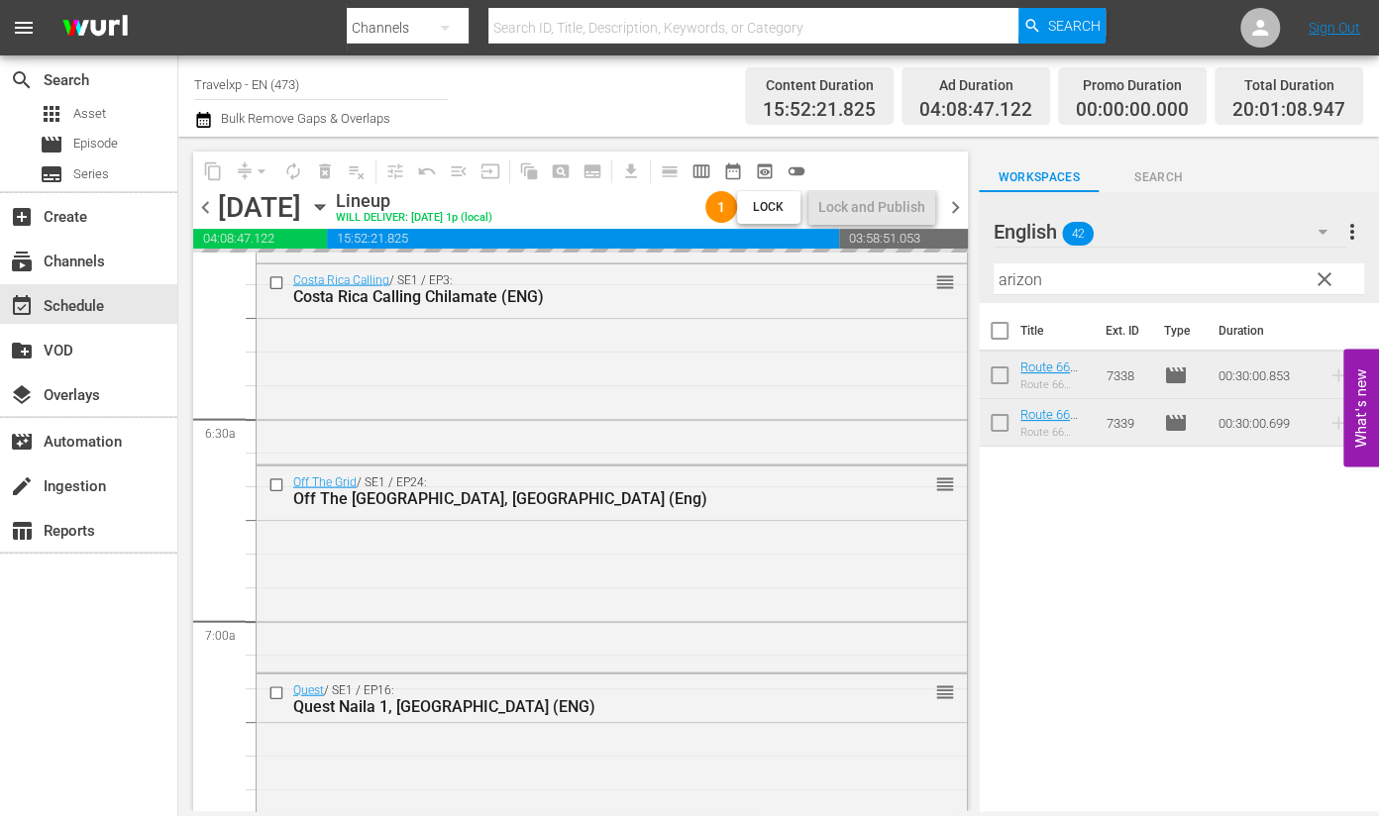
click at [1021, 272] on input "arizon" at bounding box center [1179, 280] width 371 height 32
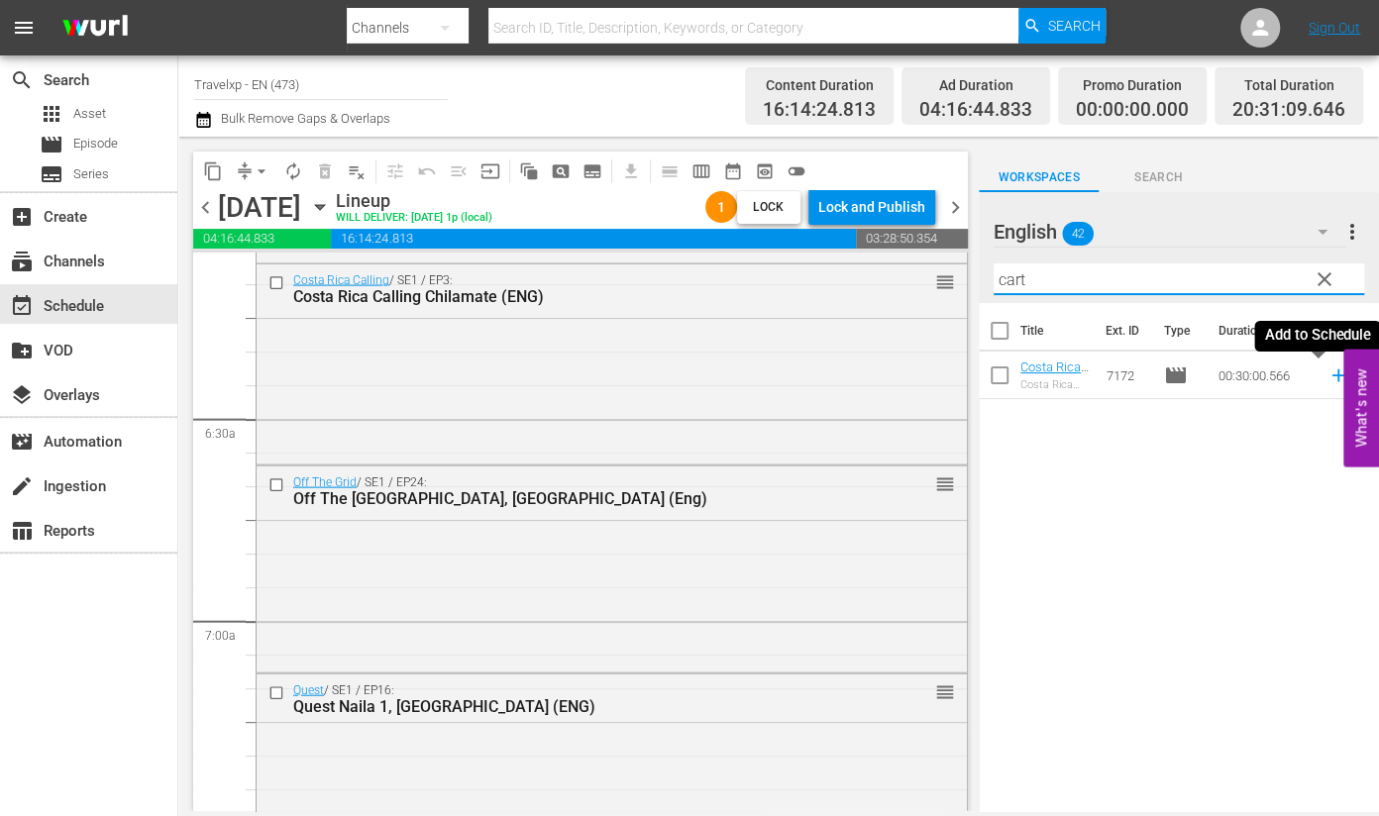
click at [1328, 374] on icon at bounding box center [1339, 376] width 22 height 22
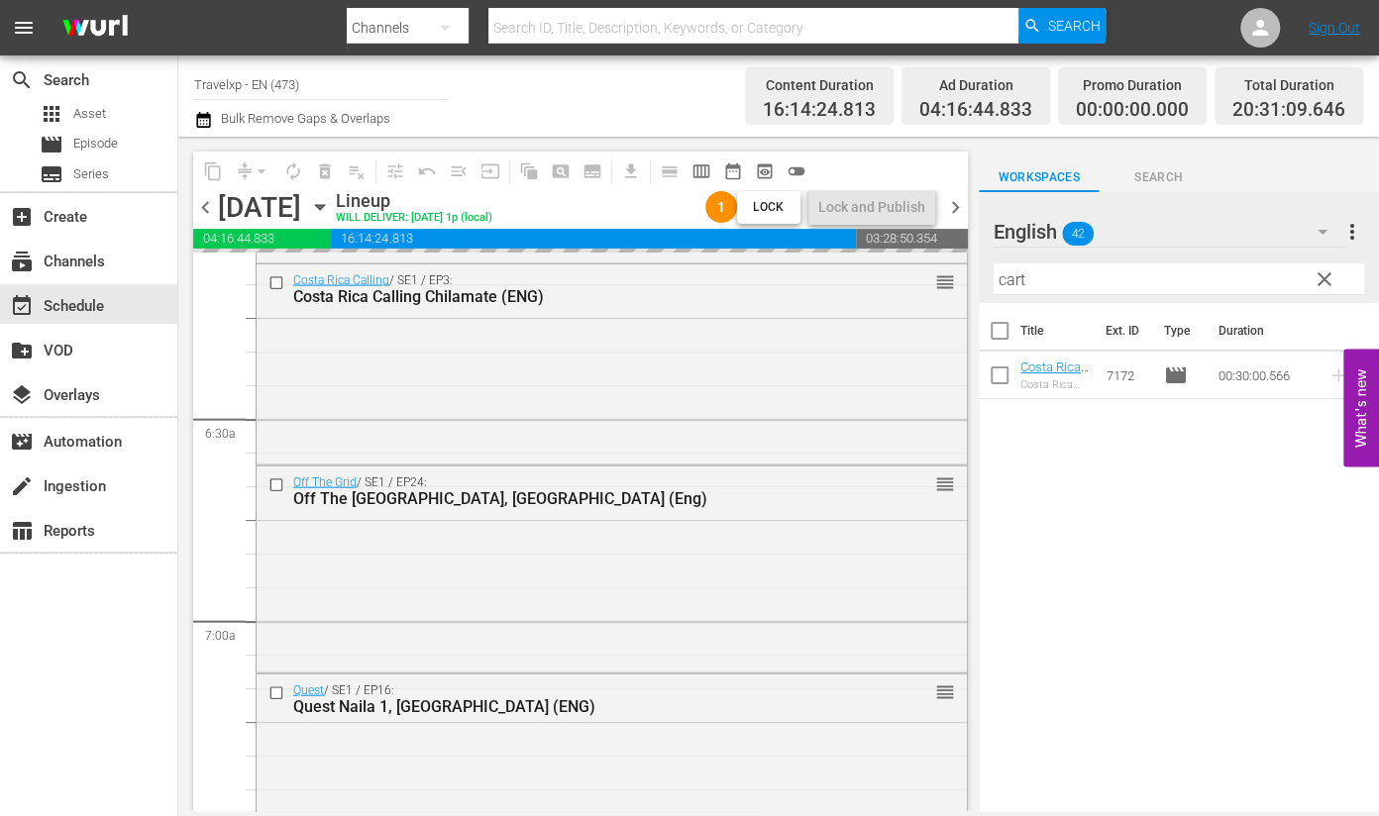
click at [1016, 283] on input "cart" at bounding box center [1179, 280] width 371 height 32
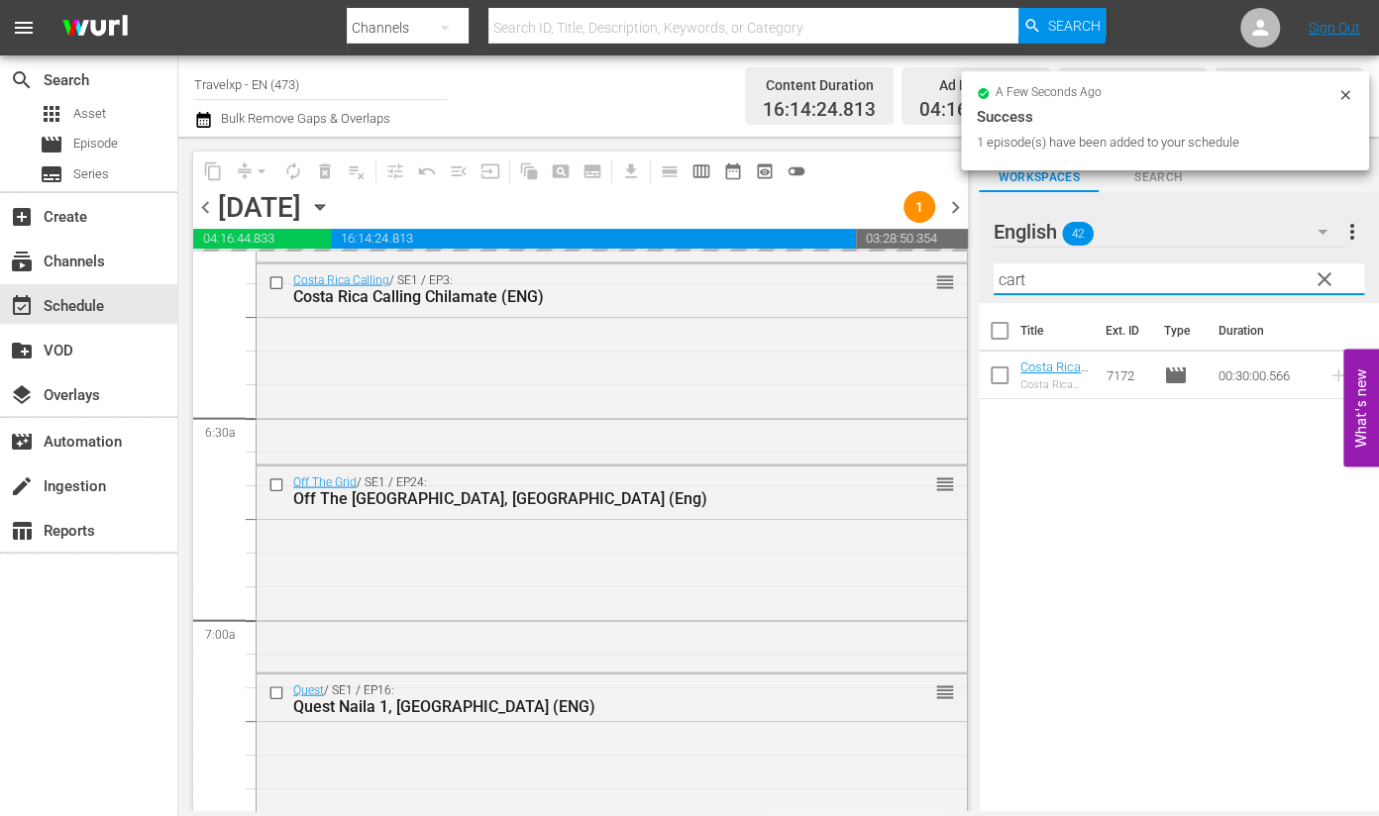
click at [1016, 283] on input "cart" at bounding box center [1179, 280] width 371 height 32
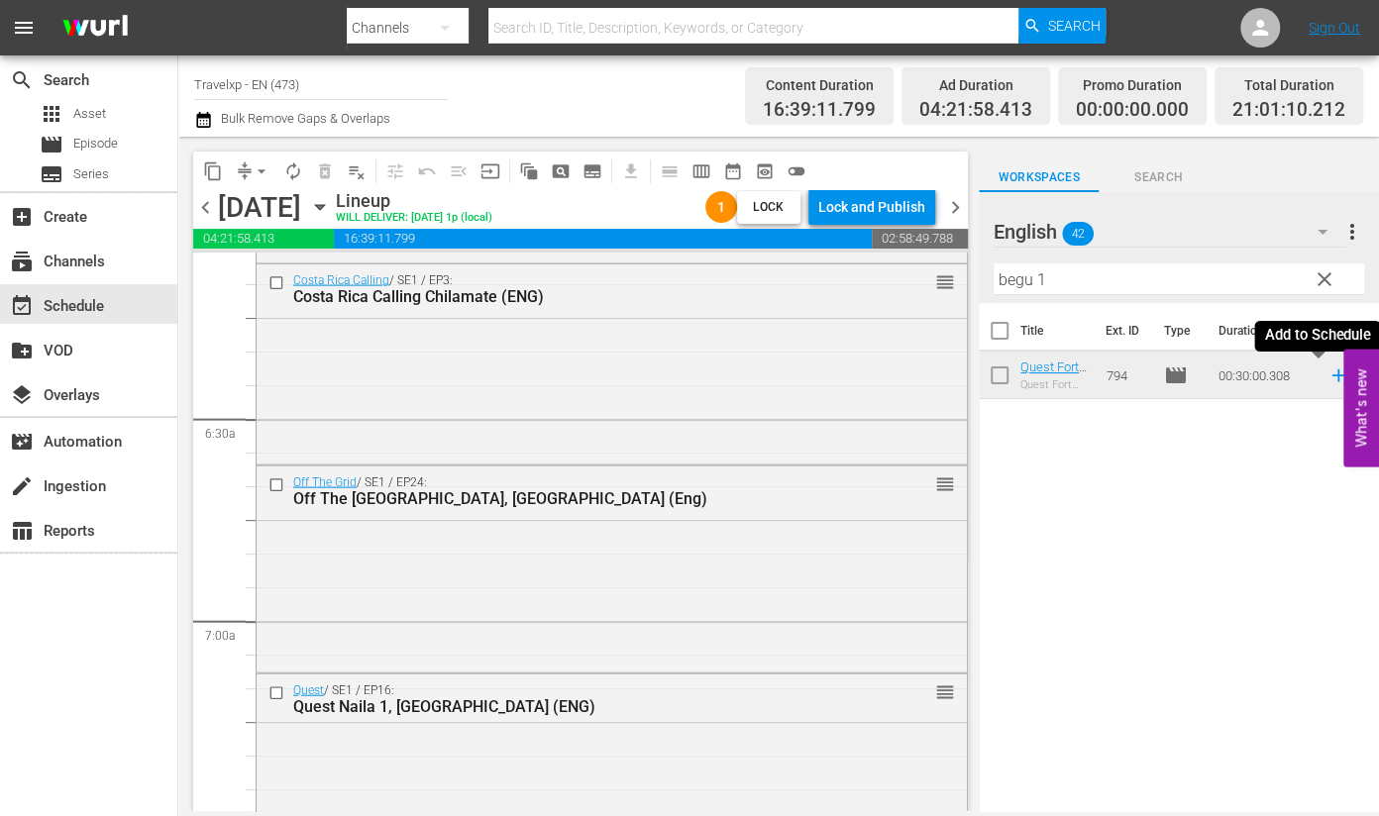
click at [1328, 379] on icon at bounding box center [1339, 376] width 22 height 22
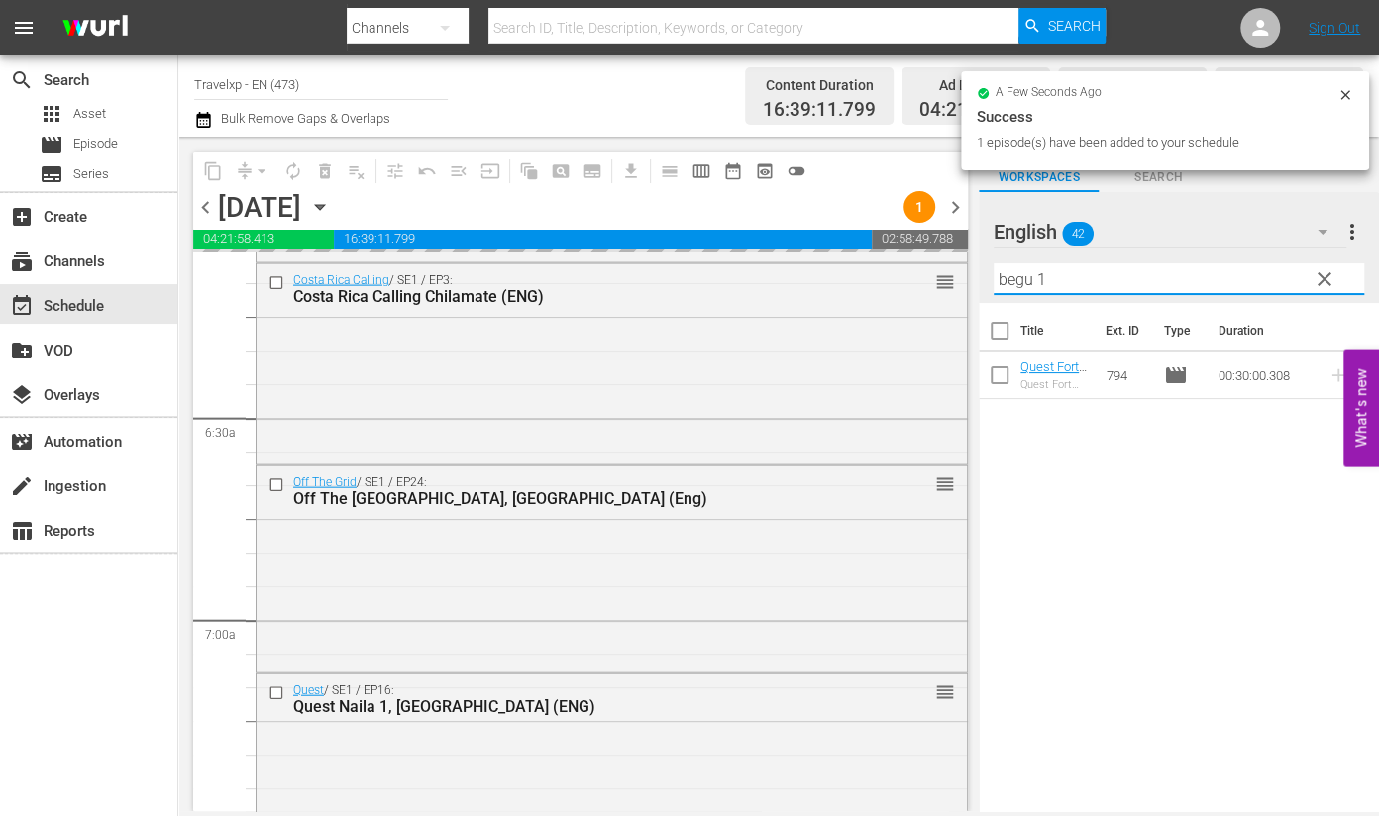
drag, startPoint x: 1051, startPoint y: 281, endPoint x: 973, endPoint y: 276, distance: 78.4
click at [973, 276] on div "content_copy compress arrow_drop_down autorenew_outlined delete_forever_outline…" at bounding box center [778, 474] width 1201 height 675
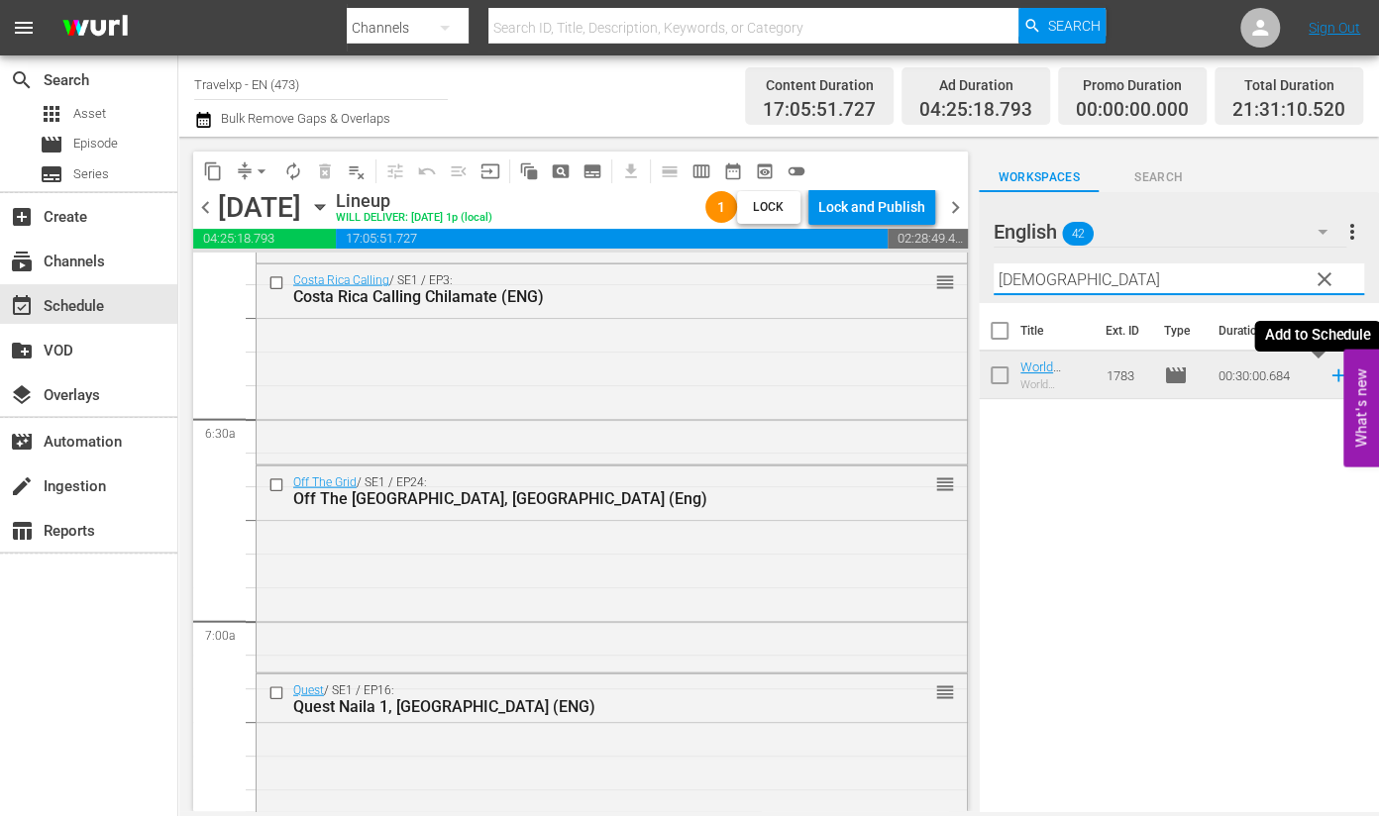
click at [1332, 375] on icon at bounding box center [1338, 376] width 13 height 13
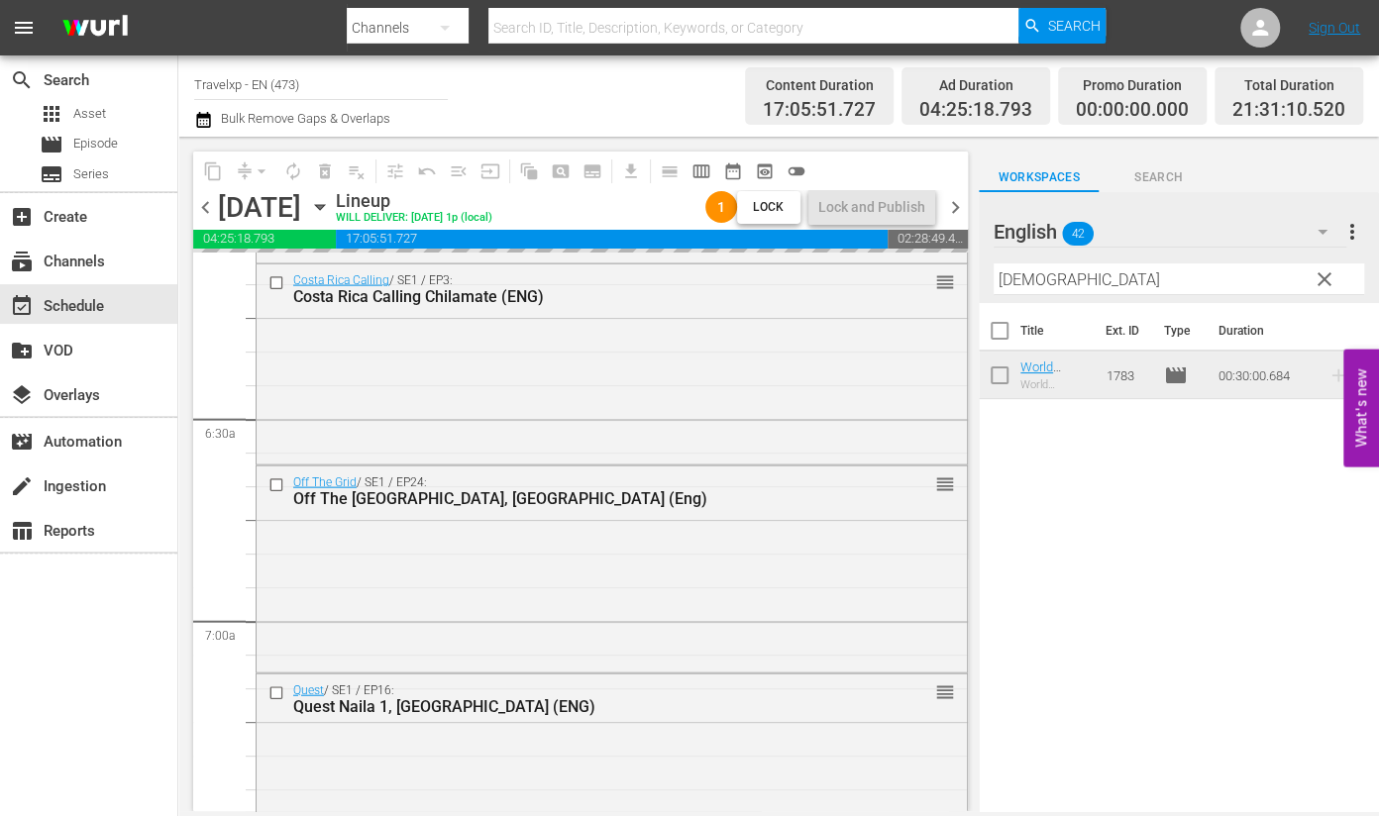
click at [1006, 282] on input "[DEMOGRAPHIC_DATA]" at bounding box center [1179, 280] width 371 height 32
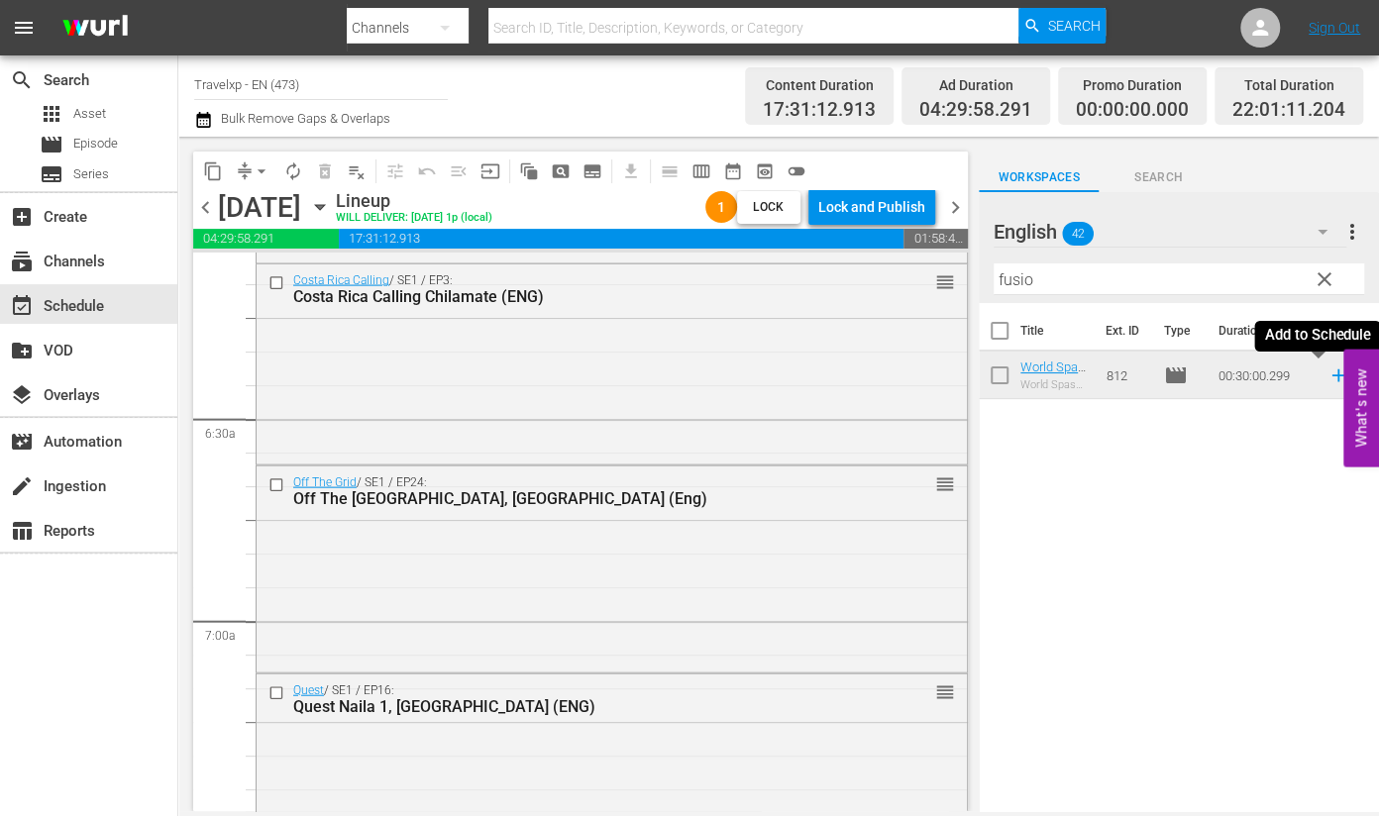
click at [1332, 379] on icon at bounding box center [1338, 376] width 13 height 13
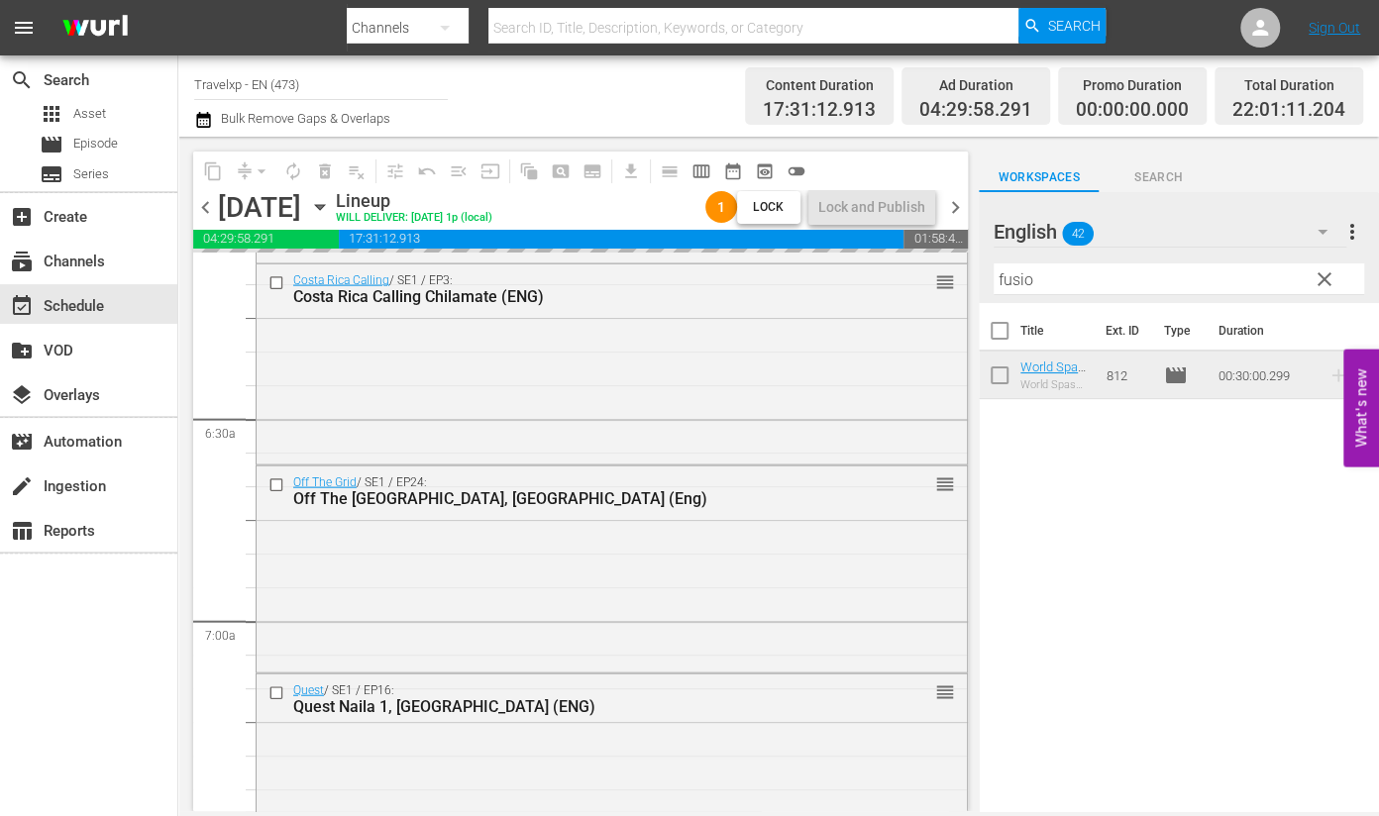
click at [1010, 276] on input "fusio" at bounding box center [1179, 280] width 371 height 32
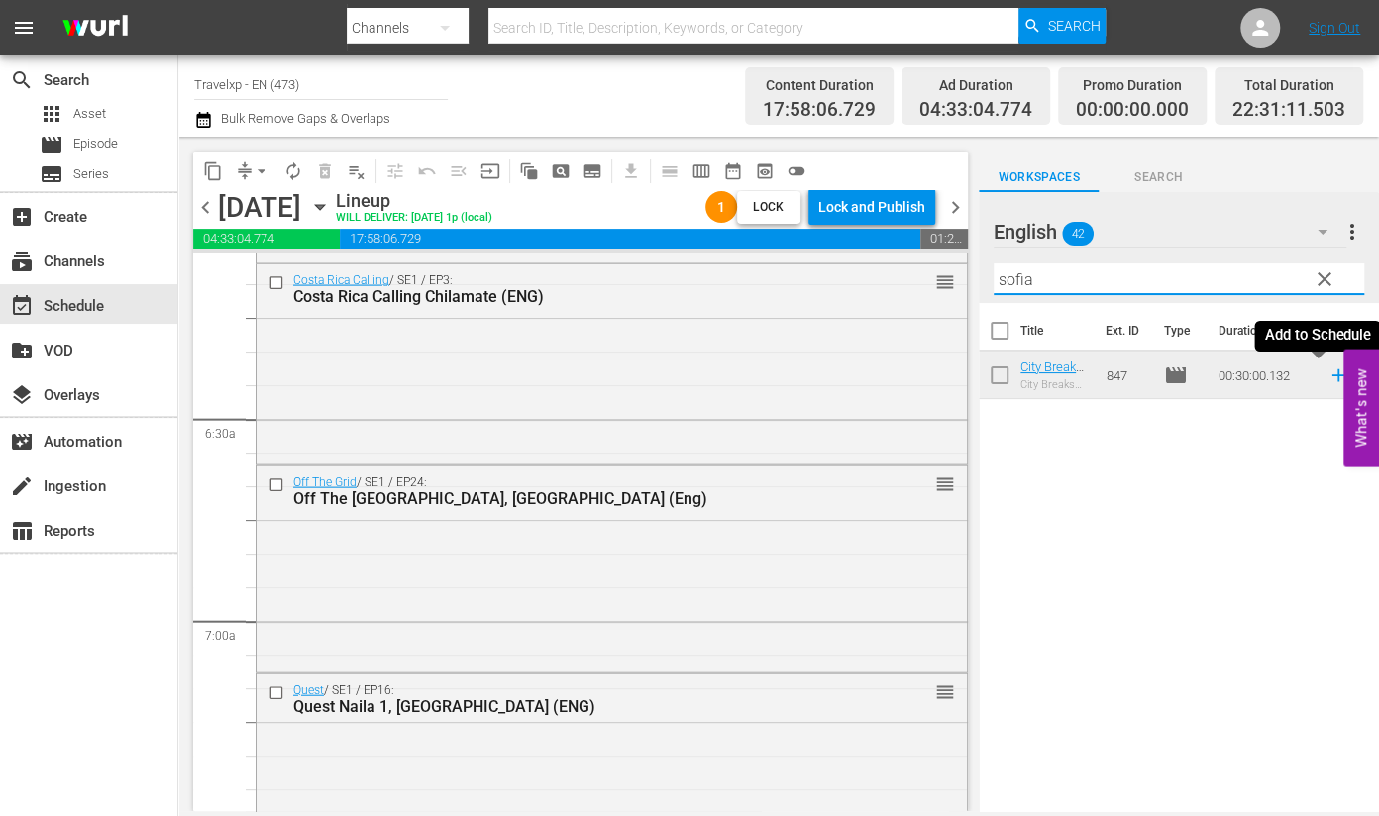
click at [1328, 377] on icon at bounding box center [1339, 376] width 22 height 22
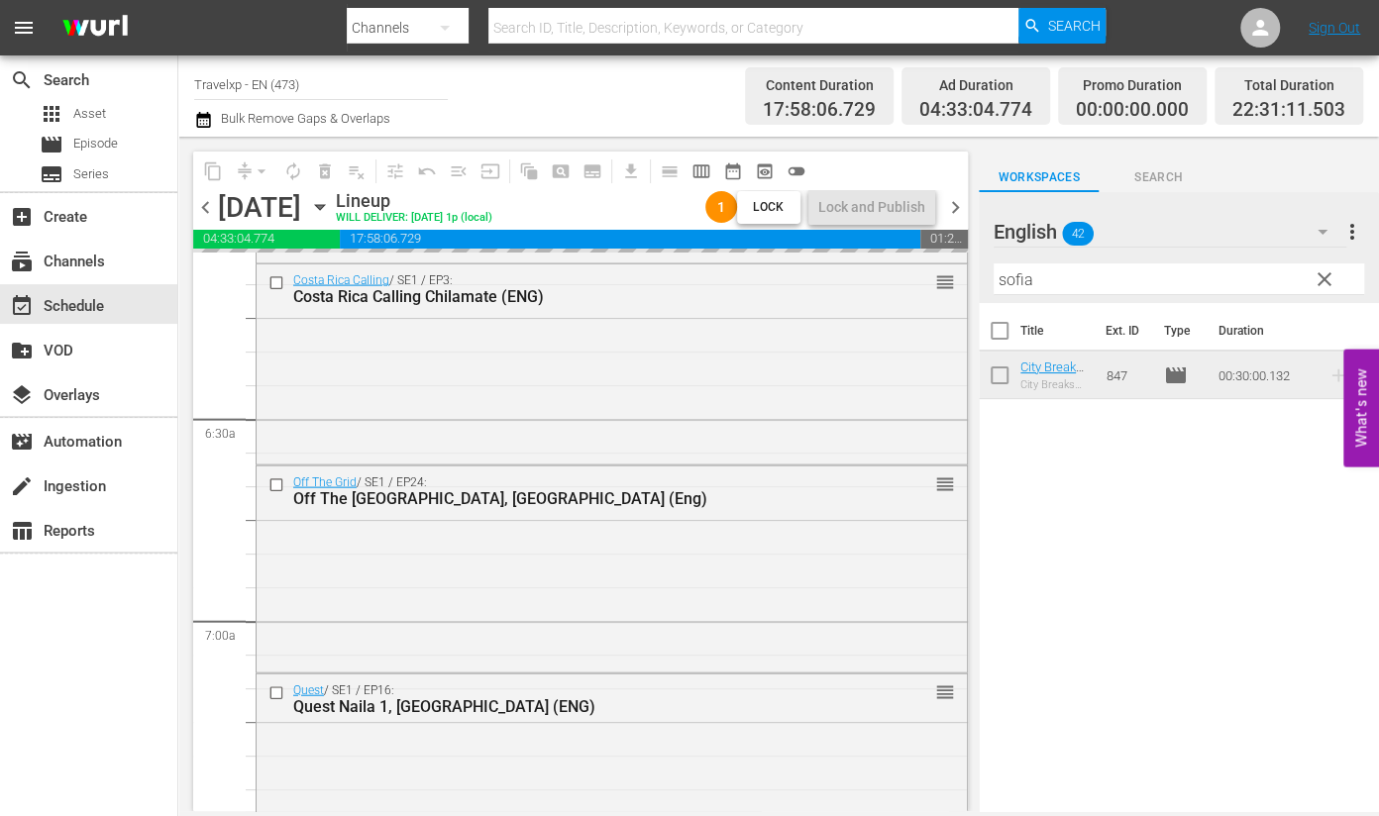
click at [1005, 279] on input "sofia" at bounding box center [1179, 280] width 371 height 32
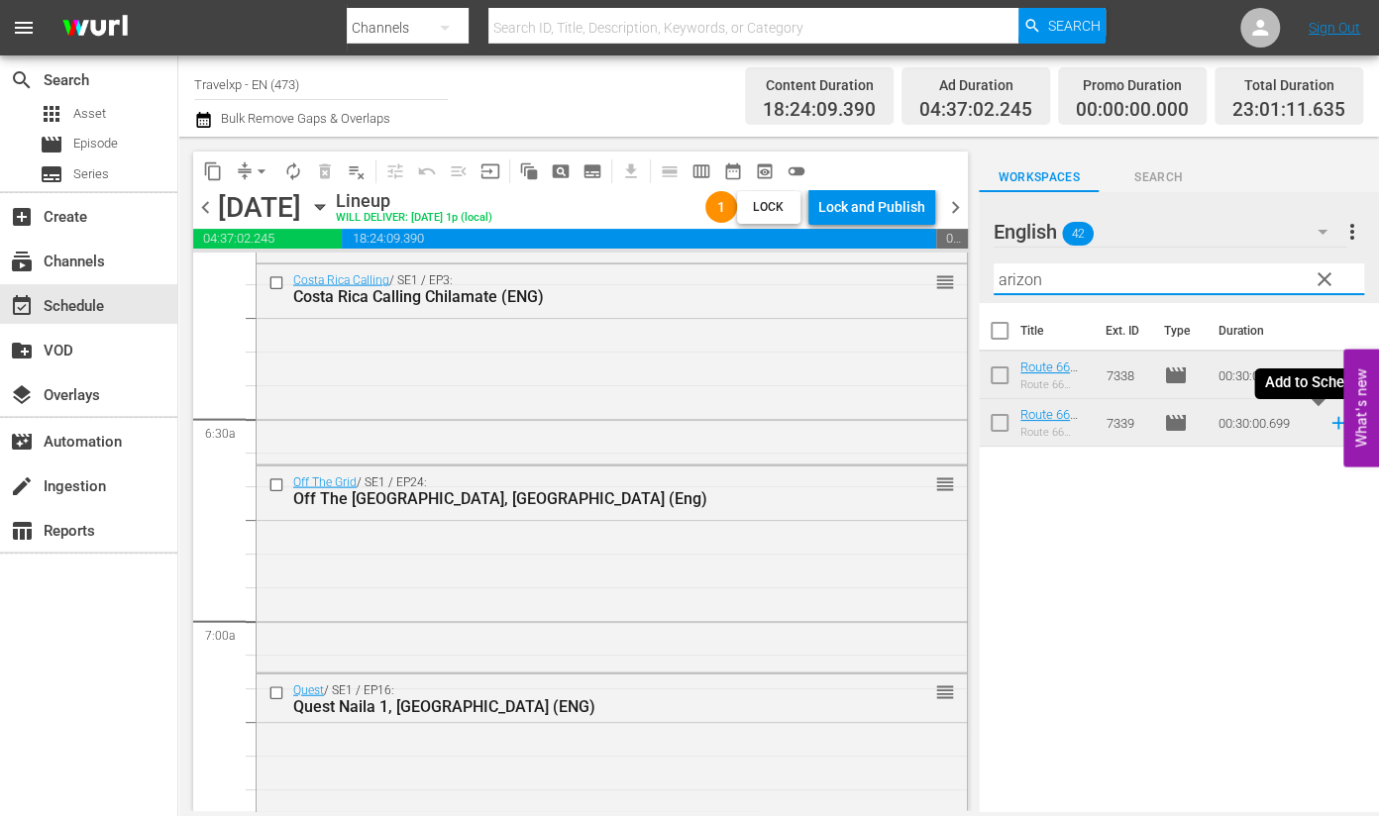
drag, startPoint x: 1321, startPoint y: 422, endPoint x: 1267, endPoint y: 374, distance: 72.3
click at [1332, 423] on icon at bounding box center [1338, 423] width 13 height 13
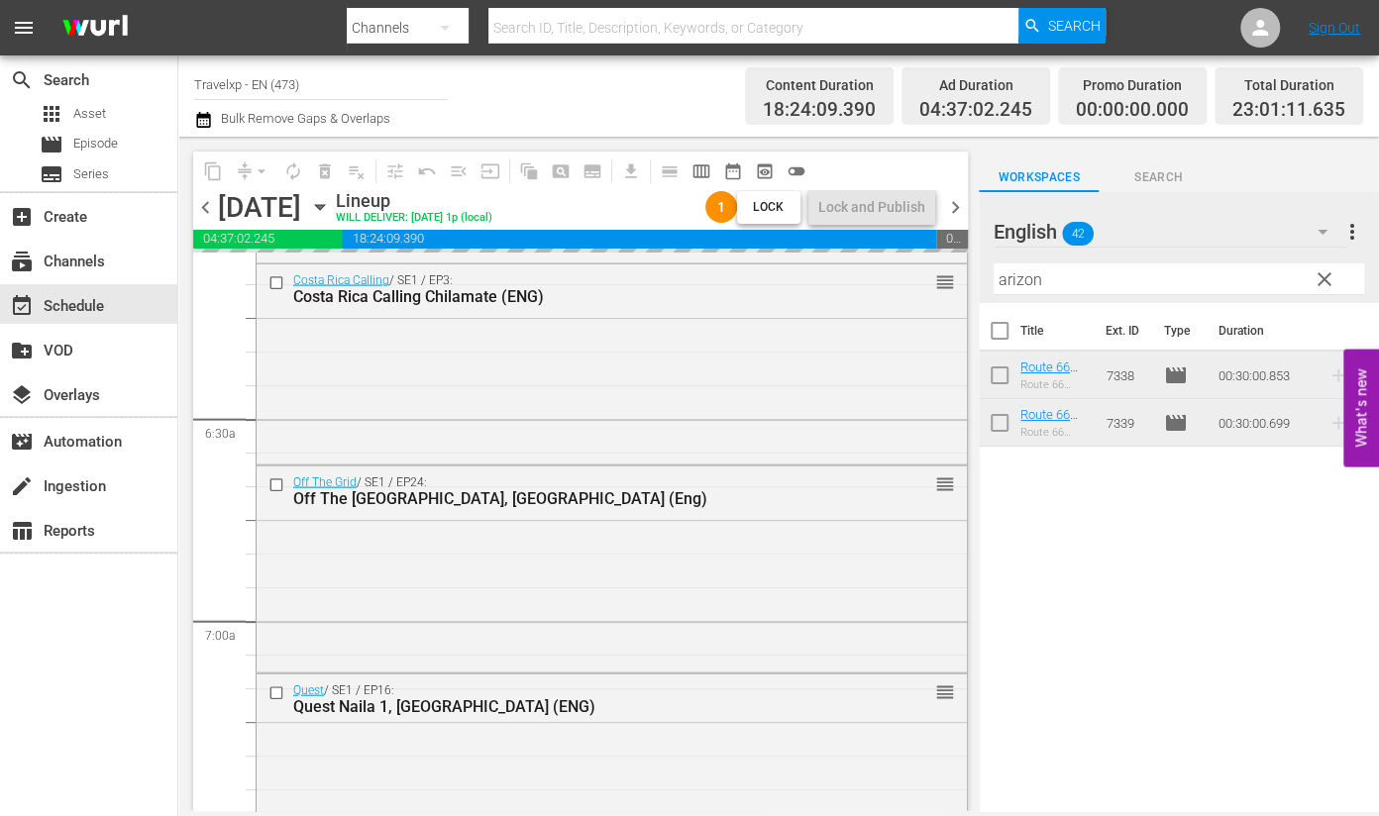
click at [1032, 286] on input "arizon" at bounding box center [1179, 280] width 371 height 32
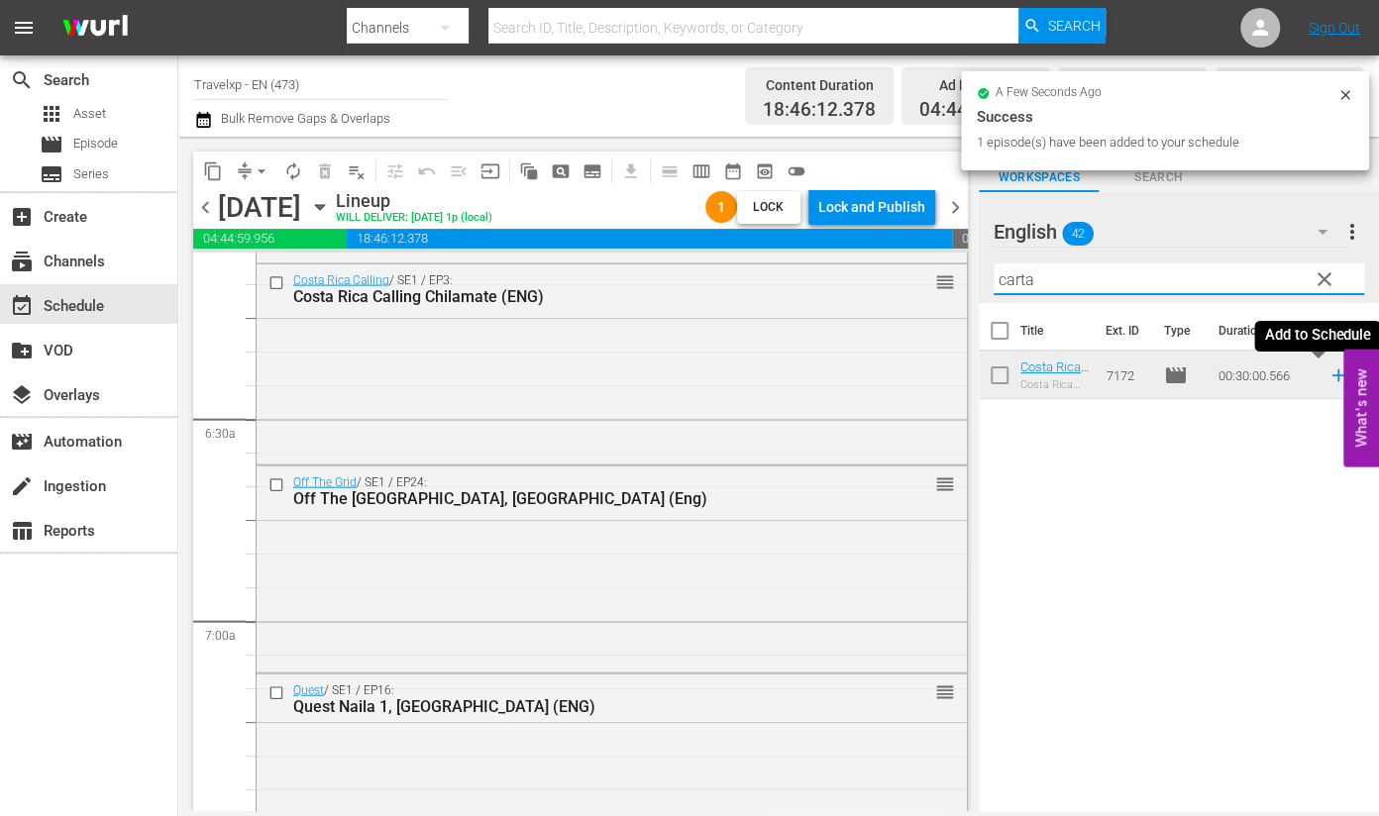
type input "carta"
click at [1328, 379] on icon at bounding box center [1339, 376] width 22 height 22
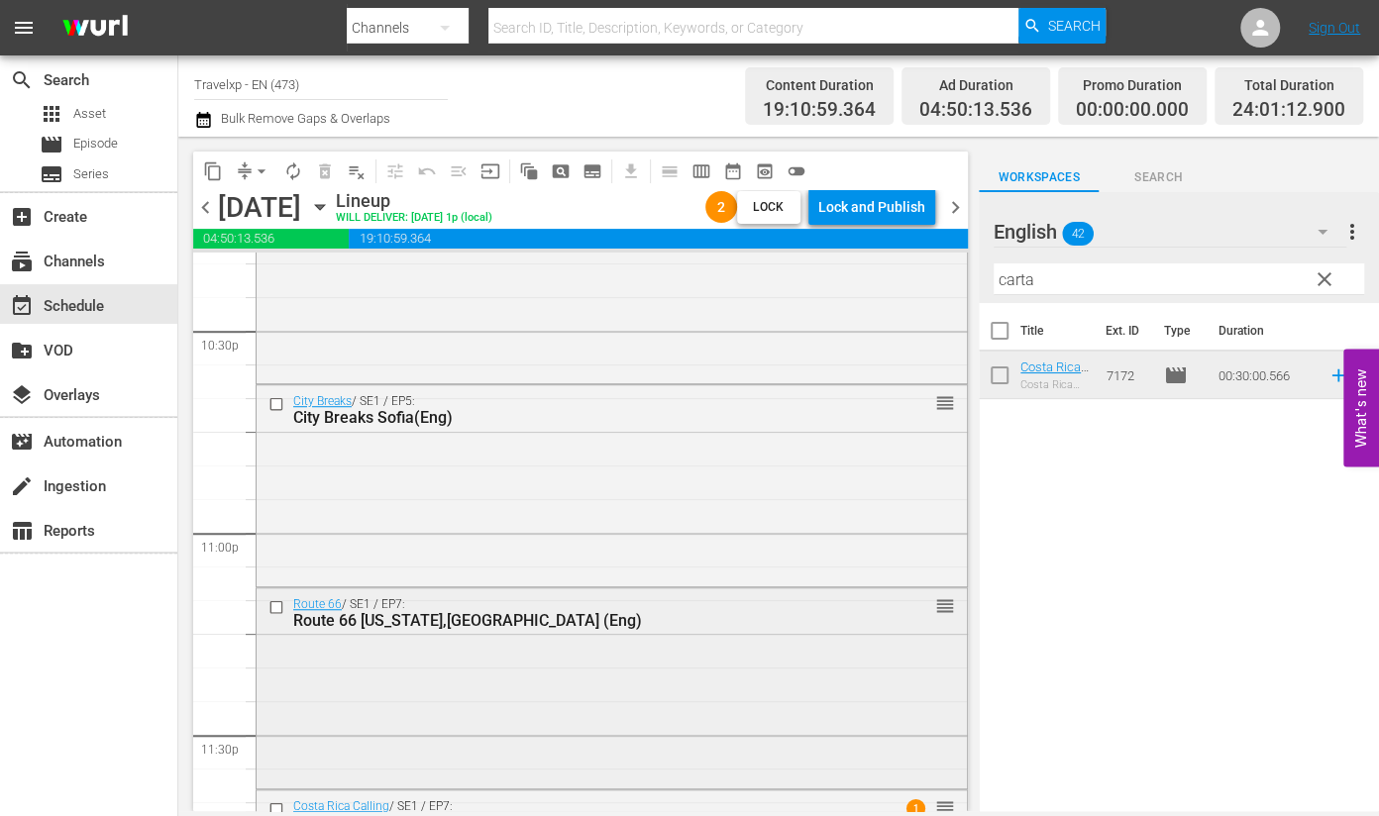
scroll to position [9196, 0]
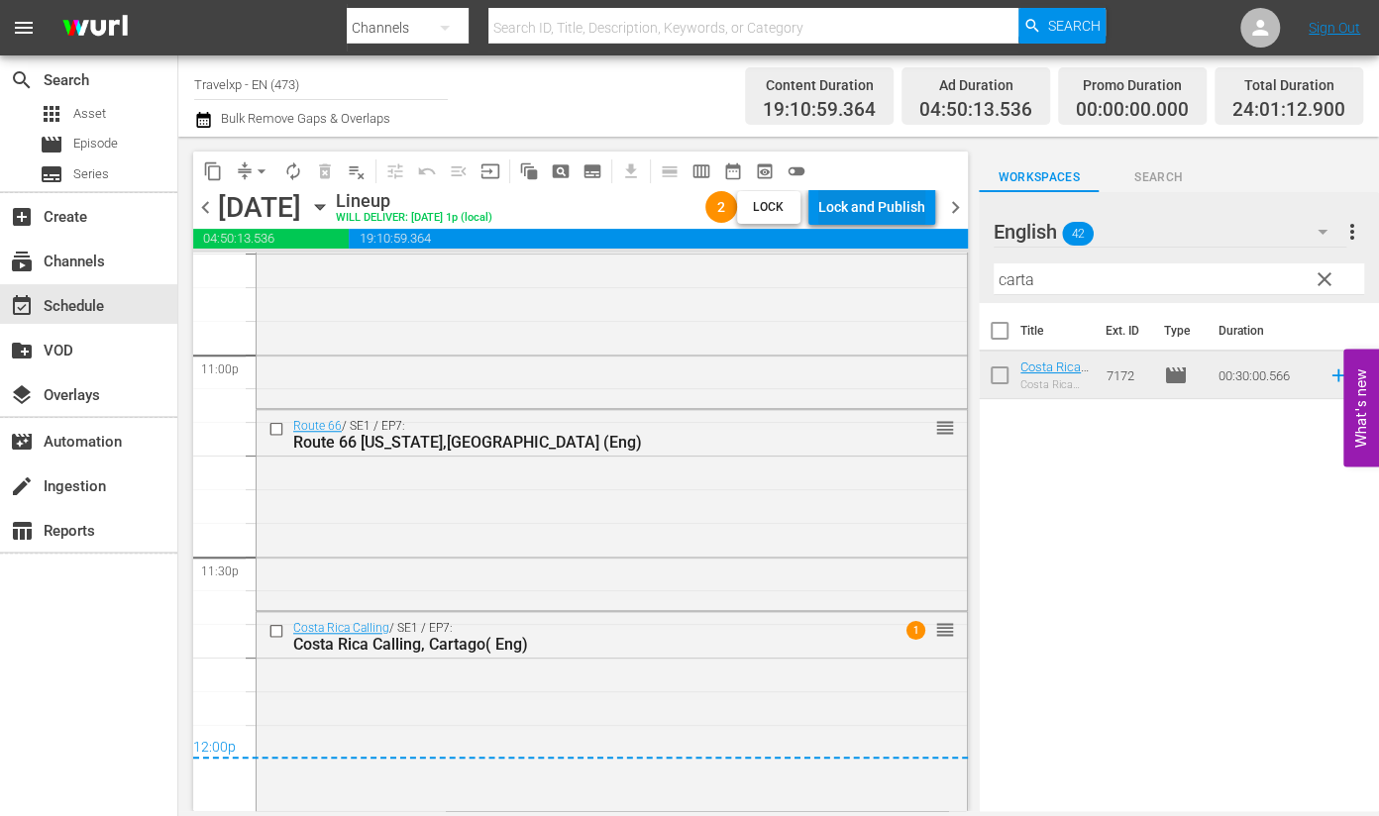
click at [887, 205] on div "Lock and Publish" at bounding box center [871, 207] width 107 height 36
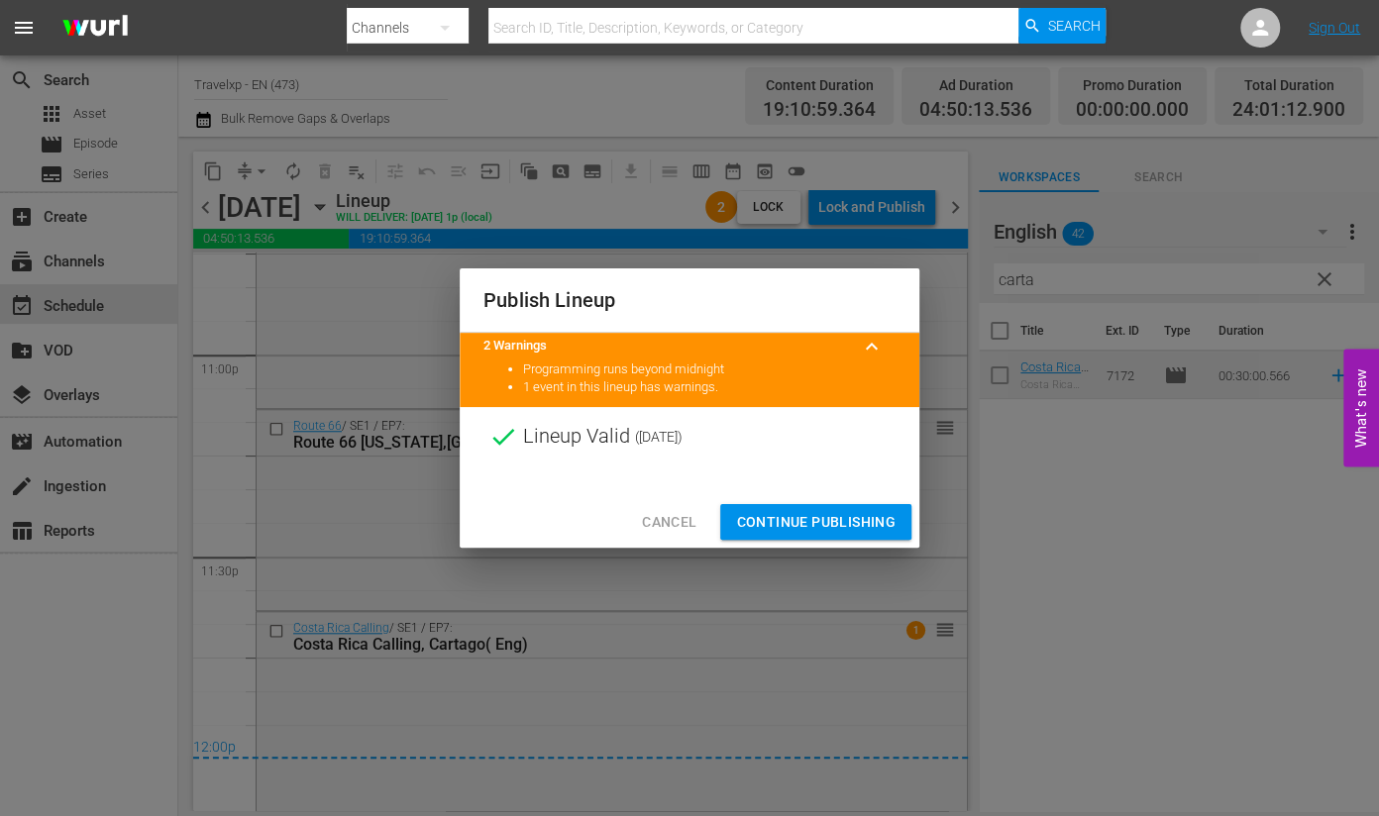
click at [837, 513] on span "Continue Publishing" at bounding box center [816, 522] width 160 height 25
